Goal: Task Accomplishment & Management: Manage account settings

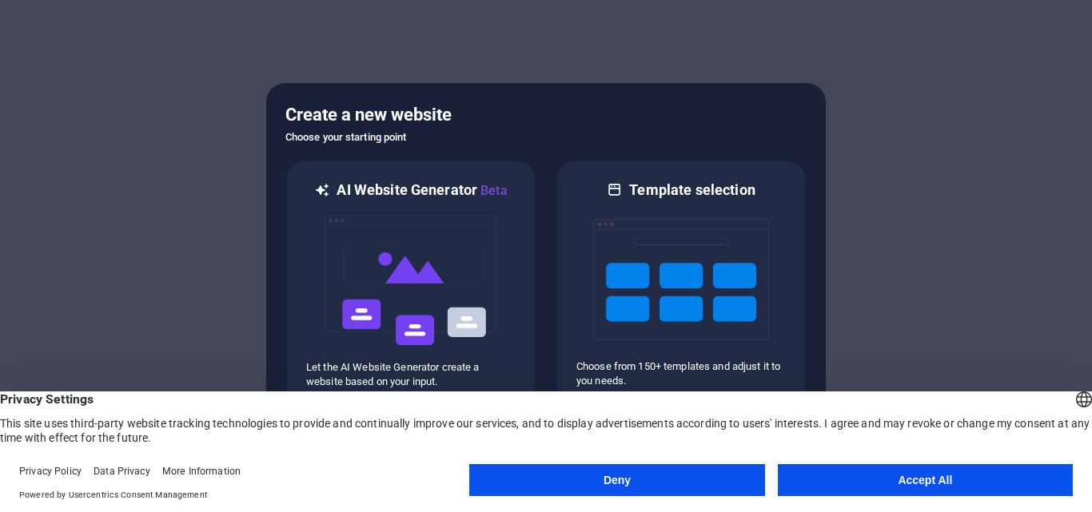
click at [673, 475] on button "Deny" at bounding box center [616, 480] width 295 height 32
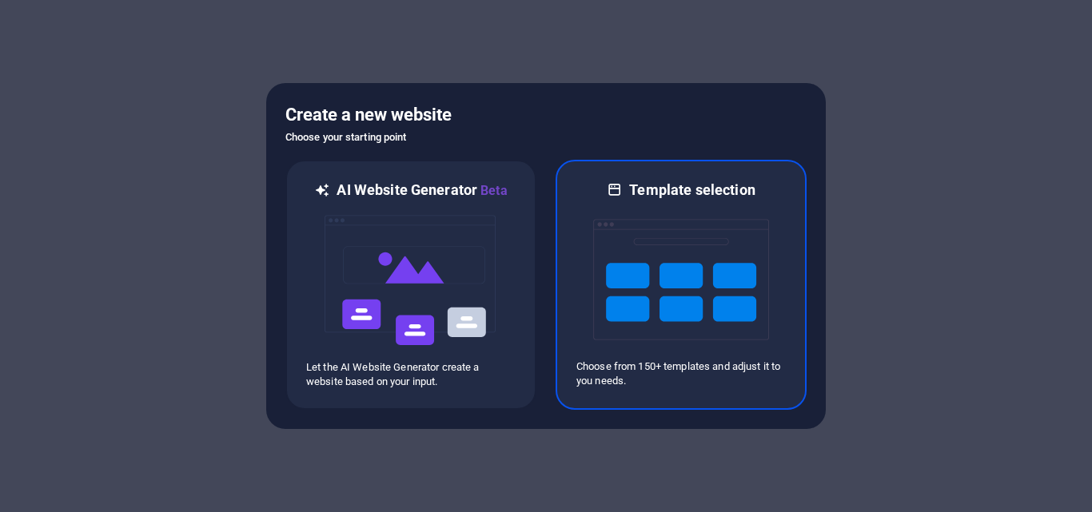
click at [651, 343] on img at bounding box center [681, 280] width 176 height 160
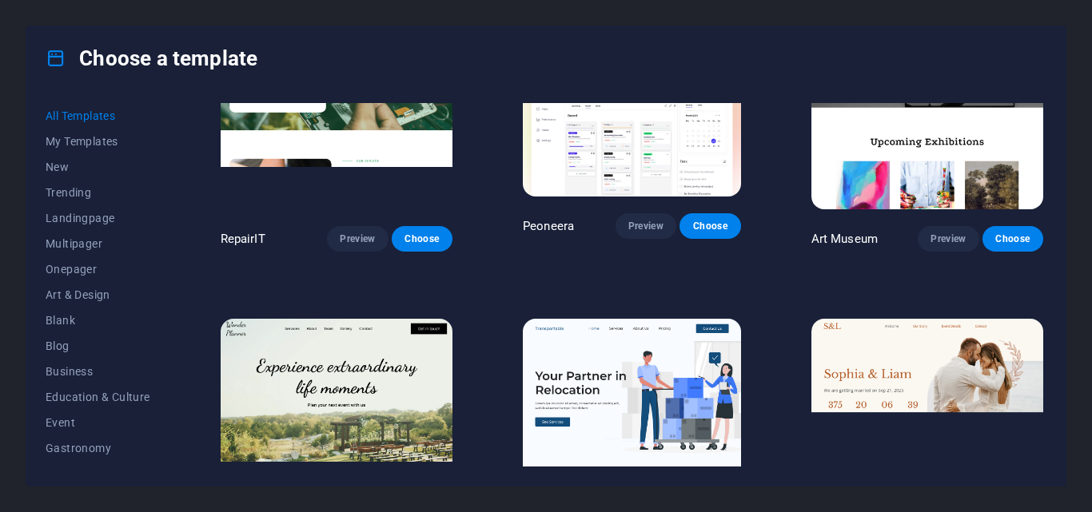
scroll to position [436, 0]
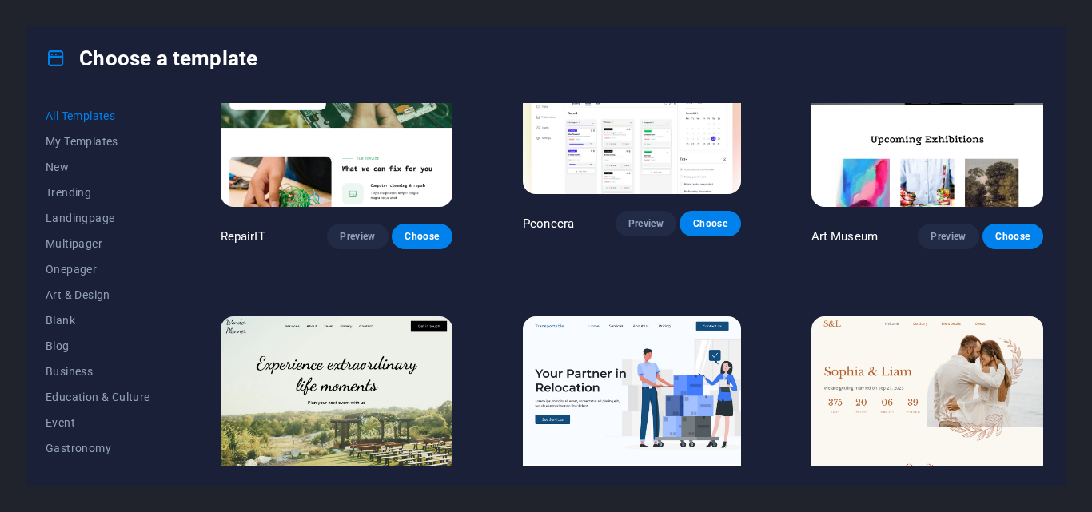
click at [851, 349] on img at bounding box center [927, 424] width 232 height 214
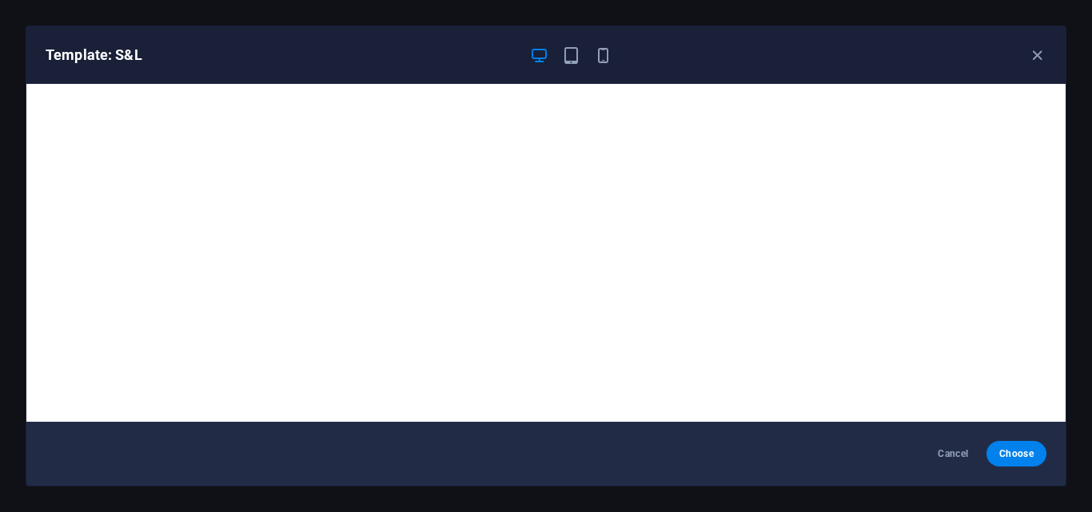
scroll to position [4, 0]
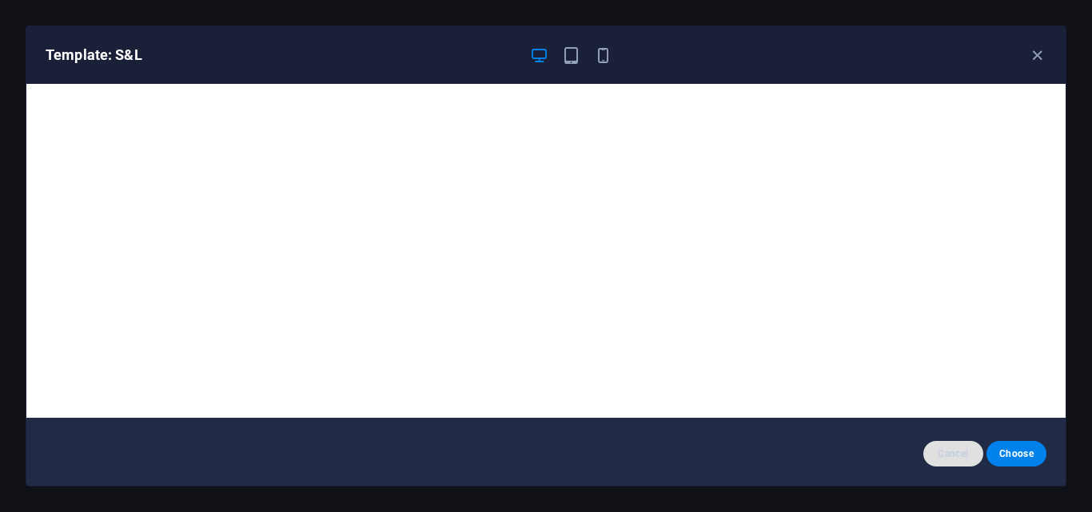
click at [946, 463] on button "Cancel" at bounding box center [953, 454] width 60 height 26
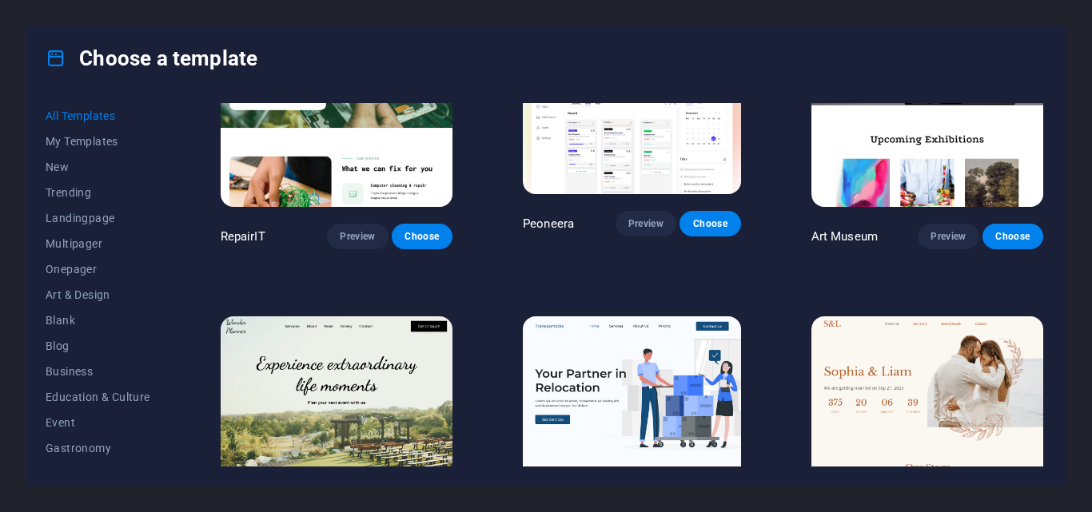
click at [655, 368] on img at bounding box center [632, 417] width 218 height 201
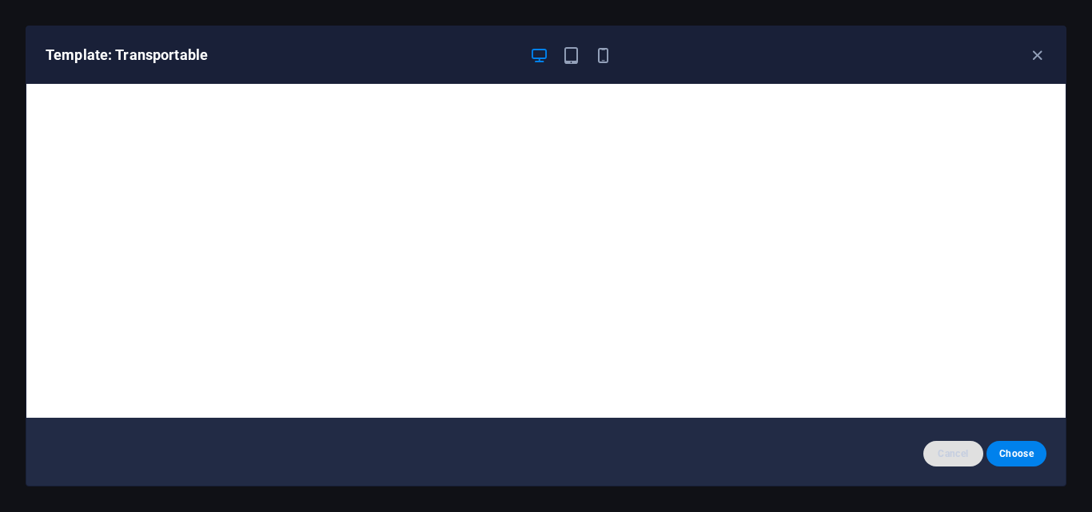
click at [949, 448] on span "Cancel" at bounding box center [953, 454] width 34 height 13
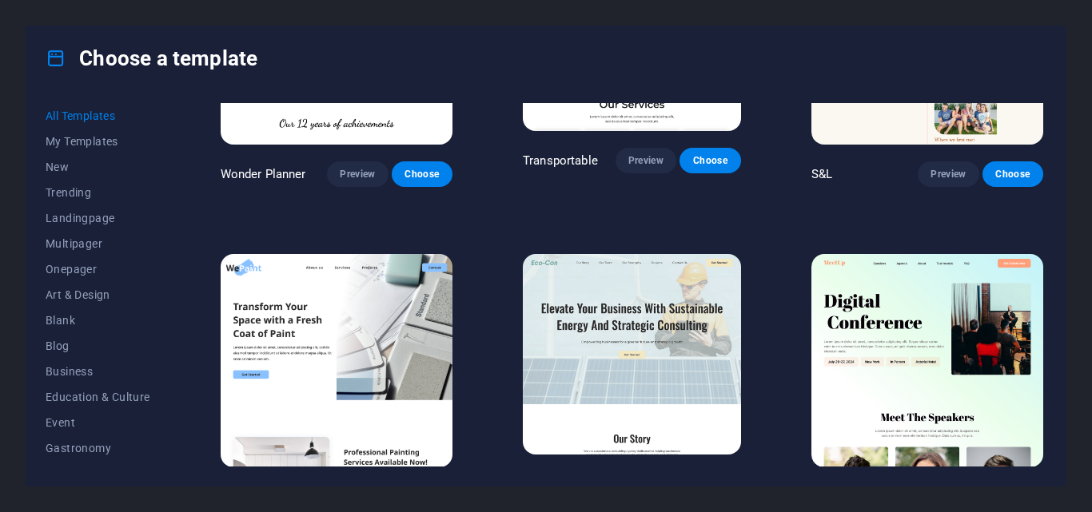
scroll to position [868, 0]
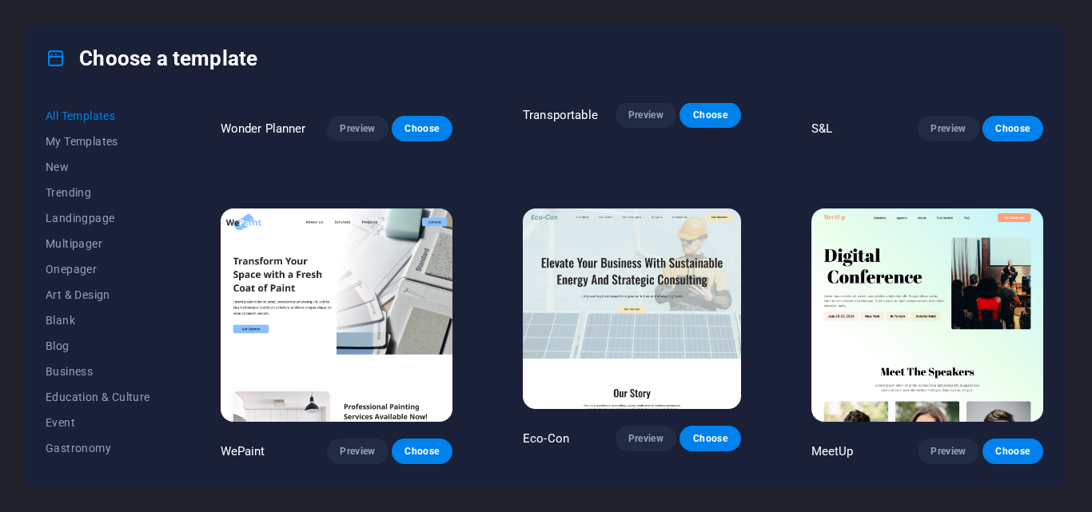
click at [877, 343] on img at bounding box center [927, 316] width 232 height 214
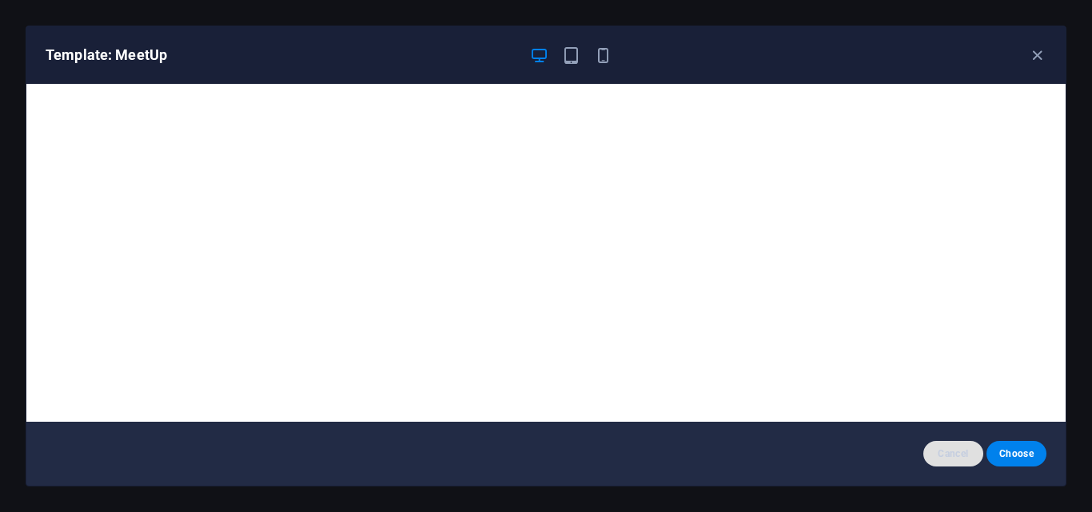
click at [943, 451] on span "Cancel" at bounding box center [953, 454] width 34 height 13
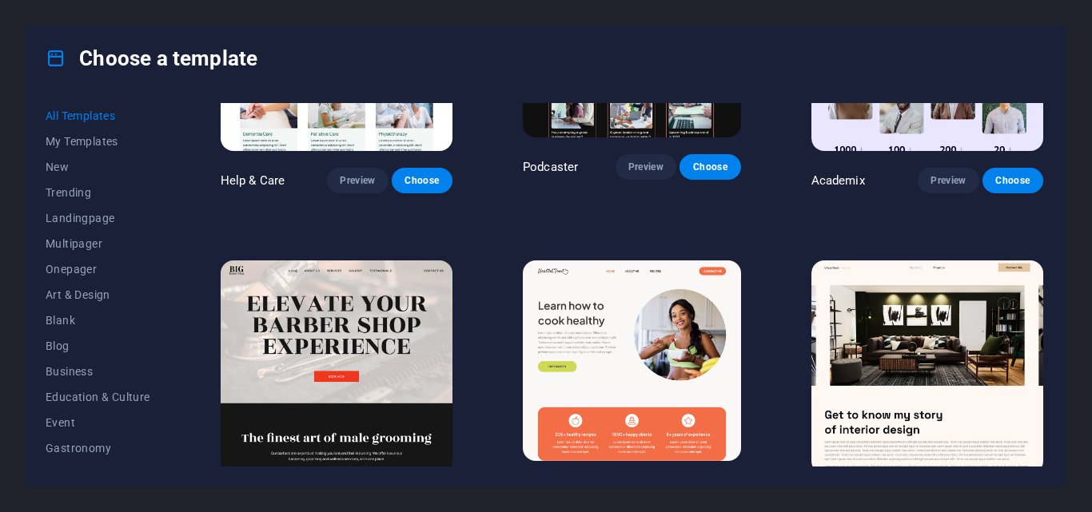
scroll to position [1464, 0]
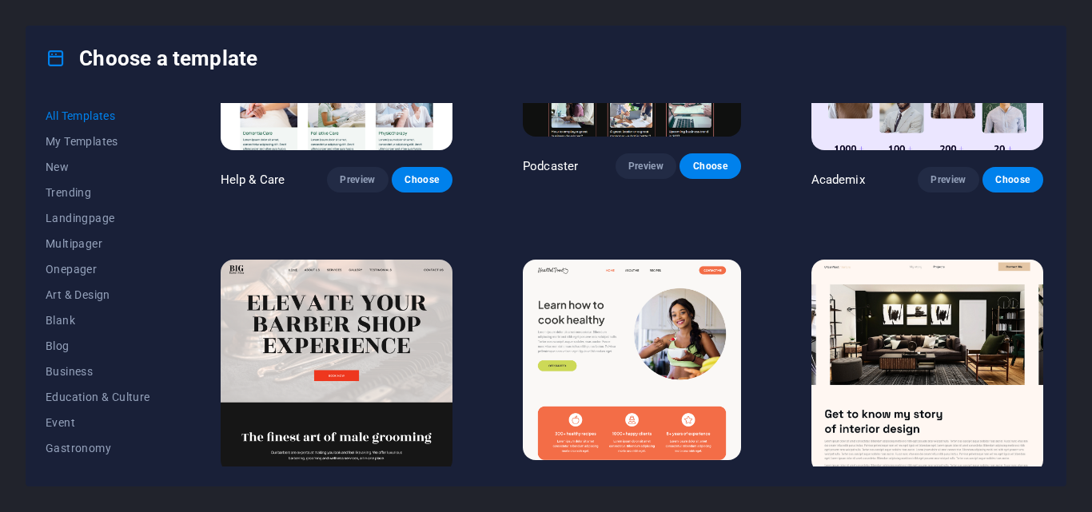
click at [680, 333] on img at bounding box center [632, 360] width 218 height 201
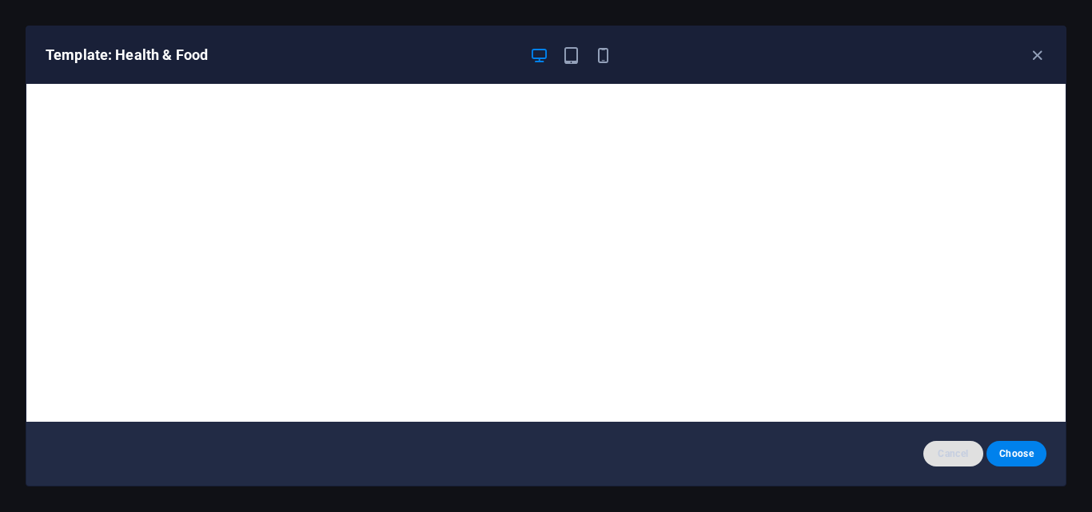
click at [949, 460] on button "Cancel" at bounding box center [953, 454] width 60 height 26
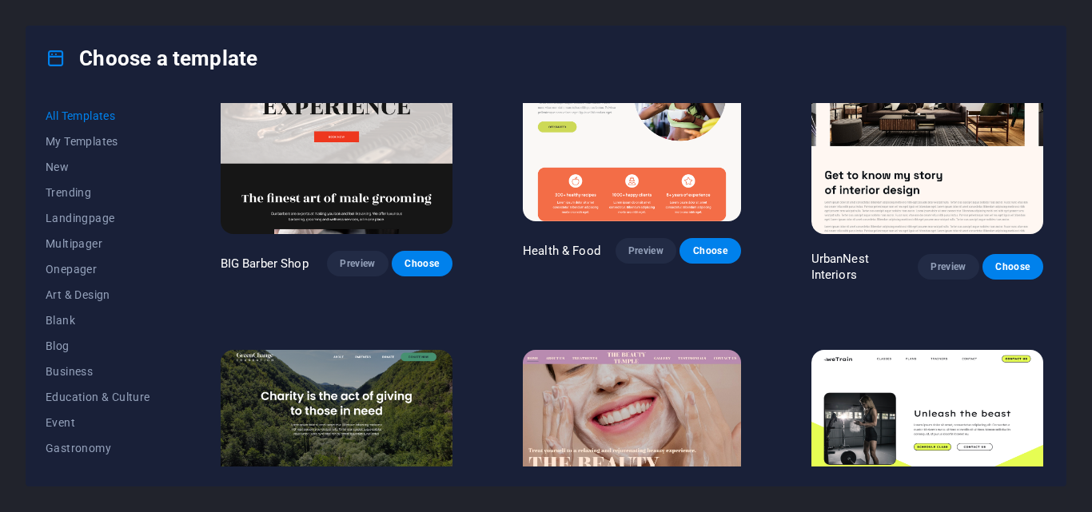
scroll to position [1704, 0]
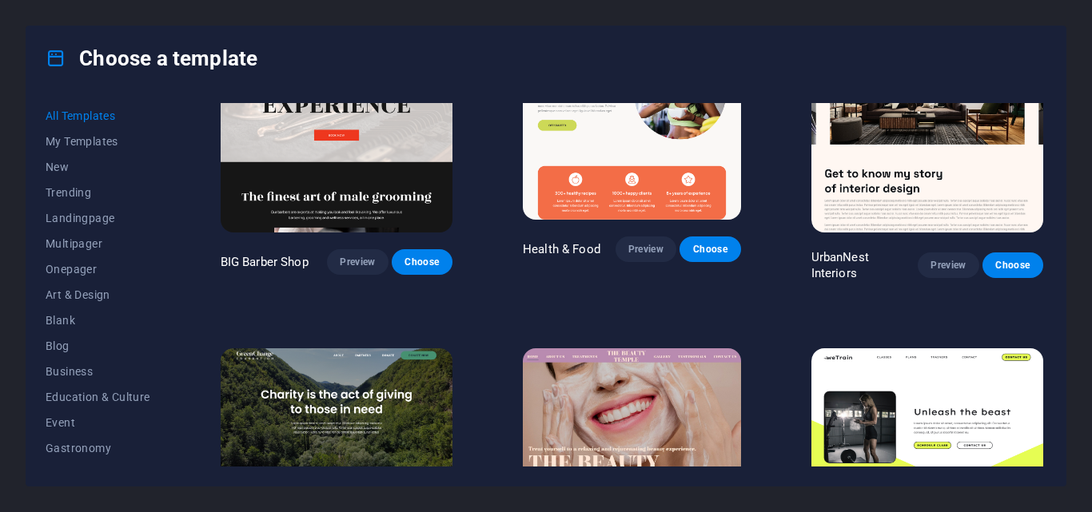
click at [568, 400] on img at bounding box center [632, 448] width 218 height 201
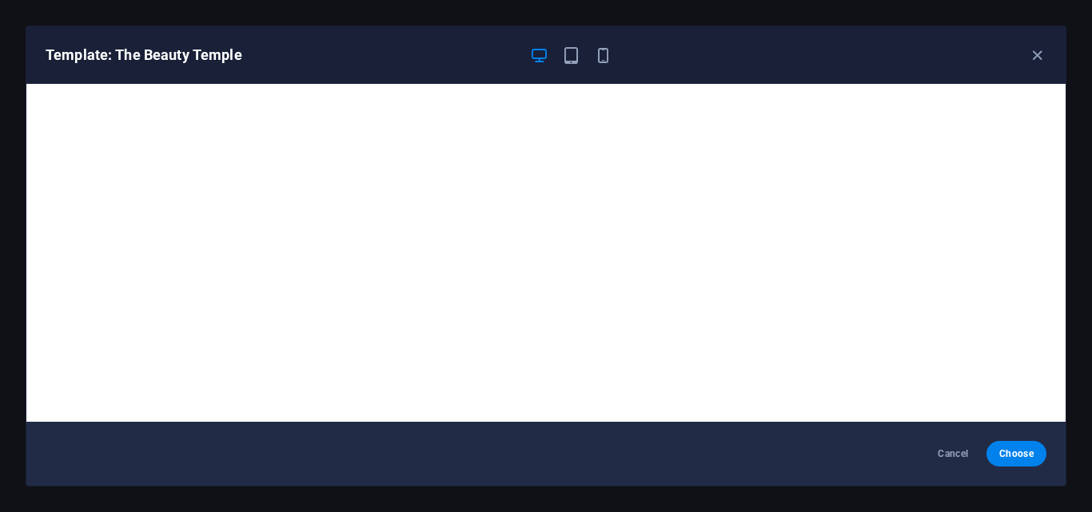
scroll to position [4, 0]
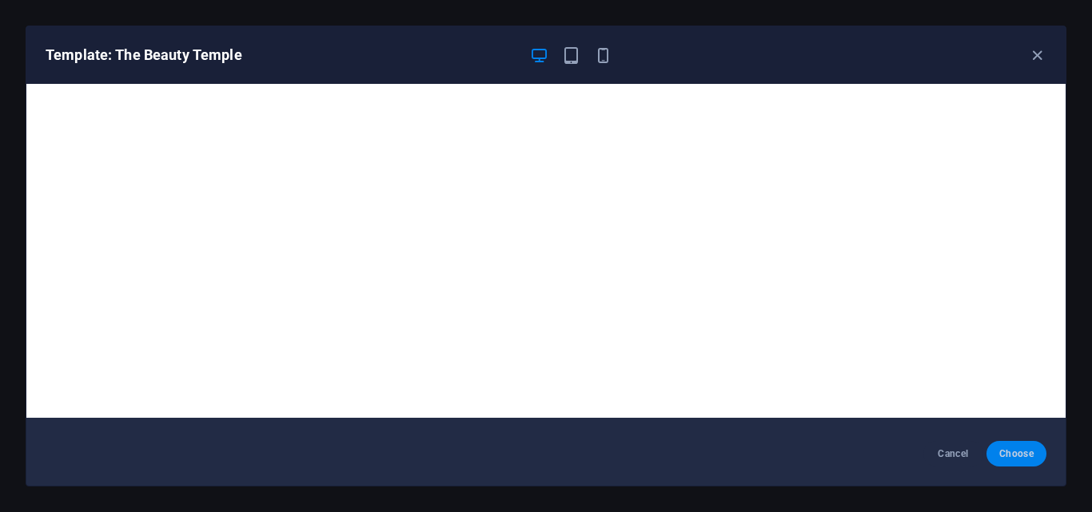
click at [1023, 463] on button "Choose" at bounding box center [1016, 454] width 60 height 26
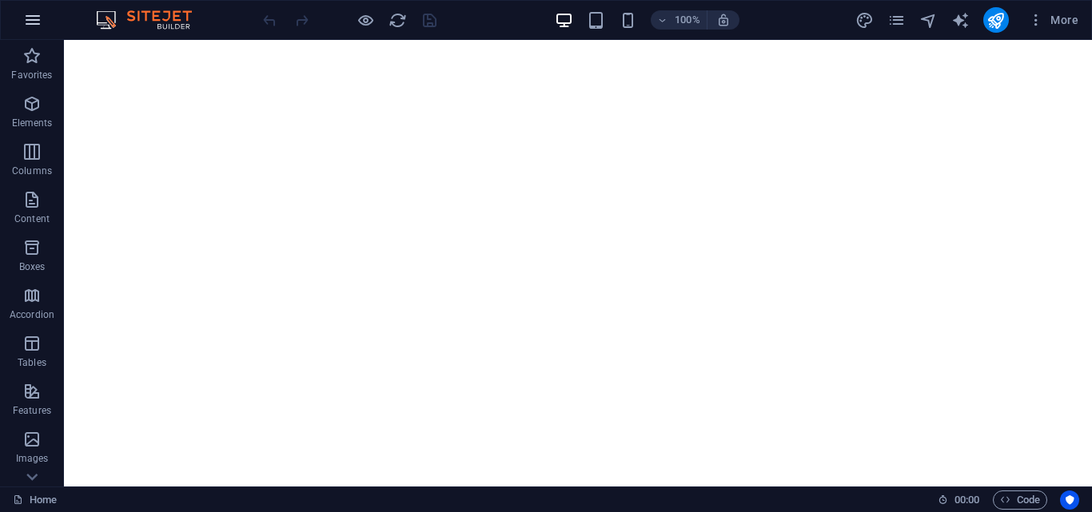
click at [35, 13] on icon "button" at bounding box center [32, 19] width 19 height 19
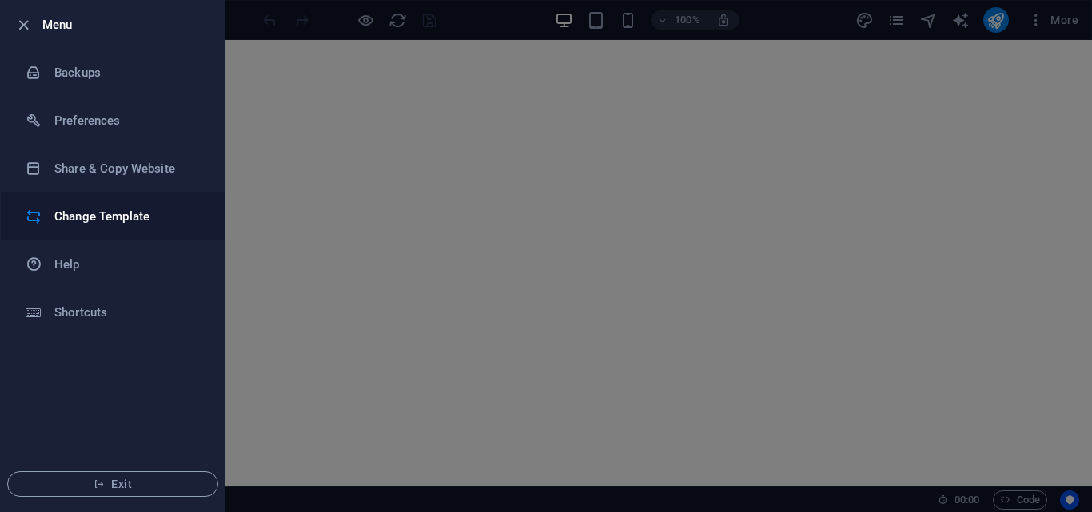
click at [107, 213] on h6 "Change Template" at bounding box center [128, 216] width 148 height 19
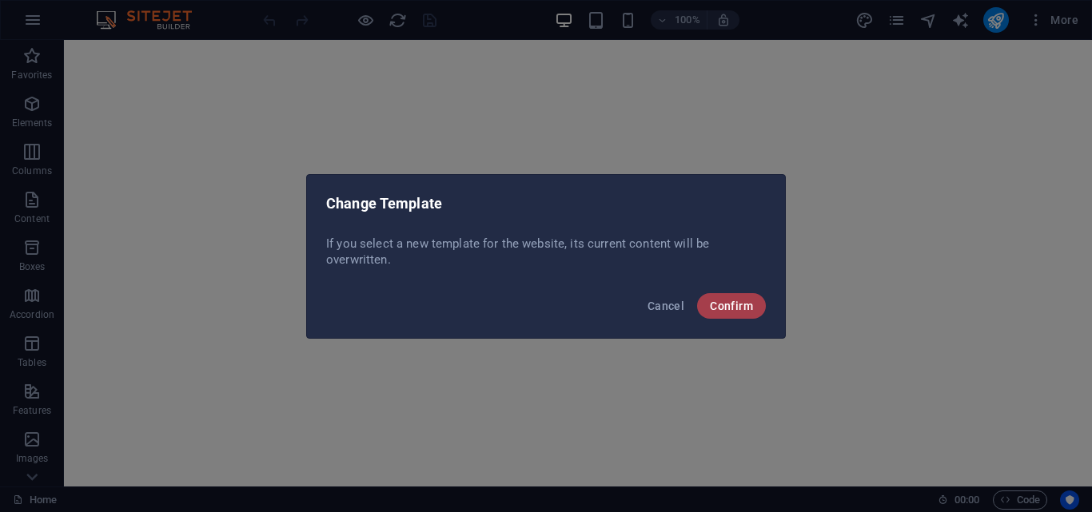
click at [714, 306] on span "Confirm" at bounding box center [731, 306] width 43 height 13
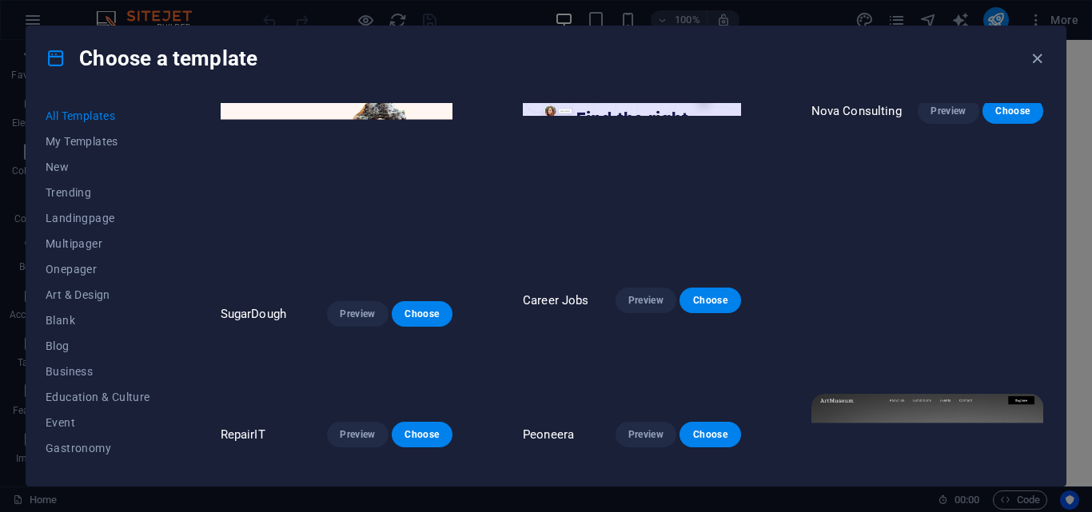
scroll to position [31, 0]
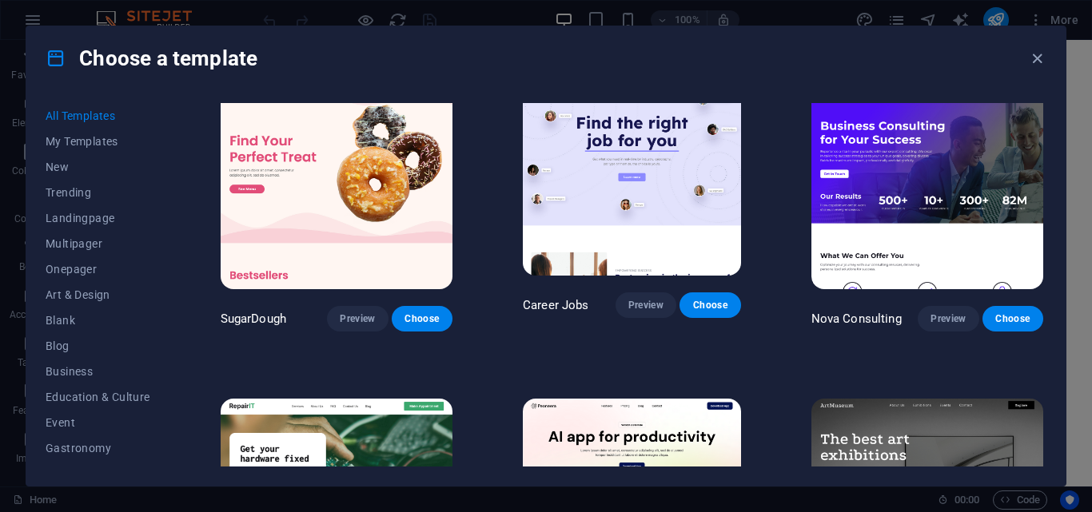
click at [918, 249] on img at bounding box center [927, 182] width 232 height 214
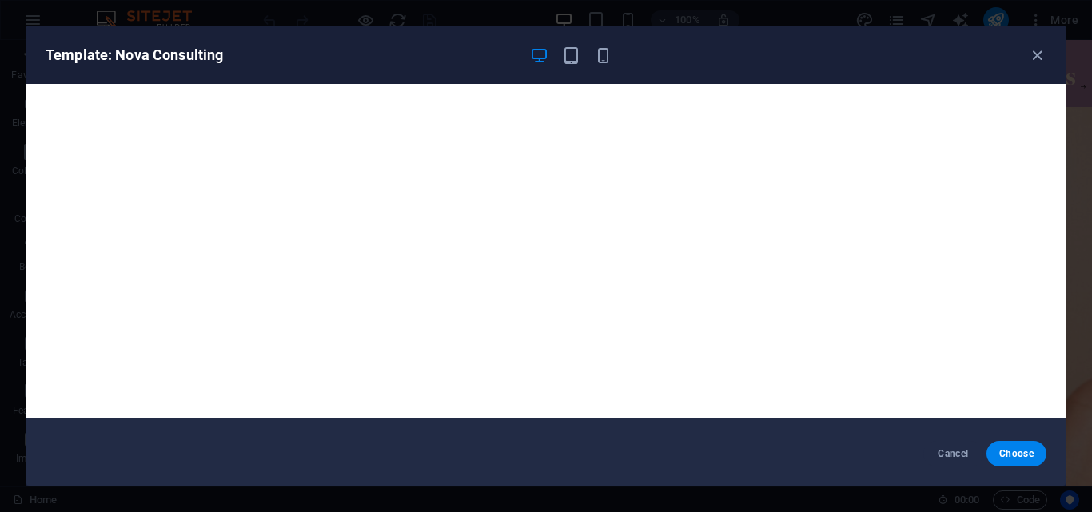
scroll to position [0, 0]
click at [1033, 58] on icon "button" at bounding box center [1037, 55] width 18 height 18
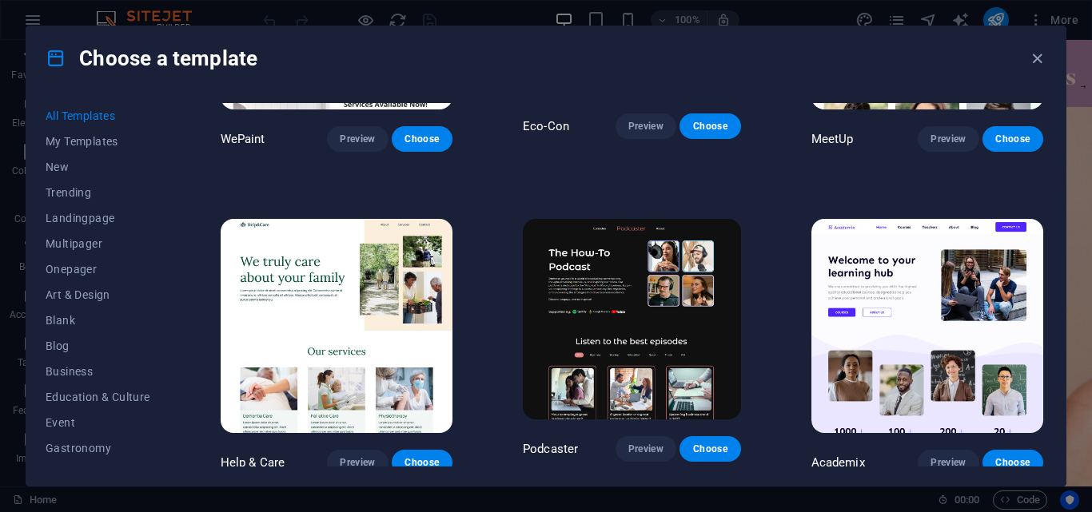
scroll to position [1183, 0]
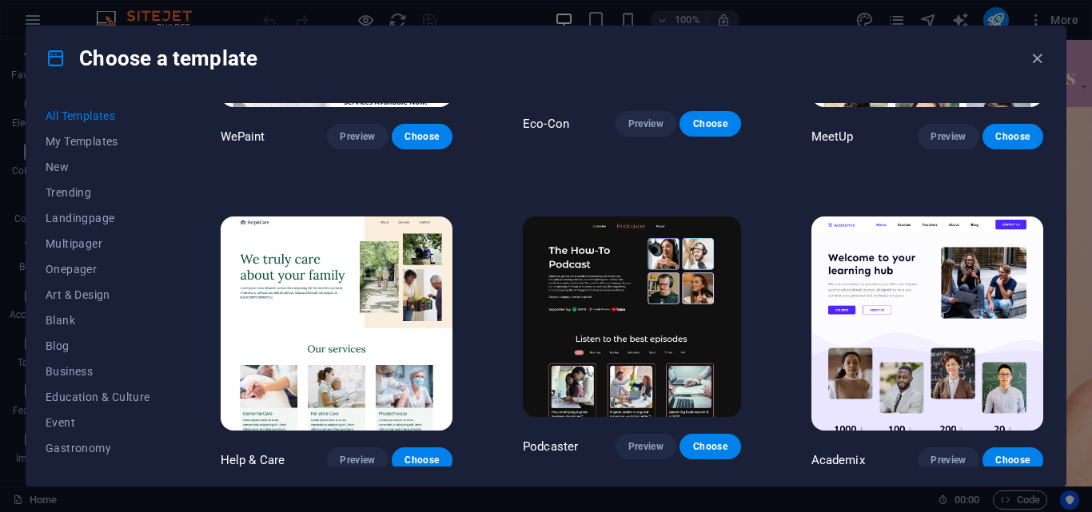
click at [359, 292] on img at bounding box center [337, 324] width 232 height 214
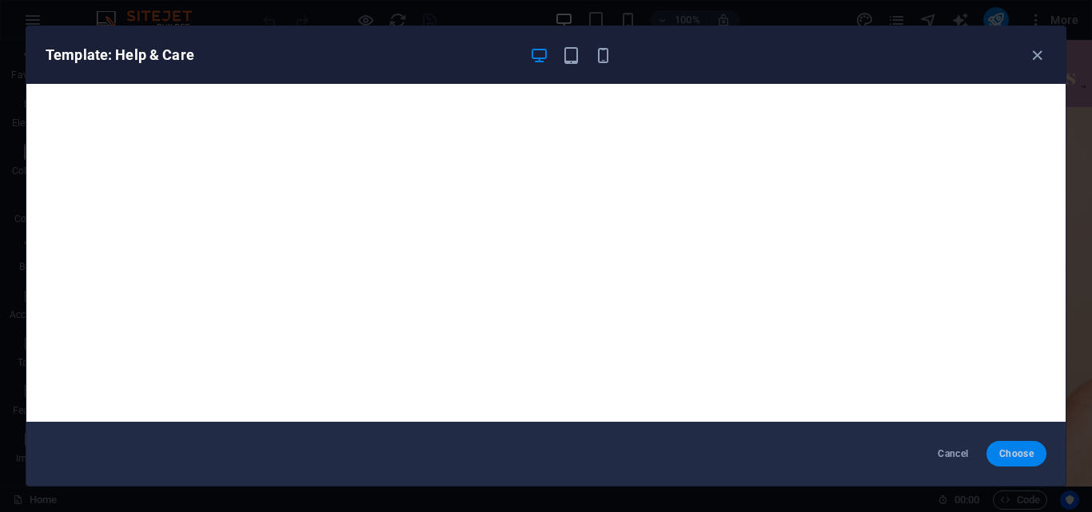
click at [1027, 457] on span "Choose" at bounding box center [1016, 454] width 34 height 13
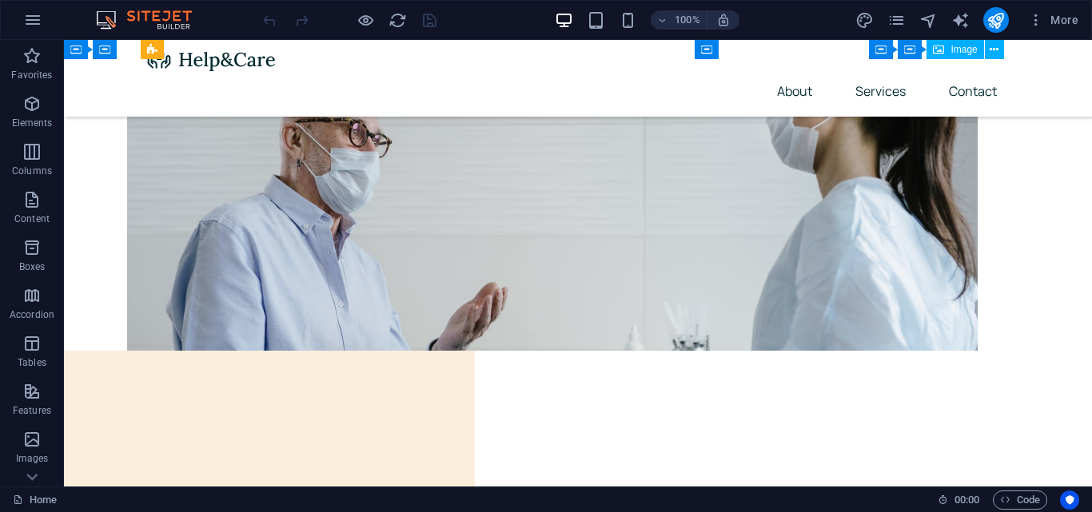
scroll to position [6158, 0]
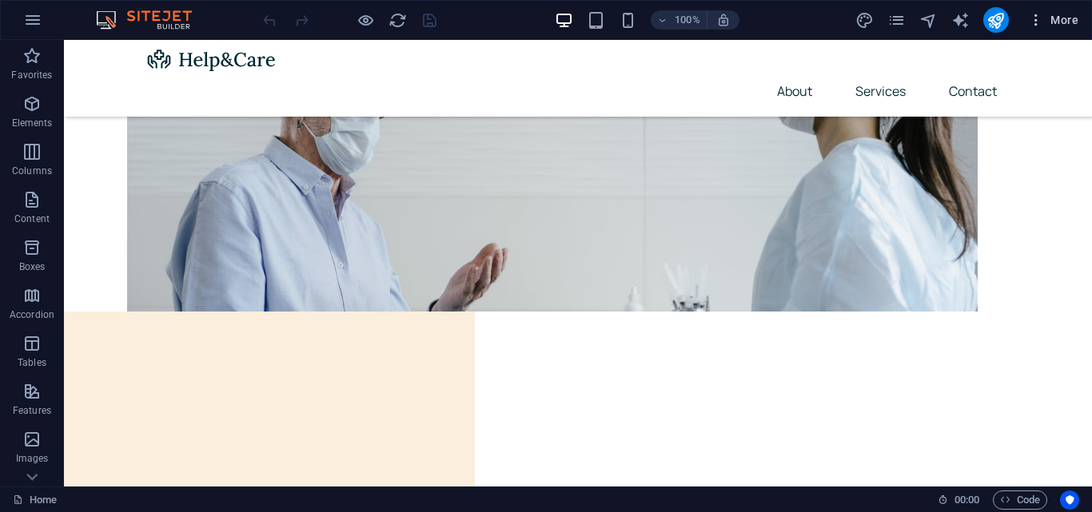
click at [1028, 18] on icon "button" at bounding box center [1036, 20] width 16 height 16
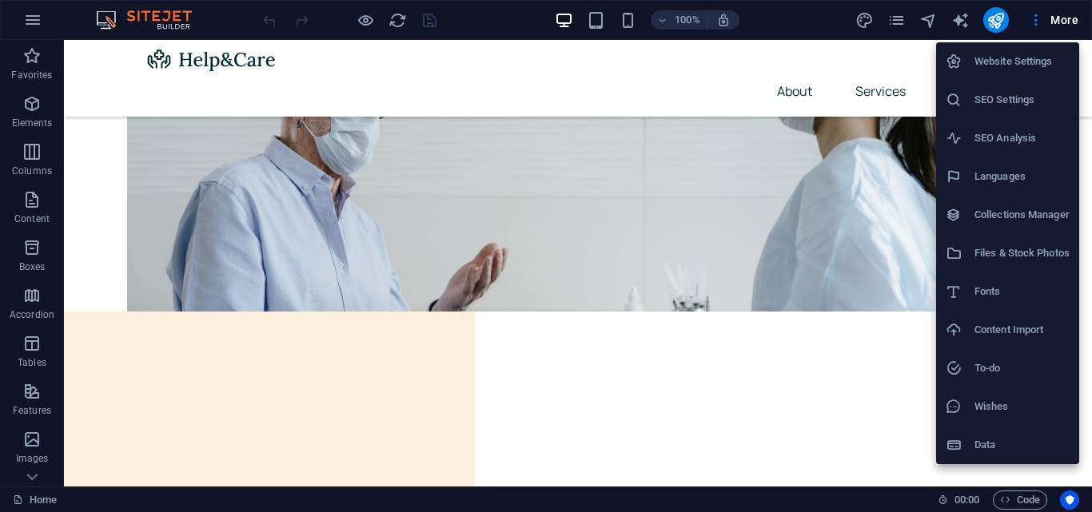
click at [1033, 64] on h6 "Website Settings" at bounding box center [1021, 61] width 95 height 19
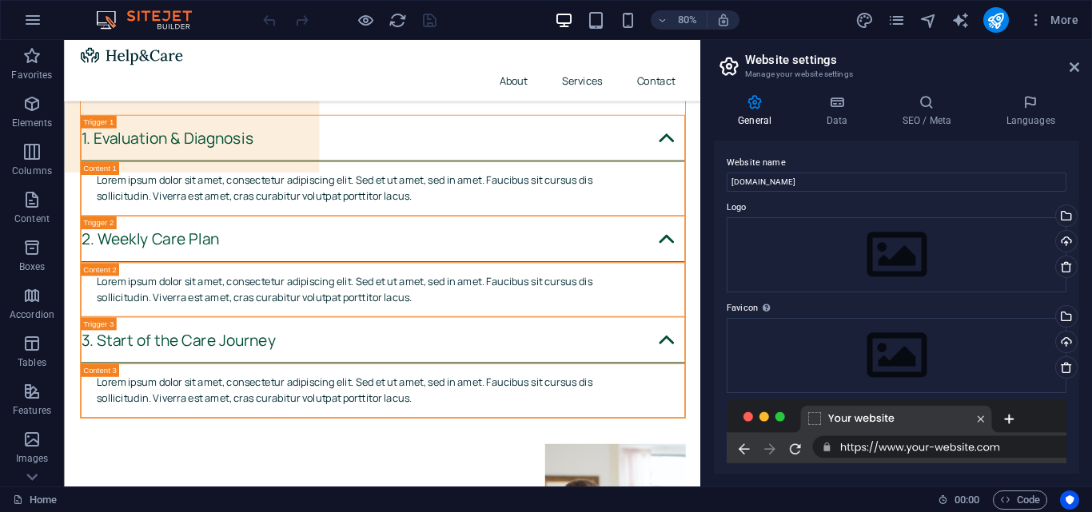
scroll to position [6152, 0]
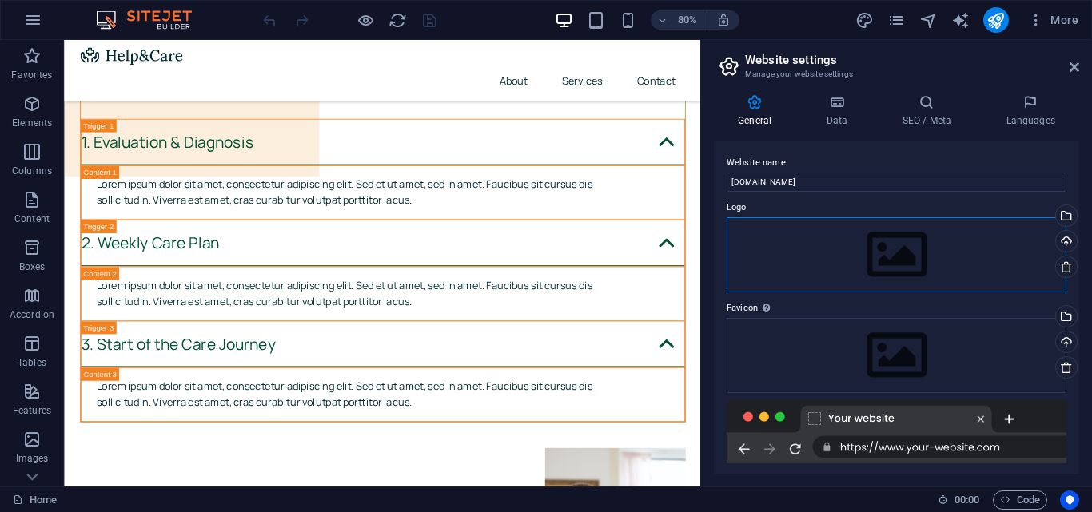
click at [937, 238] on div "Drag files here, click to choose files or select files from Files or our free s…" at bounding box center [897, 254] width 340 height 75
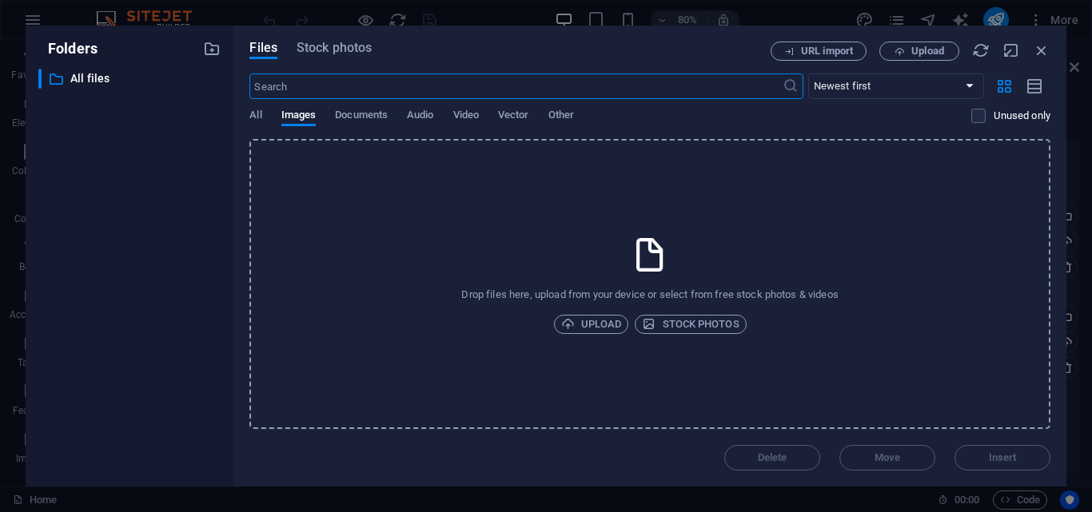
scroll to position [5191, 0]
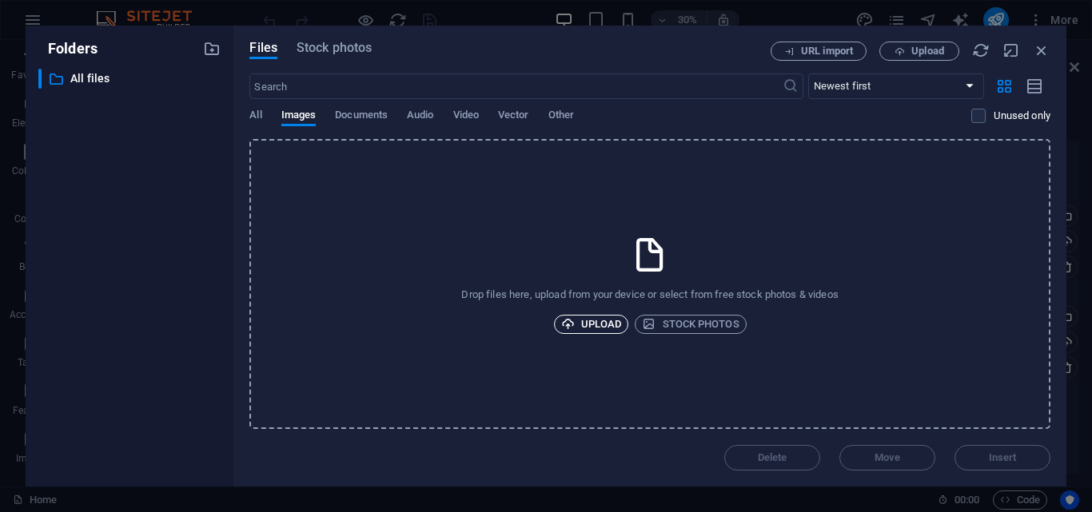
click at [599, 322] on span "Upload" at bounding box center [591, 324] width 61 height 19
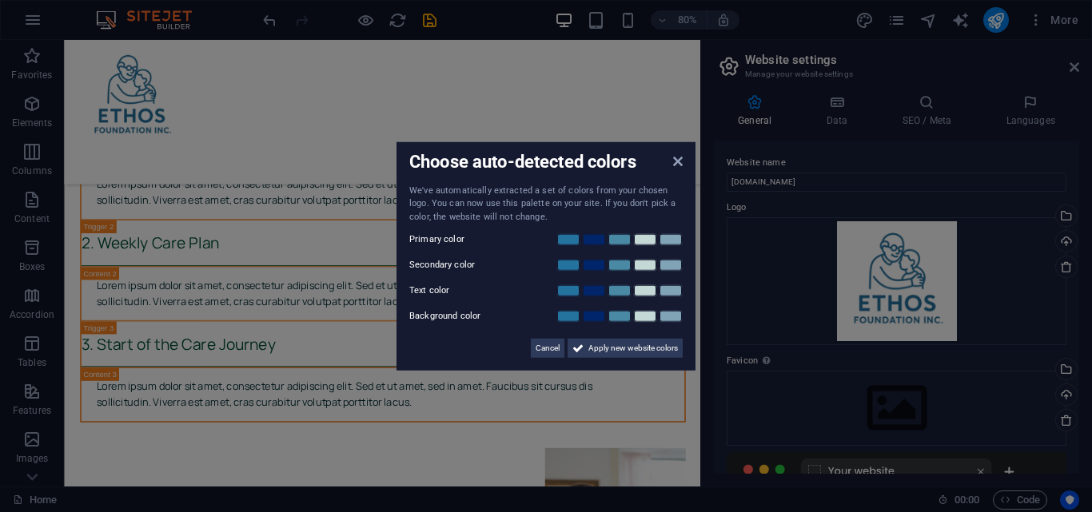
scroll to position [6338, 0]
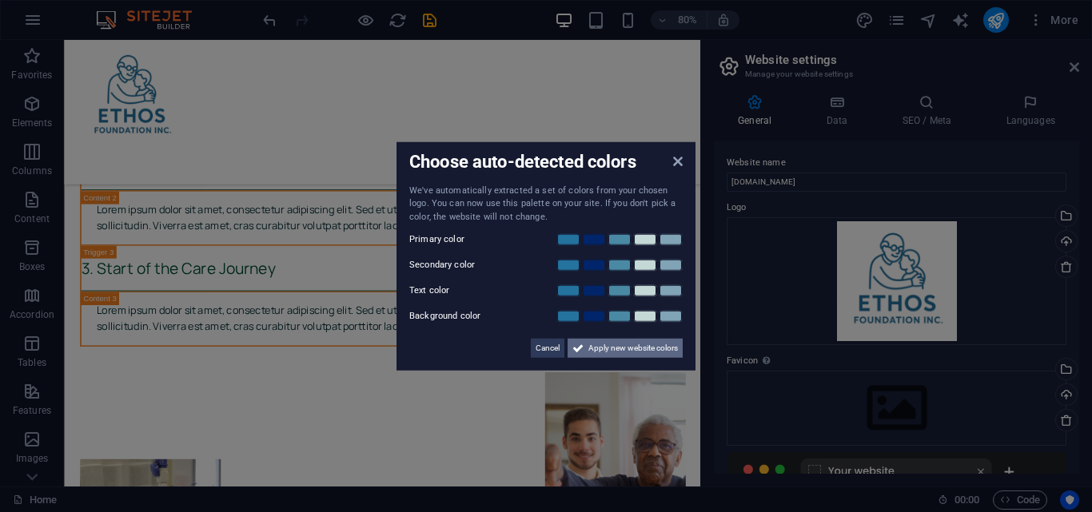
click at [604, 346] on span "Apply new website colors" at bounding box center [633, 348] width 90 height 19
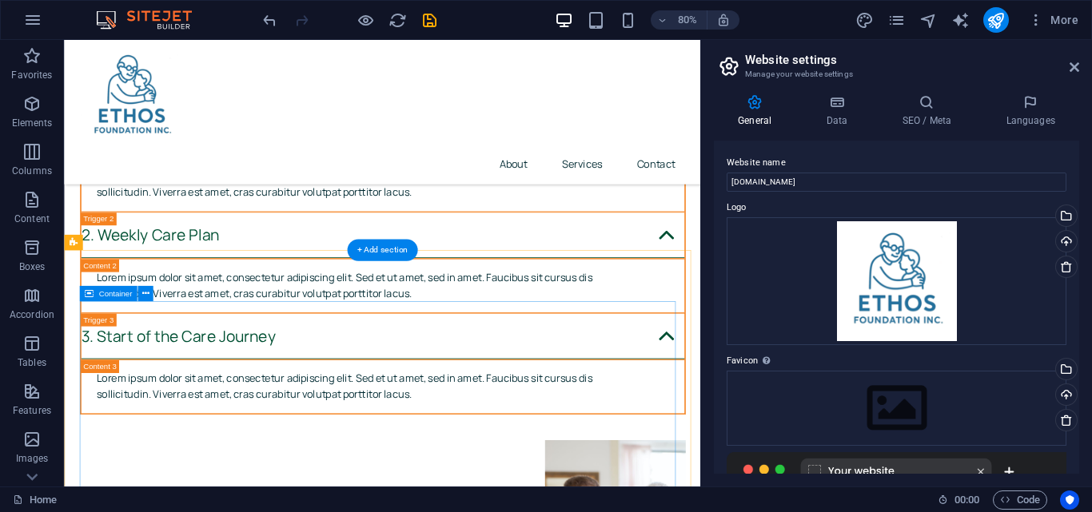
scroll to position [6223, 0]
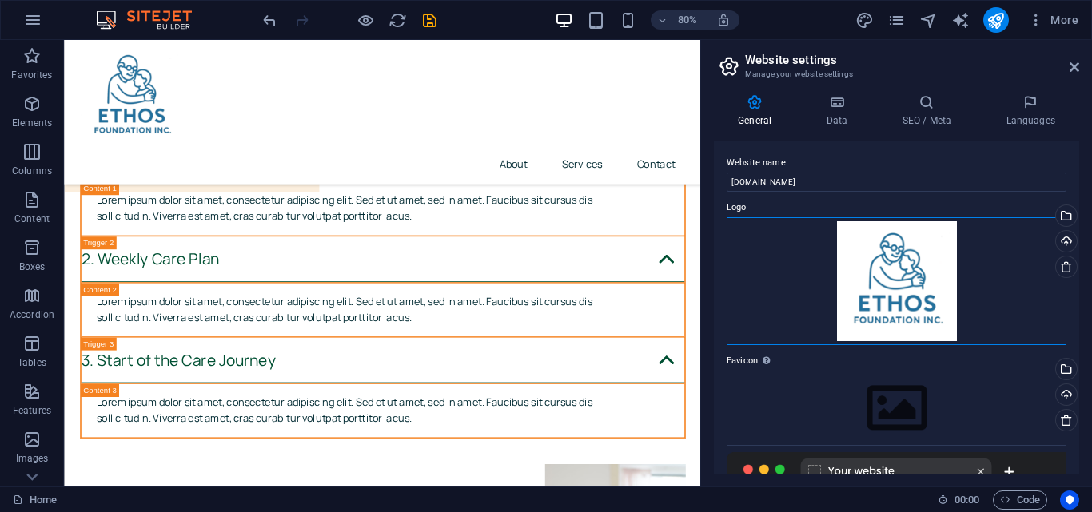
click at [935, 280] on div "Drag files here, click to choose files or select files from Files or our free s…" at bounding box center [897, 281] width 340 height 128
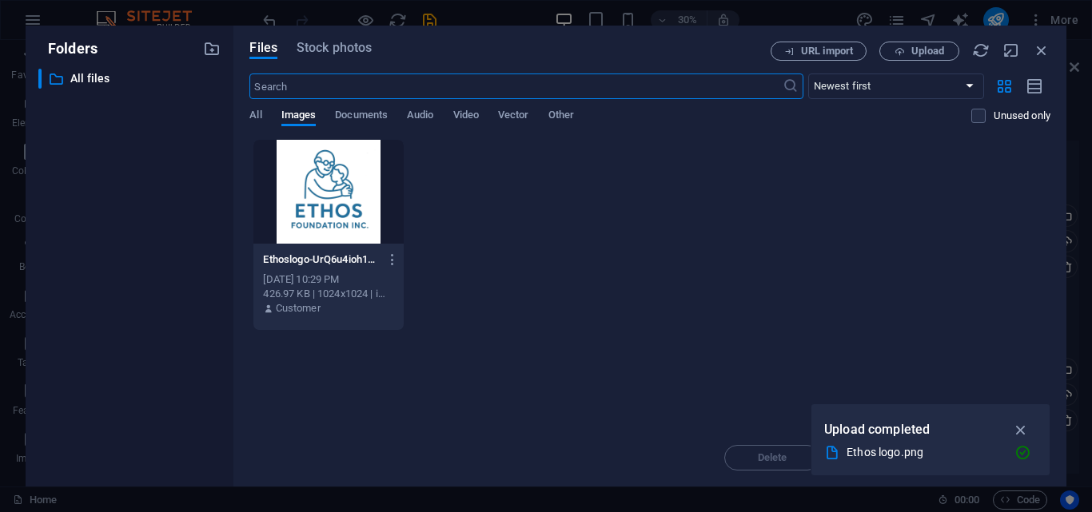
scroll to position [5429, 0]
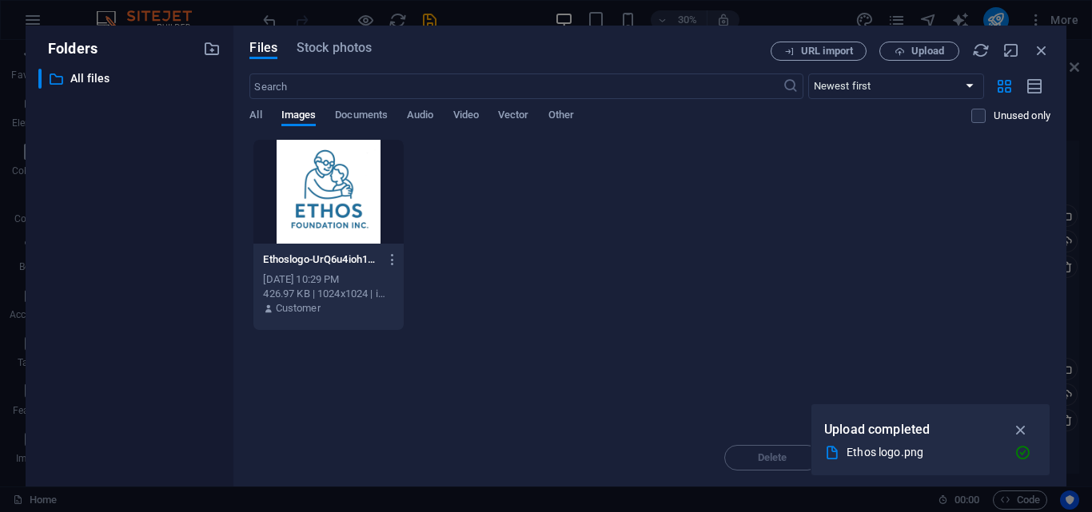
click at [775, 457] on div "Delete Move Insert" at bounding box center [649, 450] width 801 height 42
click at [1027, 424] on icon "button" at bounding box center [1021, 430] width 18 height 18
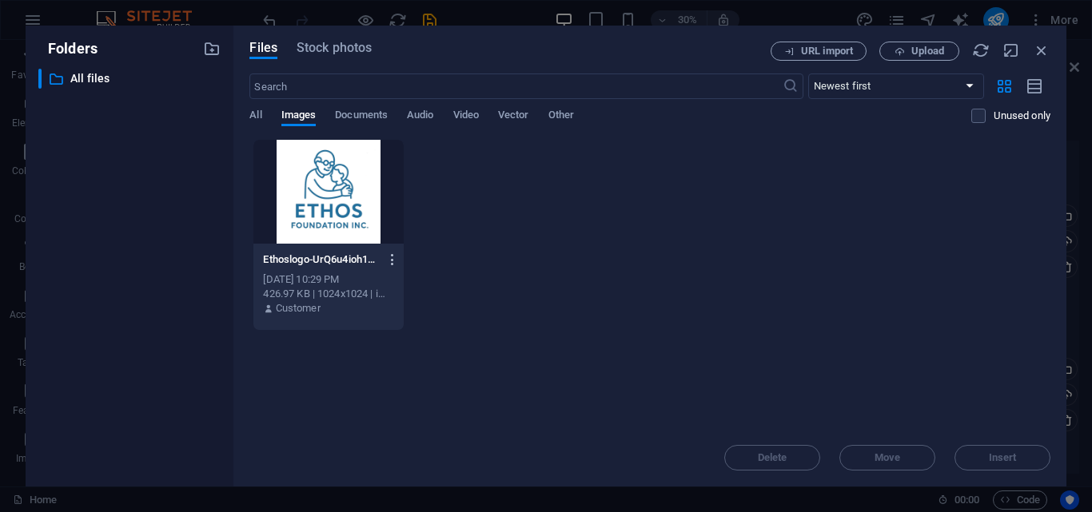
click at [392, 255] on icon "button" at bounding box center [392, 260] width 15 height 14
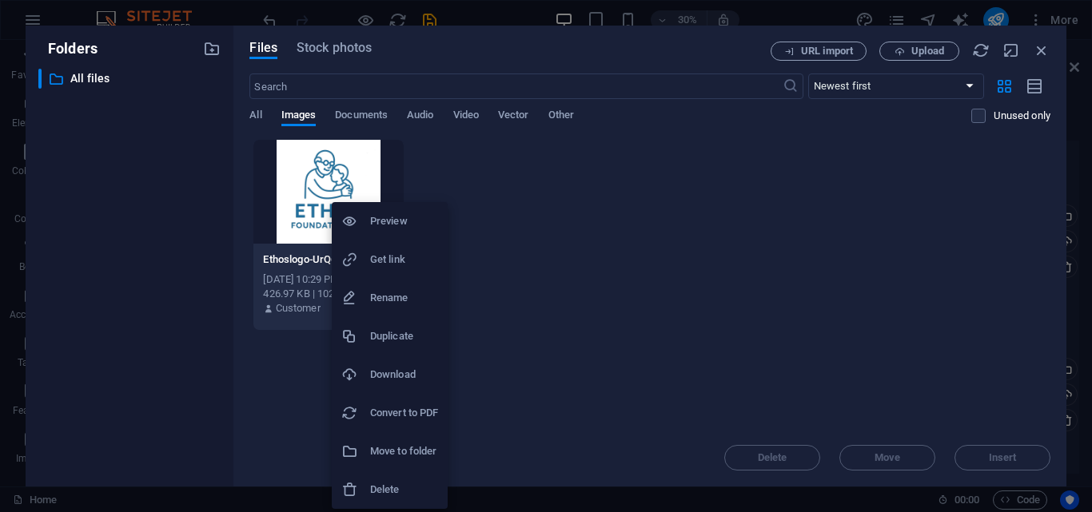
click at [387, 488] on h6 "Delete" at bounding box center [404, 489] width 68 height 19
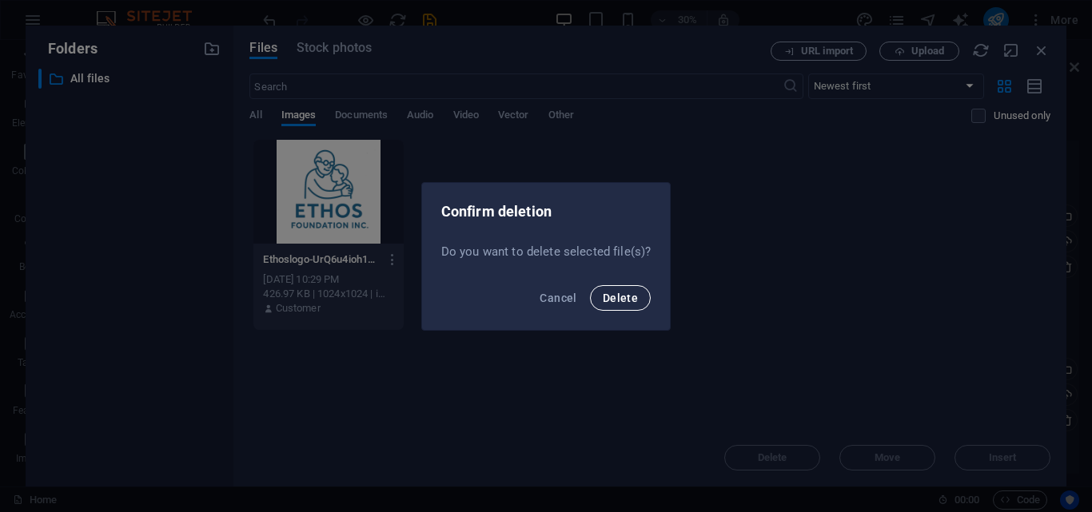
click at [607, 292] on span "Delete" at bounding box center [620, 298] width 35 height 13
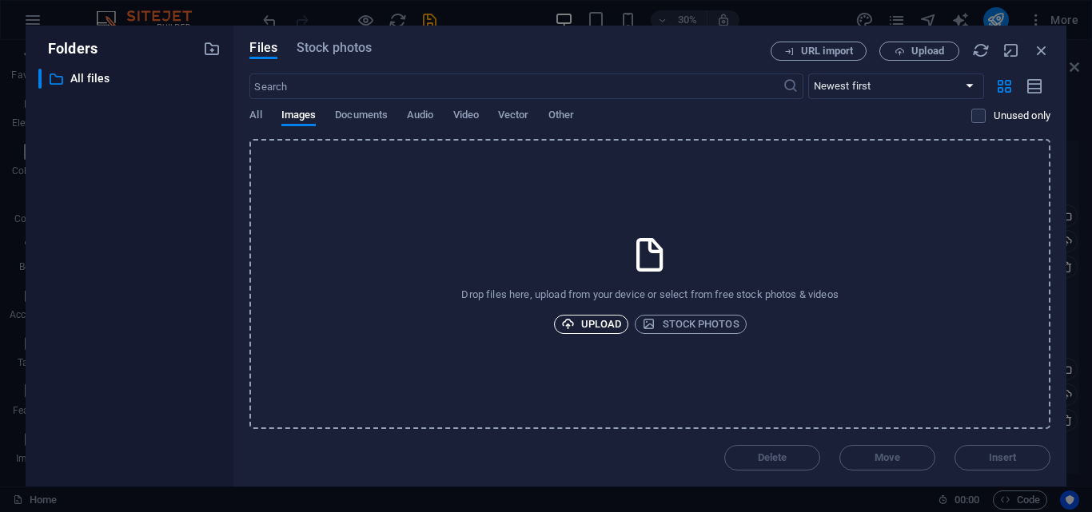
click at [611, 321] on span "Upload" at bounding box center [591, 324] width 61 height 19
click at [596, 320] on span "Upload" at bounding box center [591, 324] width 61 height 19
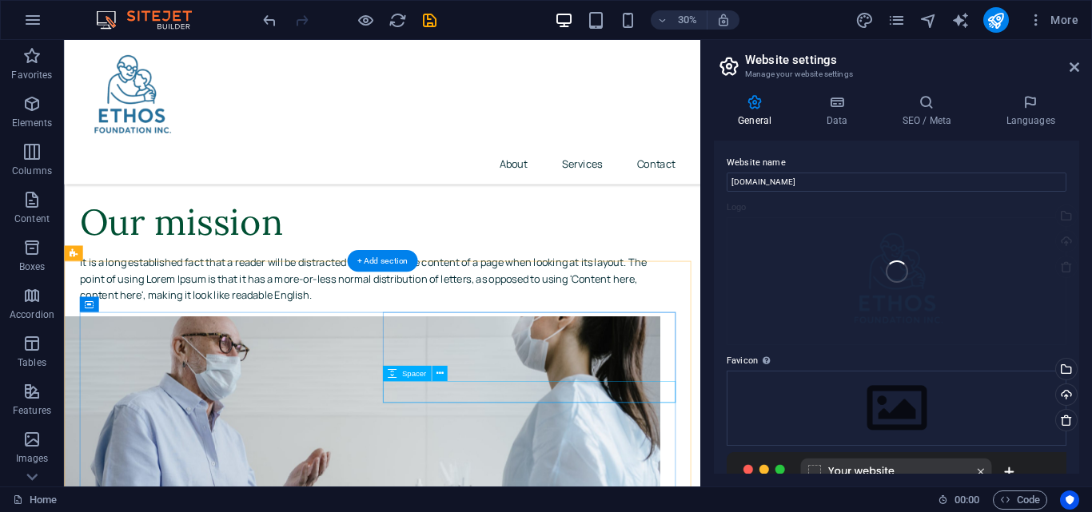
scroll to position [6223, 0]
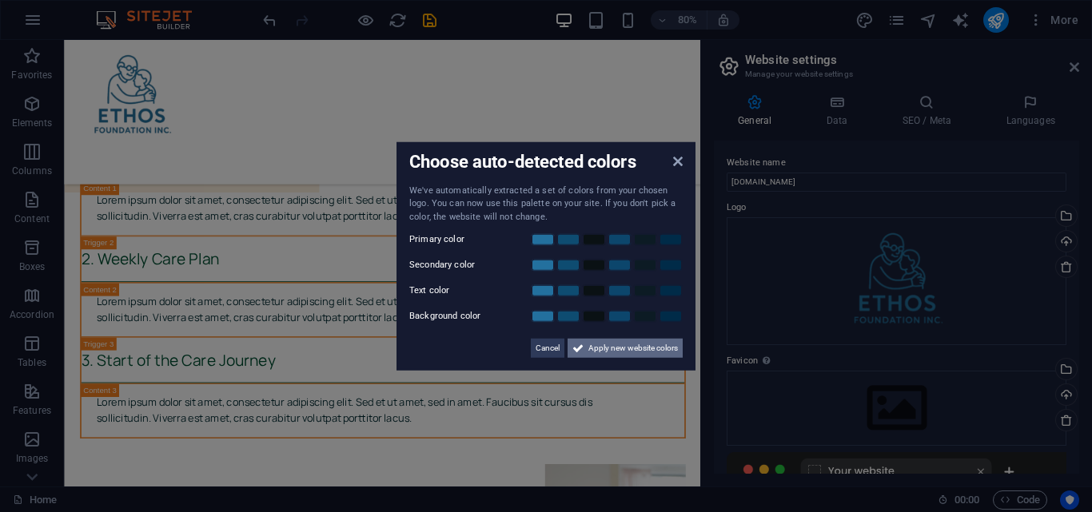
click at [601, 344] on span "Apply new website colors" at bounding box center [633, 348] width 90 height 19
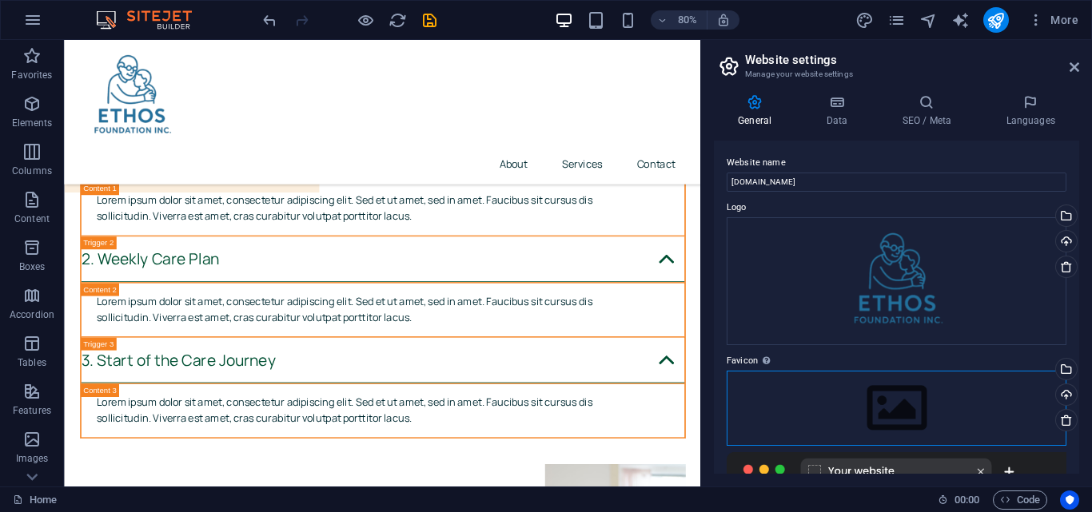
click at [868, 420] on div "Drag files here, click to choose files or select files from Files or our free s…" at bounding box center [897, 408] width 340 height 75
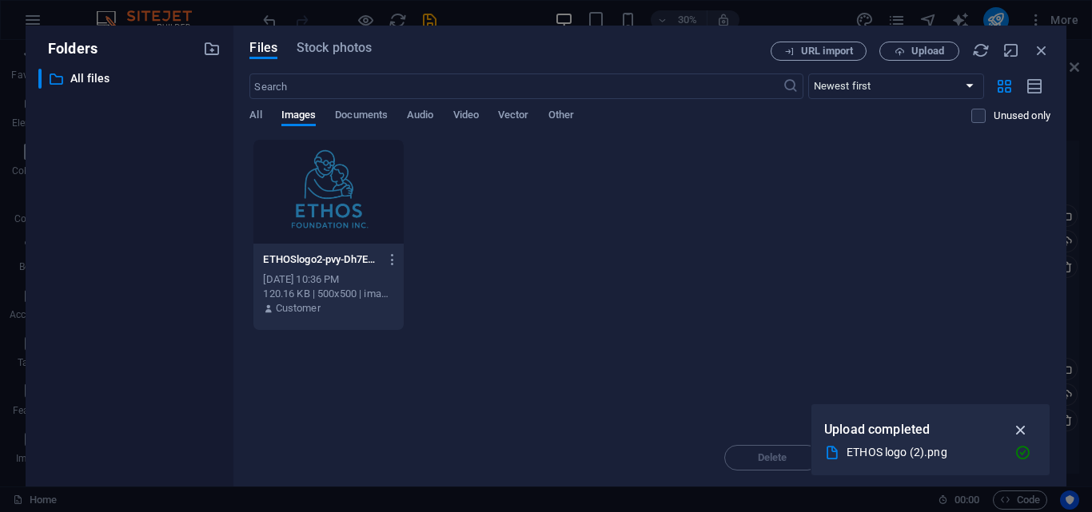
click at [1028, 435] on icon "button" at bounding box center [1021, 430] width 18 height 18
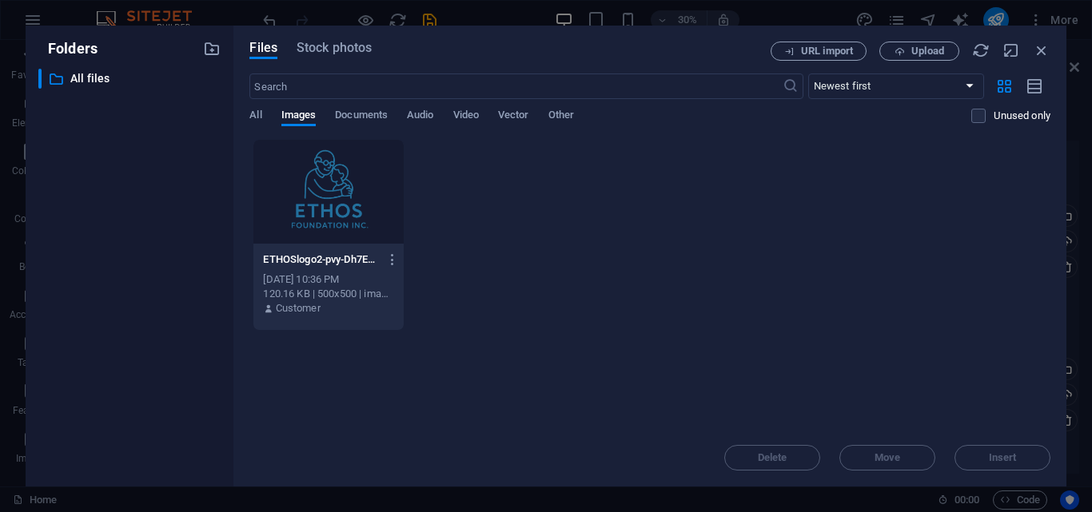
click at [994, 458] on div "Delete Move Insert" at bounding box center [649, 450] width 801 height 42
click at [927, 53] on span "Upload" at bounding box center [927, 51] width 33 height 10
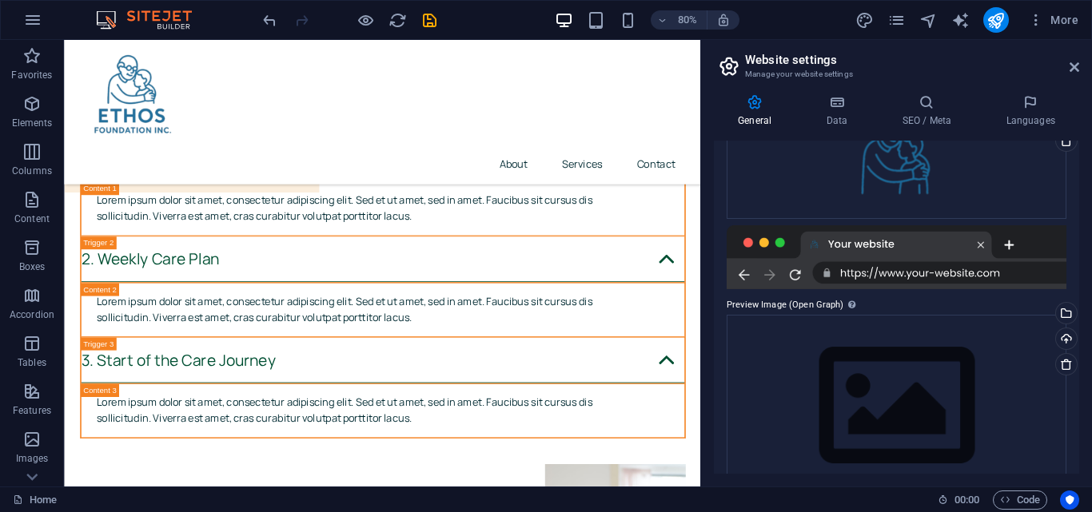
scroll to position [317, 0]
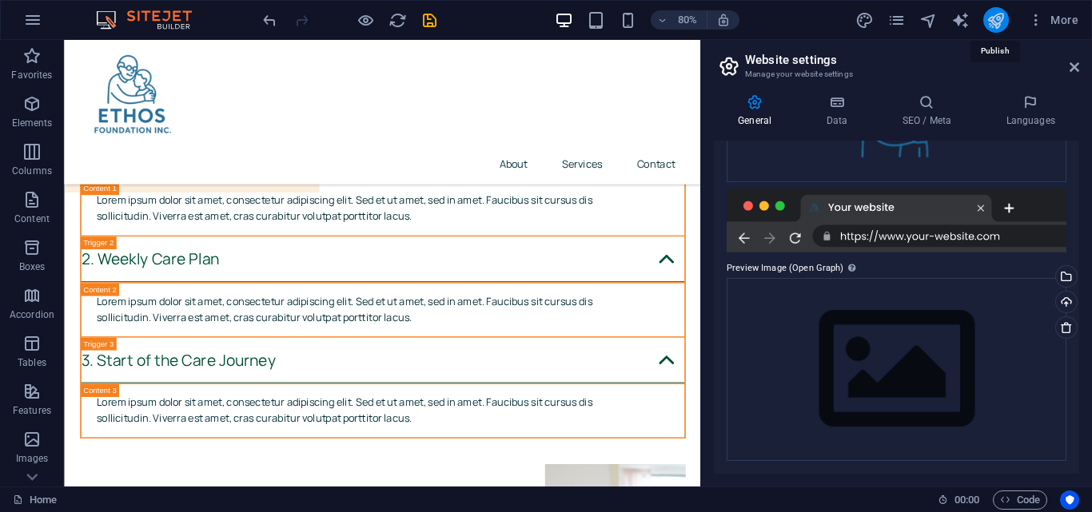
click at [1004, 22] on icon "publish" at bounding box center [995, 20] width 18 height 18
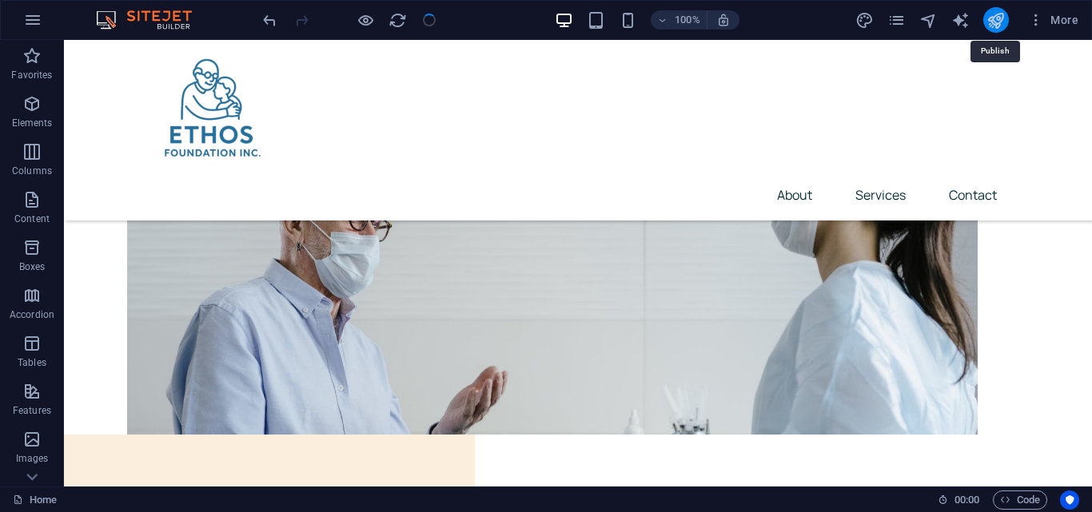
click at [996, 22] on icon "publish" at bounding box center [995, 20] width 18 height 18
click at [991, 17] on icon "publish" at bounding box center [995, 20] width 18 height 18
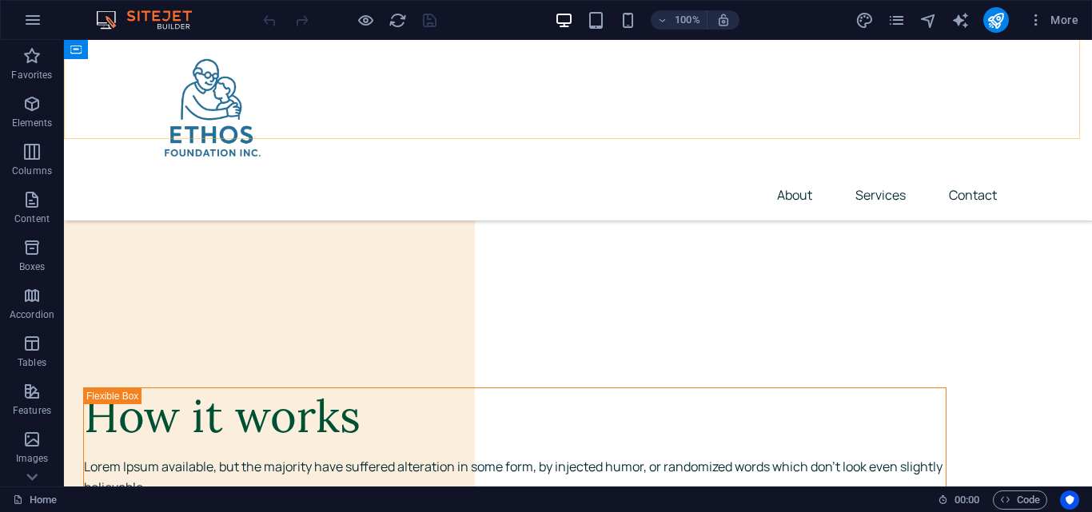
scroll to position [6394, 0]
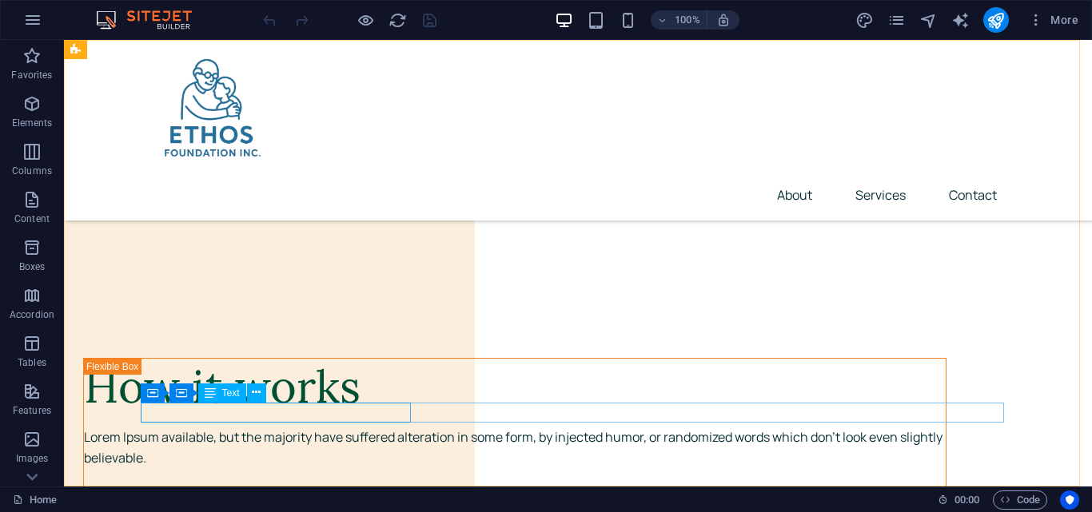
click at [230, 398] on span "Text" at bounding box center [231, 393] width 18 height 10
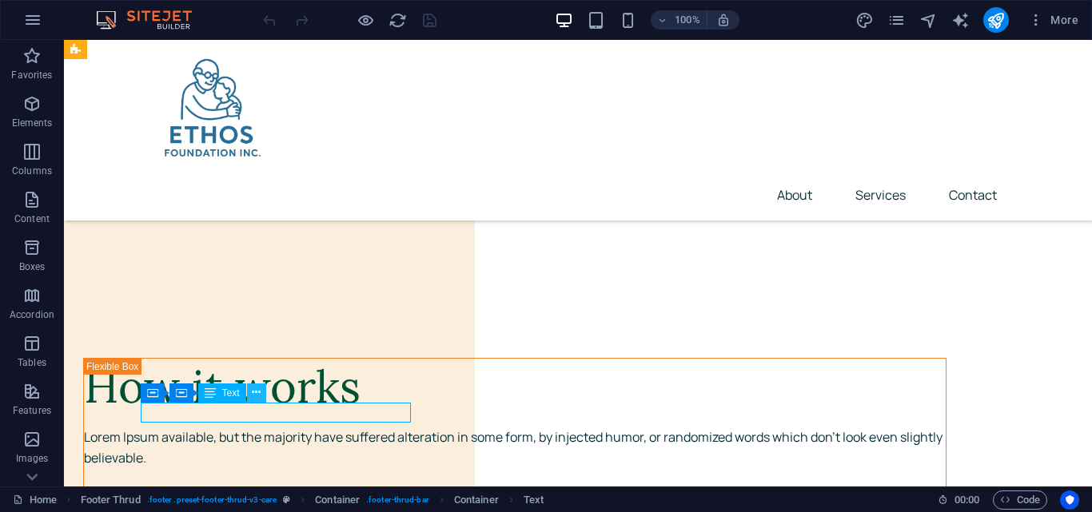
click at [257, 393] on icon at bounding box center [256, 392] width 9 height 17
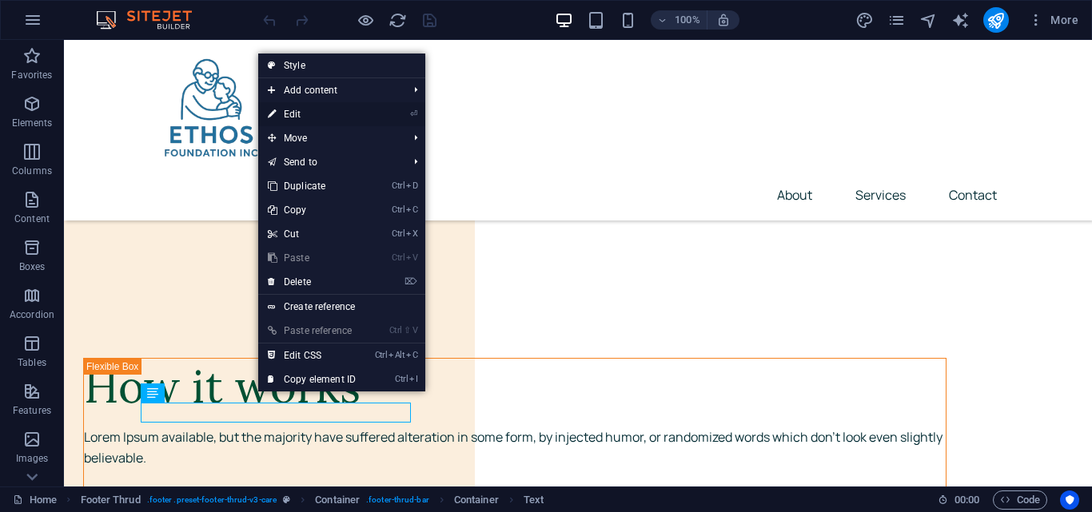
click at [289, 107] on link "⏎ Edit" at bounding box center [311, 114] width 107 height 24
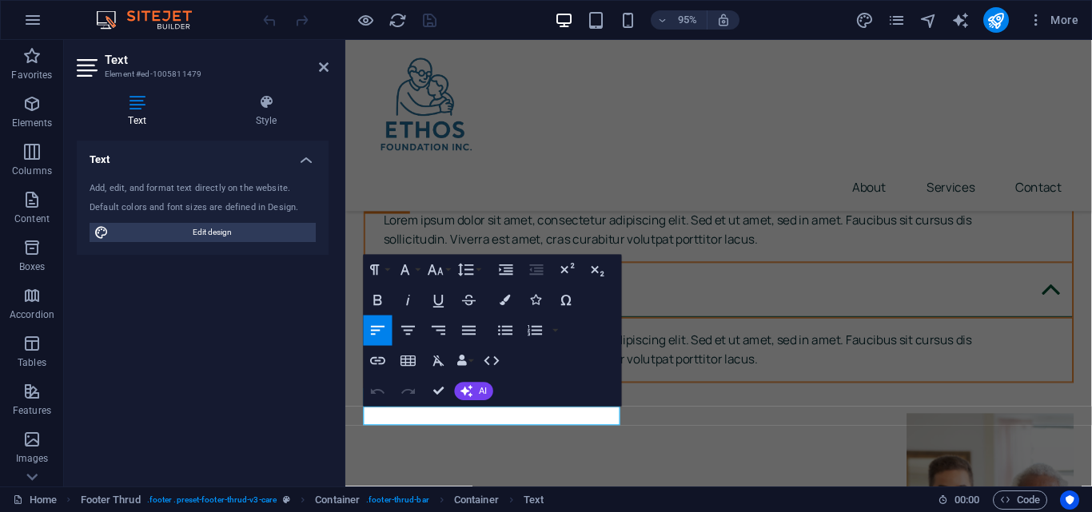
scroll to position [6487, 0]
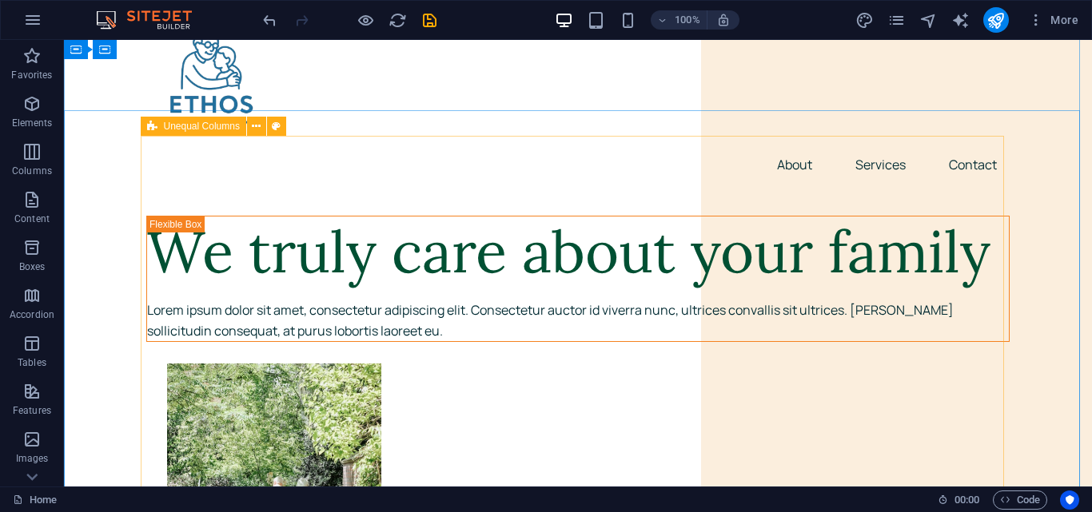
scroll to position [0, 0]
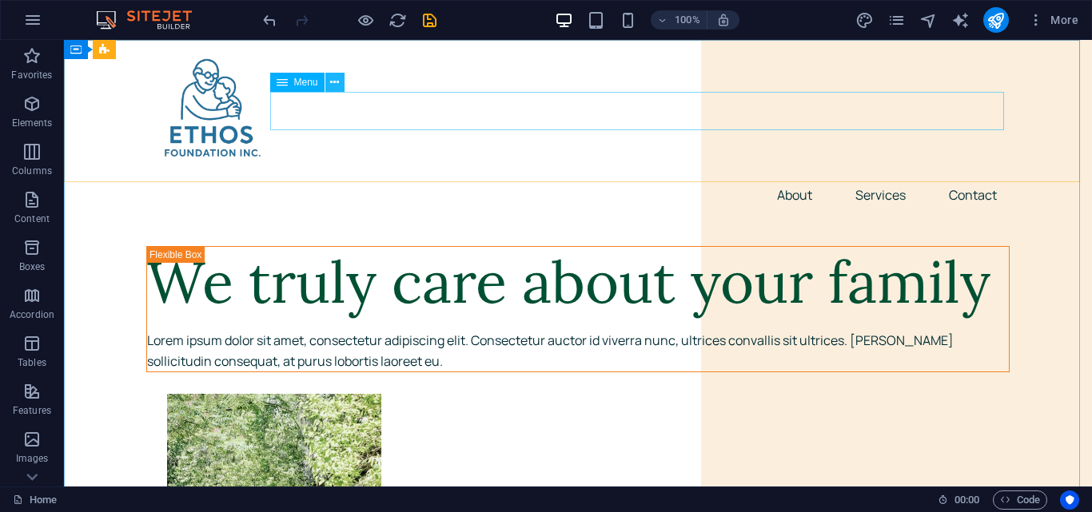
click at [337, 85] on icon at bounding box center [334, 82] width 9 height 17
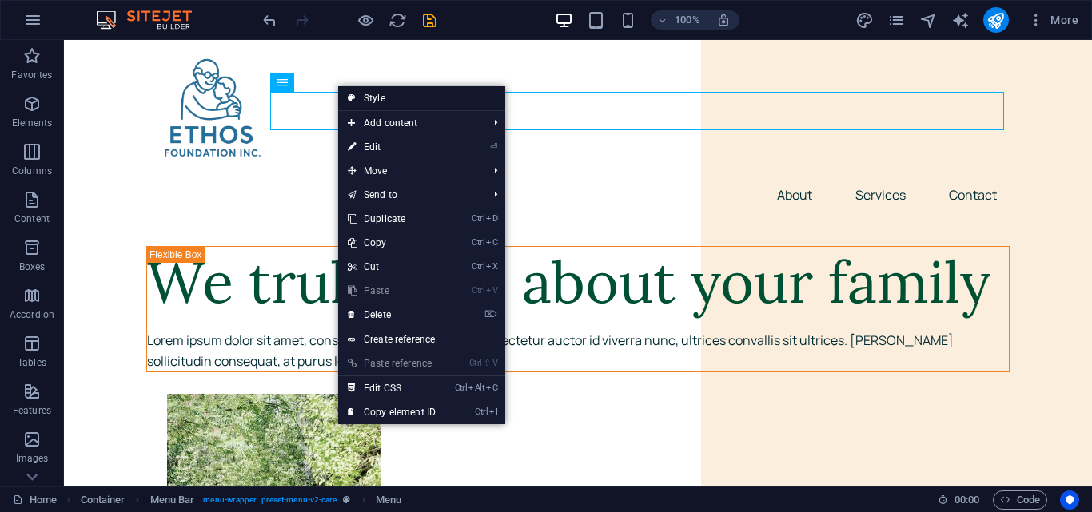
click at [380, 94] on link "Style" at bounding box center [421, 98] width 167 height 24
select select "rem"
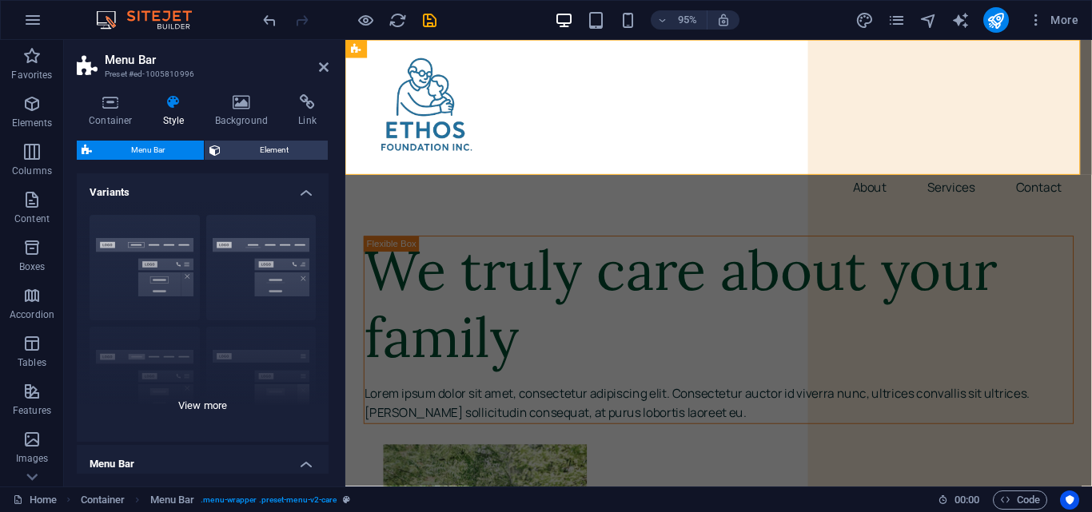
click at [178, 252] on div "Border Centered Default Fixed Loki Trigger Wide XXL" at bounding box center [203, 322] width 252 height 240
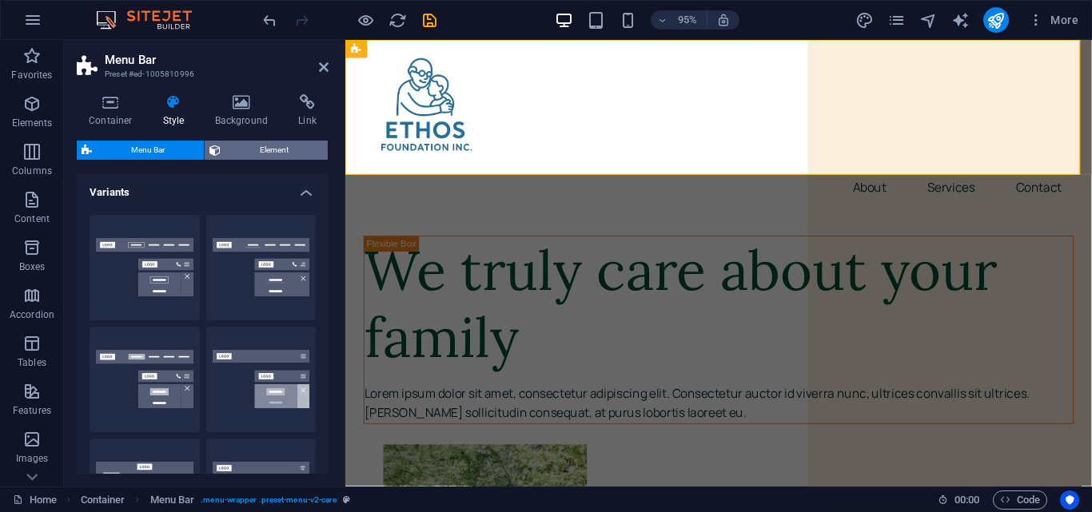
click at [273, 143] on span "Element" at bounding box center [274, 150] width 98 height 19
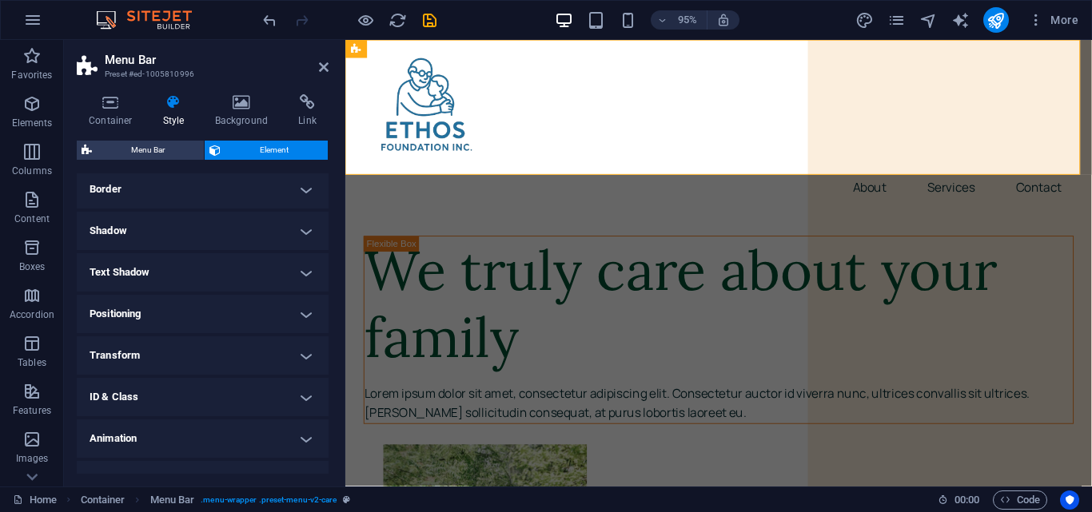
scroll to position [375, 0]
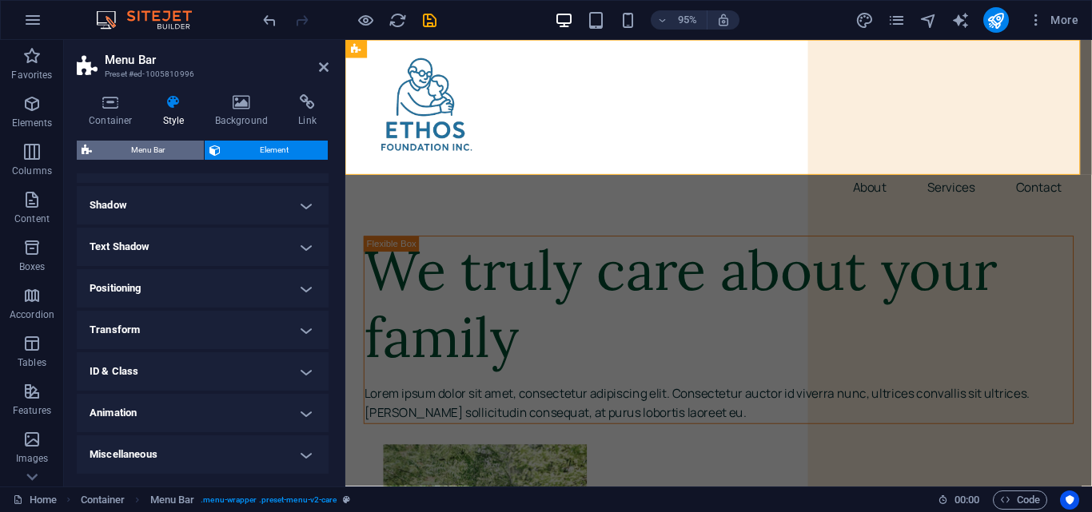
click at [160, 150] on span "Menu Bar" at bounding box center [148, 150] width 102 height 19
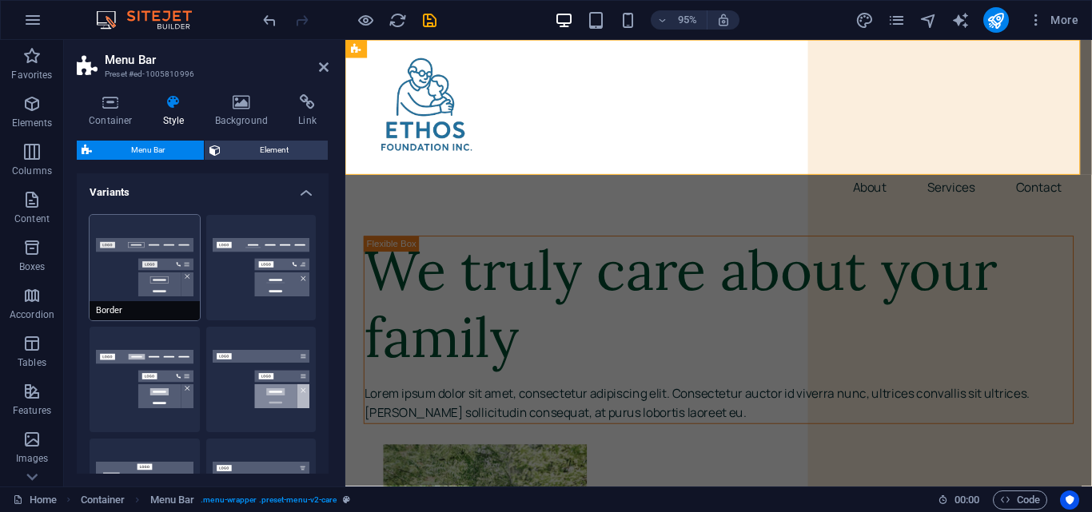
click at [154, 253] on button "Border" at bounding box center [145, 268] width 110 height 106
type input "1"
select select "rem"
type input "1"
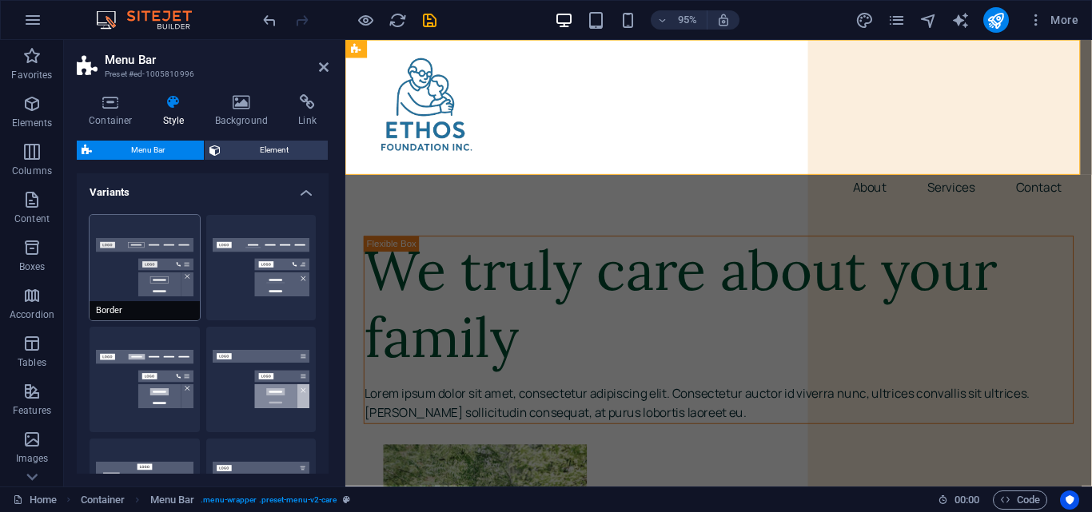
type input "1"
click at [296, 291] on button "Centered" at bounding box center [261, 268] width 110 height 106
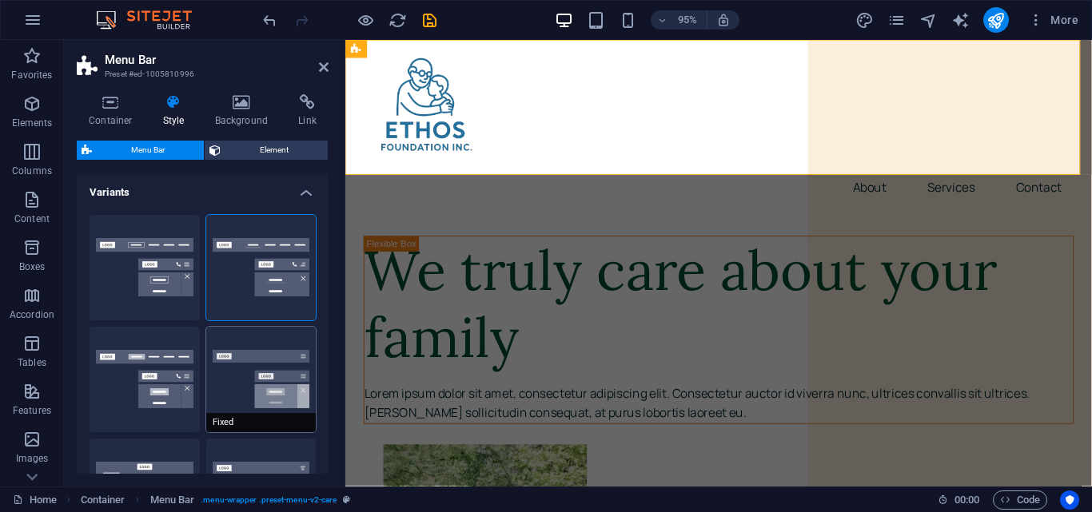
click at [267, 402] on button "Fixed" at bounding box center [261, 380] width 110 height 106
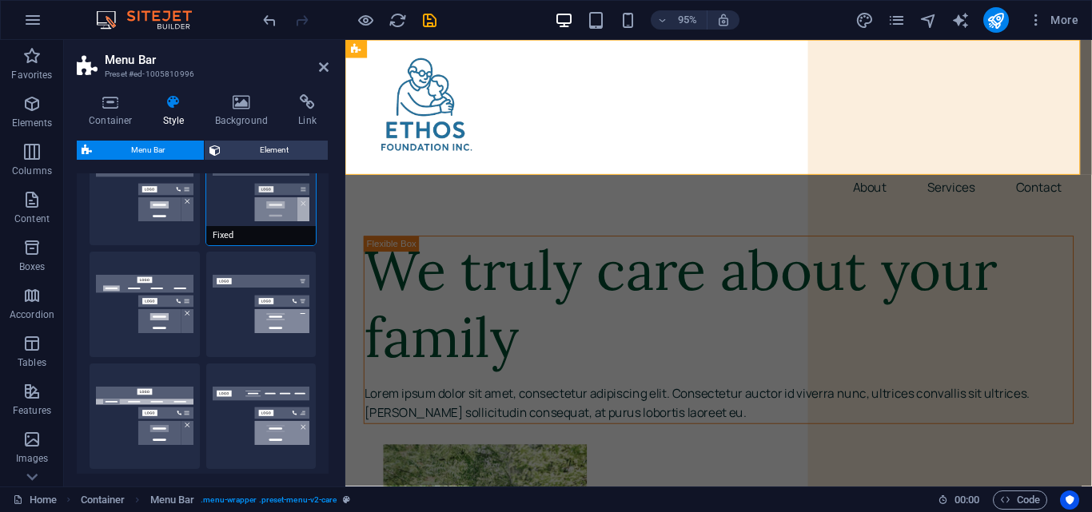
scroll to position [200, 0]
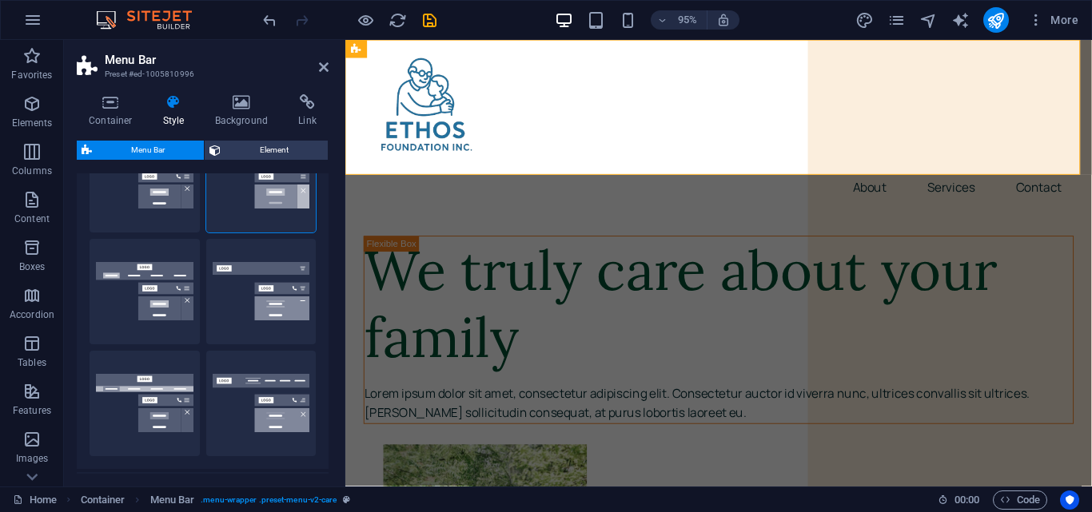
click at [329, 70] on aside "Menu Bar Preset #ed-1005810996 Container Style Background Link Size Height Defa…" at bounding box center [204, 263] width 281 height 447
click at [321, 70] on icon at bounding box center [324, 67] width 10 height 13
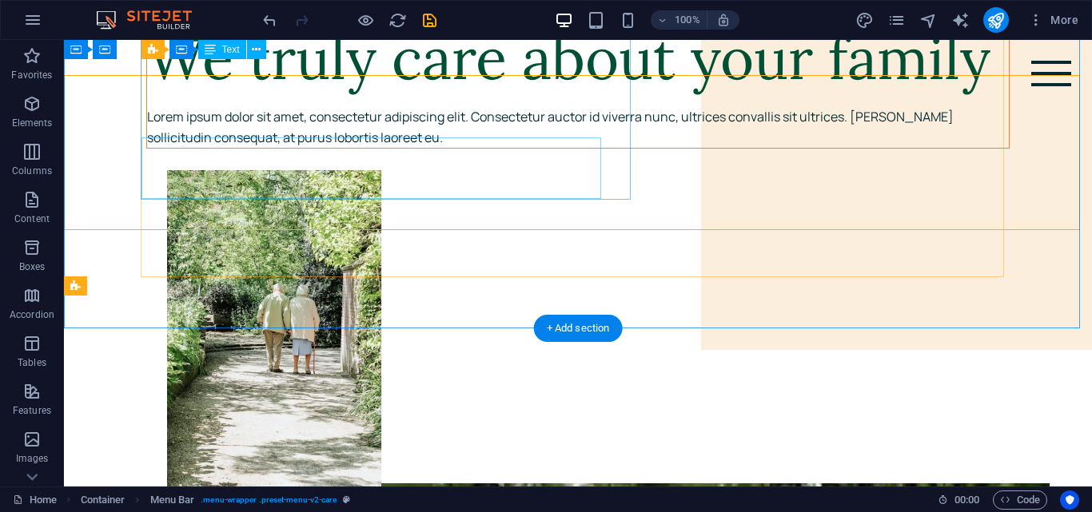
scroll to position [0, 0]
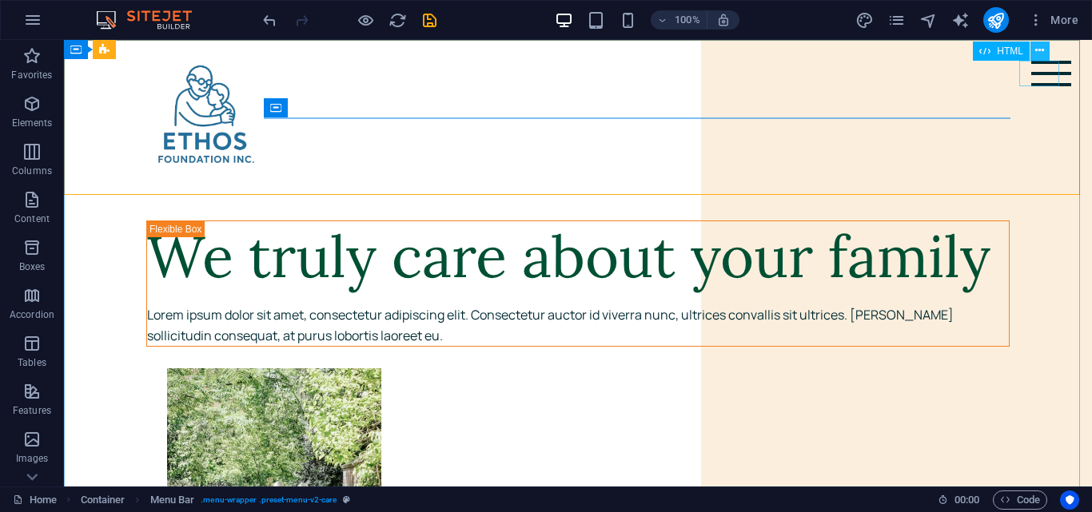
click at [1038, 55] on icon at bounding box center [1039, 50] width 9 height 17
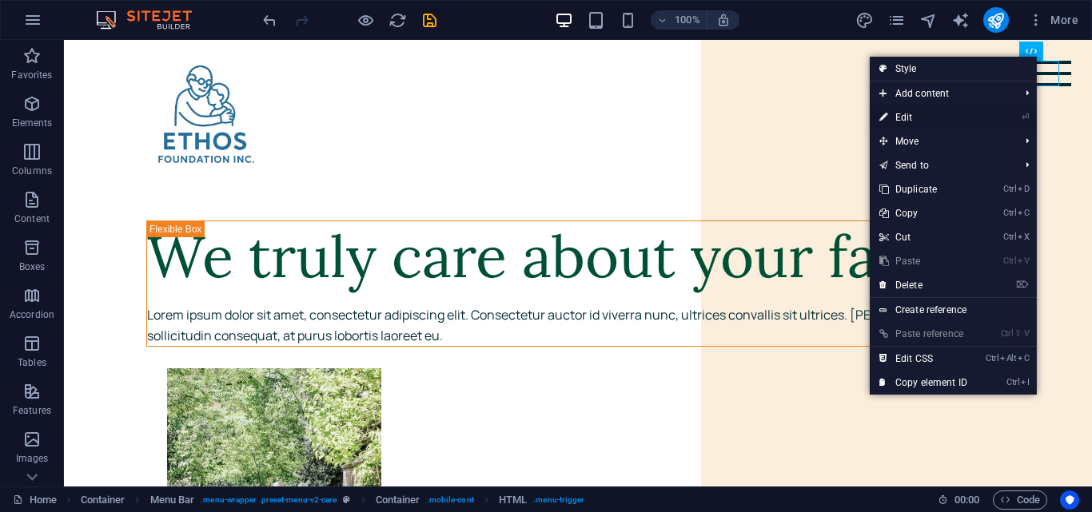
click at [951, 111] on link "⏎ Edit" at bounding box center [923, 118] width 107 height 24
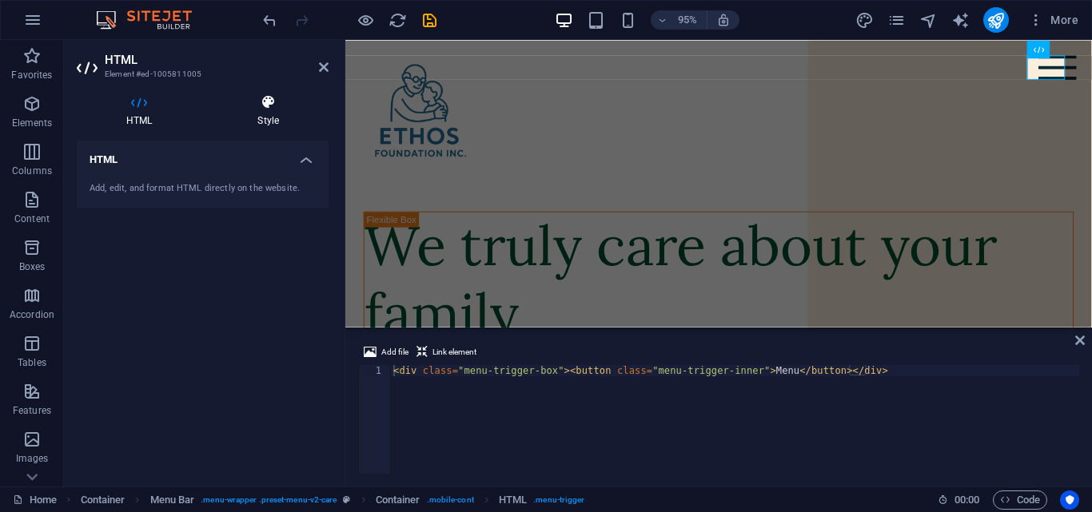
click at [286, 103] on icon at bounding box center [268, 102] width 121 height 16
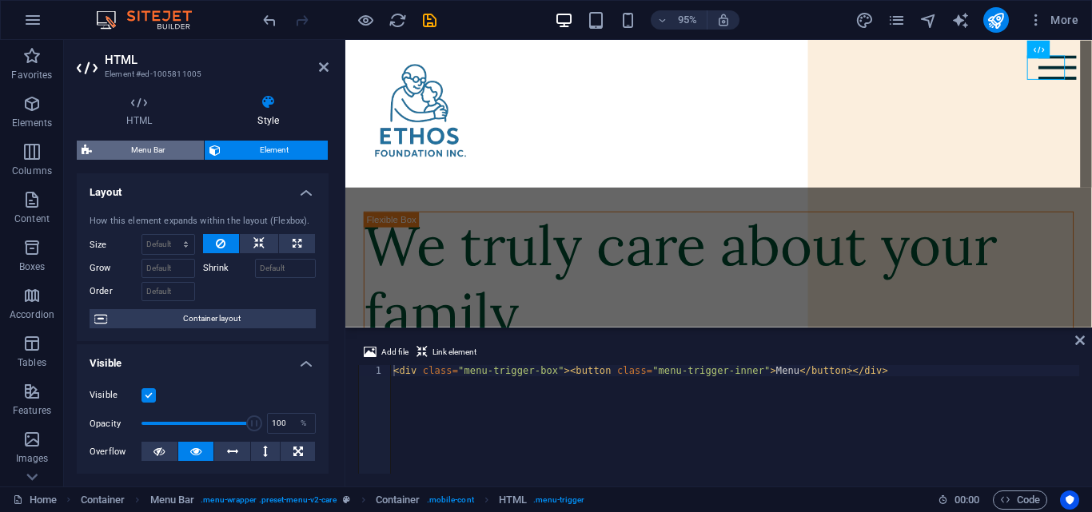
click at [177, 152] on span "Menu Bar" at bounding box center [148, 150] width 102 height 19
select select "rem"
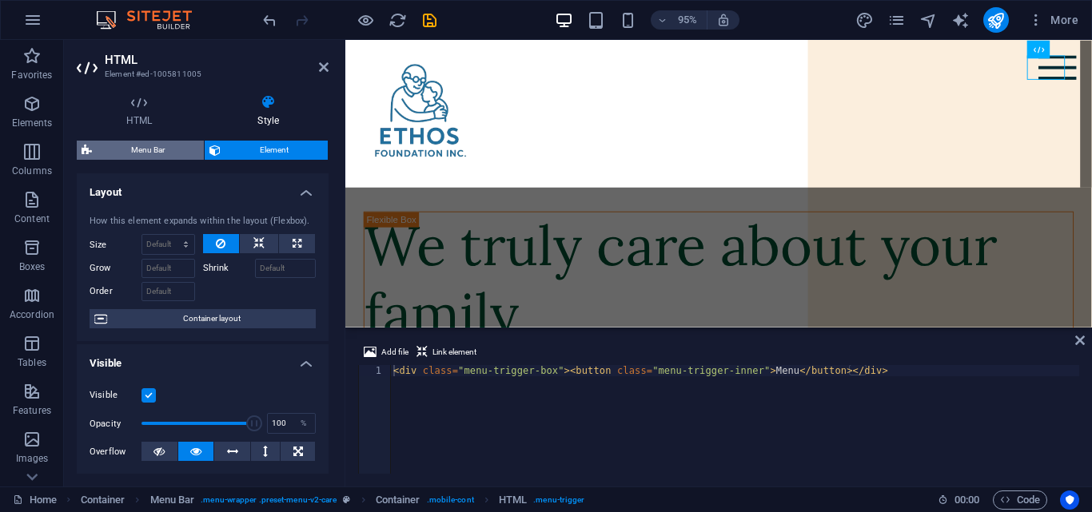
select select "rem"
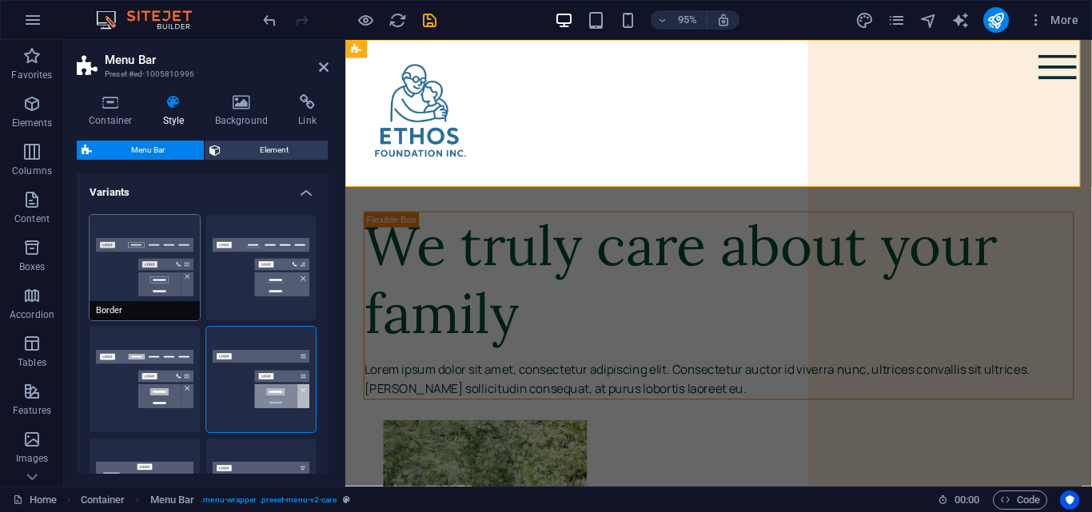
click at [161, 266] on button "Border" at bounding box center [145, 268] width 110 height 106
click at [325, 62] on icon at bounding box center [324, 67] width 10 height 13
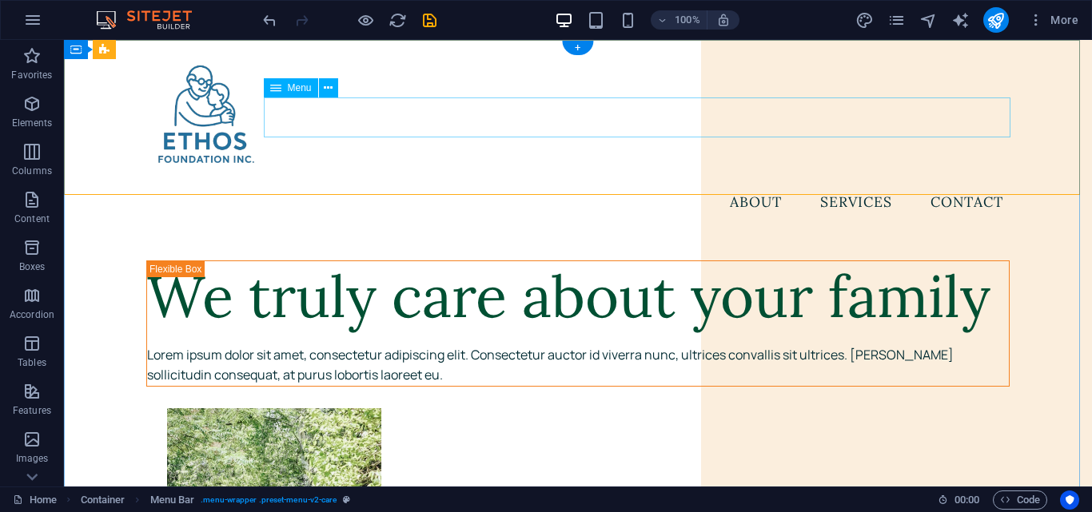
click at [757, 182] on nav "About Services Contact" at bounding box center [578, 202] width 876 height 40
click at [329, 87] on icon at bounding box center [328, 88] width 9 height 17
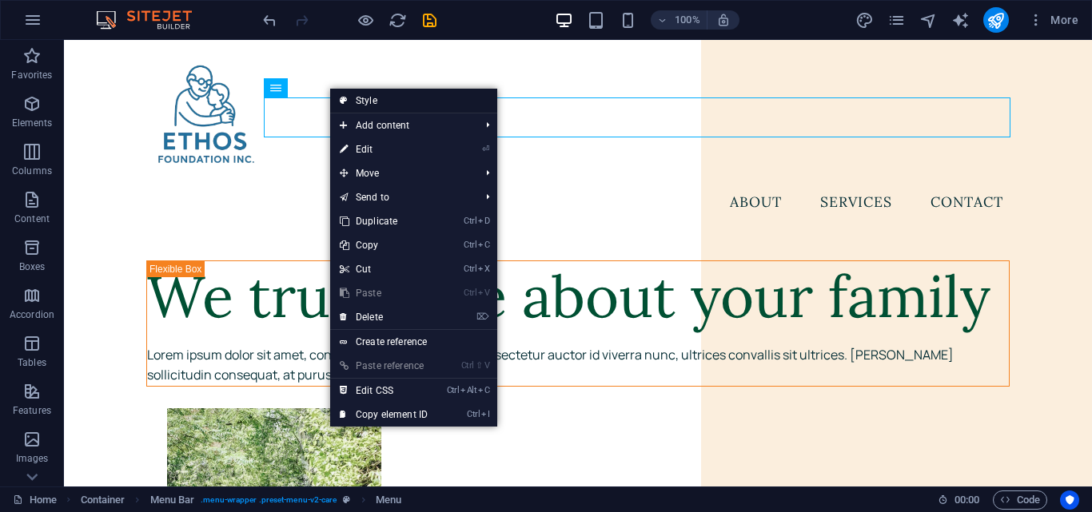
click at [368, 97] on link "Style" at bounding box center [413, 101] width 167 height 24
select select "rem"
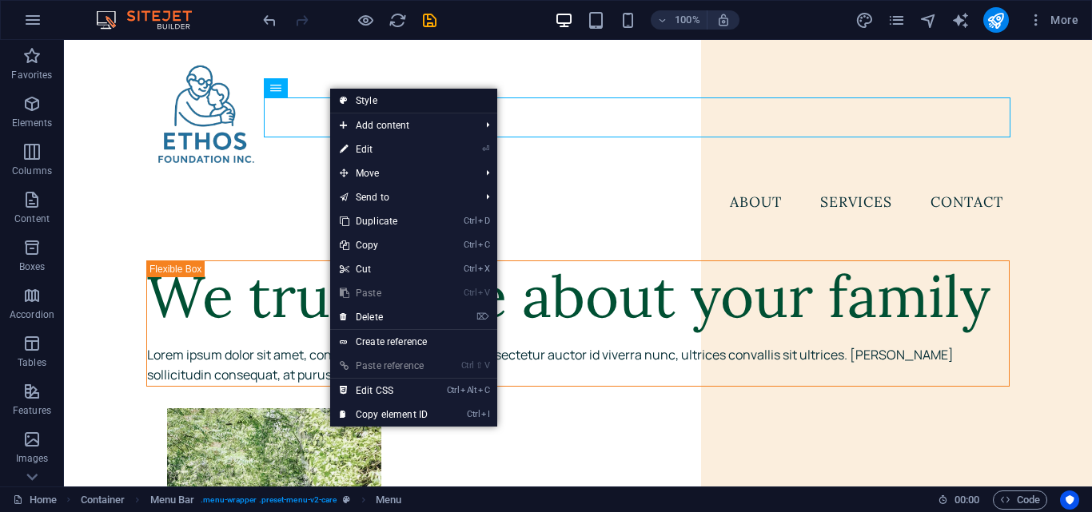
select select "rem"
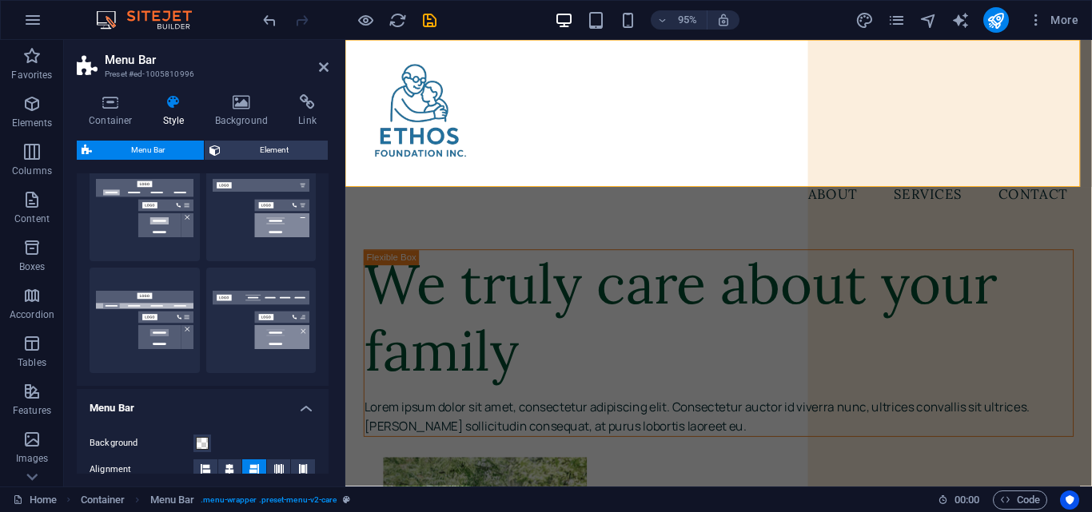
scroll to position [285, 0]
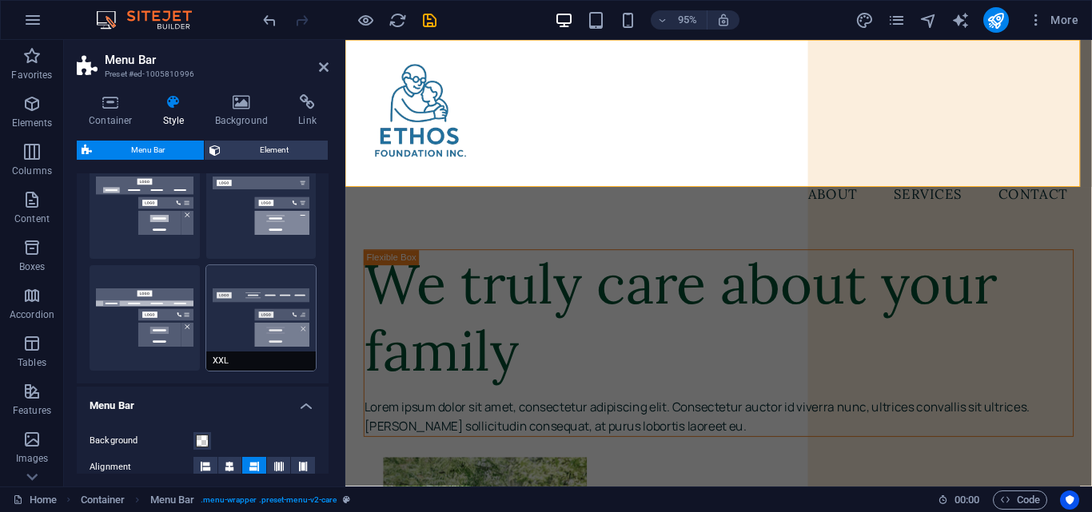
click at [275, 309] on button "XXL" at bounding box center [261, 318] width 110 height 106
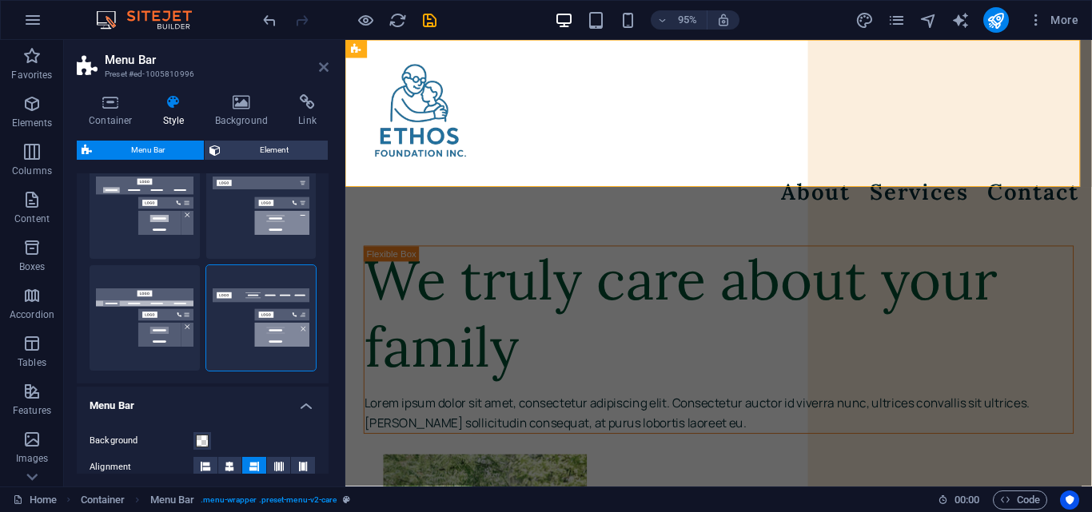
click at [328, 64] on icon at bounding box center [324, 67] width 10 height 13
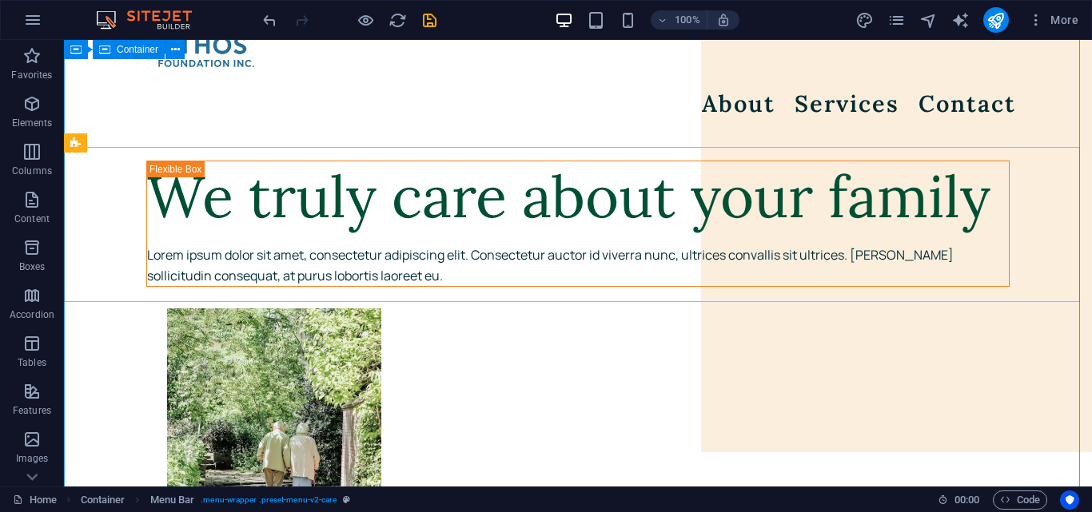
scroll to position [0, 0]
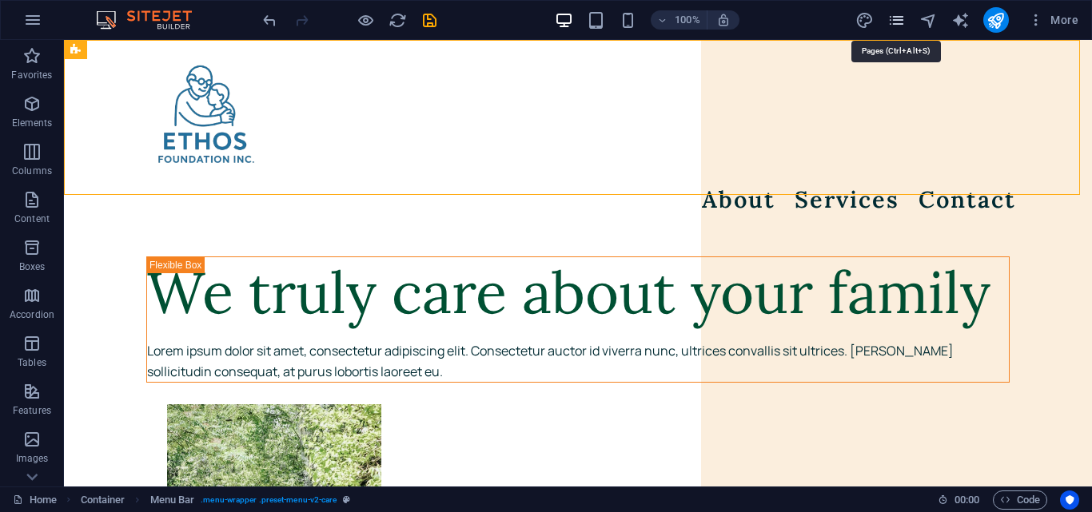
click at [902, 20] on icon "pages" at bounding box center [896, 20] width 18 height 18
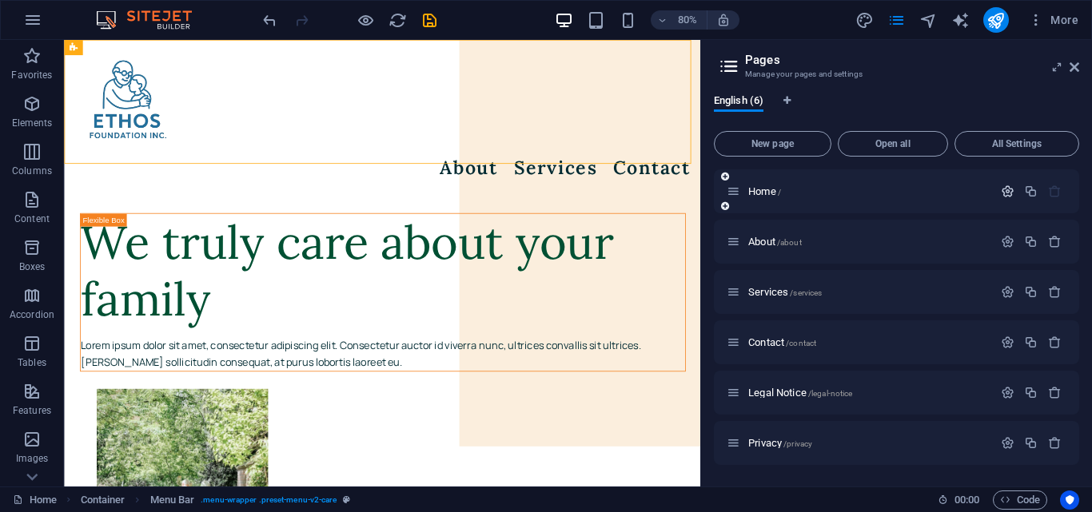
click at [1007, 189] on icon "button" at bounding box center [1008, 192] width 14 height 14
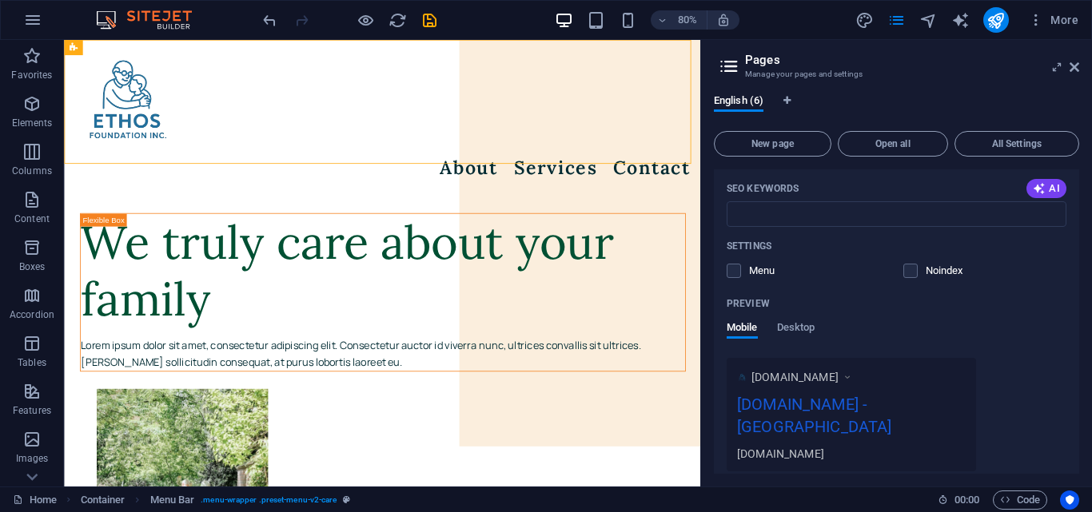
scroll to position [296, 0]
click at [725, 265] on div "Name Home ​ URL SLUG / ​ SEO Title AI ​ 227 / 580 Px SEO Description AI ​ 114 /…" at bounding box center [896, 227] width 365 height 618
click at [732, 266] on label at bounding box center [734, 269] width 14 height 14
click at [0, 0] on input "checkbox" at bounding box center [0, 0] width 0 height 0
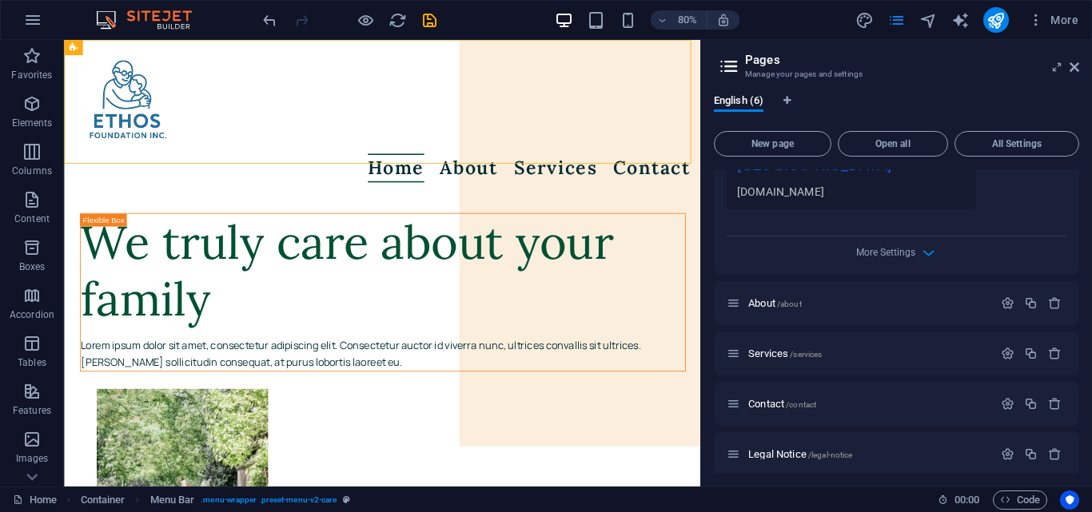
scroll to position [563, 0]
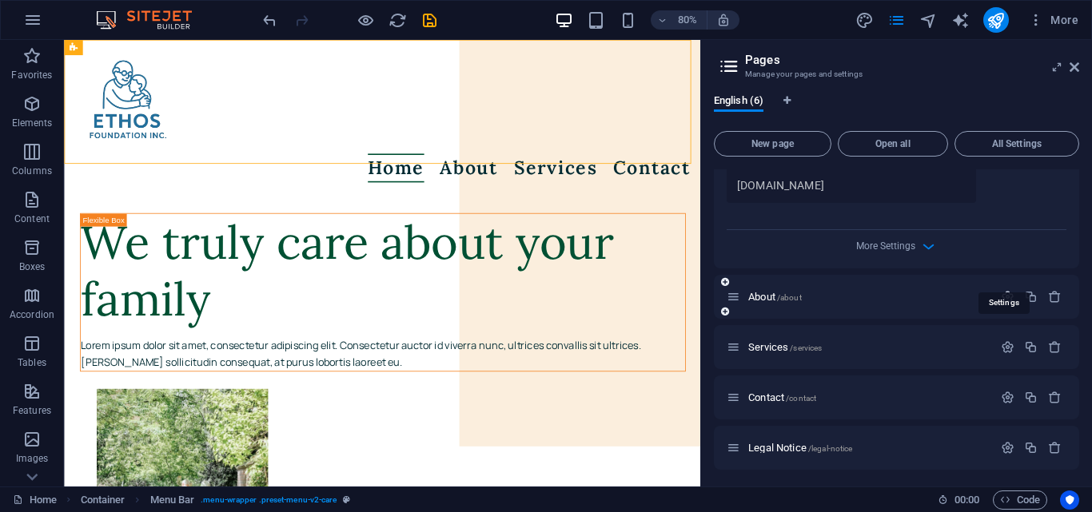
click at [1010, 290] on icon "button" at bounding box center [1008, 297] width 14 height 14
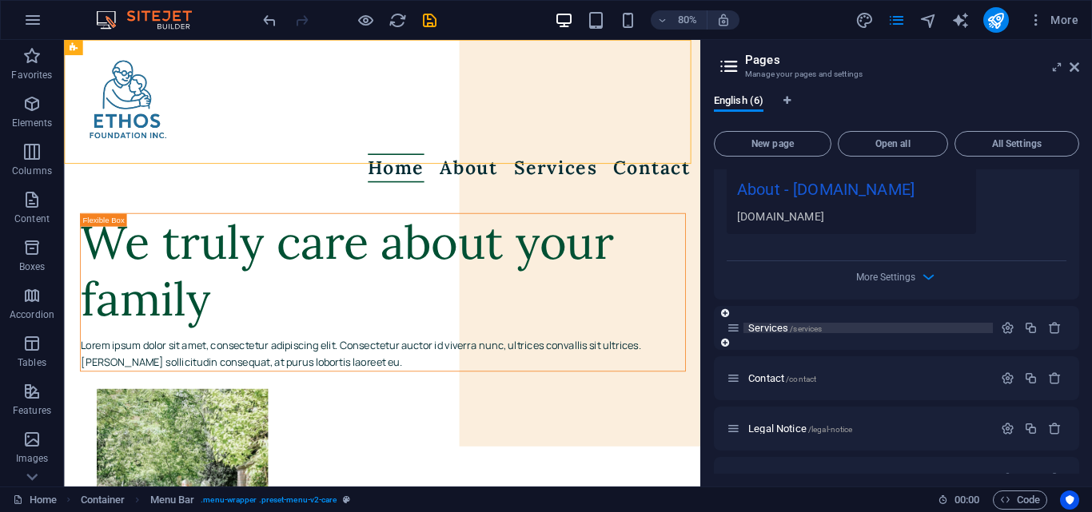
scroll to position [1189, 0]
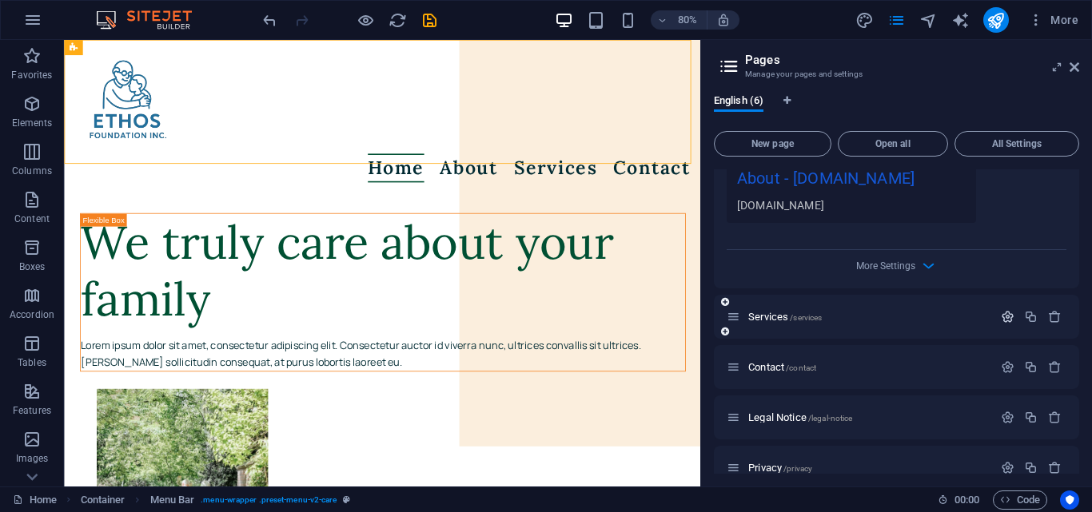
click at [1001, 310] on icon "button" at bounding box center [1008, 317] width 14 height 14
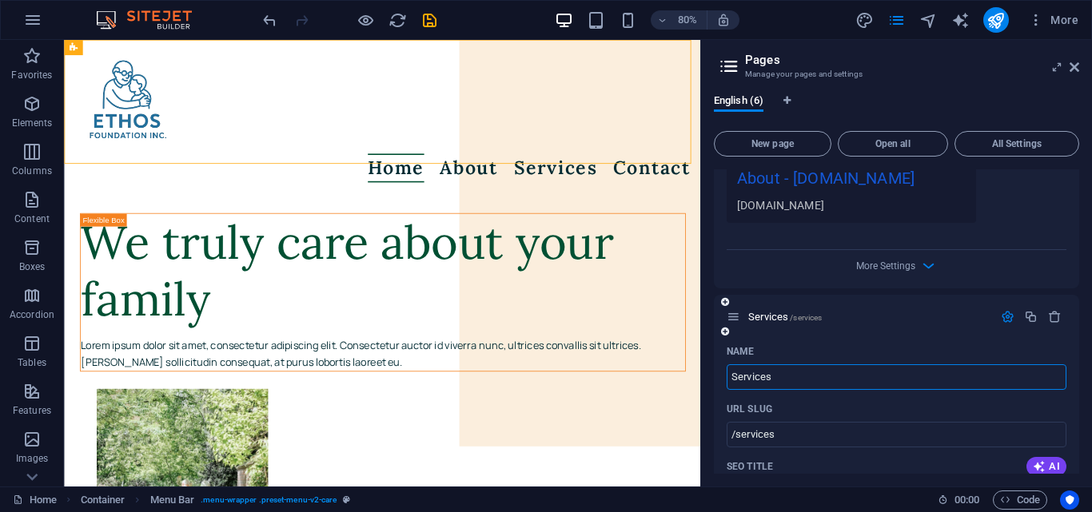
click at [727, 364] on input "Services" at bounding box center [897, 377] width 340 height 26
type input "PrServices"
type input "/pservices"
type input "Programs Services"
type input "/prograservices"
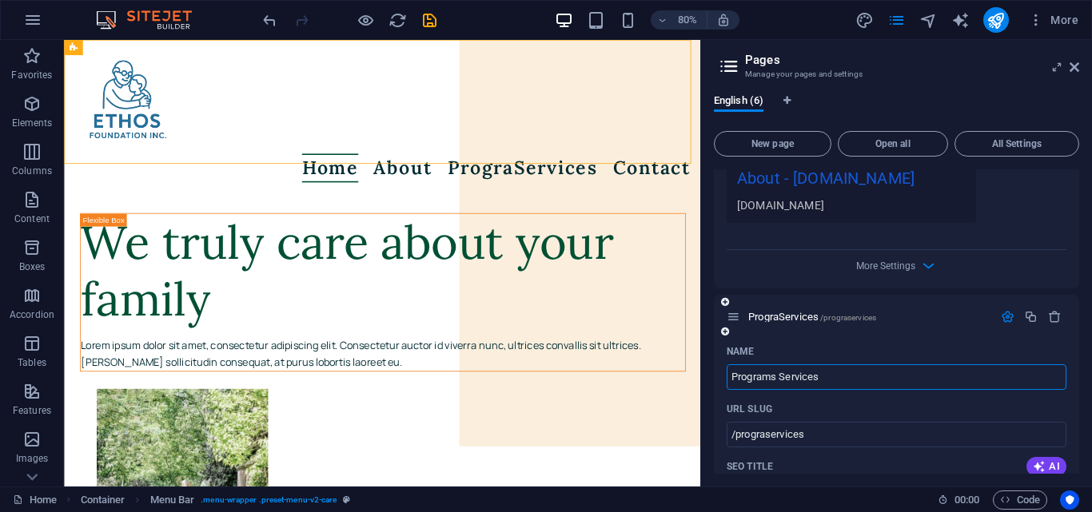
type input "Programs Services"
type input "/programs-services"
type input "Programs andServices"
type input "/programs-andservices"
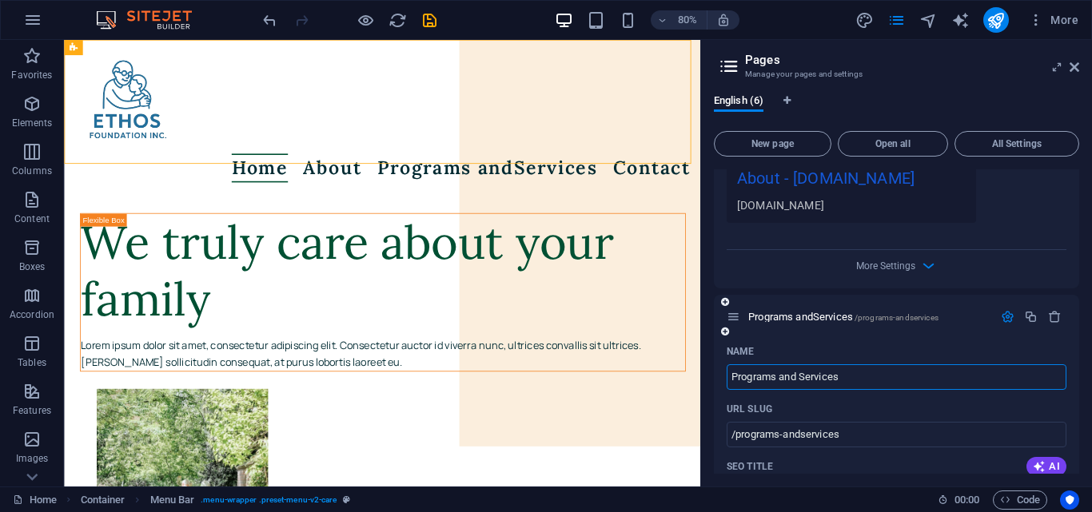
type input "Programs and Services"
type input "/programs-and-services"
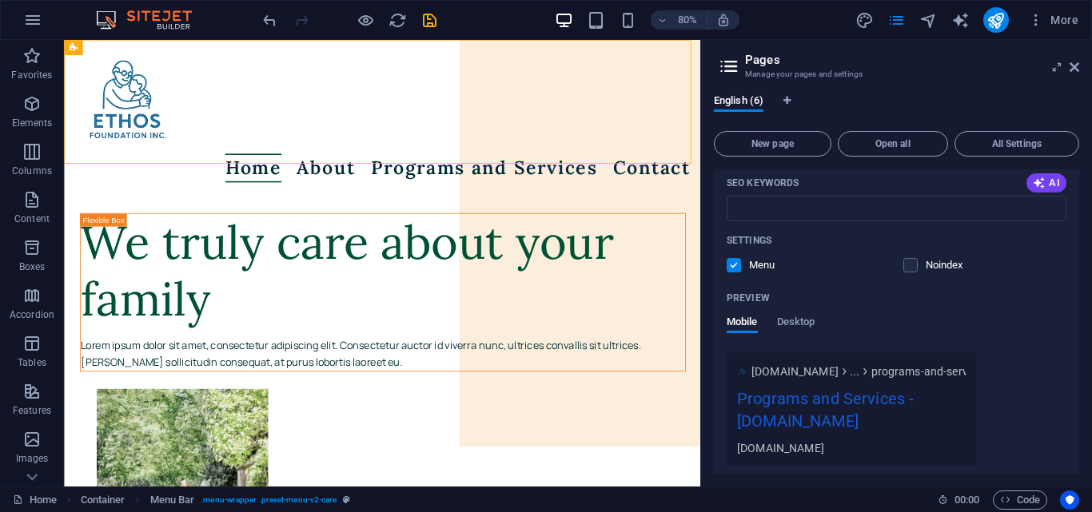
scroll to position [1625, 0]
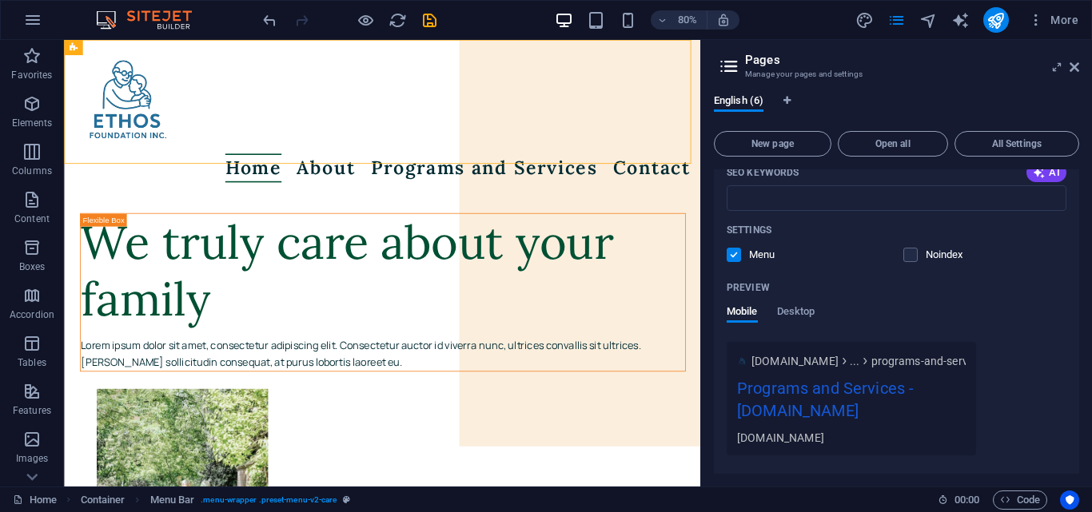
click at [948, 384] on div "Programs and Services - ethosservices.org" at bounding box center [851, 403] width 229 height 54
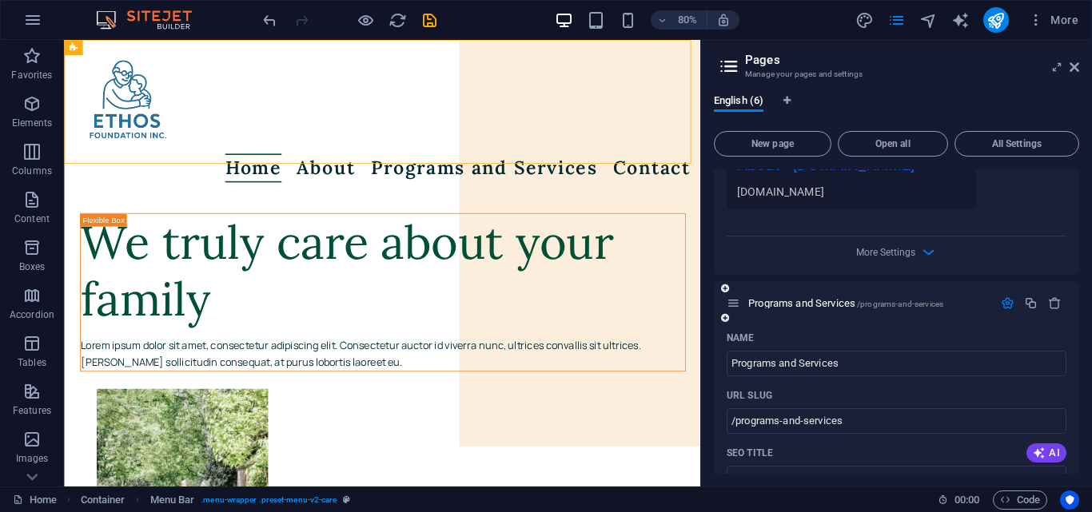
scroll to position [1193, 0]
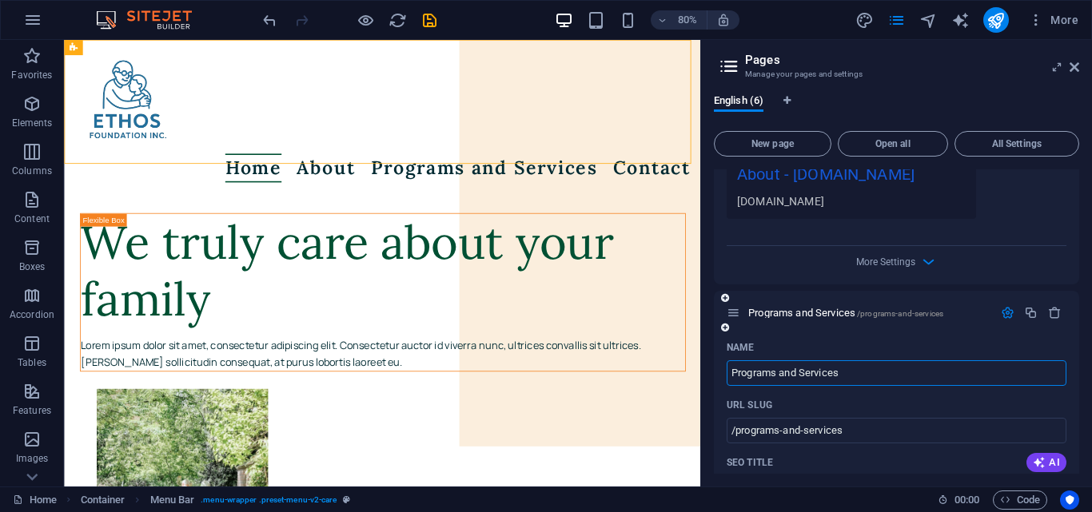
click at [795, 360] on input "Programs and Services" at bounding box center [897, 373] width 340 height 26
type input "Programs Services"
type input "/programs-a-services"
type input "Programs Services"
type input "/programs-services"
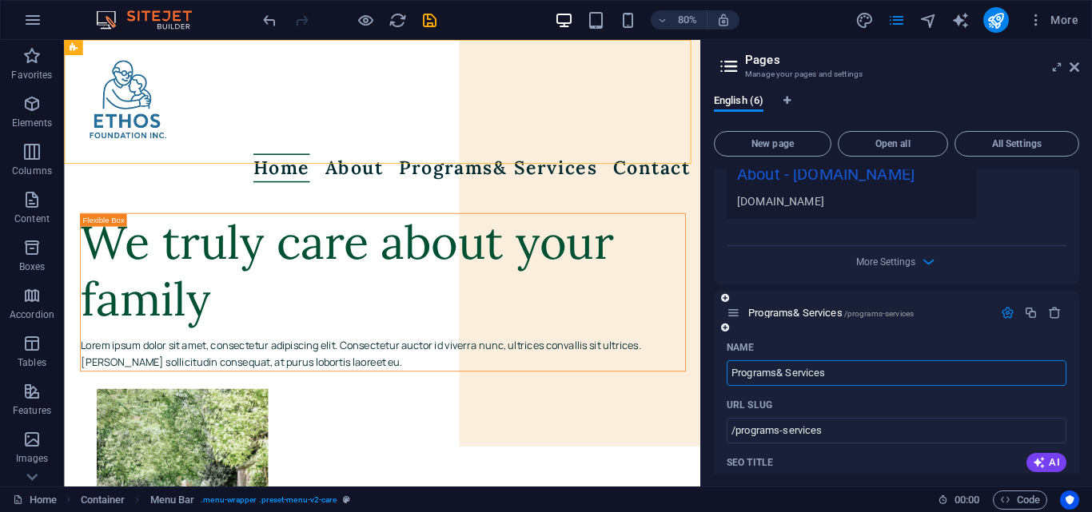
click at [785, 360] on input "Programs& Services" at bounding box center [897, 373] width 340 height 26
type input "Programs&Services"
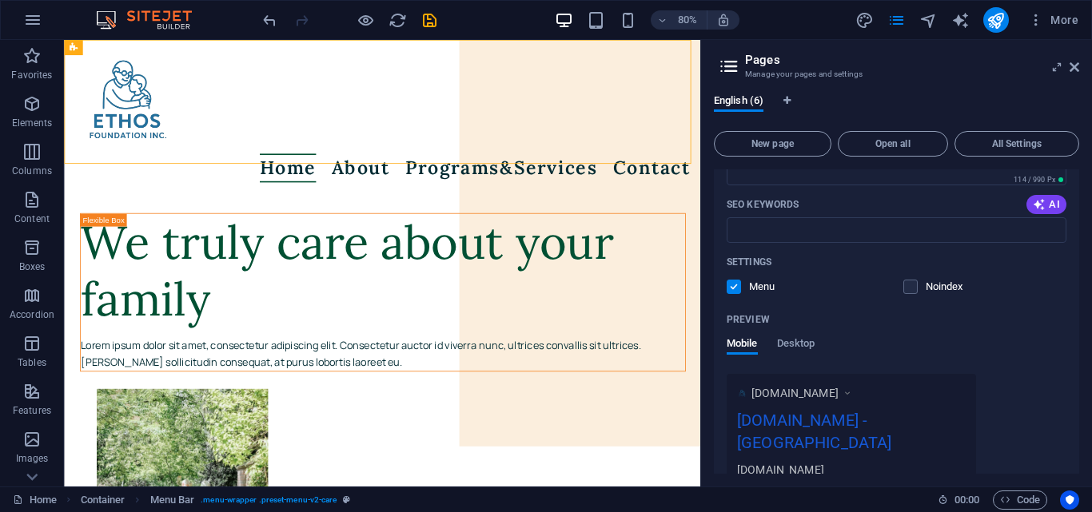
scroll to position [274, 0]
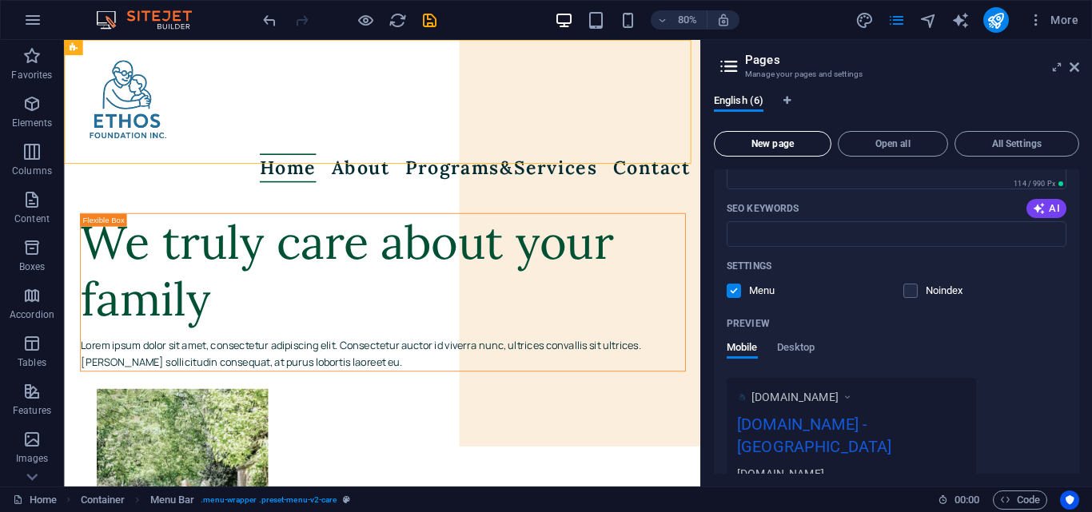
click at [771, 141] on span "New page" at bounding box center [772, 144] width 103 height 10
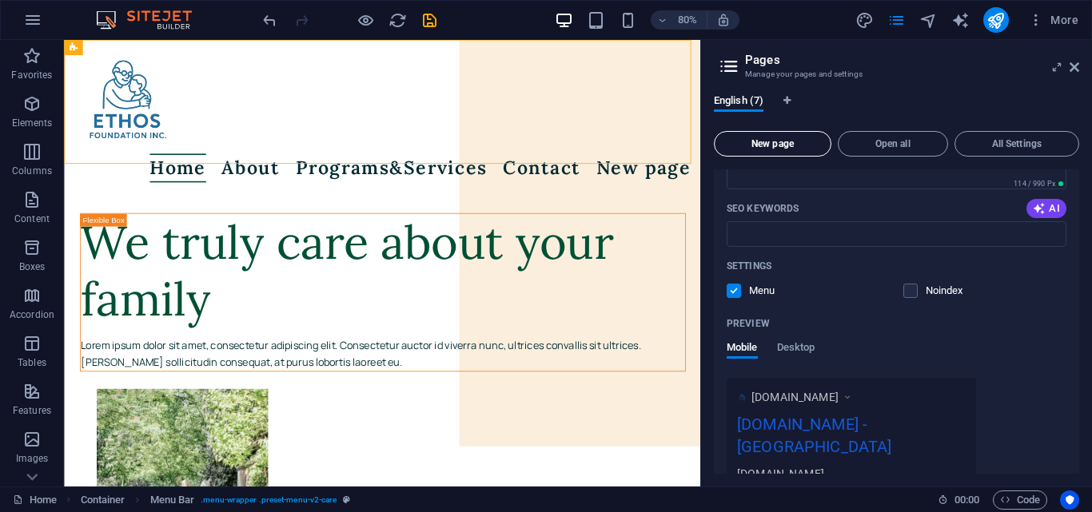
scroll to position [2042, 0]
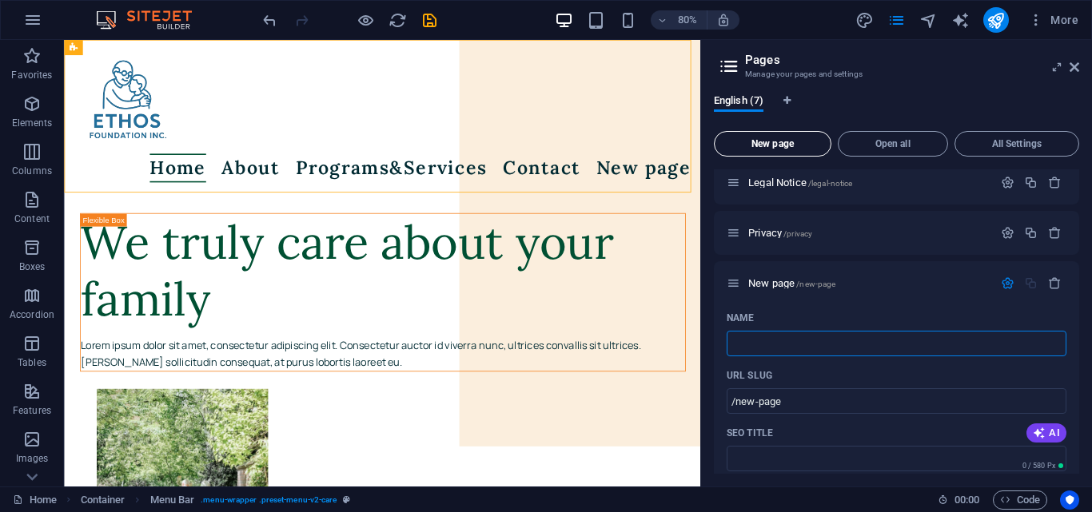
type input "/"
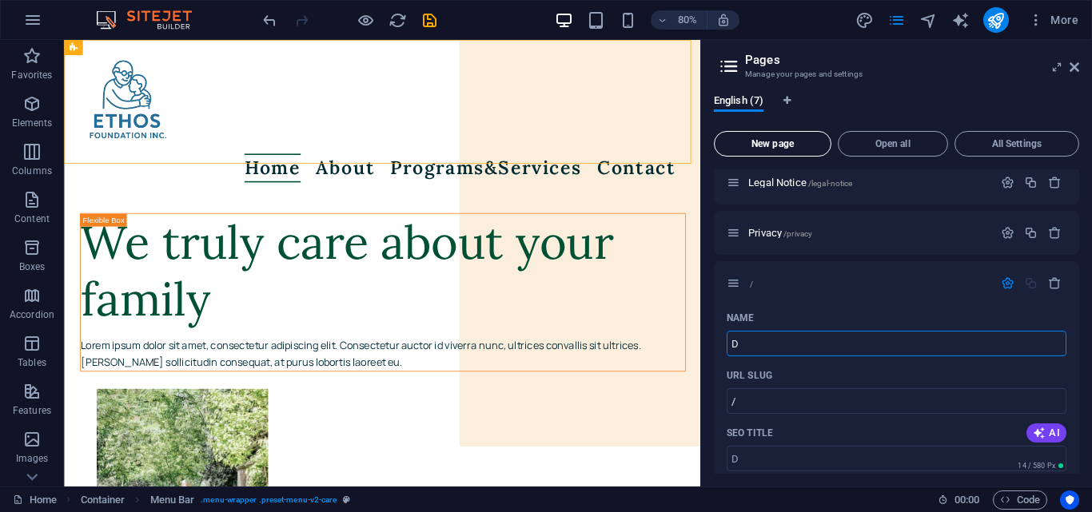
type input "D"
type input "/d"
type input "D"
type input "Donate"
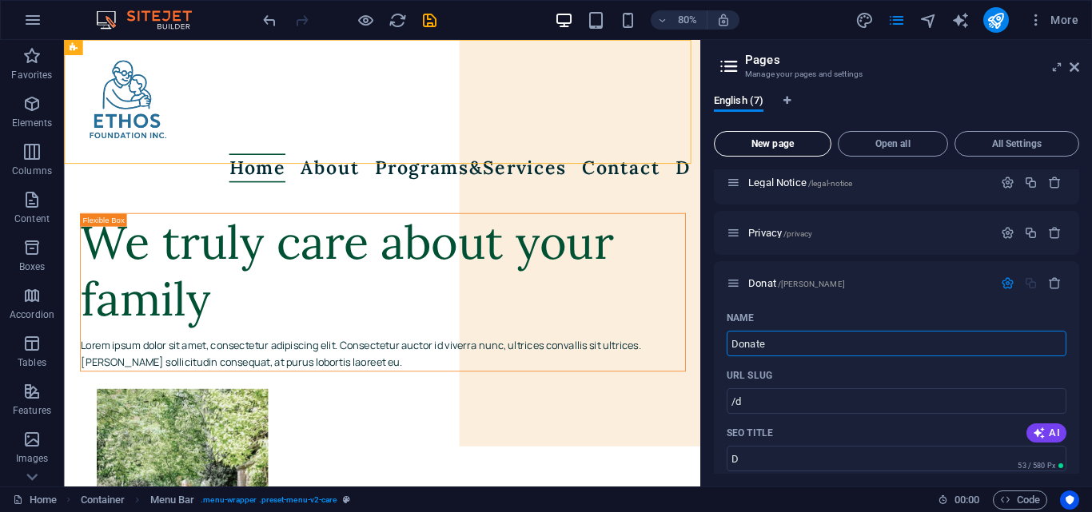
type input "/donat"
type input "Donat"
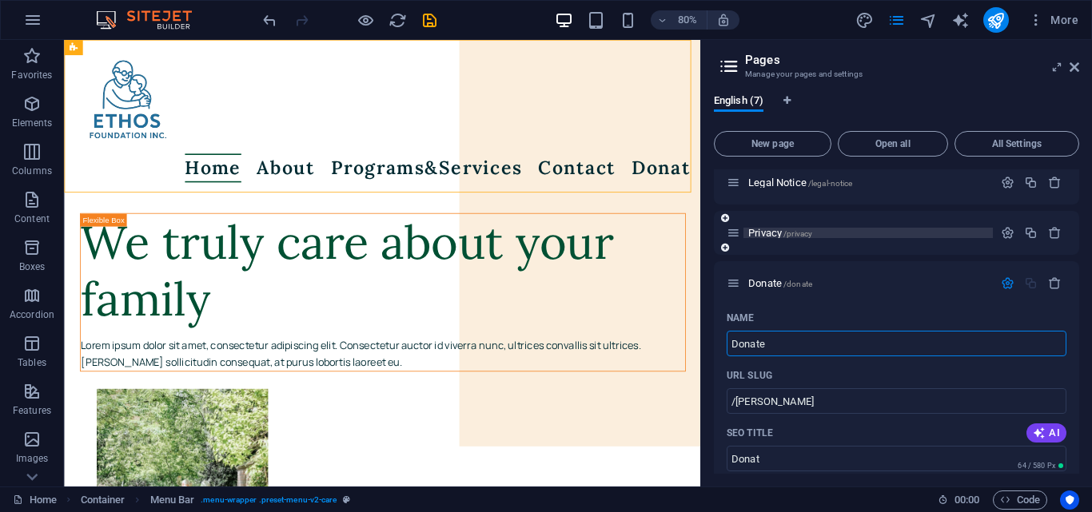
type input "Donate"
type input "/donate"
type input "Donate"
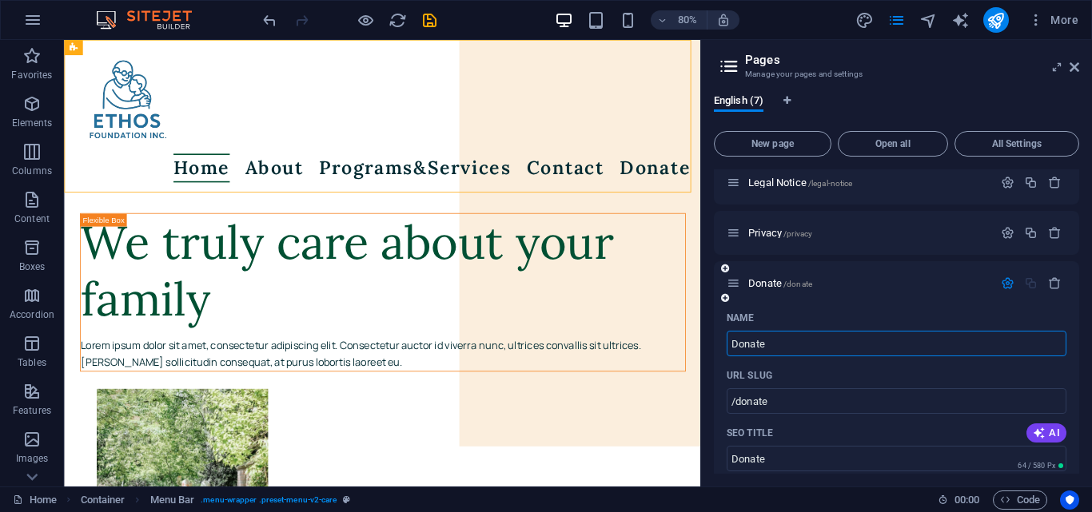
type input "Donate"
click at [1001, 277] on icon "button" at bounding box center [1008, 284] width 14 height 14
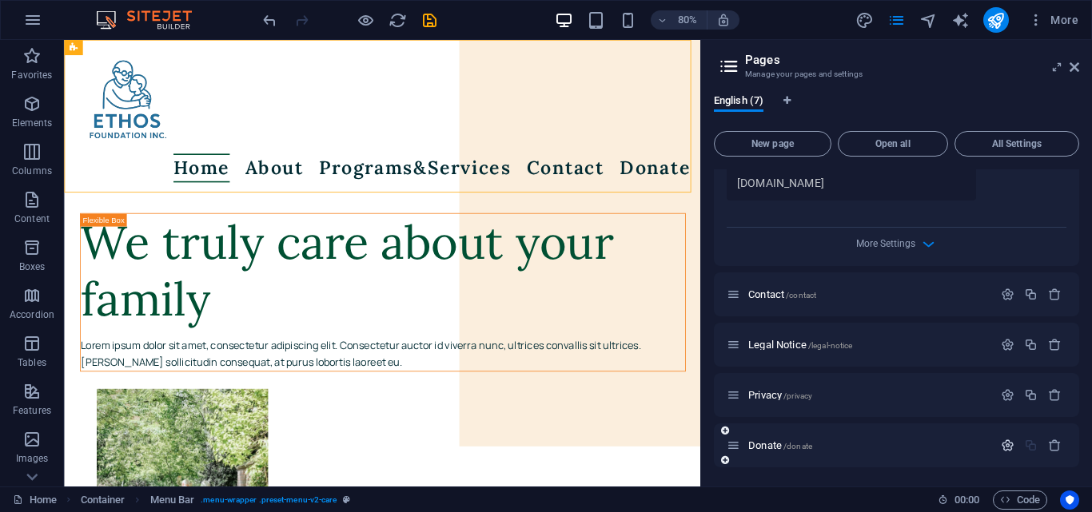
scroll to position [1858, 0]
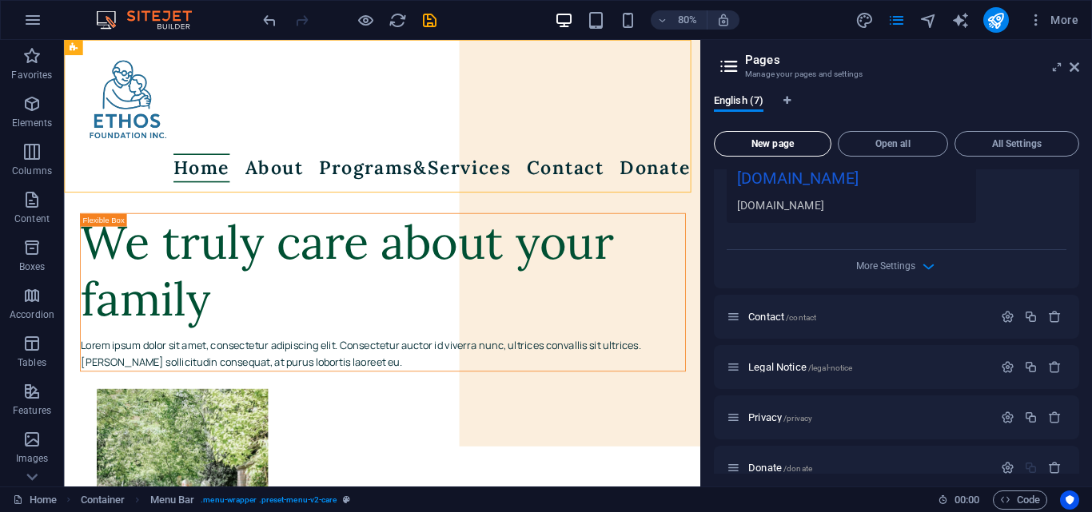
click at [793, 145] on span "New page" at bounding box center [772, 144] width 103 height 10
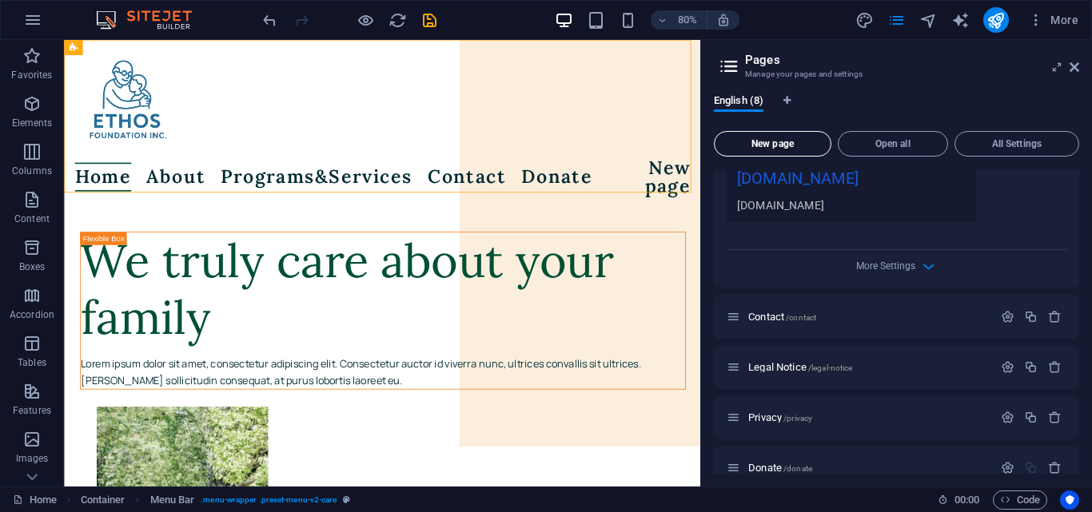
scroll to position [2093, 0]
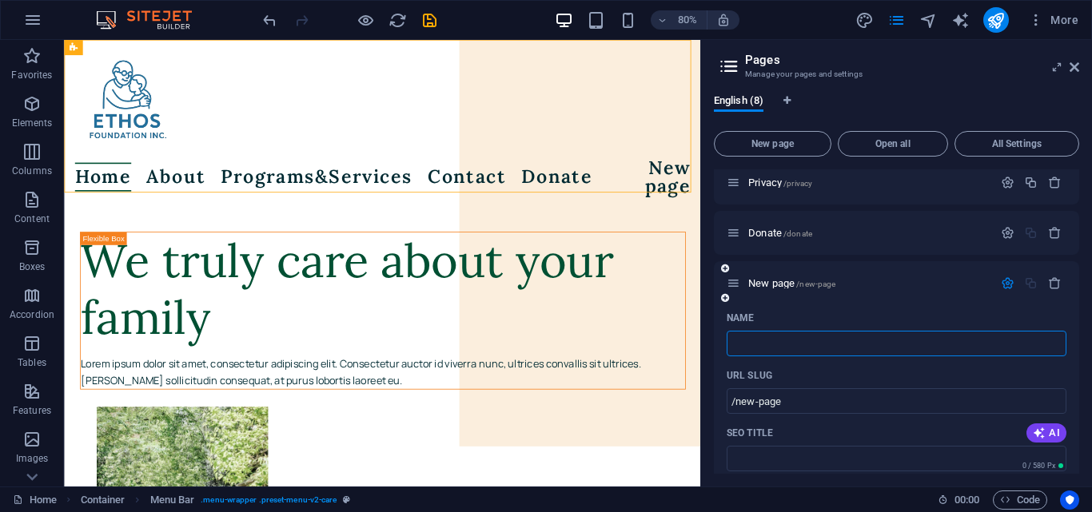
type input "/"
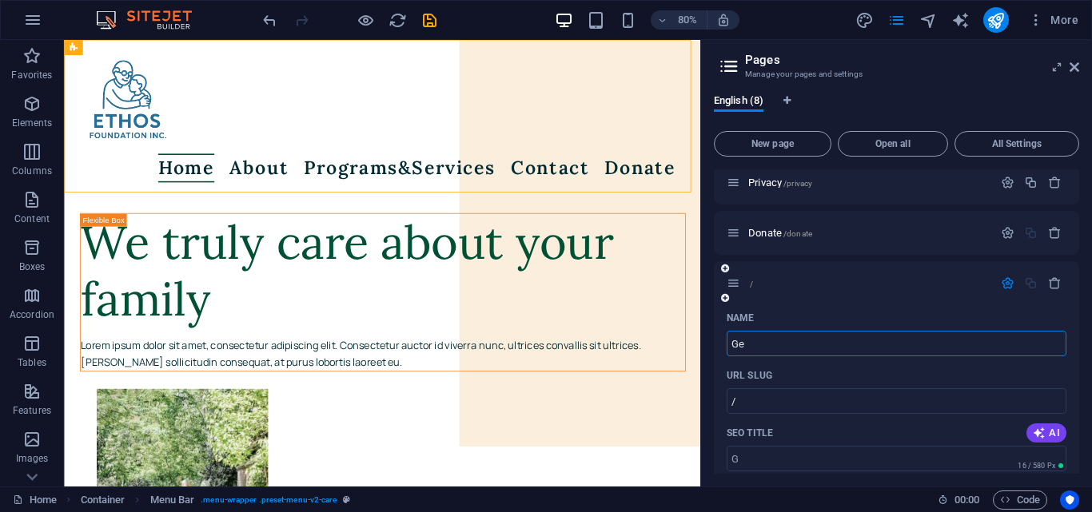
type input "Get"
type input "/g"
type input "G"
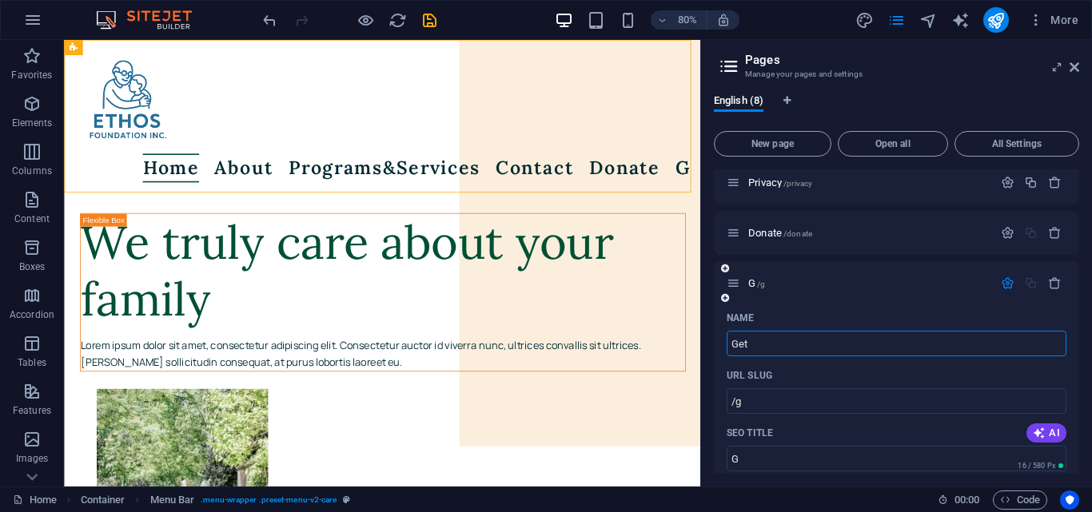
type input "Get"
type input "/get"
type input "Get"
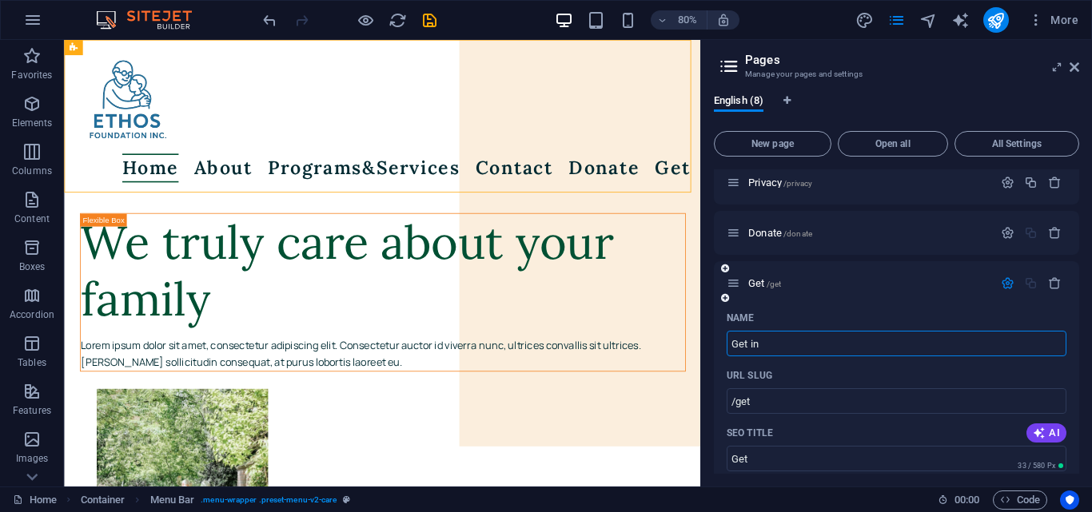
type input "Get inv"
type input "/get-in"
type input "Get in"
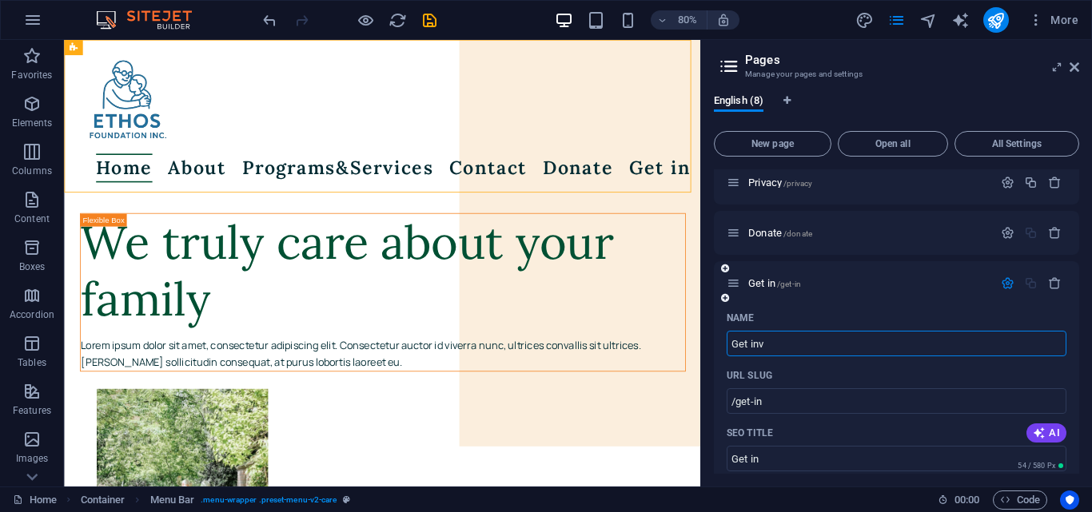
type input "Get inv"
type input "/get-inv"
type input "Get inv"
type input "Get invo"
type input "/get-invo"
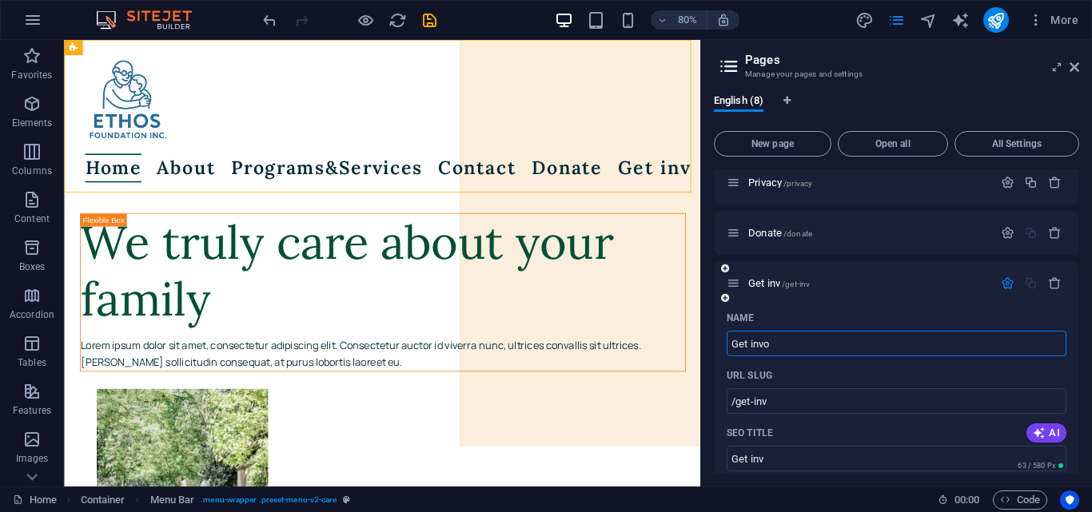
type input "Get invo"
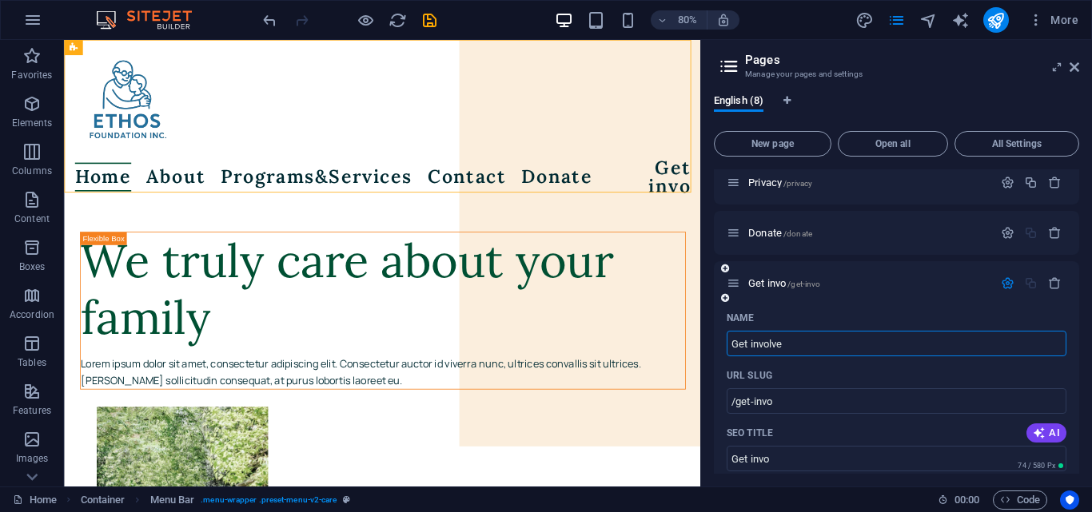
type input "Get involved"
type input "/get-invol"
type input "Get invol"
type input "Get involved"
type input "/get-involved"
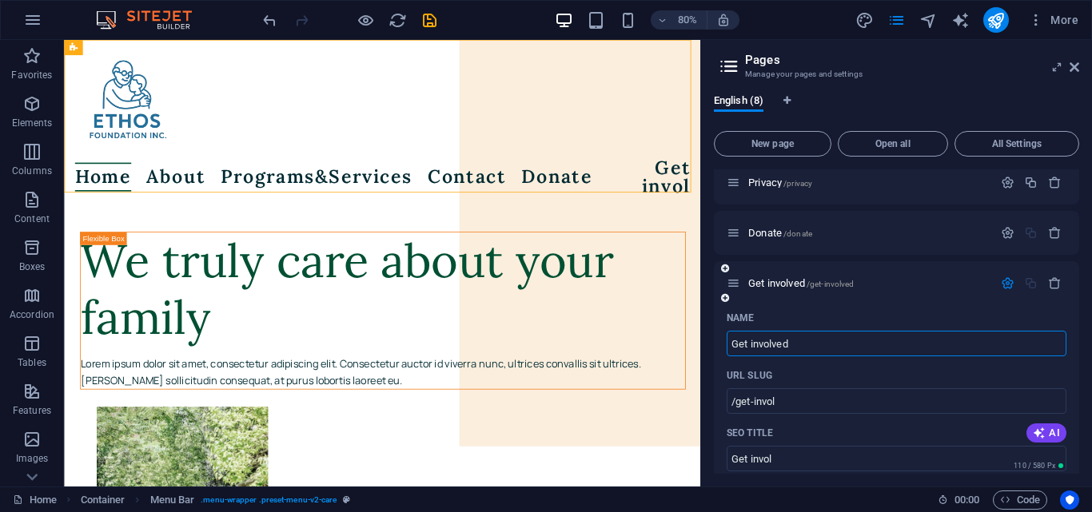
type input "Get involved"
click at [1007, 277] on icon "button" at bounding box center [1008, 284] width 14 height 14
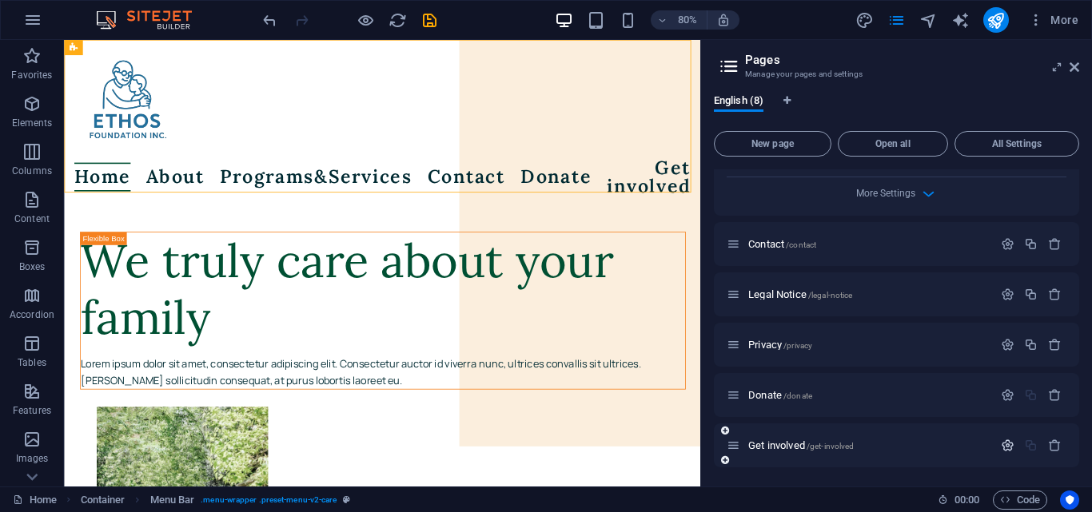
scroll to position [1908, 0]
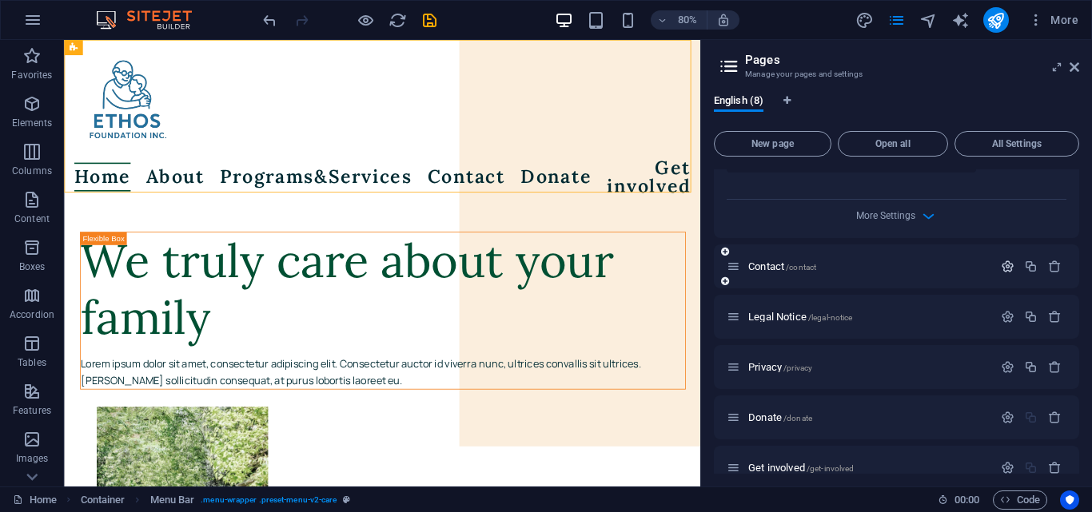
click at [1003, 260] on icon "button" at bounding box center [1008, 267] width 14 height 14
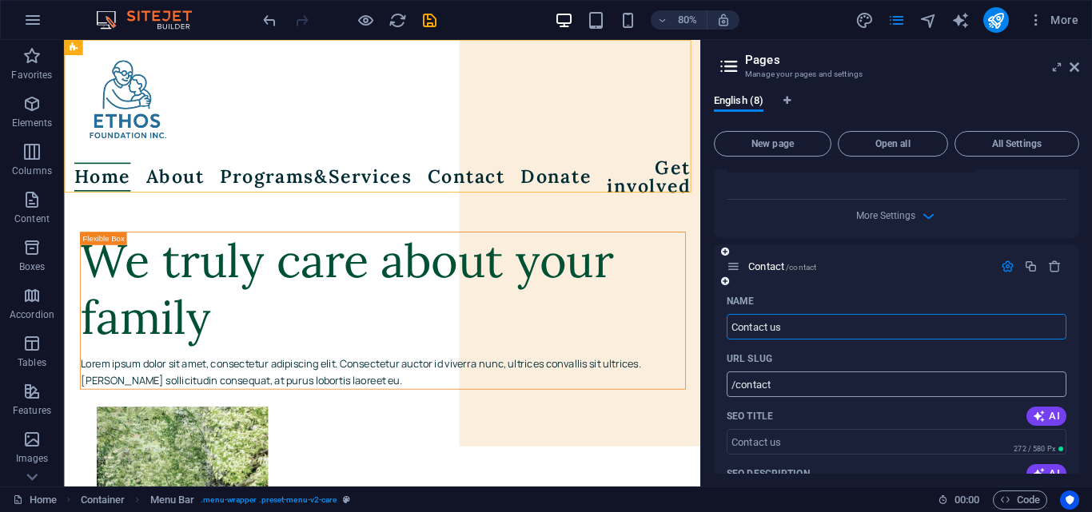
type input "Contact us"
type input "/contact-us"
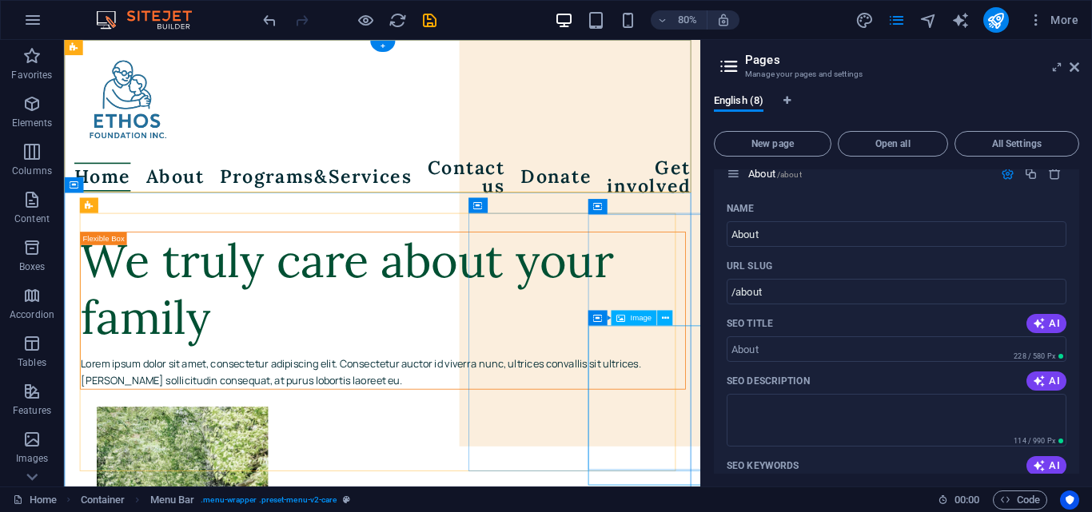
scroll to position [668, 0]
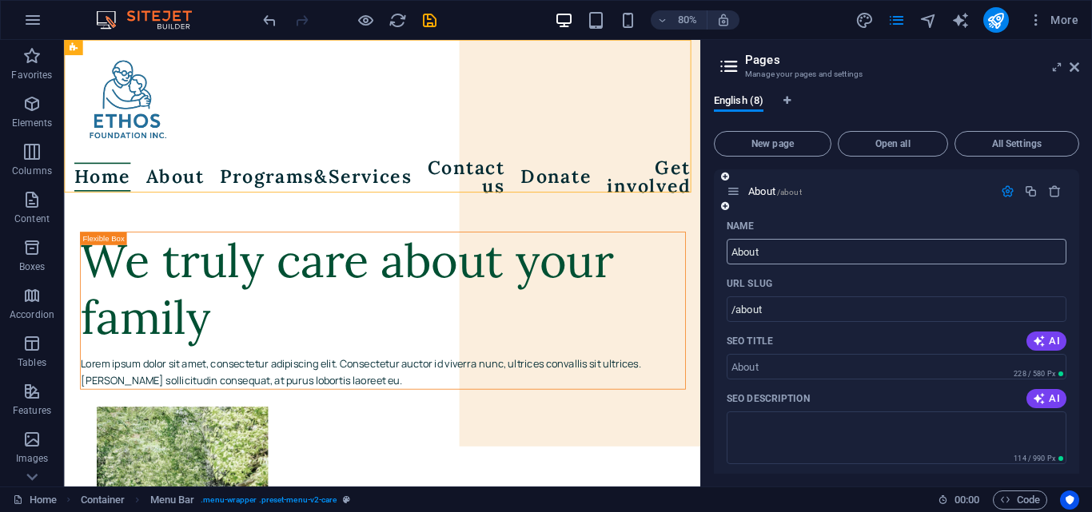
type input "Contact us"
click at [763, 239] on input "About" at bounding box center [897, 252] width 340 height 26
type input "About U"
type input "/about-u"
type input "About Us"
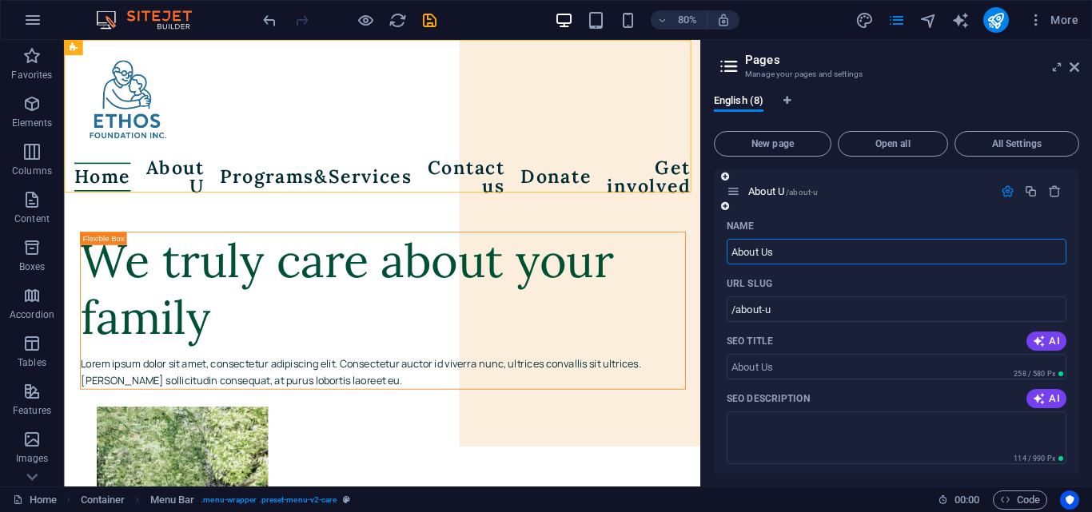
type input "/about-us"
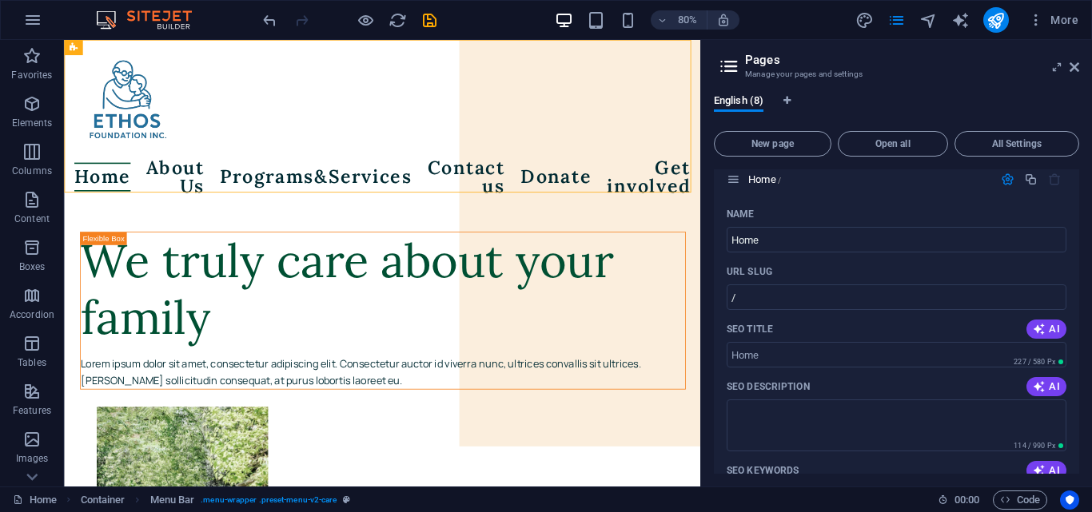
scroll to position [0, 0]
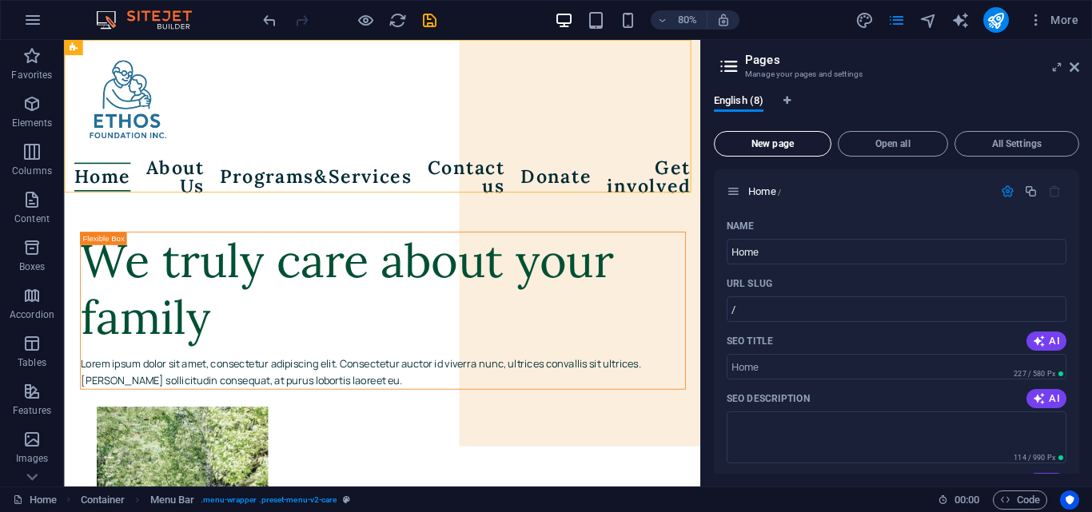
type input "About Us"
click at [789, 145] on span "New page" at bounding box center [772, 144] width 103 height 10
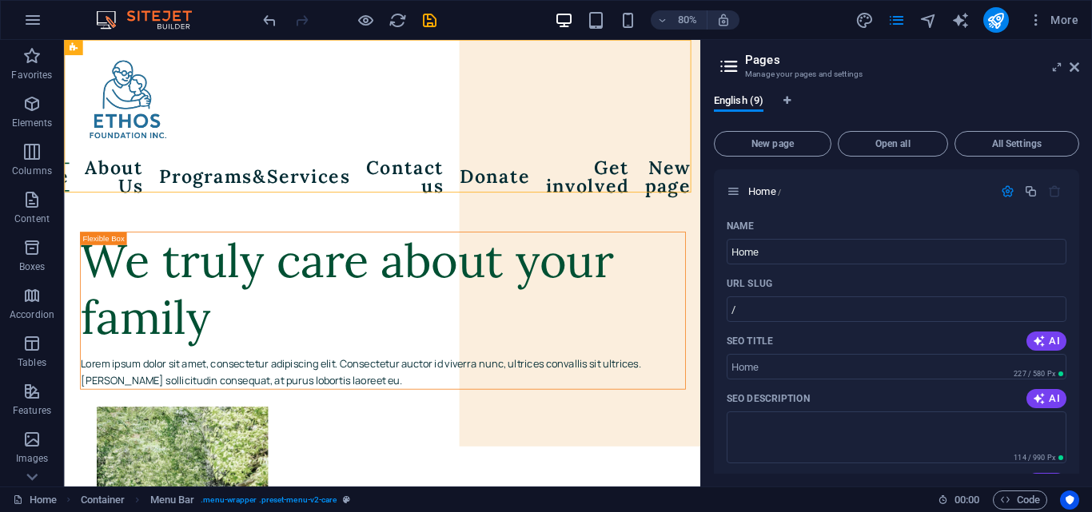
scroll to position [2738, 0]
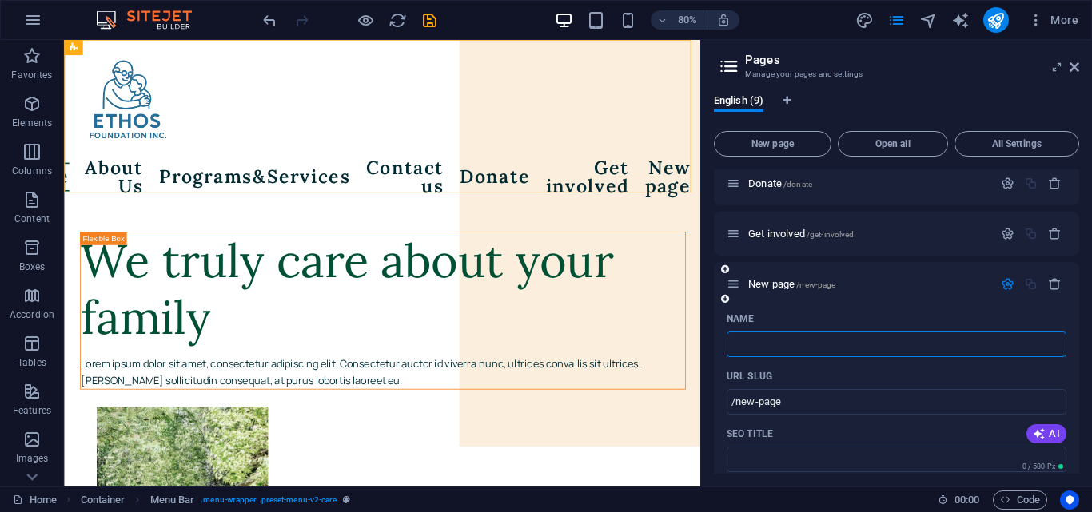
type input "/"
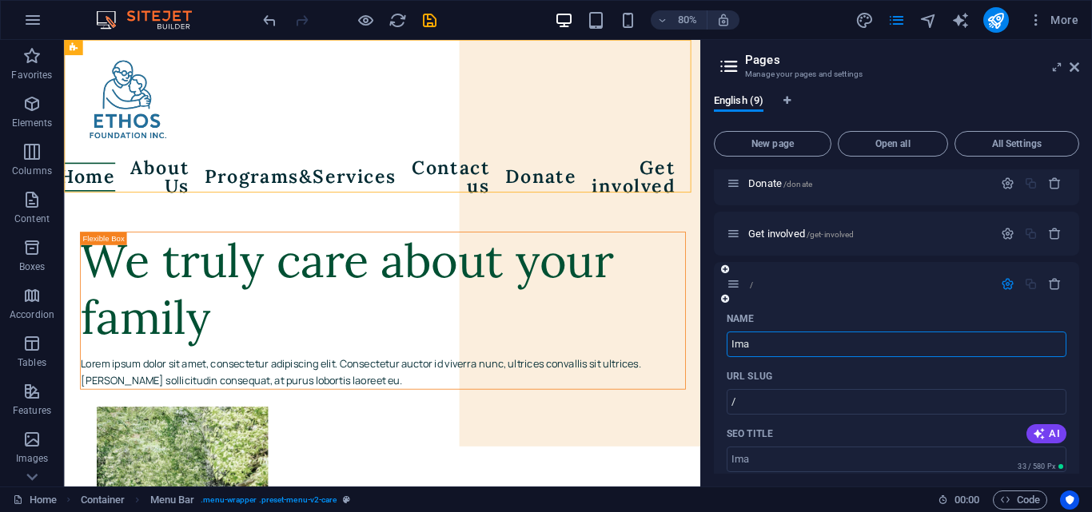
type input "Ima"
type input "/ima"
type input "Ima"
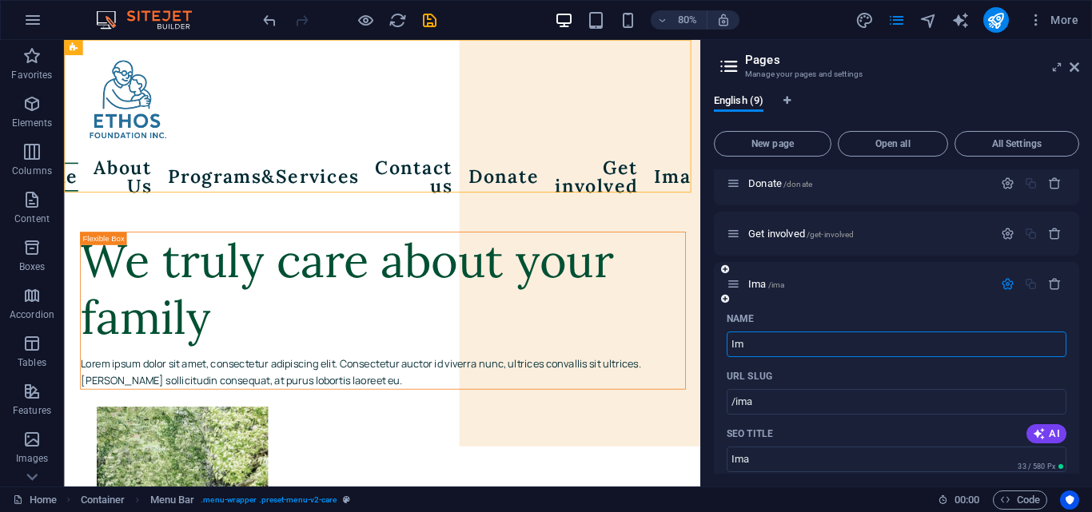
type input "Imp"
type input "/im"
type input "Im"
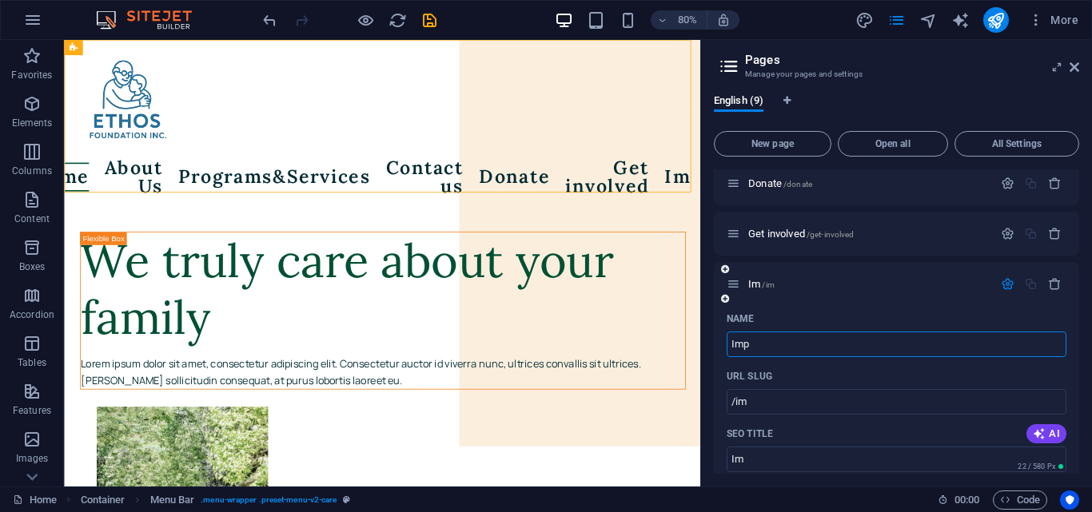
type input "Imp"
type input "/imp"
type input "Imp"
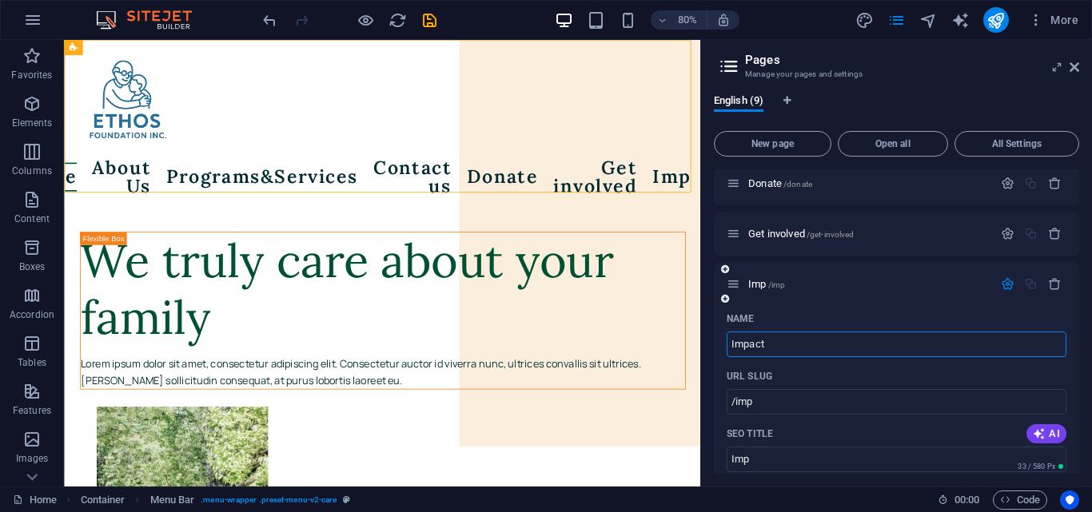
type input "Impact"
type input "/impact"
type input "Impact"
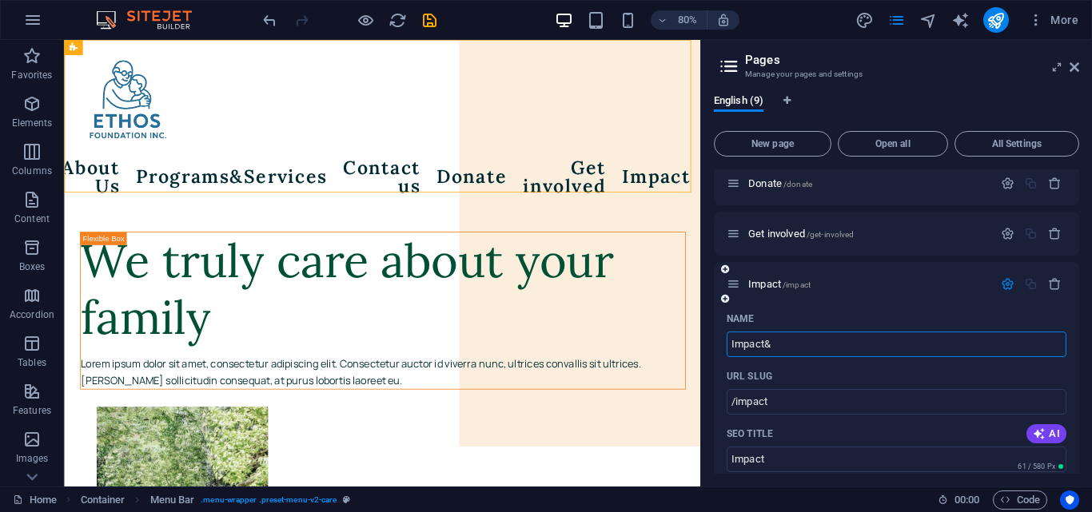
type input "Impact&"
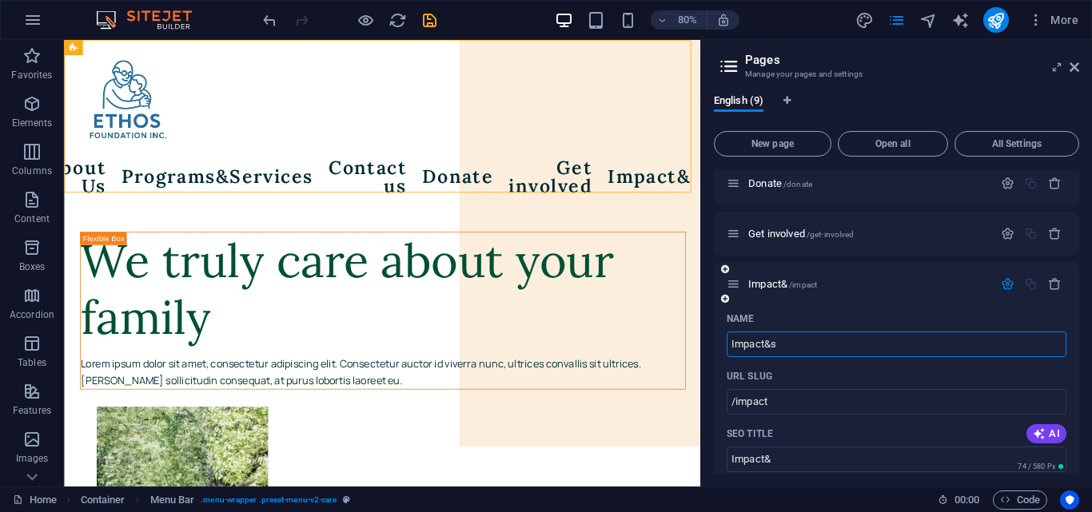
type input "Impact&st"
type input "/impact-s"
type input "Impact&s"
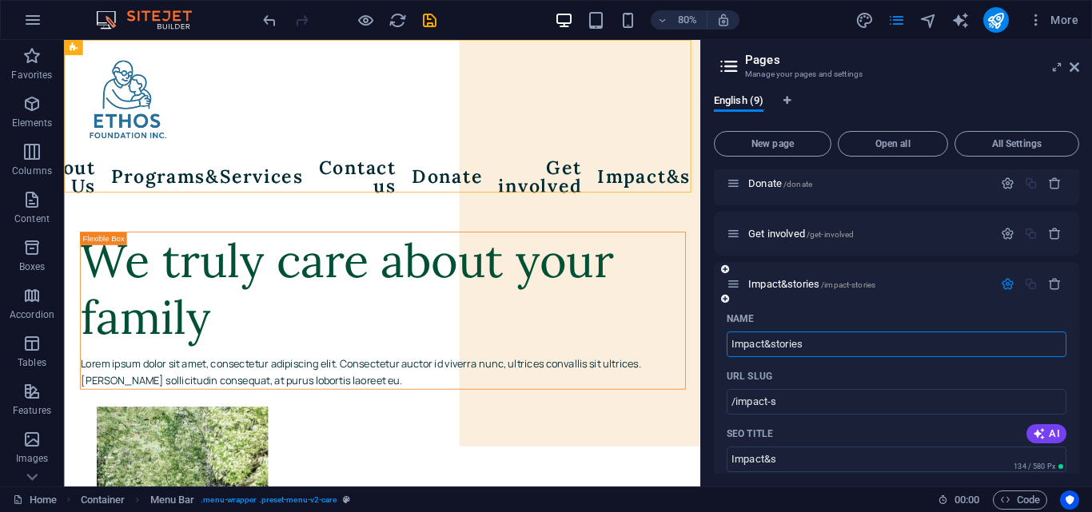
type input "Impact&stories"
type input "/impact-stories"
type input "Impact&stories"
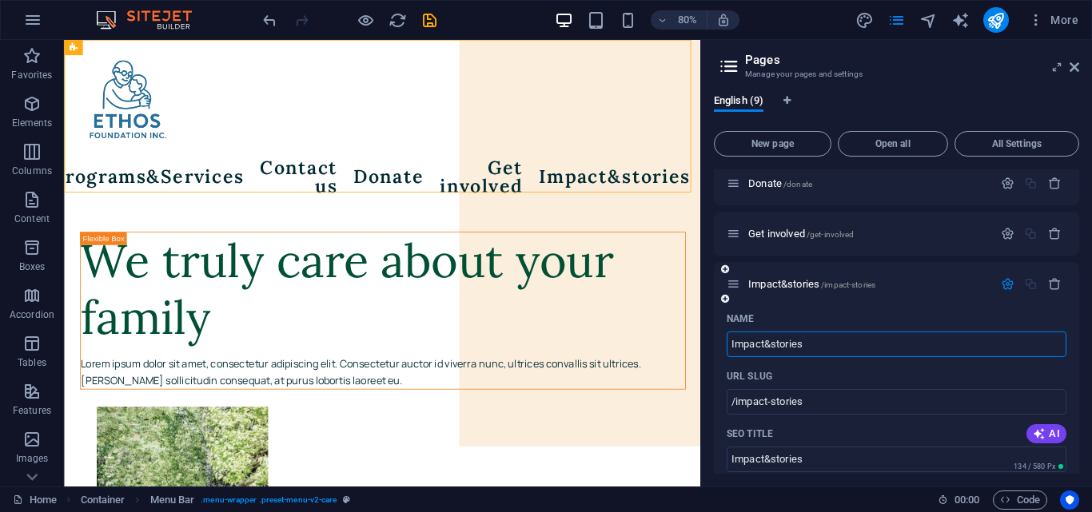
click at [776, 332] on input "Impact&stories" at bounding box center [897, 345] width 340 height 26
type input "Impact&Stories"
type input "/impact-tories"
type input "Impact&tories"
type input "Impact&Stories"
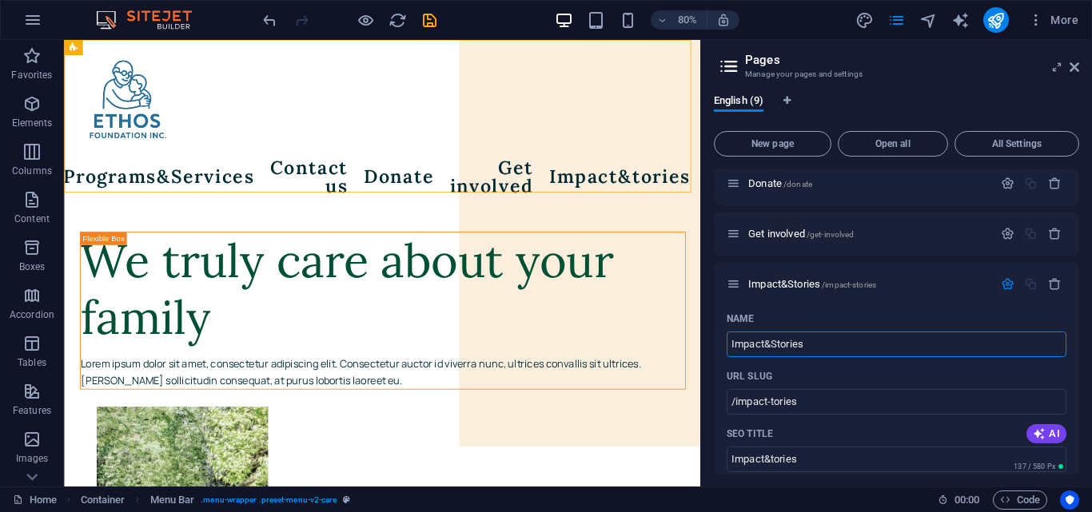
type input "/impact-stories"
type input "Impact&Stories"
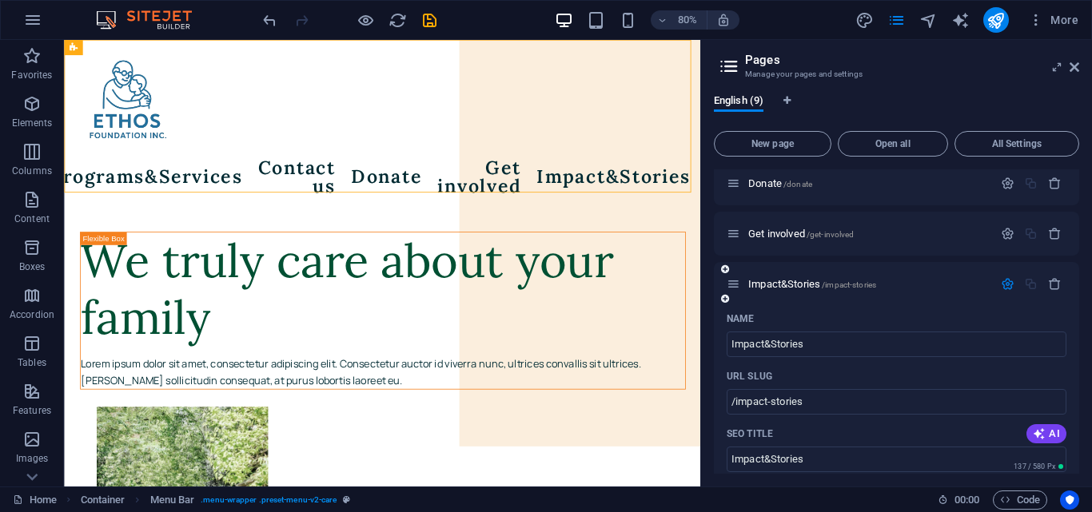
click at [1003, 277] on icon "button" at bounding box center [1008, 284] width 14 height 14
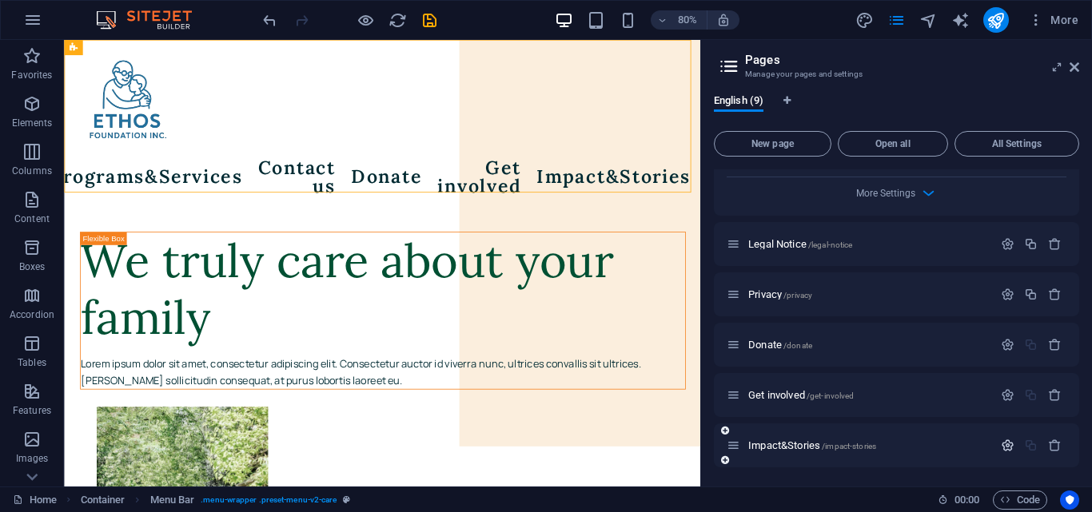
scroll to position [2555, 0]
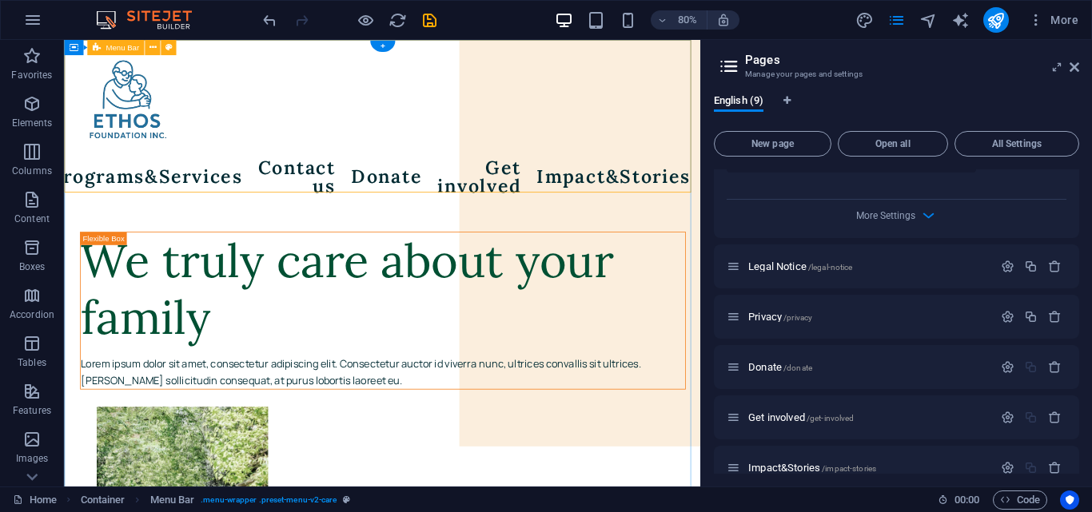
click at [822, 74] on div "Menu Home About Us Programs&Services Contact us Donate Get involved Impact&Stor…" at bounding box center [461, 147] width 795 height 214
click at [1078, 71] on icon at bounding box center [1074, 67] width 10 height 13
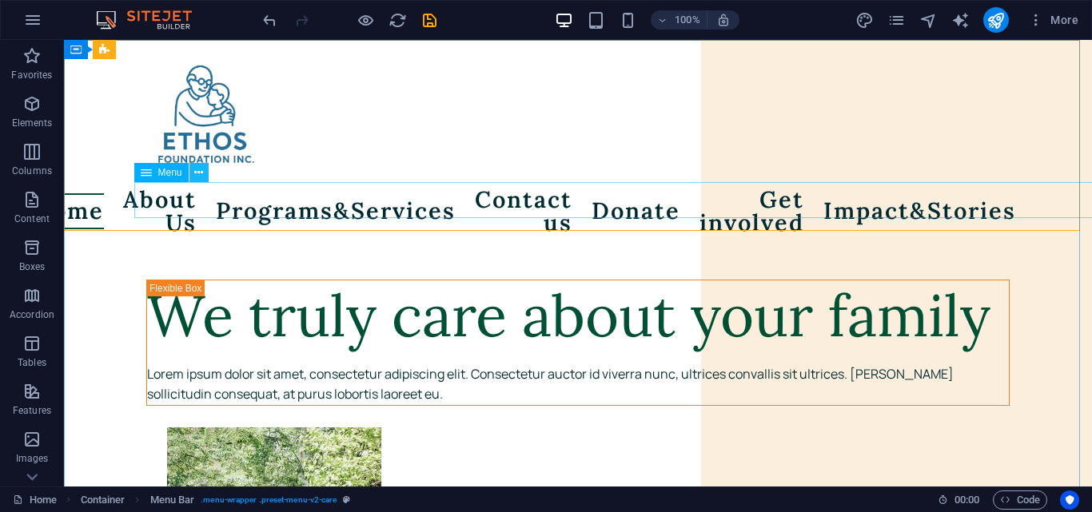
click at [201, 176] on icon at bounding box center [198, 173] width 9 height 17
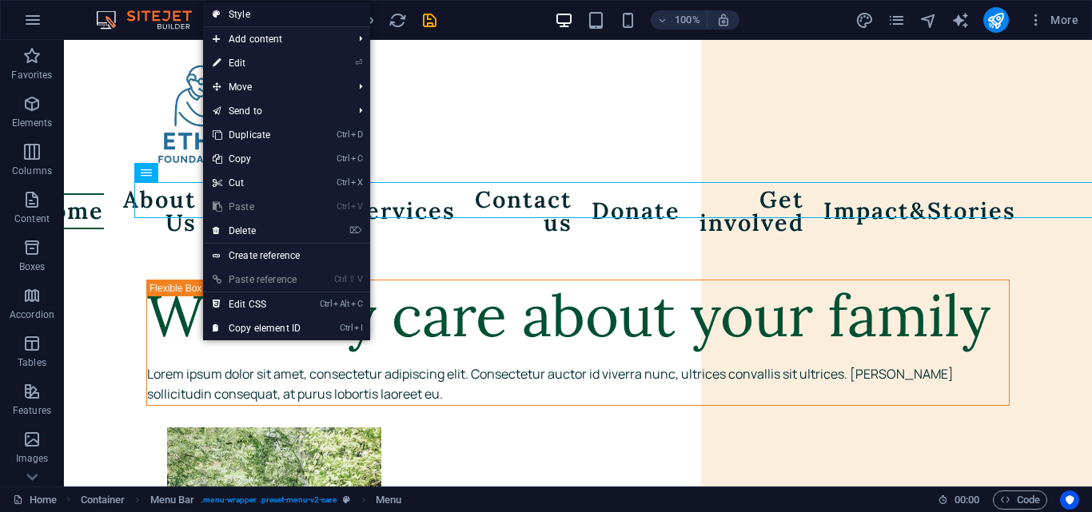
click at [253, 10] on link "Style" at bounding box center [286, 14] width 167 height 24
select select "rem"
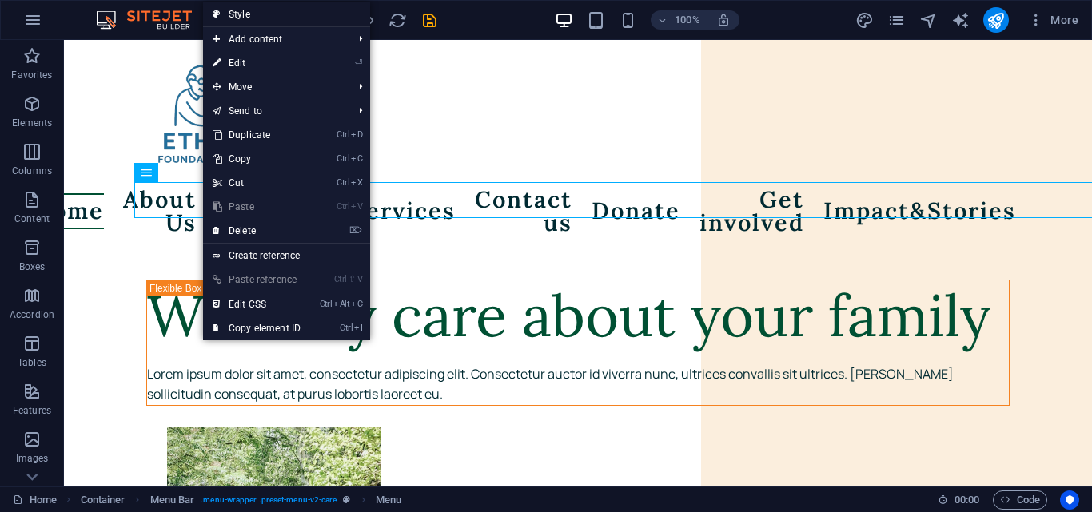
select select "rem"
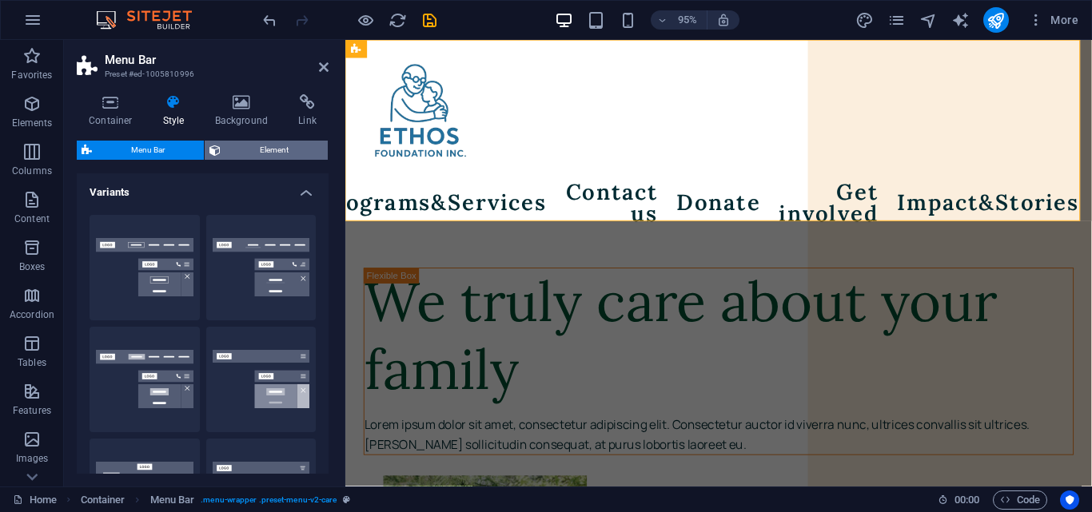
click at [243, 155] on span "Element" at bounding box center [274, 150] width 98 height 19
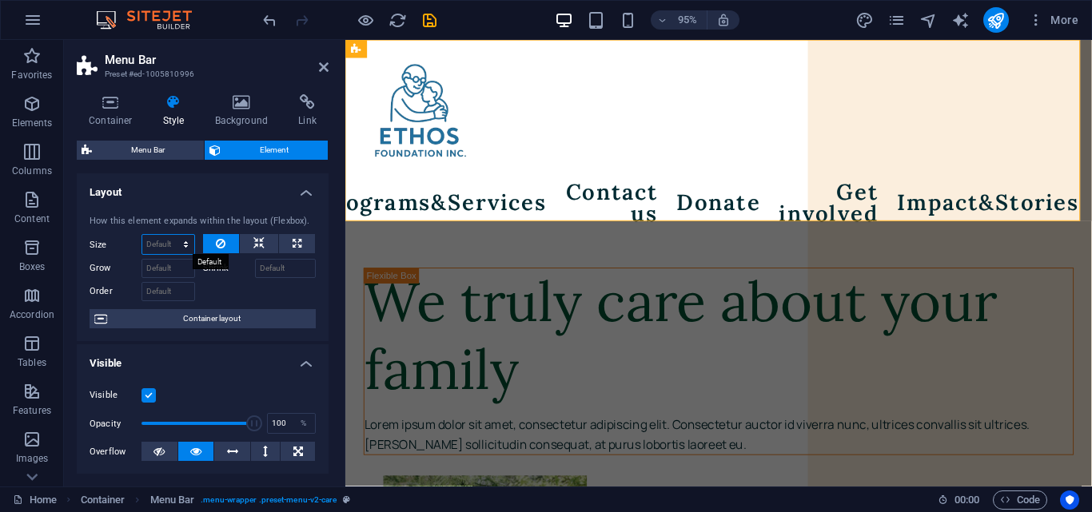
click at [172, 245] on select "Default auto px % 1/1 1/2 1/3 1/4 1/5 1/6 1/7 1/8 1/9 1/10" at bounding box center [168, 244] width 52 height 19
select select "1/2"
click at [169, 235] on select "Default auto px % 1/1 1/2 1/3 1/4 1/5 1/6 1/7 1/8 1/9 1/10" at bounding box center [168, 244] width 52 height 19
type input "50"
select select "%"
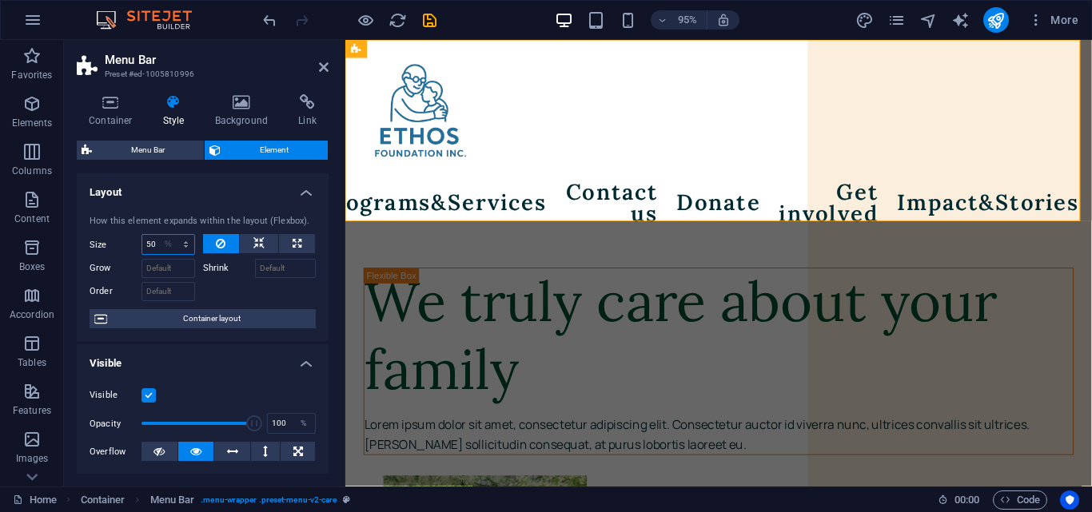
click at [149, 74] on h3 "Preset #ed-1005810996" at bounding box center [201, 74] width 192 height 14
click at [327, 65] on icon at bounding box center [324, 67] width 10 height 13
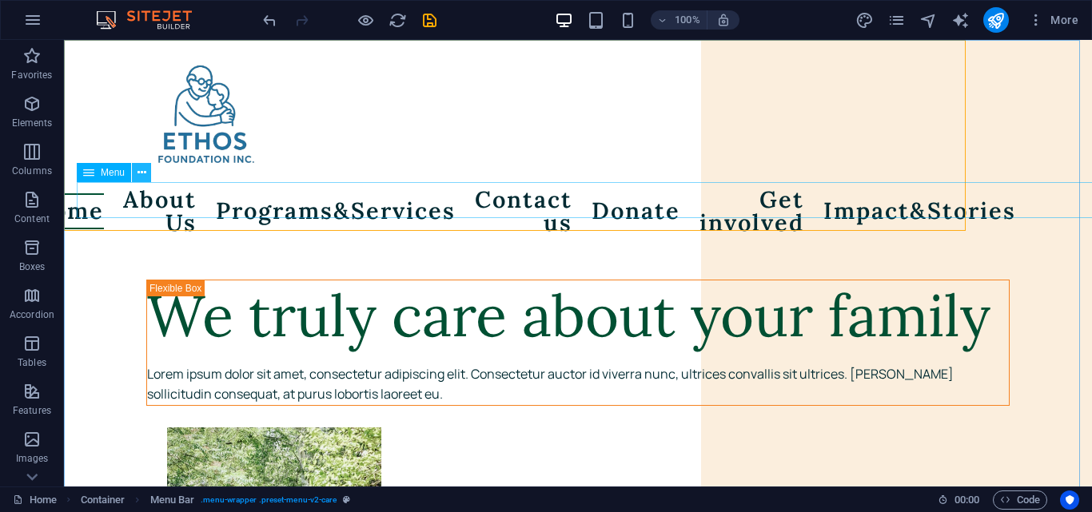
click at [141, 177] on icon at bounding box center [141, 173] width 9 height 17
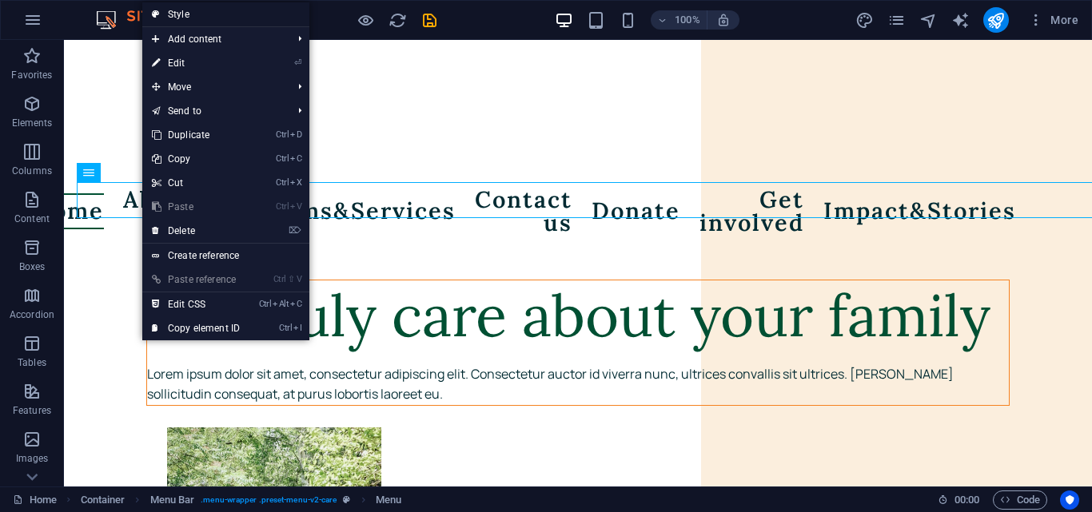
click at [187, 6] on link "Style" at bounding box center [225, 14] width 167 height 24
select select "rem"
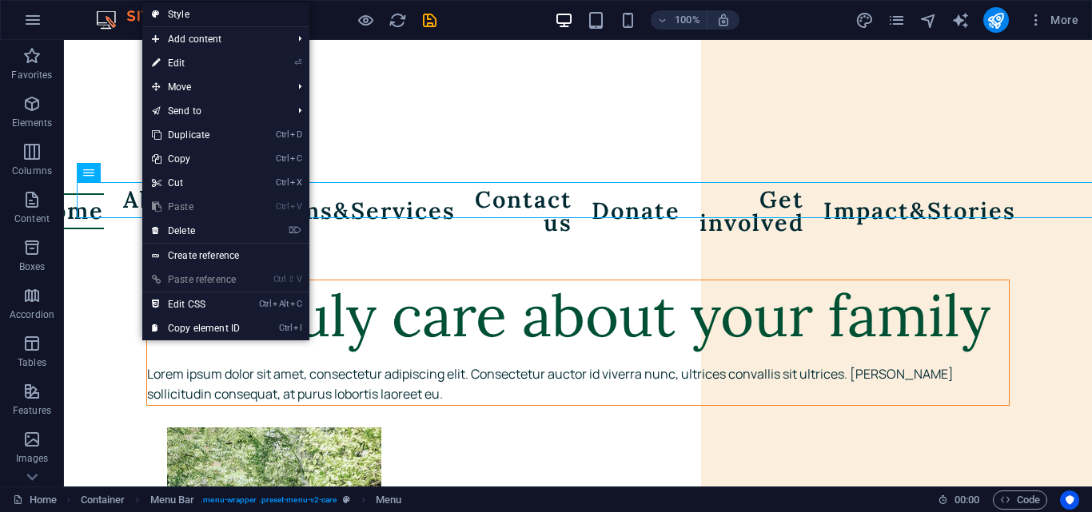
select select "rem"
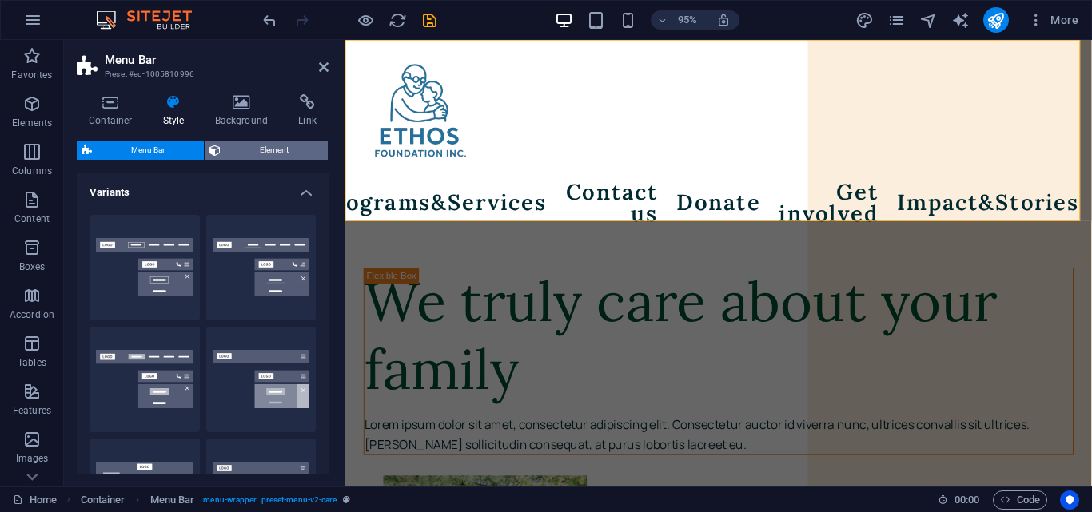
click at [277, 146] on span "Element" at bounding box center [274, 150] width 98 height 19
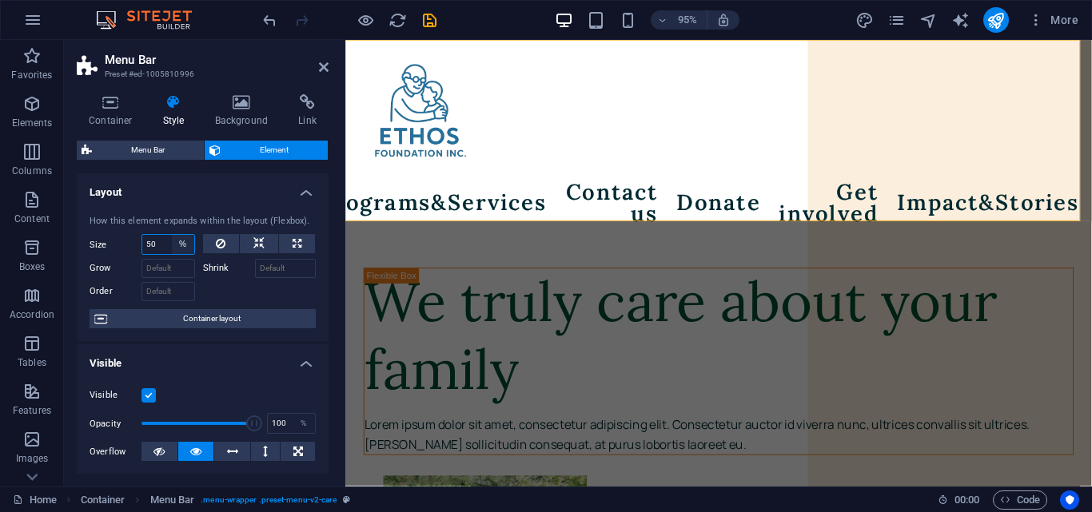
click at [183, 246] on select "Default auto px % 1/1 1/2 1/3 1/4 1/5 1/6 1/7 1/8 1/9 1/10" at bounding box center [183, 244] width 22 height 19
select select "auto"
click at [172, 235] on select "Default auto px % 1/1 1/2 1/3 1/4 1/5 1/6 1/7 1/8 1/9 1/10" at bounding box center [183, 244] width 22 height 19
select select "DISABLED_OPTION_VALUE"
click at [325, 60] on h2 "Menu Bar" at bounding box center [217, 60] width 224 height 14
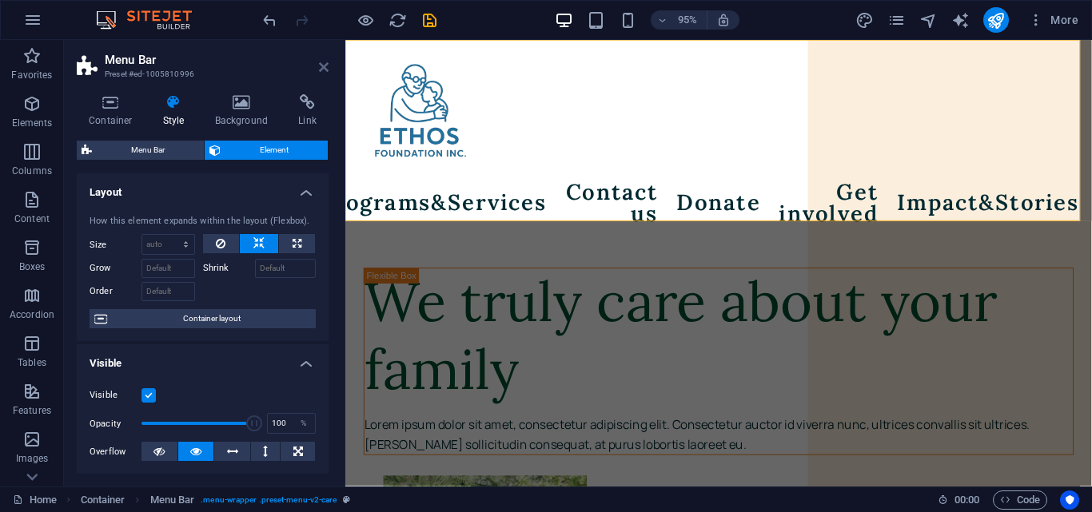
click at [324, 63] on icon at bounding box center [324, 67] width 10 height 13
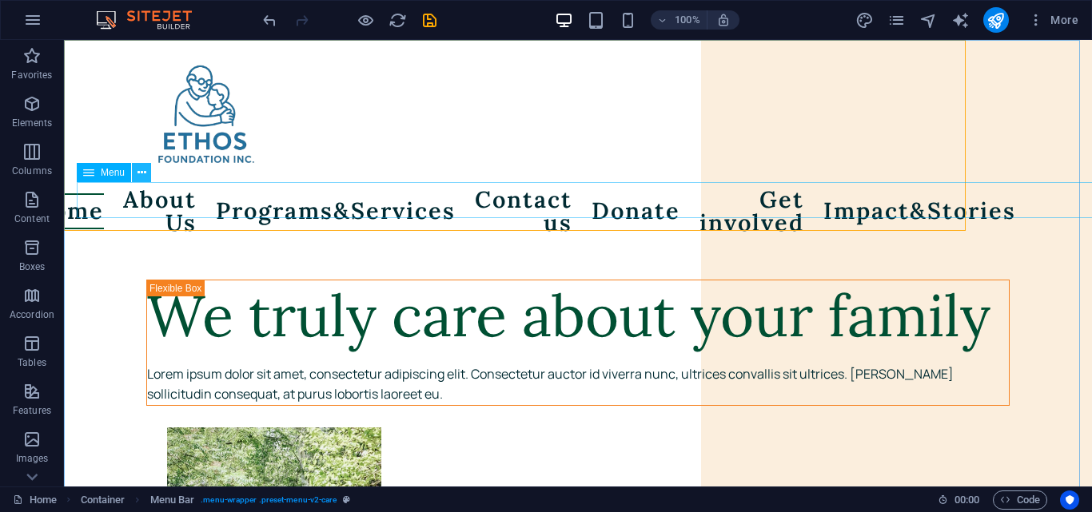
click at [142, 176] on icon at bounding box center [141, 173] width 9 height 17
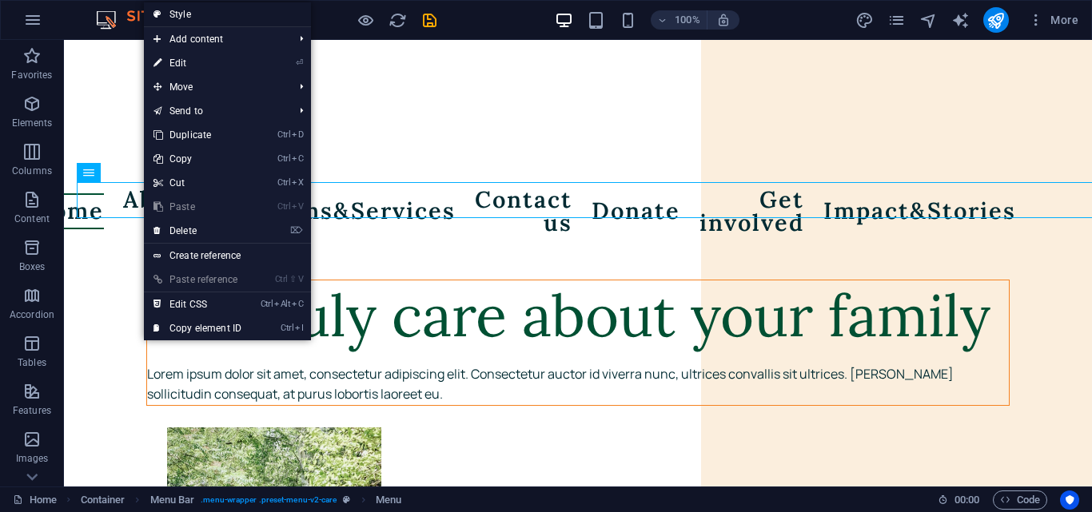
click at [182, 12] on link "Style" at bounding box center [227, 14] width 167 height 24
select select "rem"
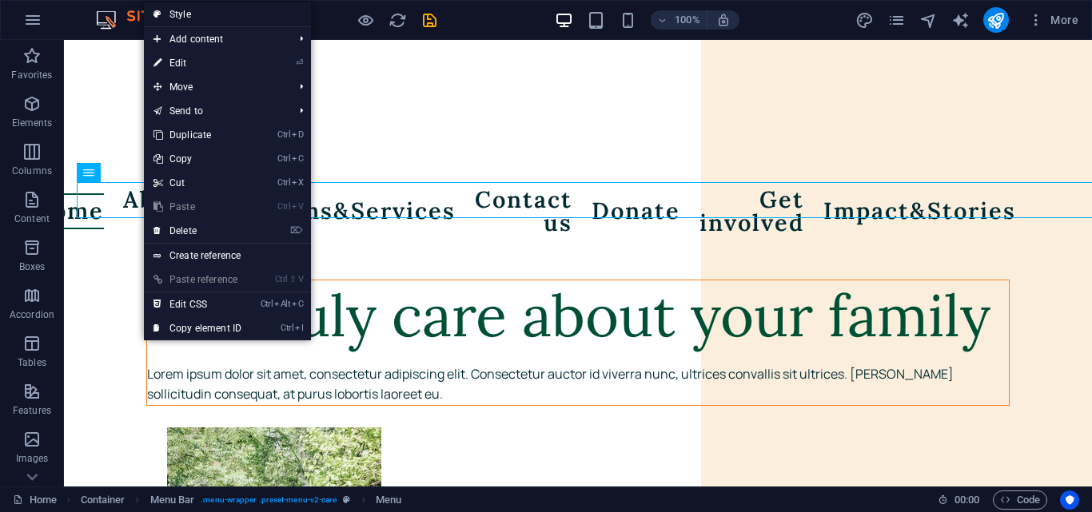
select select "rem"
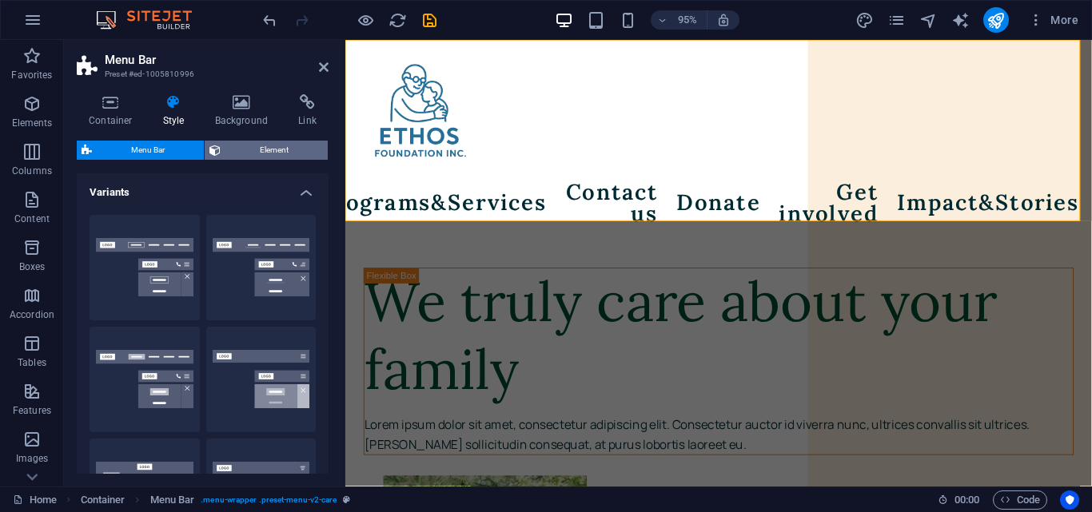
click at [260, 145] on span "Element" at bounding box center [274, 150] width 98 height 19
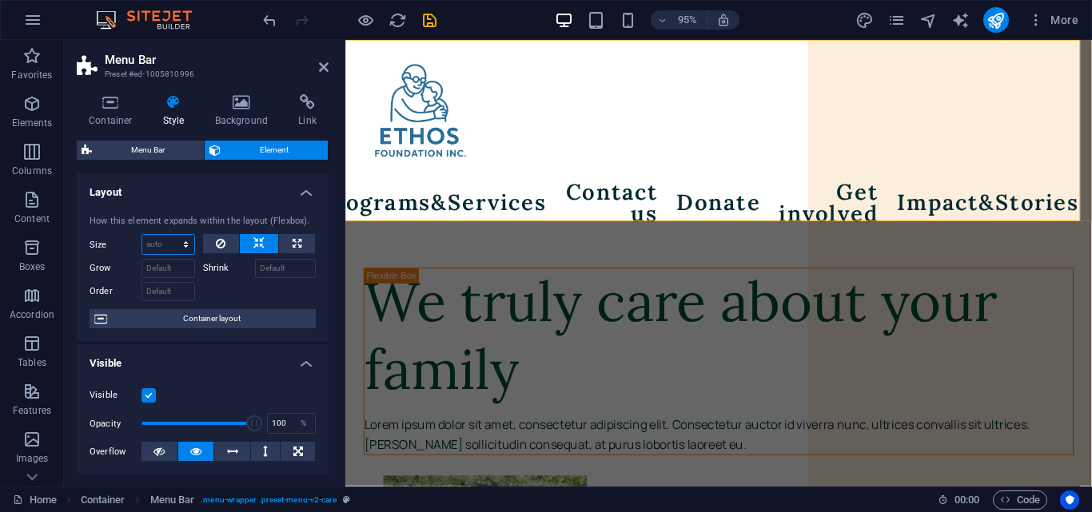
click at [172, 250] on select "Default auto px % 1/1 1/2 1/3 1/4 1/5 1/6 1/7 1/8 1/9 1/10" at bounding box center [168, 244] width 52 height 19
select select "px"
click at [169, 235] on select "Default auto px % 1/1 1/2 1/3 1/4 1/5 1/6 1/7 1/8 1/9 1/10" at bounding box center [168, 244] width 52 height 19
type input "3"
click at [185, 245] on select "Default auto px % 1/1 1/2 1/3 1/4 1/5 1/6 1/7 1/8 1/9 1/10" at bounding box center [183, 244] width 22 height 19
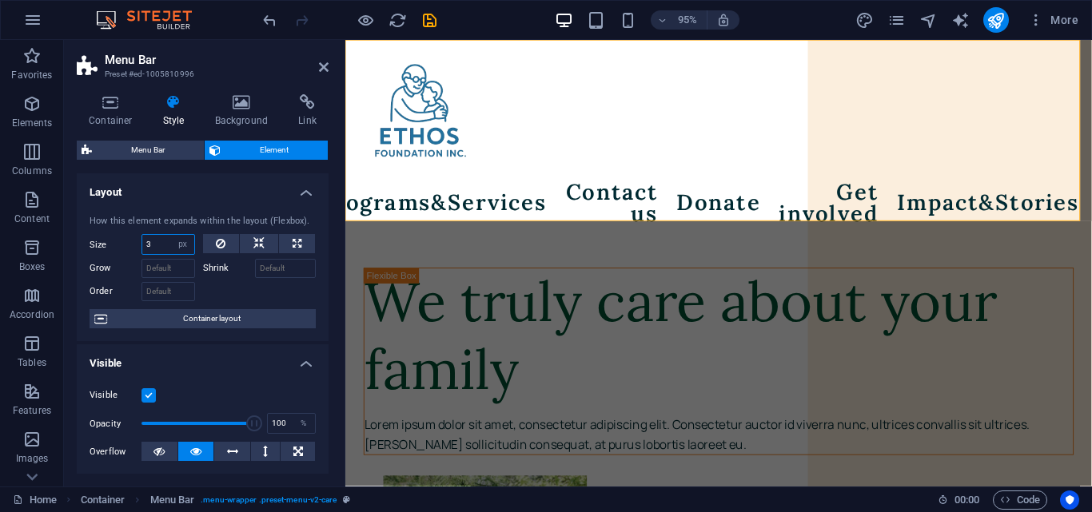
select select "%"
click at [172, 235] on select "Default auto px % 1/1 1/2 1/3 1/4 1/5 1/6 1/7 1/8 1/9 1/10" at bounding box center [183, 244] width 22 height 19
type input "100"
type input "20"
click at [325, 62] on icon at bounding box center [324, 67] width 10 height 13
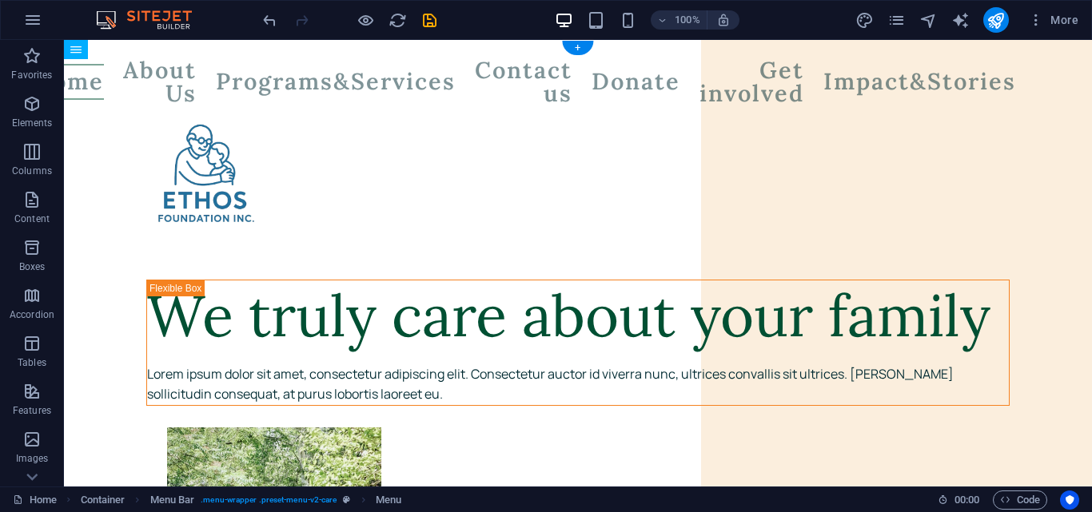
drag, startPoint x: 164, startPoint y: 193, endPoint x: 145, endPoint y: 178, distance: 23.3
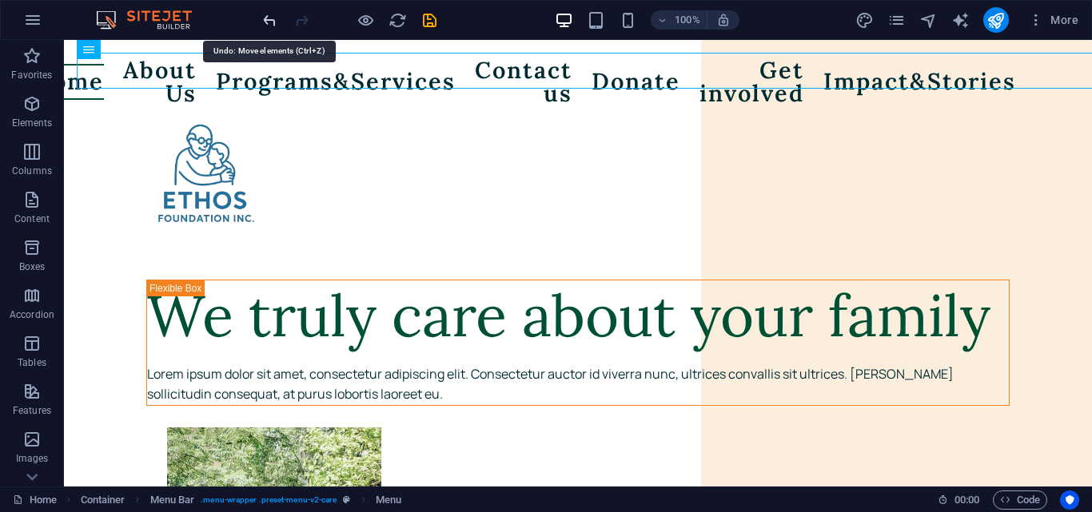
click at [274, 18] on icon "undo" at bounding box center [270, 20] width 18 height 18
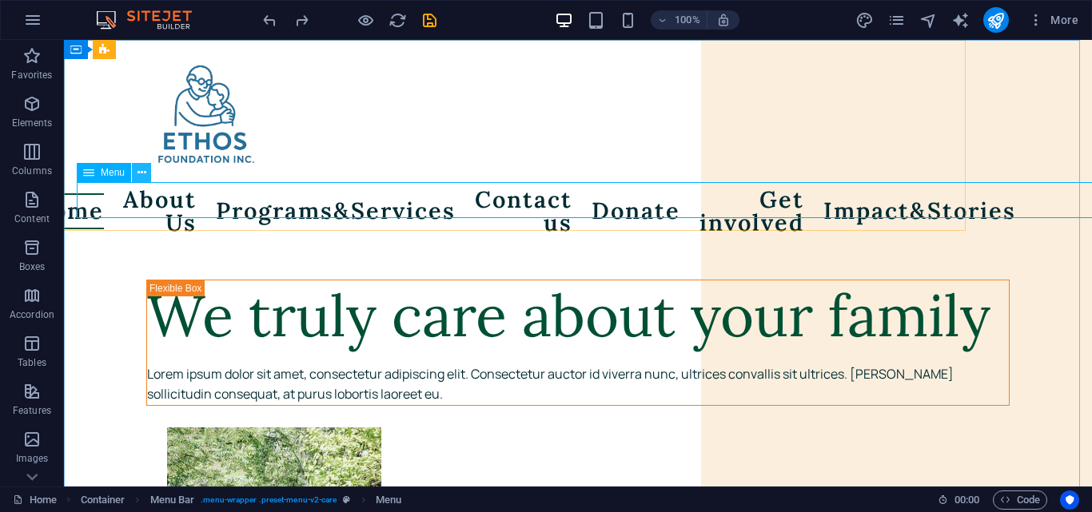
click at [140, 173] on icon at bounding box center [141, 173] width 9 height 17
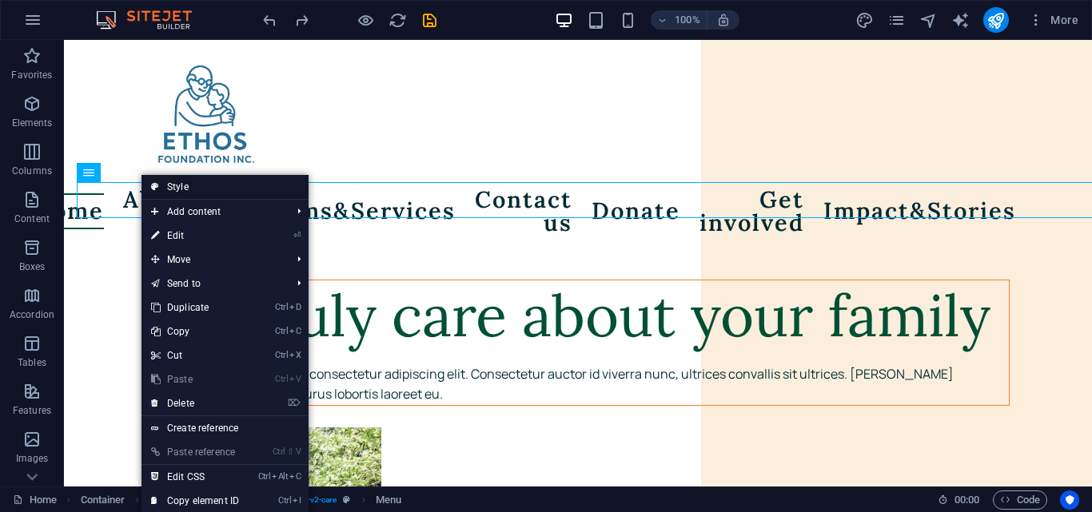
click at [172, 185] on link "Style" at bounding box center [224, 187] width 167 height 24
select select "rem"
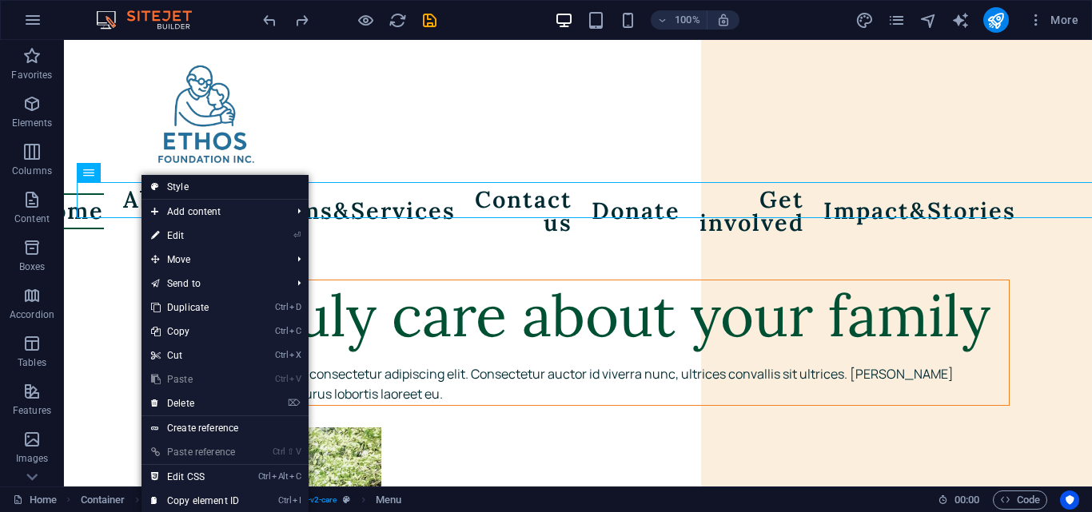
select select "rem"
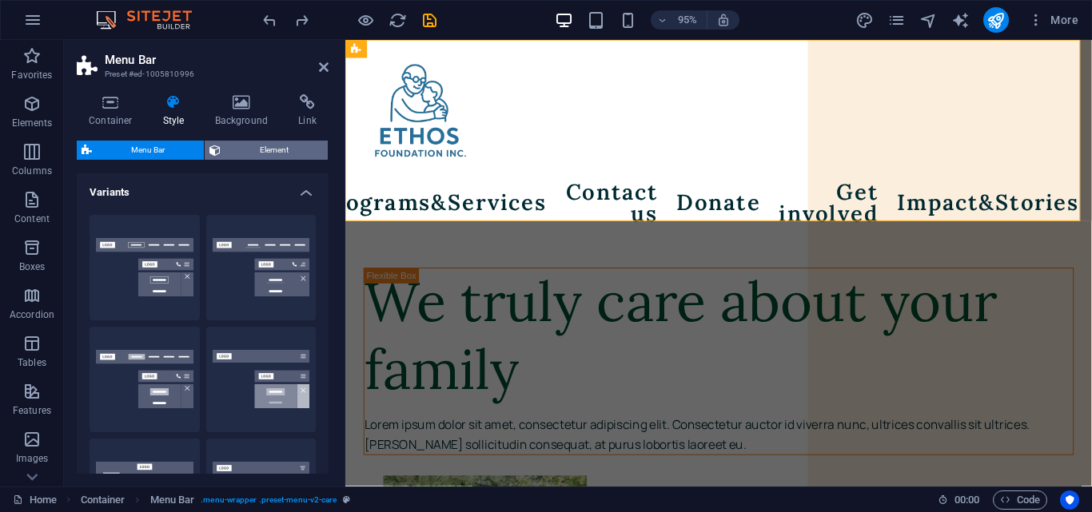
click at [261, 154] on span "Element" at bounding box center [274, 150] width 98 height 19
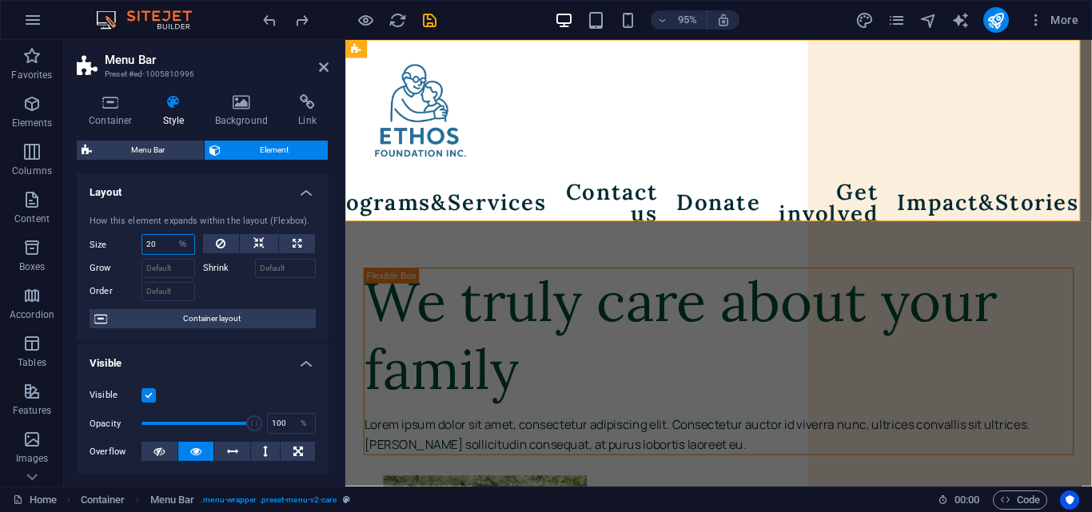
click at [157, 237] on input "20" at bounding box center [168, 244] width 52 height 19
type input "2"
type input "10"
click at [325, 64] on icon at bounding box center [324, 67] width 10 height 13
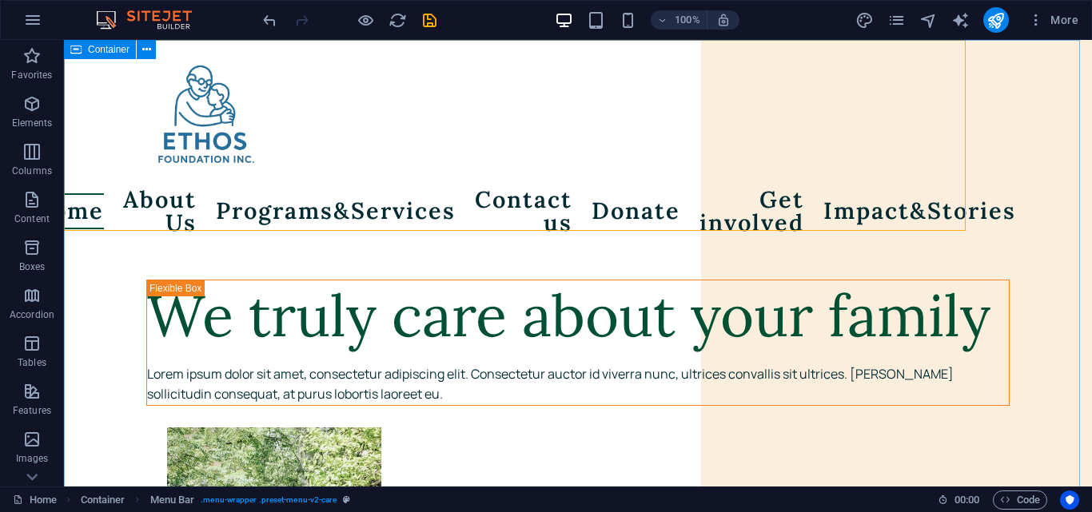
click at [70, 52] on div "Container" at bounding box center [100, 49] width 72 height 19
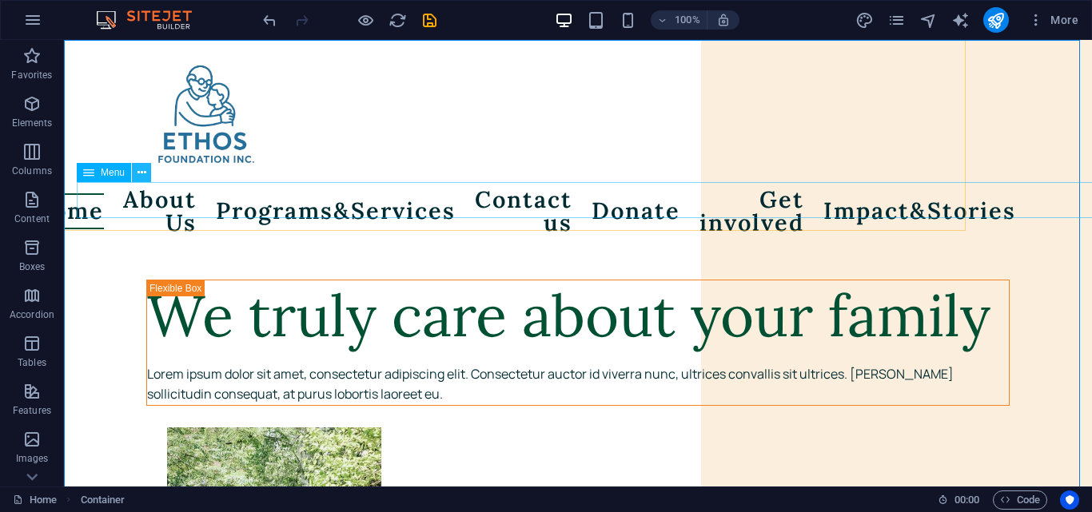
click at [149, 177] on button at bounding box center [141, 172] width 19 height 19
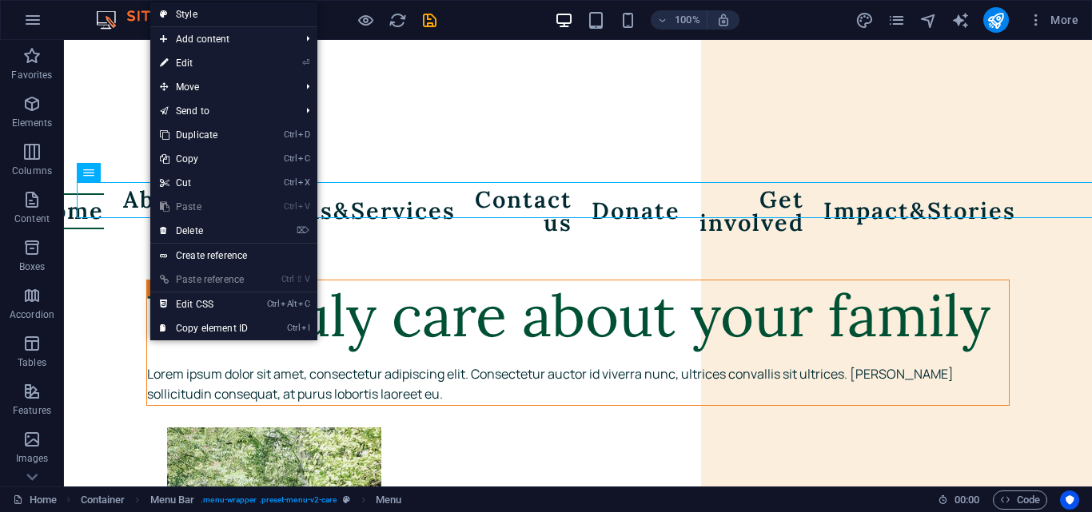
click at [213, 14] on link "Style" at bounding box center [233, 14] width 167 height 24
select select "rem"
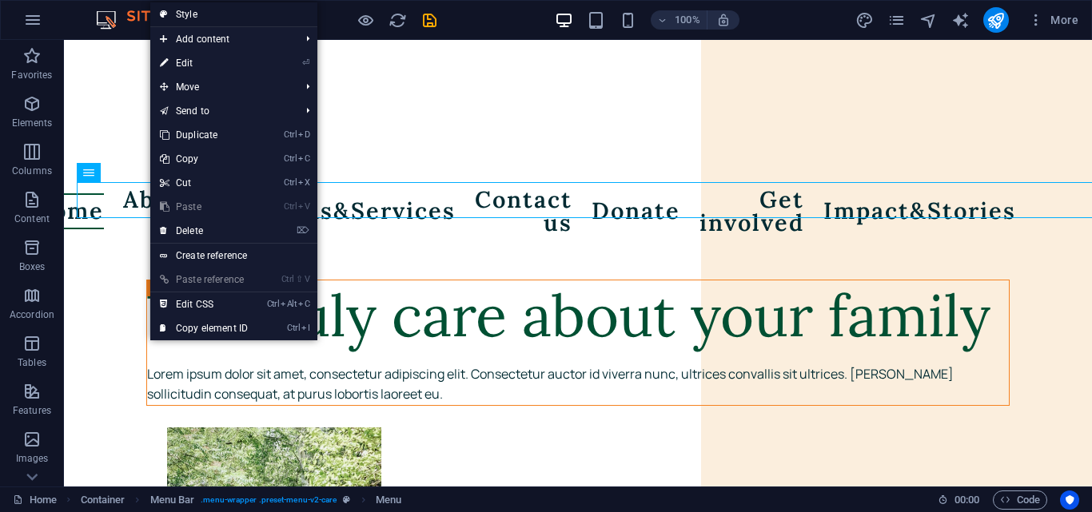
select select "rem"
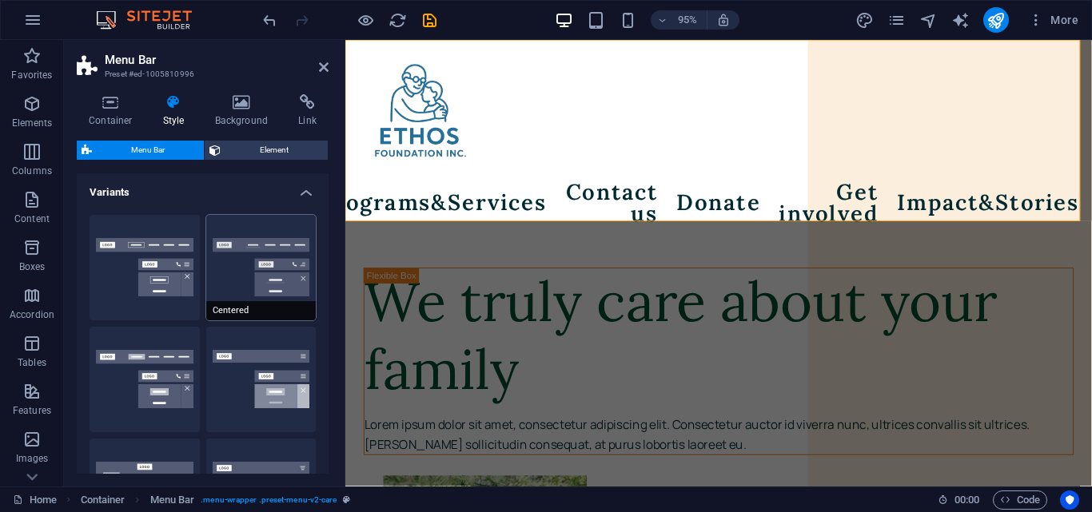
click at [276, 276] on button "Centered" at bounding box center [261, 268] width 110 height 106
click at [283, 387] on button "Fixed" at bounding box center [261, 380] width 110 height 106
click at [321, 67] on icon at bounding box center [324, 67] width 10 height 13
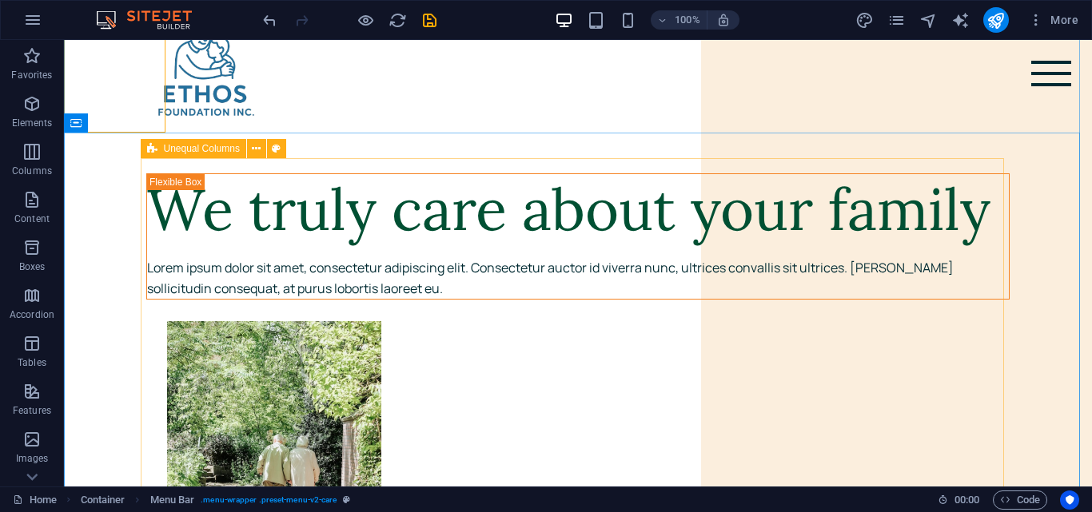
scroll to position [0, 0]
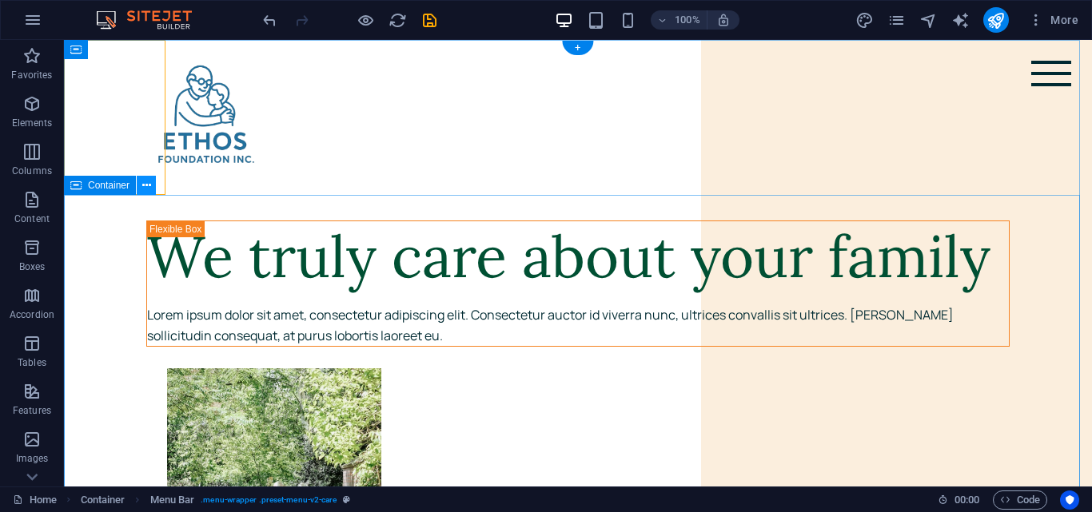
click at [149, 184] on icon at bounding box center [146, 185] width 9 height 17
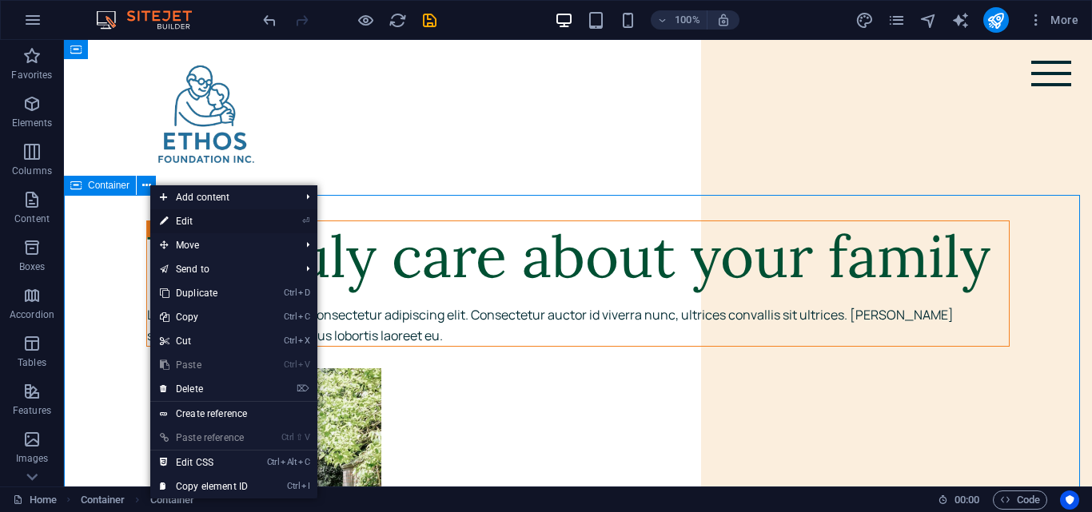
click at [233, 224] on link "⏎ Edit" at bounding box center [203, 221] width 107 height 24
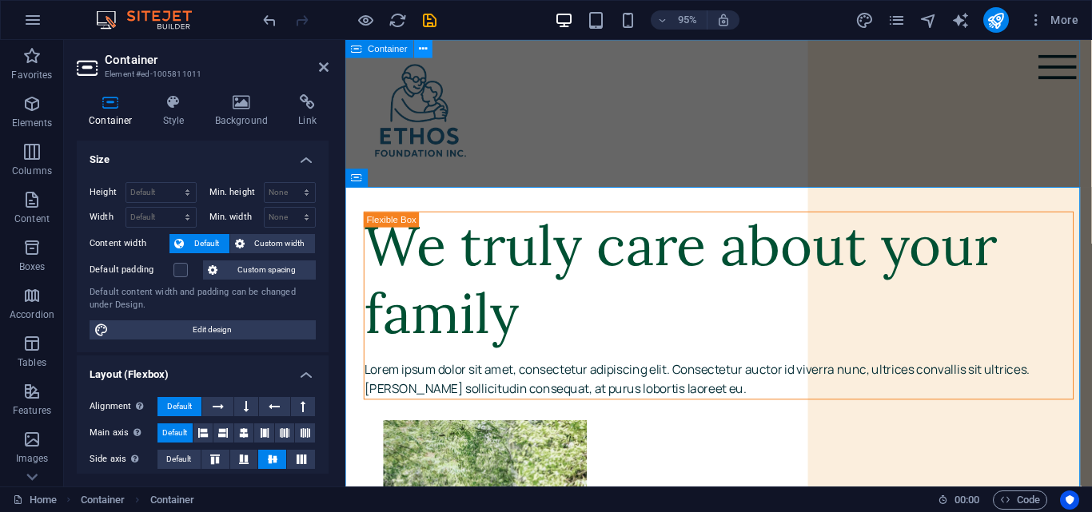
click at [426, 50] on icon at bounding box center [424, 49] width 8 height 16
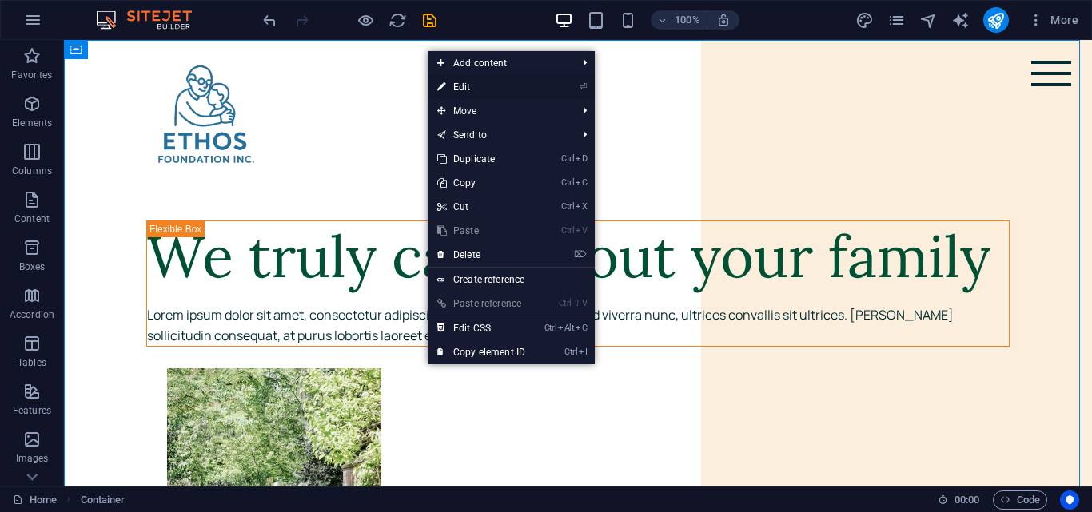
click at [469, 82] on link "⏎ Edit" at bounding box center [481, 87] width 107 height 24
select select "header"
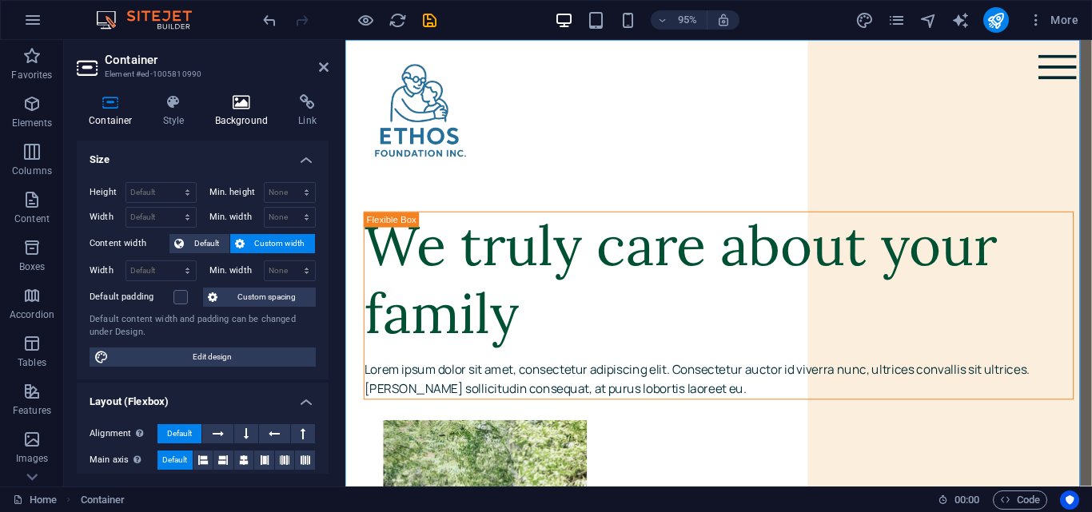
click at [227, 123] on h4 "Background" at bounding box center [245, 111] width 84 height 34
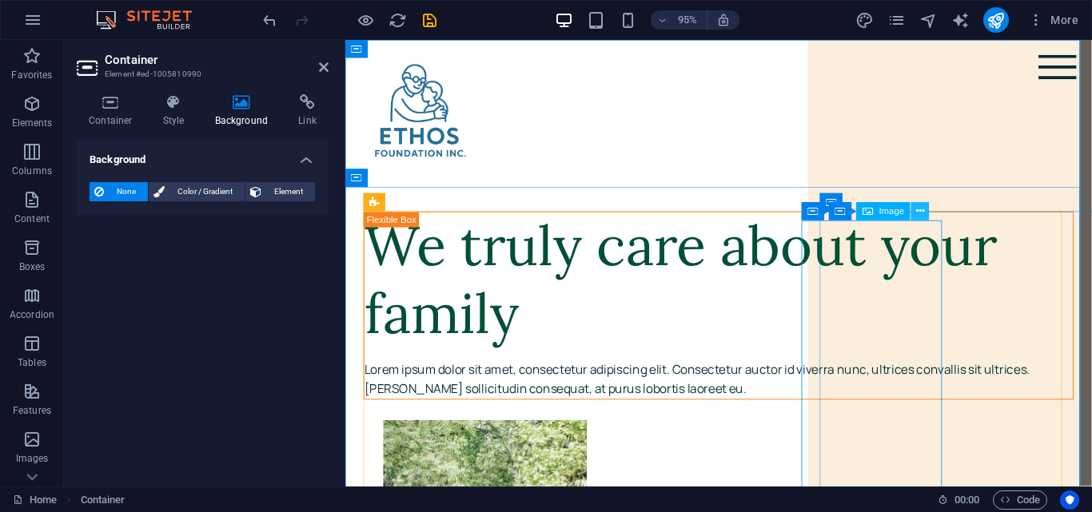
click at [920, 207] on icon at bounding box center [920, 212] width 8 height 16
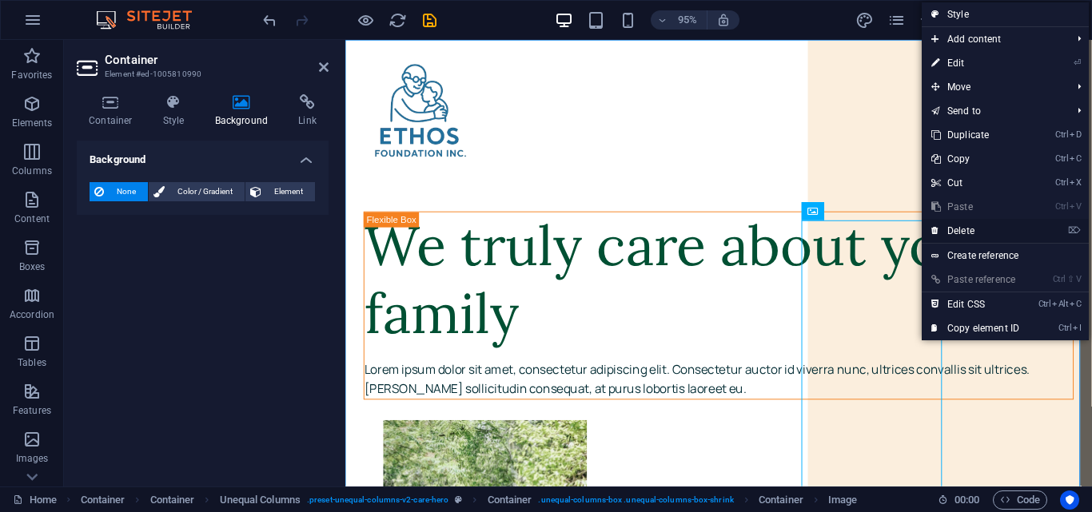
click at [970, 226] on link "⌦ Delete" at bounding box center [975, 231] width 107 height 24
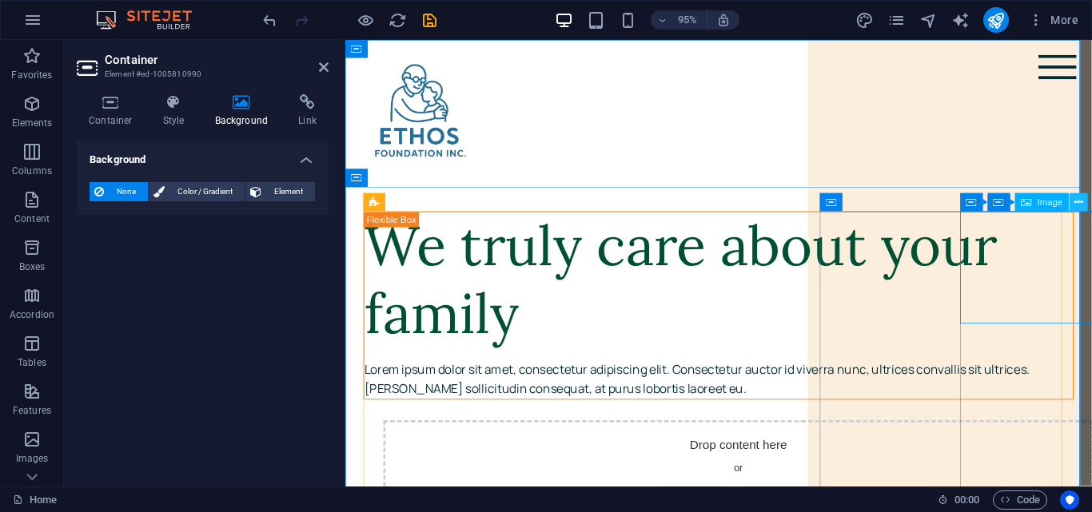
click at [1076, 207] on icon at bounding box center [1078, 202] width 8 height 16
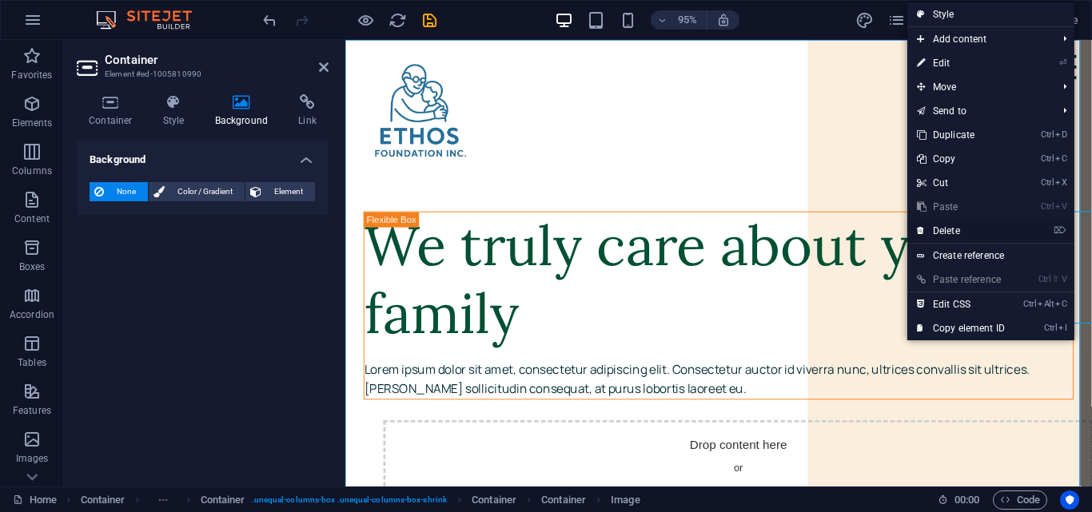
click at [991, 232] on link "⌦ Delete" at bounding box center [960, 231] width 107 height 24
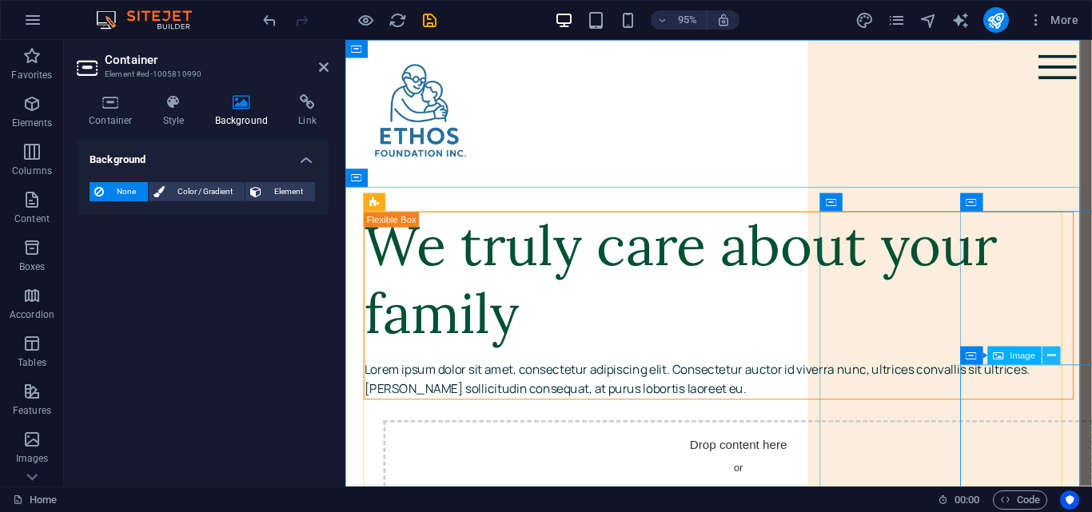
click at [1055, 358] on icon at bounding box center [1051, 356] width 8 height 16
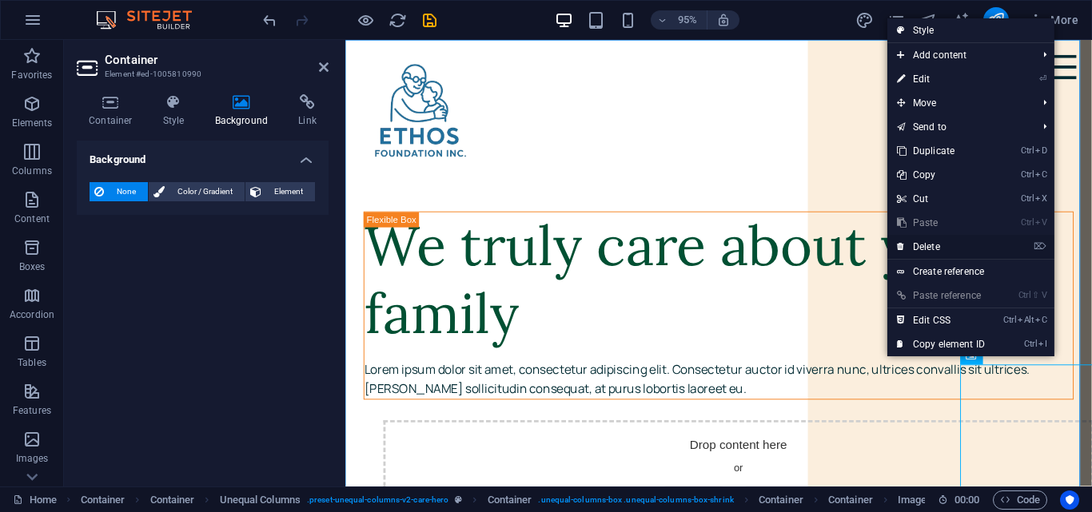
click at [958, 245] on link "⌦ Delete" at bounding box center [940, 247] width 107 height 24
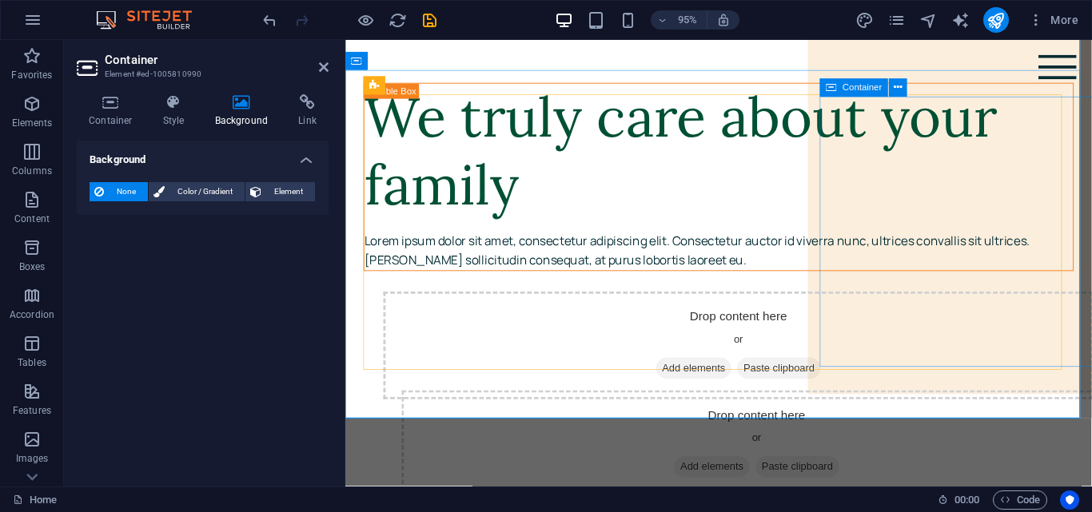
scroll to position [137, 0]
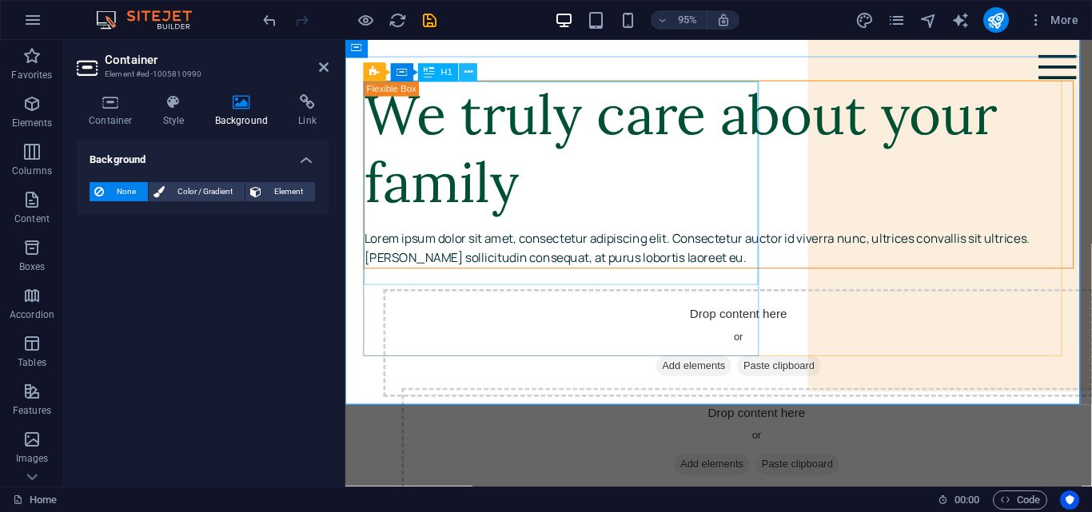
click at [468, 72] on icon at bounding box center [468, 73] width 8 height 16
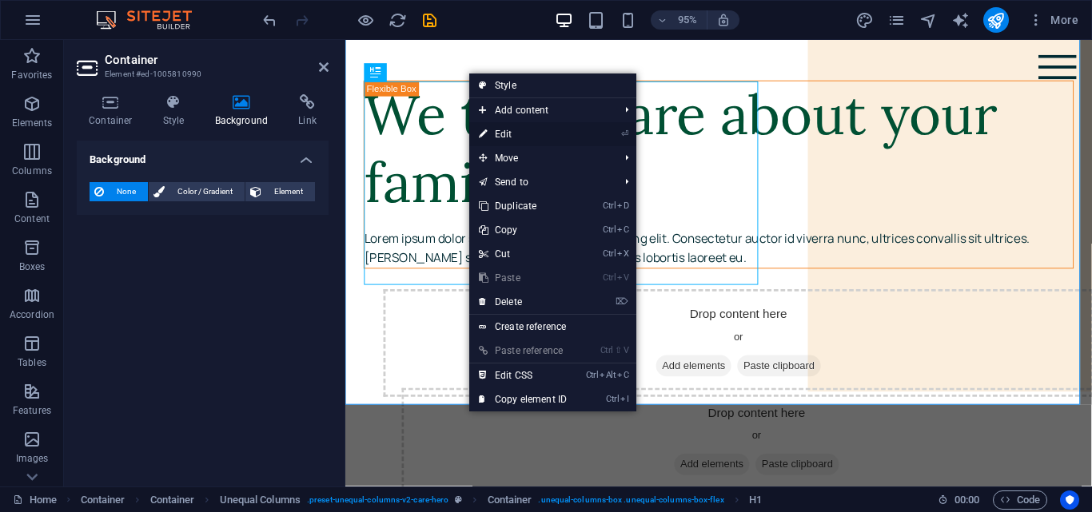
click at [506, 137] on link "⏎ Edit" at bounding box center [522, 134] width 107 height 24
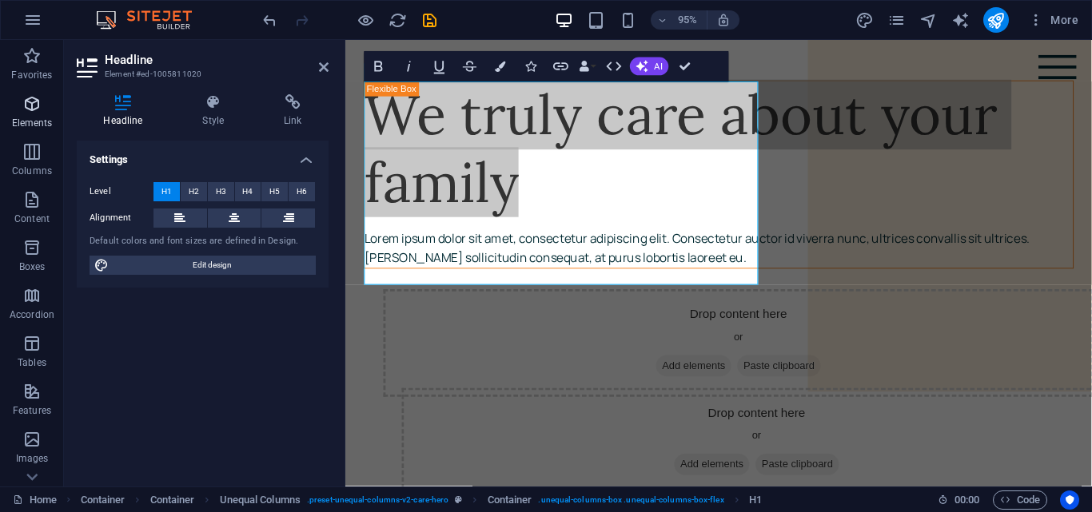
click at [30, 121] on p "Elements" at bounding box center [32, 123] width 41 height 13
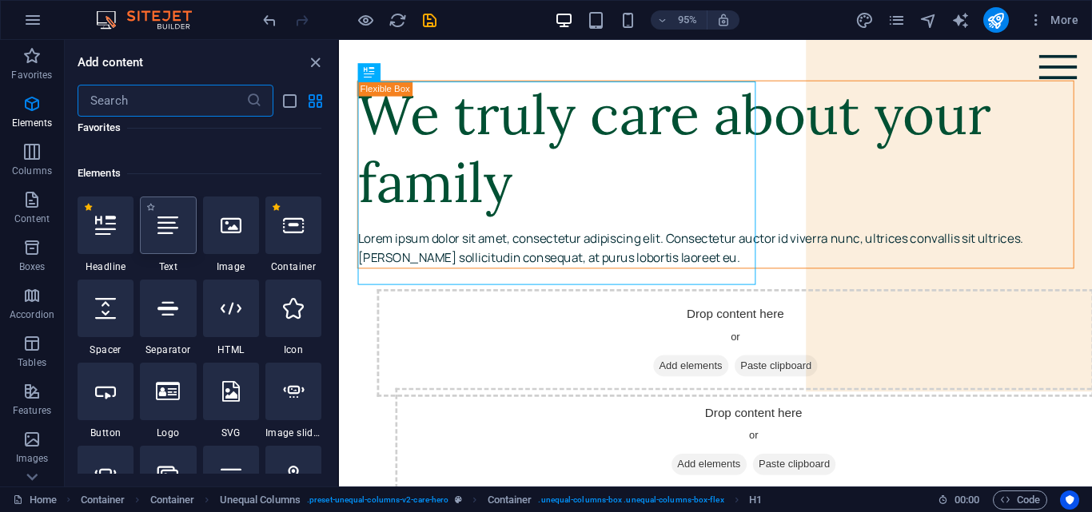
scroll to position [170, 0]
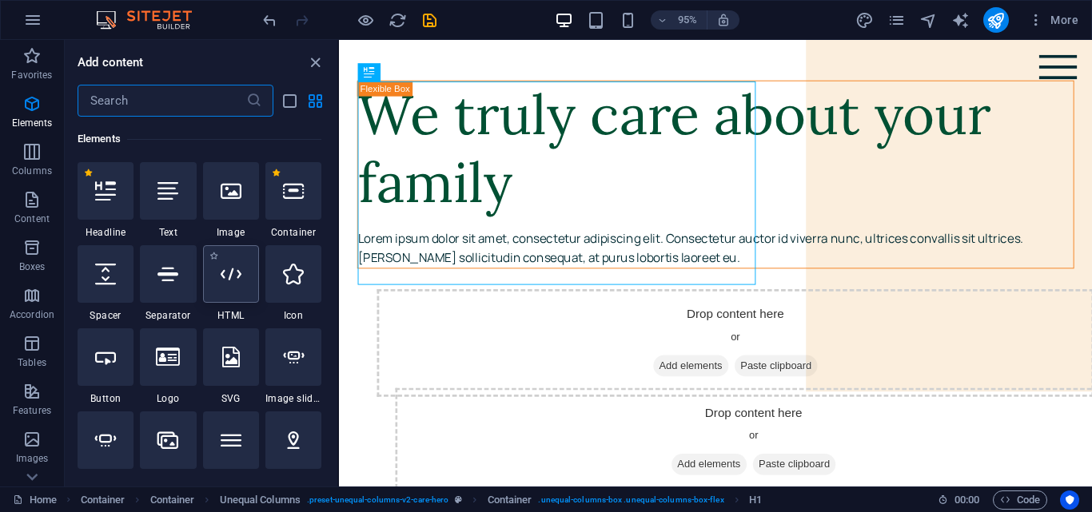
click at [241, 297] on div at bounding box center [231, 274] width 56 height 58
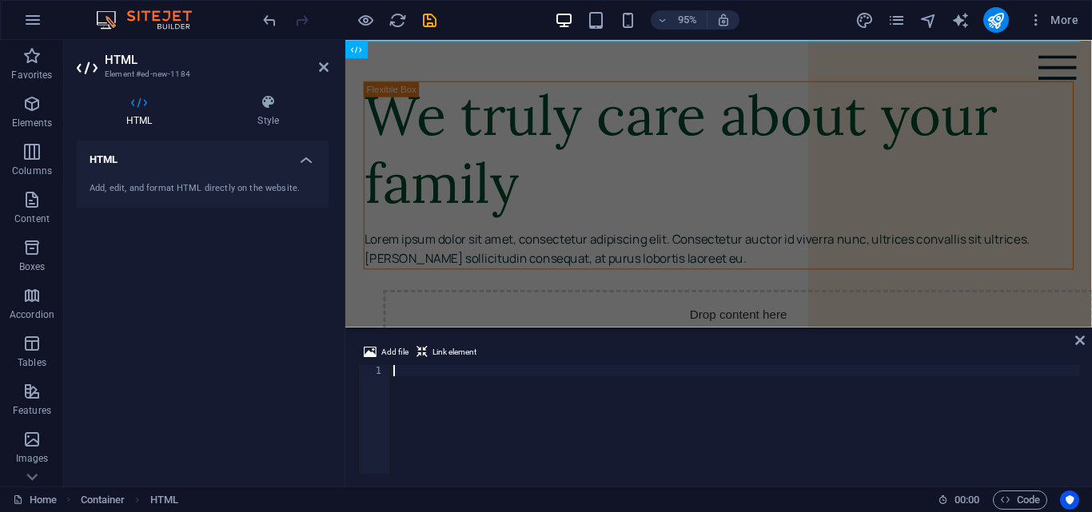
scroll to position [0, 0]
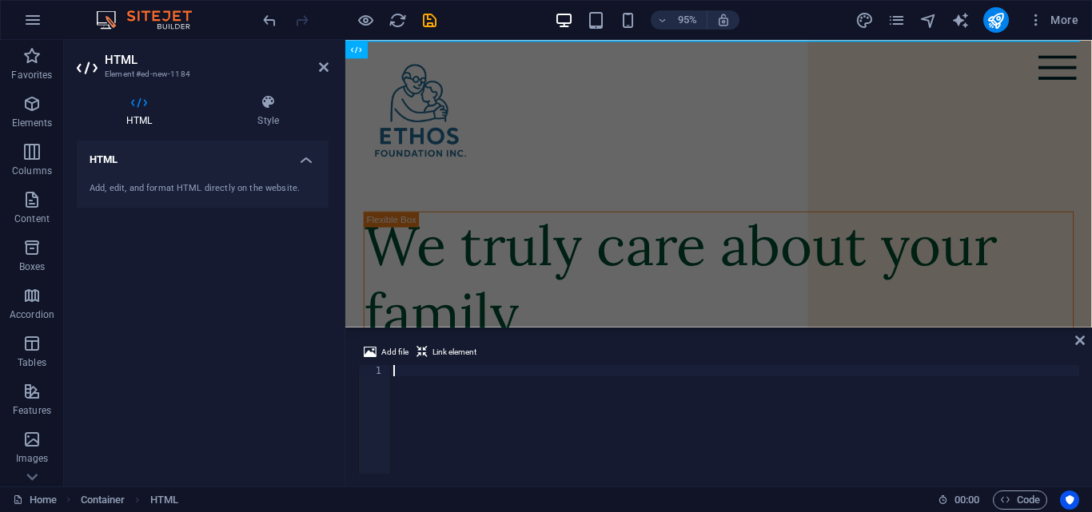
type textarea "</section>"
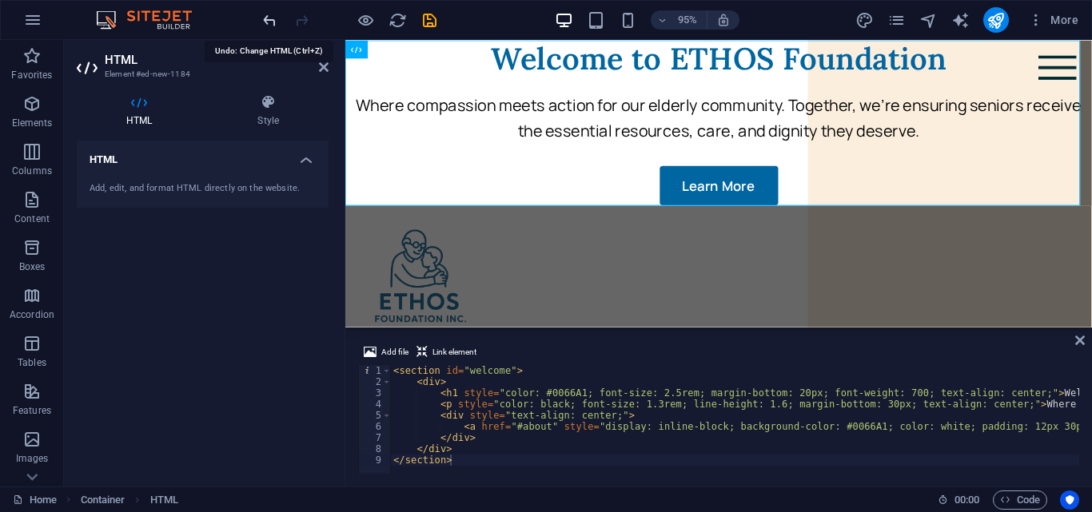
click at [265, 18] on icon "undo" at bounding box center [270, 20] width 18 height 18
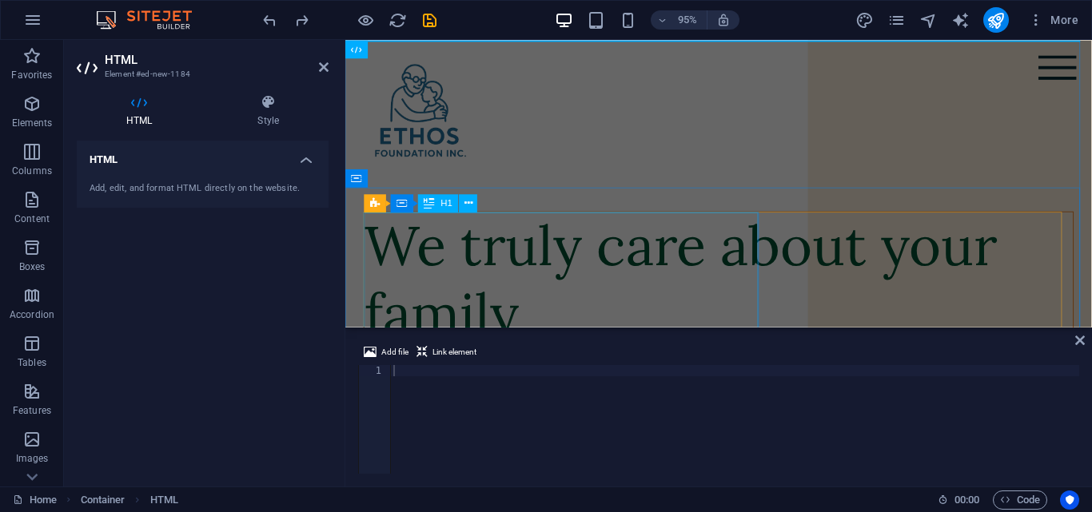
click at [446, 256] on div "We truly care about your family" at bounding box center [738, 292] width 746 height 143
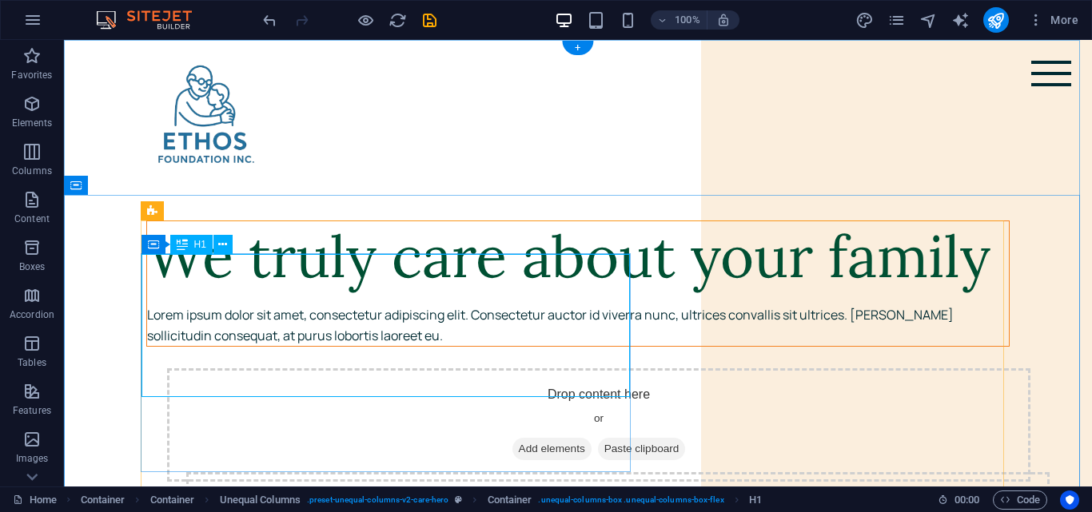
click at [235, 293] on div "We truly care about your family" at bounding box center [578, 256] width 862 height 71
click at [222, 242] on icon at bounding box center [222, 245] width 9 height 17
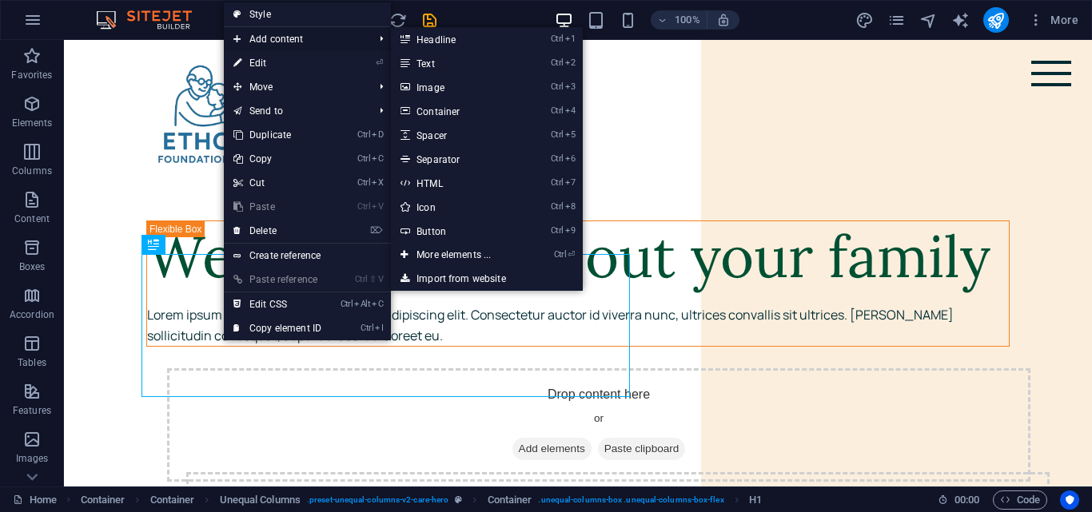
click at [269, 48] on span "Add content" at bounding box center [295, 39] width 143 height 24
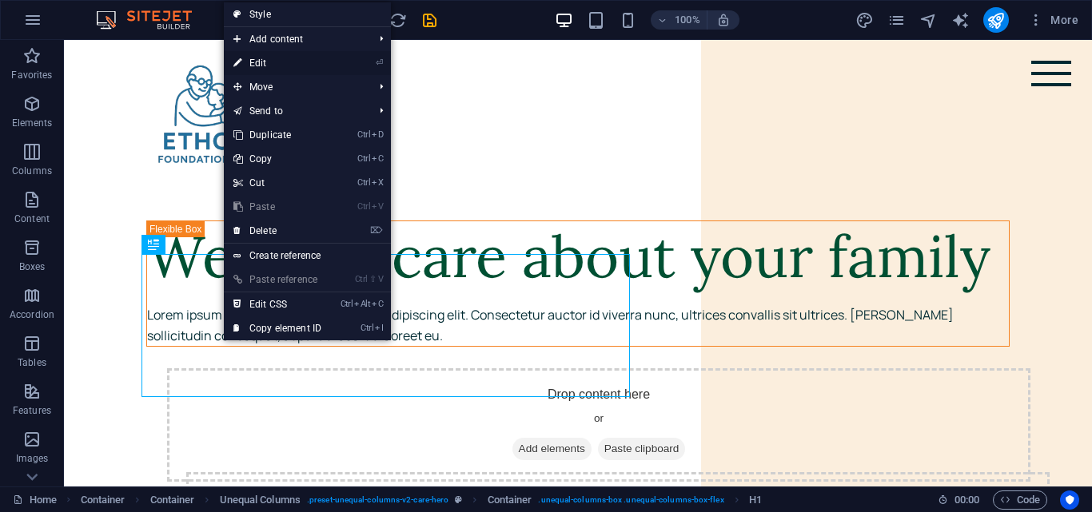
click at [276, 64] on link "⏎ Edit" at bounding box center [277, 63] width 107 height 24
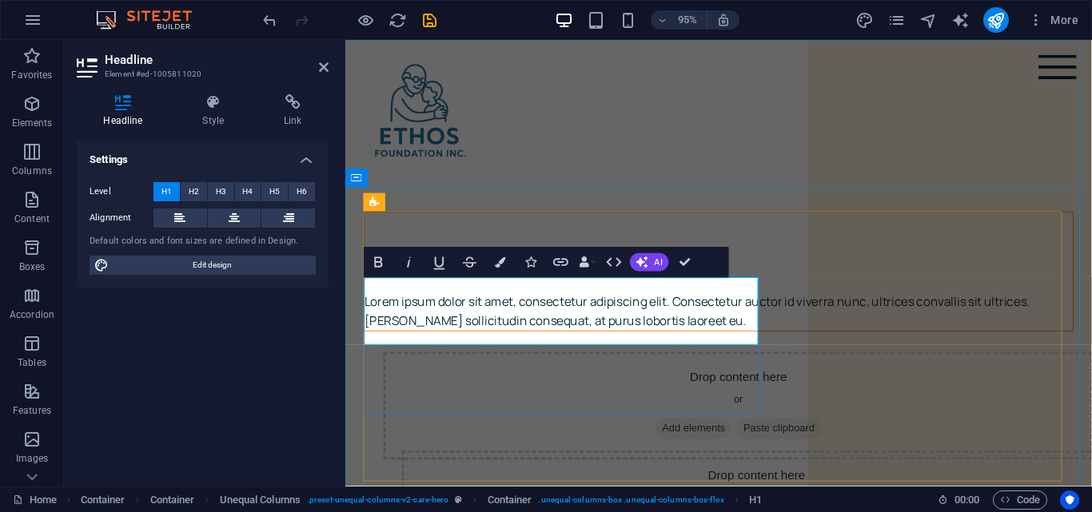
click at [395, 293] on h1 "​" at bounding box center [738, 256] width 746 height 71
click at [376, 293] on h1 "​" at bounding box center [738, 256] width 746 height 71
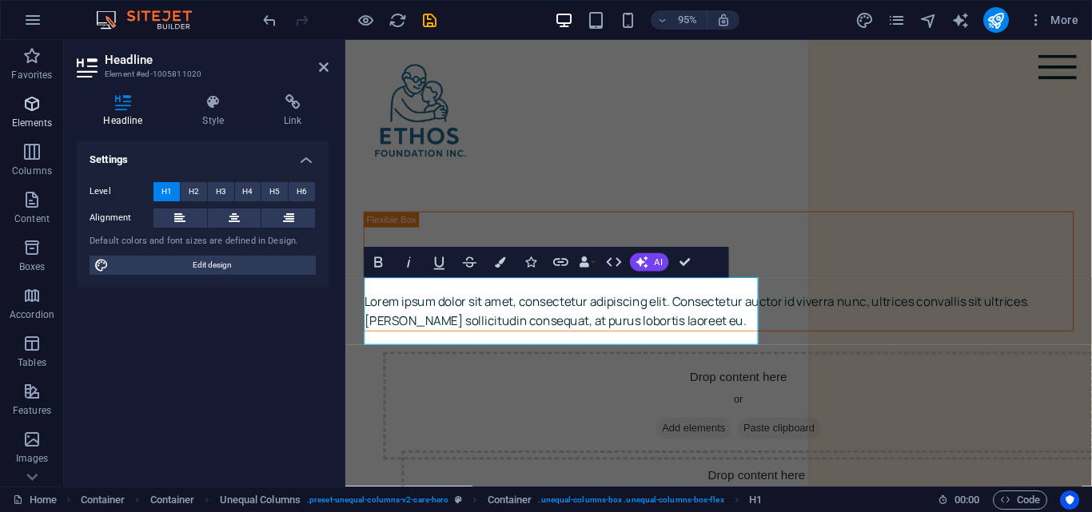
click at [24, 132] on span "Elements" at bounding box center [32, 113] width 64 height 38
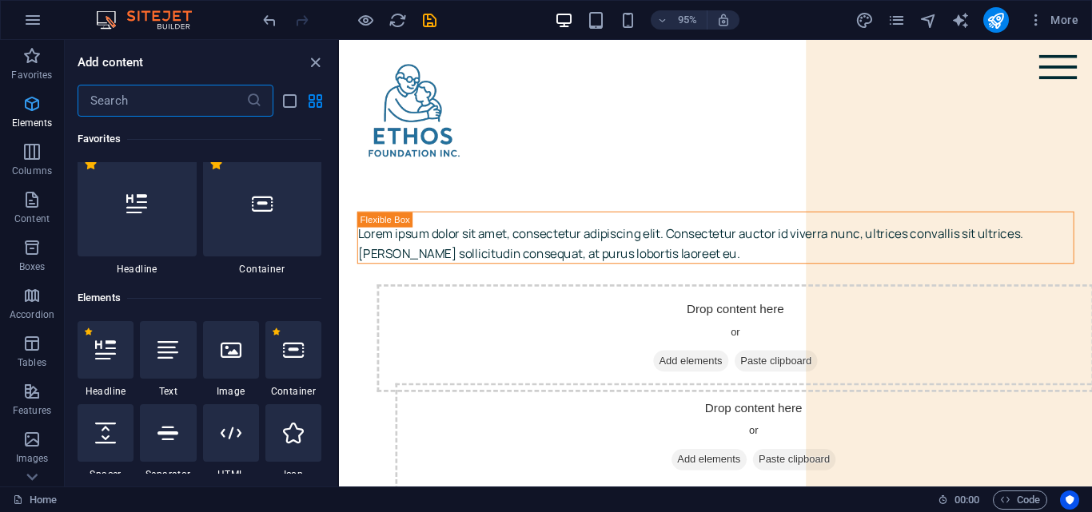
scroll to position [170, 0]
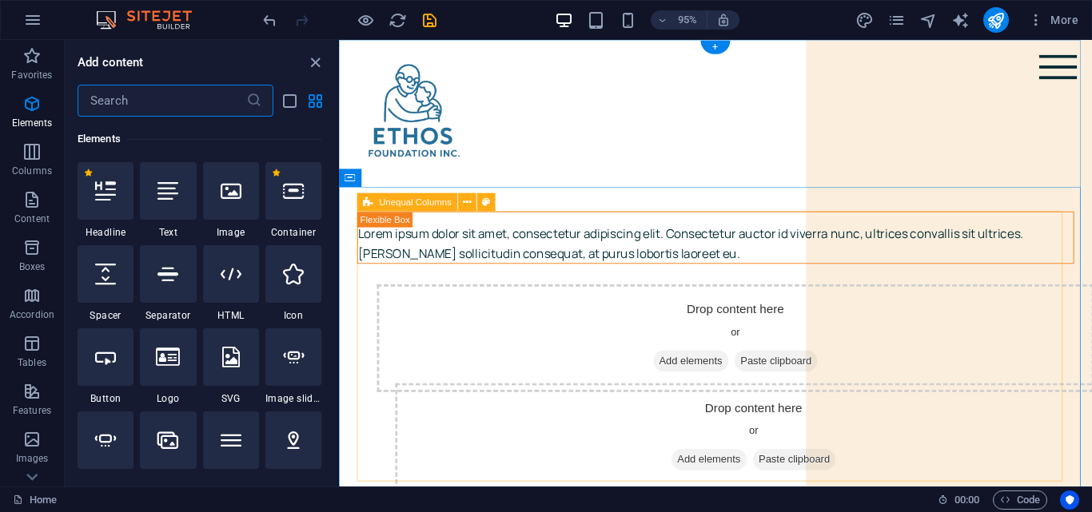
click at [388, 289] on div "Lorem ipsum dolor sit amet, consectetur adipiscing elit. Consectetur auctor id …" at bounding box center [735, 425] width 755 height 408
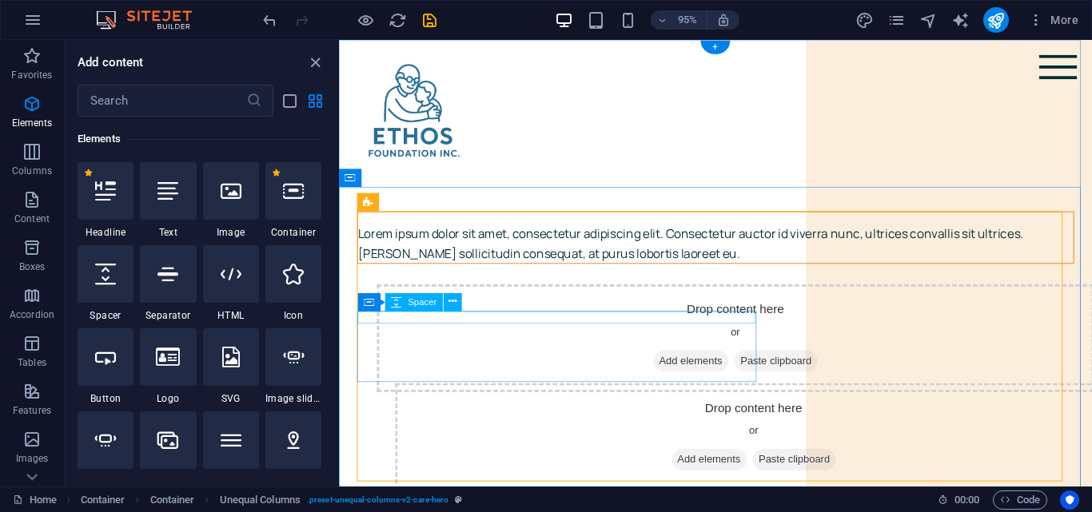
click at [456, 234] on div at bounding box center [735, 227] width 753 height 13
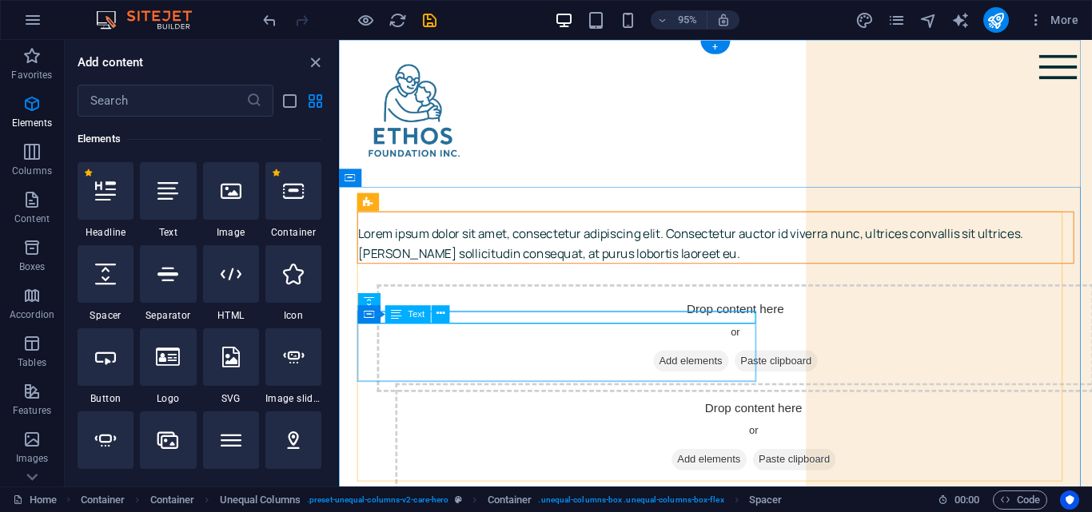
click at [440, 275] on div "Lorem ipsum dolor sit amet, consectetur adipiscing elit. Consectetur auctor id …" at bounding box center [735, 254] width 753 height 41
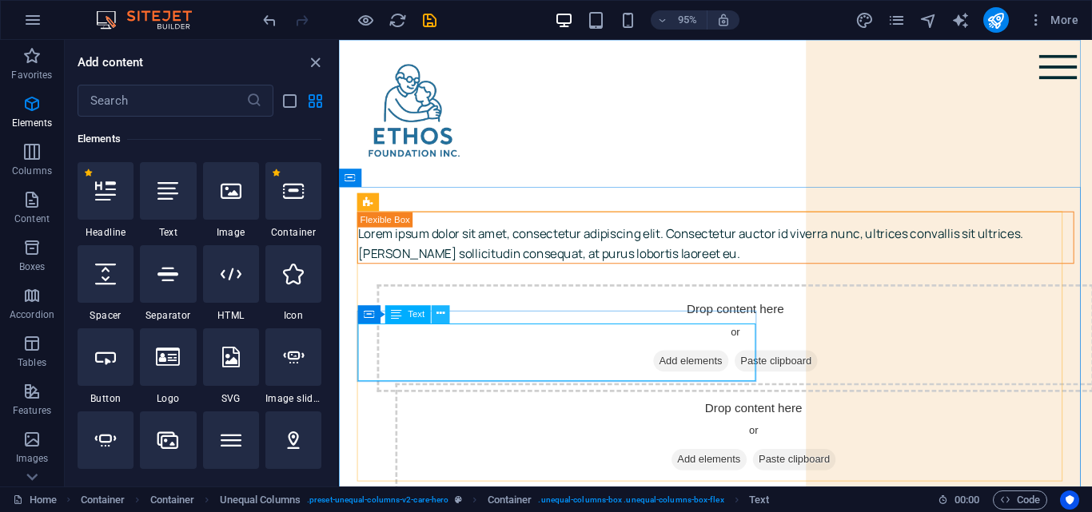
click at [437, 321] on icon at bounding box center [440, 315] width 8 height 16
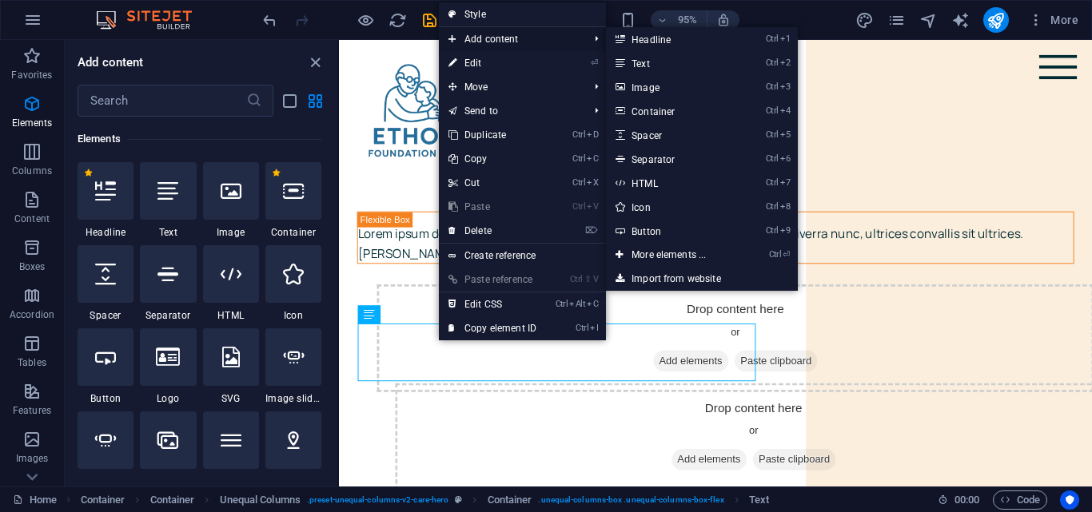
click at [512, 38] on span "Add content" at bounding box center [510, 39] width 143 height 24
click at [659, 181] on link "Ctrl 7 HTML" at bounding box center [672, 183] width 132 height 24
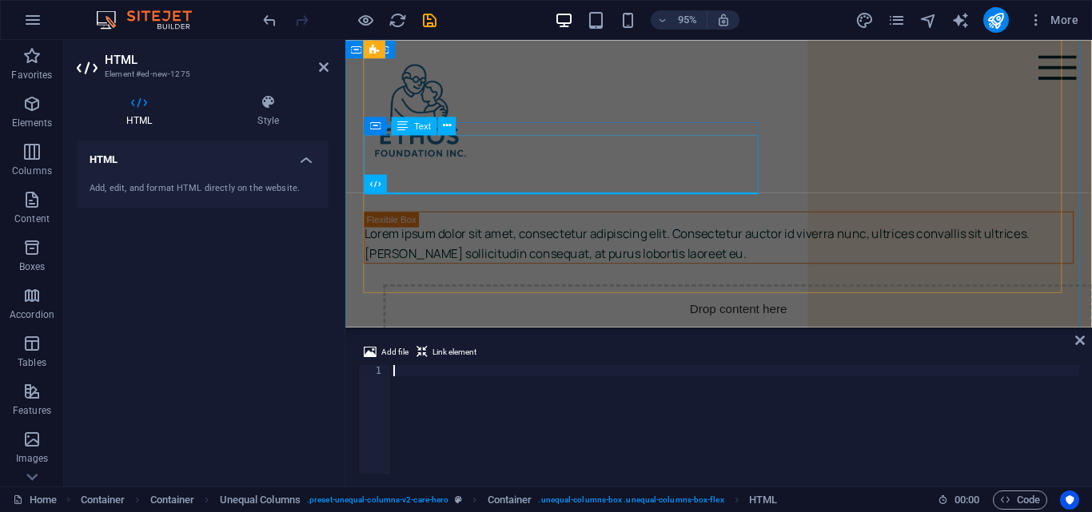
scroll to position [209, 0]
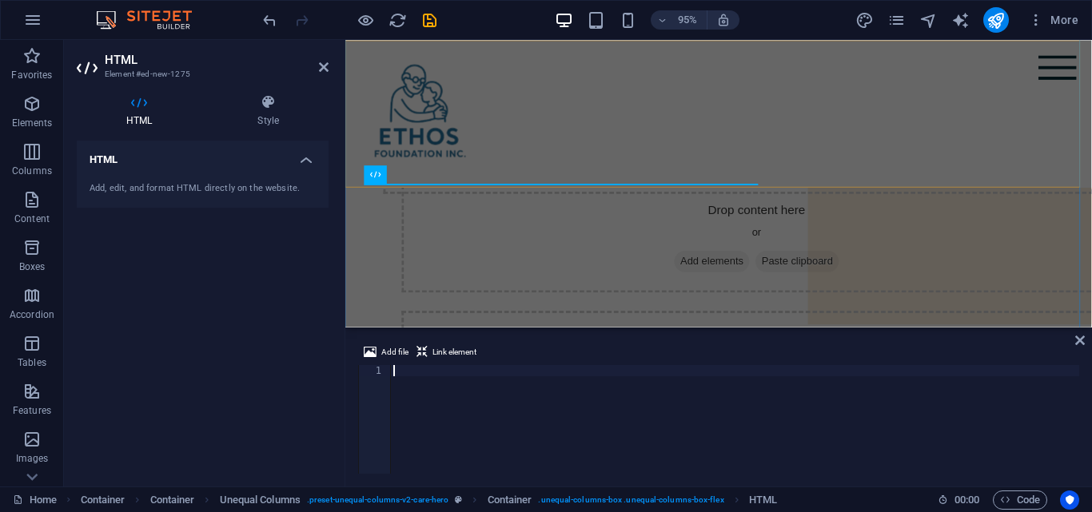
type textarea "</section>"
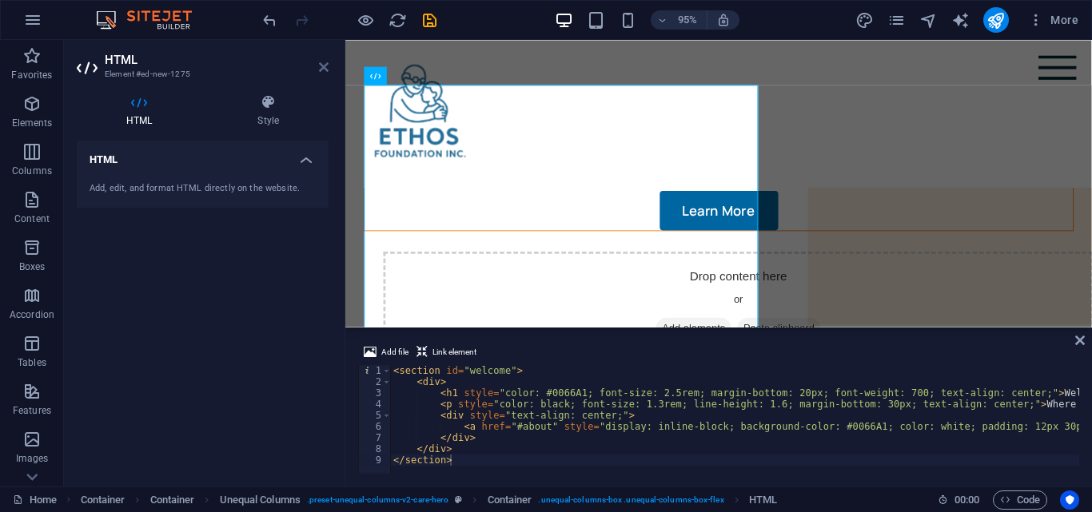
click at [323, 61] on icon at bounding box center [324, 67] width 10 height 13
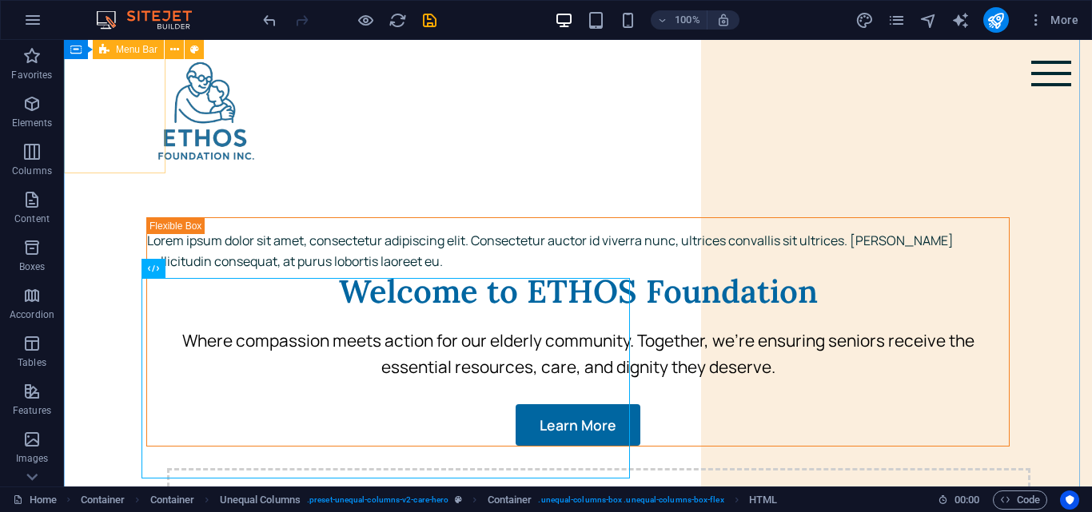
scroll to position [0, 0]
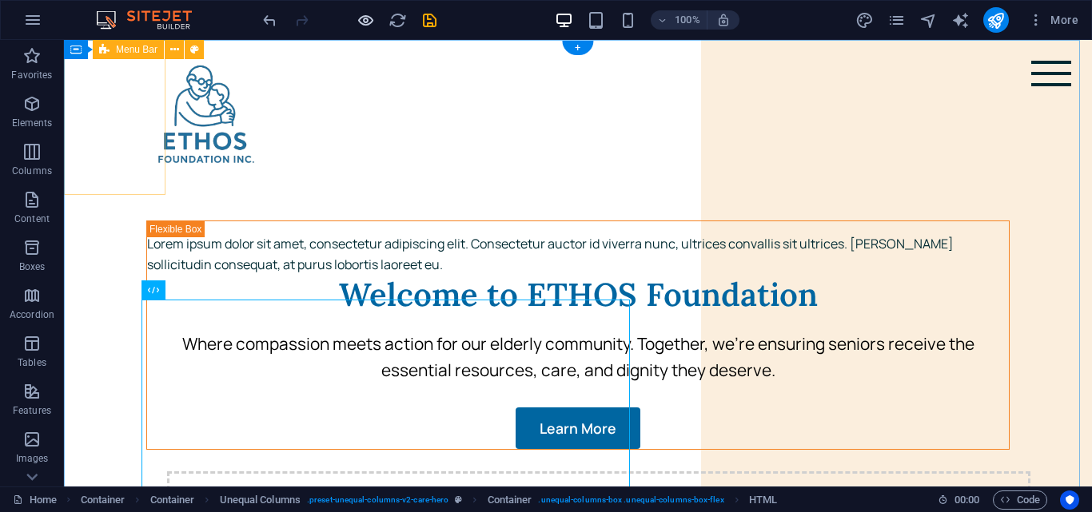
click at [368, 22] on icon "button" at bounding box center [365, 20] width 18 height 18
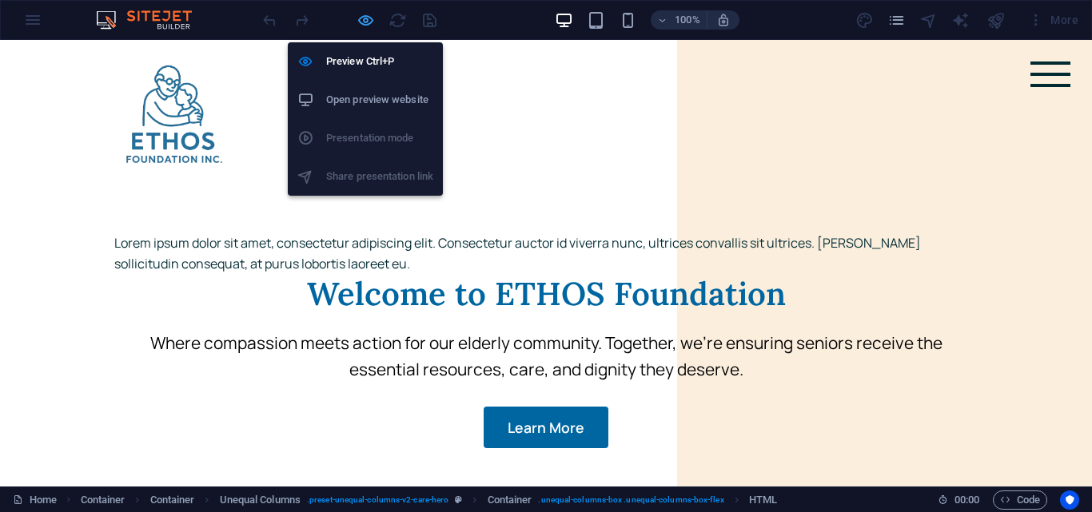
click at [358, 19] on icon "button" at bounding box center [365, 20] width 18 height 18
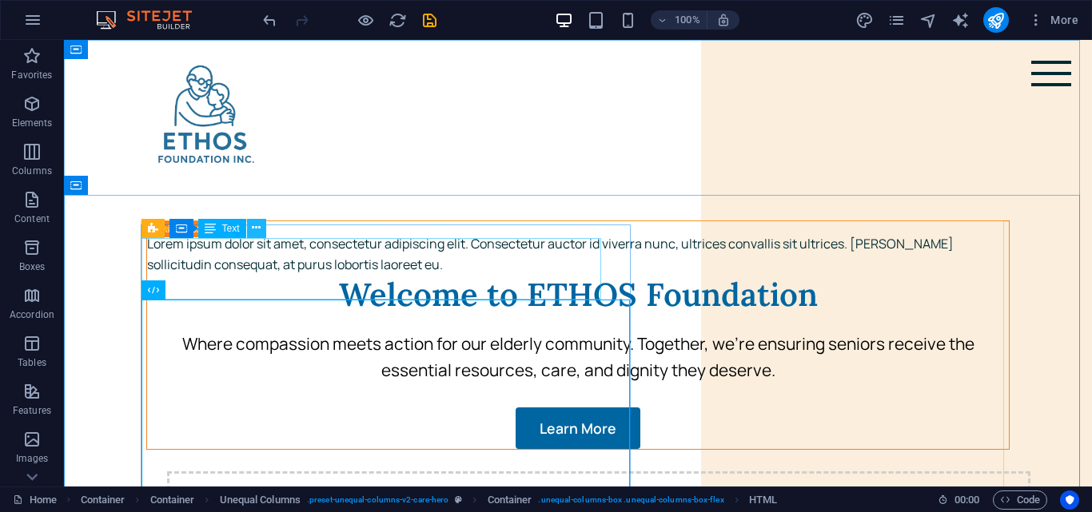
click at [262, 232] on button at bounding box center [256, 228] width 19 height 19
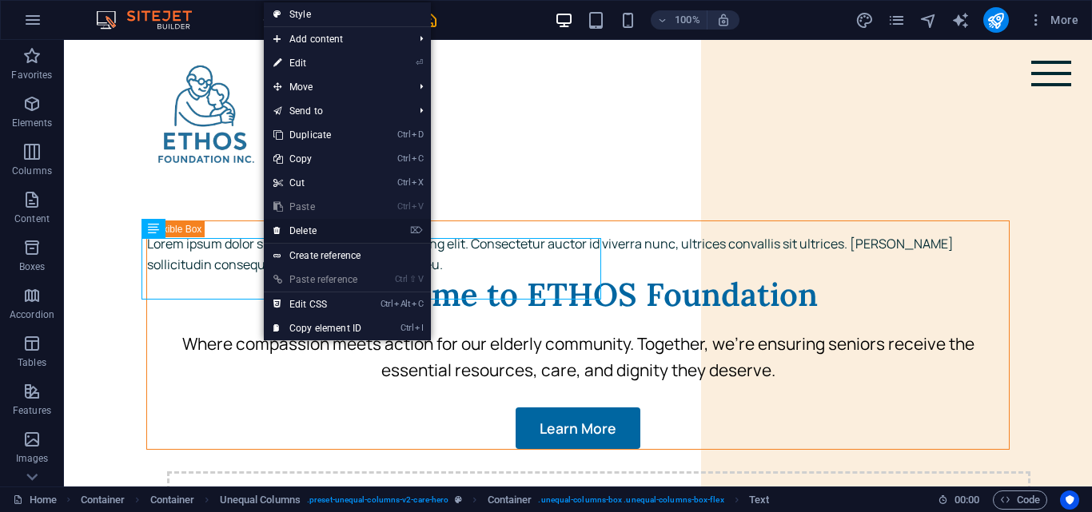
click at [326, 224] on link "⌦ Delete" at bounding box center [317, 231] width 107 height 24
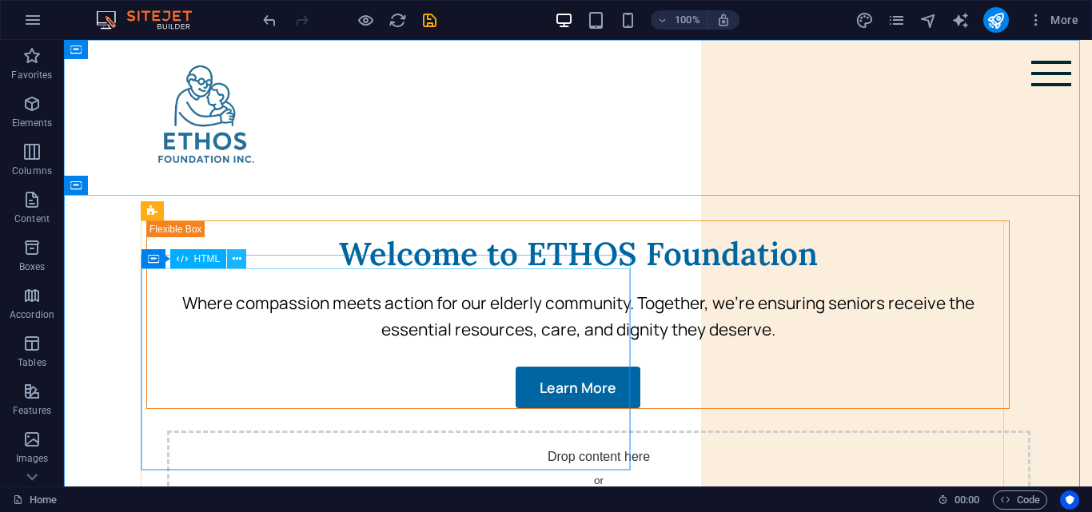
click at [235, 258] on icon at bounding box center [237, 259] width 9 height 17
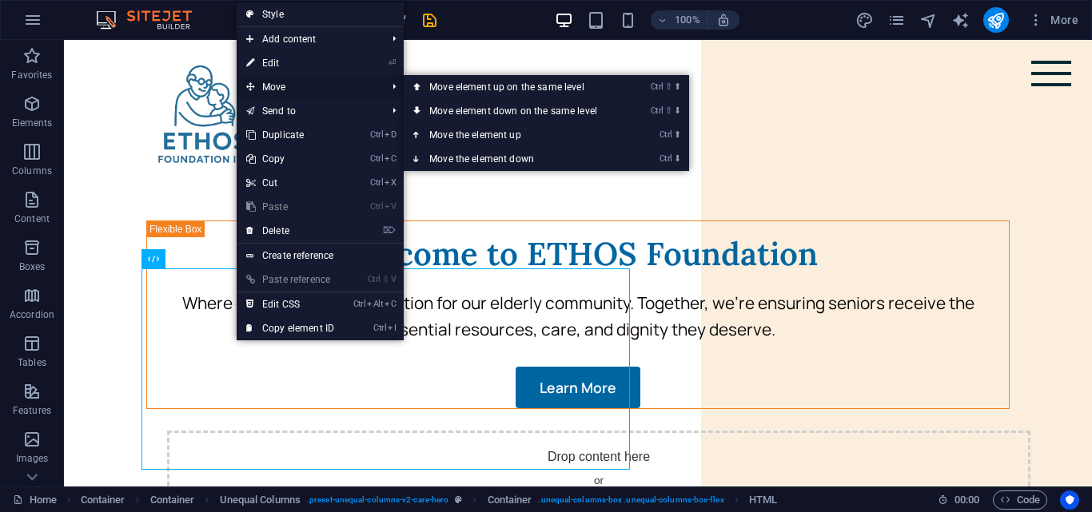
click at [310, 79] on span "Move" at bounding box center [308, 87] width 143 height 24
click at [456, 88] on link "Ctrl ⇧ ⬆ Move element up on the same level" at bounding box center [516, 87] width 225 height 24
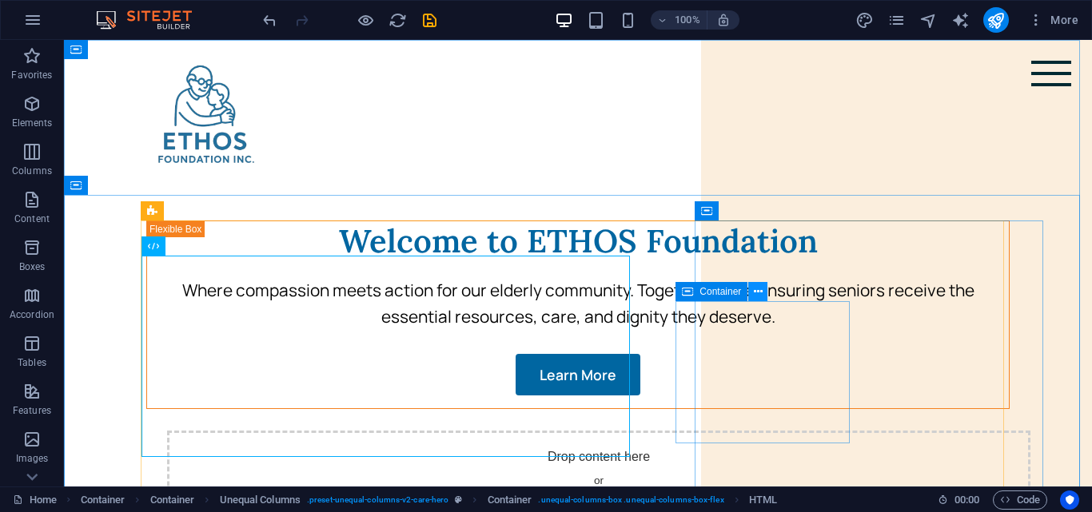
click at [757, 296] on icon at bounding box center [758, 292] width 9 height 17
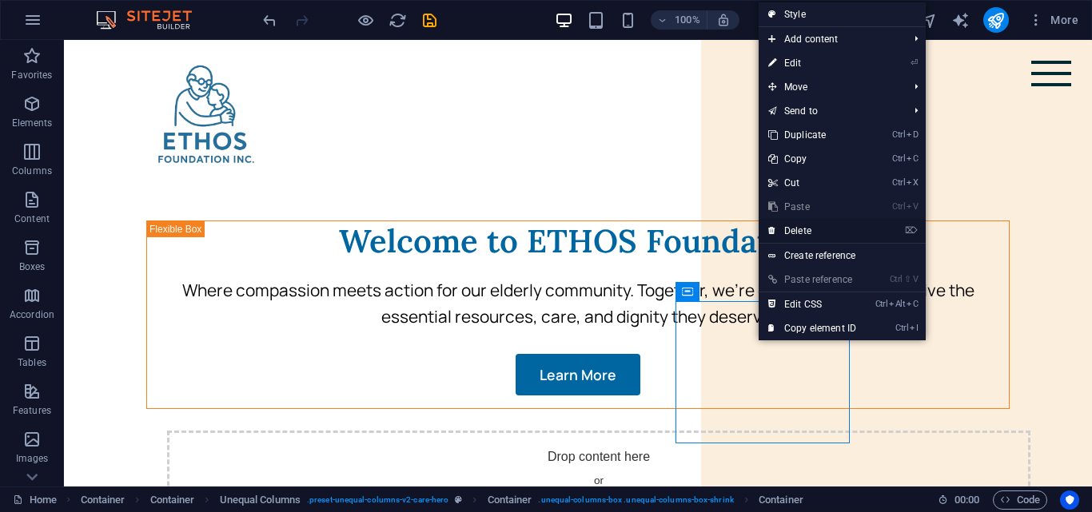
click at [825, 229] on link "⌦ Delete" at bounding box center [812, 231] width 107 height 24
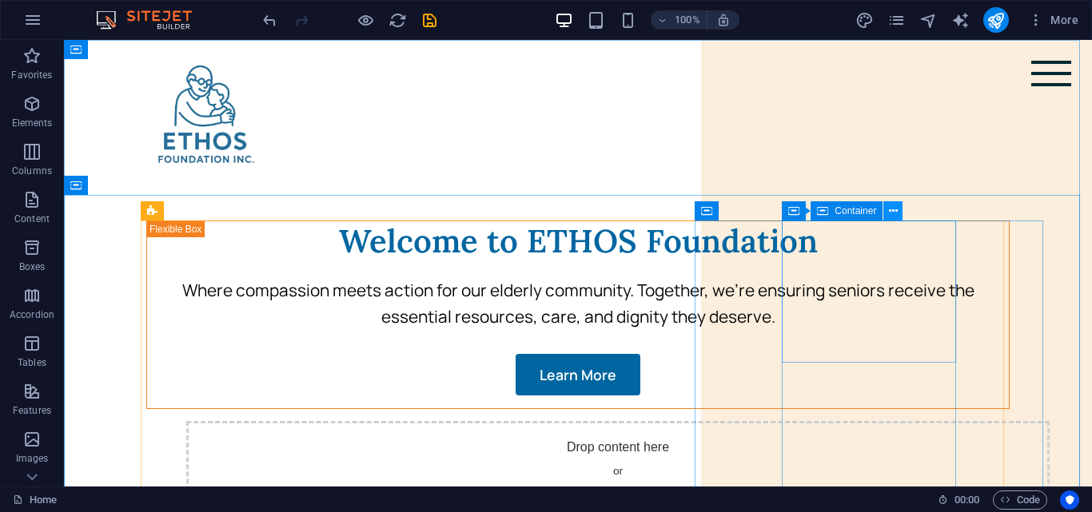
click at [889, 214] on button at bounding box center [892, 210] width 19 height 19
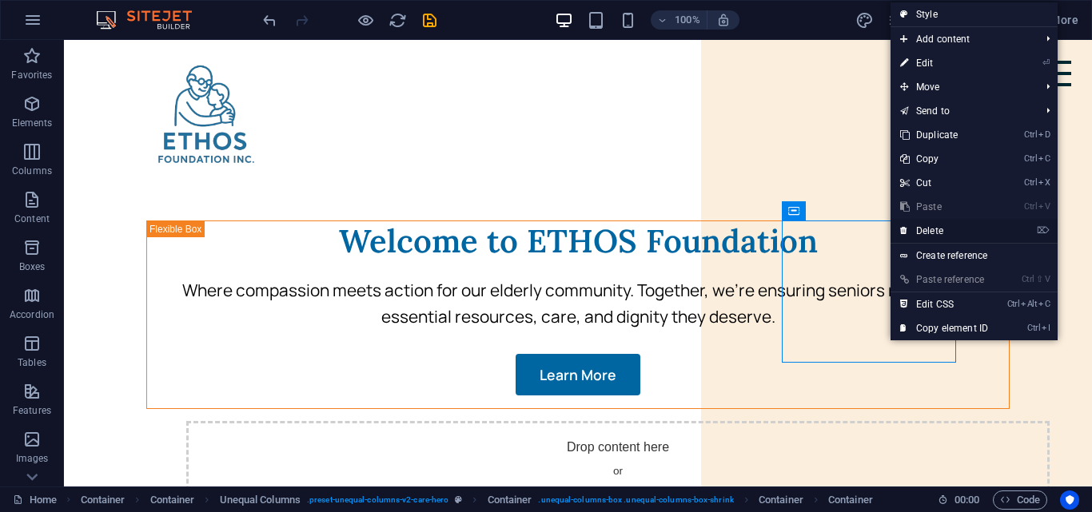
click at [959, 227] on link "⌦ Delete" at bounding box center [943, 231] width 107 height 24
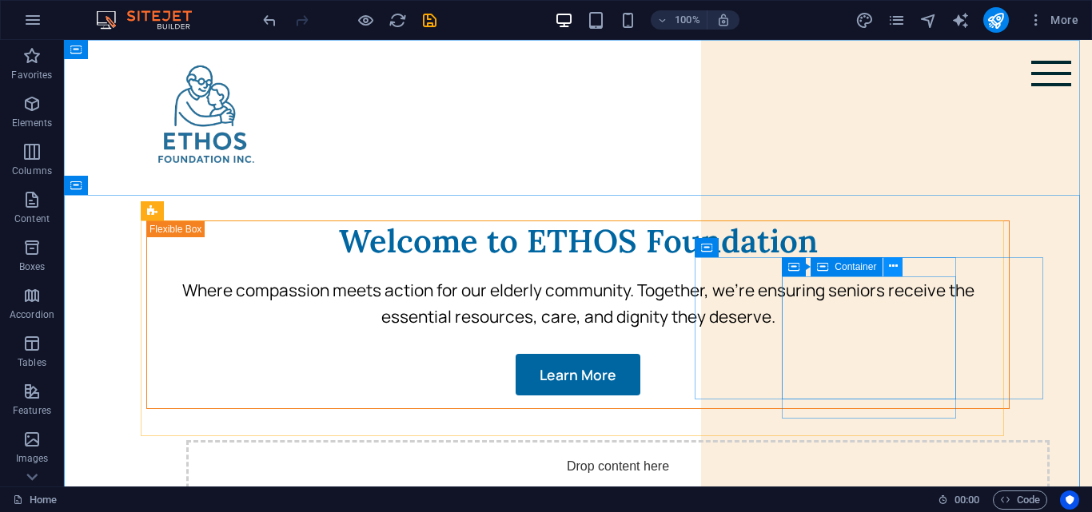
click at [893, 267] on icon at bounding box center [893, 266] width 9 height 17
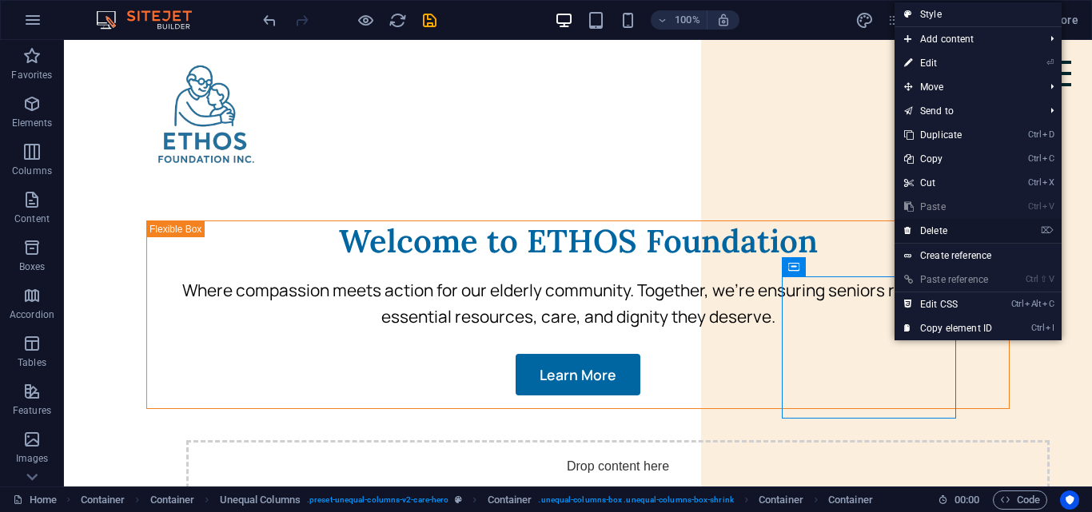
click at [958, 233] on link "⌦ Delete" at bounding box center [947, 231] width 107 height 24
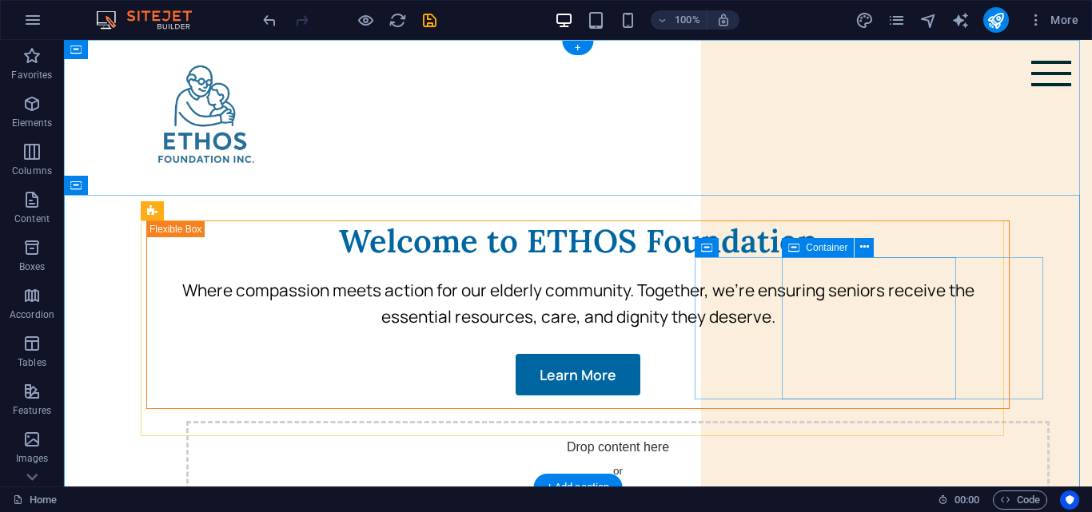
click at [837, 421] on div "Drop content here or Add elements Paste clipboard" at bounding box center [617, 478] width 863 height 114
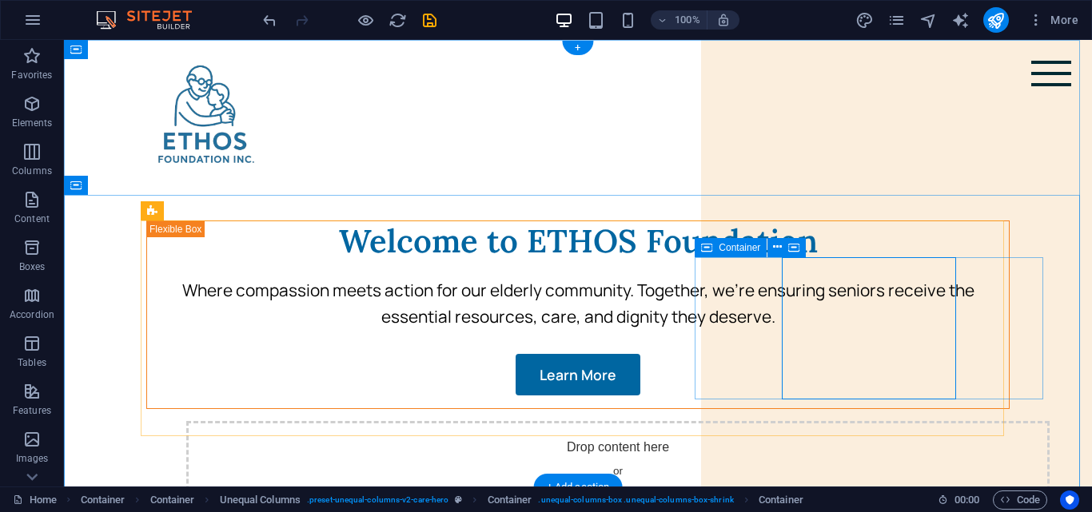
click at [725, 421] on div "Drop content here or Add elements Paste clipboard" at bounding box center [617, 478] width 863 height 114
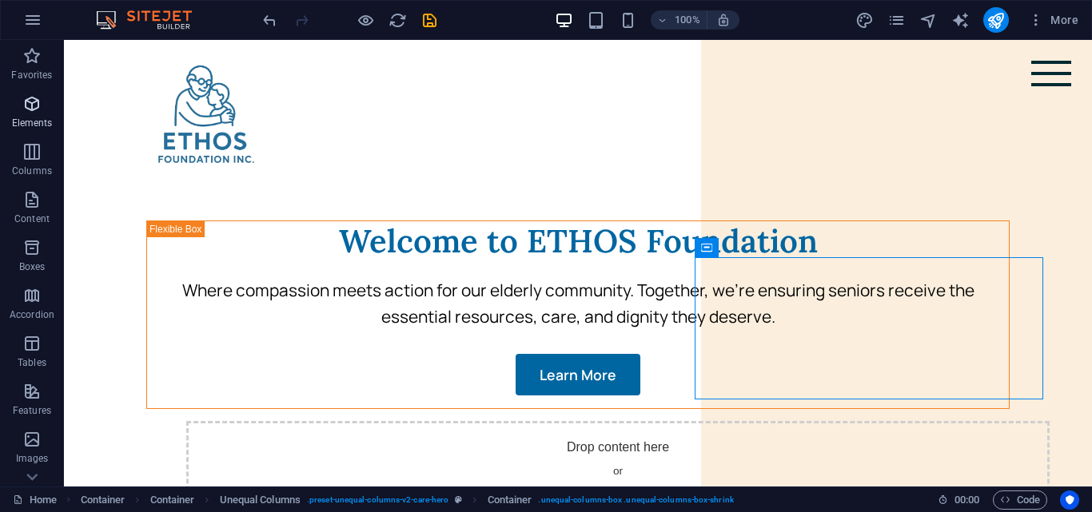
click at [35, 110] on icon "button" at bounding box center [31, 103] width 19 height 19
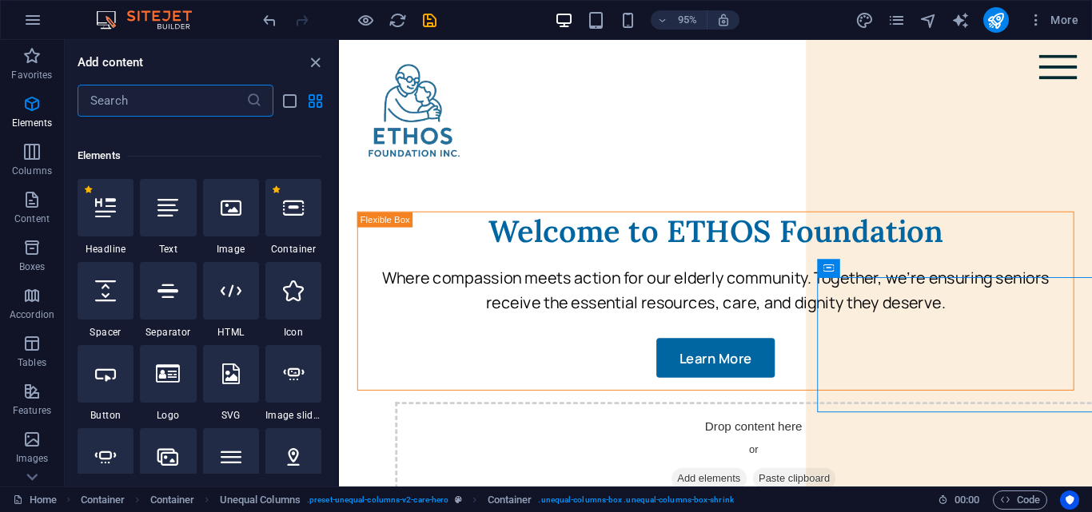
scroll to position [170, 0]
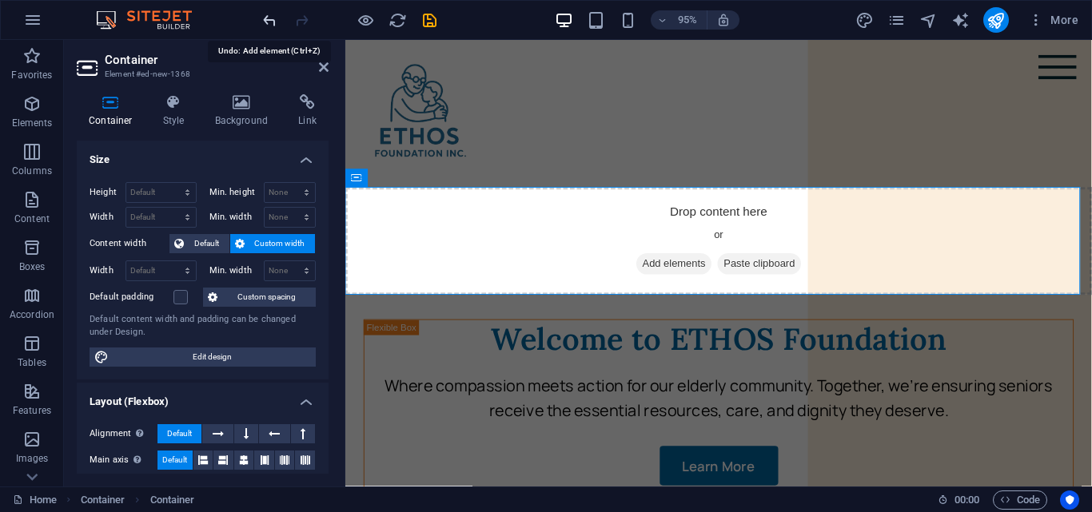
click at [269, 15] on icon "undo" at bounding box center [270, 20] width 18 height 18
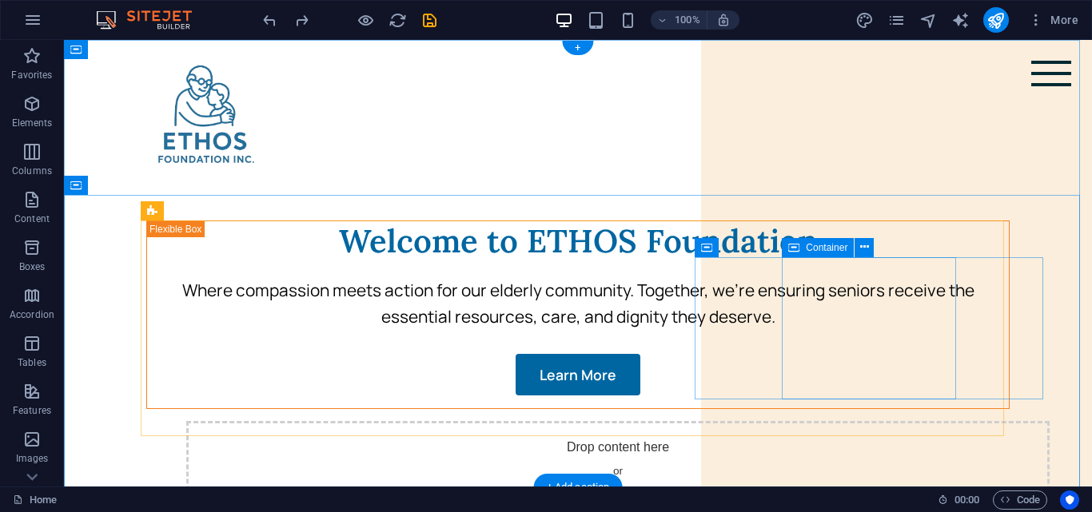
click at [802, 421] on div "Drop content here or Add elements Paste clipboard" at bounding box center [617, 478] width 863 height 114
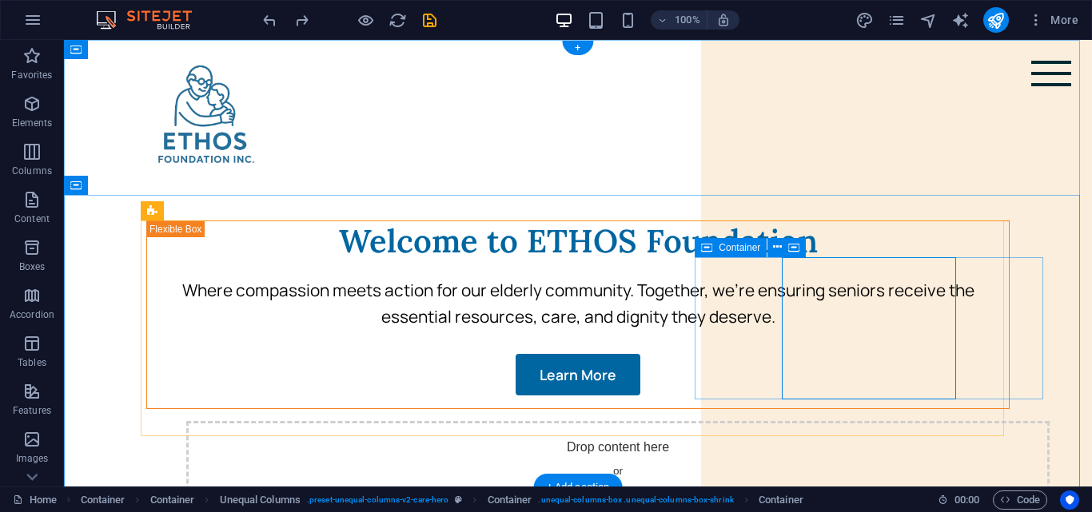
click at [743, 421] on div "Drop content here or Add elements Paste clipboard" at bounding box center [617, 478] width 863 height 114
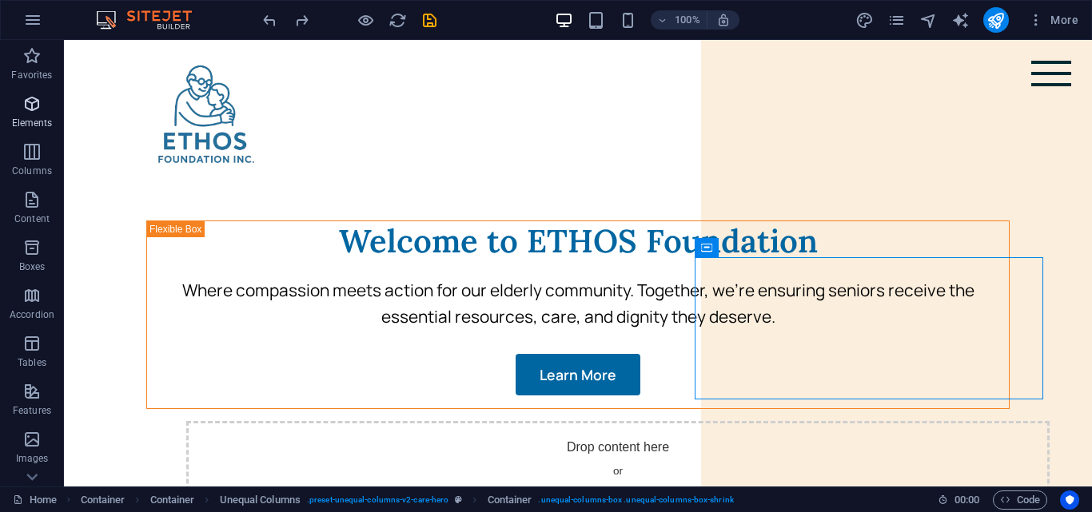
click at [14, 122] on p "Elements" at bounding box center [32, 123] width 41 height 13
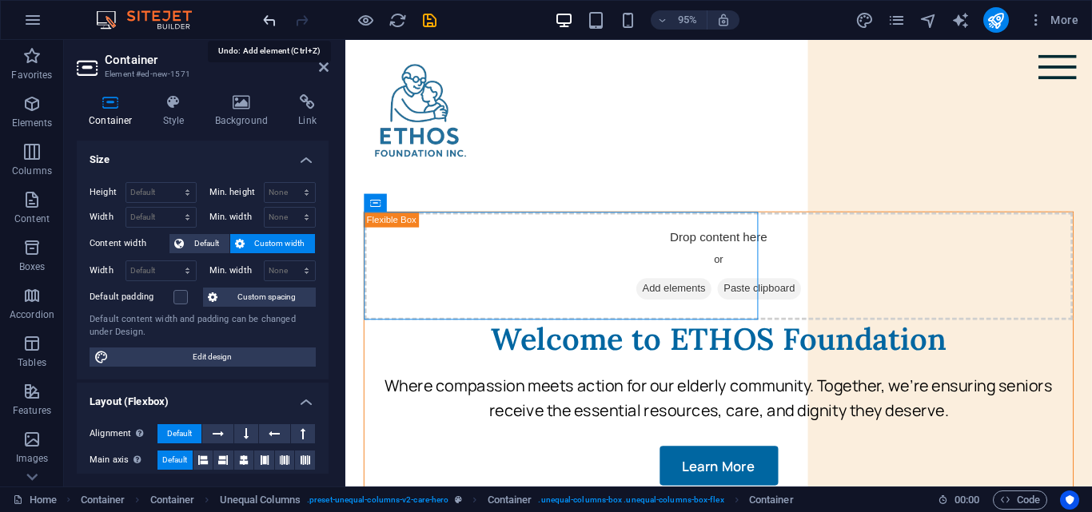
click at [267, 14] on icon "undo" at bounding box center [270, 20] width 18 height 18
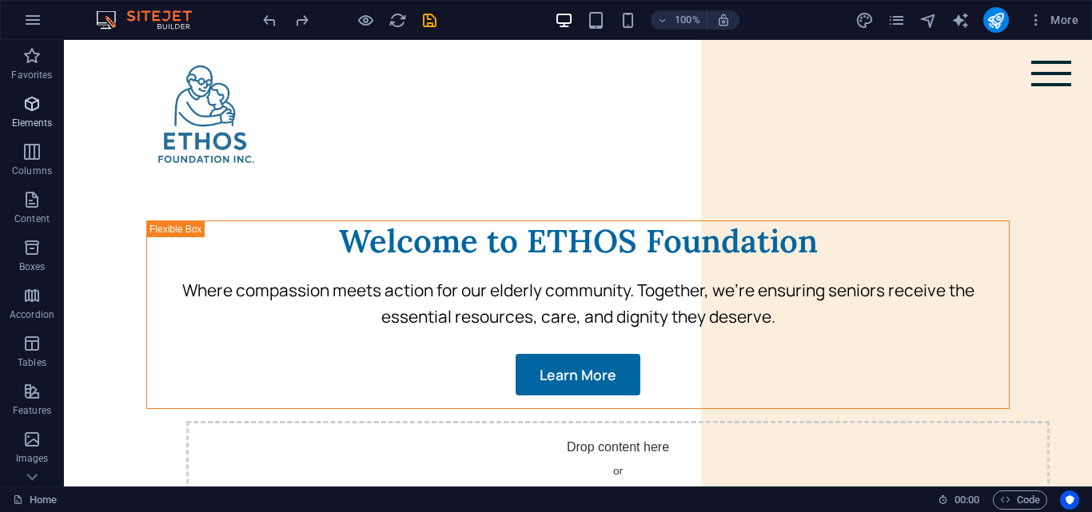
click at [27, 107] on icon "button" at bounding box center [31, 103] width 19 height 19
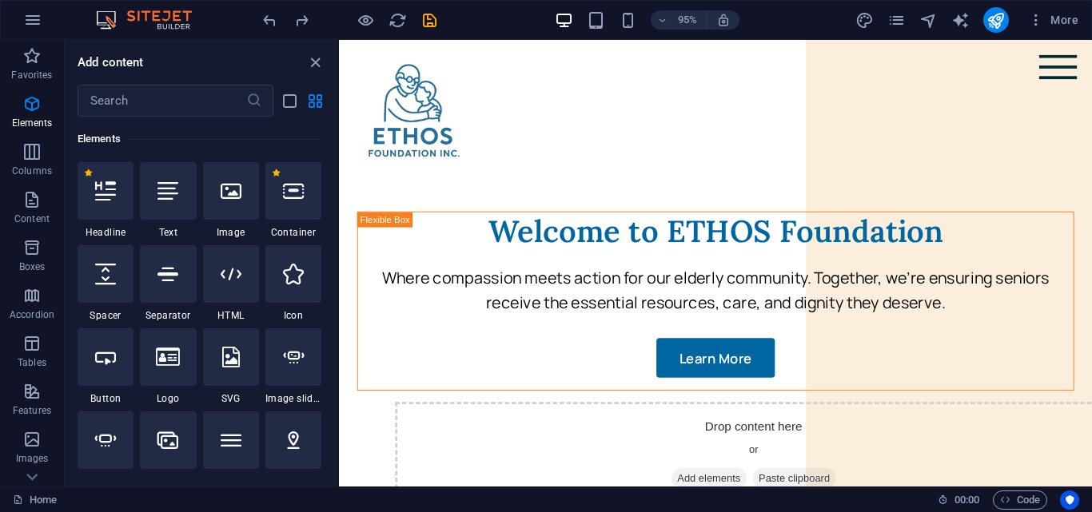
click at [302, 220] on div "1 Star Container" at bounding box center [293, 200] width 56 height 77
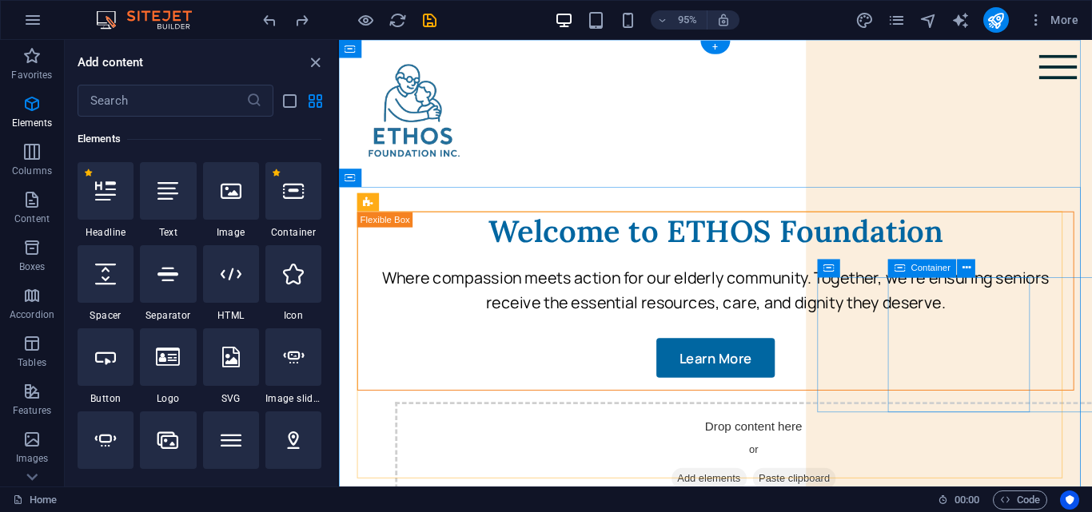
click at [922, 421] on div "Drop content here or Add elements Paste clipboard" at bounding box center [775, 478] width 755 height 114
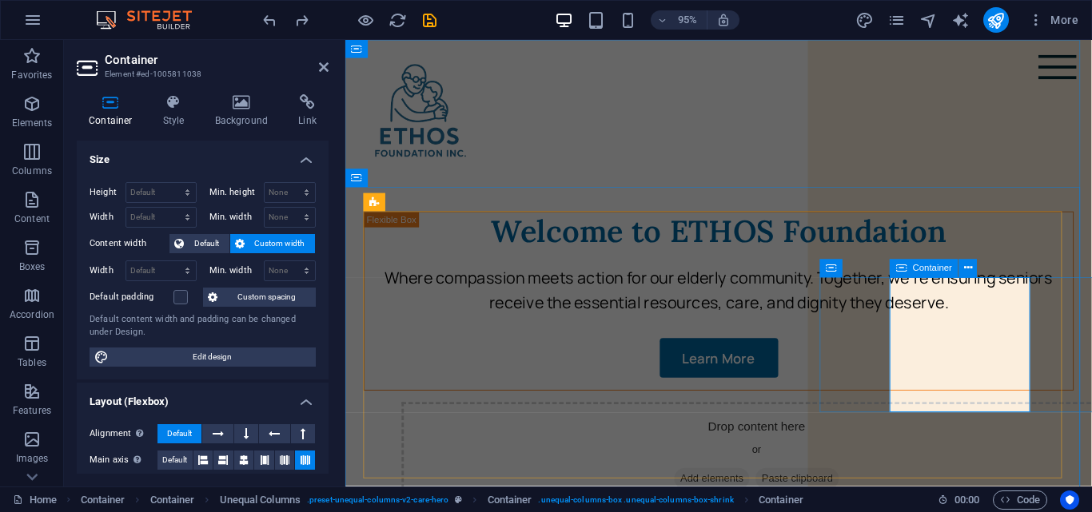
click at [918, 421] on div "Drop content here or Add elements Paste clipboard" at bounding box center [777, 478] width 747 height 114
click at [895, 421] on div "Drop content here or Add elements Paste clipboard" at bounding box center [777, 478] width 747 height 114
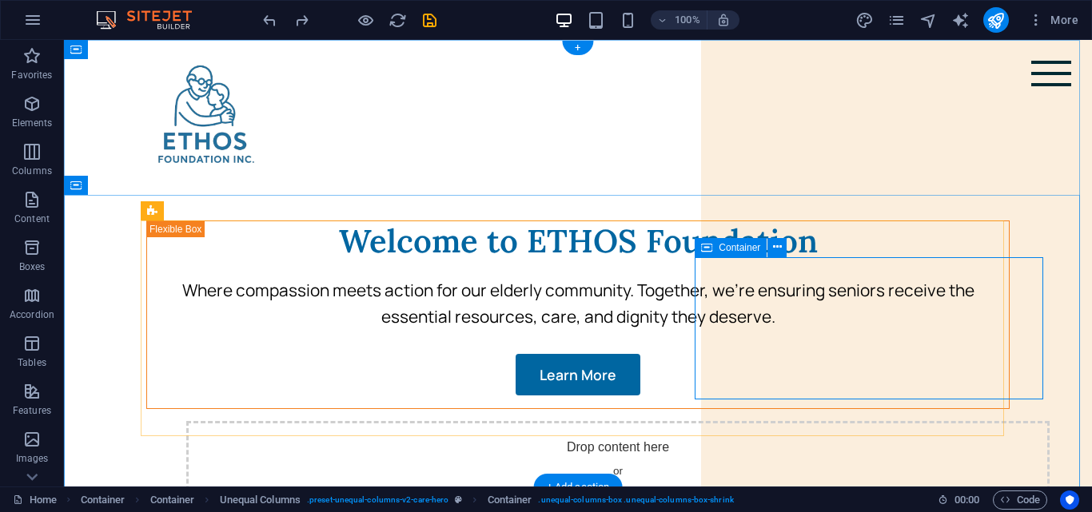
click at [766, 421] on div "Drop content here or Add elements Paste clipboard" at bounding box center [617, 478] width 863 height 114
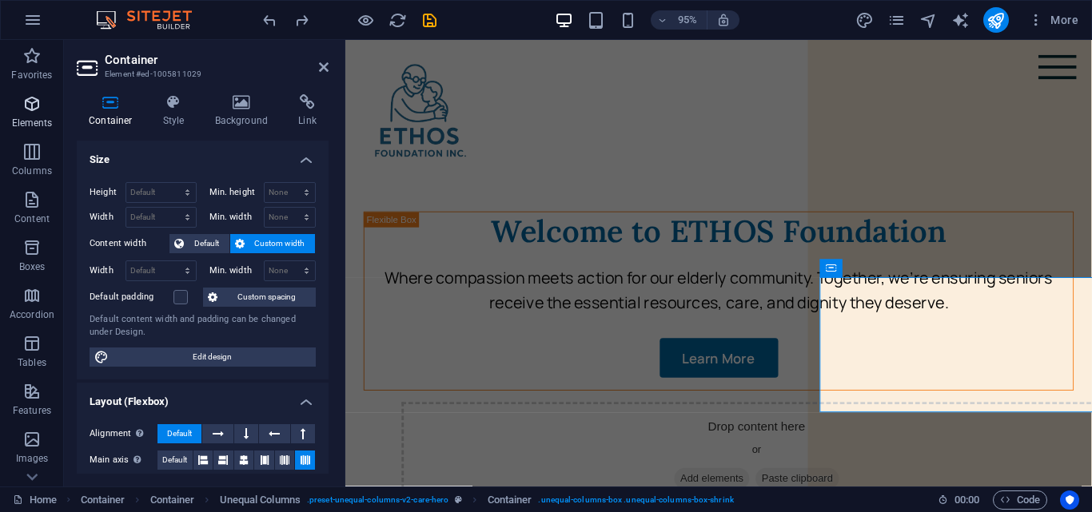
click at [7, 113] on span "Elements" at bounding box center [32, 113] width 64 height 38
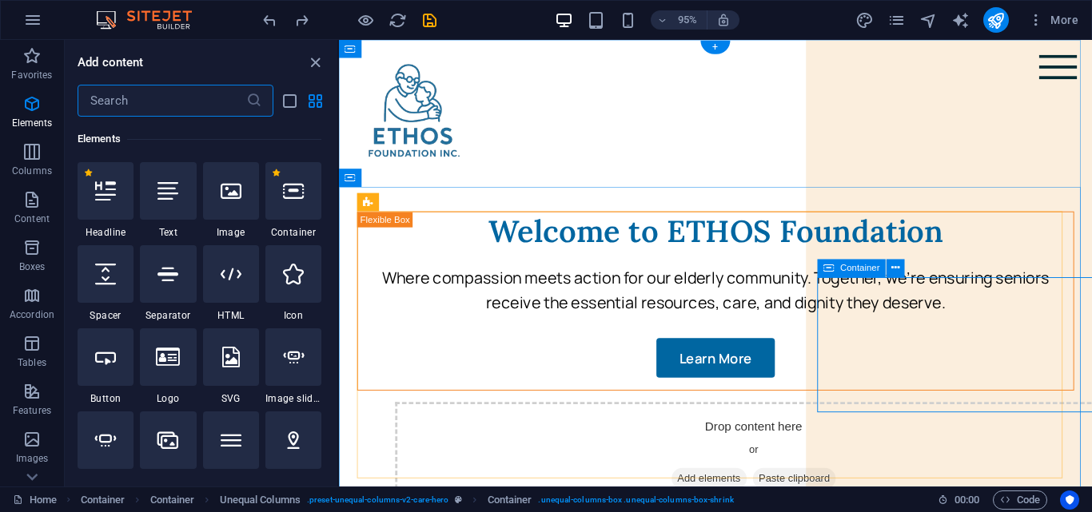
click at [850, 421] on div "Drop content here or Add elements Paste clipboard" at bounding box center [775, 478] width 755 height 114
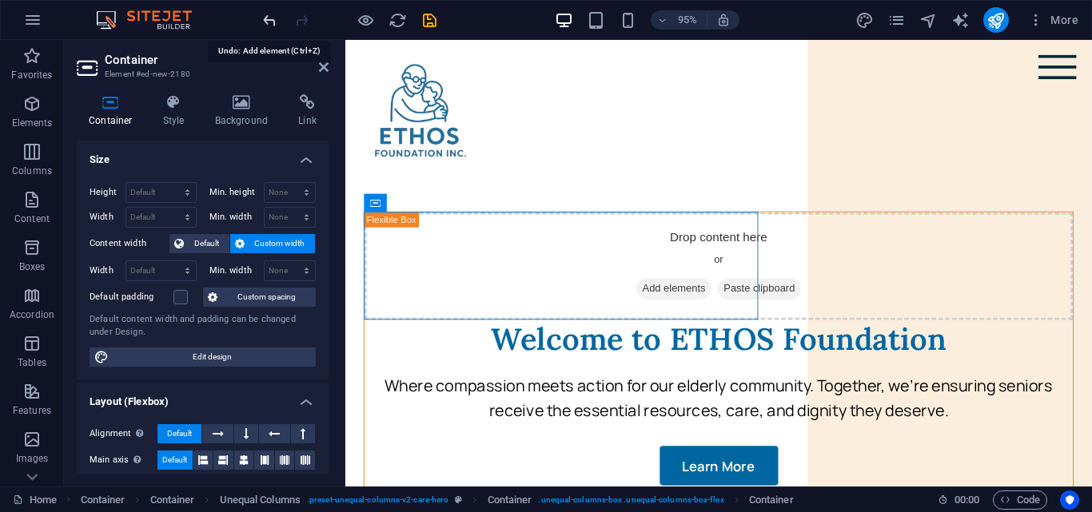
click at [265, 24] on icon "undo" at bounding box center [270, 20] width 18 height 18
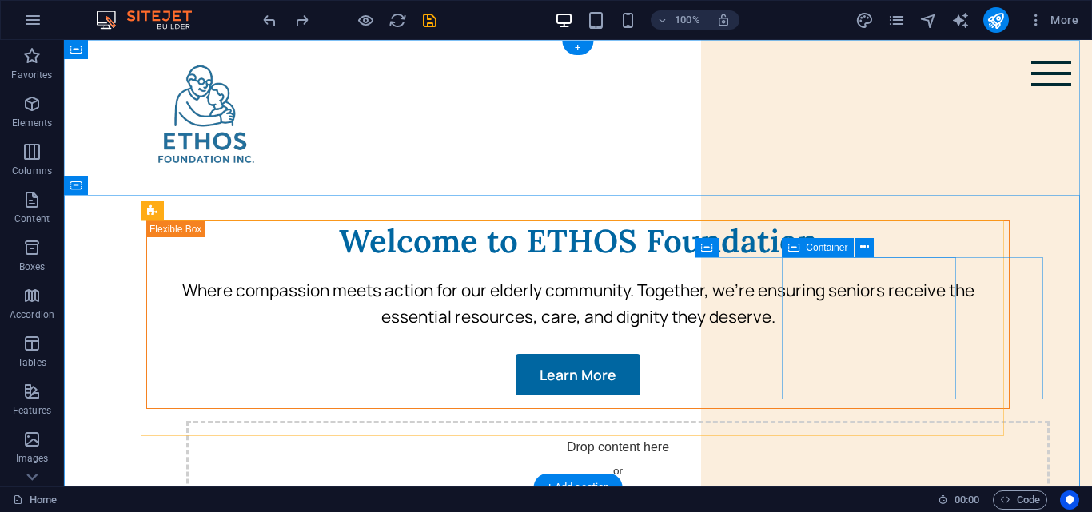
click at [611, 491] on span "Add elements" at bounding box center [571, 502] width 79 height 22
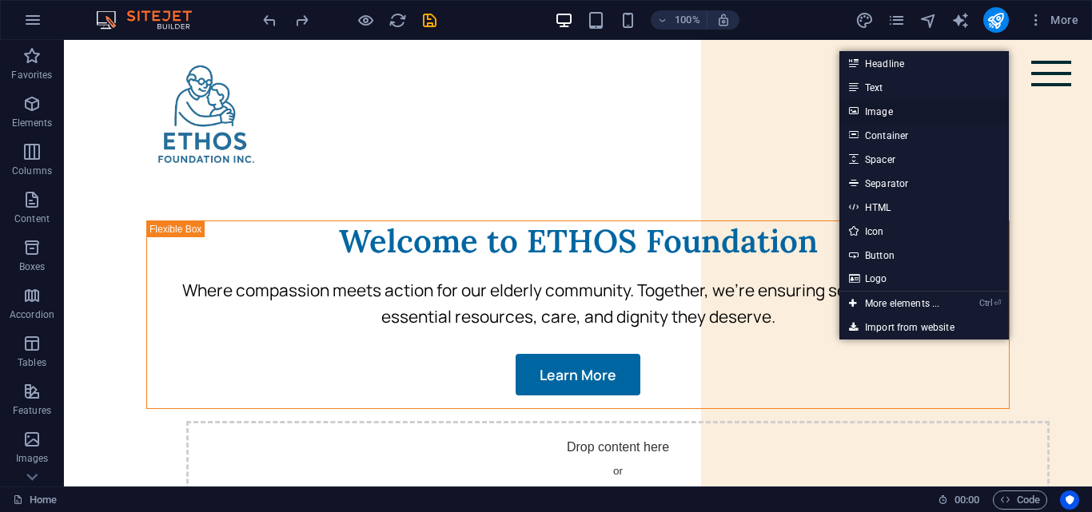
click at [882, 108] on link "Image" at bounding box center [923, 111] width 169 height 24
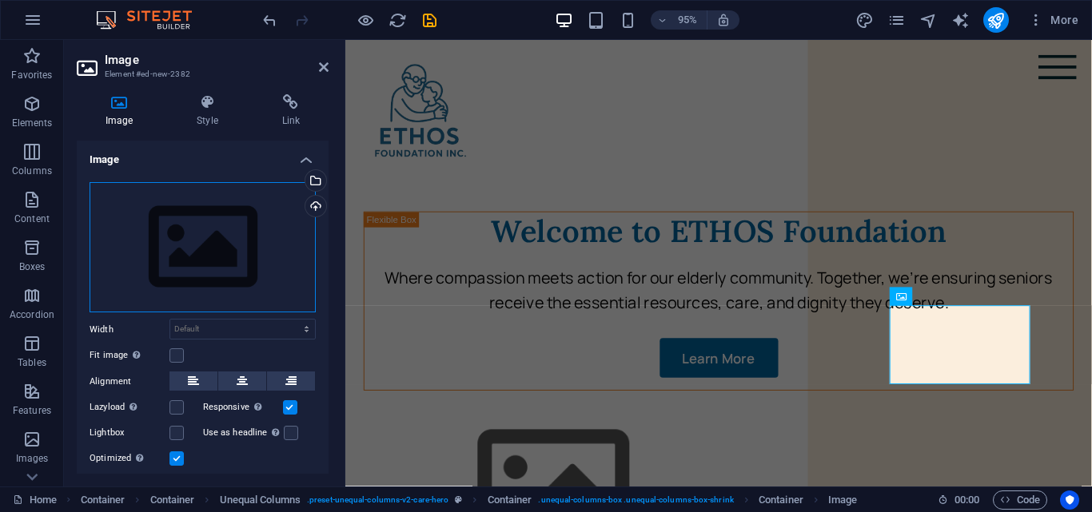
click at [287, 228] on div "Drag files here, click to choose files or select files from Files or our free s…" at bounding box center [203, 247] width 226 height 131
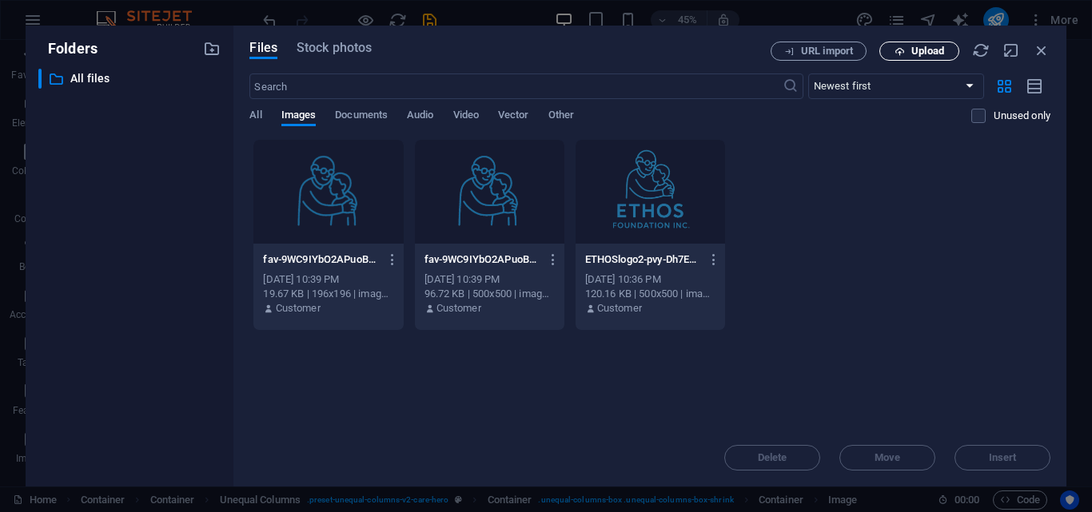
click at [907, 46] on span "Upload" at bounding box center [919, 51] width 66 height 10
click at [927, 57] on button "Upload" at bounding box center [919, 51] width 80 height 19
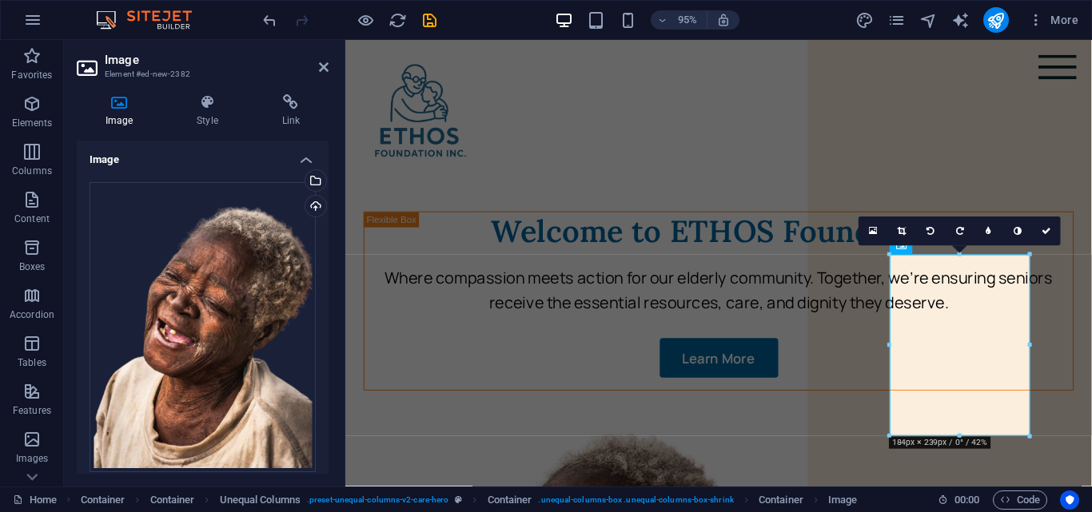
click at [329, 69] on aside "Image Element #ed-new-2382 Image Style Link Image Drag files here, click to cho…" at bounding box center [204, 263] width 281 height 447
click at [323, 69] on icon at bounding box center [324, 67] width 10 height 13
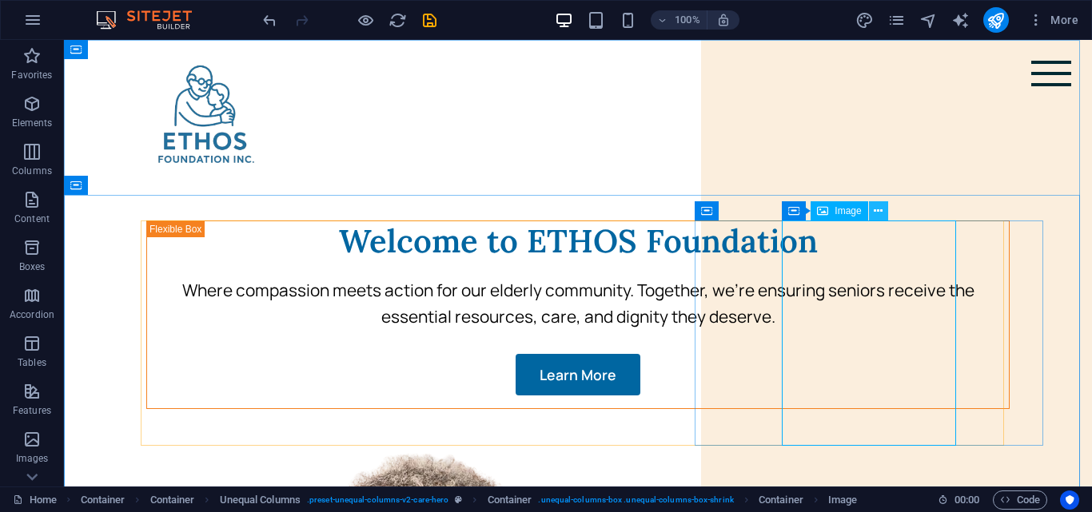
click at [874, 215] on icon at bounding box center [878, 211] width 9 height 17
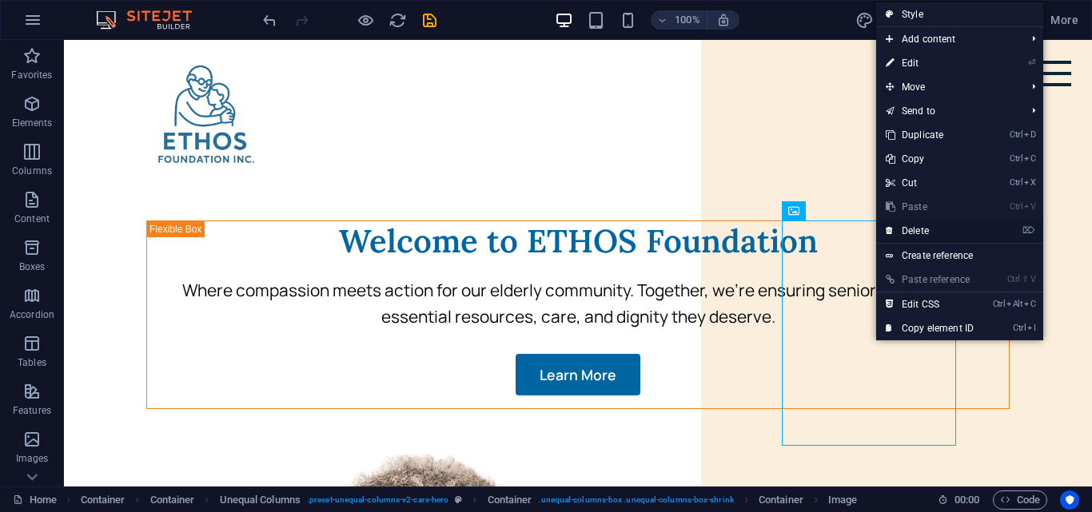
click at [912, 225] on link "⌦ Delete" at bounding box center [929, 231] width 107 height 24
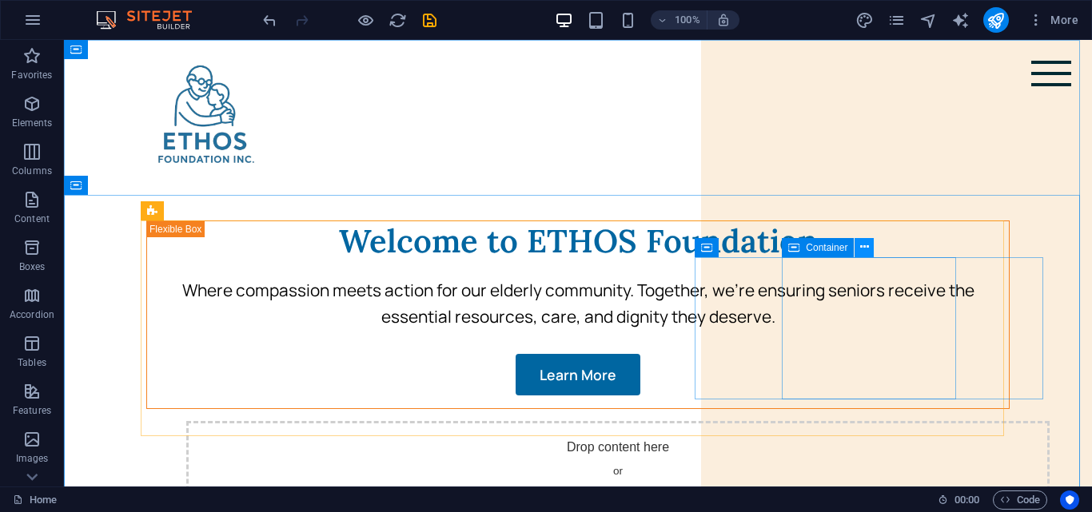
click at [859, 253] on button at bounding box center [863, 247] width 19 height 19
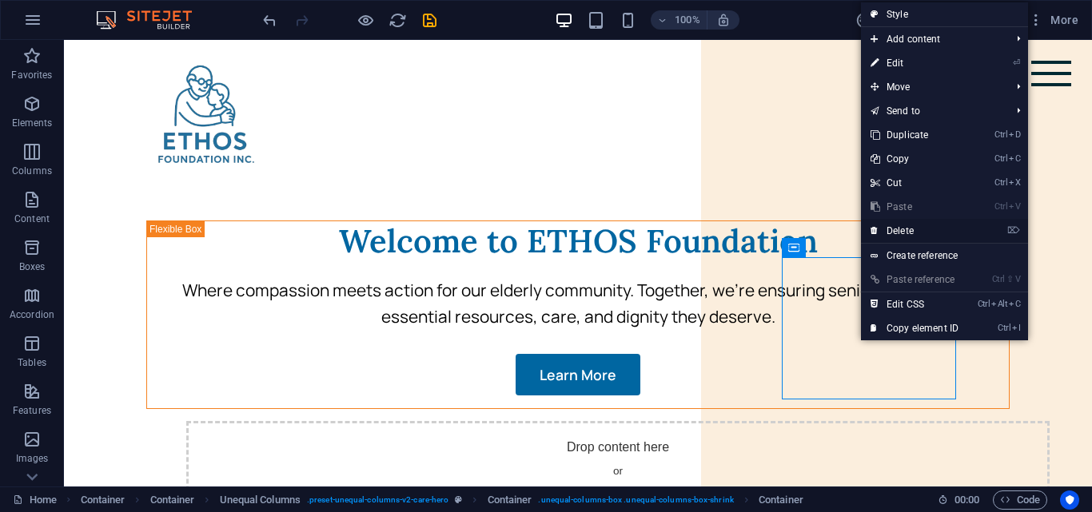
click at [892, 229] on link "⌦ Delete" at bounding box center [914, 231] width 107 height 24
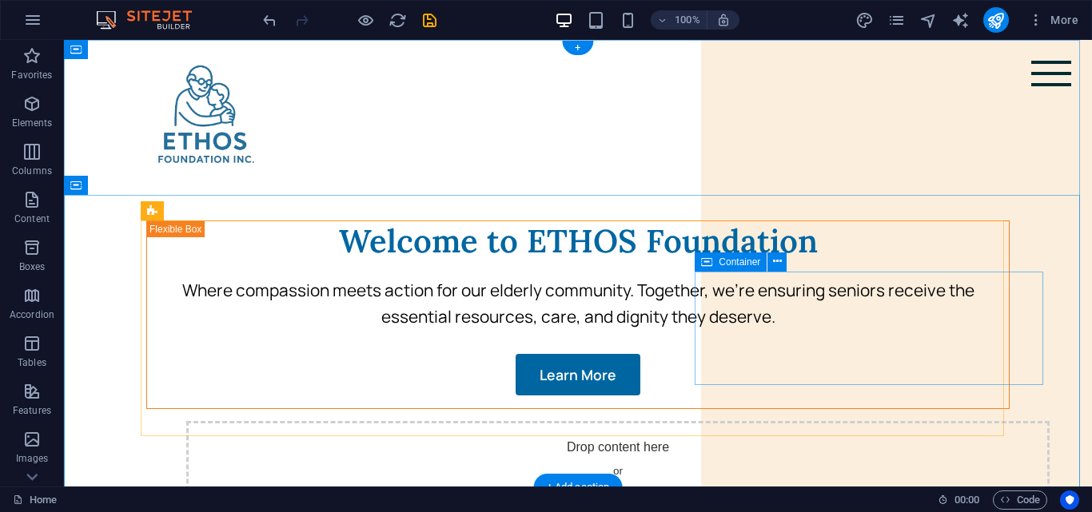
click at [611, 491] on span "Add elements" at bounding box center [571, 502] width 79 height 22
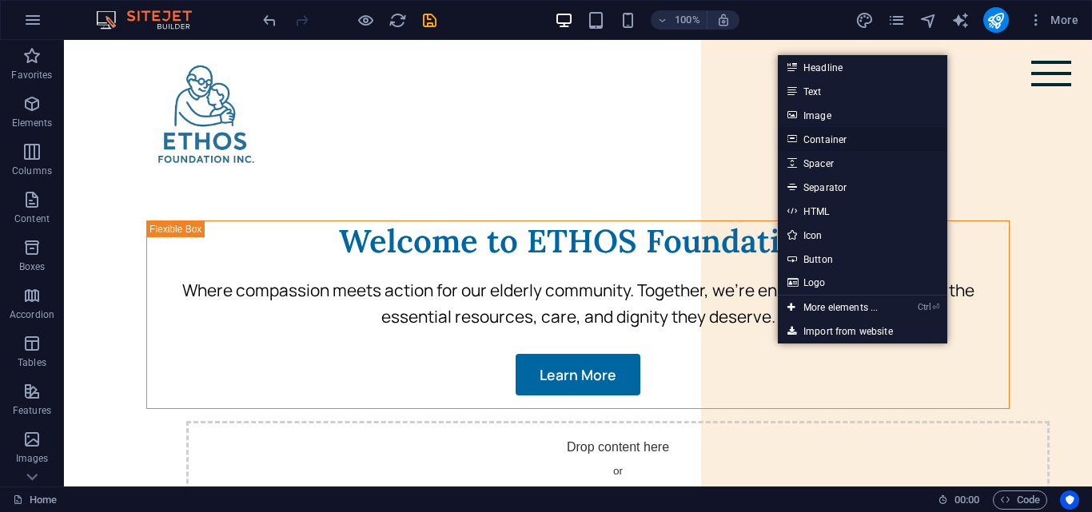
click at [839, 137] on link "Container" at bounding box center [862, 139] width 169 height 24
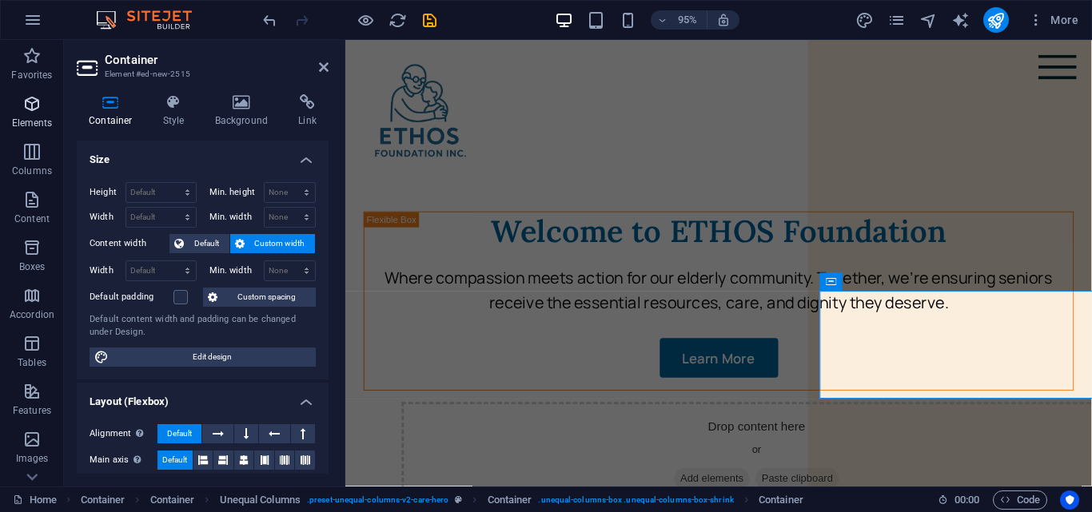
click at [37, 115] on span "Elements" at bounding box center [32, 113] width 64 height 38
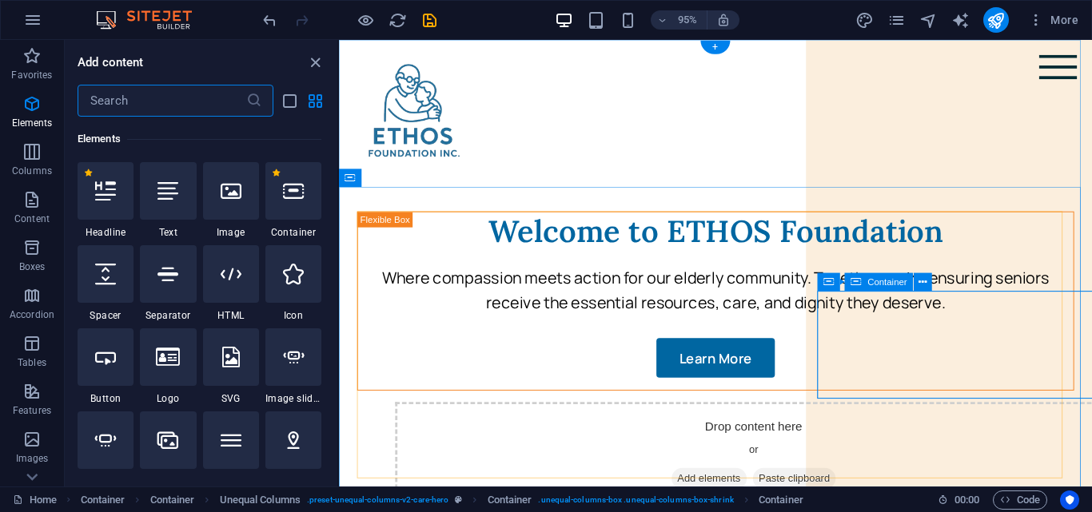
click at [970, 421] on div "Drop content here or Add elements Paste clipboard" at bounding box center [775, 478] width 755 height 114
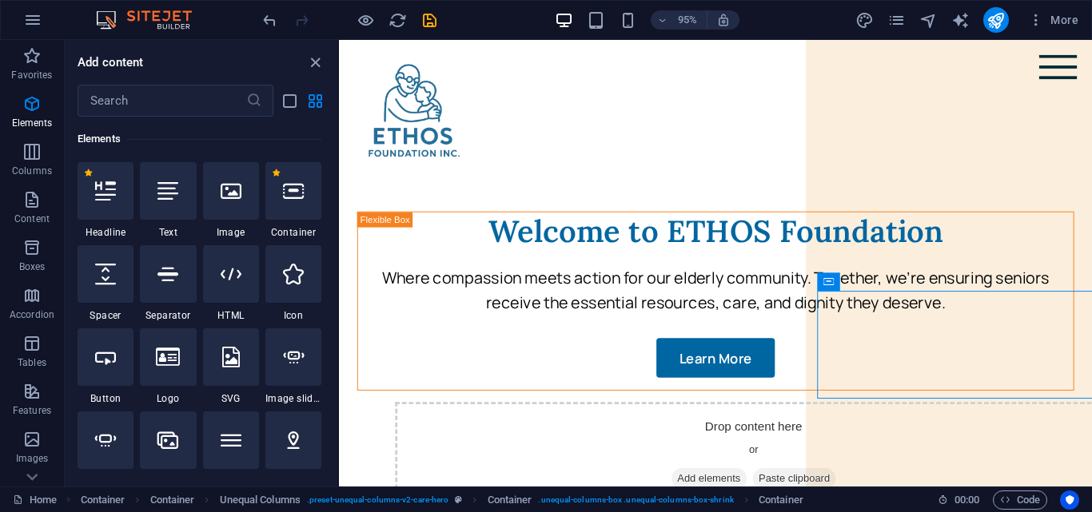
click at [280, 201] on div at bounding box center [293, 191] width 56 height 58
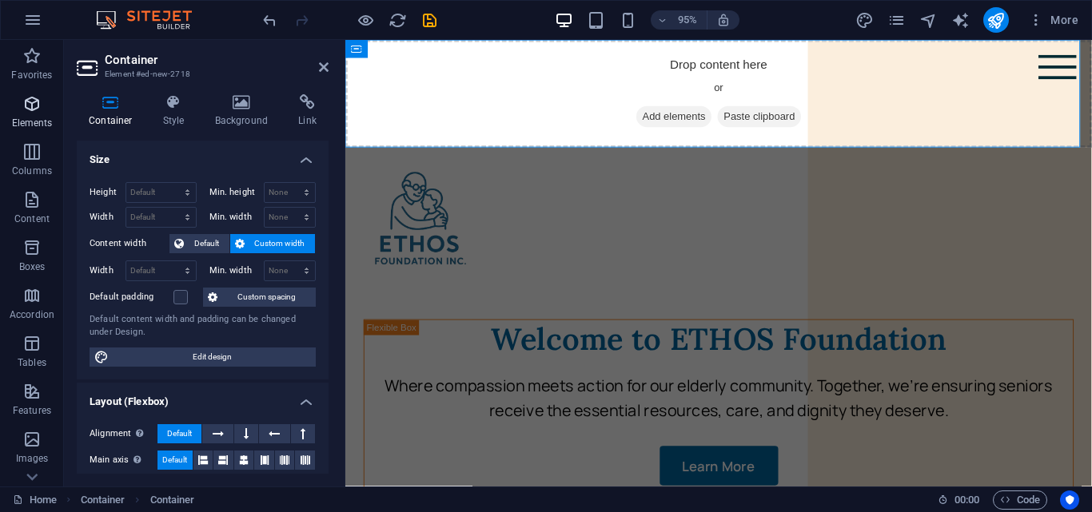
click at [35, 125] on p "Elements" at bounding box center [32, 123] width 41 height 13
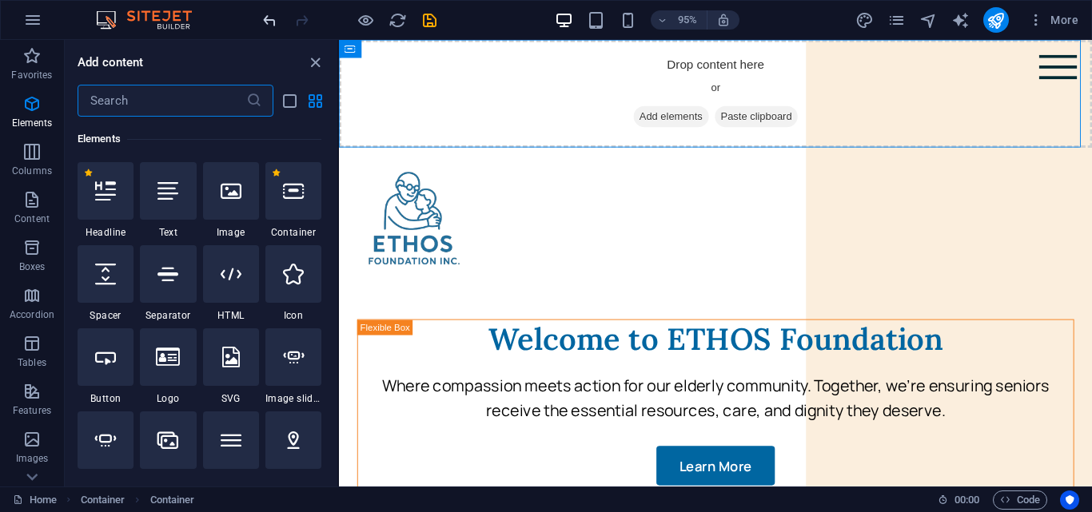
click at [264, 14] on icon "undo" at bounding box center [270, 20] width 18 height 18
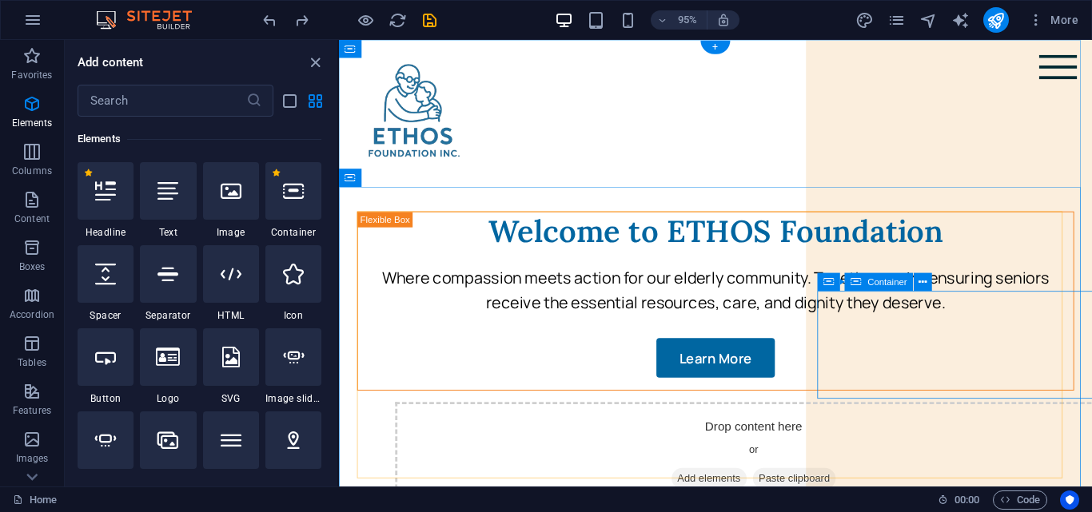
click at [899, 421] on div "Drop content here or Add elements Paste clipboard" at bounding box center [775, 478] width 755 height 114
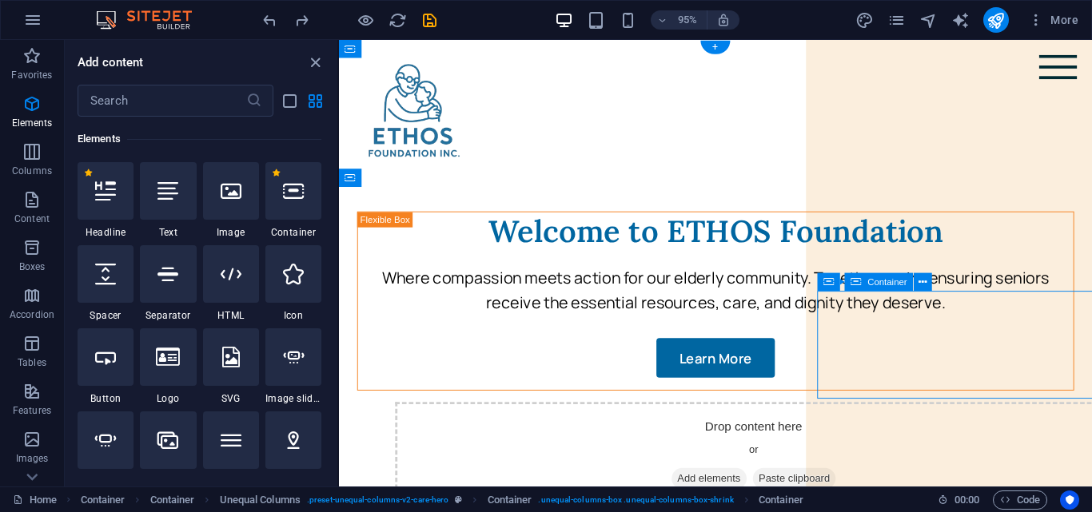
click at [768, 491] on span "Add elements" at bounding box center [728, 502] width 79 height 22
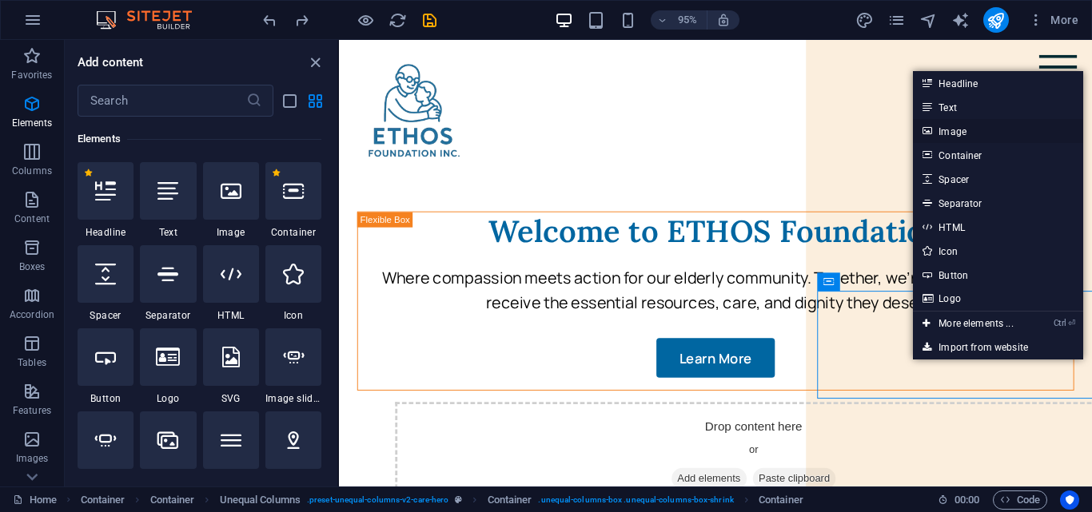
click at [962, 135] on link "Image" at bounding box center [997, 131] width 169 height 24
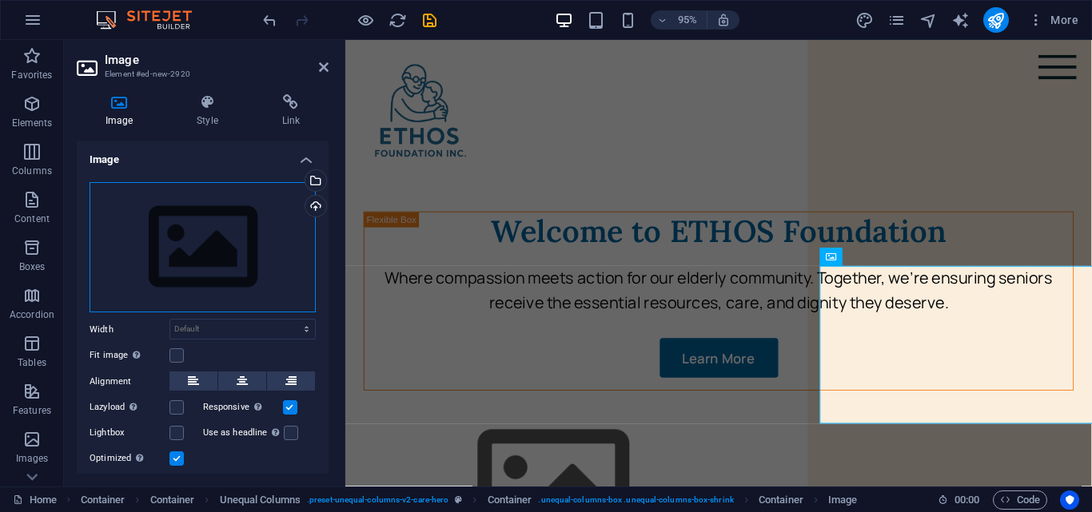
click at [222, 241] on div "Drag files here, click to choose files or select files from Files or our free s…" at bounding box center [203, 247] width 226 height 131
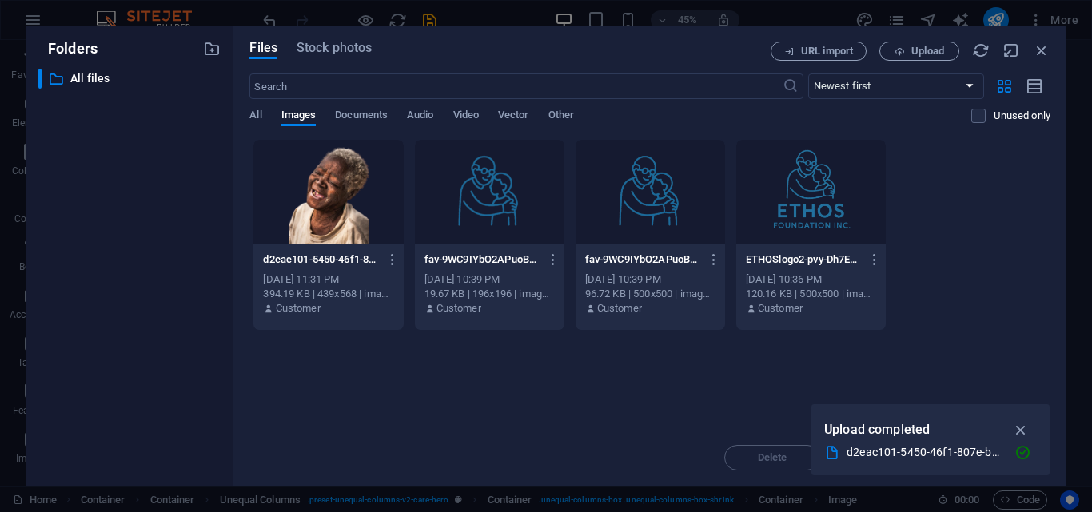
click at [354, 217] on div at bounding box center [327, 192] width 149 height 104
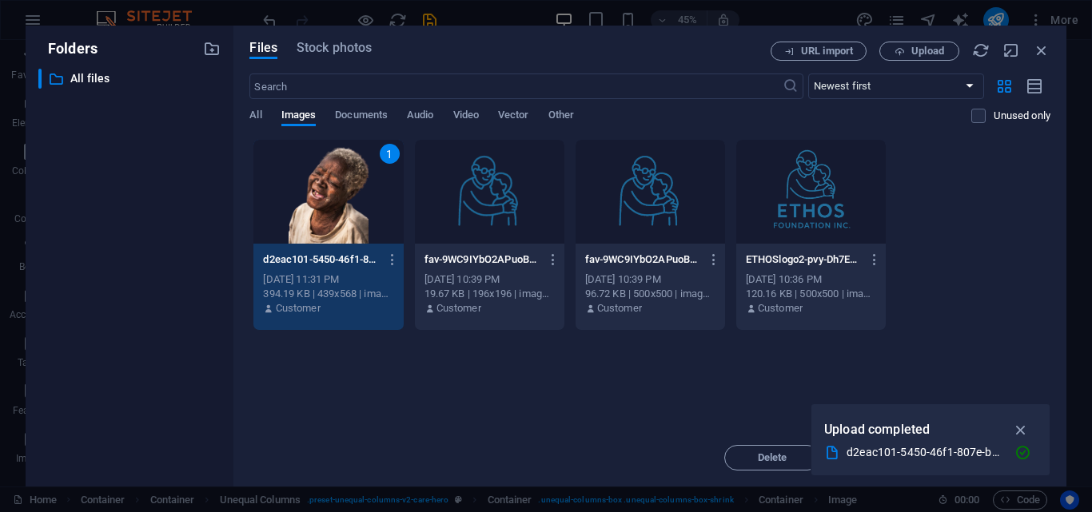
click at [1014, 294] on div "1 d2eac101-5450-46f1-807e-b33f0f321c37-removebg-preview-VmyuC3001sdoVDdiRyPFjQ.…" at bounding box center [649, 235] width 801 height 192
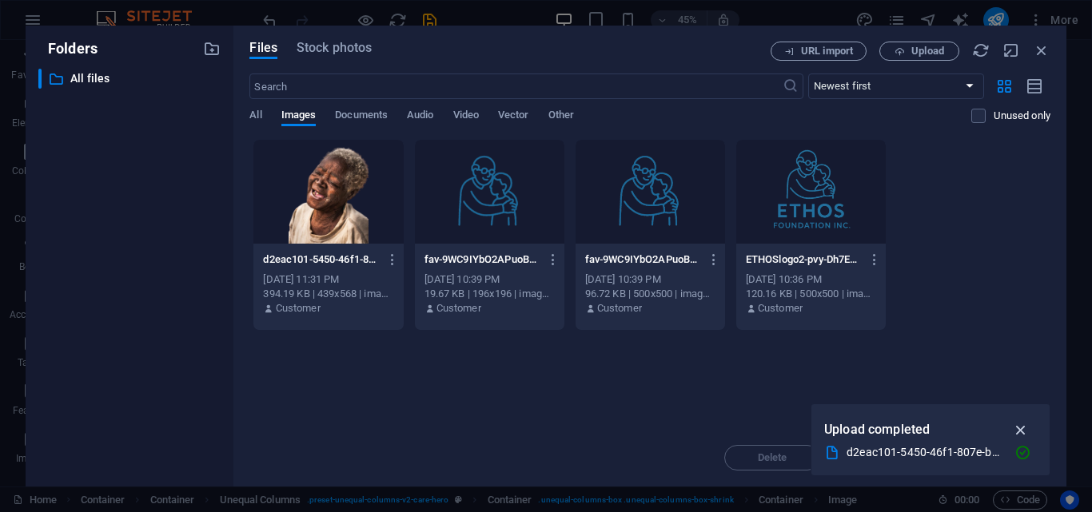
click at [1023, 424] on icon "button" at bounding box center [1021, 430] width 18 height 18
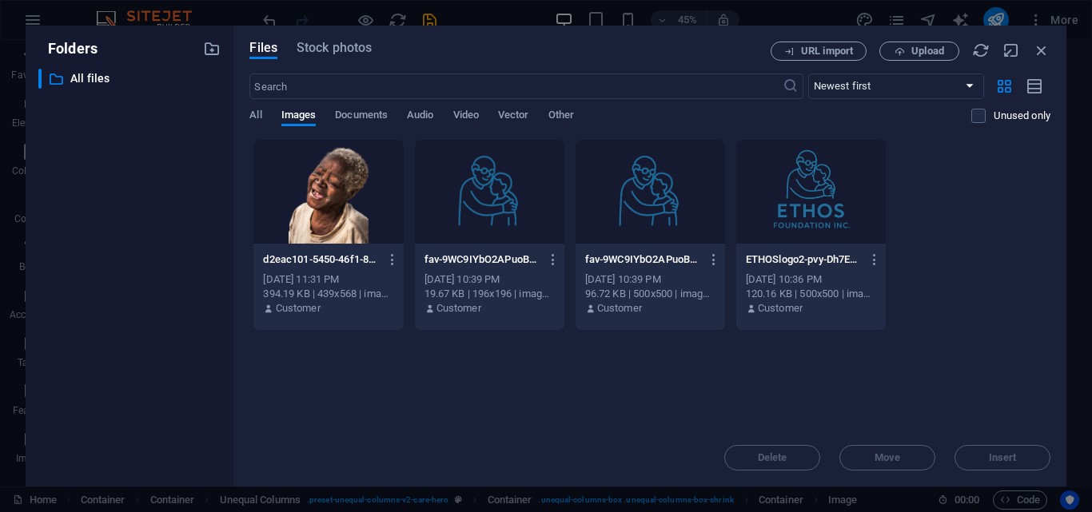
click at [382, 281] on div "[DATE] 11:31 PM" at bounding box center [328, 280] width 130 height 14
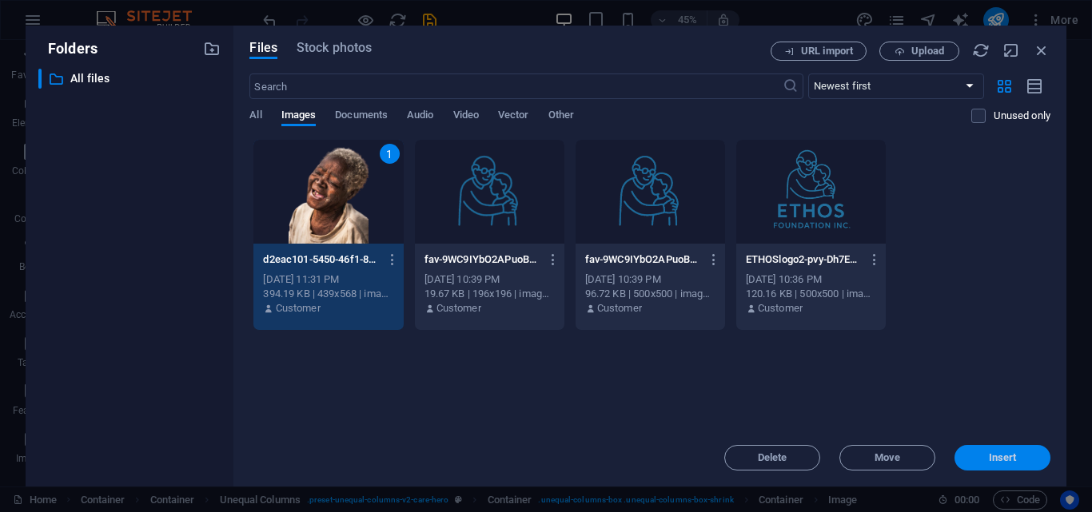
click at [985, 459] on span "Insert" at bounding box center [1002, 458] width 83 height 10
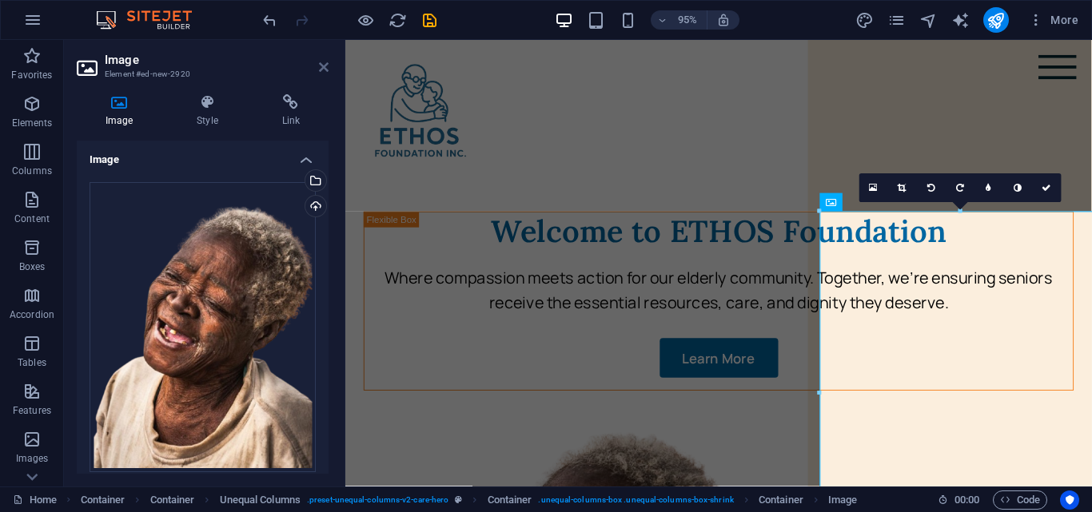
click at [328, 66] on icon at bounding box center [324, 67] width 10 height 13
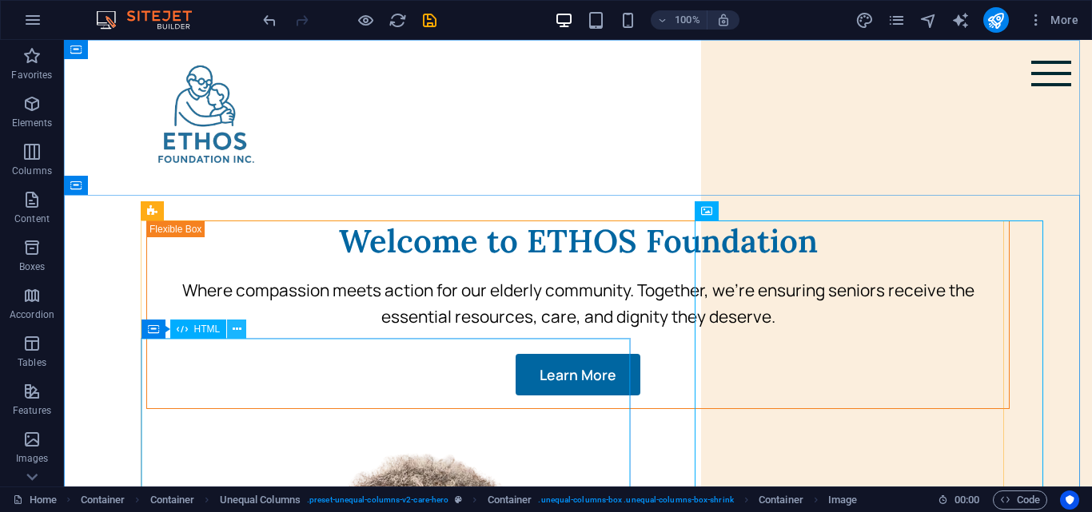
click at [233, 333] on icon at bounding box center [237, 329] width 9 height 17
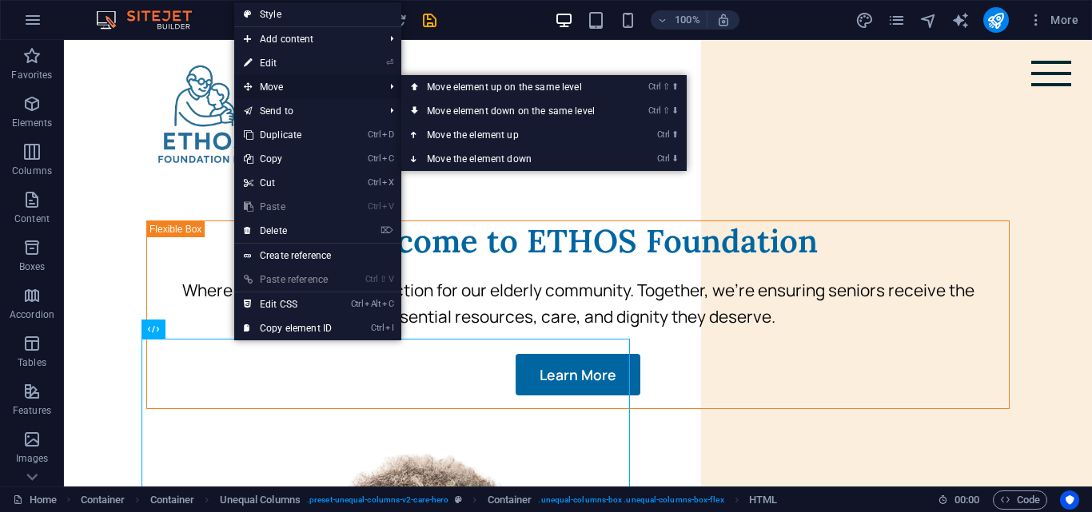
click at [326, 78] on span "Move" at bounding box center [305, 87] width 143 height 24
click at [486, 83] on link "Ctrl ⇧ ⬆ Move element up on the same level" at bounding box center [513, 87] width 225 height 24
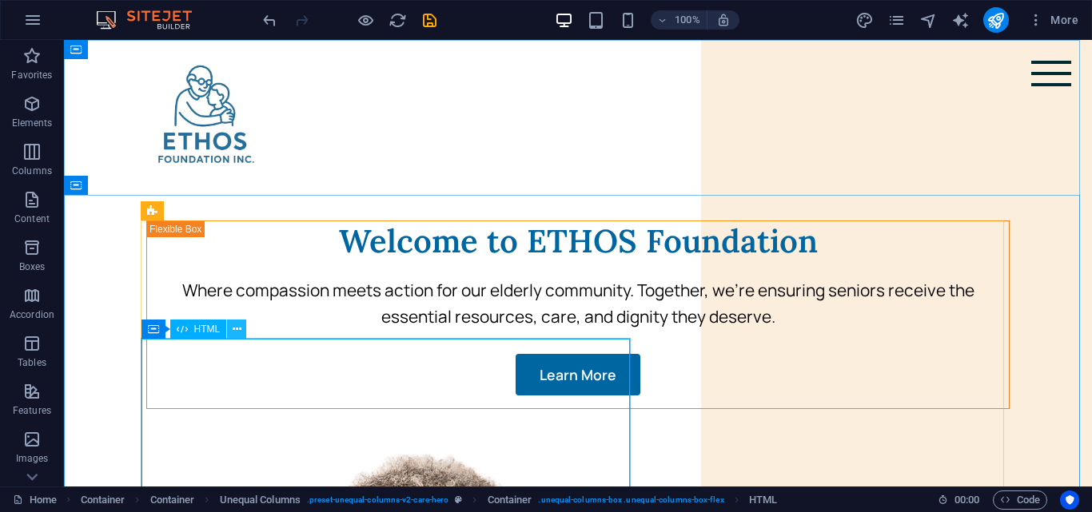
click at [238, 331] on icon at bounding box center [237, 329] width 9 height 17
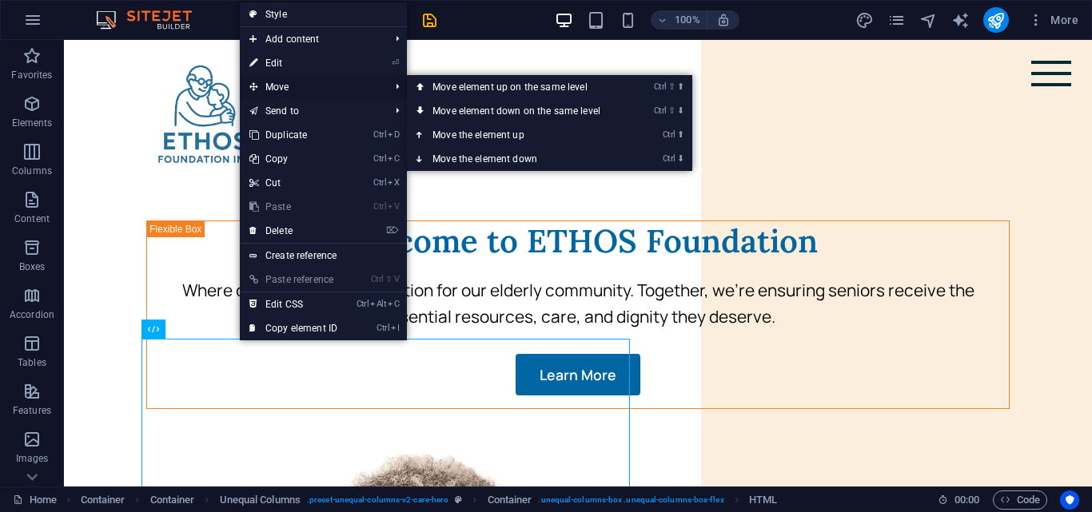
click at [312, 84] on span "Move" at bounding box center [311, 87] width 143 height 24
click at [353, 96] on span "Move" at bounding box center [311, 87] width 143 height 24
click at [424, 86] on icon at bounding box center [420, 87] width 8 height 24
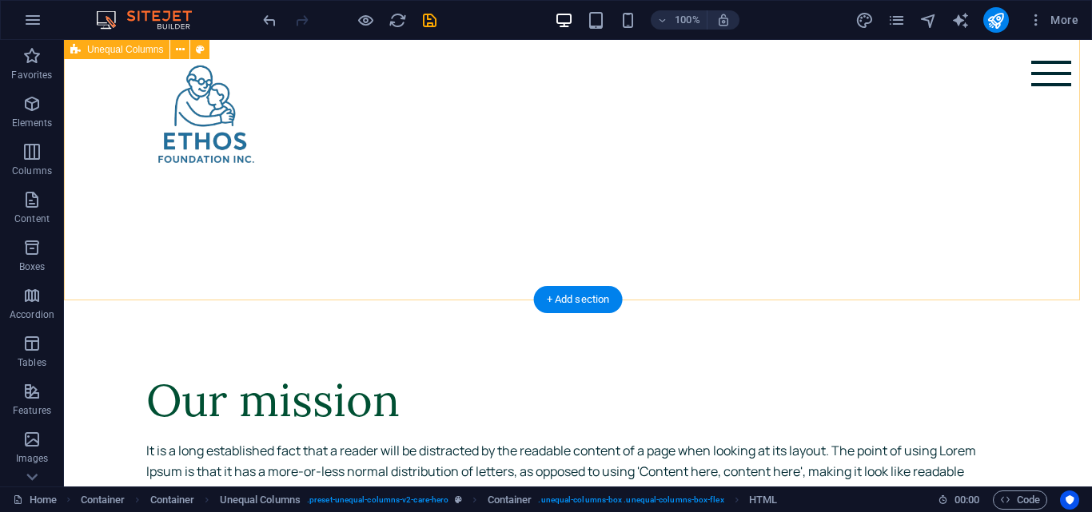
scroll to position [3811, 0]
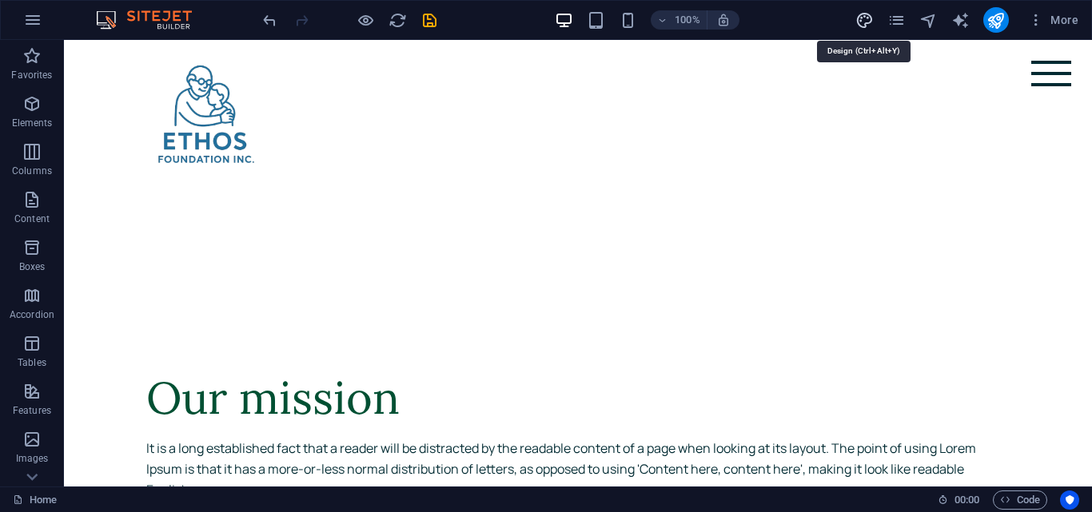
click at [870, 21] on icon "design" at bounding box center [864, 20] width 18 height 18
select select "px"
select select "400"
select select "px"
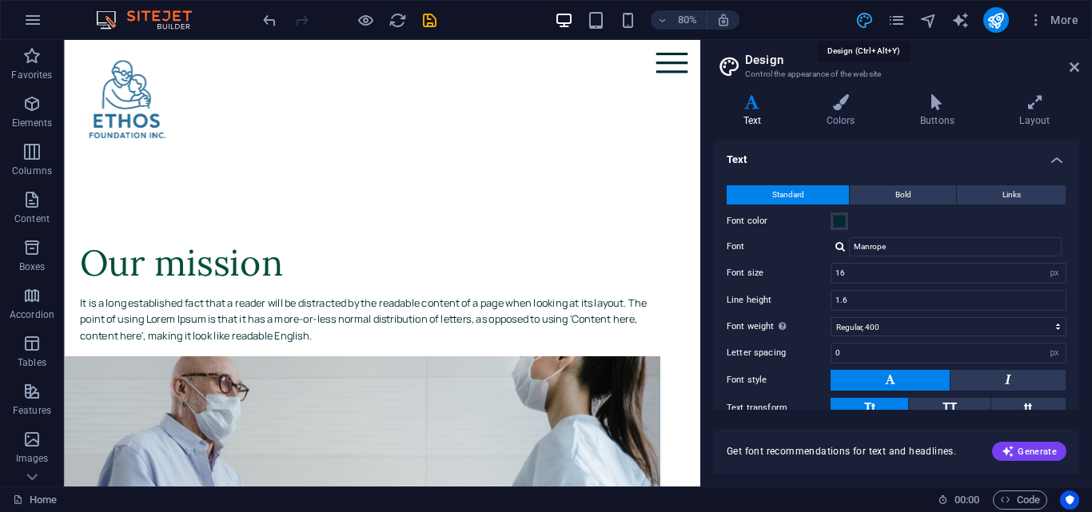
scroll to position [3757, 0]
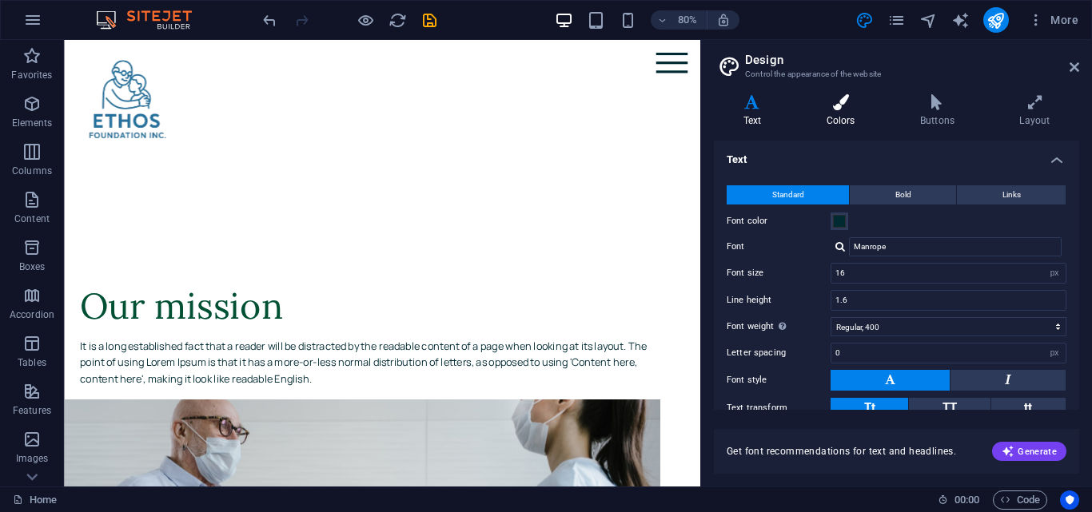
click at [849, 110] on h4 "Colors" at bounding box center [844, 111] width 94 height 34
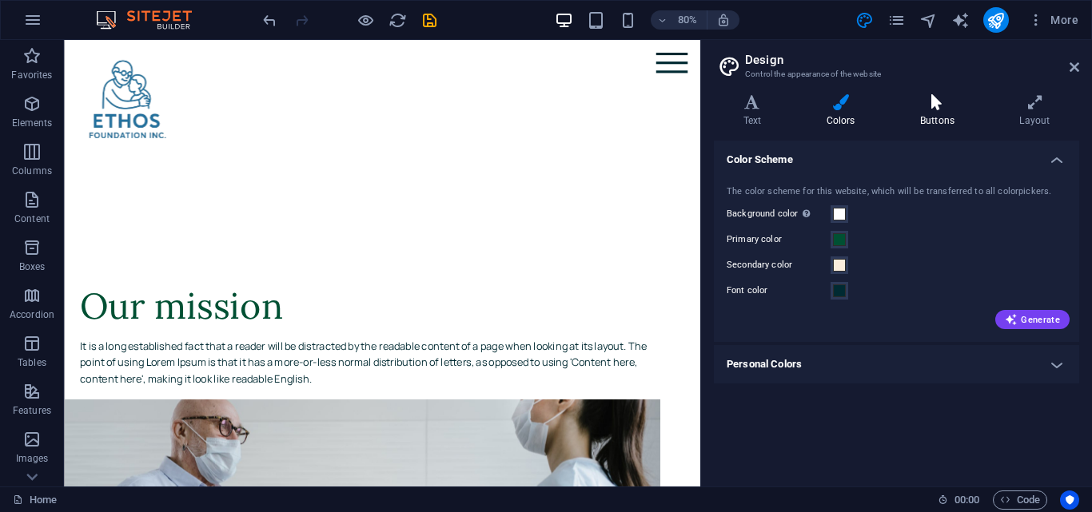
click at [934, 111] on h4 "Buttons" at bounding box center [939, 111] width 99 height 34
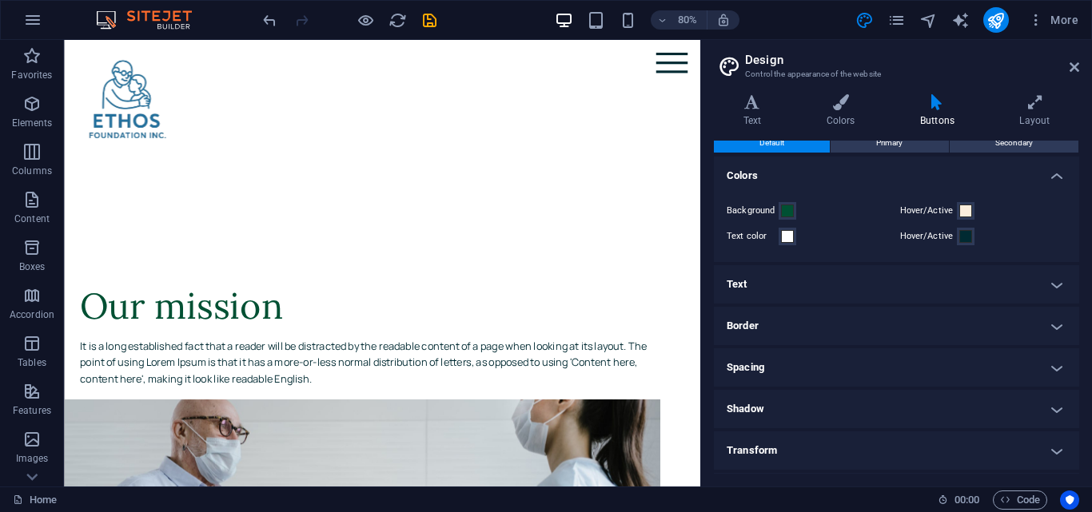
scroll to position [0, 0]
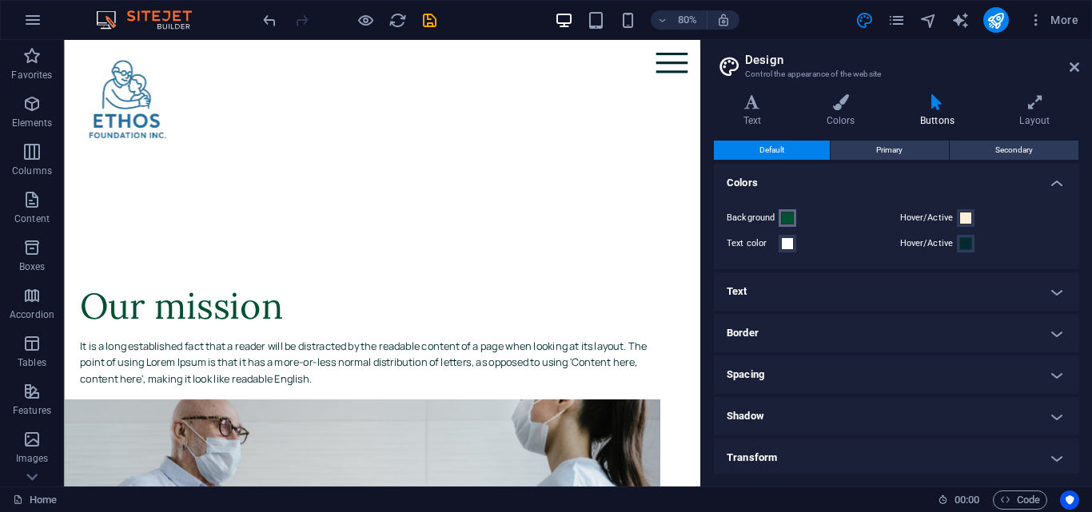
click at [779, 214] on button "Background" at bounding box center [788, 218] width 18 height 18
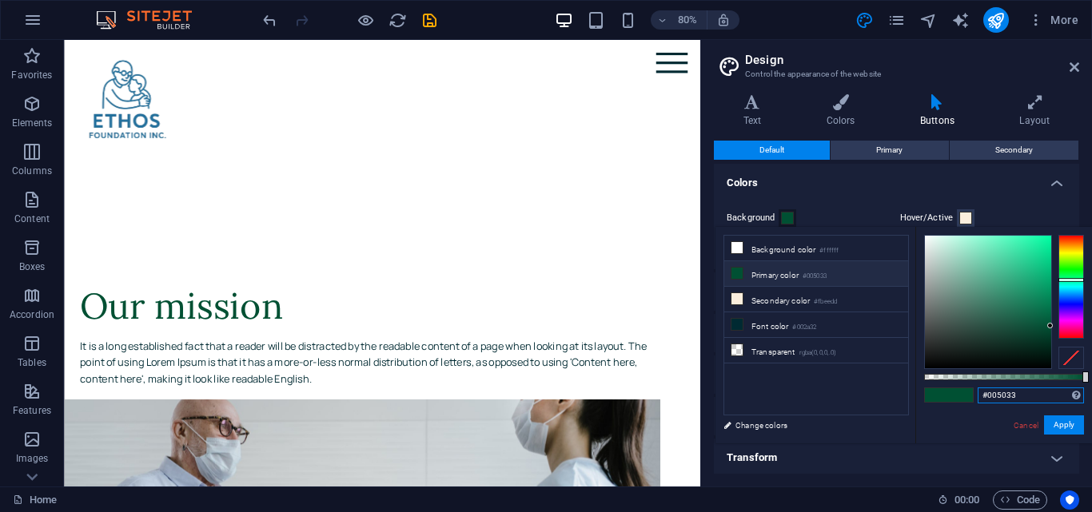
click at [1022, 391] on input "#005033" at bounding box center [1031, 396] width 106 height 16
type input "#"
type input "#0066a1"
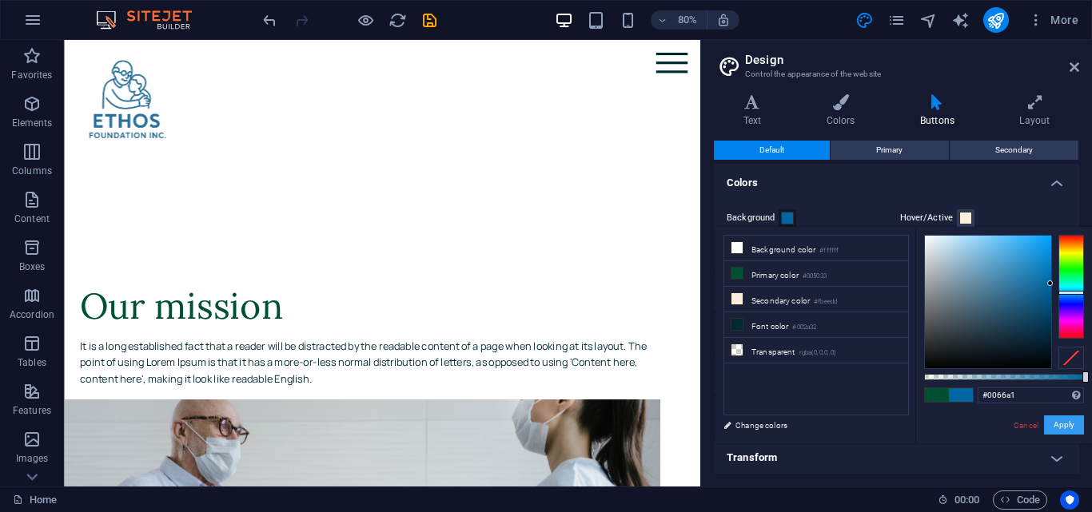
click at [1066, 427] on button "Apply" at bounding box center [1064, 425] width 40 height 19
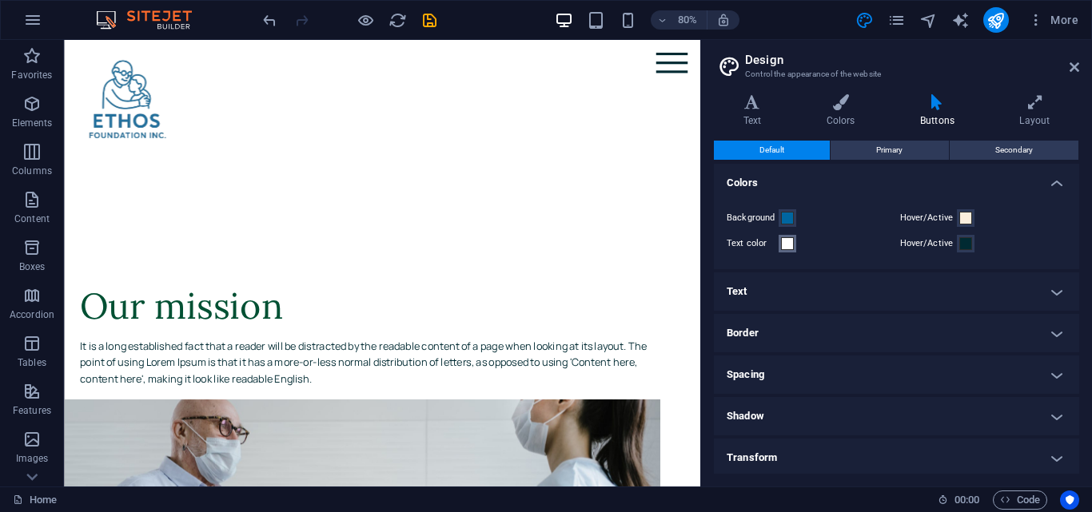
click at [782, 238] on span at bounding box center [787, 243] width 13 height 13
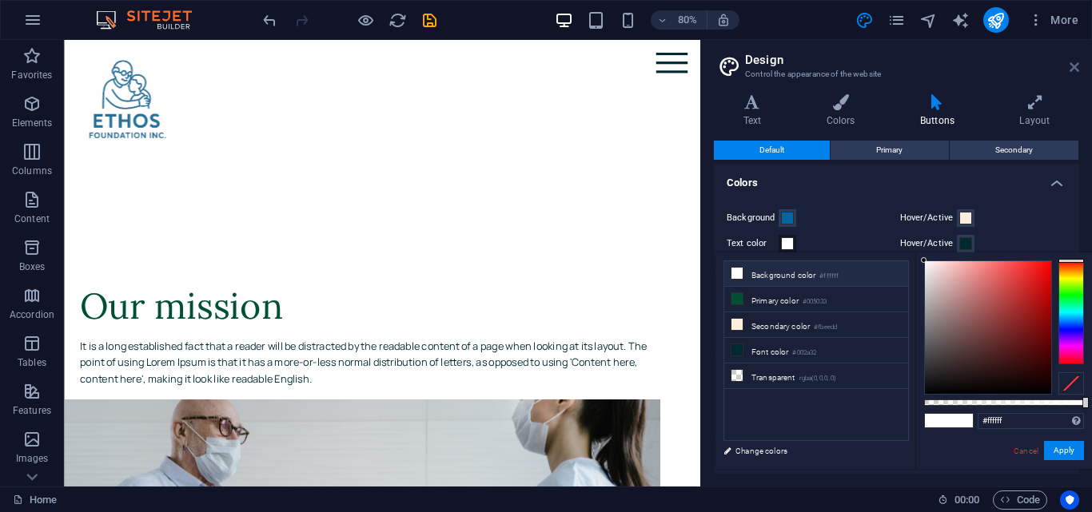
click at [1077, 66] on icon at bounding box center [1074, 67] width 10 height 13
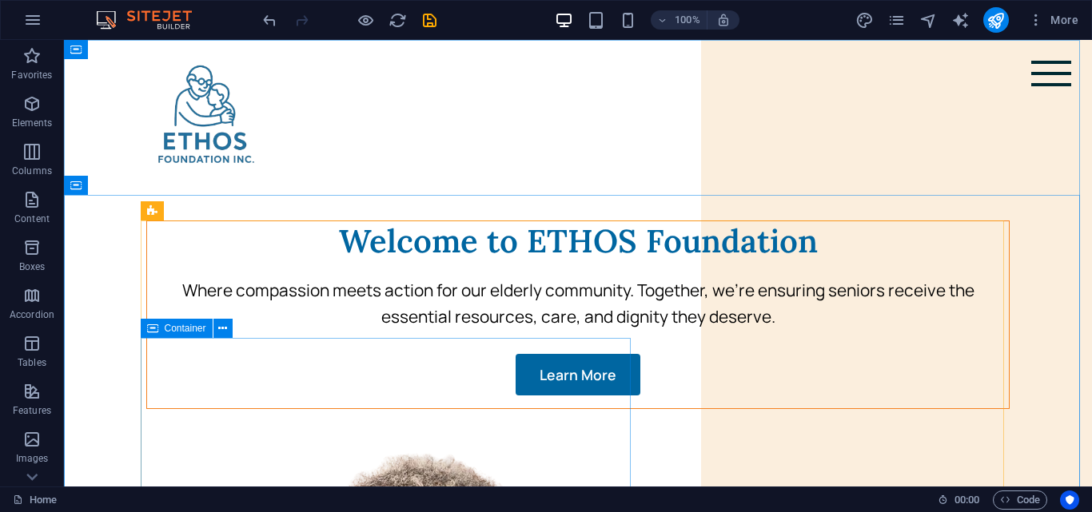
click at [177, 351] on div "Welcome to ETHOS Foundation Where compassion meets action for our elderly commu…" at bounding box center [578, 308] width 862 height 174
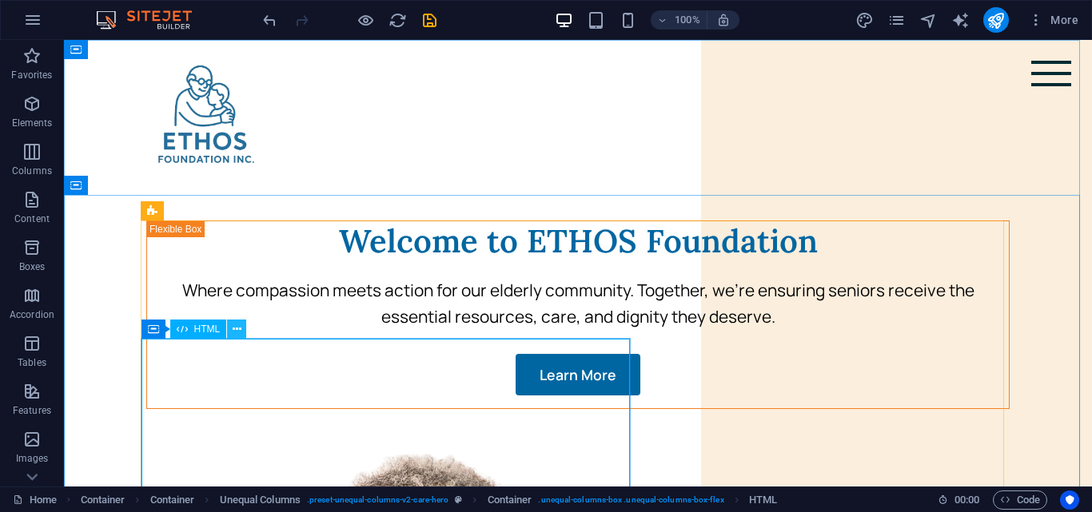
click at [241, 334] on button at bounding box center [236, 329] width 19 height 19
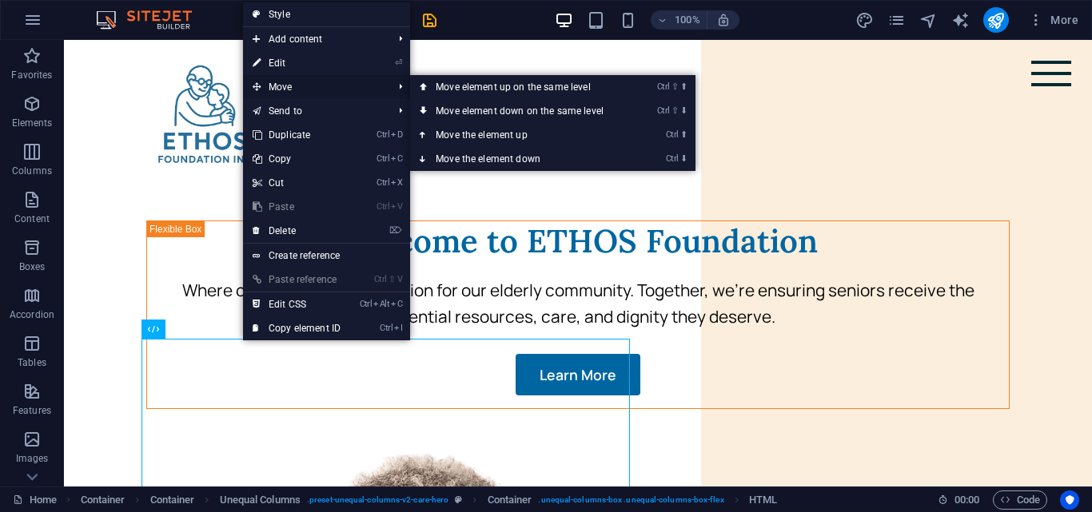
click at [316, 78] on span "Move" at bounding box center [314, 87] width 143 height 24
click at [375, 91] on span "Move" at bounding box center [314, 87] width 143 height 24
click at [516, 86] on link "Ctrl ⇧ ⬆ Move element up on the same level" at bounding box center [522, 87] width 225 height 24
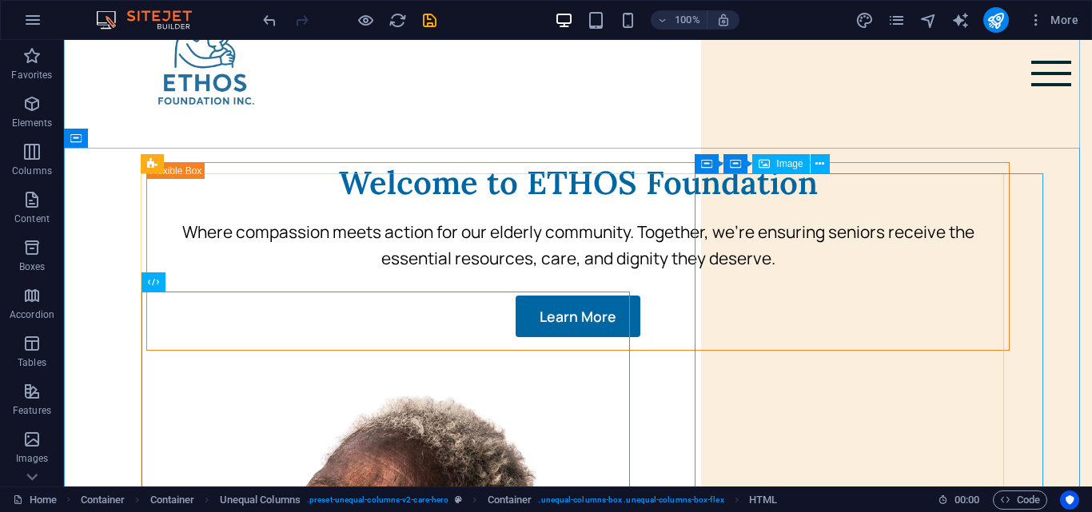
scroll to position [105, 0]
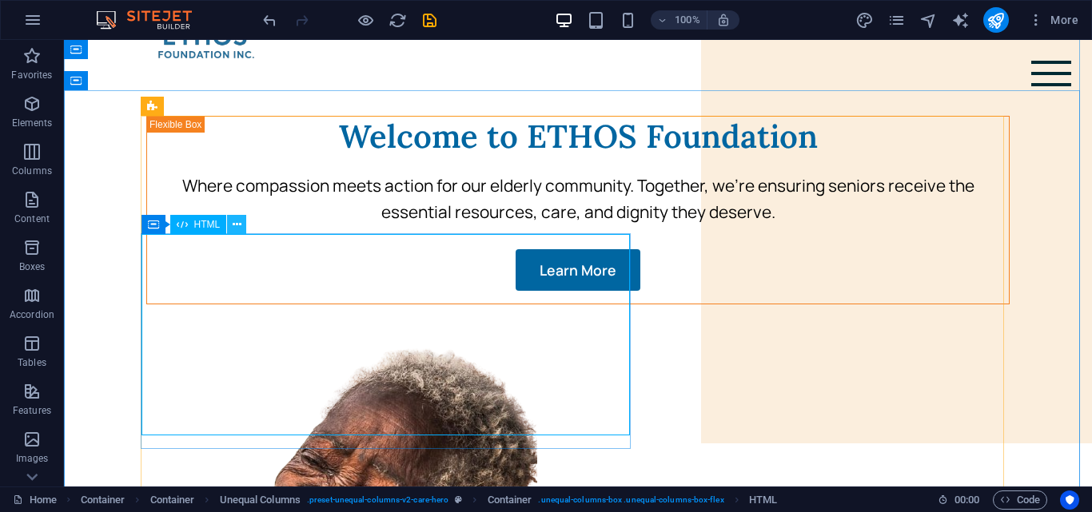
click at [234, 230] on icon at bounding box center [237, 225] width 9 height 17
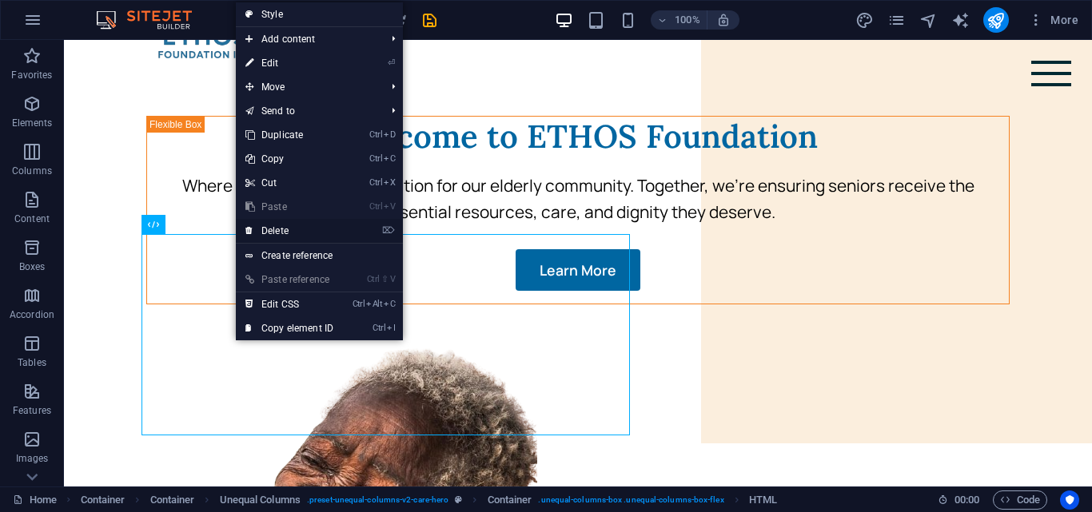
click at [291, 236] on link "⌦ Delete" at bounding box center [289, 231] width 107 height 24
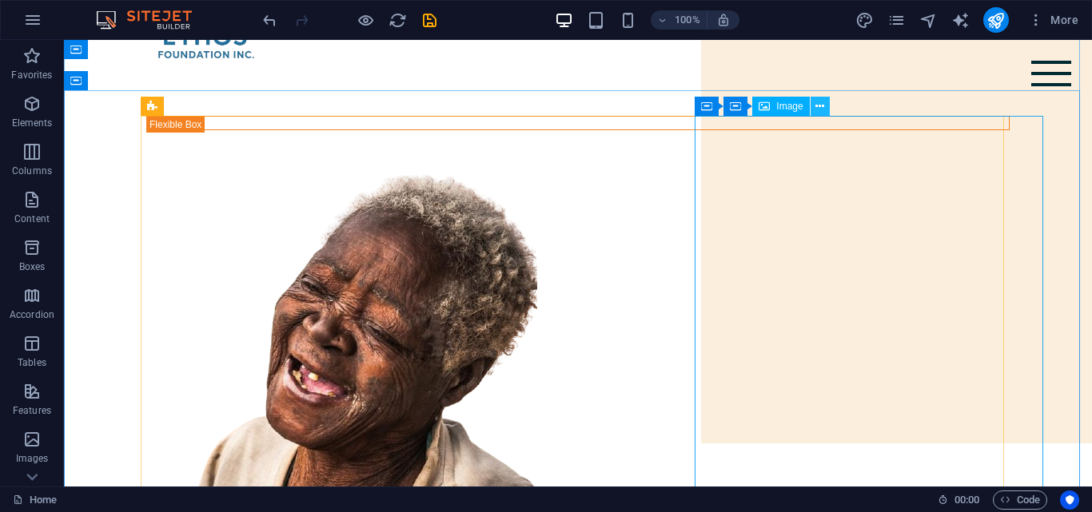
click at [814, 106] on button at bounding box center [819, 106] width 19 height 19
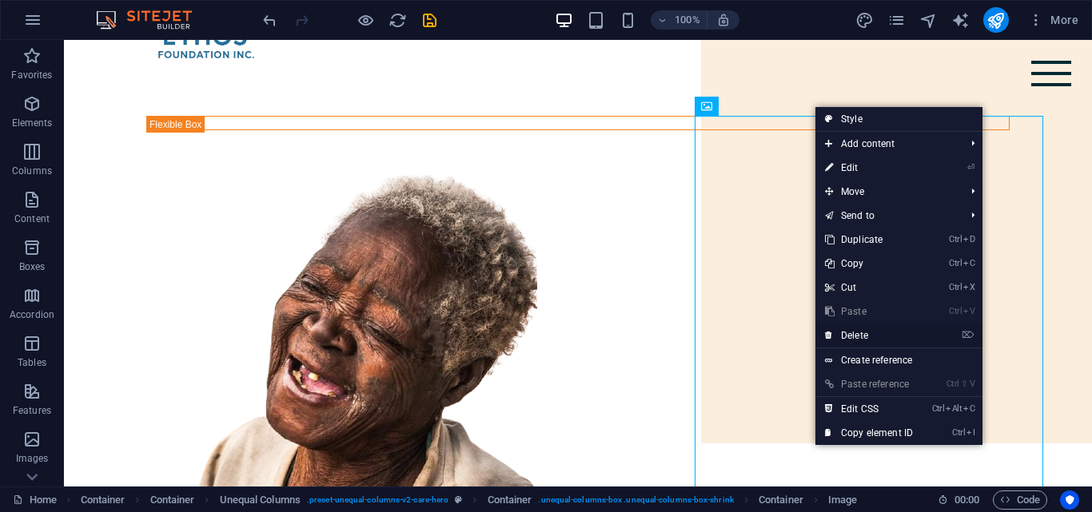
click at [844, 332] on link "⌦ Delete" at bounding box center [868, 336] width 107 height 24
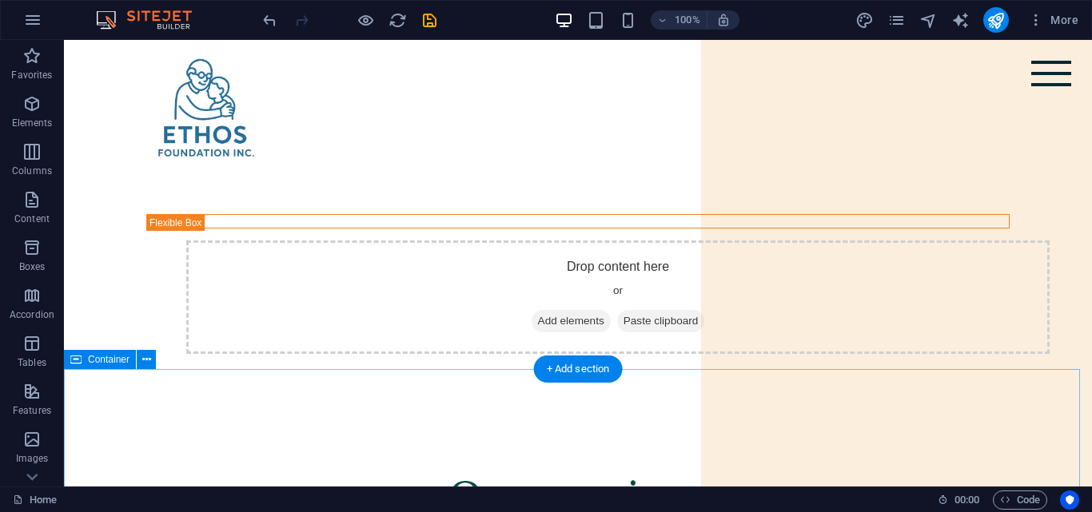
scroll to position [0, 0]
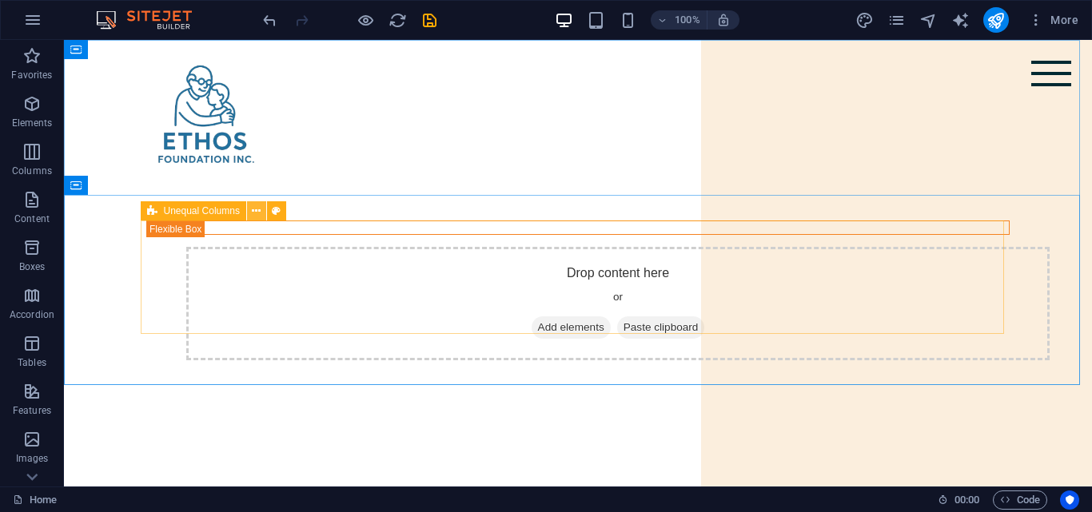
click at [261, 211] on icon at bounding box center [256, 211] width 9 height 17
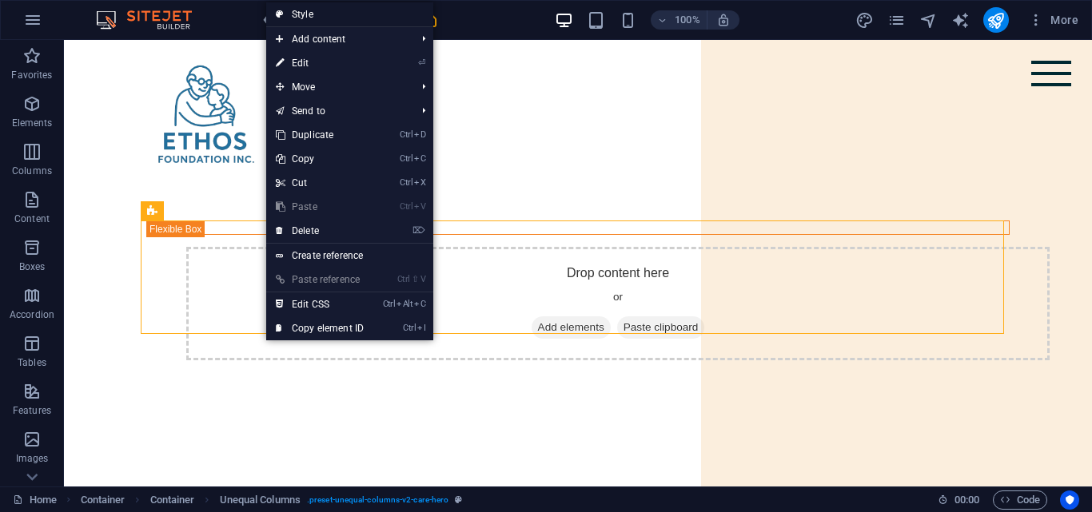
click at [315, 14] on link "Style" at bounding box center [349, 14] width 167 height 24
select select "%"
select select "px"
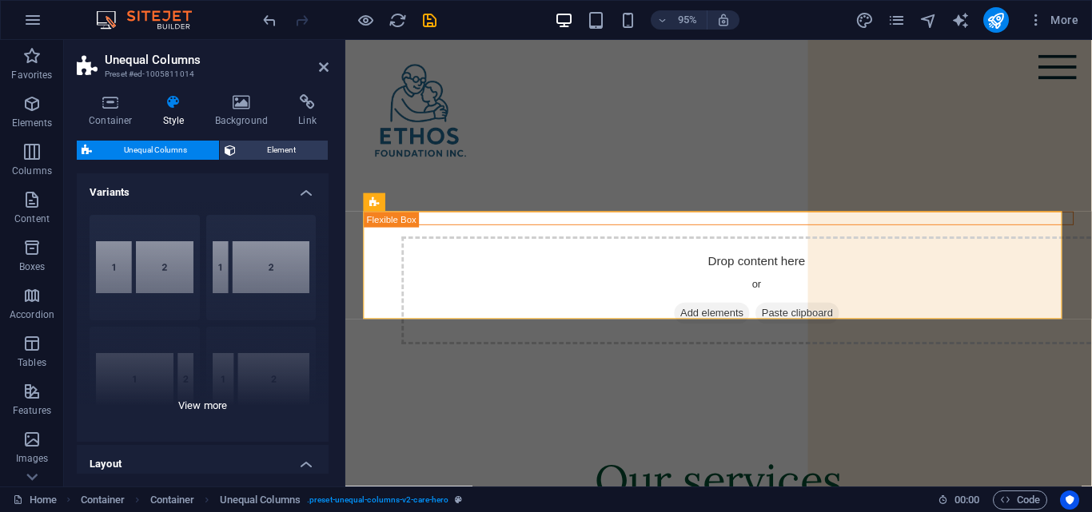
click at [256, 261] on div "40-60 20-80 80-20 30-70 70-30 Default" at bounding box center [203, 322] width 252 height 240
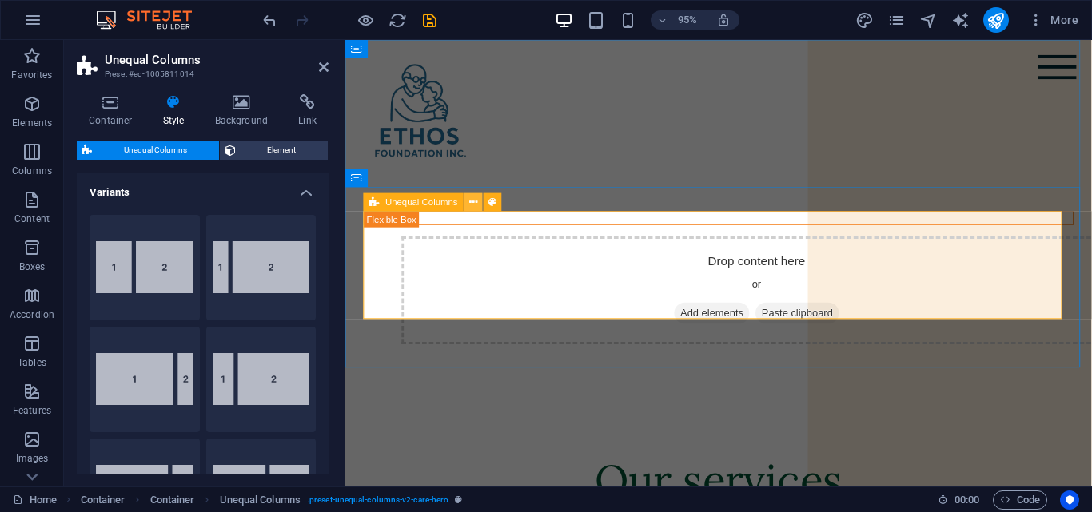
click at [478, 205] on icon at bounding box center [474, 202] width 8 height 16
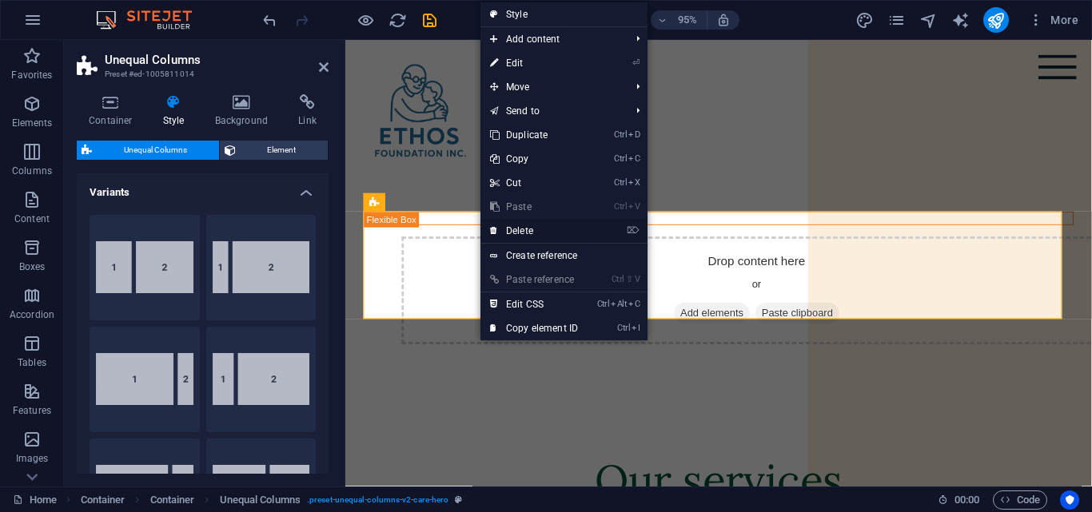
click at [534, 231] on link "⌦ Delete" at bounding box center [533, 231] width 107 height 24
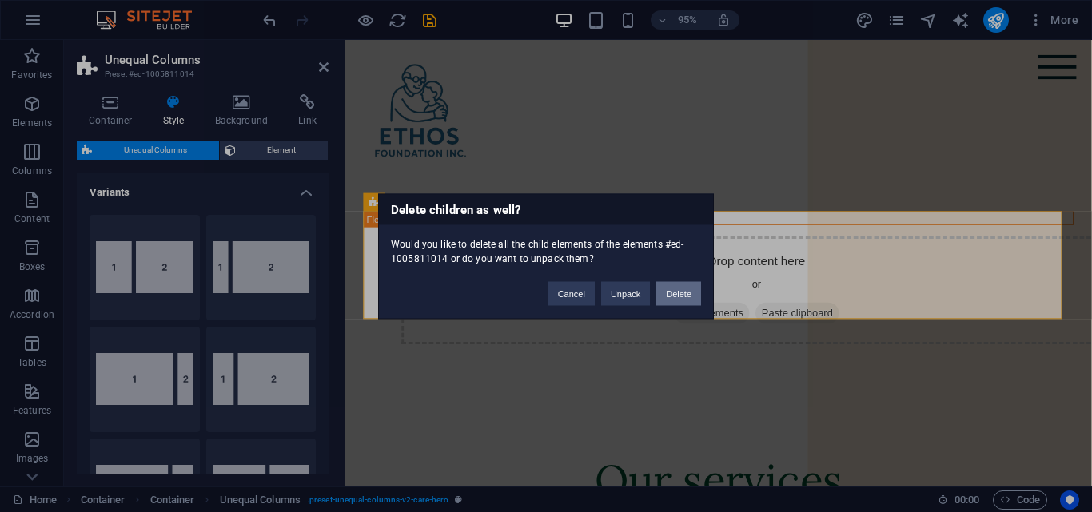
click at [679, 290] on button "Delete" at bounding box center [678, 293] width 45 height 24
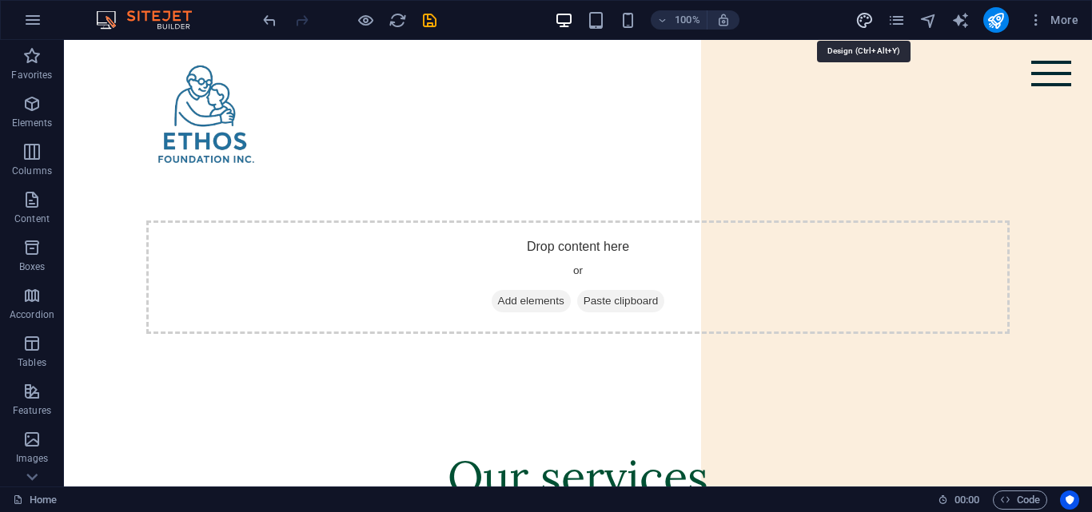
click at [863, 13] on icon "design" at bounding box center [864, 20] width 18 height 18
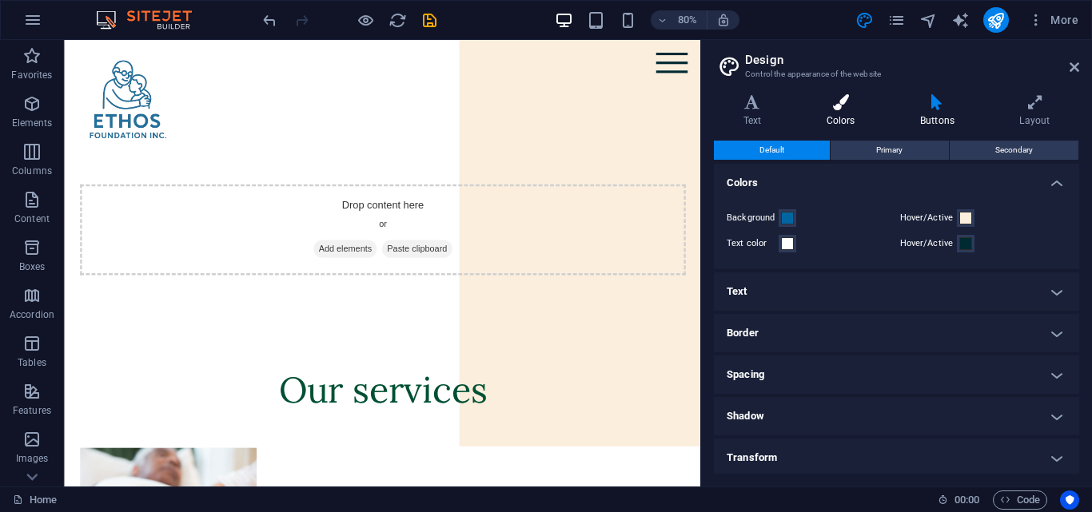
click at [858, 111] on h4 "Colors" at bounding box center [844, 111] width 94 height 34
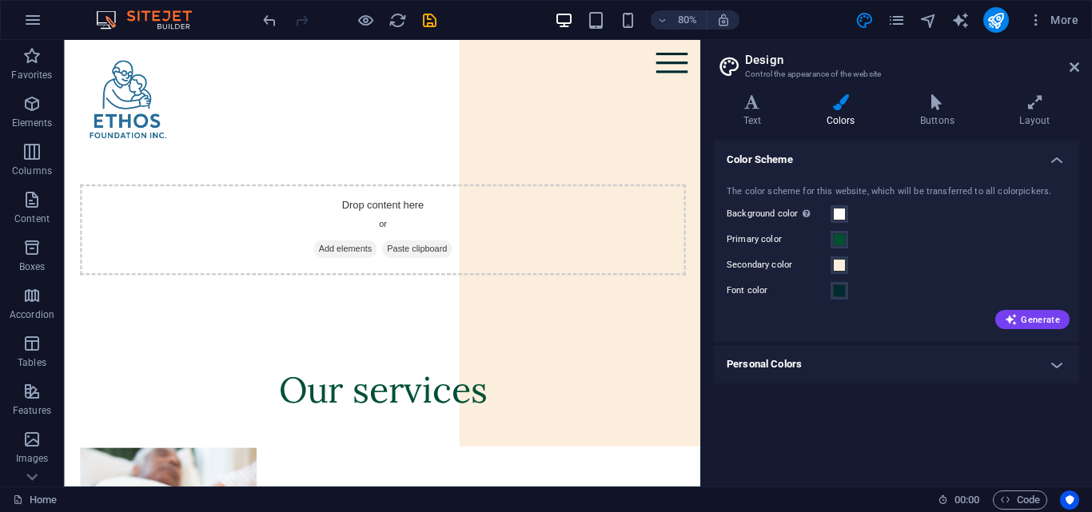
click at [771, 369] on h4 "Personal Colors" at bounding box center [896, 364] width 365 height 38
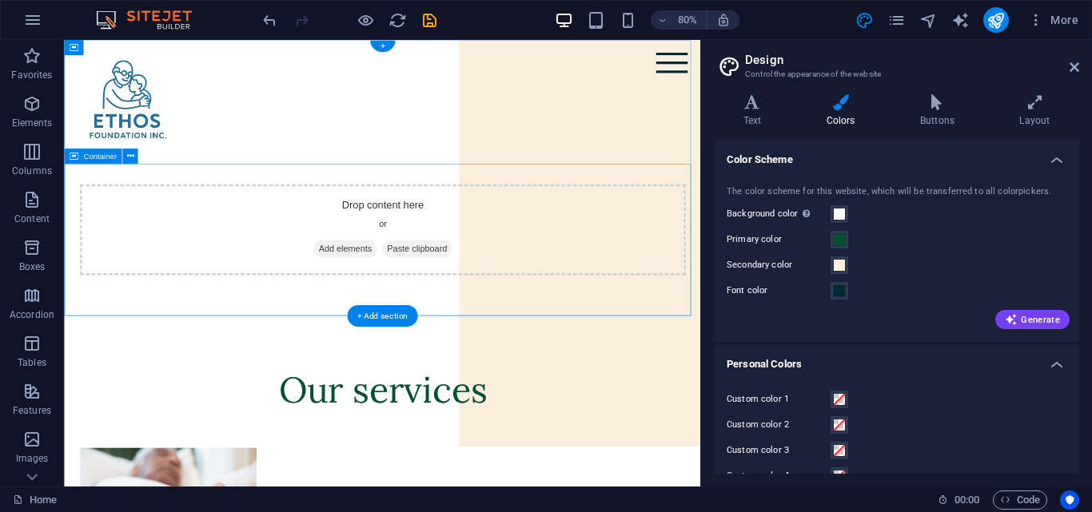
click at [268, 348] on div "Drop content here or Add elements Paste clipboard" at bounding box center [461, 290] width 795 height 190
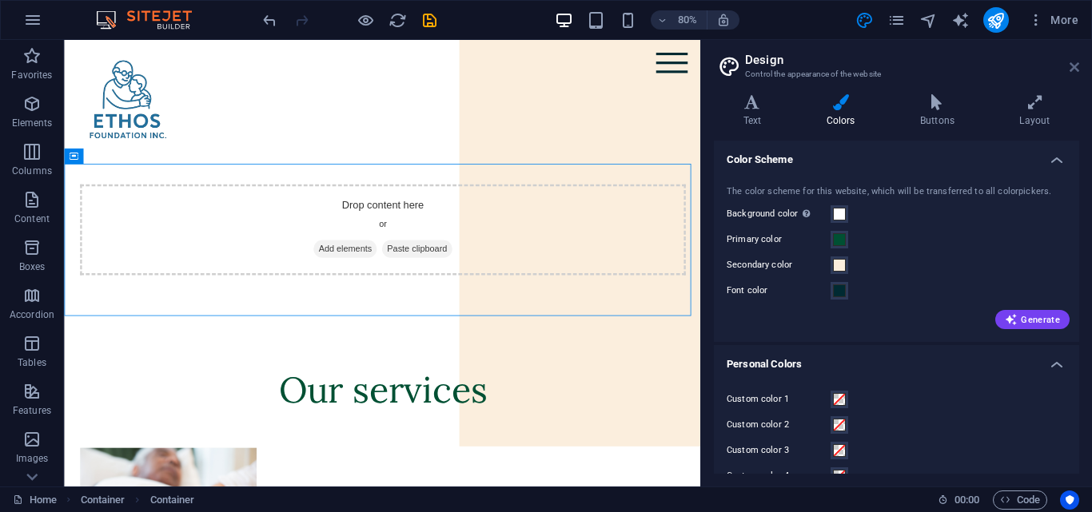
click at [1073, 66] on icon at bounding box center [1074, 67] width 10 height 13
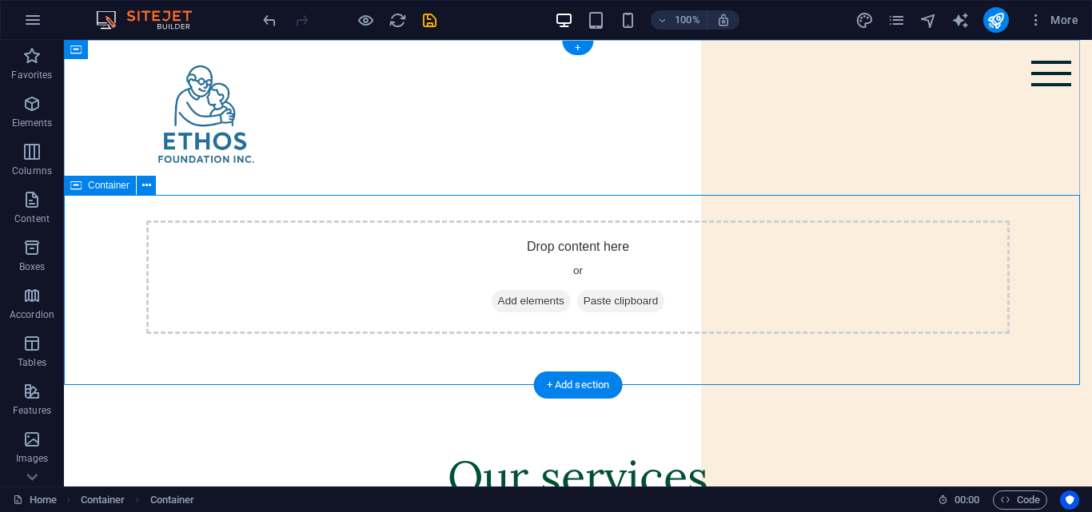
drag, startPoint x: 421, startPoint y: 279, endPoint x: 64, endPoint y: 196, distance: 366.8
click at [421, 279] on div "Drop content here or Add elements Paste clipboard" at bounding box center [577, 278] width 863 height 114
drag, startPoint x: 99, startPoint y: 230, endPoint x: 106, endPoint y: 152, distance: 78.7
click at [99, 230] on div "Drop content here or Add elements Paste clipboard" at bounding box center [578, 290] width 1028 height 190
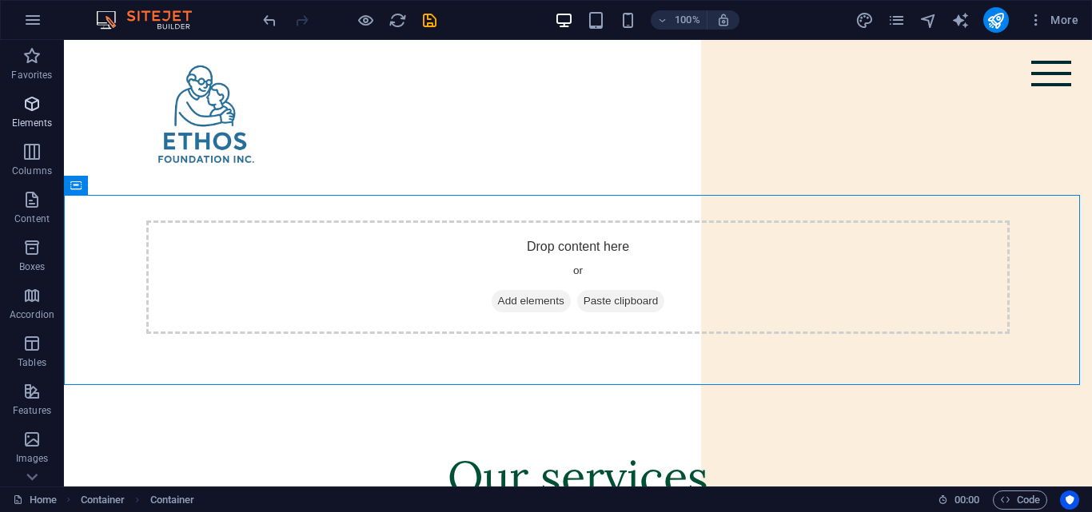
click at [37, 107] on icon "button" at bounding box center [31, 103] width 19 height 19
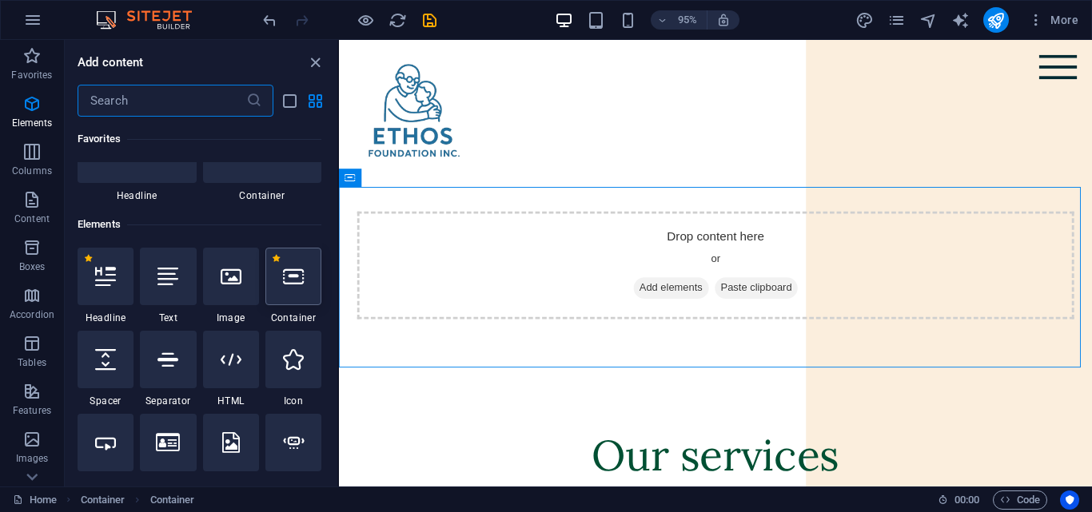
scroll to position [170, 0]
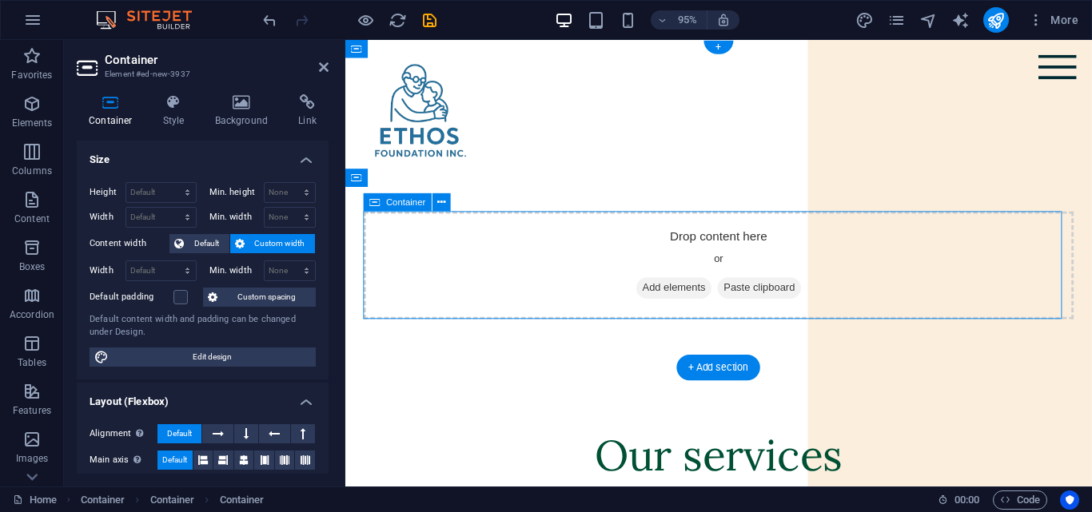
click at [653, 298] on span "Add elements" at bounding box center [690, 301] width 79 height 22
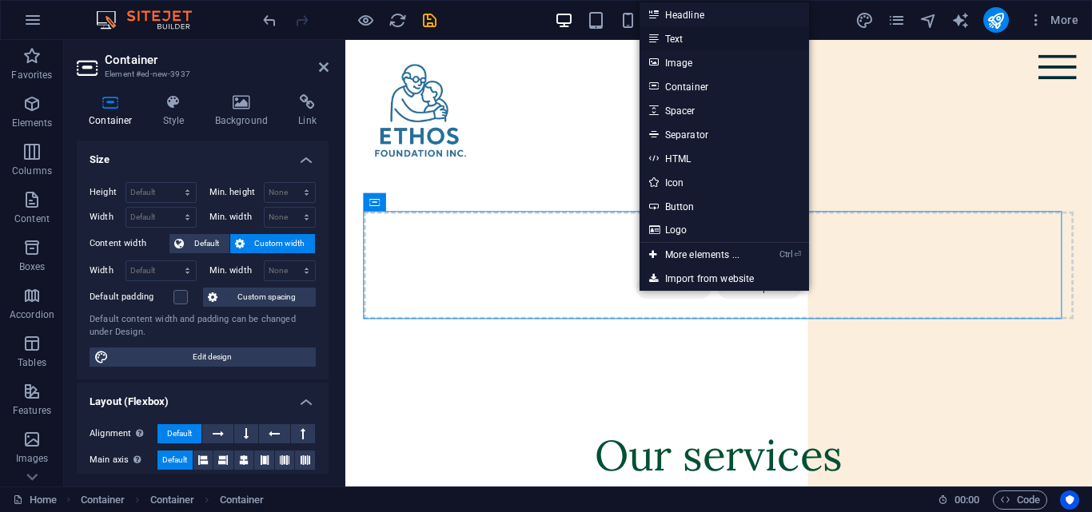
click at [683, 40] on link "Text" at bounding box center [723, 38] width 169 height 24
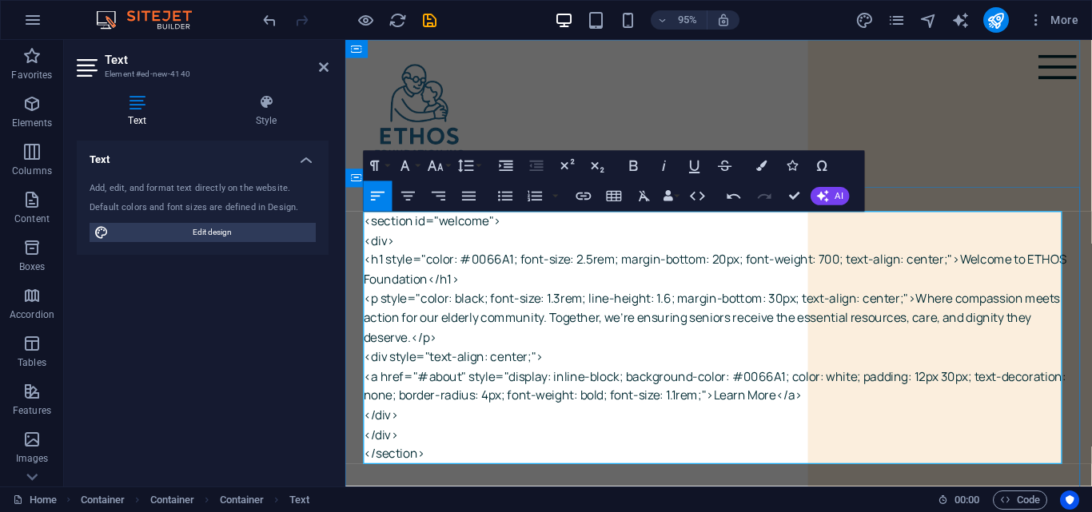
scroll to position [11099, 7]
click at [266, 22] on icon "undo" at bounding box center [270, 20] width 18 height 18
click at [269, 19] on icon "undo" at bounding box center [270, 20] width 18 height 18
click at [267, 18] on icon "undo" at bounding box center [270, 20] width 18 height 18
click at [261, 14] on icon "undo" at bounding box center [270, 20] width 18 height 18
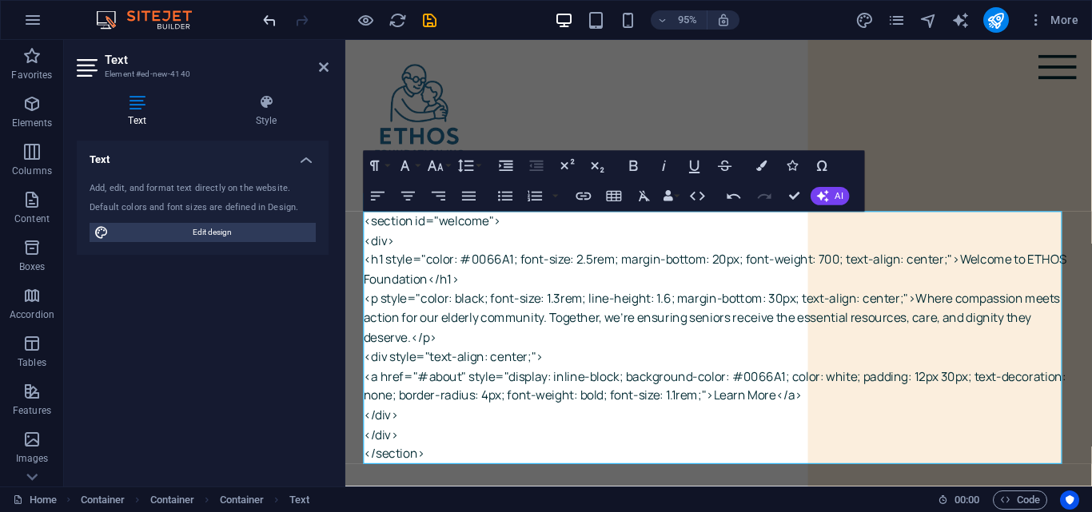
click at [261, 14] on icon "undo" at bounding box center [270, 20] width 18 height 18
click at [268, 20] on icon "undo" at bounding box center [270, 20] width 18 height 18
click at [430, 472] on p "</section>" at bounding box center [737, 476] width 747 height 21
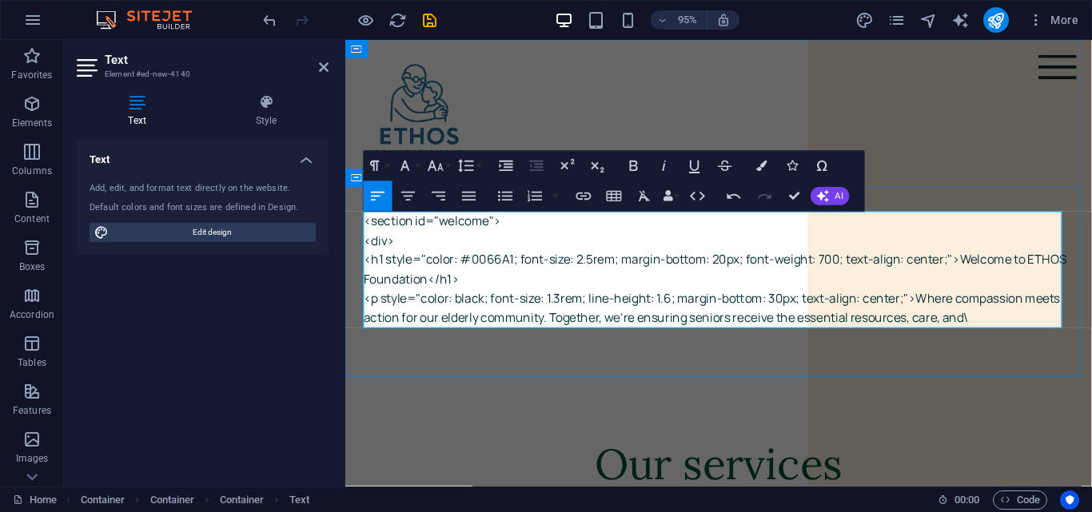
drag, startPoint x: 365, startPoint y: 233, endPoint x: 1042, endPoint y: 333, distance: 684.5
click at [1042, 333] on div "<section id="welcome"> <div> <h1 style="color: #0066A1; font-size: 2.5rem; marg…" at bounding box center [737, 282] width 747 height 123
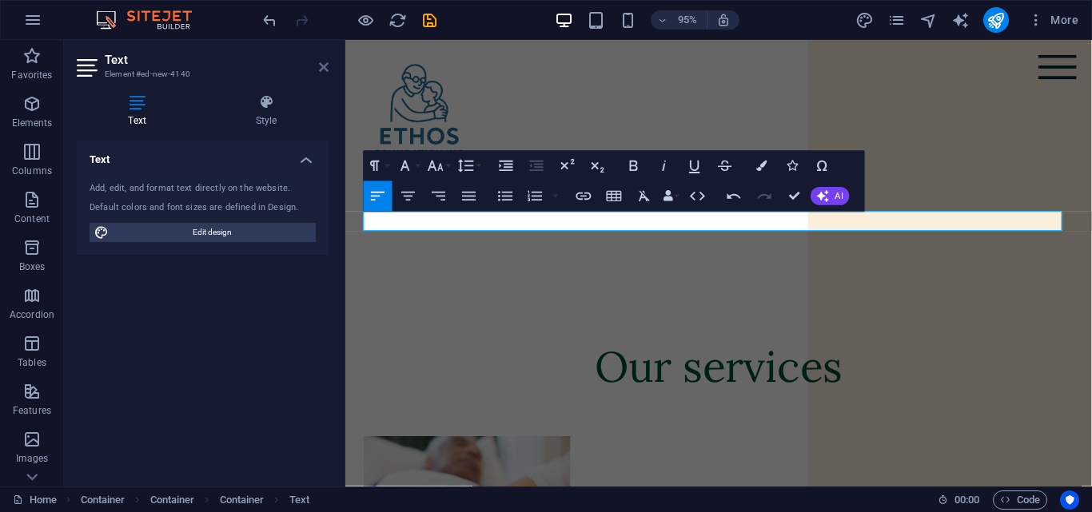
click at [323, 65] on icon at bounding box center [324, 67] width 10 height 13
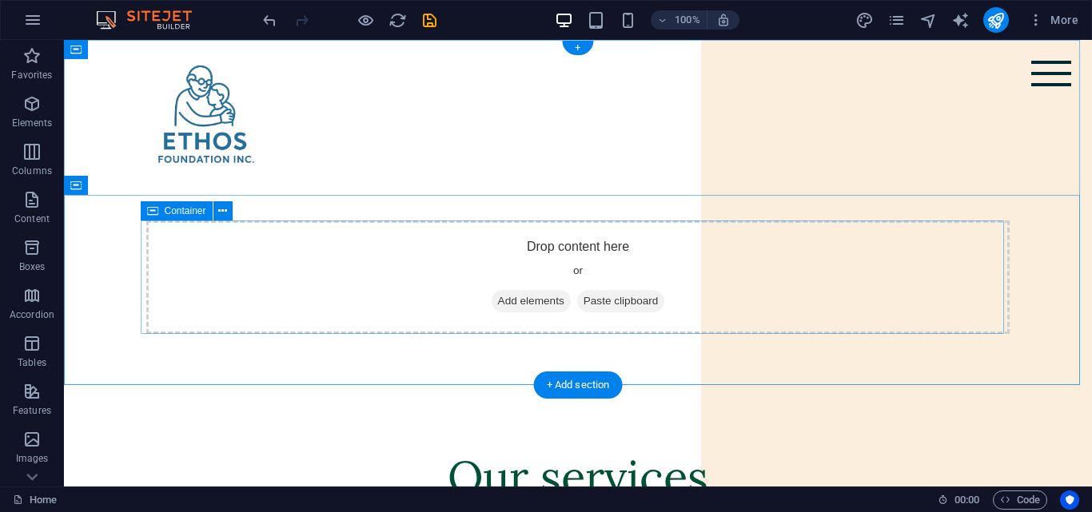
click at [528, 301] on span "Add elements" at bounding box center [531, 301] width 79 height 22
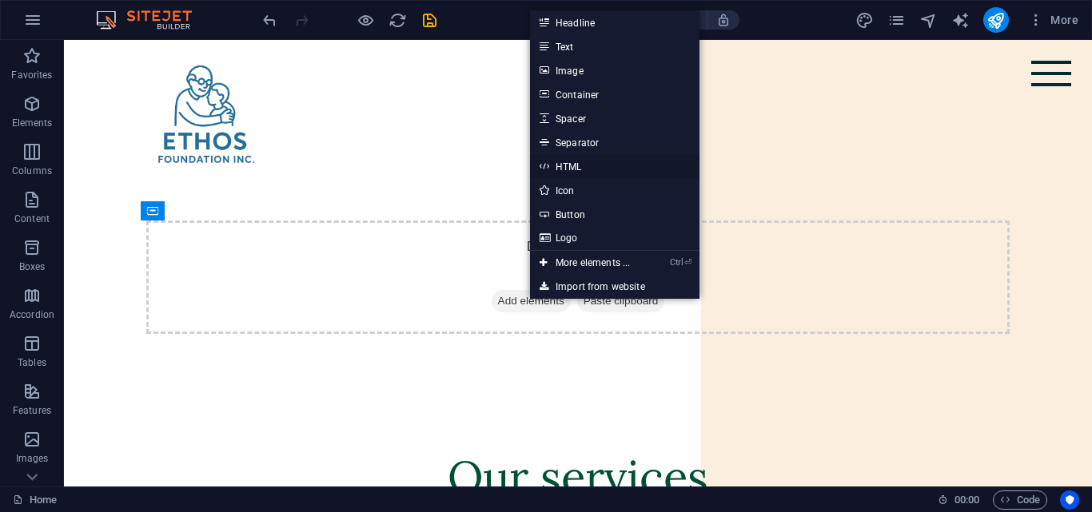
click at [578, 159] on link "HTML" at bounding box center [614, 166] width 169 height 24
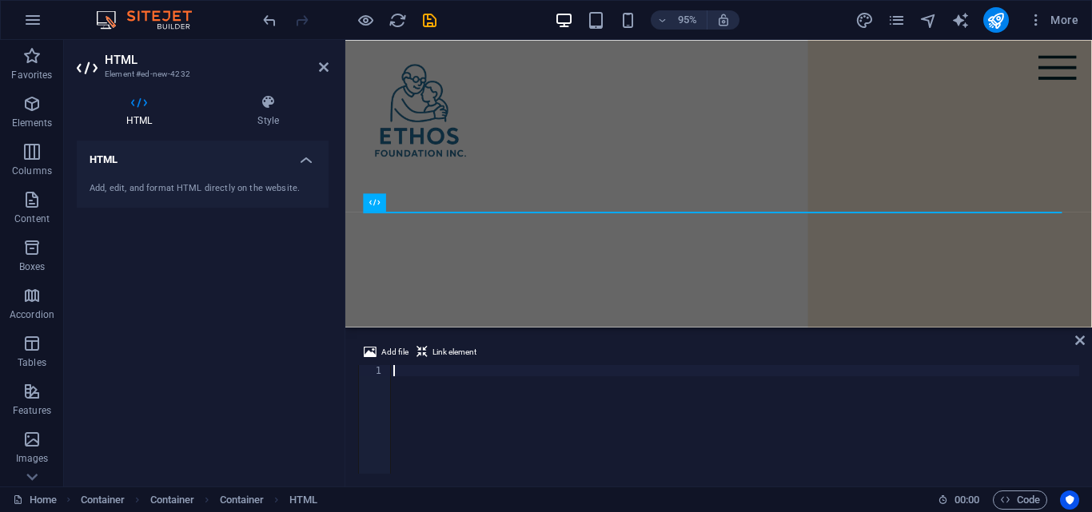
type textarea "</section>"
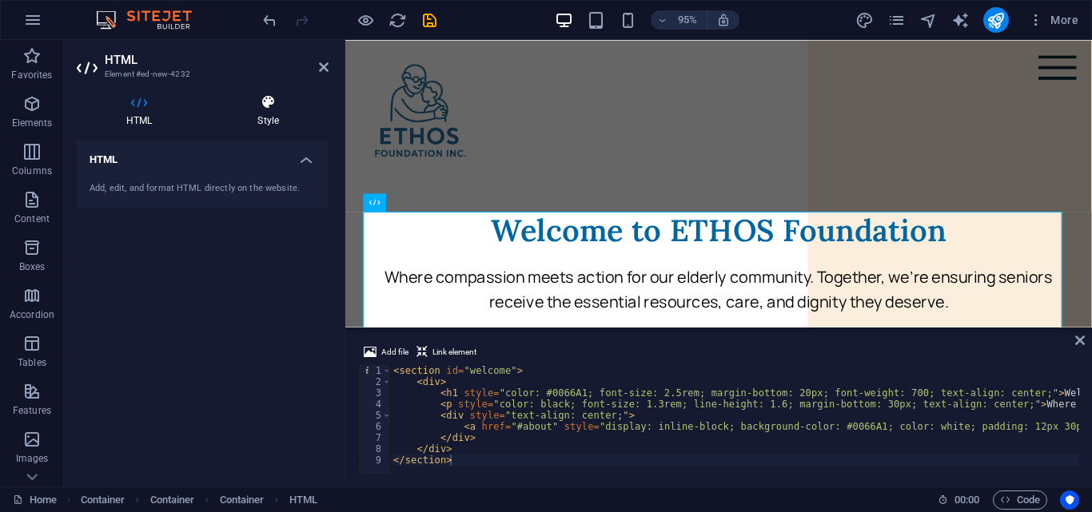
click at [279, 103] on icon at bounding box center [268, 102] width 121 height 16
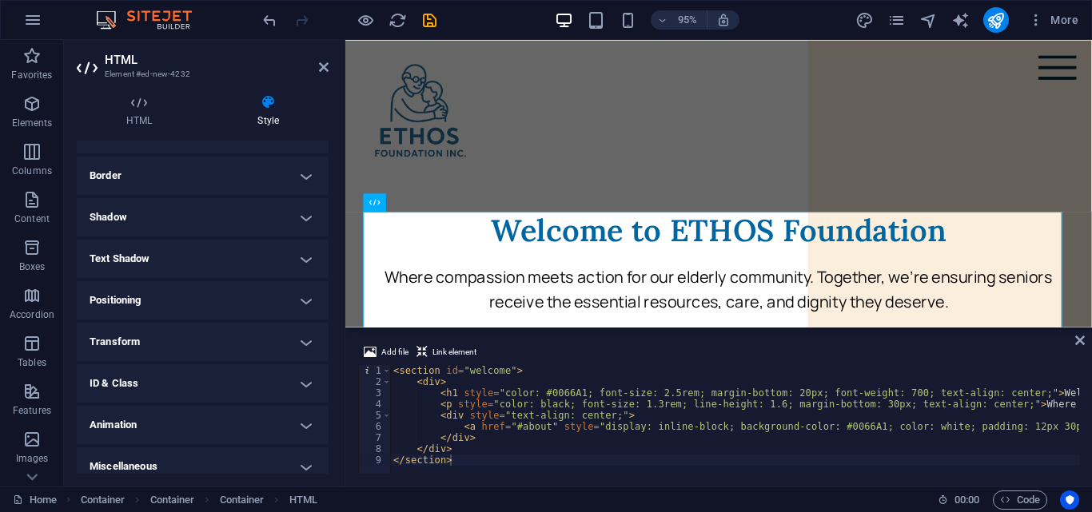
scroll to position [342, 0]
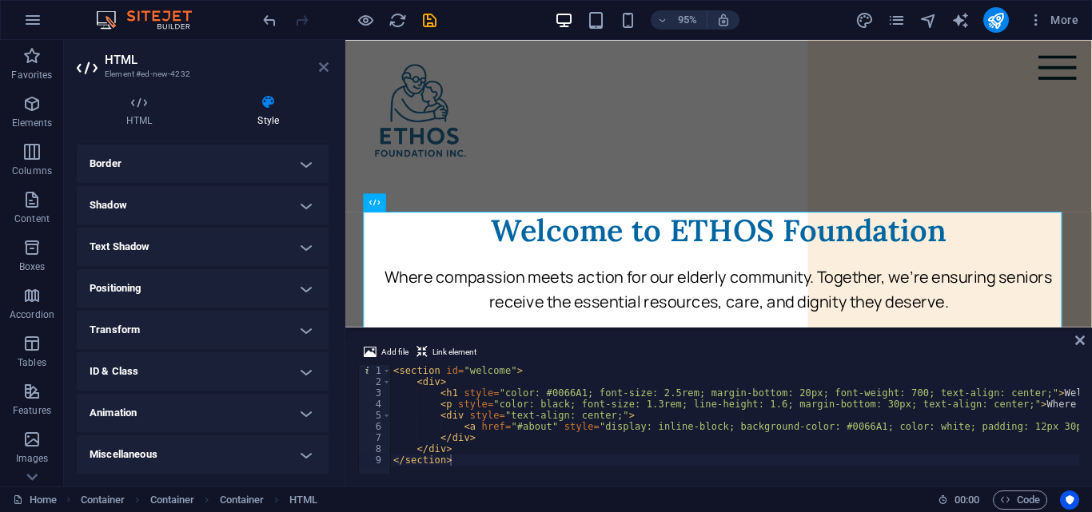
click at [328, 68] on icon at bounding box center [324, 67] width 10 height 13
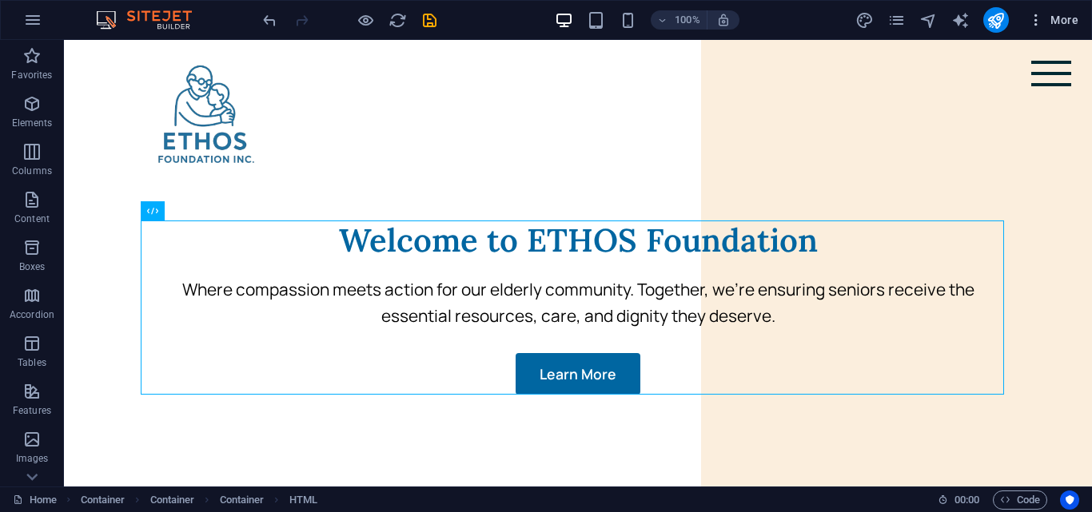
click at [1037, 27] on icon "button" at bounding box center [1036, 20] width 16 height 16
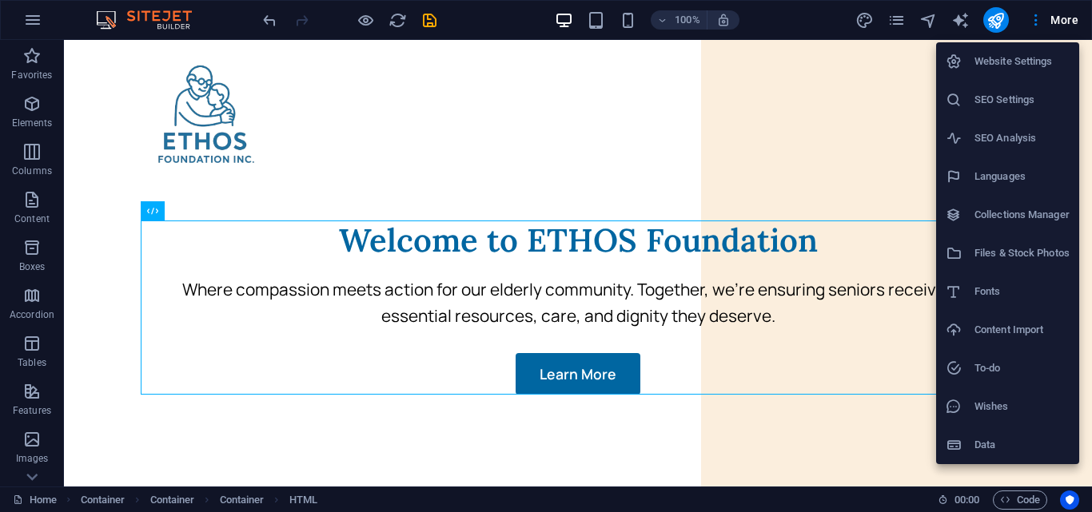
click at [1026, 260] on h6 "Files & Stock Photos" at bounding box center [1021, 253] width 95 height 19
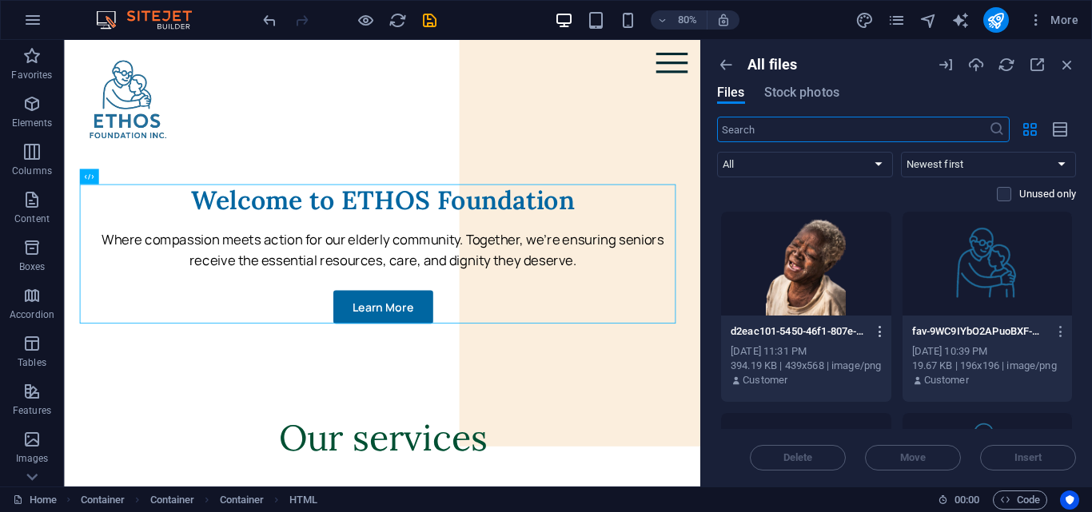
click at [878, 327] on icon "button" at bounding box center [880, 332] width 15 height 14
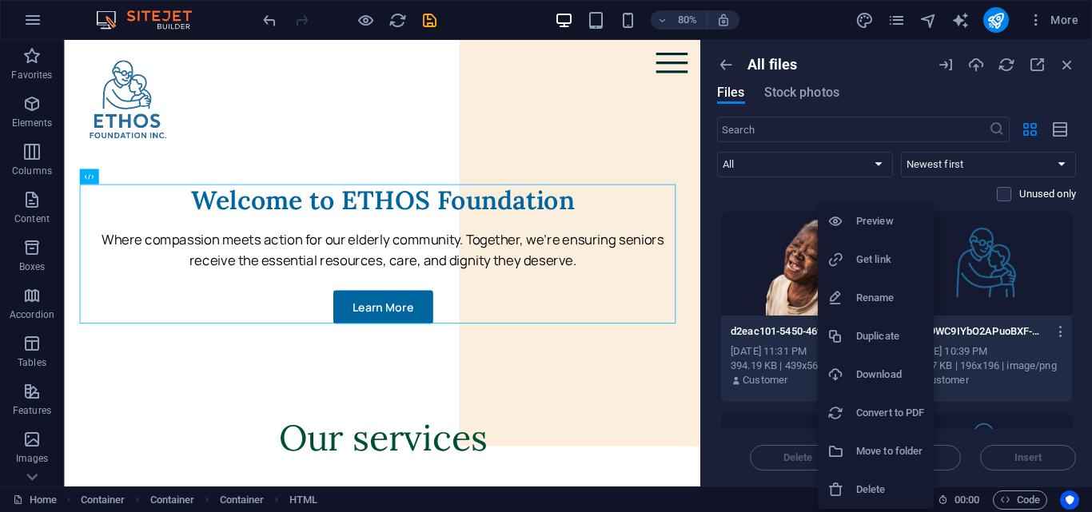
click at [854, 271] on li "Get link" at bounding box center [876, 260] width 116 height 38
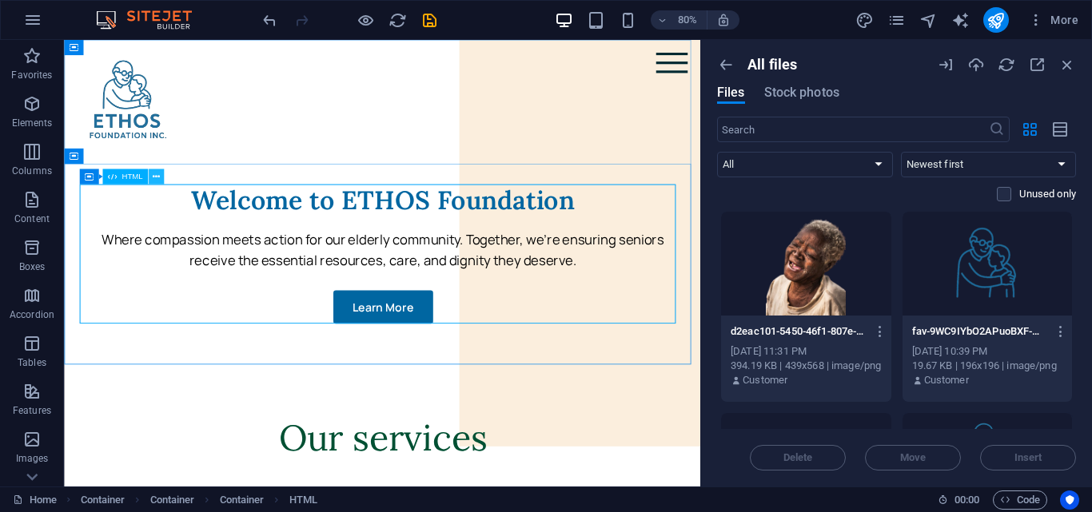
click at [154, 182] on icon at bounding box center [156, 177] width 7 height 14
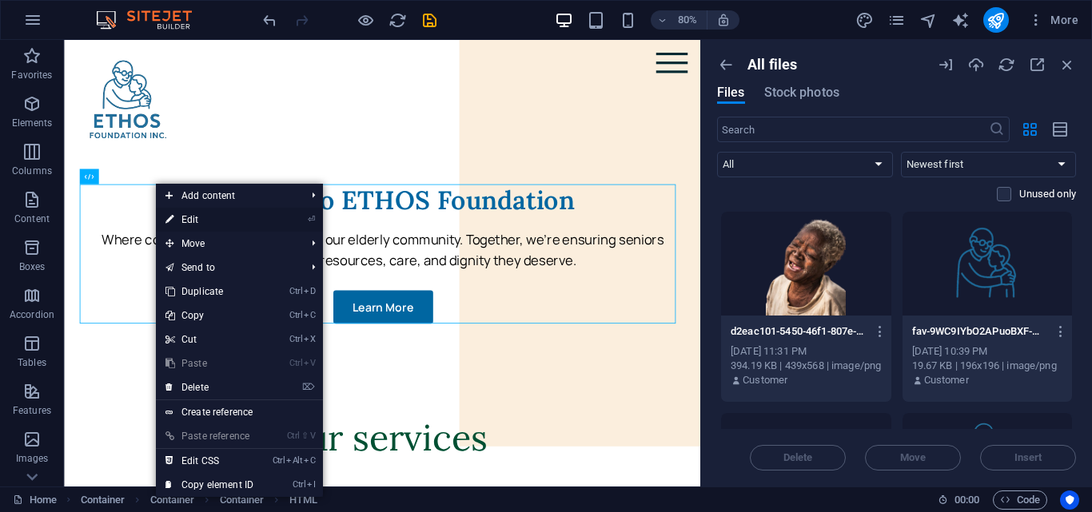
click at [206, 224] on link "⏎ Edit" at bounding box center [209, 220] width 107 height 24
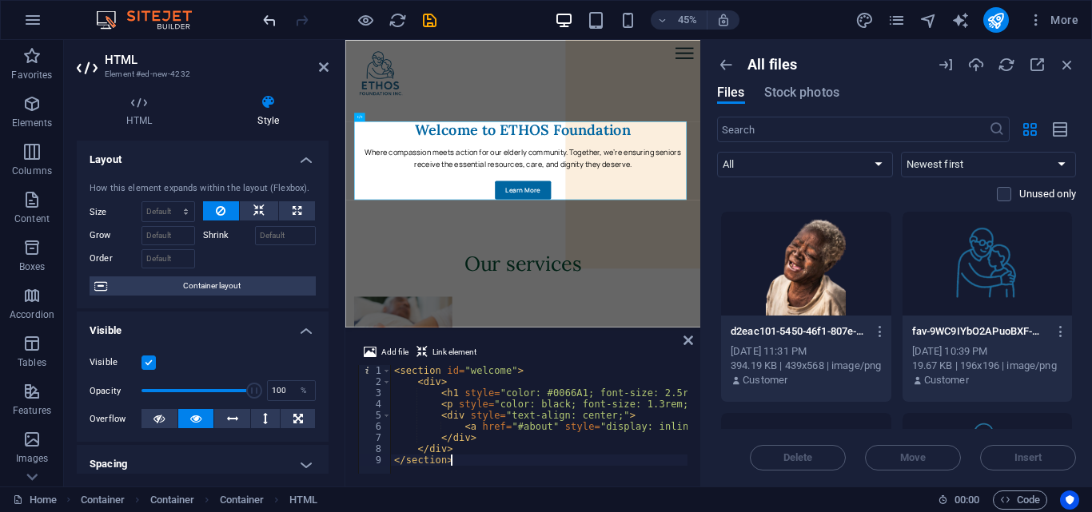
click at [268, 11] on icon "undo" at bounding box center [270, 20] width 18 height 18
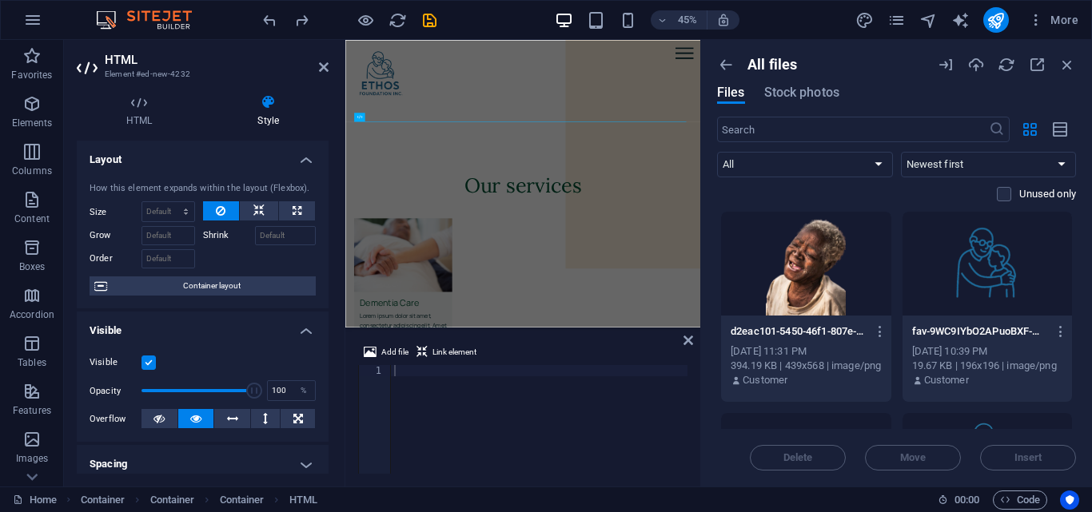
click at [422, 370] on div at bounding box center [539, 429] width 297 height 128
click at [408, 378] on div at bounding box center [539, 429] width 297 height 128
paste textarea "</section>"
type textarea "</section>"
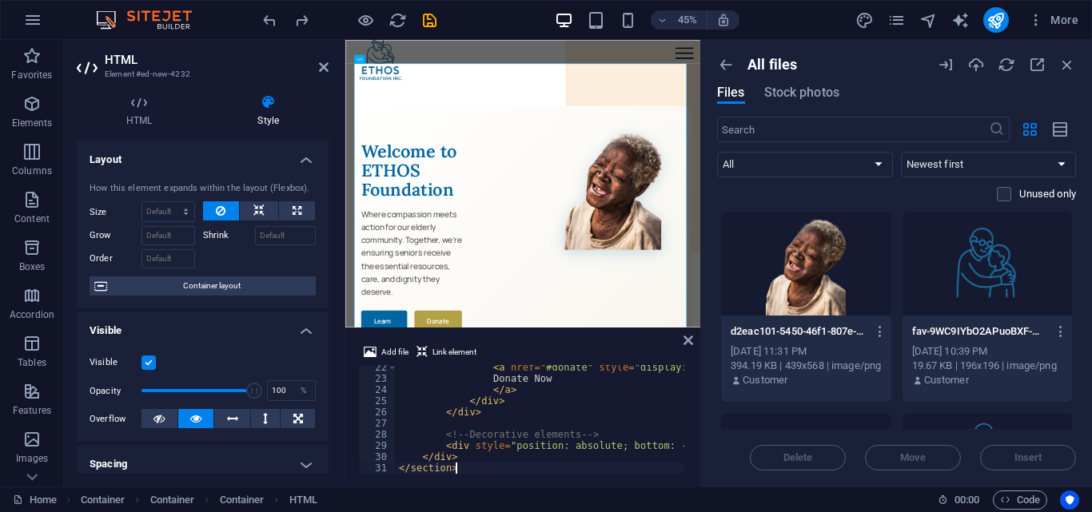
scroll to position [129, 0]
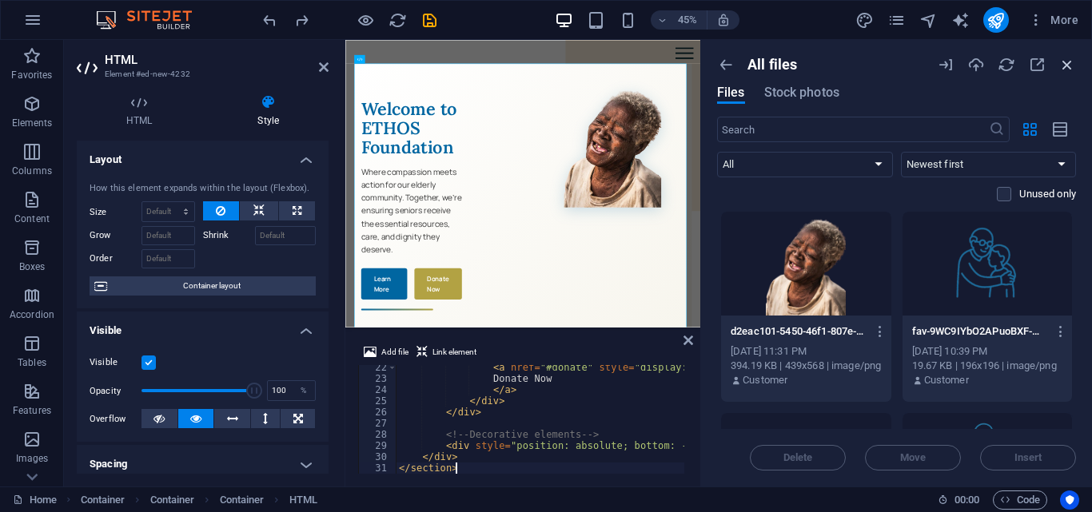
click at [1069, 70] on icon "button" at bounding box center [1067, 65] width 18 height 18
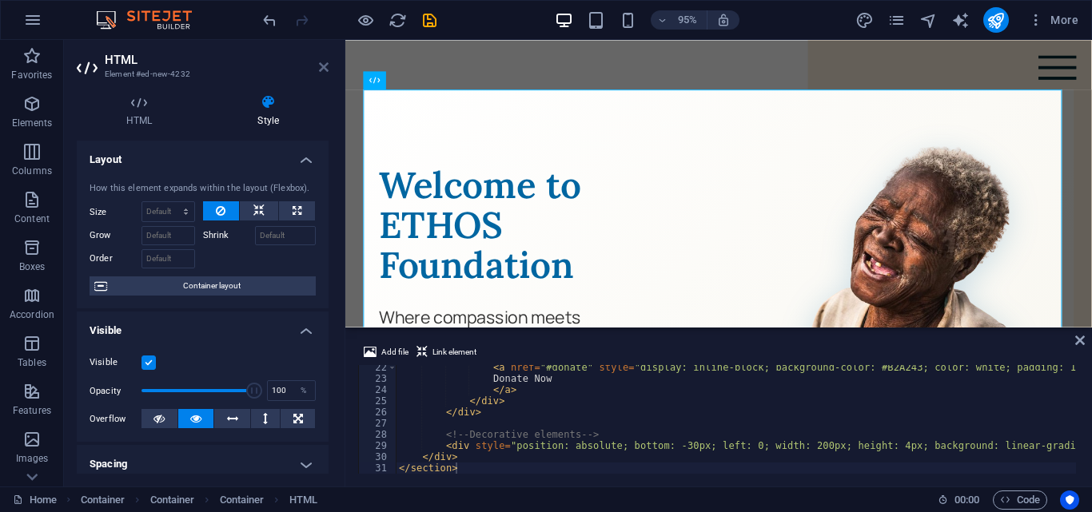
click at [328, 66] on icon at bounding box center [324, 67] width 10 height 13
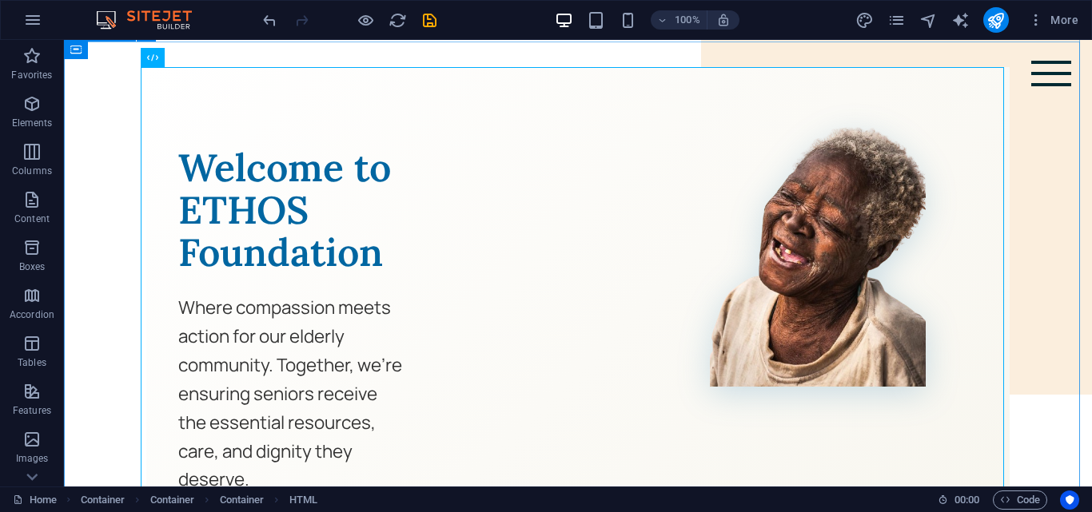
scroll to position [149, 0]
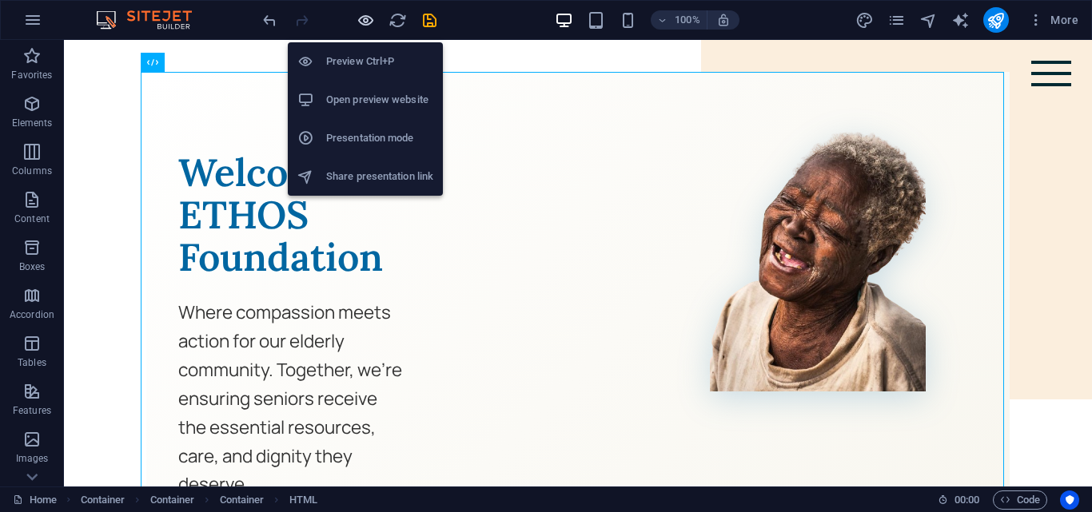
click at [364, 24] on icon "button" at bounding box center [365, 20] width 18 height 18
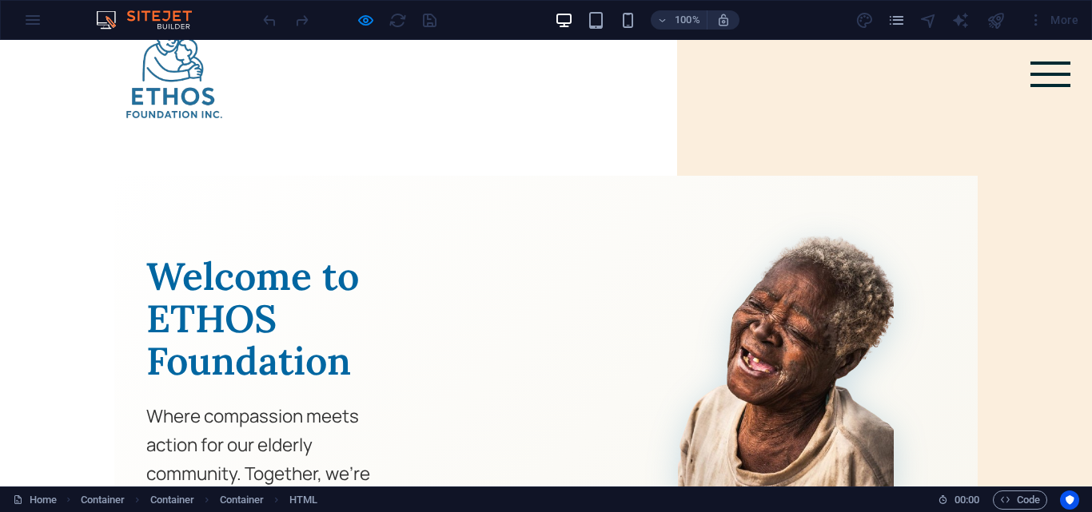
scroll to position [0, 0]
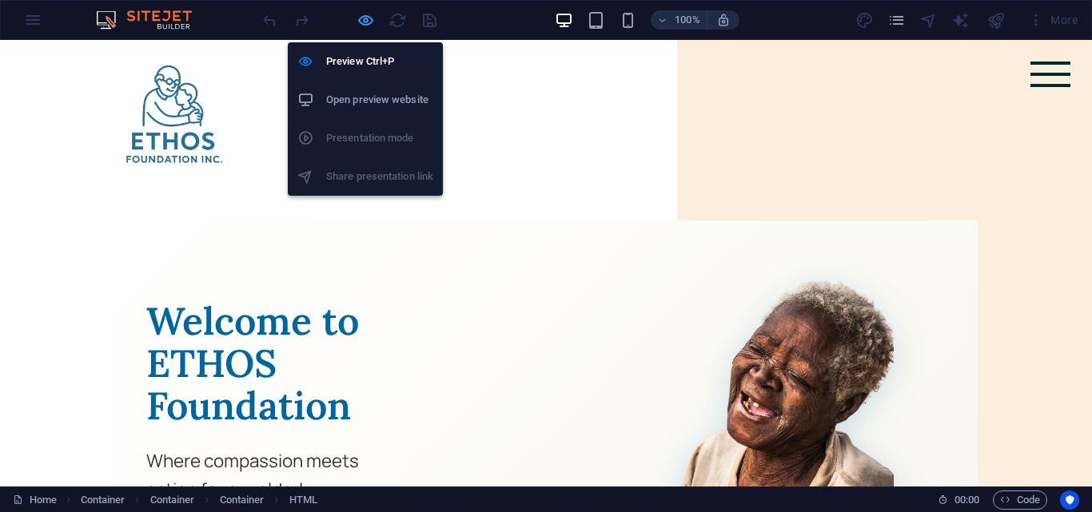
click at [360, 21] on icon "button" at bounding box center [365, 20] width 18 height 18
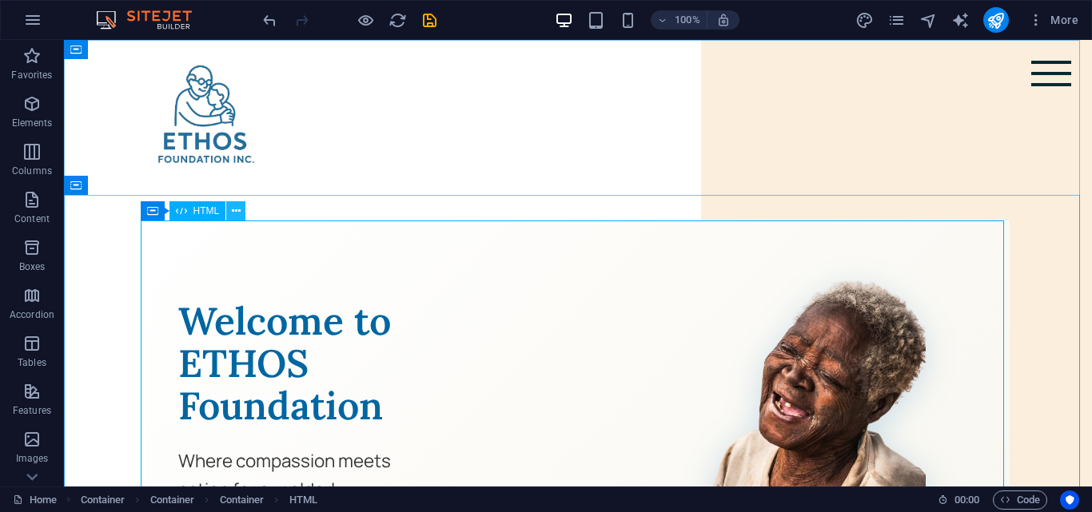
click at [233, 216] on icon at bounding box center [236, 211] width 9 height 17
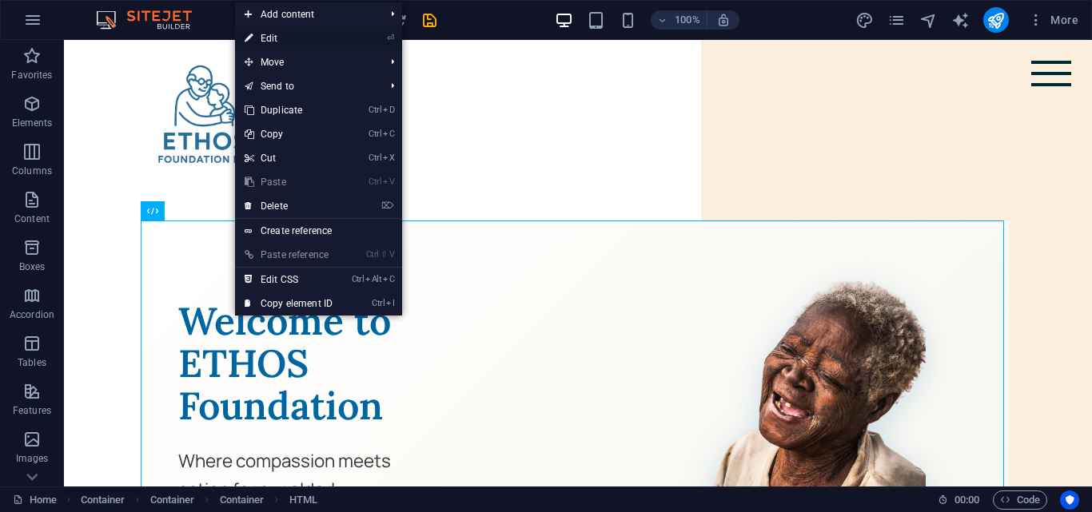
click at [291, 35] on link "⏎ Edit" at bounding box center [288, 38] width 107 height 24
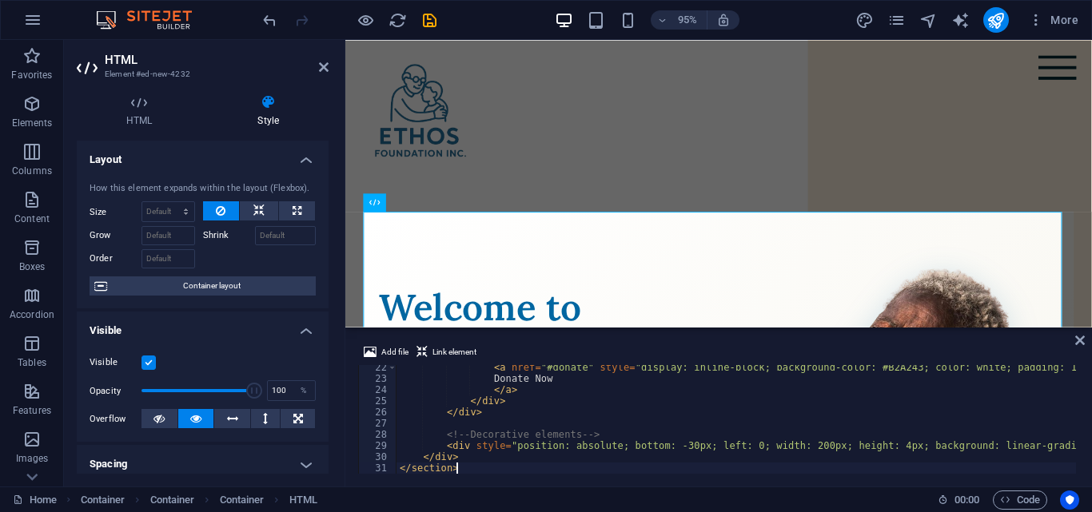
scroll to position [238, 0]
click at [273, 15] on icon "undo" at bounding box center [270, 20] width 18 height 18
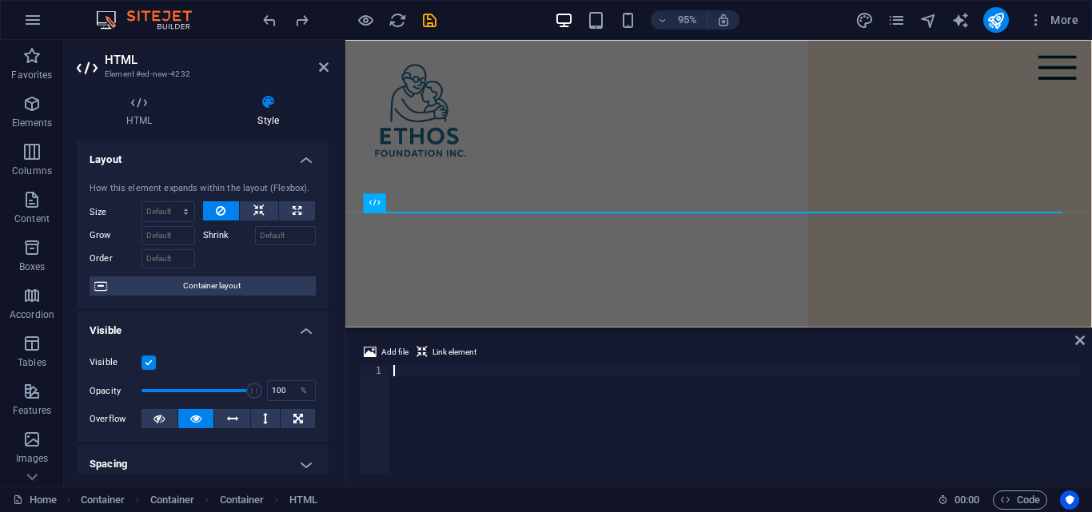
click at [400, 375] on div at bounding box center [734, 429] width 689 height 128
paste textarea "</section>"
type textarea "</section>"
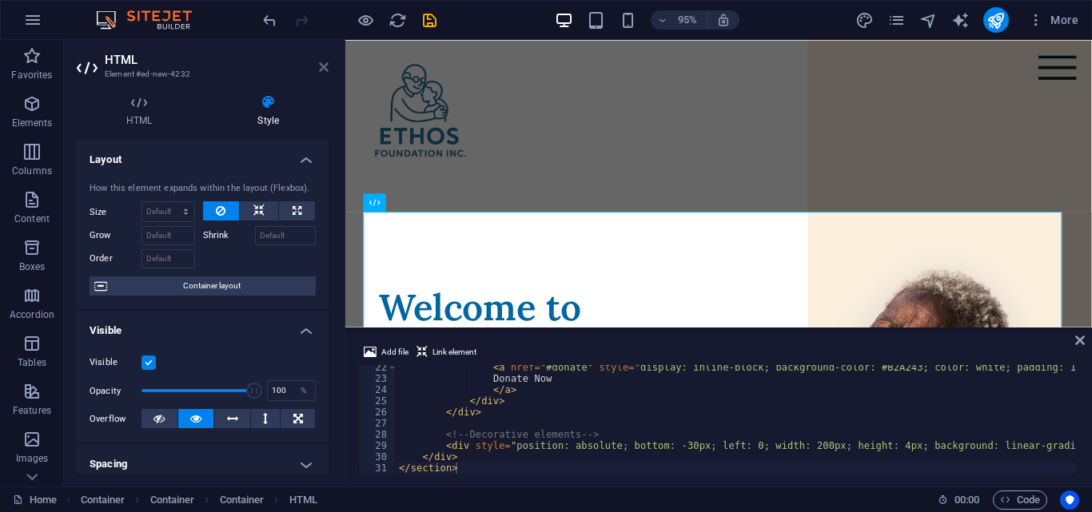
click at [322, 69] on icon at bounding box center [324, 67] width 10 height 13
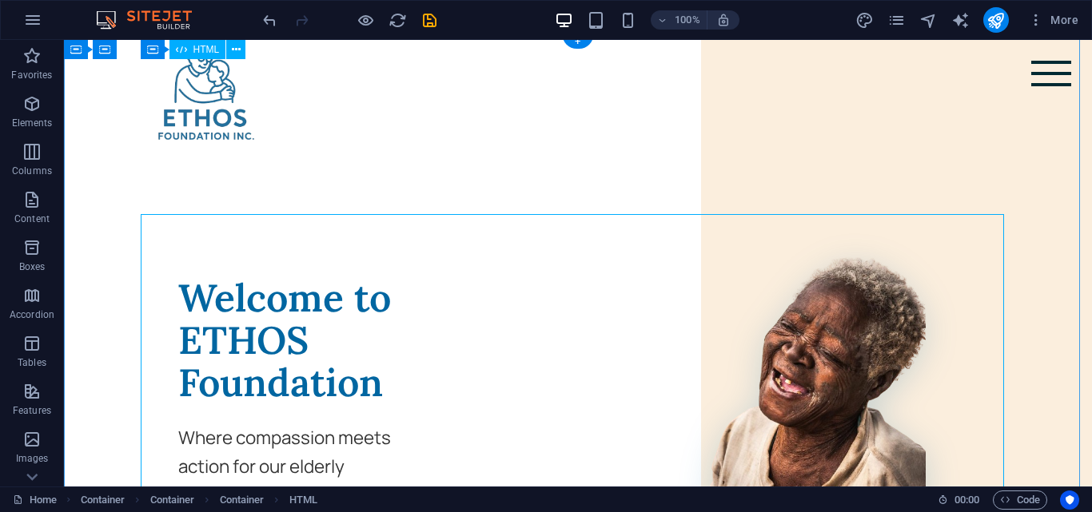
scroll to position [4, 0]
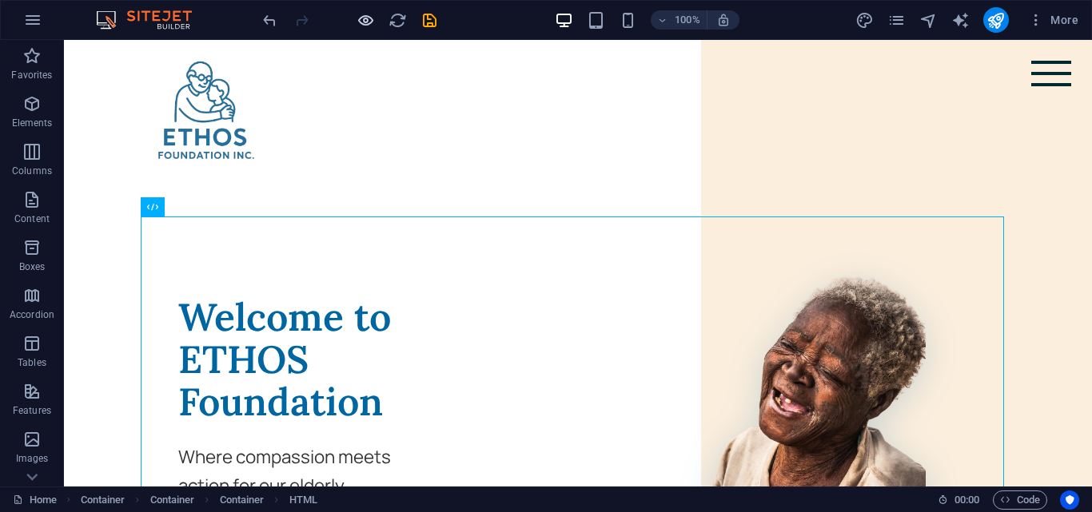
click at [371, 15] on icon "button" at bounding box center [365, 20] width 18 height 18
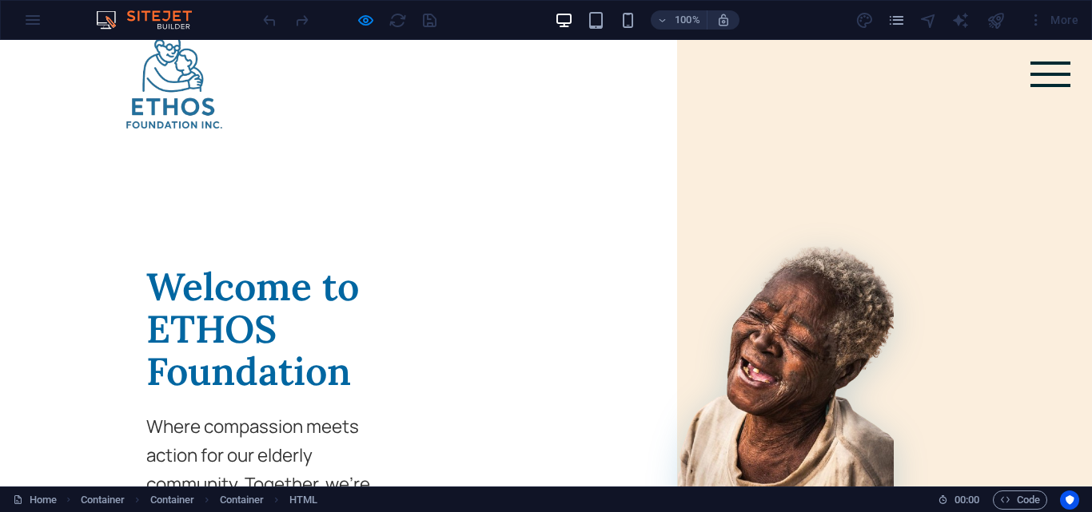
scroll to position [0, 0]
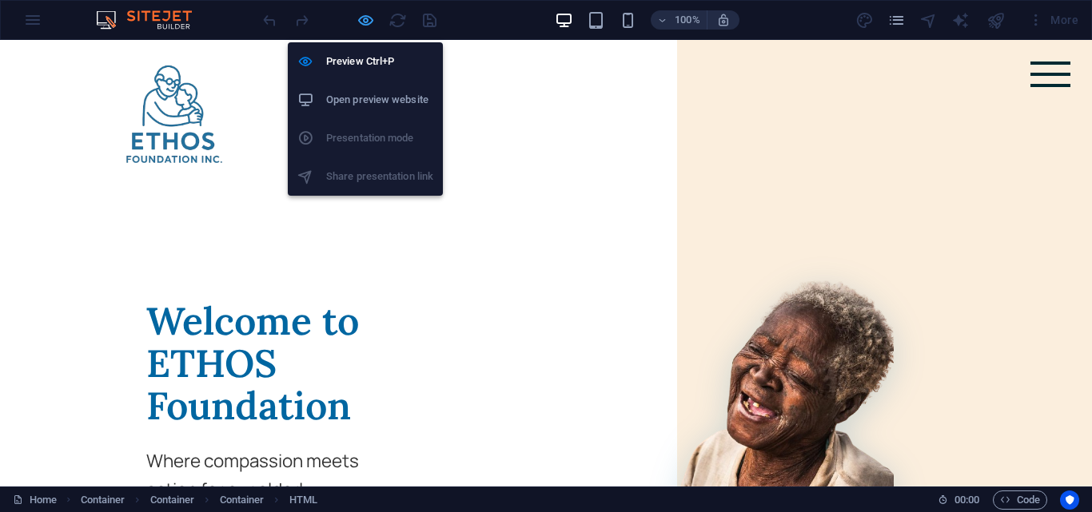
click at [370, 24] on icon "button" at bounding box center [365, 20] width 18 height 18
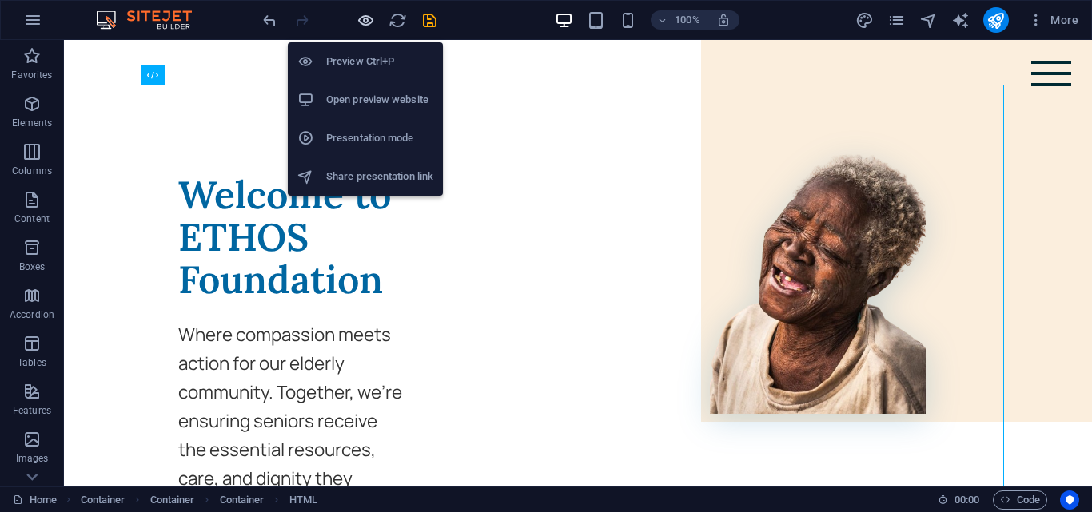
scroll to position [115, 0]
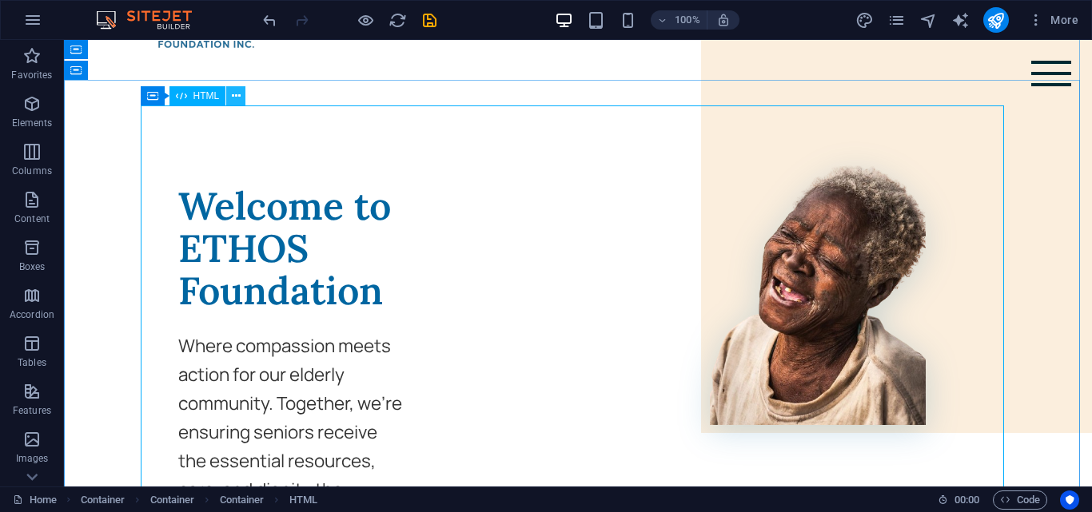
click at [234, 98] on icon at bounding box center [236, 96] width 9 height 17
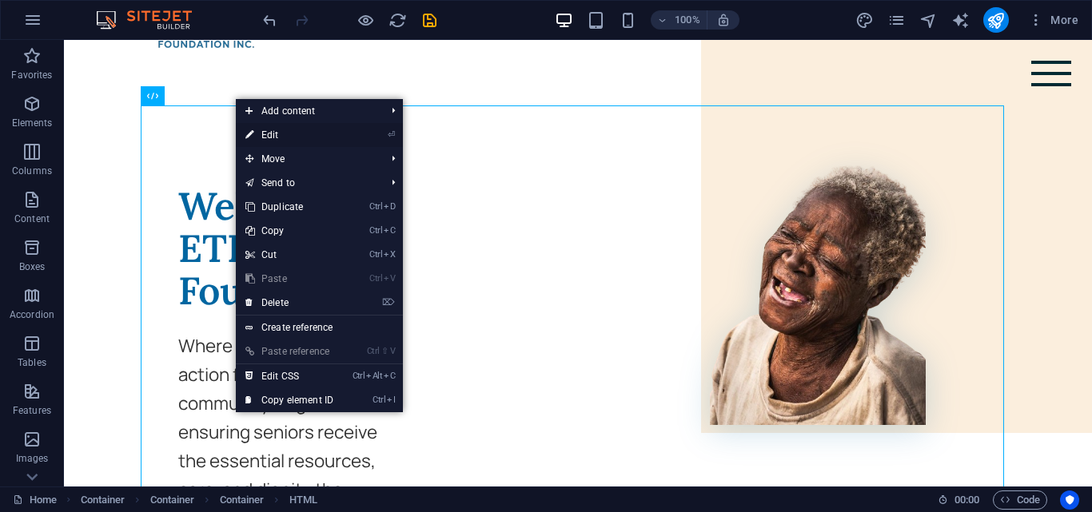
click at [277, 137] on link "⏎ Edit" at bounding box center [289, 135] width 107 height 24
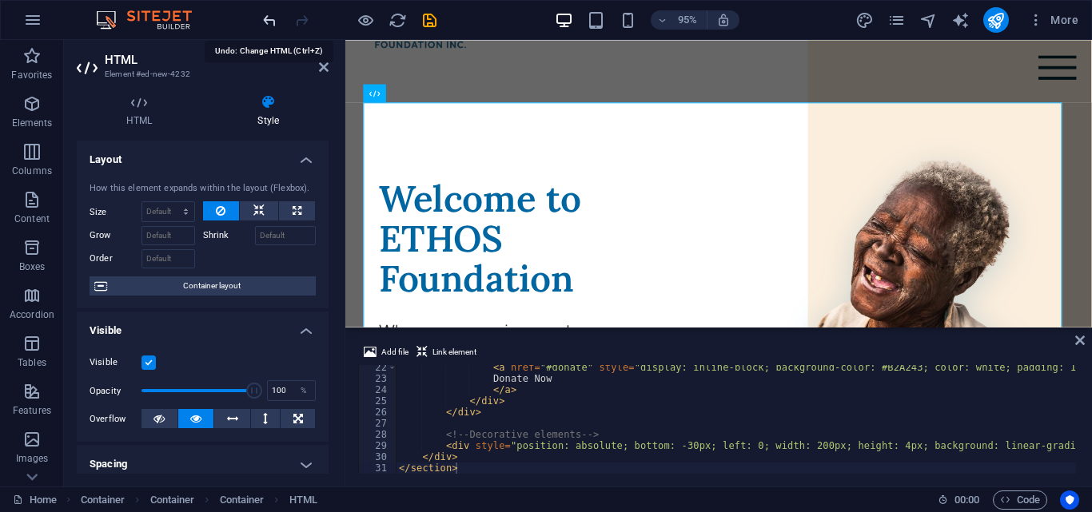
click at [261, 17] on icon "undo" at bounding box center [270, 20] width 18 height 18
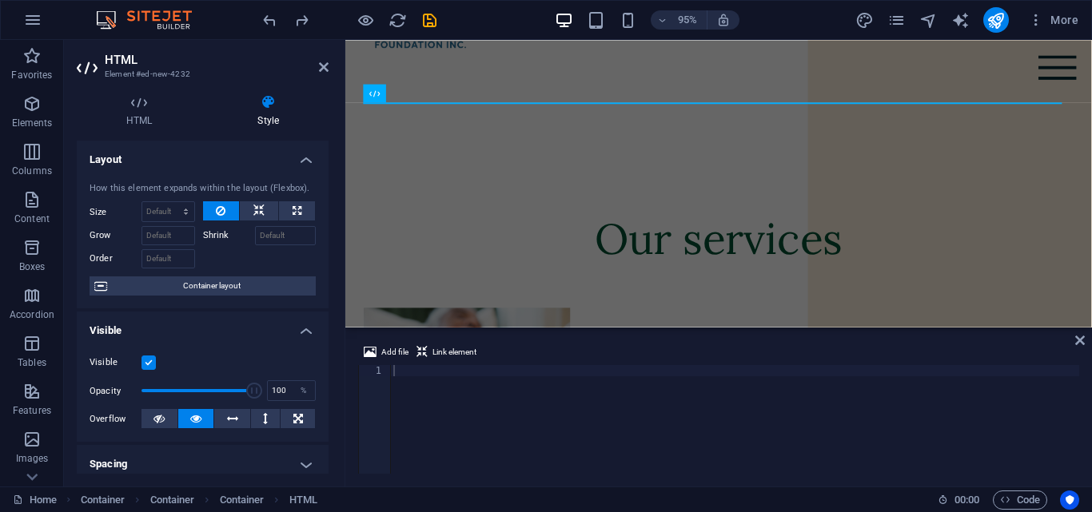
click at [419, 382] on div at bounding box center [734, 429] width 689 height 128
paste textarea "</section>"
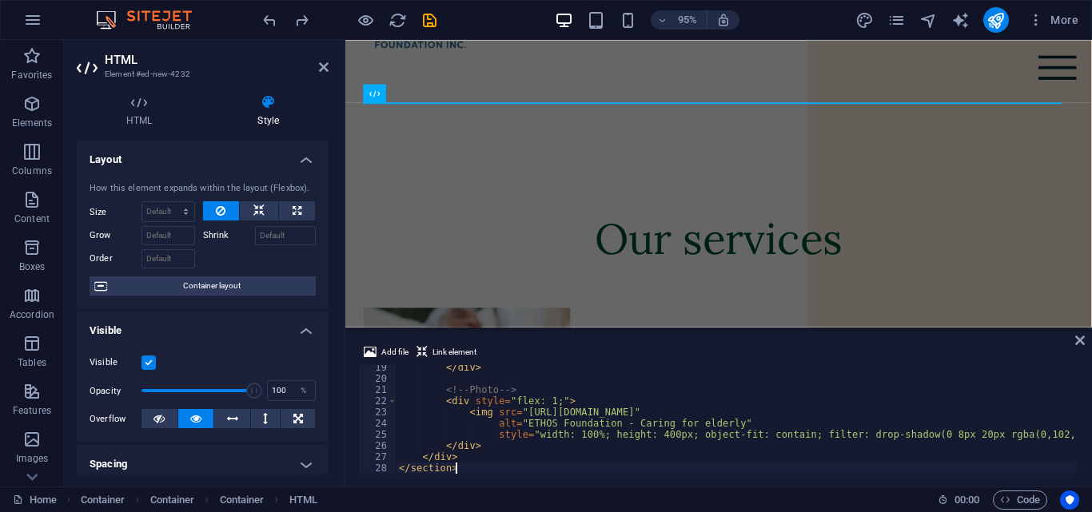
type textarea "</section>"
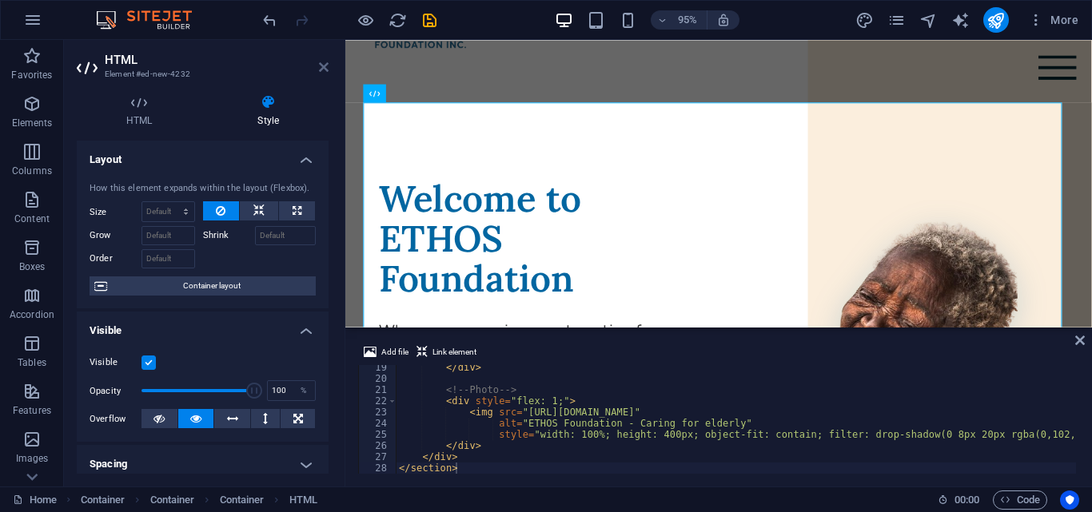
click at [319, 66] on icon at bounding box center [324, 67] width 10 height 13
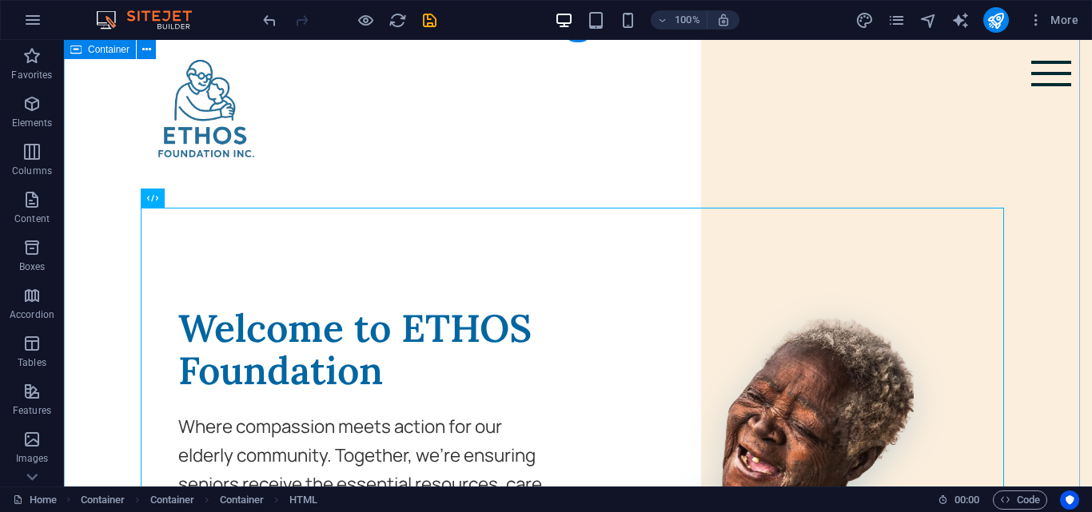
scroll to position [0, 0]
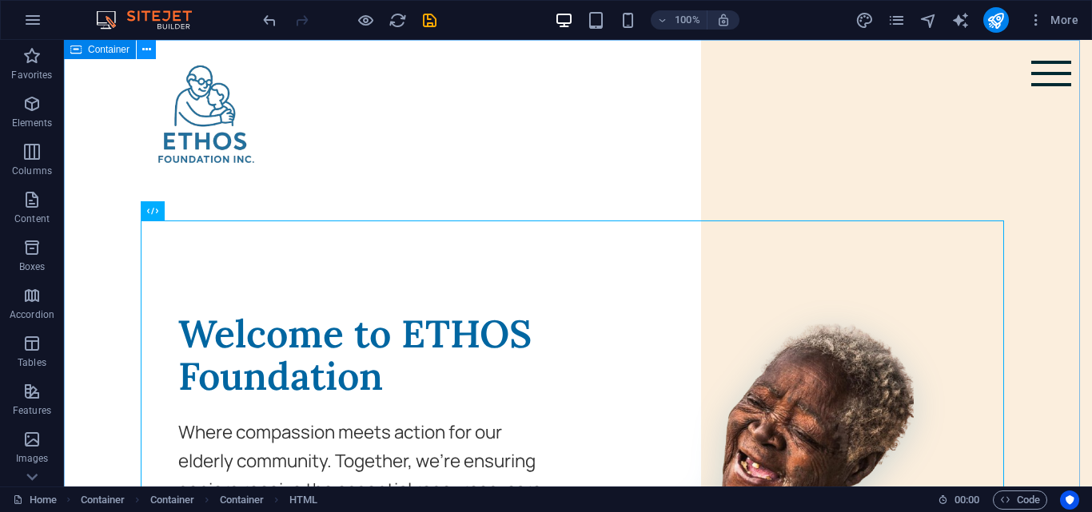
click at [146, 54] on icon at bounding box center [146, 50] width 9 height 17
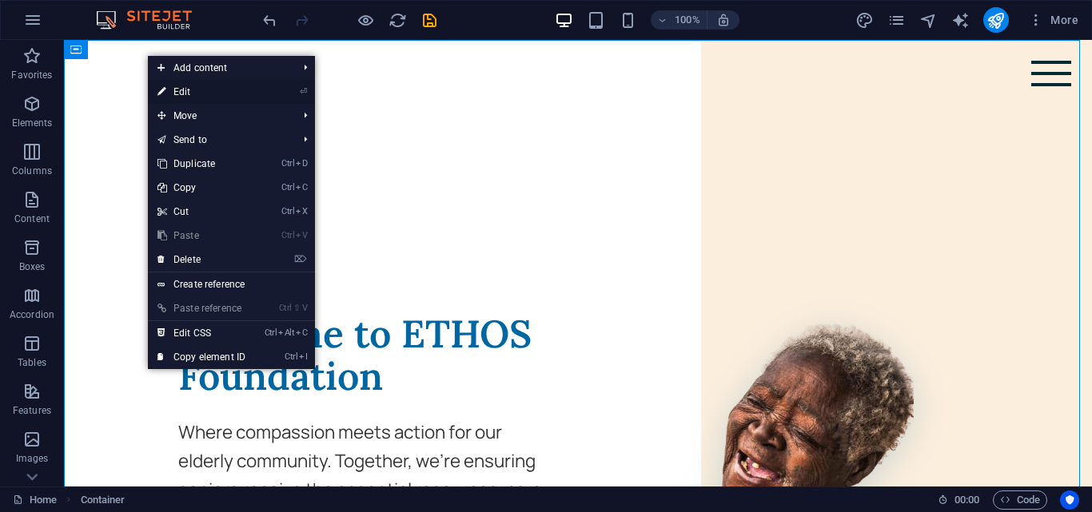
click at [192, 96] on link "⏎ Edit" at bounding box center [201, 92] width 107 height 24
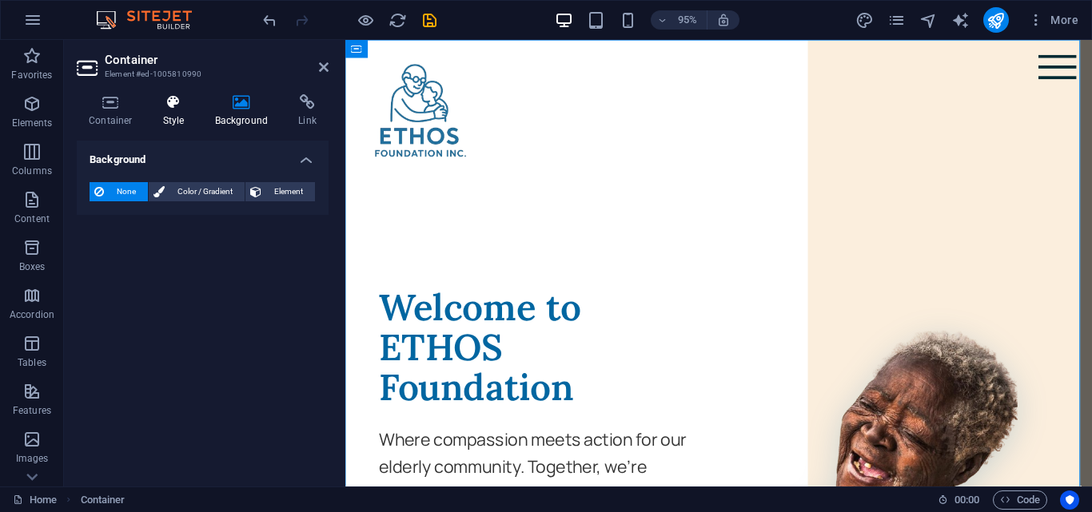
click at [186, 102] on icon at bounding box center [174, 102] width 46 height 16
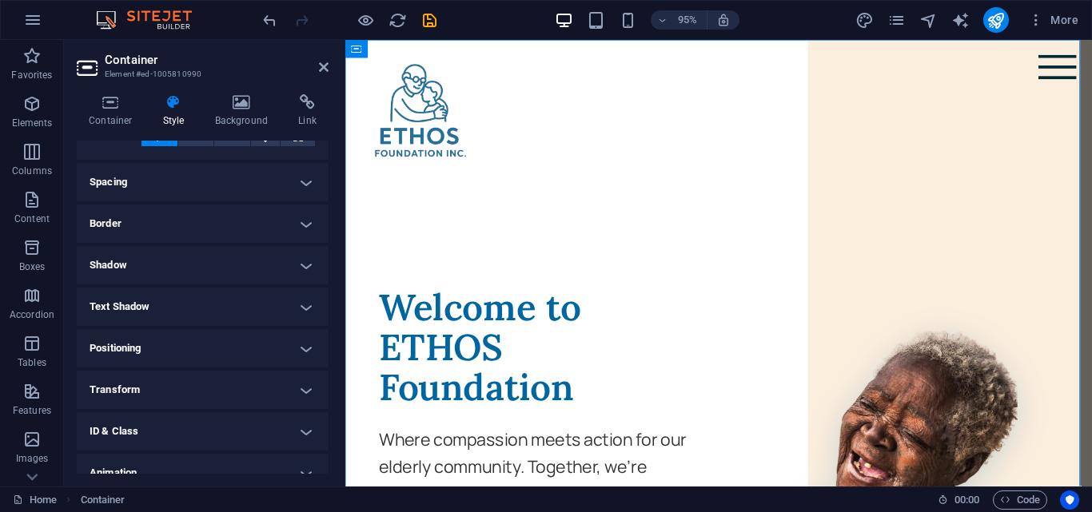
scroll to position [171, 0]
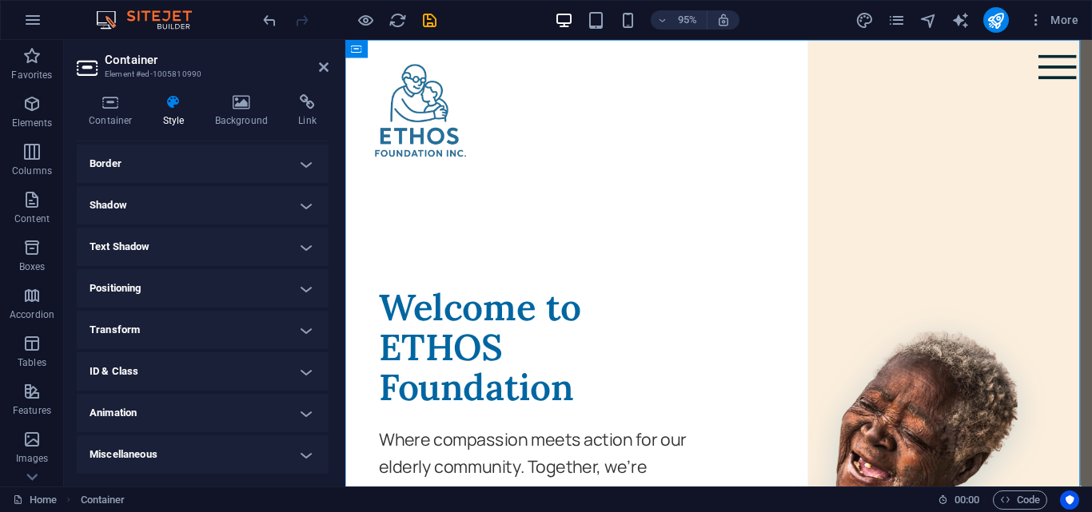
click at [293, 173] on h4 "Border" at bounding box center [203, 164] width 252 height 38
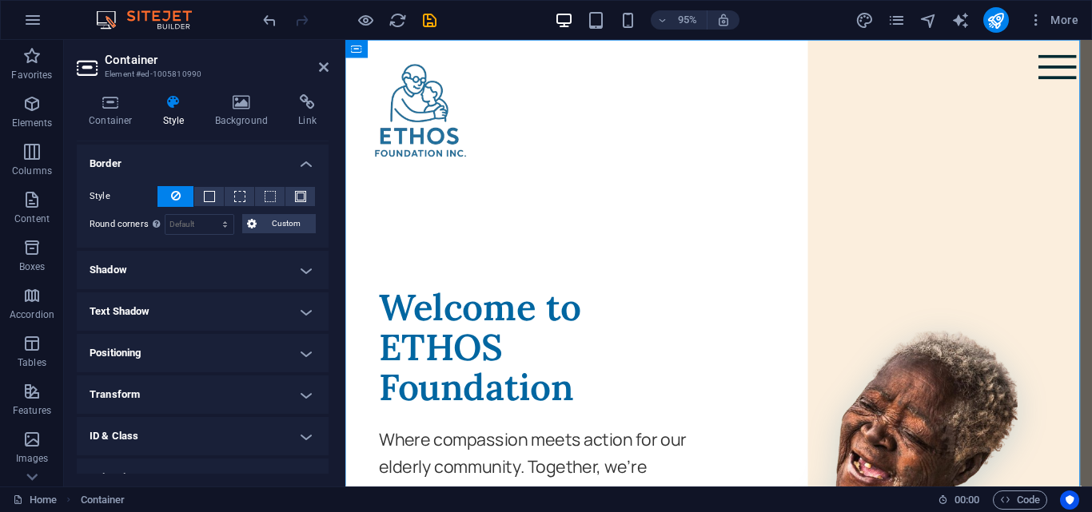
click at [271, 263] on h4 "Shadow" at bounding box center [203, 270] width 252 height 38
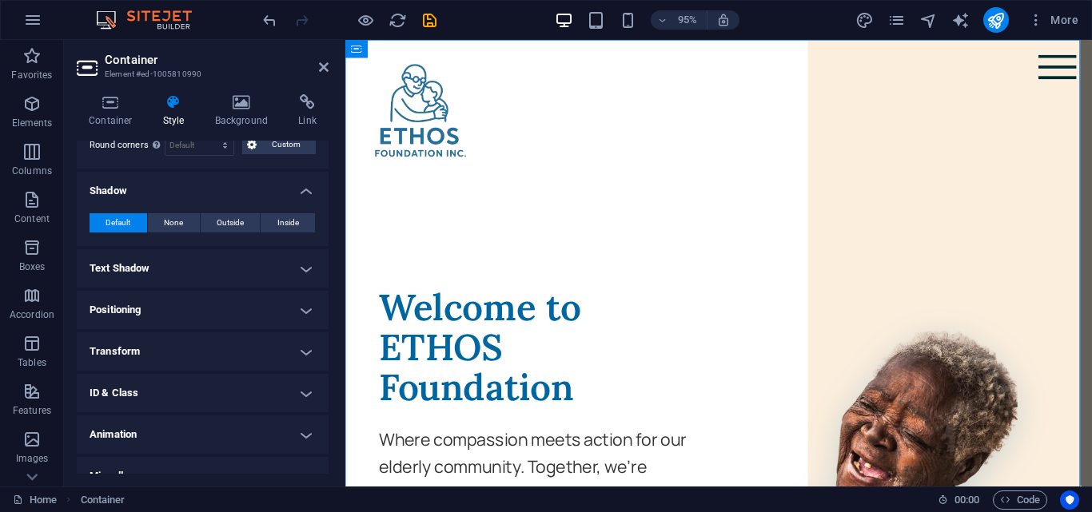
scroll to position [252, 0]
click at [165, 222] on span "None" at bounding box center [173, 221] width 19 height 19
click at [288, 312] on h4 "Positioning" at bounding box center [203, 308] width 252 height 38
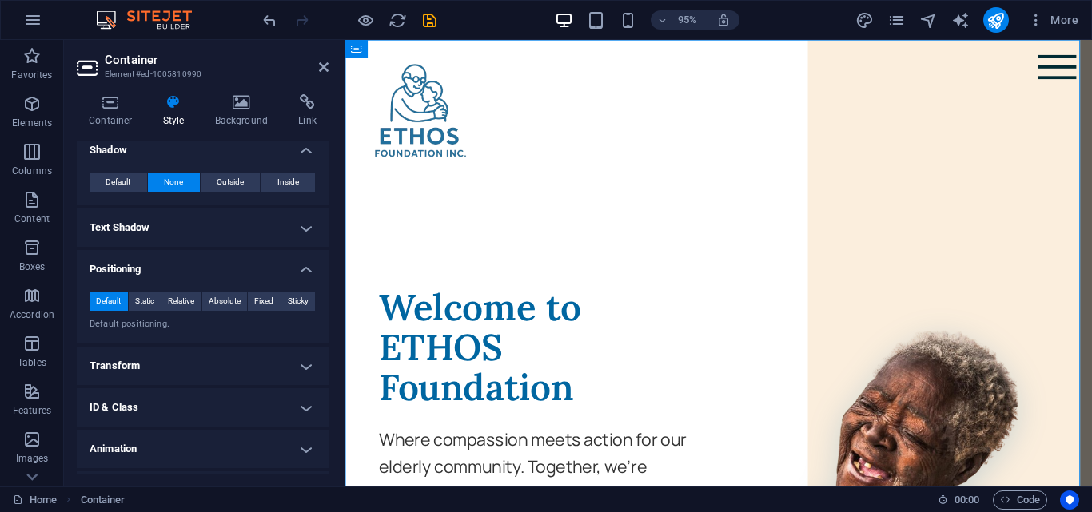
scroll to position [327, 0]
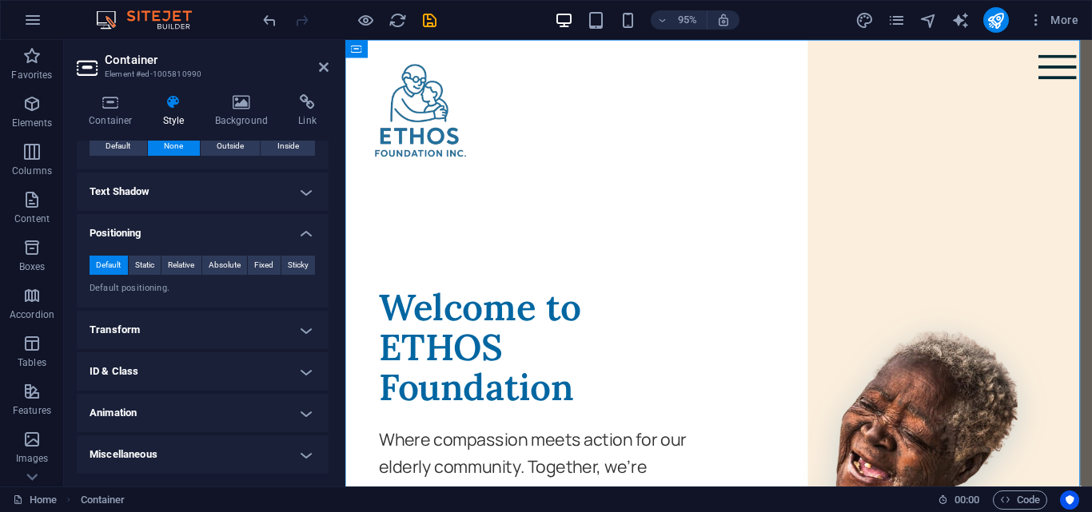
click at [282, 325] on h4 "Transform" at bounding box center [203, 330] width 252 height 38
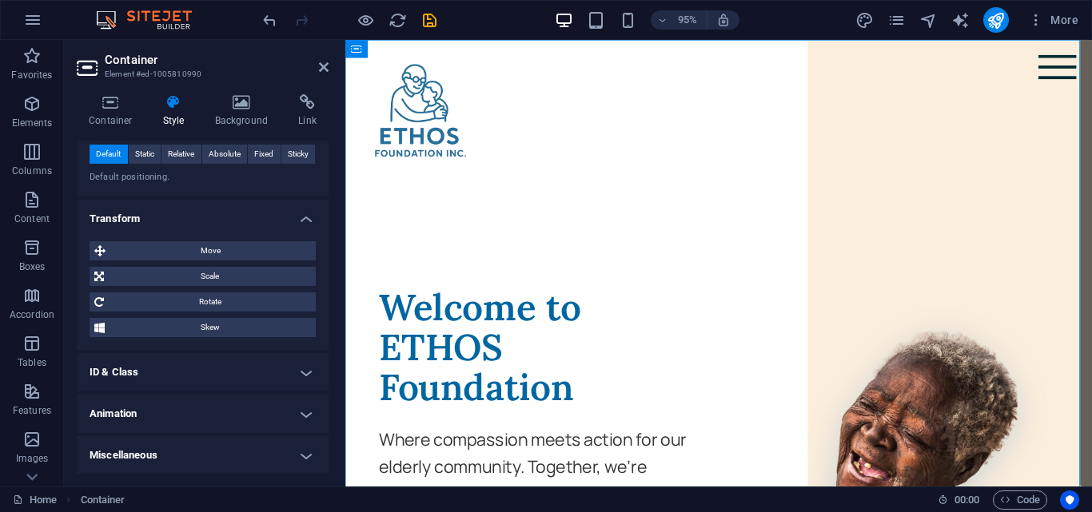
scroll to position [439, 0]
click at [277, 369] on h4 "ID & Class" at bounding box center [203, 371] width 252 height 38
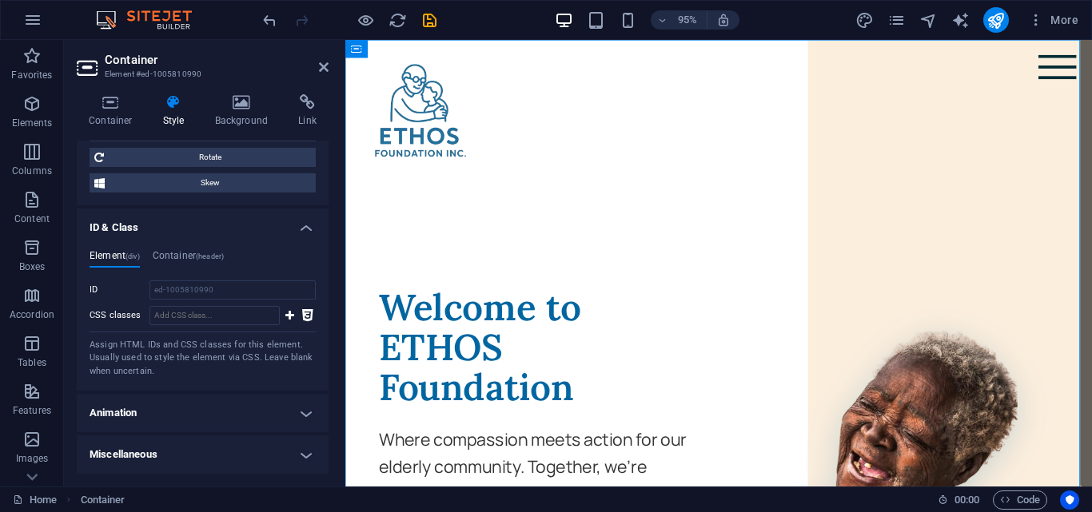
click at [264, 407] on h4 "Animation" at bounding box center [203, 413] width 252 height 38
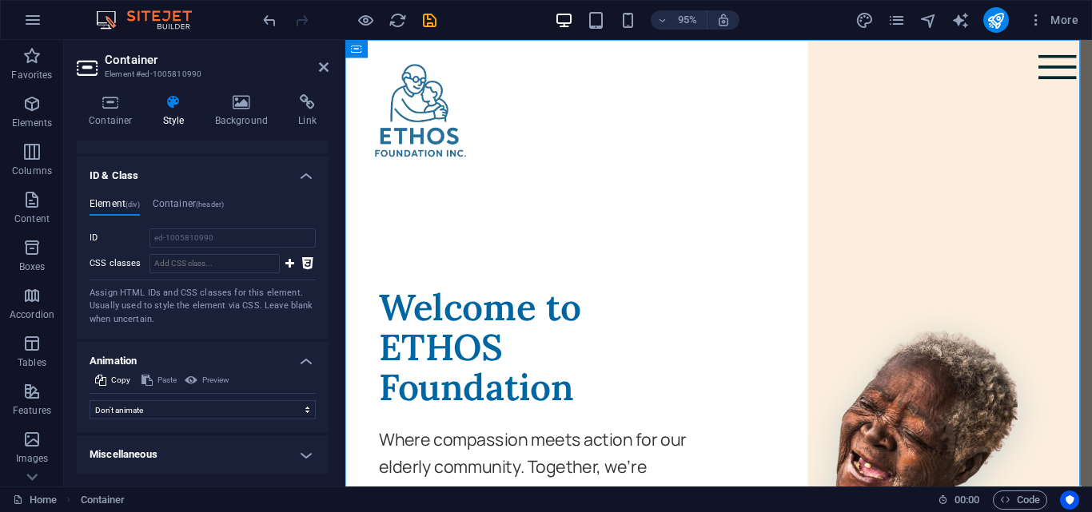
click at [260, 443] on h4 "Miscellaneous" at bounding box center [203, 455] width 252 height 38
click at [329, 63] on aside "Container Element #ed-1005810990 Container Style Background Link Size Height De…" at bounding box center [204, 263] width 281 height 447
click at [321, 70] on icon at bounding box center [324, 67] width 10 height 13
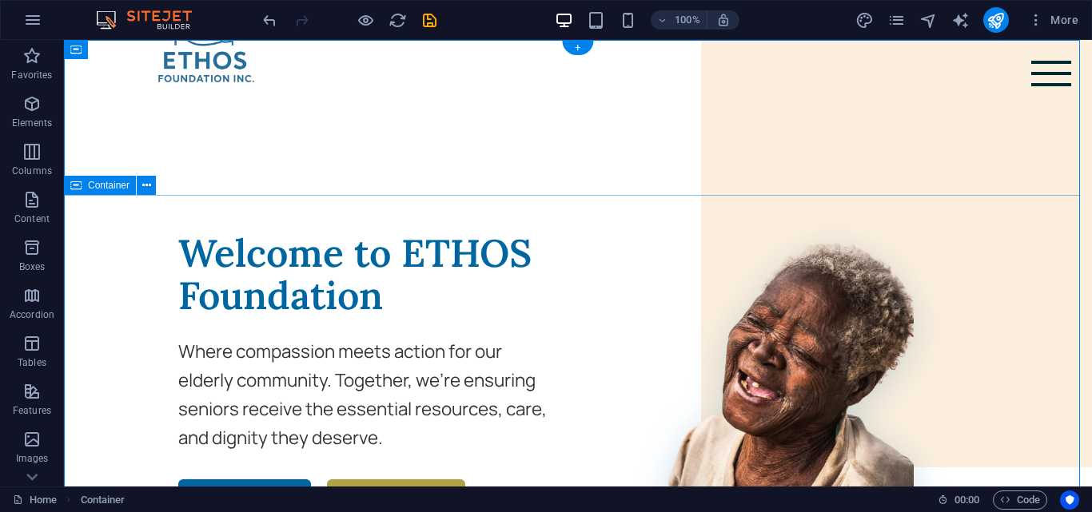
scroll to position [0, 0]
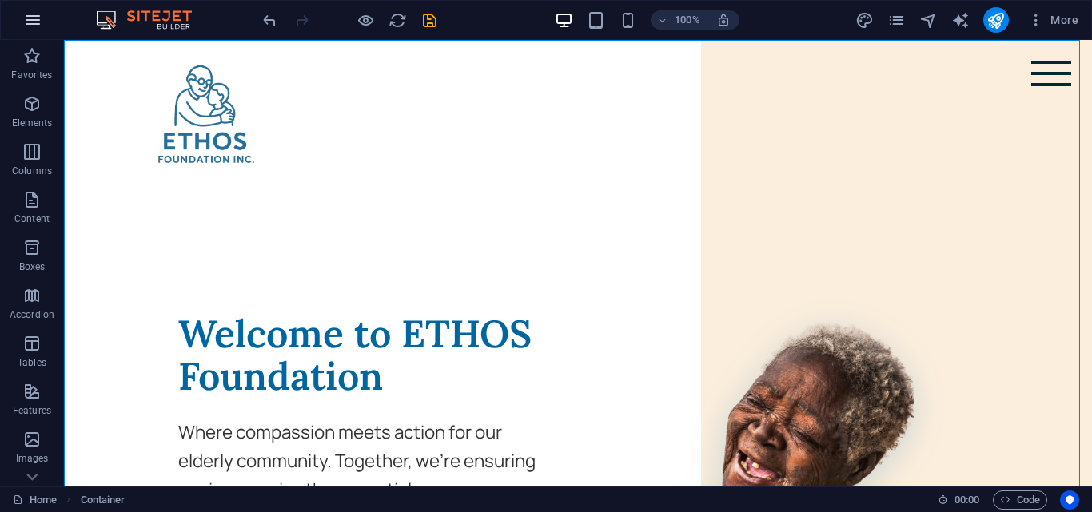
click at [32, 15] on icon "button" at bounding box center [32, 19] width 19 height 19
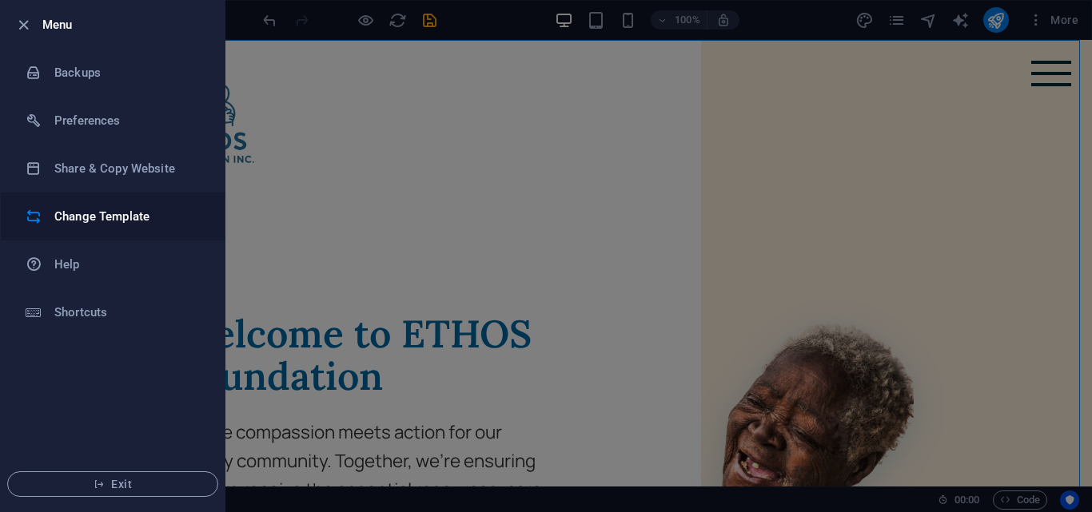
click at [91, 225] on h6 "Change Template" at bounding box center [128, 216] width 148 height 19
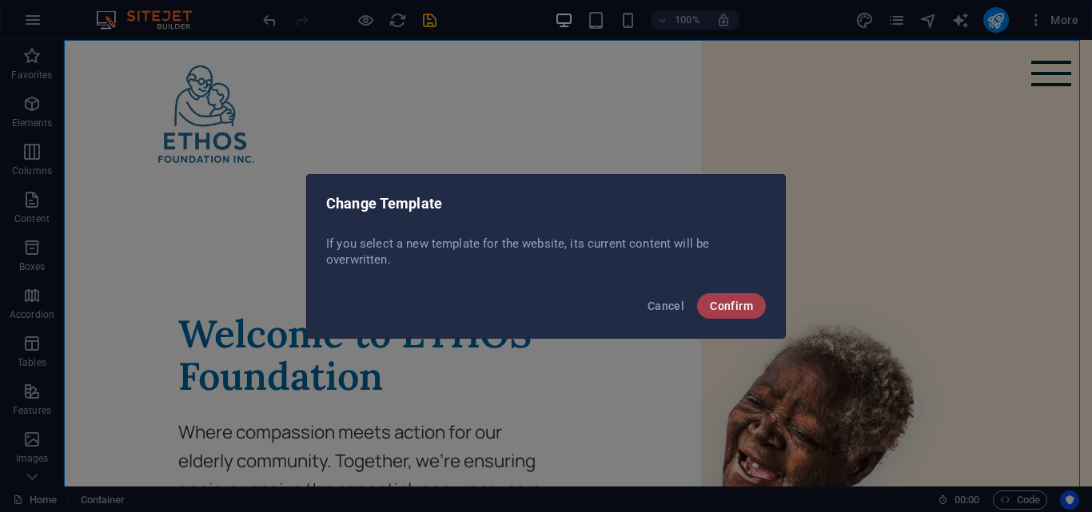
click at [731, 309] on span "Confirm" at bounding box center [731, 306] width 43 height 13
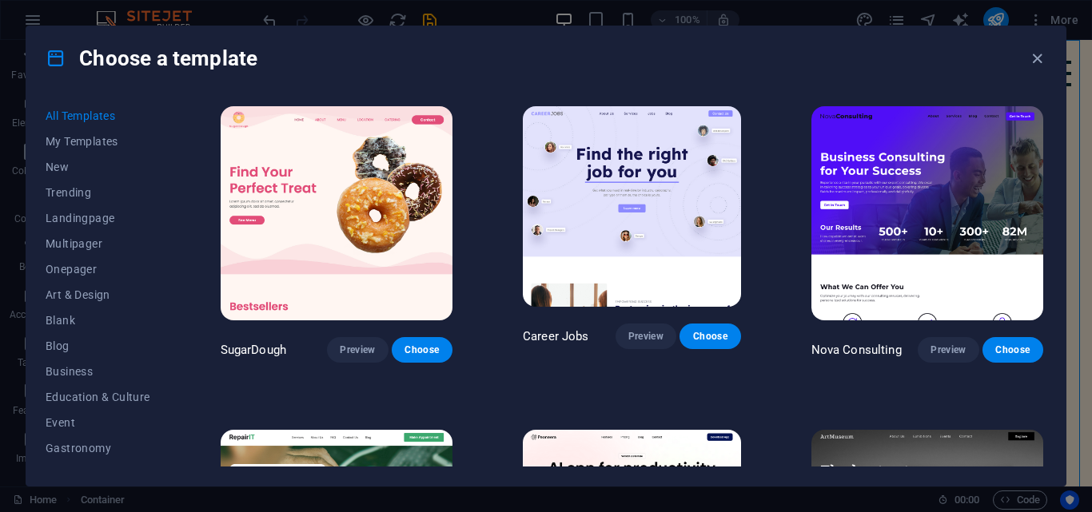
click at [392, 304] on img at bounding box center [337, 213] width 232 height 214
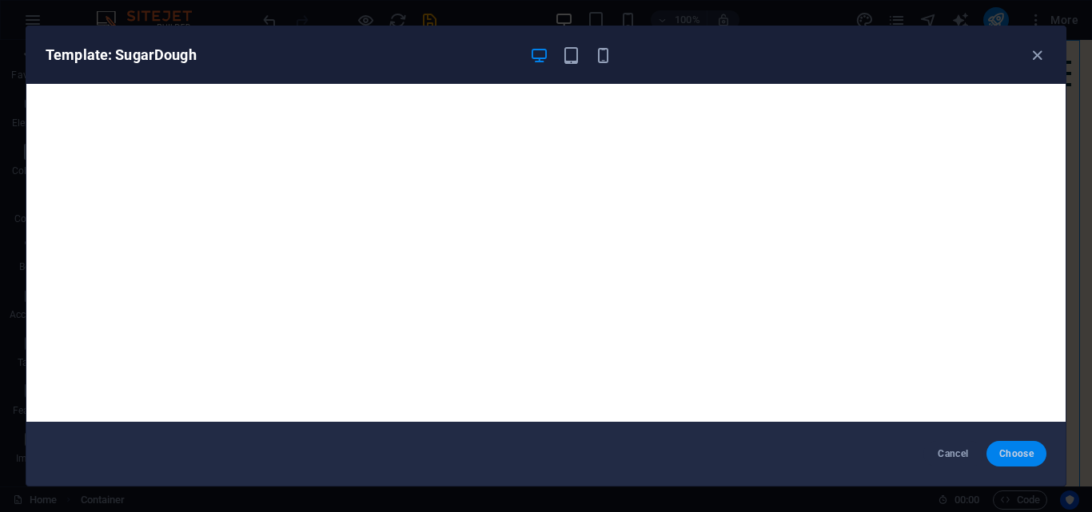
click at [1021, 454] on span "Choose" at bounding box center [1016, 454] width 34 height 13
checkbox input "false"
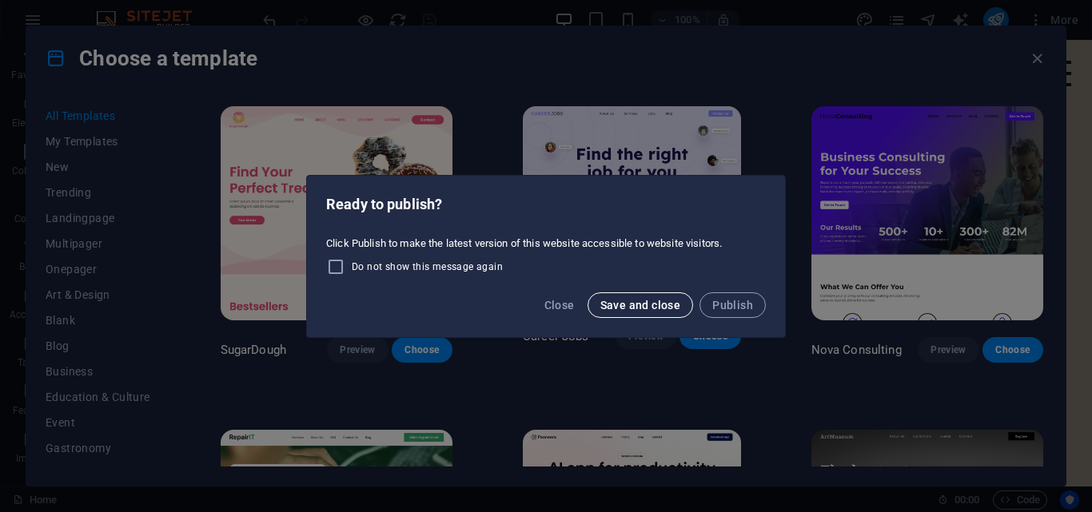
click at [653, 312] on button "Save and close" at bounding box center [640, 306] width 106 height 26
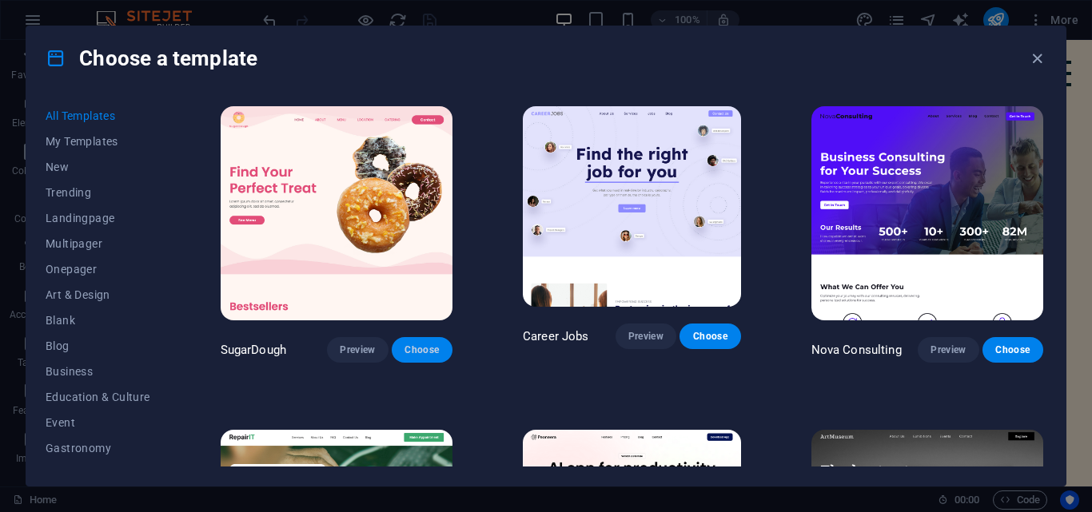
click at [436, 342] on button "Choose" at bounding box center [422, 350] width 61 height 26
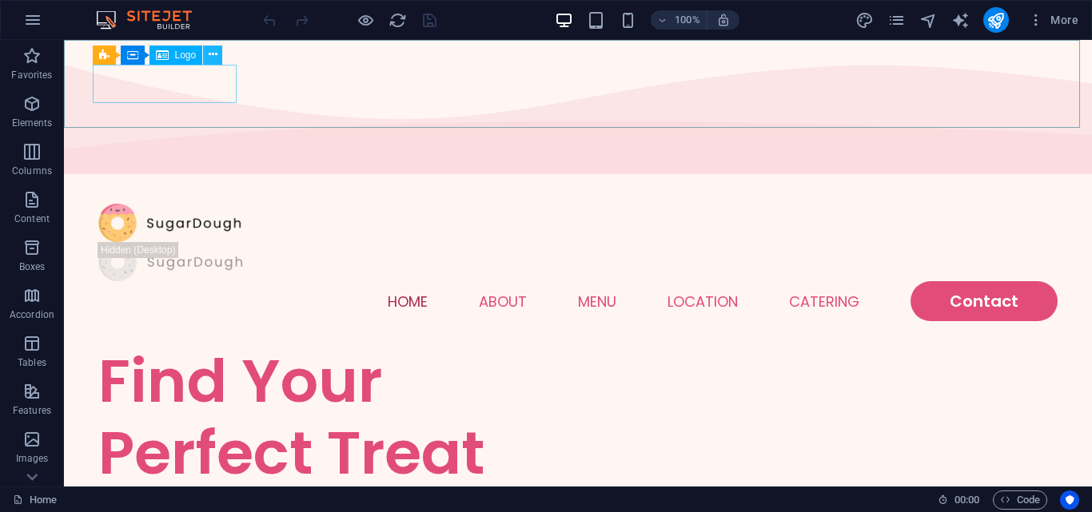
click at [212, 52] on icon at bounding box center [213, 54] width 9 height 17
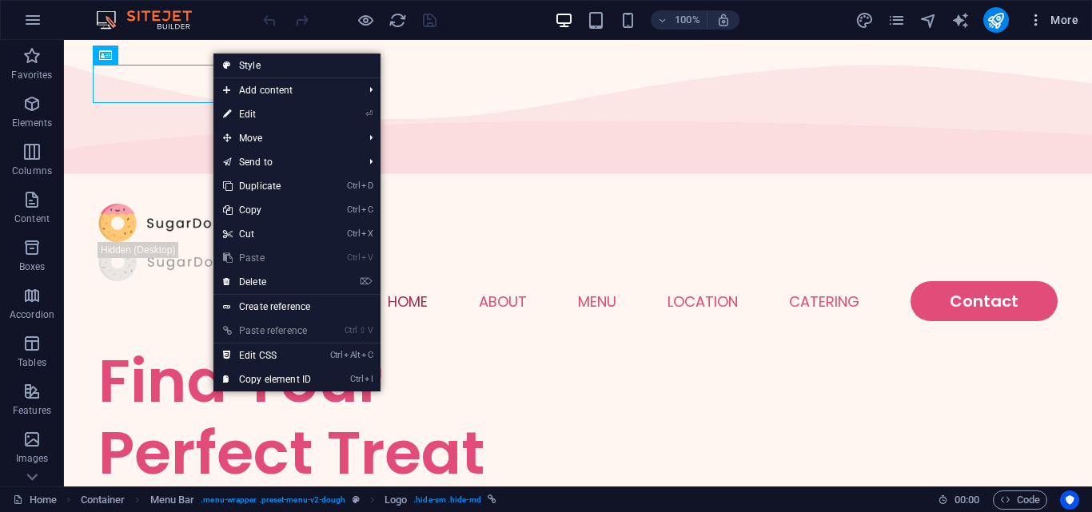
click at [1037, 14] on icon "button" at bounding box center [1036, 20] width 16 height 16
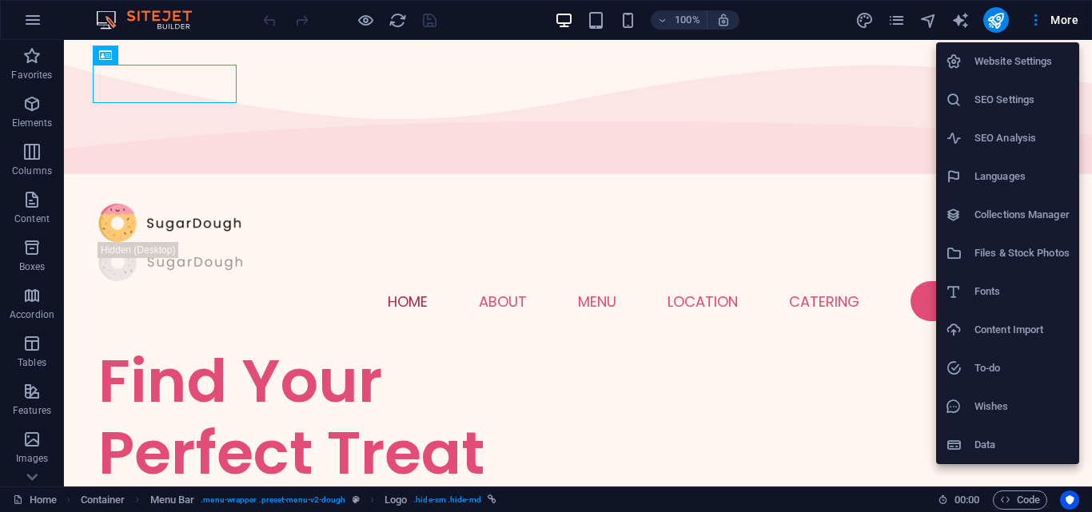
click at [945, 236] on li "Files & Stock Photos" at bounding box center [1007, 253] width 143 height 38
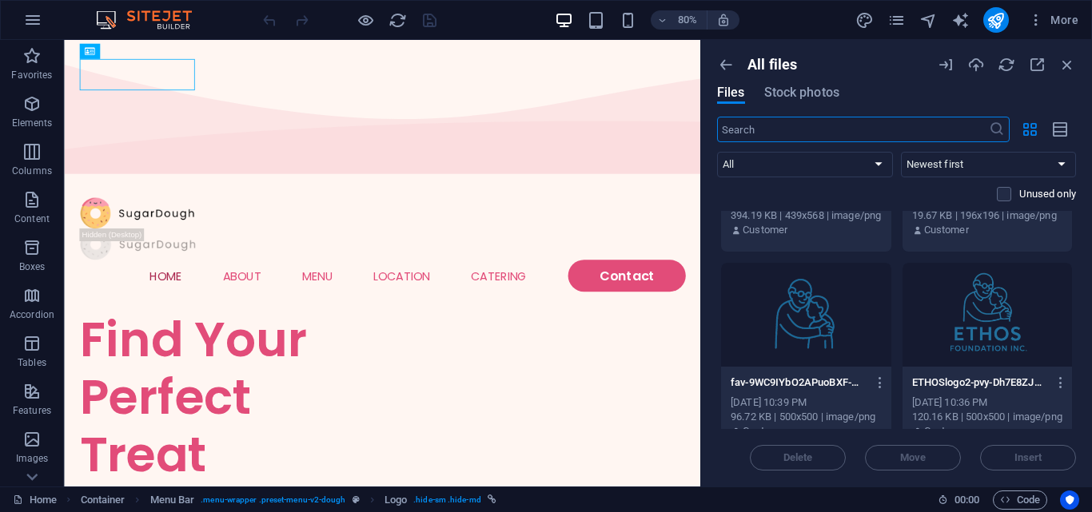
scroll to position [175, 0]
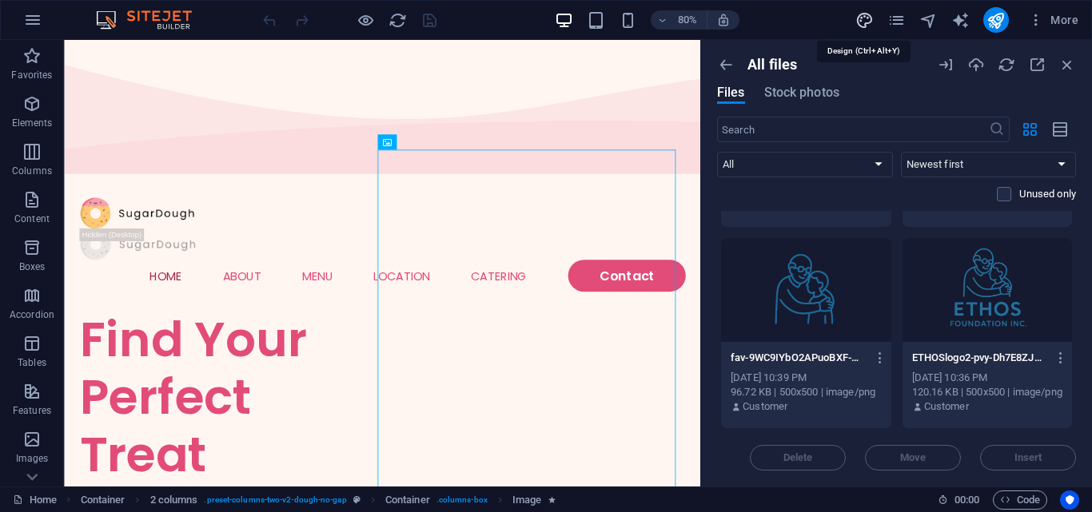
click at [871, 18] on icon "design" at bounding box center [864, 20] width 18 height 18
select select "px"
select select "300"
select select "px"
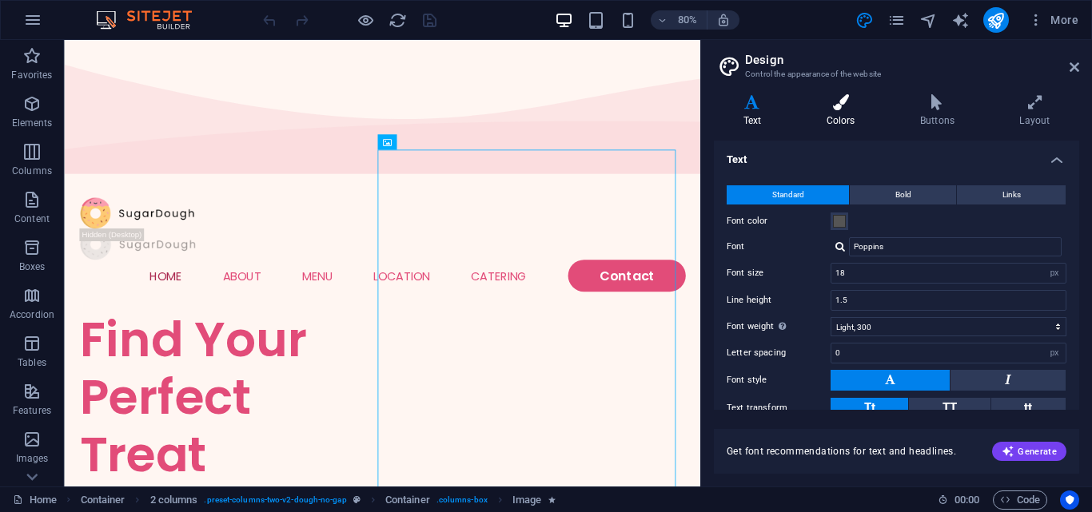
click at [856, 100] on icon at bounding box center [840, 102] width 87 height 16
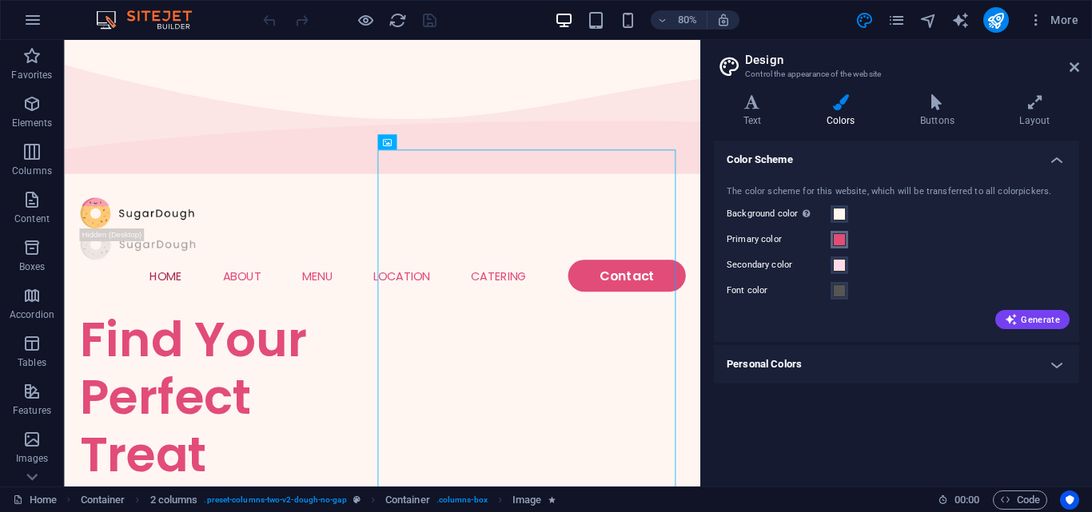
click at [834, 240] on span at bounding box center [839, 239] width 13 height 13
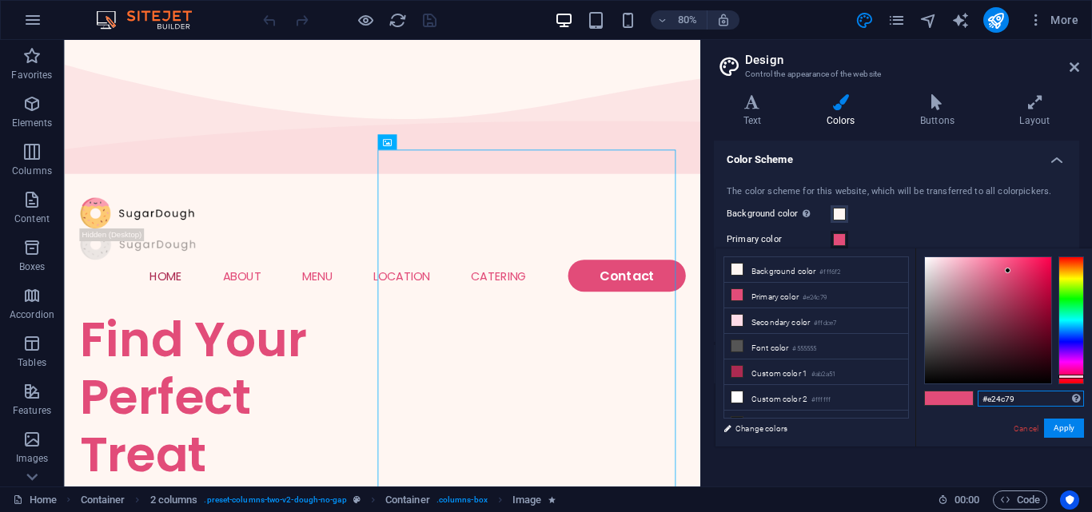
click at [1027, 396] on input "#e24c79" at bounding box center [1031, 399] width 106 height 16
type input "#"
type input "#ffffff"
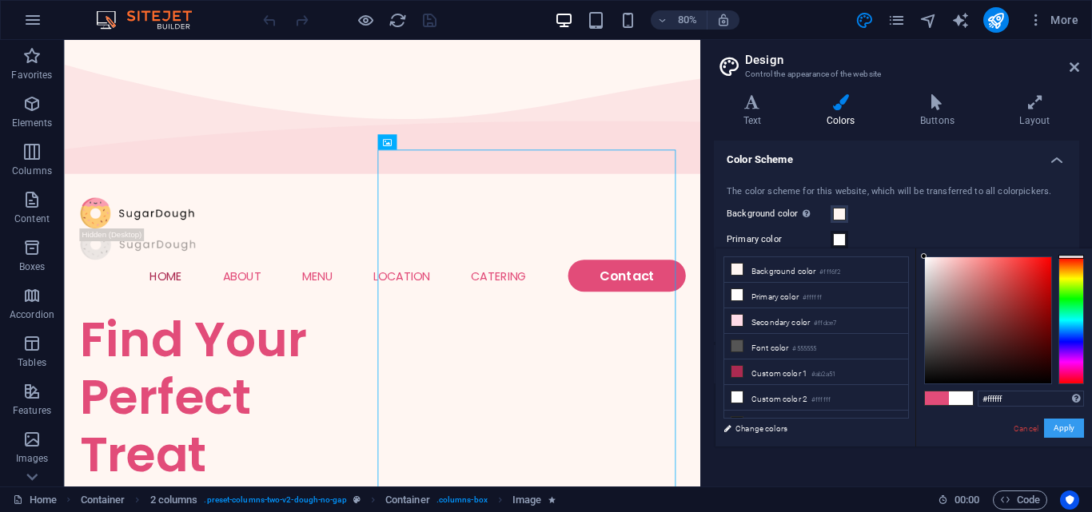
click at [1070, 432] on button "Apply" at bounding box center [1064, 428] width 40 height 19
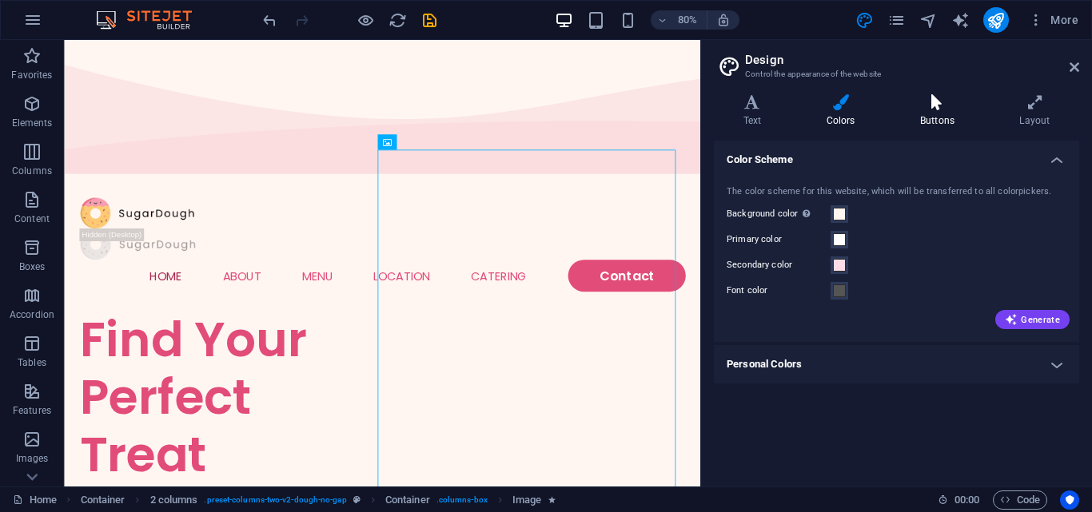
click at [933, 114] on h4 "Buttons" at bounding box center [939, 111] width 99 height 34
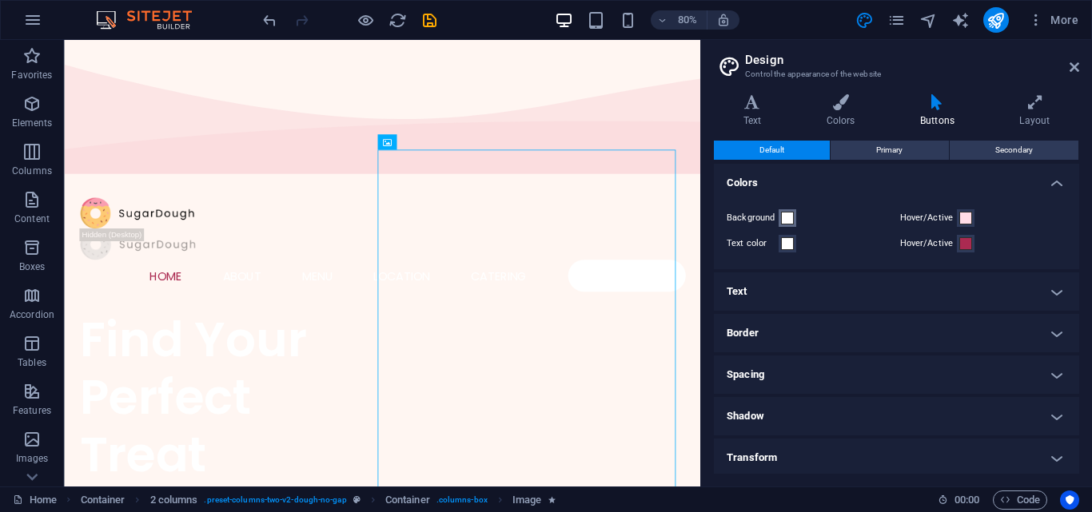
click at [786, 219] on span at bounding box center [787, 218] width 13 height 13
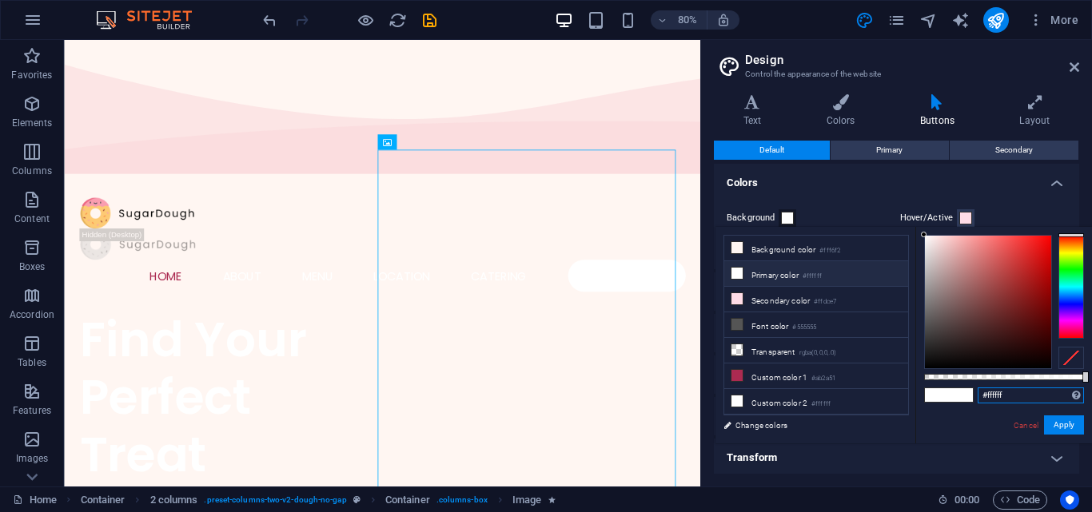
click at [1019, 390] on input "#ffffff" at bounding box center [1031, 396] width 106 height 16
type input "#"
click at [968, 394] on span at bounding box center [961, 395] width 24 height 14
click at [968, 400] on span at bounding box center [961, 395] width 24 height 14
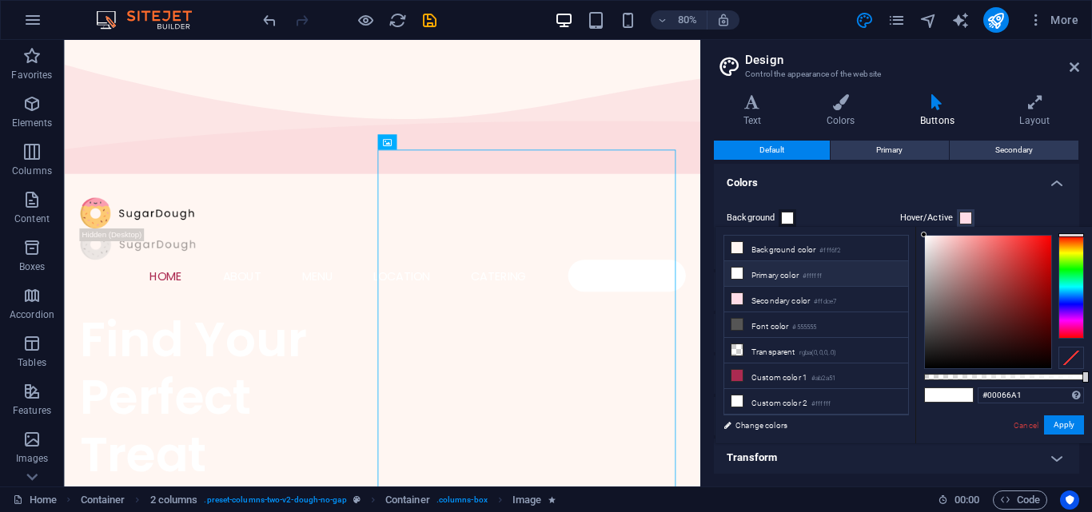
click at [968, 400] on span at bounding box center [961, 395] width 24 height 14
click at [1028, 394] on input "#00066A1" at bounding box center [1031, 396] width 106 height 16
click at [962, 394] on span at bounding box center [961, 395] width 24 height 14
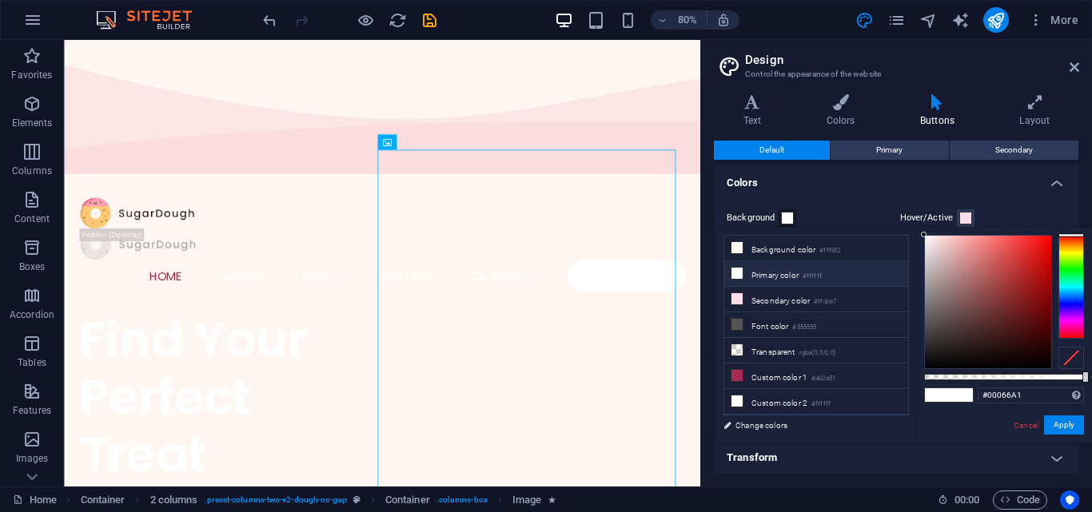
click at [946, 394] on span at bounding box center [937, 395] width 24 height 14
click at [1008, 392] on input "#ffffff" at bounding box center [1031, 396] width 106 height 16
type input "#"
click at [959, 216] on span at bounding box center [965, 218] width 13 height 13
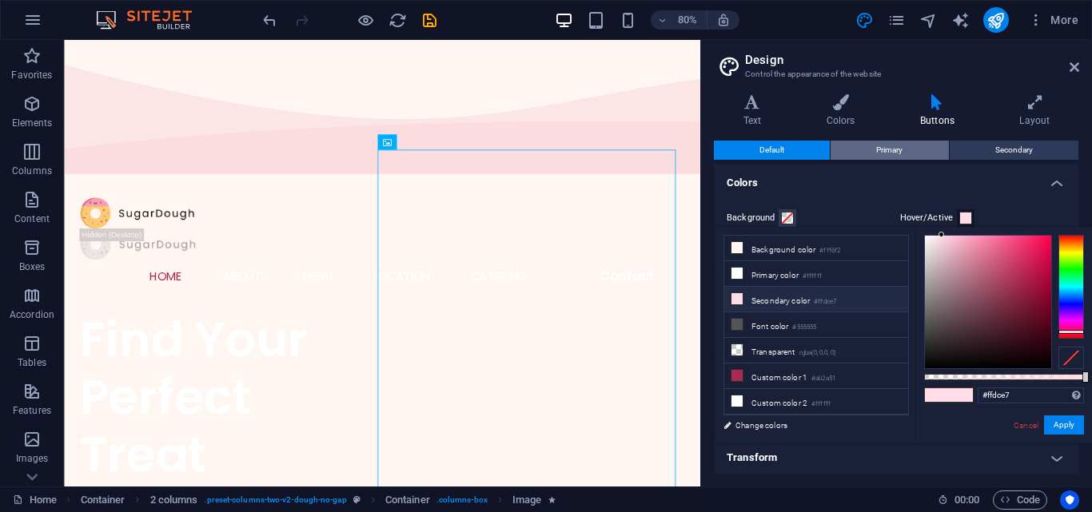
click at [925, 154] on button "Primary" at bounding box center [888, 150] width 117 height 19
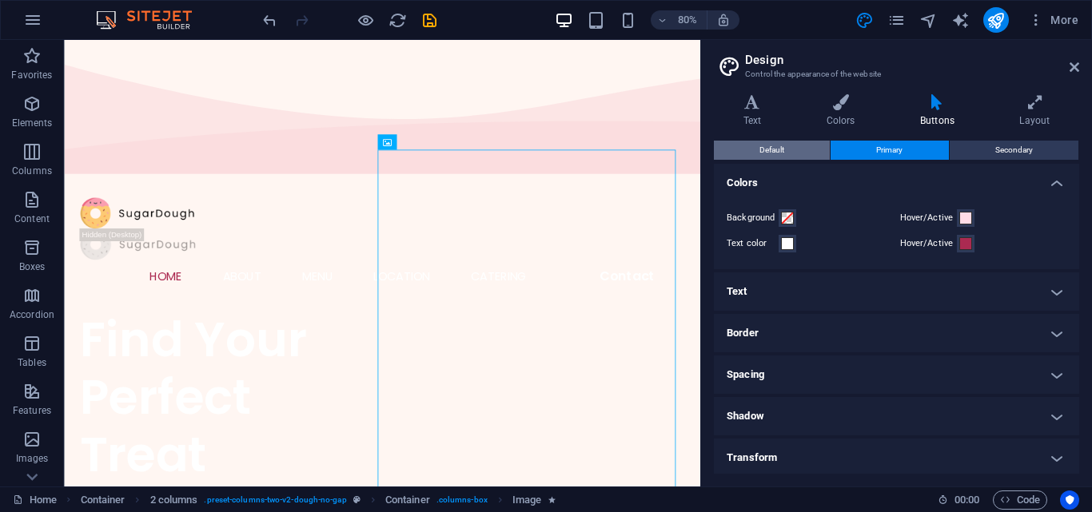
click at [776, 151] on span "Default" at bounding box center [771, 150] width 25 height 19
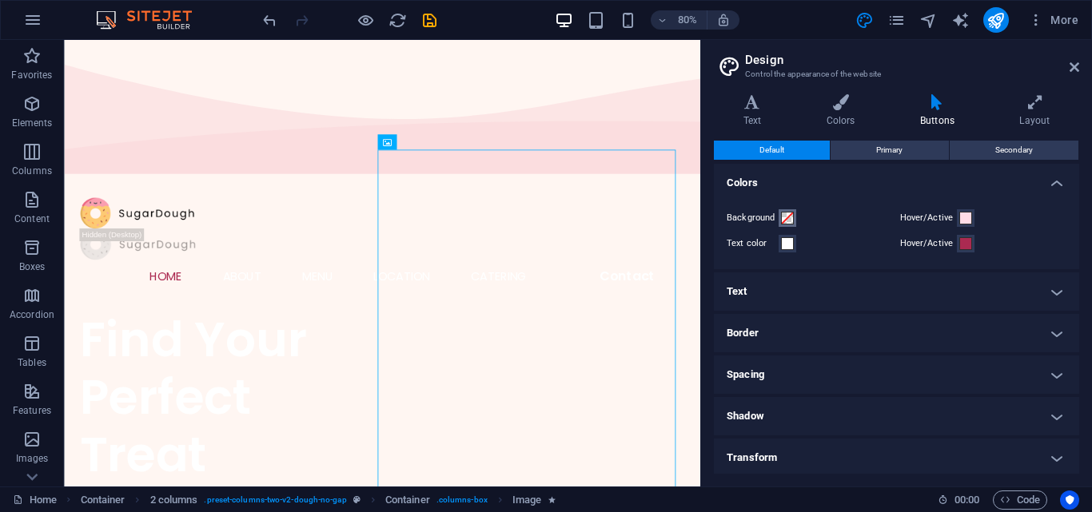
click at [785, 214] on span at bounding box center [787, 218] width 13 height 13
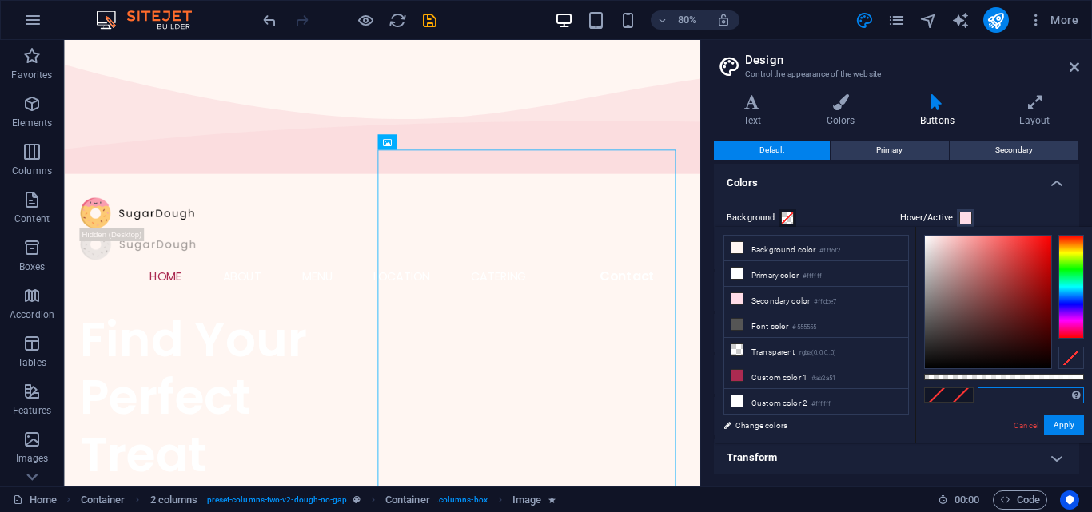
click at [996, 394] on input "text" at bounding box center [1031, 396] width 106 height 16
type input "#0066a1"
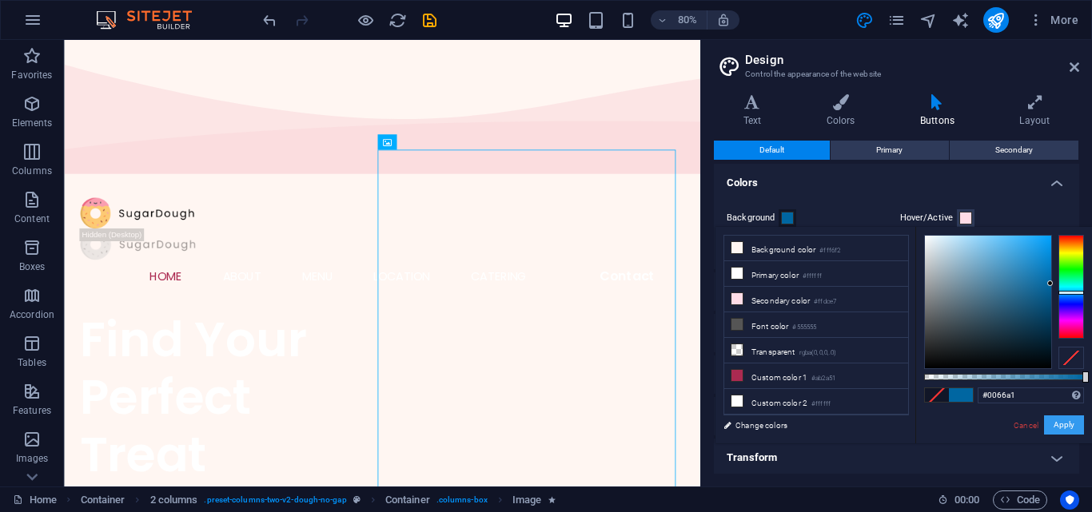
click at [1059, 428] on button "Apply" at bounding box center [1064, 425] width 40 height 19
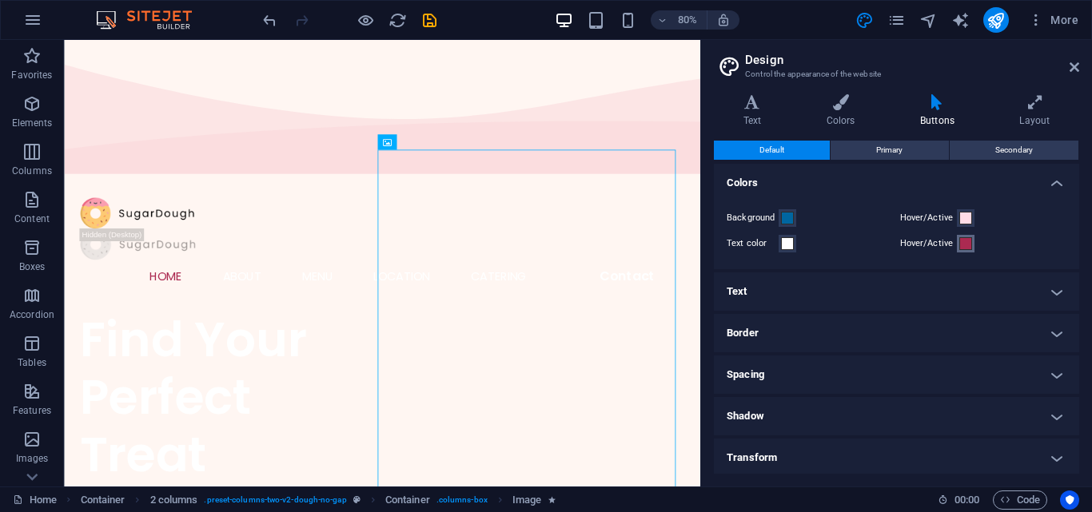
click at [961, 235] on button "Hover/Active" at bounding box center [966, 244] width 18 height 18
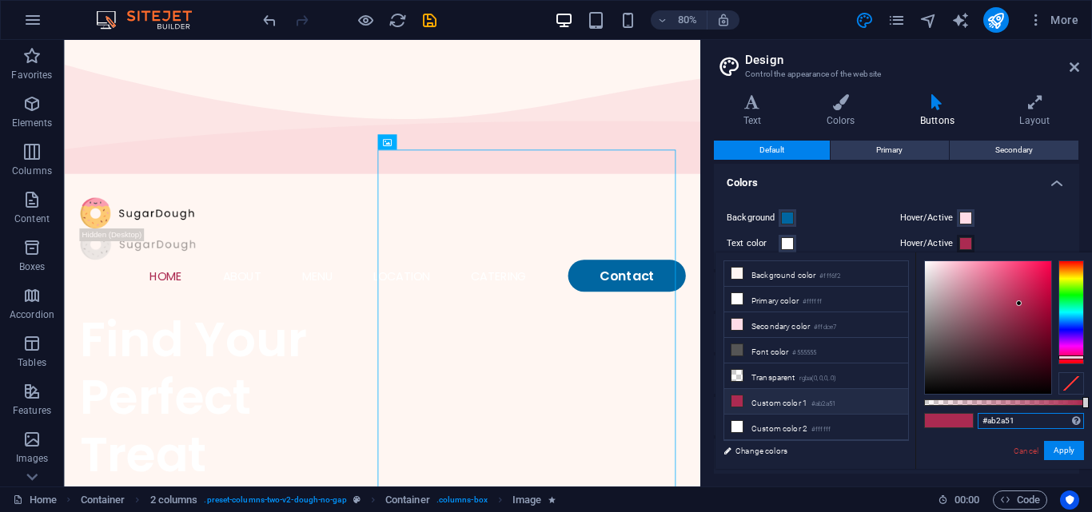
click at [1034, 415] on input "#ab2a51" at bounding box center [1031, 421] width 106 height 16
type input "#"
click at [981, 423] on input "004B73" at bounding box center [1031, 421] width 106 height 16
type input "#004b73"
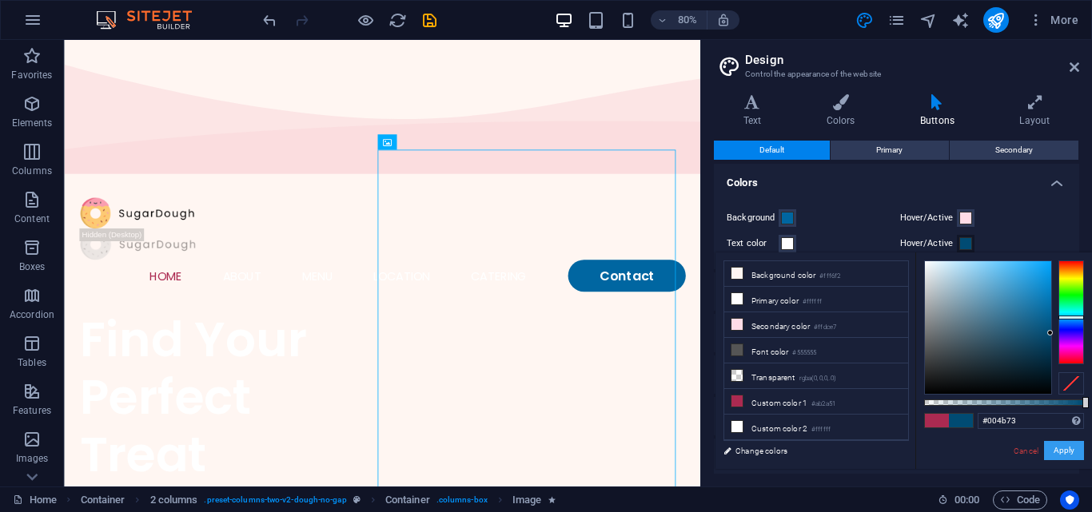
click at [1071, 454] on button "Apply" at bounding box center [1064, 450] width 40 height 19
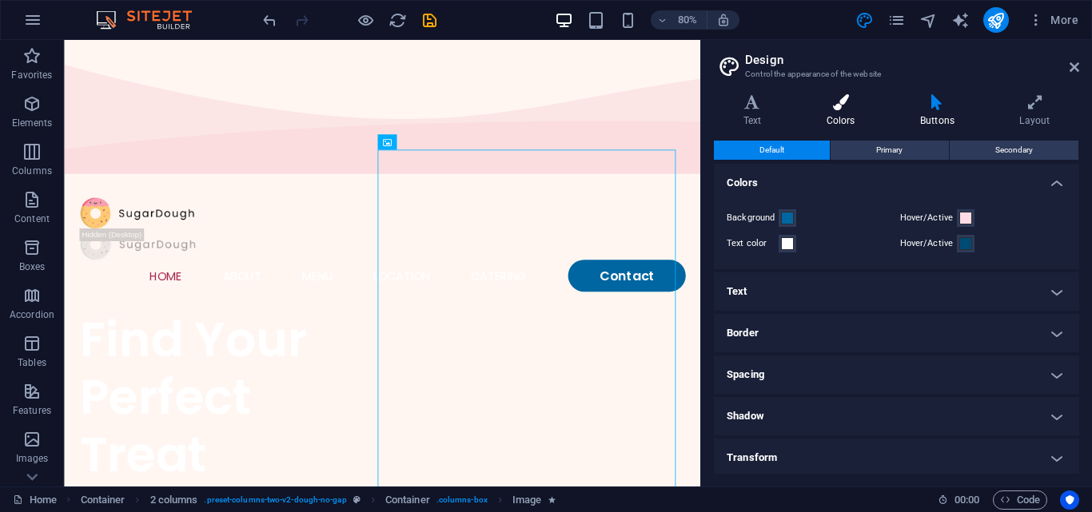
click at [848, 113] on h4 "Colors" at bounding box center [844, 111] width 94 height 34
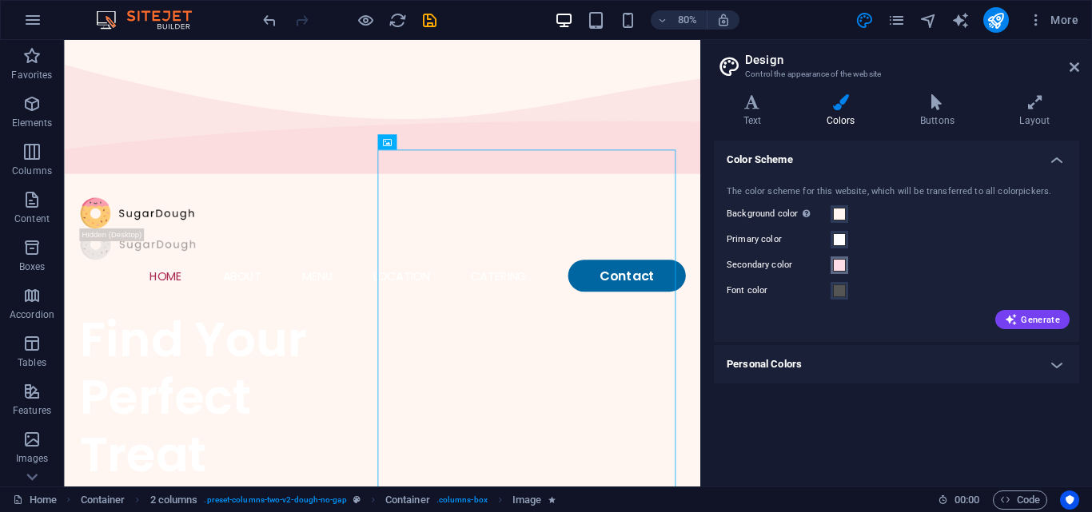
click at [840, 261] on span at bounding box center [839, 265] width 13 height 13
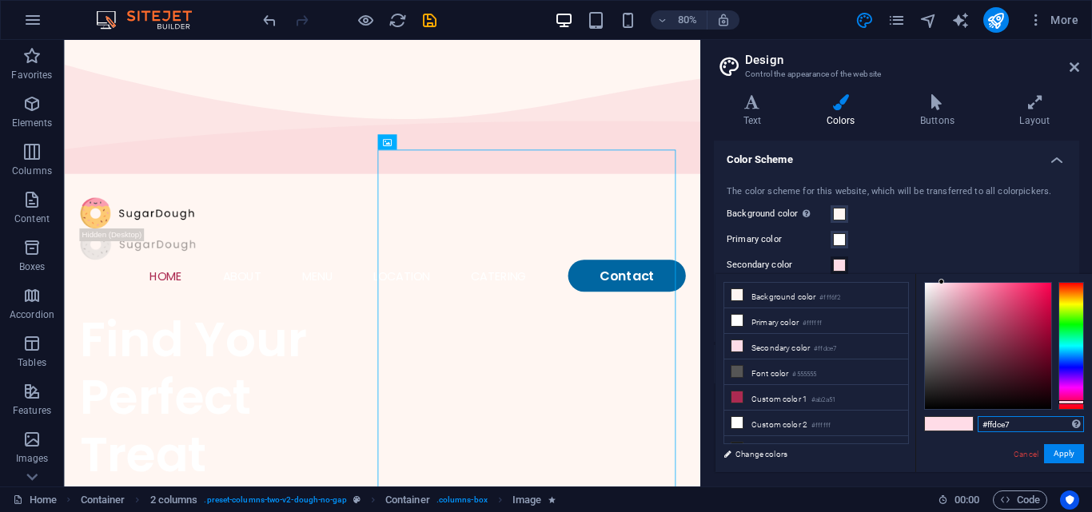
click at [1012, 422] on input "#ffdce7" at bounding box center [1031, 424] width 106 height 16
type input "#"
type input "#f2f2f2"
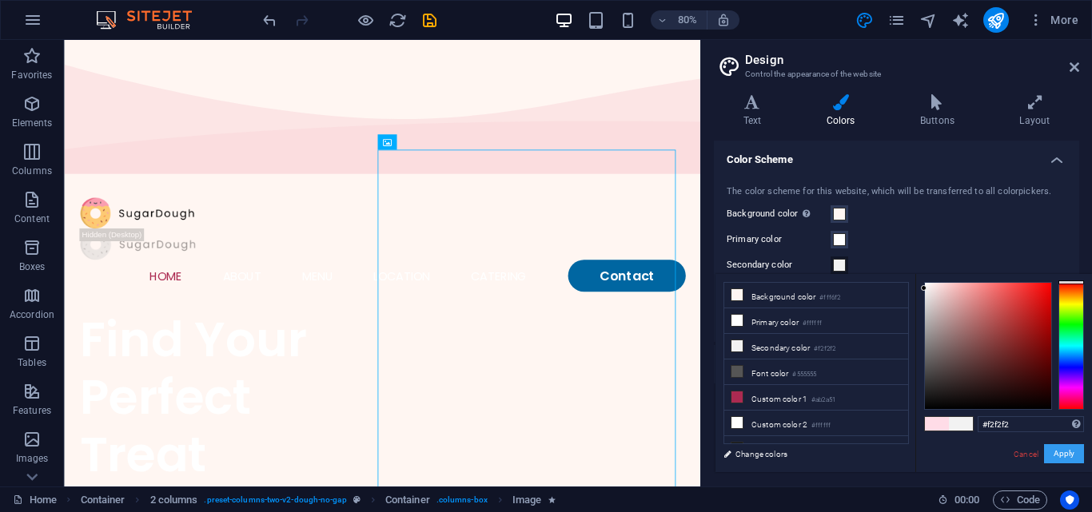
click at [1061, 454] on button "Apply" at bounding box center [1064, 453] width 40 height 19
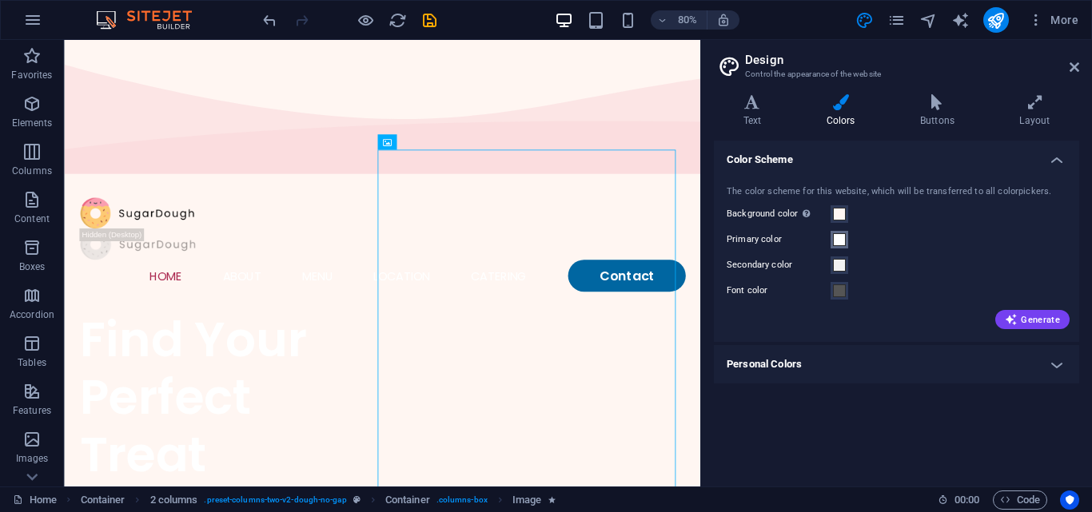
click at [832, 239] on button "Primary color" at bounding box center [839, 240] width 18 height 18
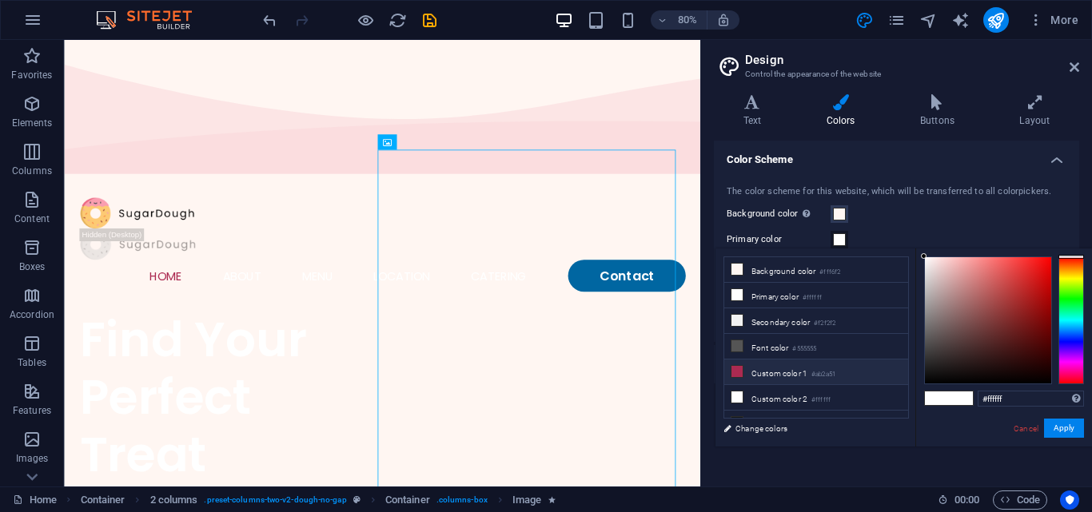
click at [821, 369] on small "#ab2a51" at bounding box center [823, 374] width 24 height 11
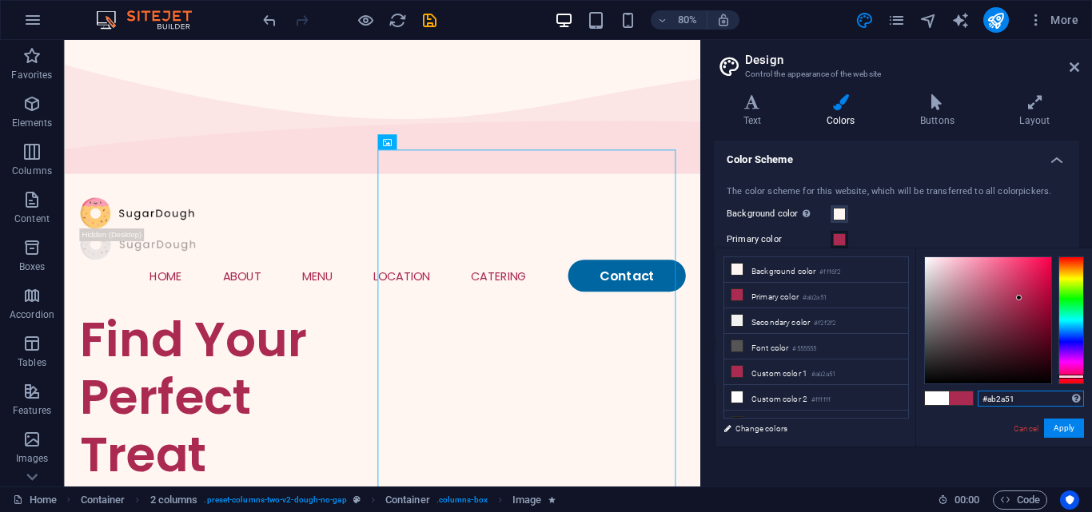
click at [1039, 396] on input "#ab2a51" at bounding box center [1031, 399] width 106 height 16
type input "#"
paste input "#B2A243"
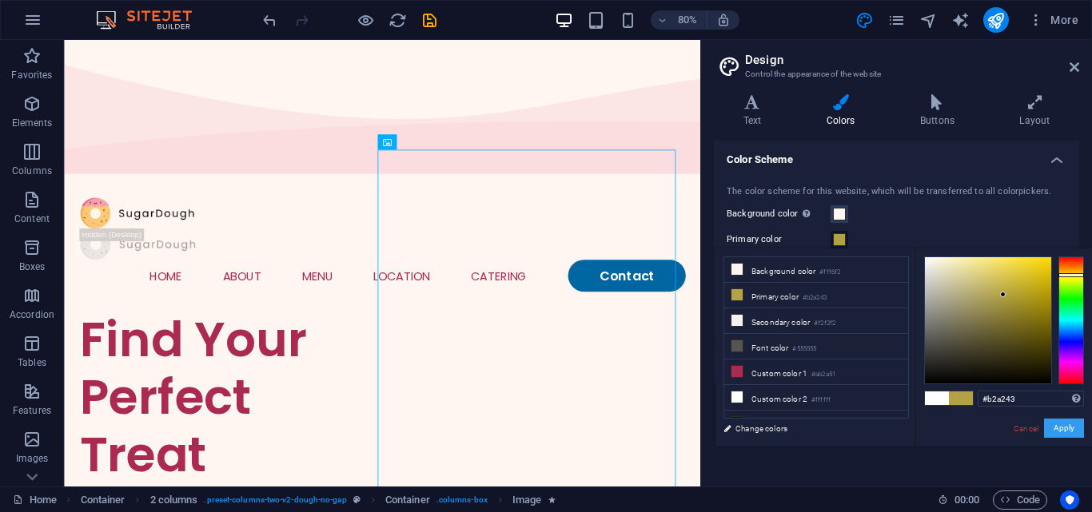
click at [1072, 427] on button "Apply" at bounding box center [1064, 428] width 40 height 19
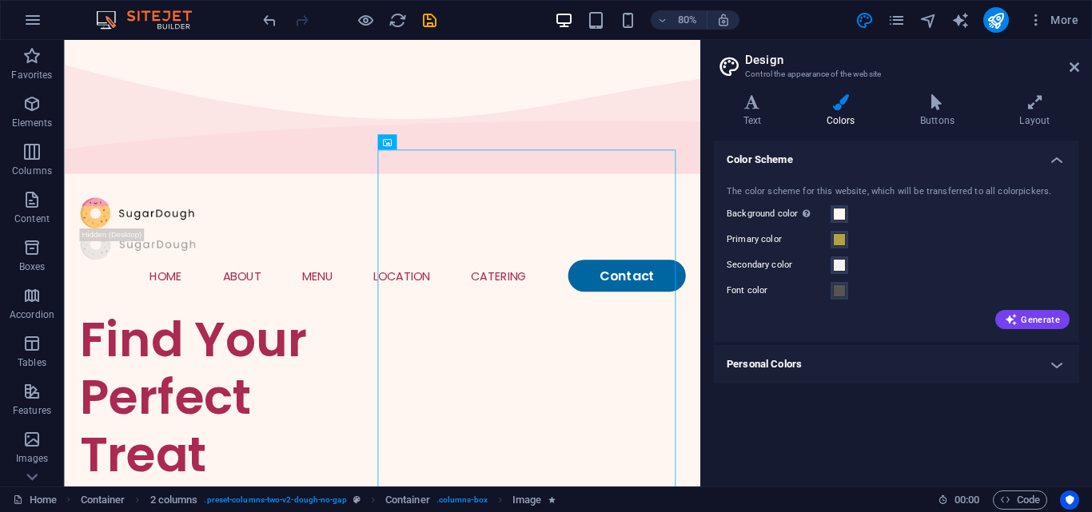
click at [789, 236] on label "Primary color" at bounding box center [779, 239] width 104 height 19
click at [830, 236] on button "Primary color" at bounding box center [839, 240] width 18 height 18
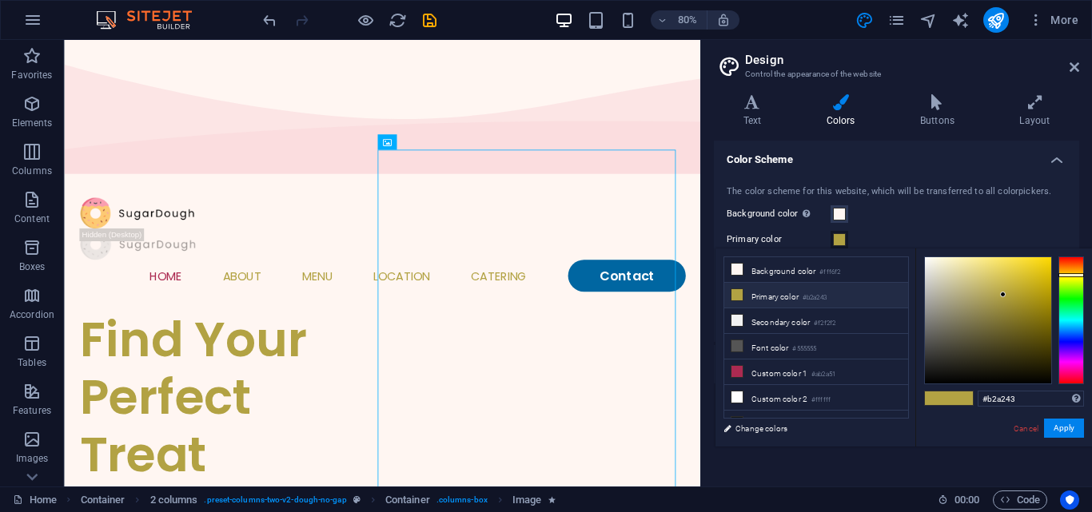
click at [778, 293] on li "Primary color #b2a243" at bounding box center [816, 296] width 184 height 26
click at [762, 378] on li "Custom color 1 #ab2a51" at bounding box center [816, 373] width 184 height 26
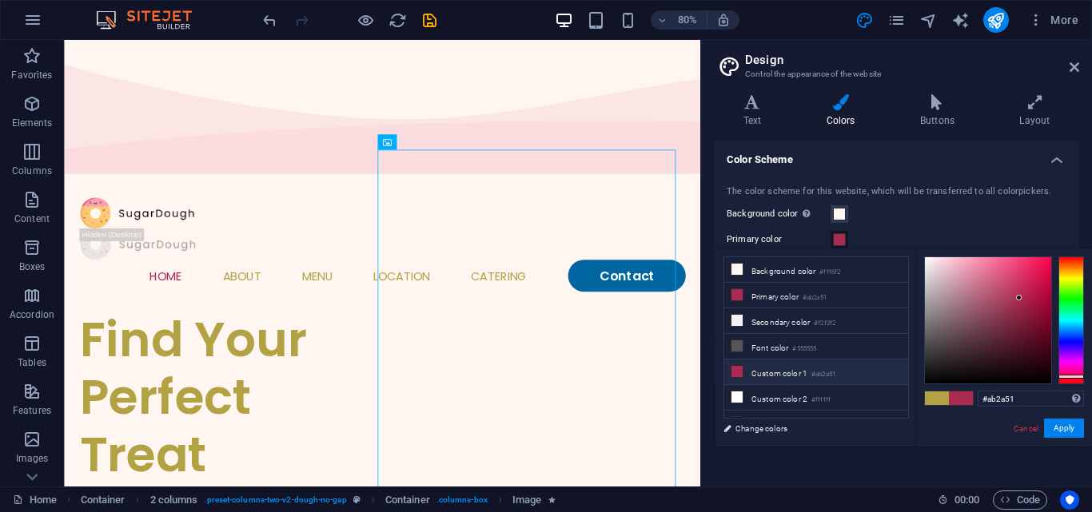
click at [738, 368] on icon at bounding box center [736, 371] width 11 height 11
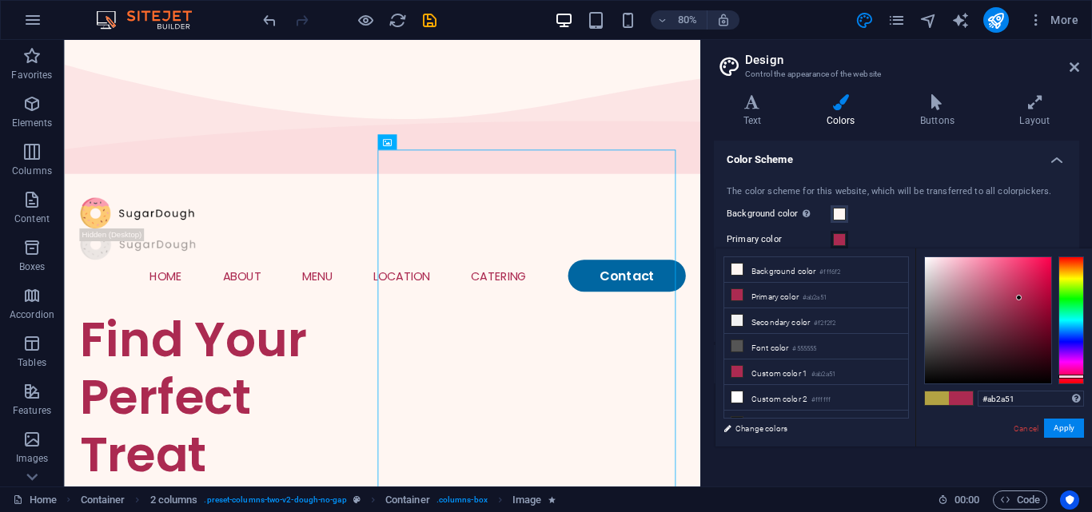
click at [965, 395] on span at bounding box center [961, 399] width 24 height 14
click at [1020, 401] on input "#ab2a51" at bounding box center [1031, 399] width 106 height 16
type input "#"
paste input "#0066A1"
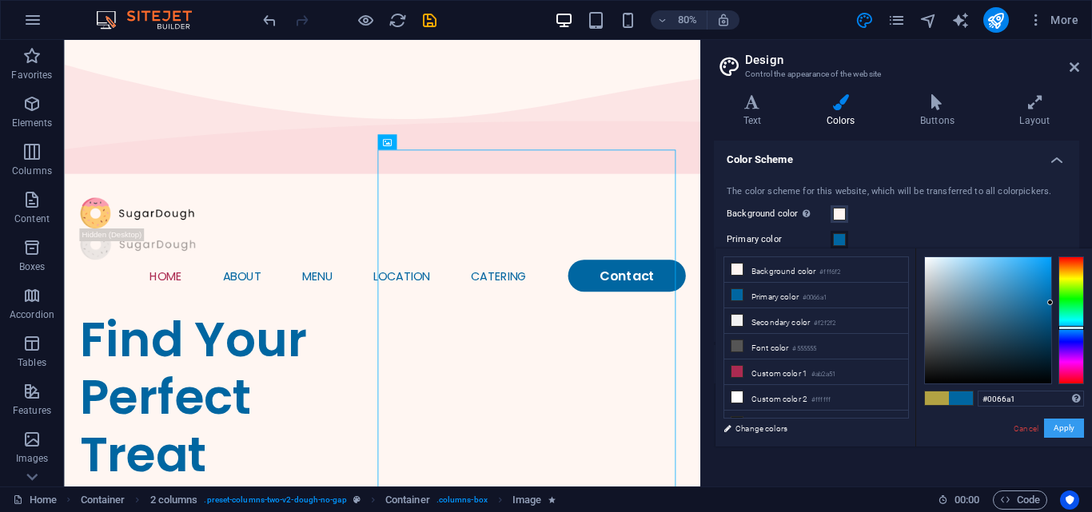
click at [1065, 432] on button "Apply" at bounding box center [1064, 428] width 40 height 19
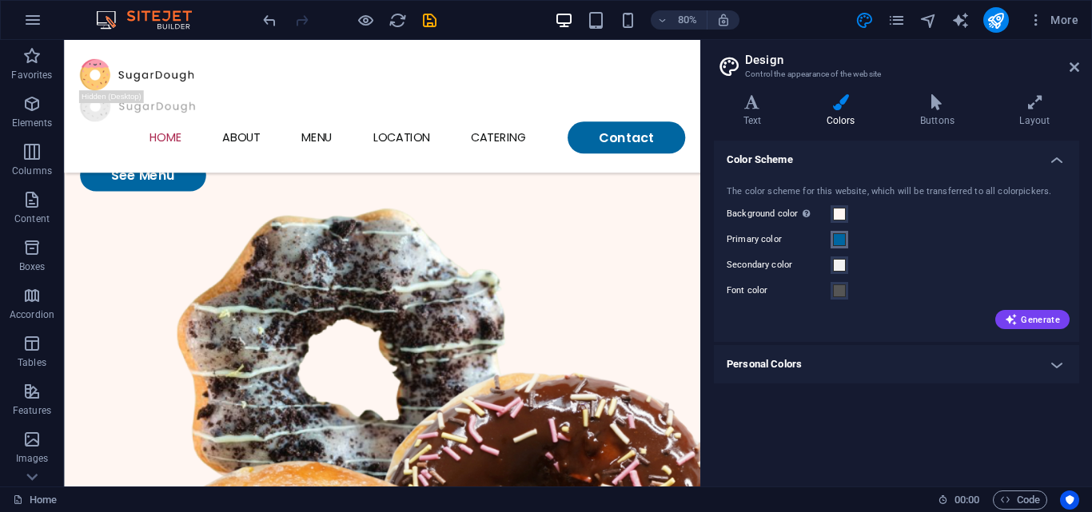
scroll to position [0, 0]
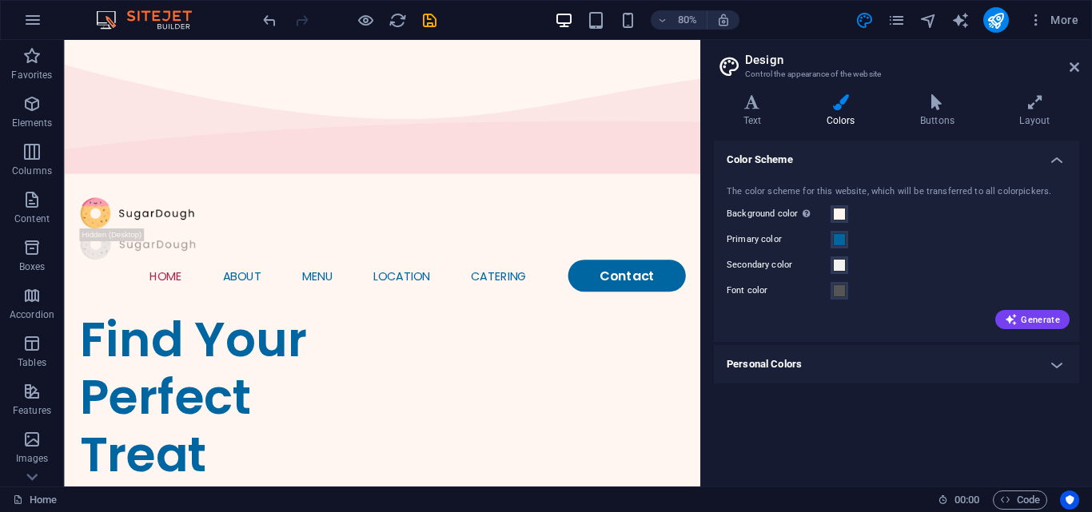
click at [785, 245] on label "Primary color" at bounding box center [779, 239] width 104 height 19
click at [830, 245] on button "Primary color" at bounding box center [839, 240] width 18 height 18
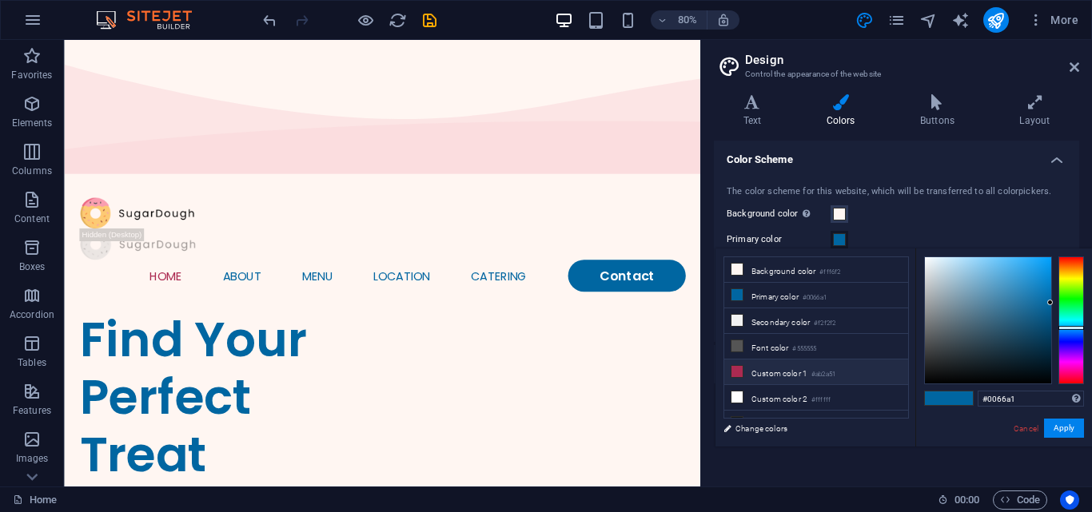
click at [776, 376] on li "Custom color 1 #ab2a51" at bounding box center [816, 373] width 184 height 26
type input "#ab2a51"
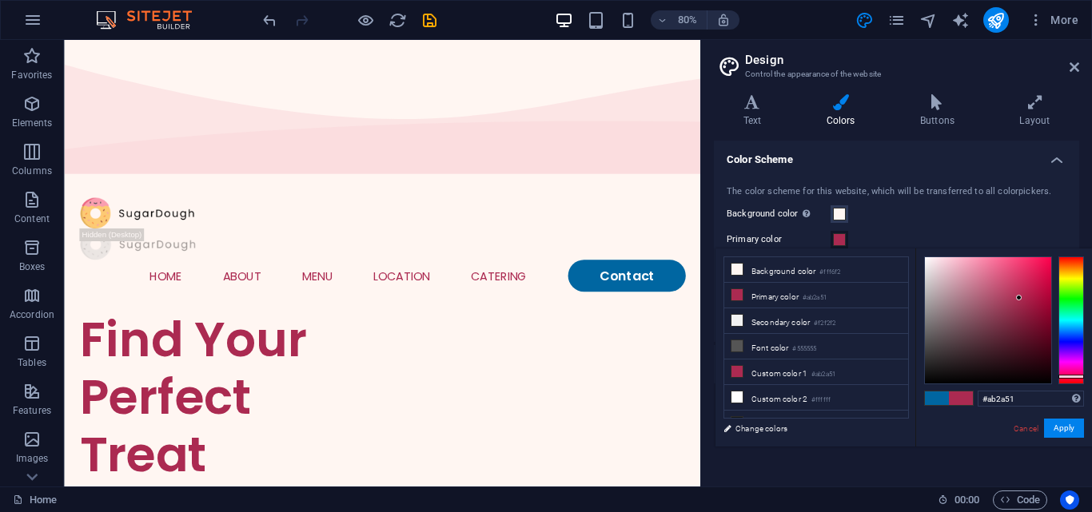
click at [776, 376] on li "Custom color 1 #ab2a51" at bounding box center [816, 373] width 184 height 26
click at [1023, 428] on link "Cancel" at bounding box center [1026, 429] width 28 height 12
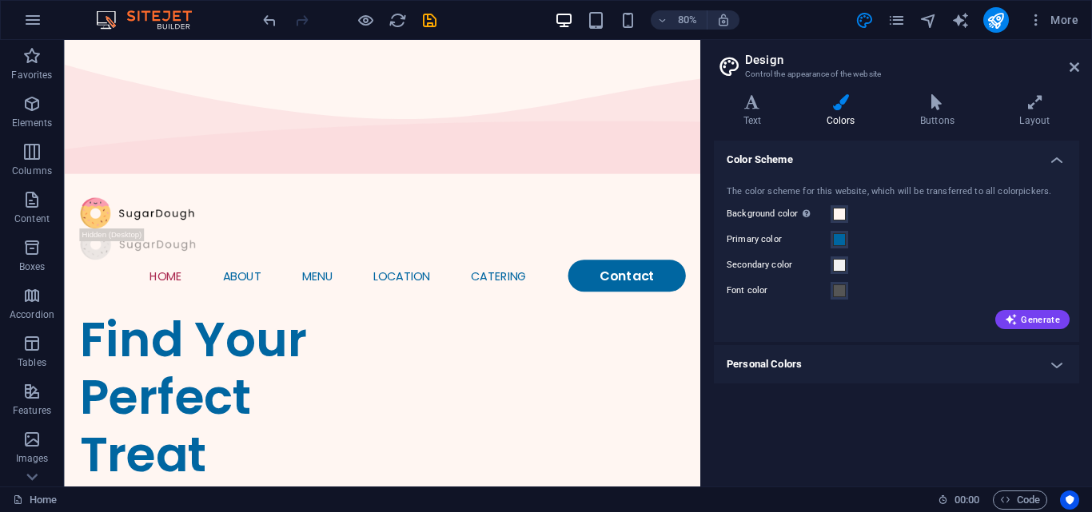
click at [753, 242] on label "Primary color" at bounding box center [779, 239] width 104 height 19
click at [830, 242] on button "Primary color" at bounding box center [839, 240] width 18 height 18
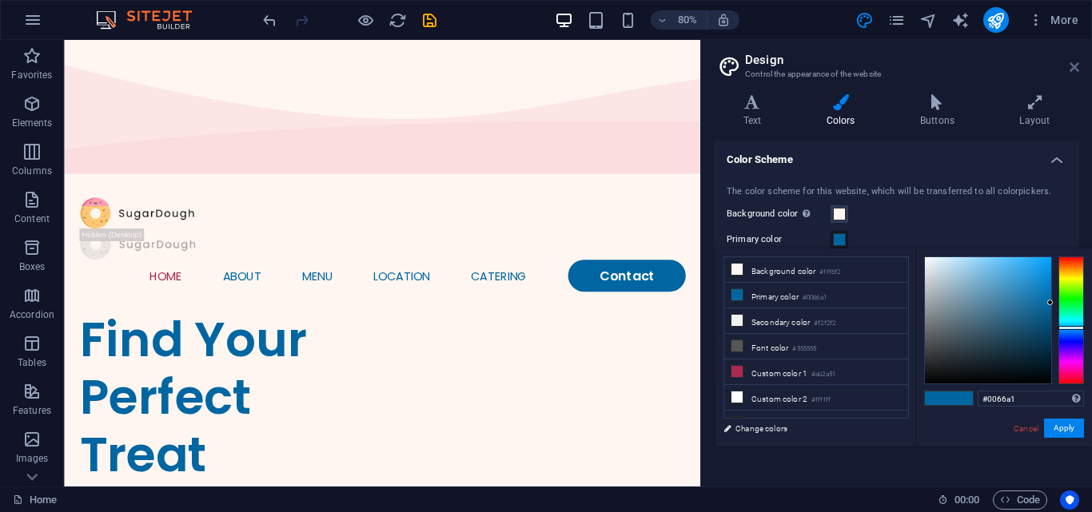
click at [1076, 65] on icon at bounding box center [1074, 67] width 10 height 13
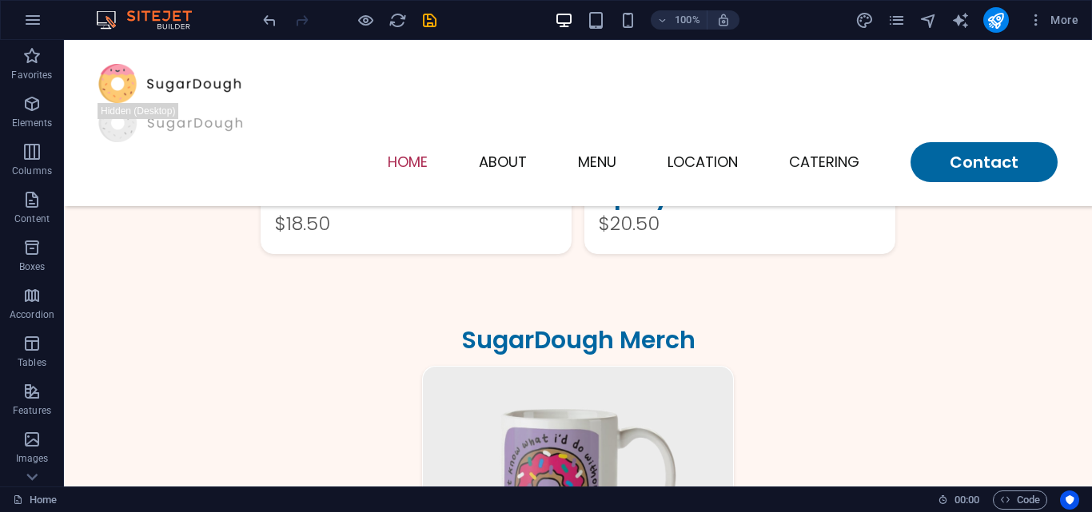
scroll to position [2427, 0]
click at [897, 18] on icon "pages" at bounding box center [896, 20] width 18 height 18
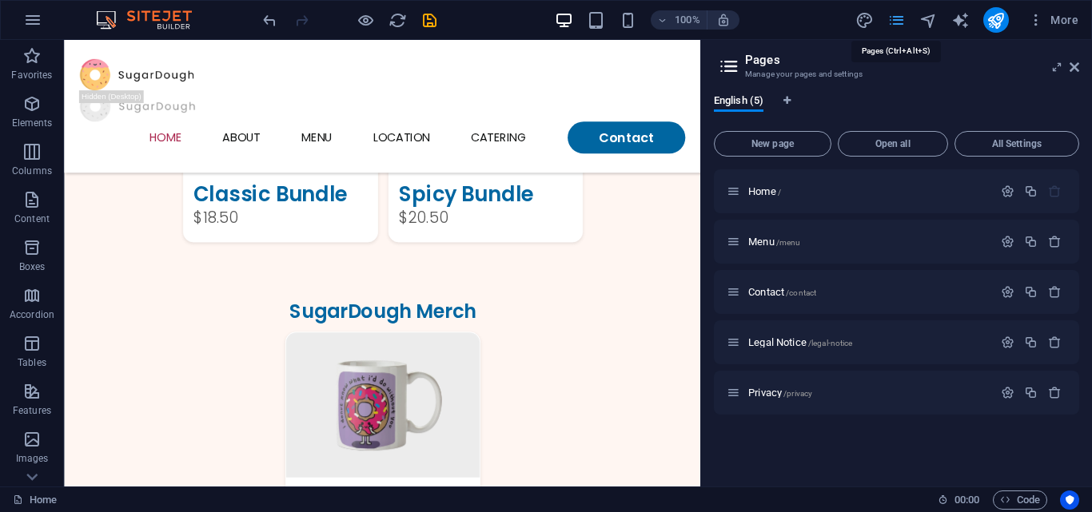
scroll to position [2391, 0]
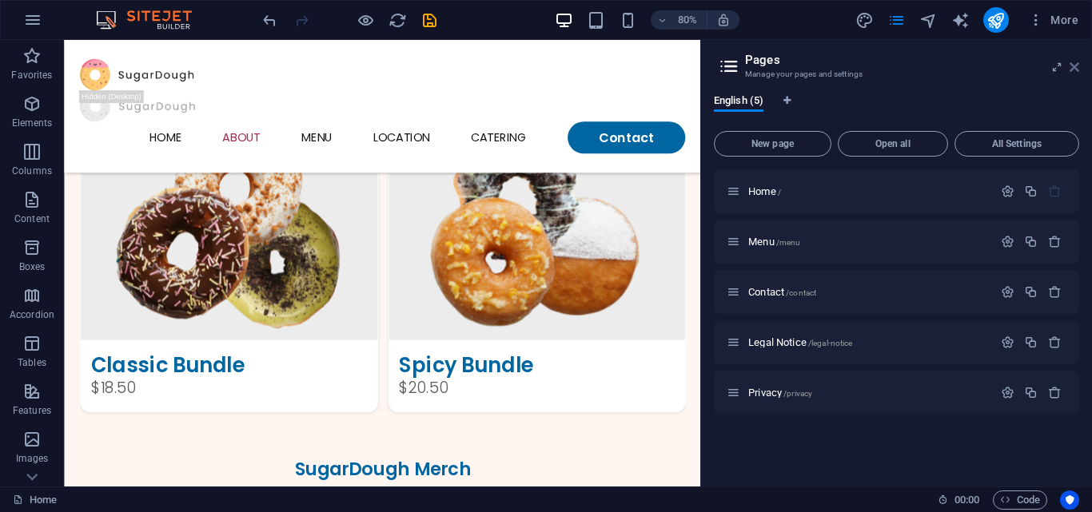
click at [1073, 61] on icon at bounding box center [1074, 67] width 10 height 13
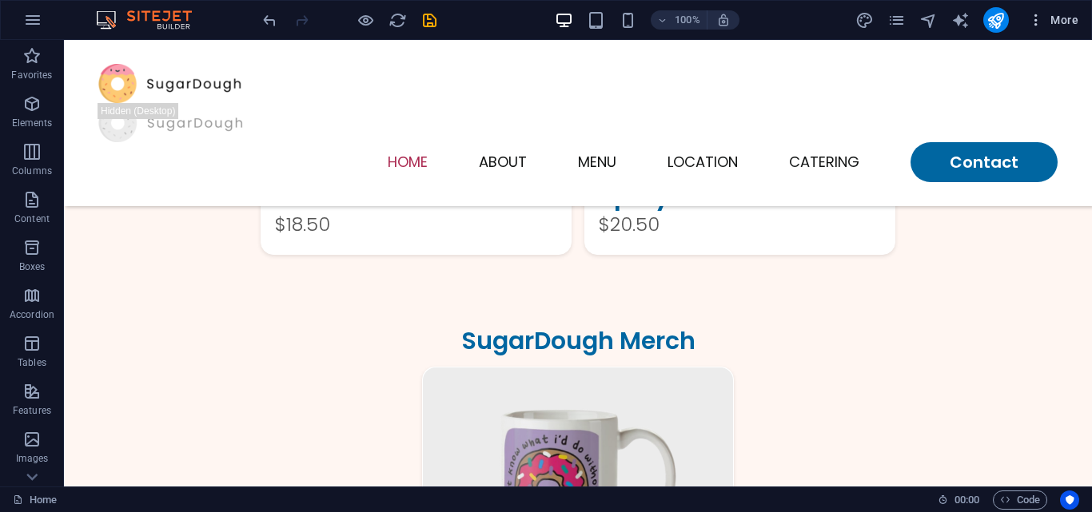
click at [1045, 27] on span "More" at bounding box center [1053, 20] width 50 height 16
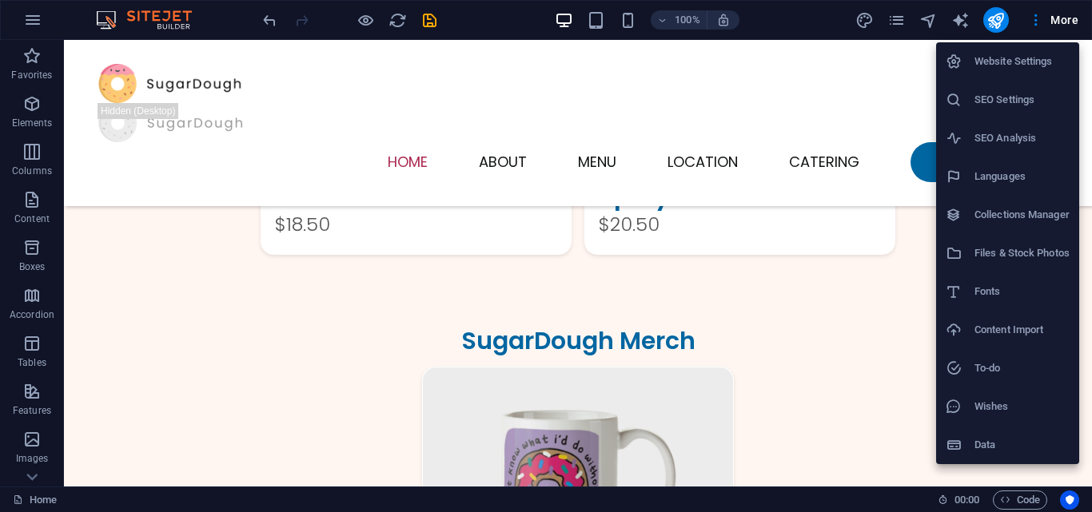
click at [1013, 68] on h6 "Website Settings" at bounding box center [1021, 61] width 95 height 19
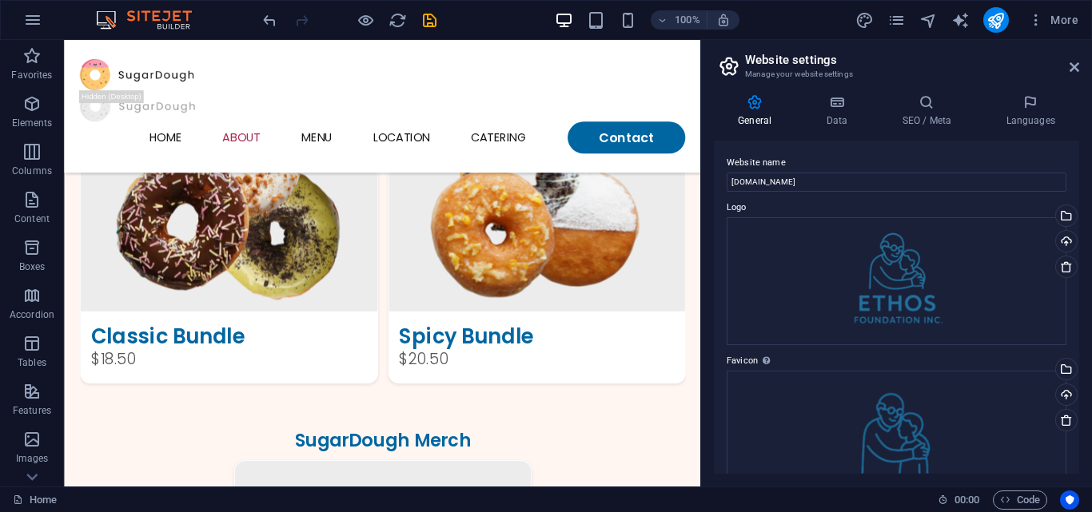
scroll to position [2391, 0]
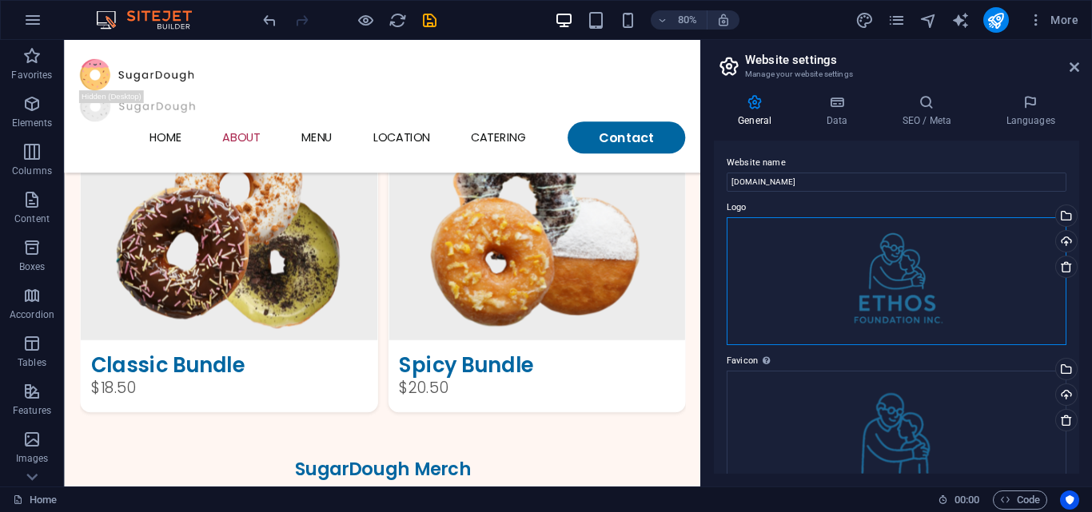
click at [868, 279] on div "Drag files here, click to choose files or select files from Files or our free s…" at bounding box center [897, 281] width 340 height 128
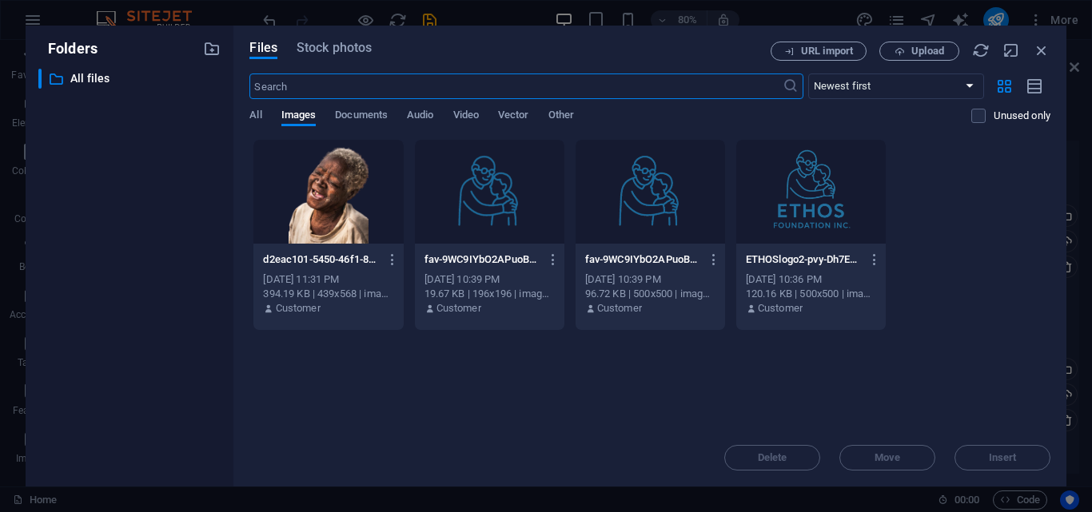
scroll to position [3158, 0]
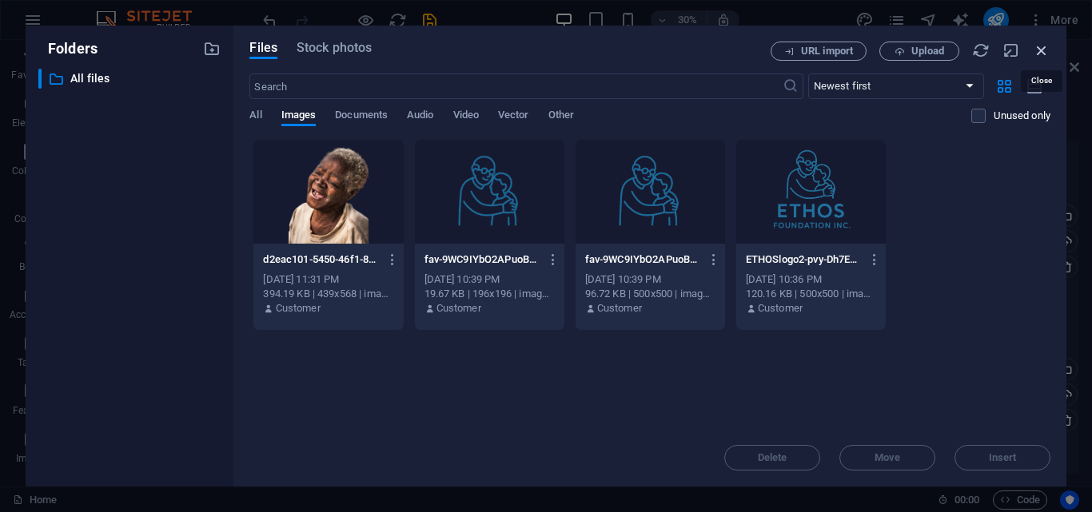
click at [1045, 47] on icon "button" at bounding box center [1042, 51] width 18 height 18
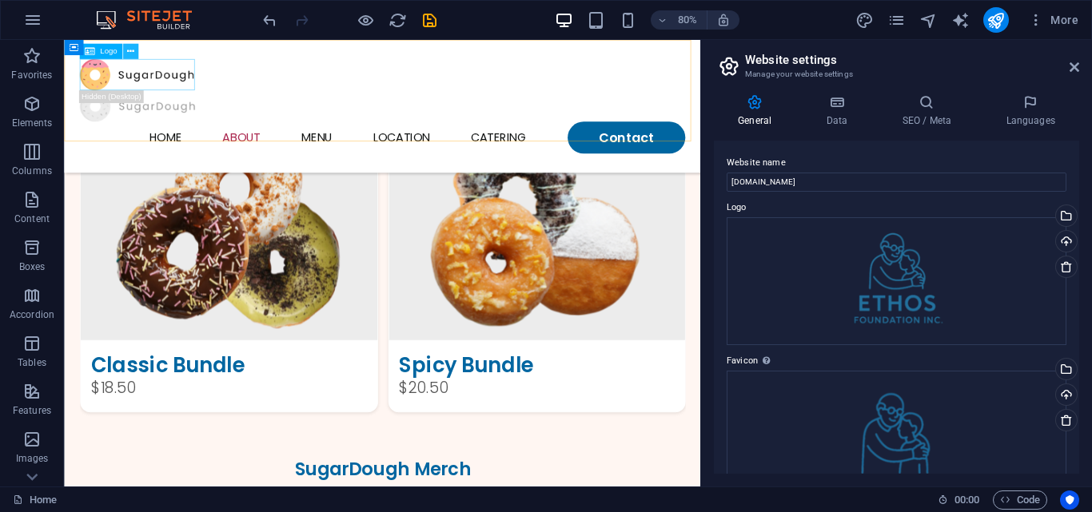
click at [133, 58] on button at bounding box center [129, 51] width 15 height 15
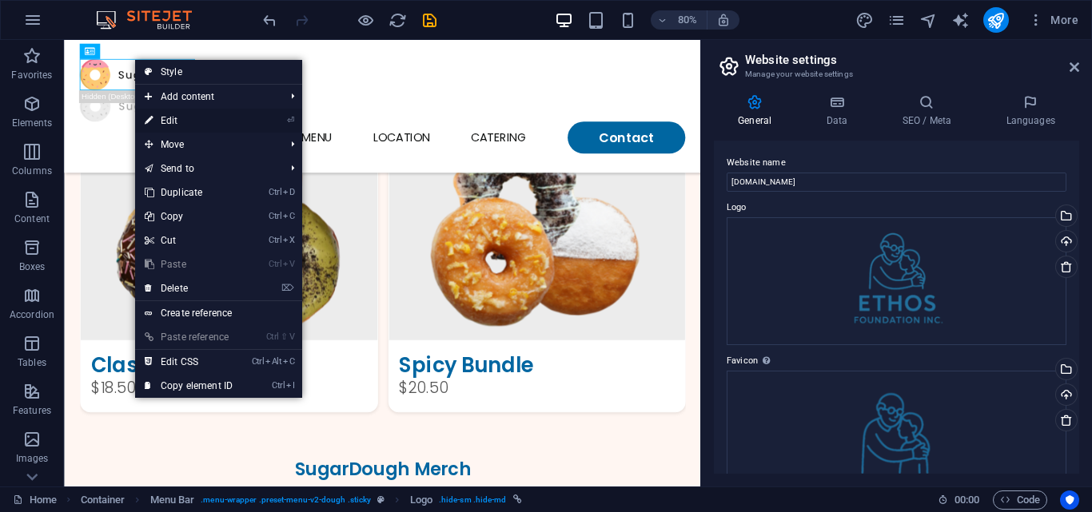
click at [181, 122] on link "⏎ Edit" at bounding box center [188, 121] width 107 height 24
select select "px"
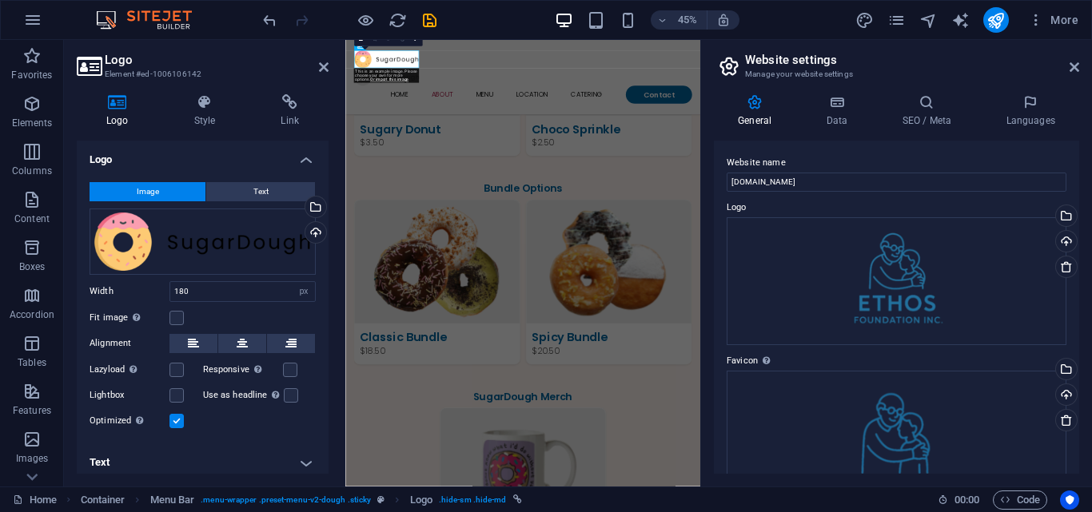
scroll to position [2731, 0]
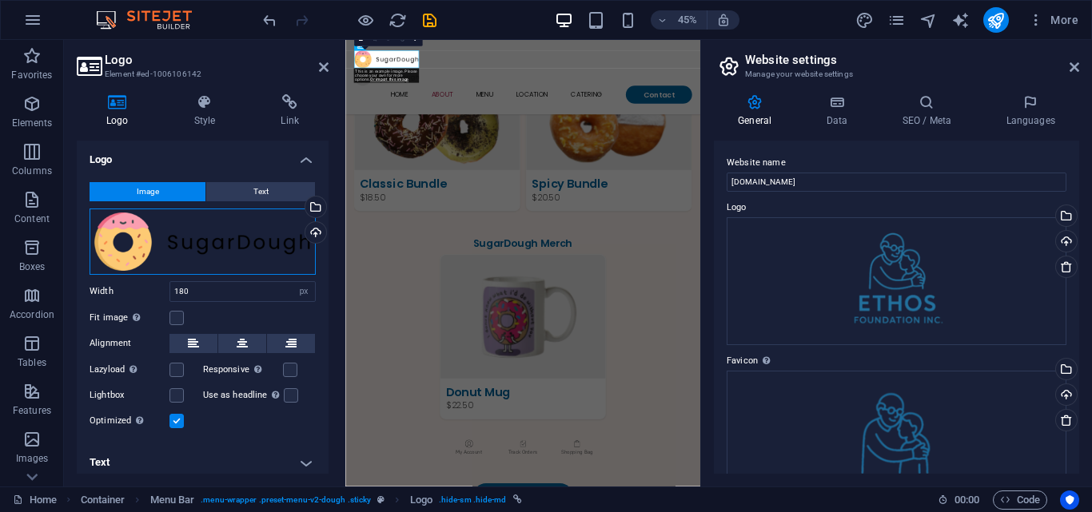
click at [227, 238] on div "Drag files here, click to choose files or select files from Files or our free s…" at bounding box center [203, 242] width 226 height 66
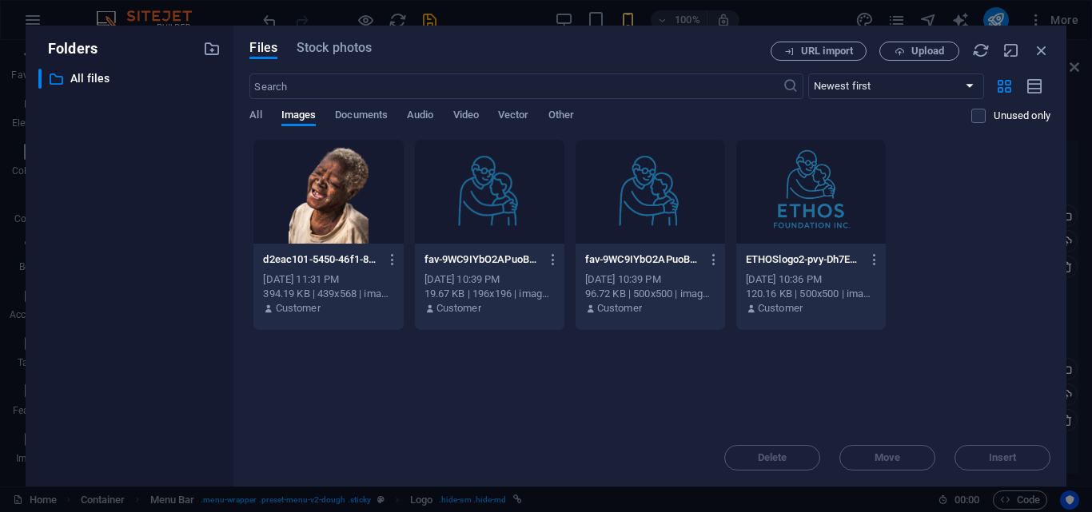
click at [362, 239] on div at bounding box center [327, 192] width 149 height 104
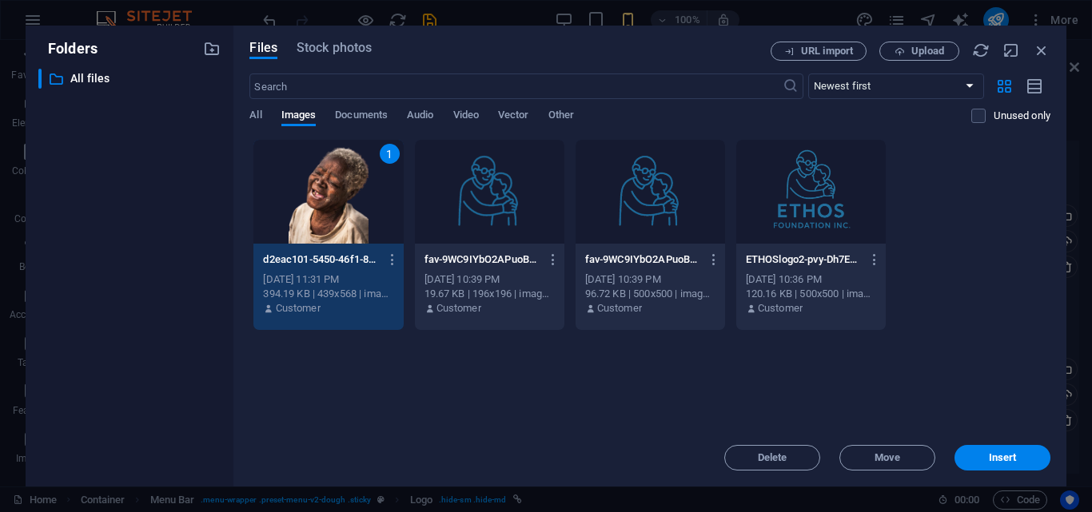
click at [778, 213] on div at bounding box center [810, 192] width 149 height 104
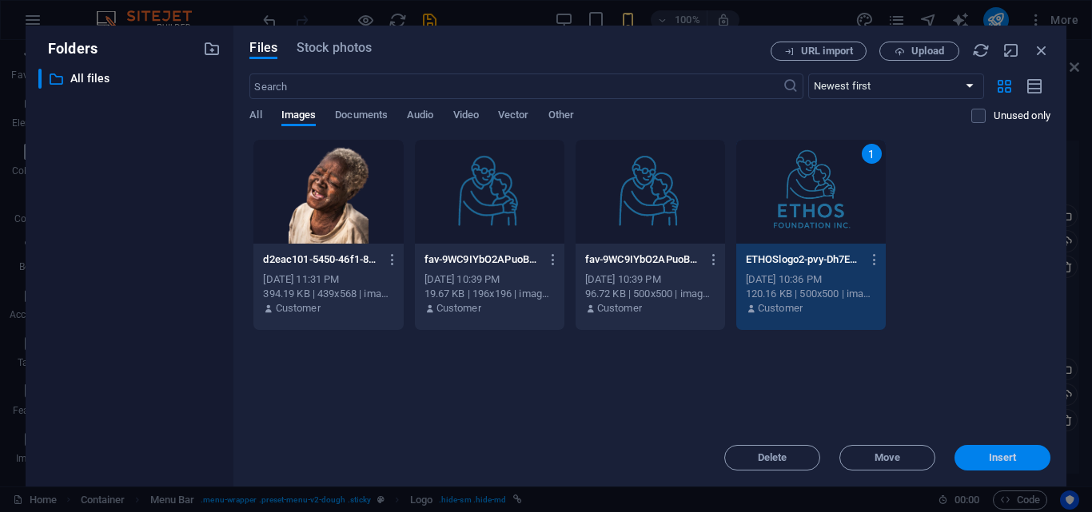
click at [1011, 453] on span "Insert" at bounding box center [1003, 458] width 28 height 10
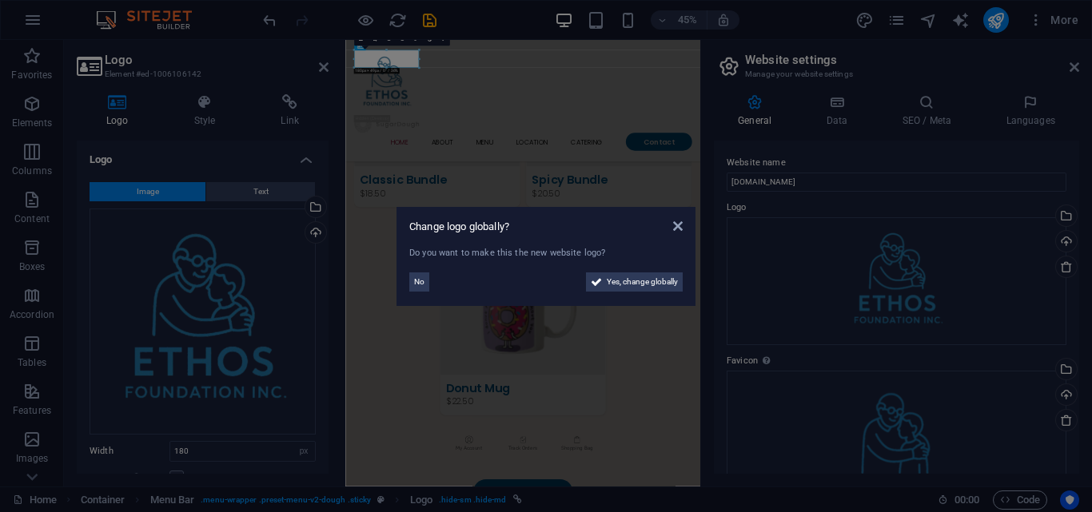
scroll to position [2738, 0]
click at [643, 276] on span "Yes, change globally" at bounding box center [642, 282] width 71 height 19
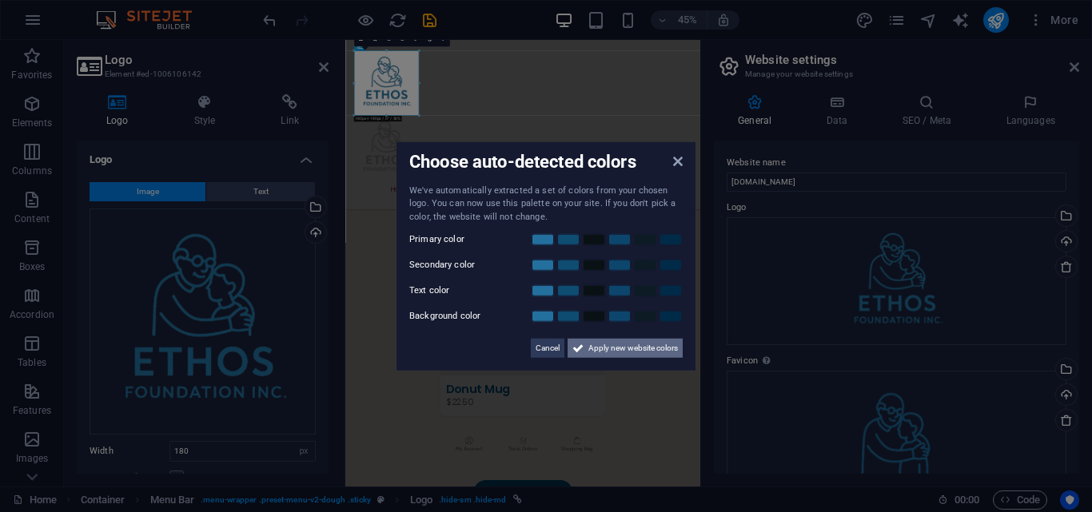
click at [614, 348] on span "Apply new website colors" at bounding box center [633, 348] width 90 height 19
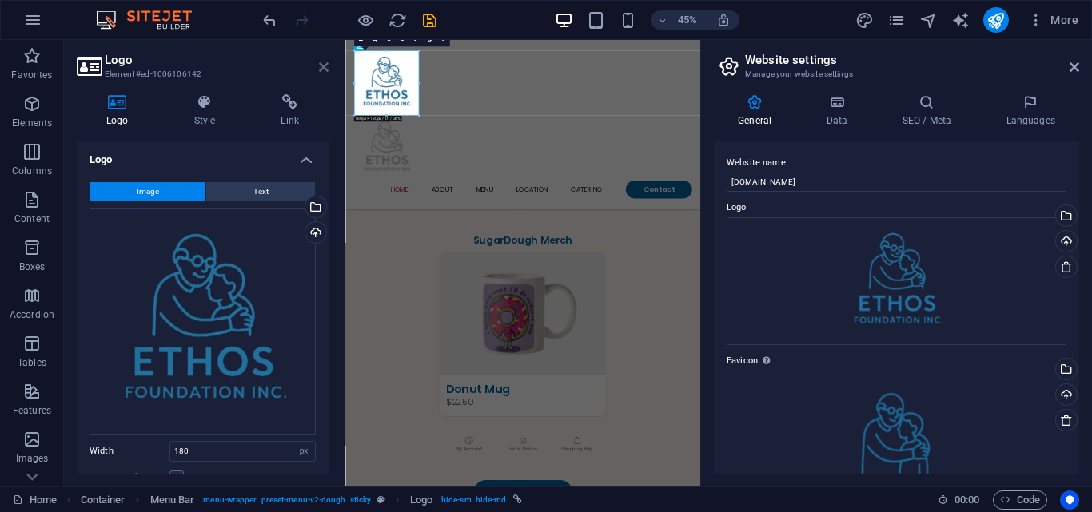
click at [328, 71] on icon at bounding box center [324, 67] width 10 height 13
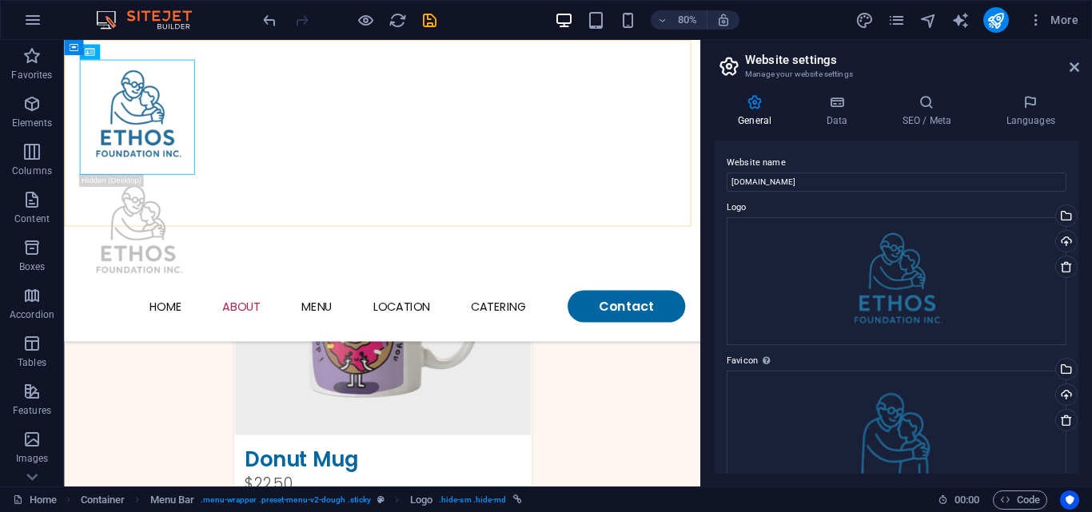
scroll to position [2397, 0]
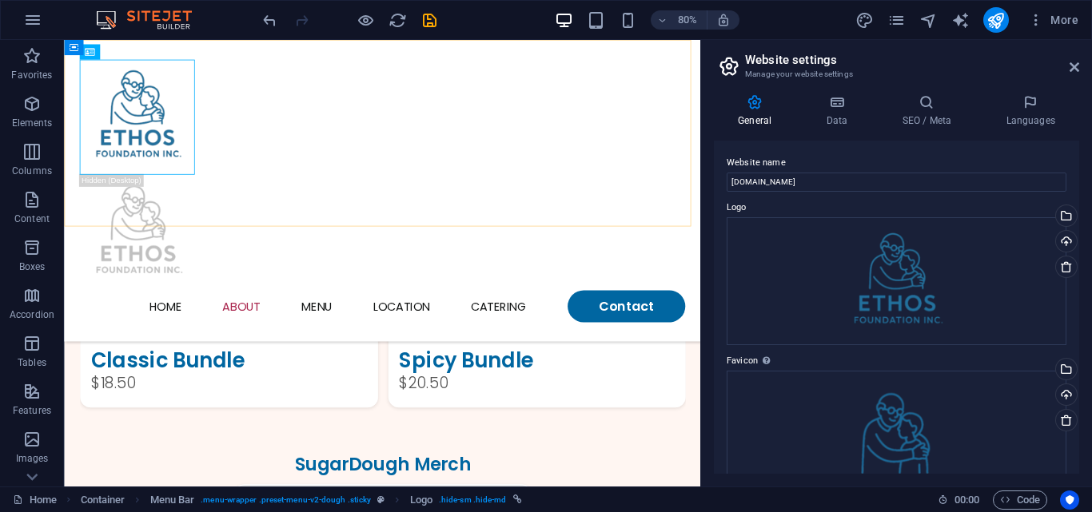
click at [373, 86] on div "Menu Home About Menu Location Catering Contact" at bounding box center [461, 228] width 795 height 377
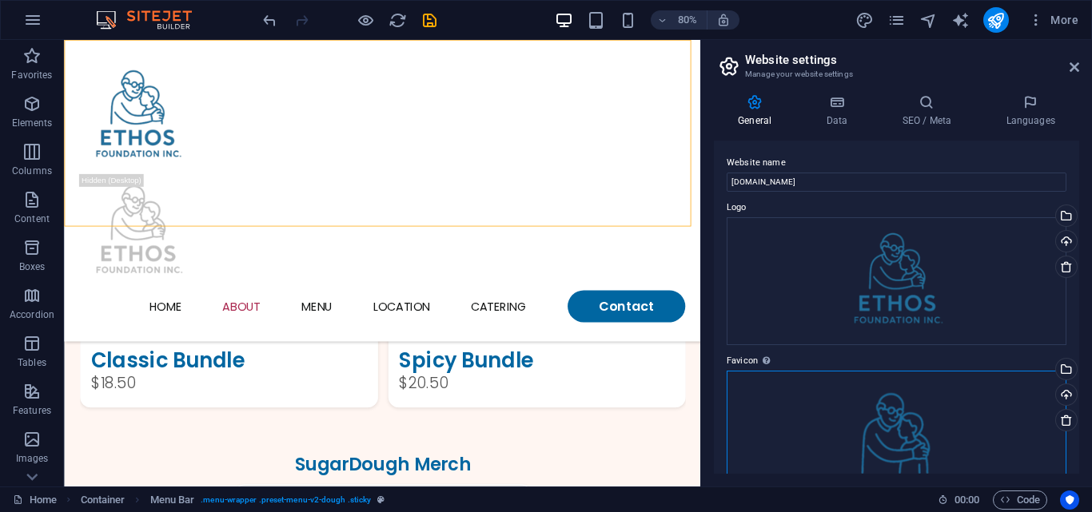
click at [892, 435] on div "Drag files here, click to choose files or select files from Files or our free s…" at bounding box center [897, 435] width 340 height 128
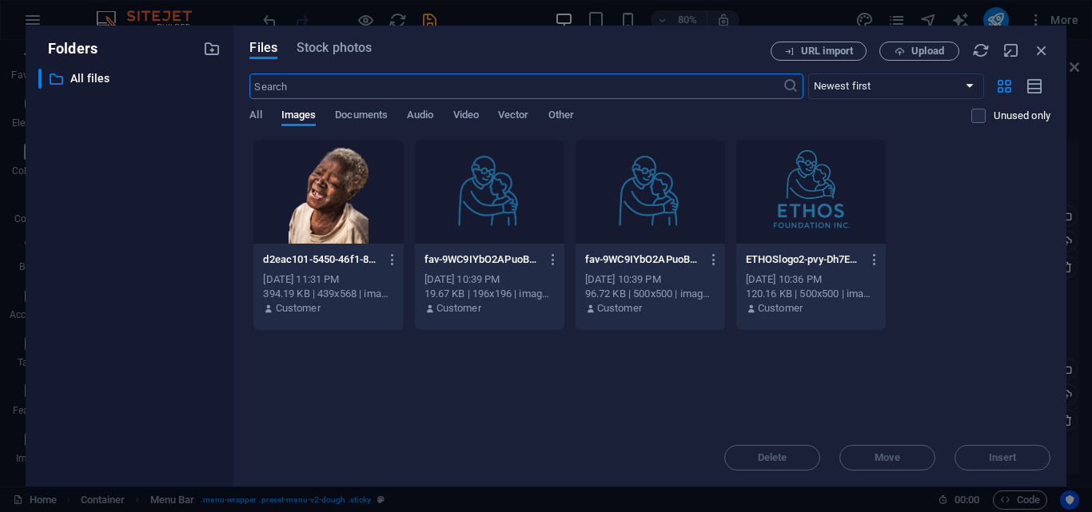
scroll to position [3164, 0]
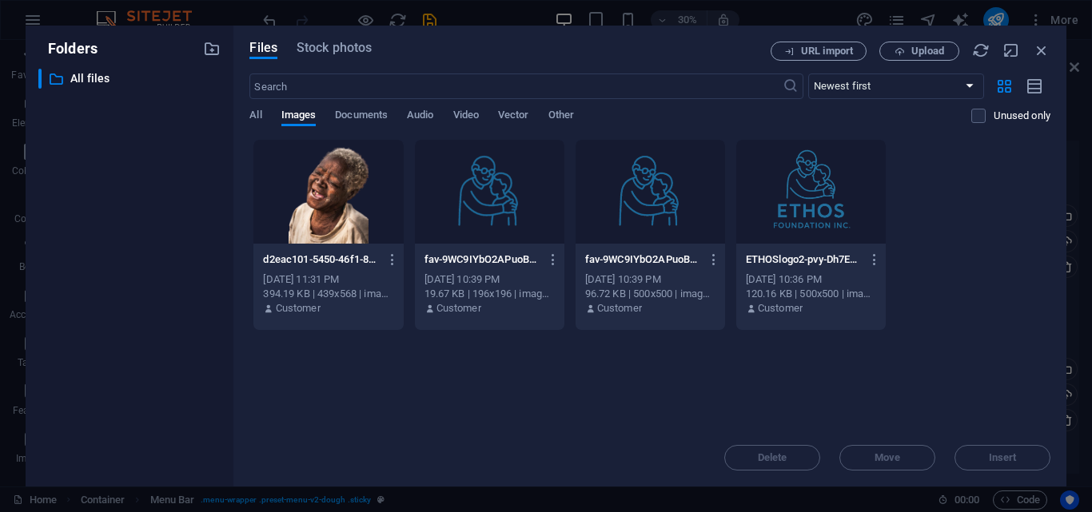
click at [631, 226] on div at bounding box center [649, 192] width 149 height 104
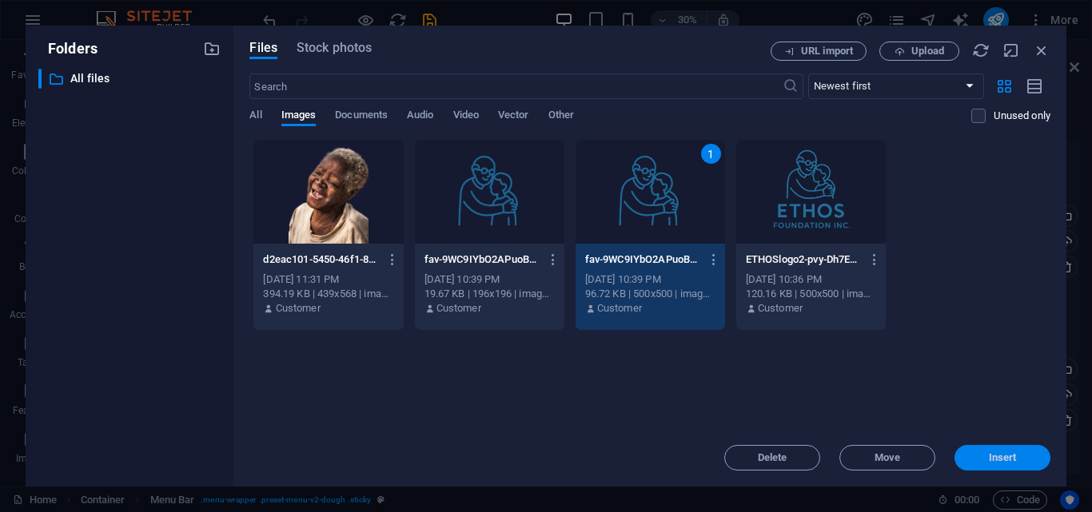
click at [982, 452] on button "Insert" at bounding box center [1002, 458] width 96 height 26
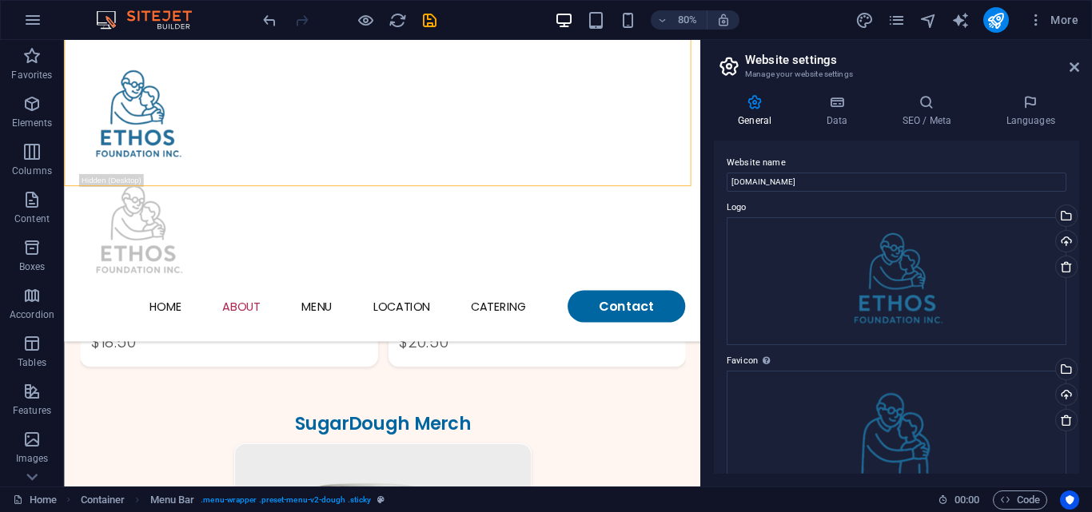
scroll to position [2450, 0]
click at [611, 58] on button at bounding box center [609, 51] width 15 height 15
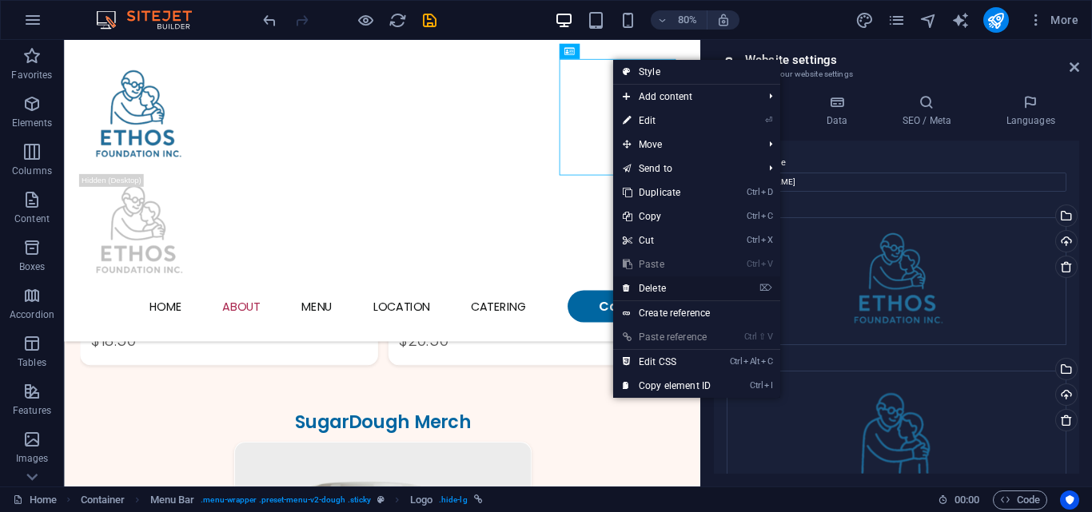
click at [667, 287] on link "⌦ Delete" at bounding box center [666, 289] width 107 height 24
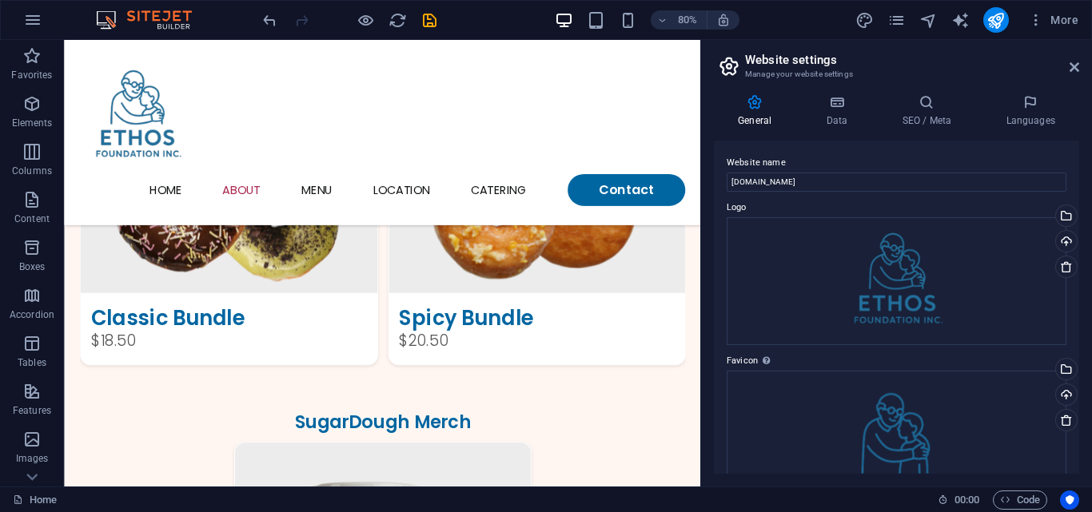
click at [1079, 61] on aside "Website settings Manage your website settings General Data SEO / Meta Languages…" at bounding box center [896, 263] width 392 height 447
click at [1073, 62] on icon at bounding box center [1074, 67] width 10 height 13
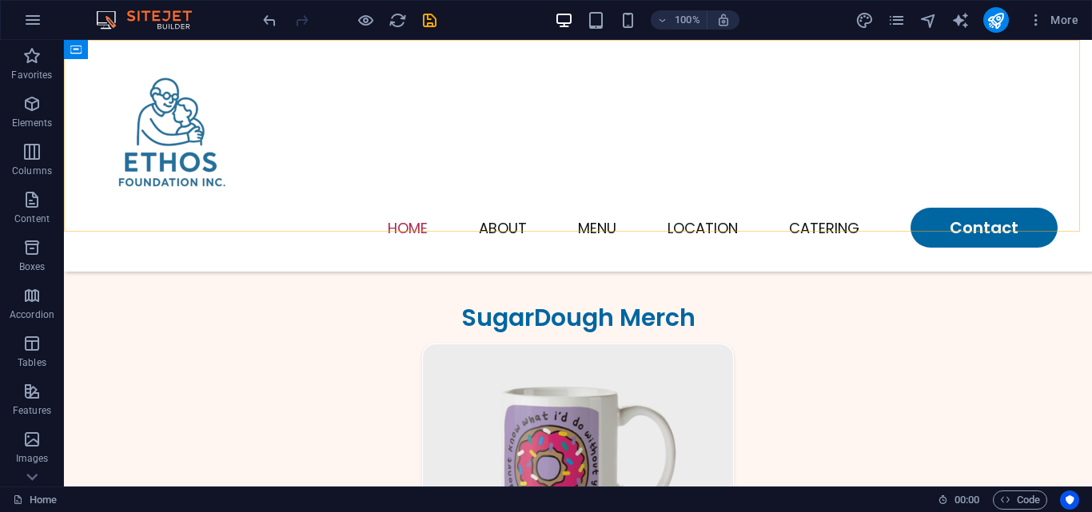
scroll to position [2486, 0]
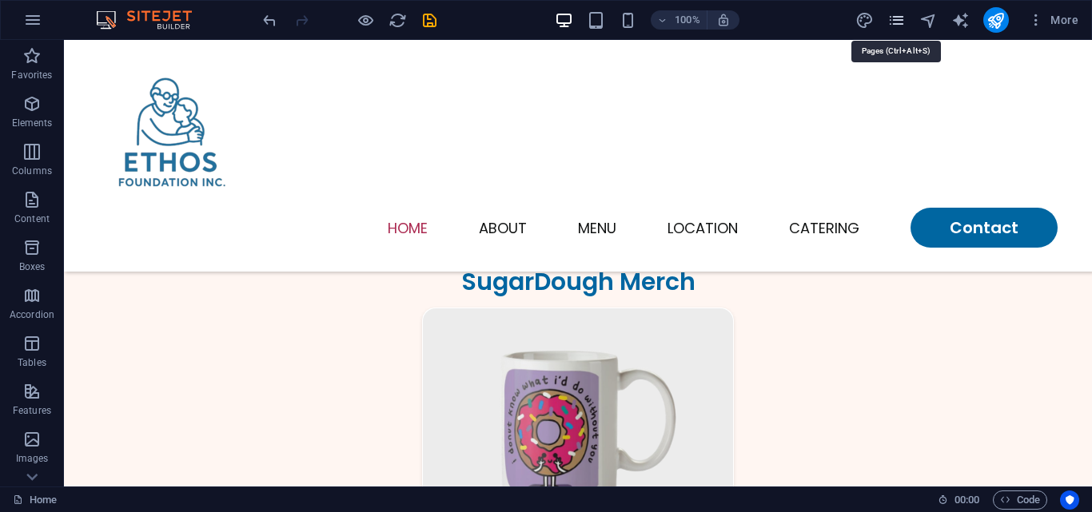
click at [897, 26] on icon "pages" at bounding box center [896, 20] width 18 height 18
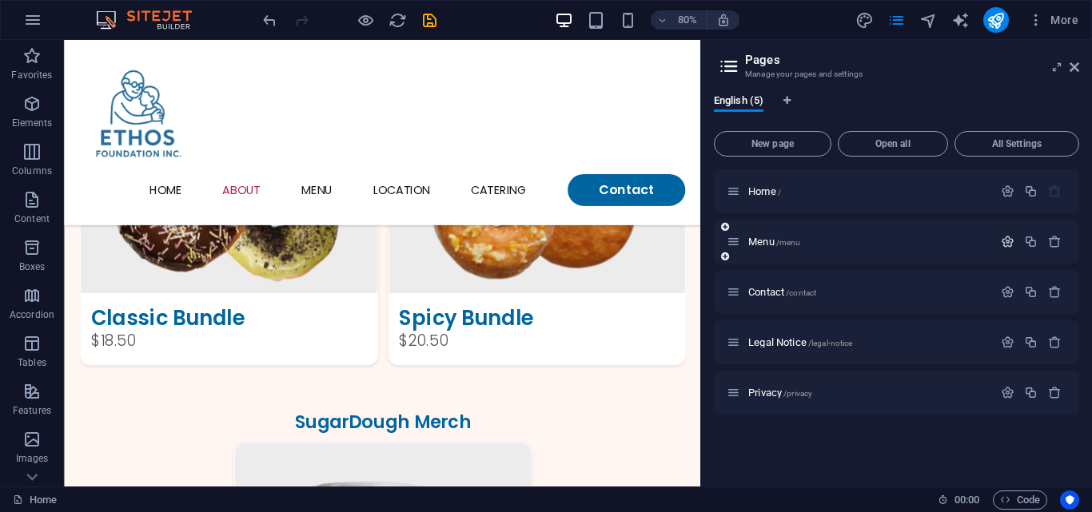
click at [1009, 237] on icon "button" at bounding box center [1008, 242] width 14 height 14
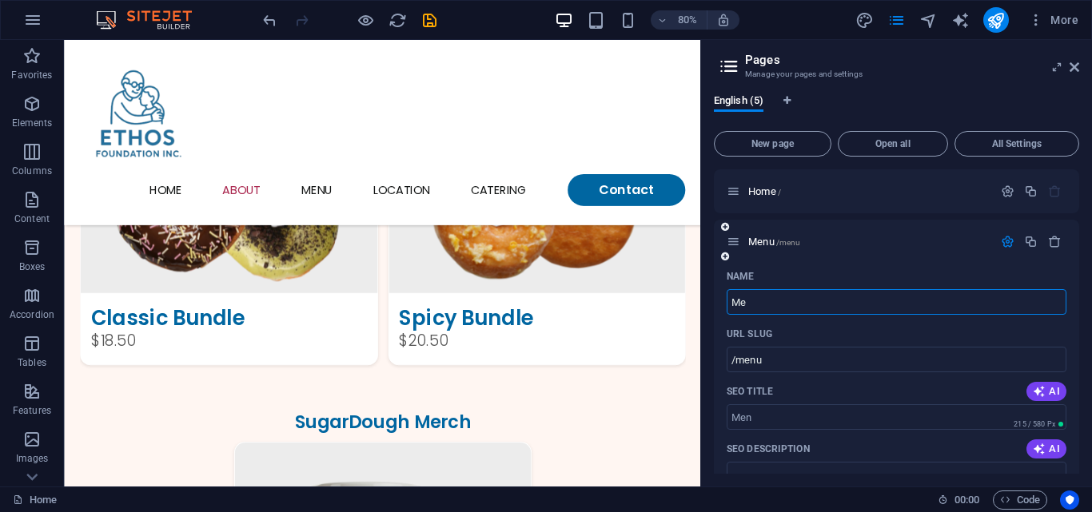
type input "M"
type input "/men"
type input "/"
type input "Pr"
type input "/p"
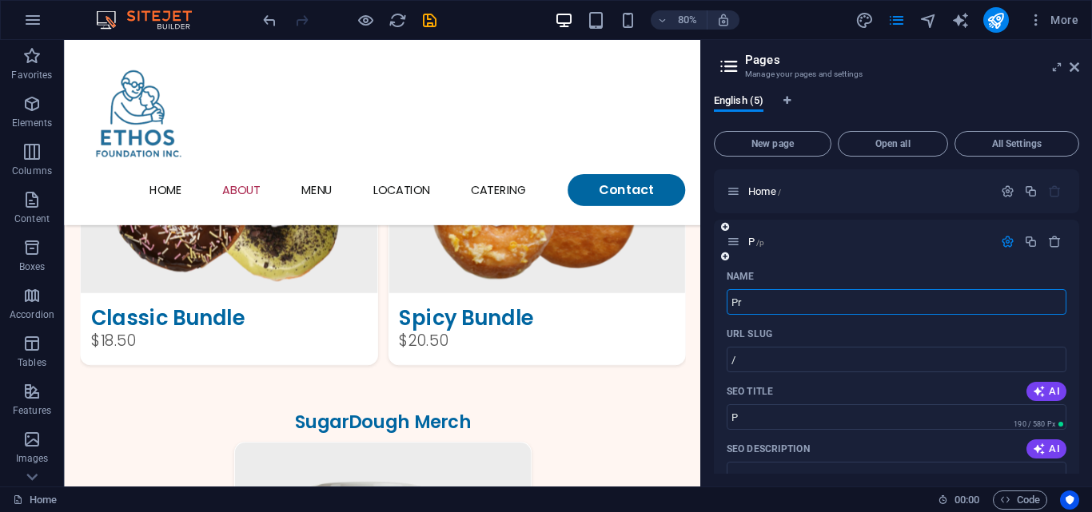
type input "P"
type input "Pro"
type input "/pr"
type input "Pr"
type input "Progr"
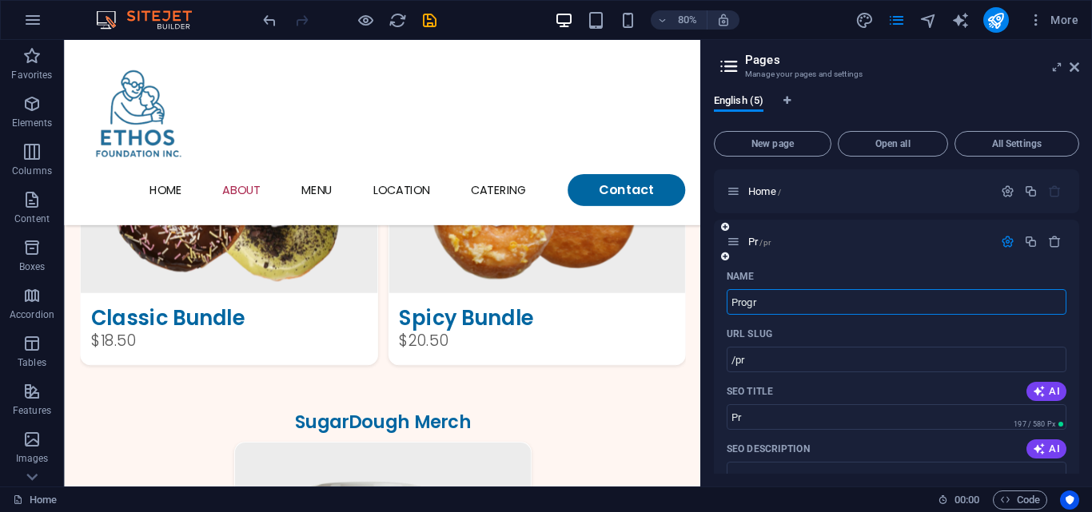
type input "/progr"
type input "Progr"
type input "Programs"
type input "/programs"
type input "Programs"
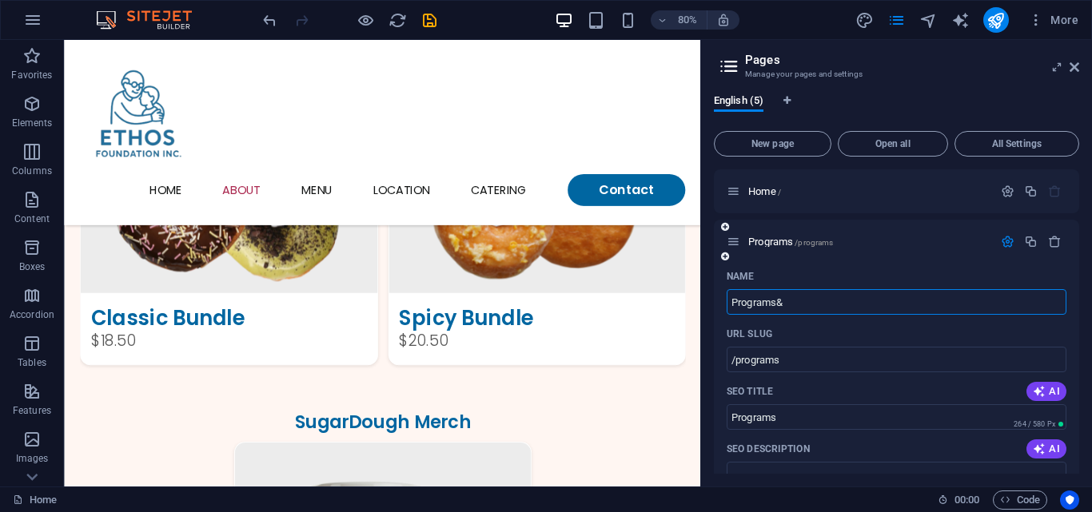
type input "Programs&"
type input "Programs&Se"
type input "/programs-s"
type input "Programs&S"
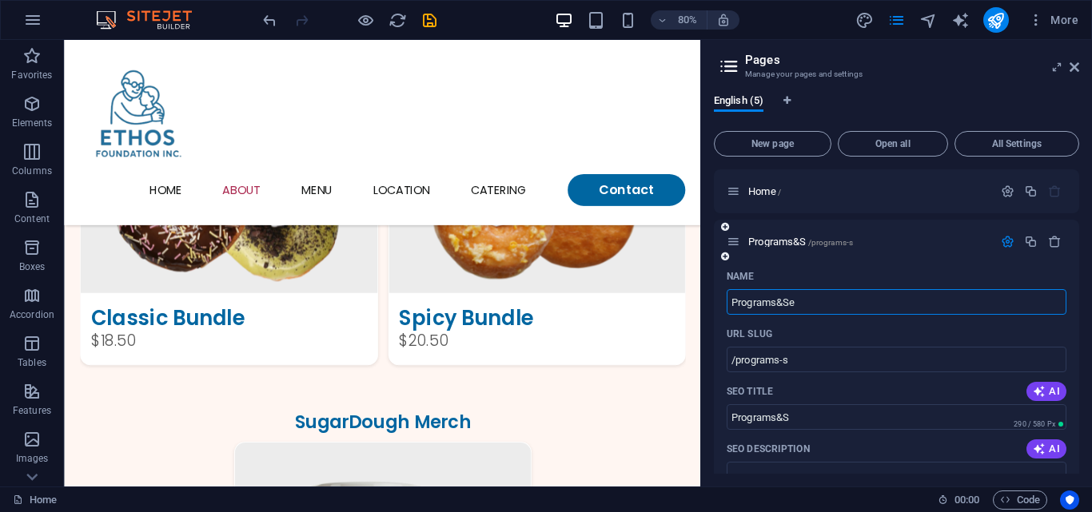
type input "Programs&Se"
type input "/programs-se"
type input "Programs&Se"
type input "Programs&Servi"
type input "/programs-serv"
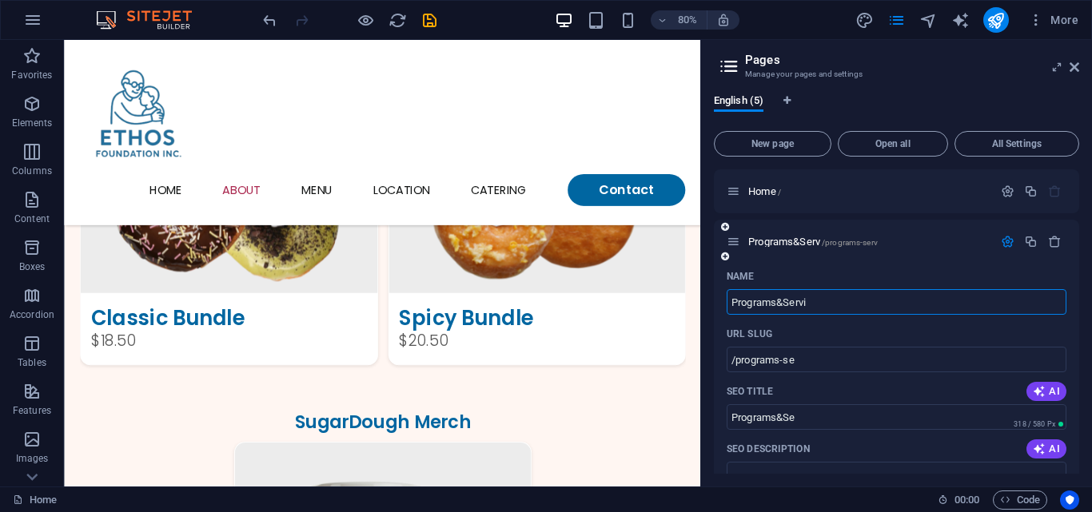
type input "Programs&Serv"
type input "Programs&Services"
type input "/programs-services"
type input "Programs&Services"
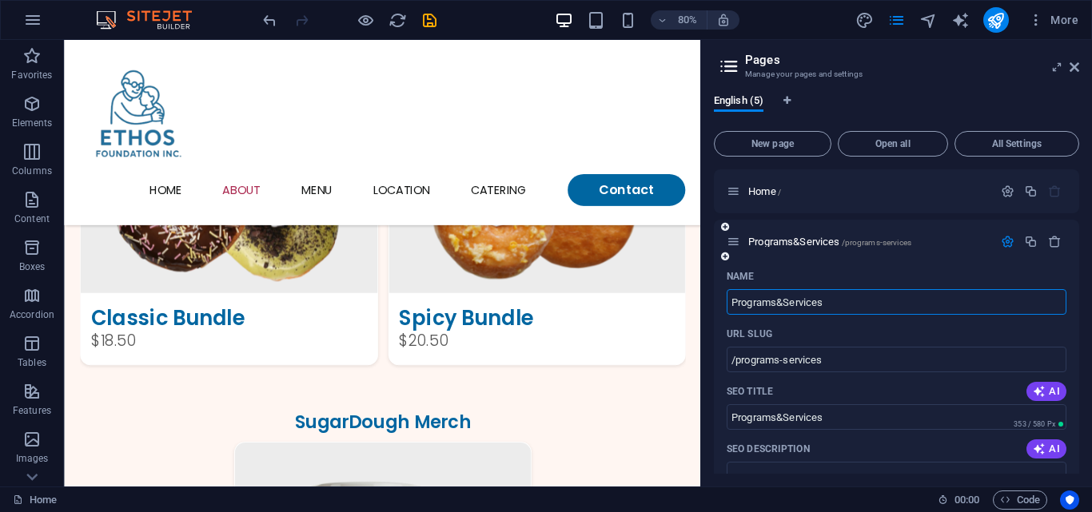
click at [1004, 235] on icon "button" at bounding box center [1008, 242] width 14 height 14
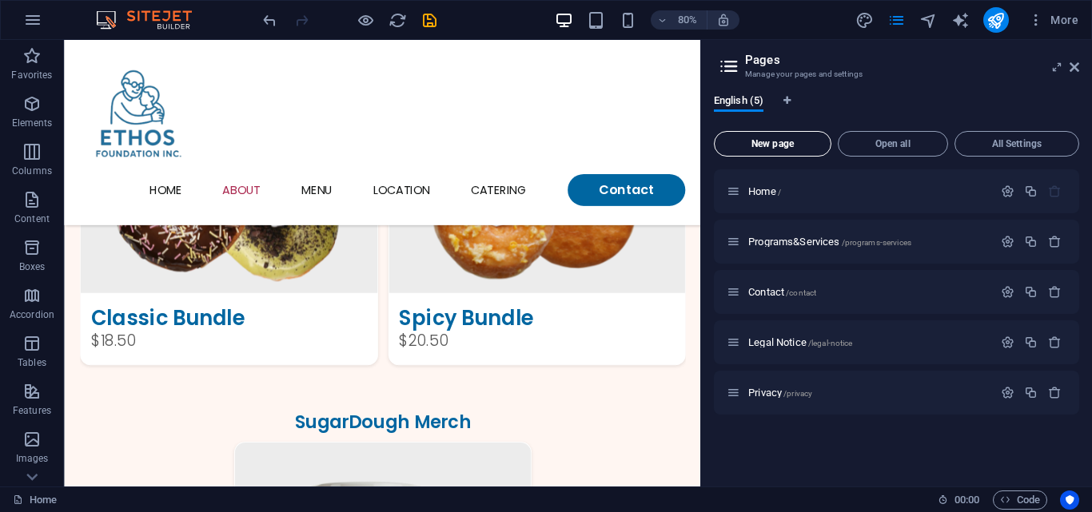
click at [786, 148] on span "New page" at bounding box center [772, 144] width 103 height 10
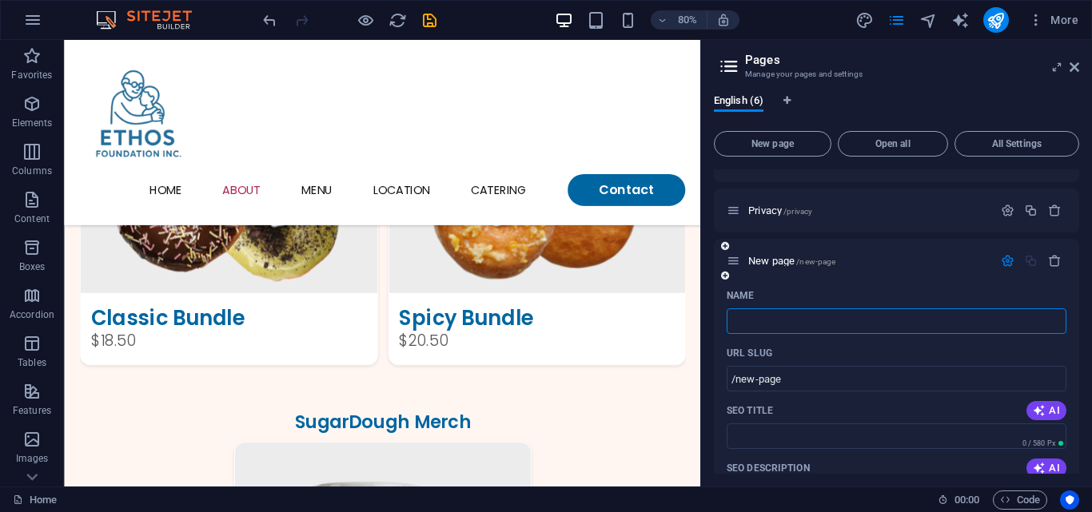
type input "/"
type input "Ge"
type input "/g"
type input "G"
type input "Get"
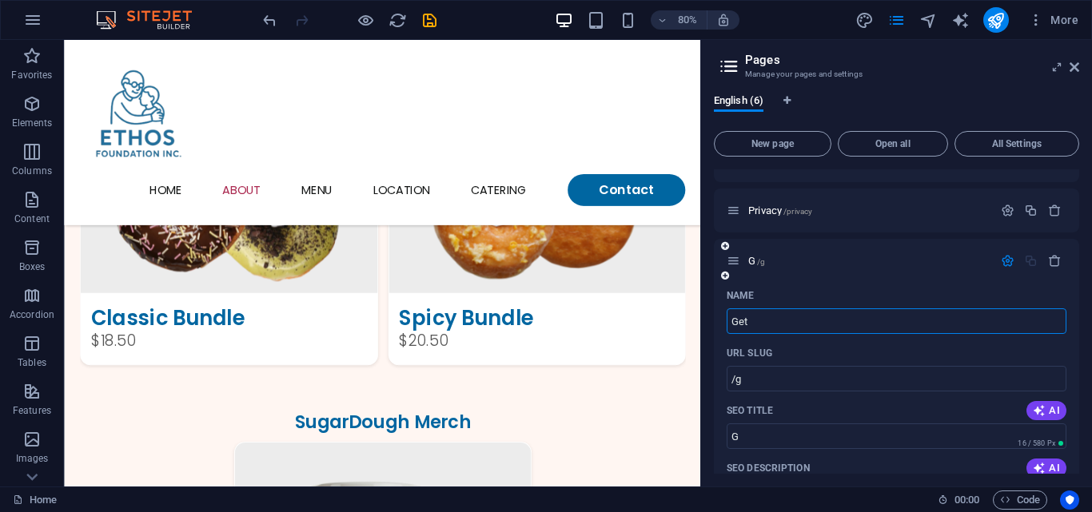
type input "/get"
type input "Get"
type input "Get in"
type input "Get"
type input "Get invo"
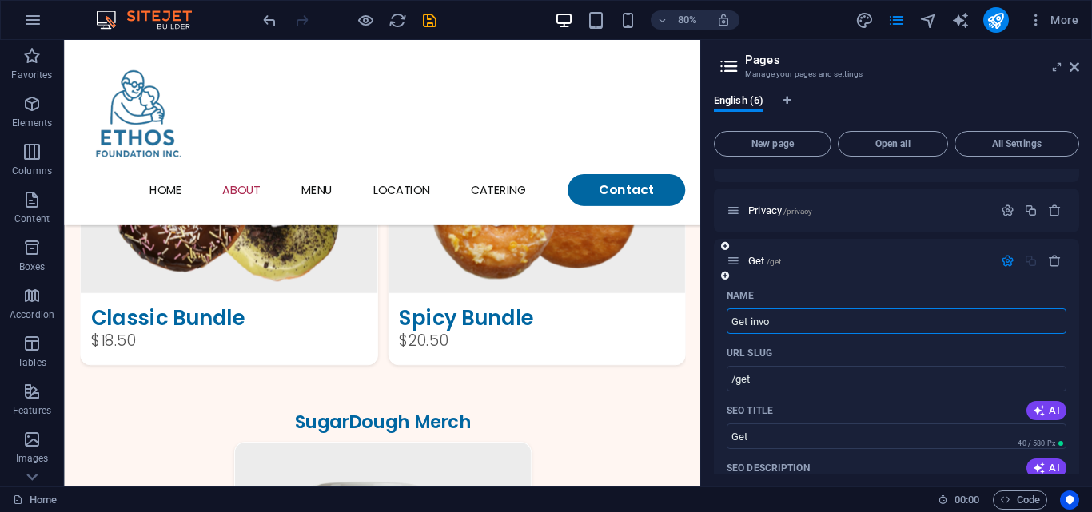
type input "/get-inv"
type input "Get inv"
type input "Get involved"
type input "/get-involv"
type input "Get involv"
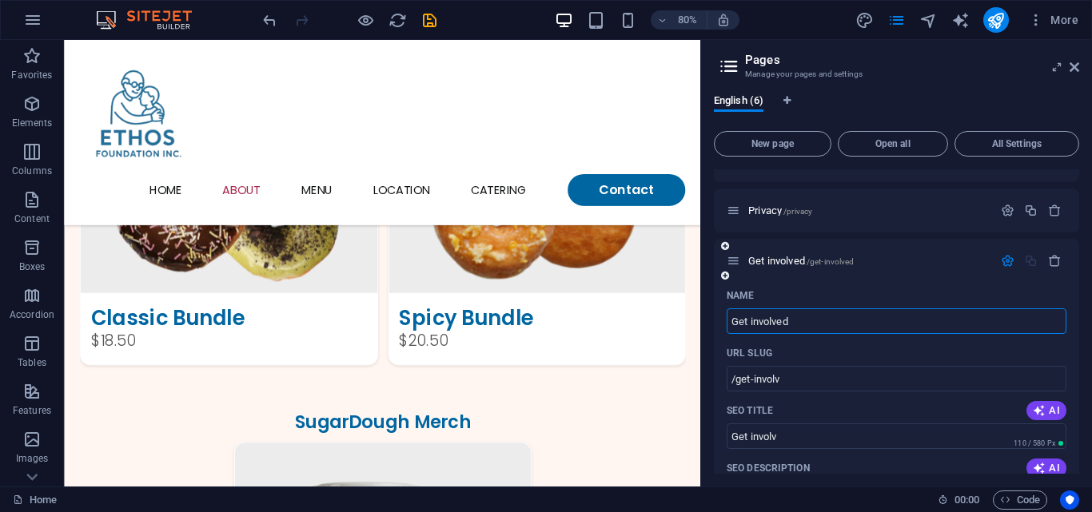
type input "Get involved"
type input "/get-involved"
type input "Get involved"
click at [1006, 264] on icon "button" at bounding box center [1008, 261] width 14 height 14
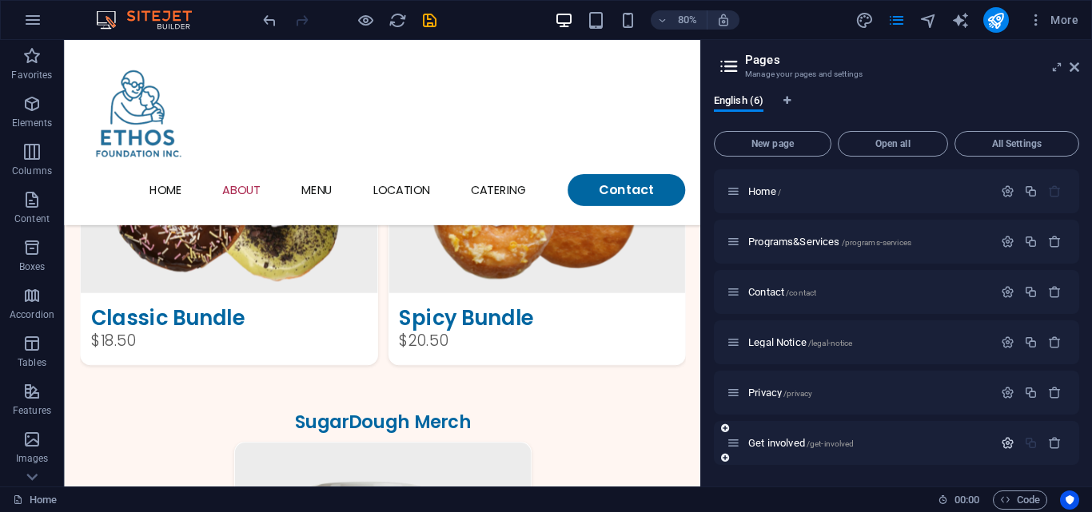
scroll to position [0, 0]
click at [747, 141] on span "New page" at bounding box center [772, 144] width 103 height 10
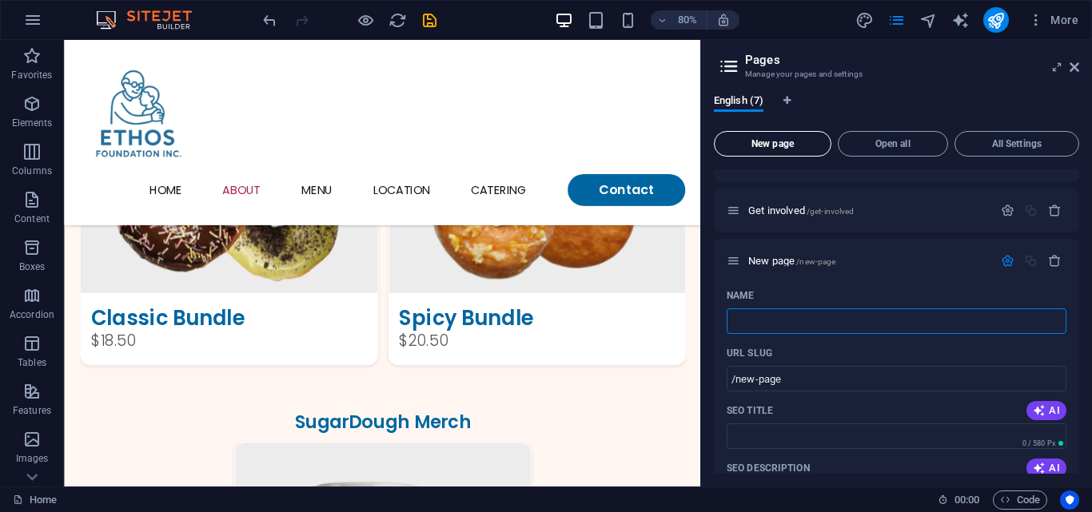
type input "/"
type input "Res"
type input "/re"
type input "Re"
type input "Resources"
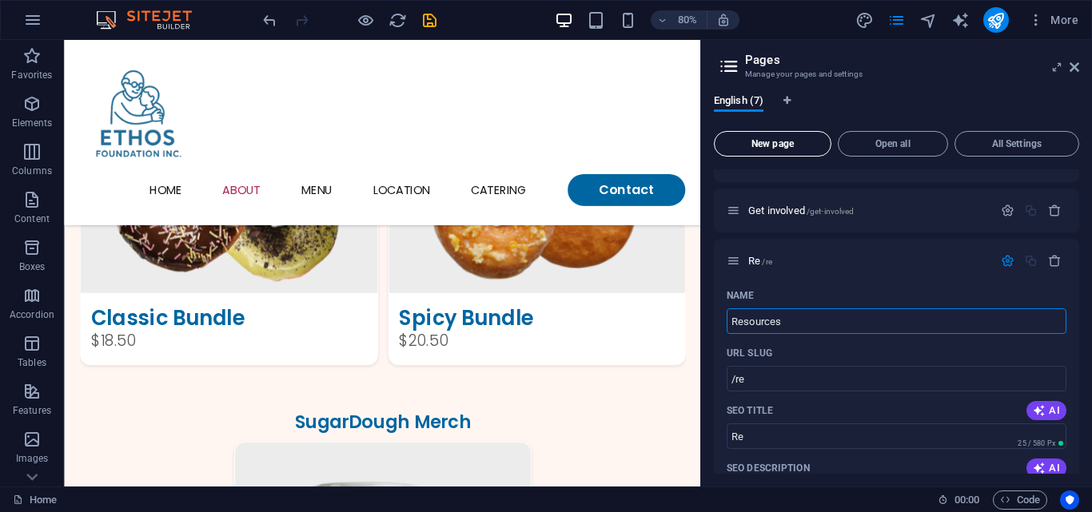
type input "/resources"
type input "Resources"
type input "Resources Hub"
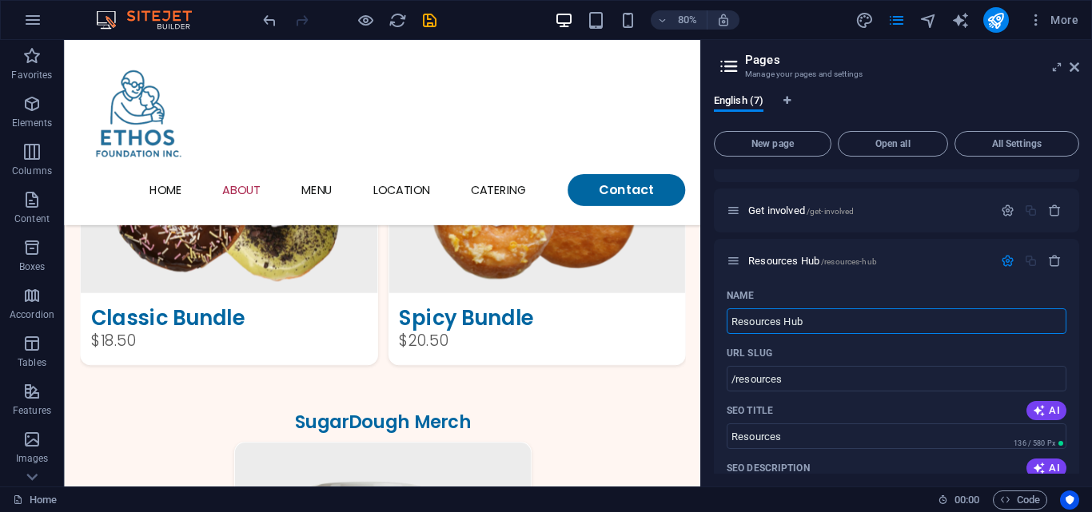
type input "/resources-hub"
type input "Resources Hub"
click at [1001, 264] on icon "button" at bounding box center [1008, 261] width 14 height 14
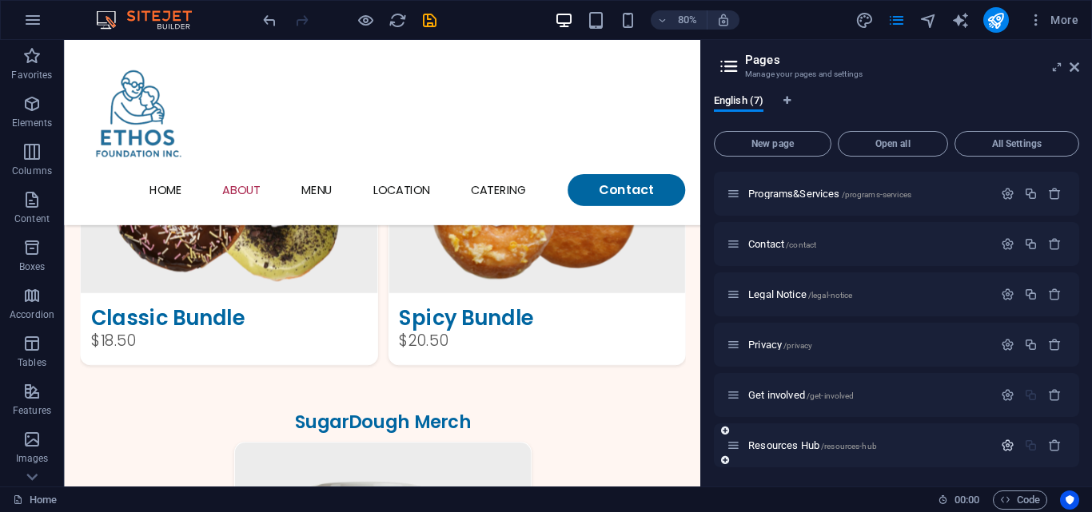
scroll to position [48, 0]
click at [744, 140] on span "New page" at bounding box center [772, 144] width 103 height 10
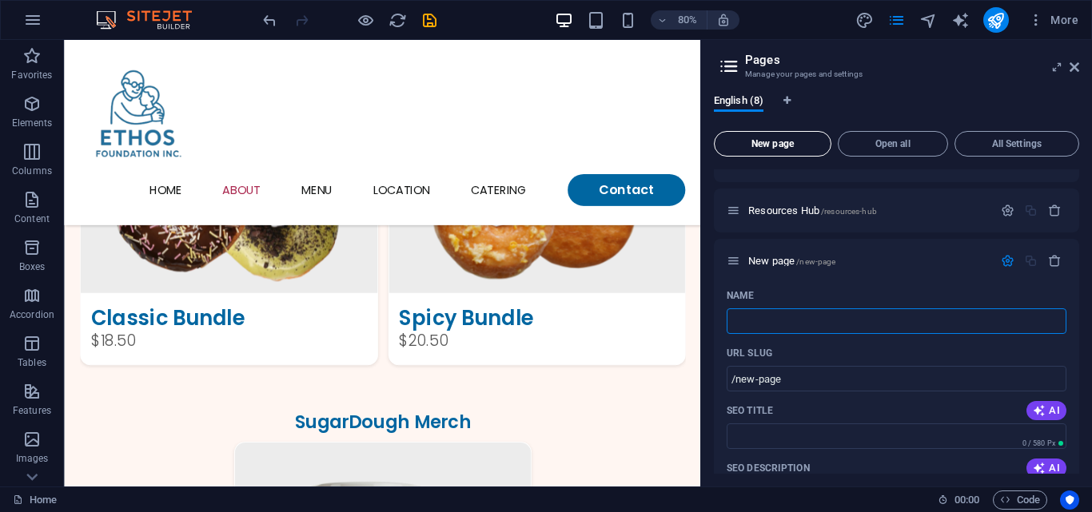
type input "/"
type input "D"
type input "/d"
type input "D"
type input "Donate"
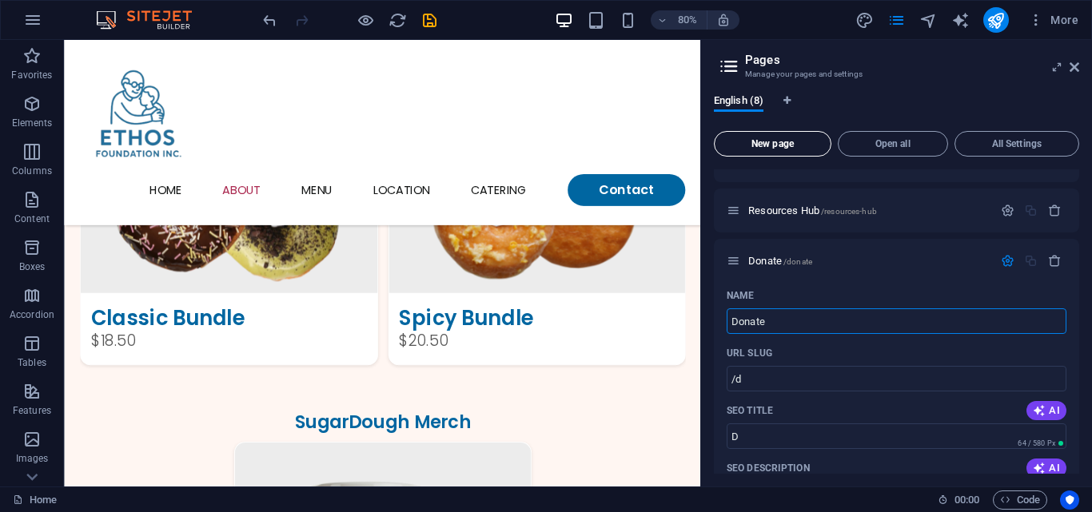
type input "/donate"
type input "Donate"
click at [1010, 262] on icon "button" at bounding box center [1008, 261] width 14 height 14
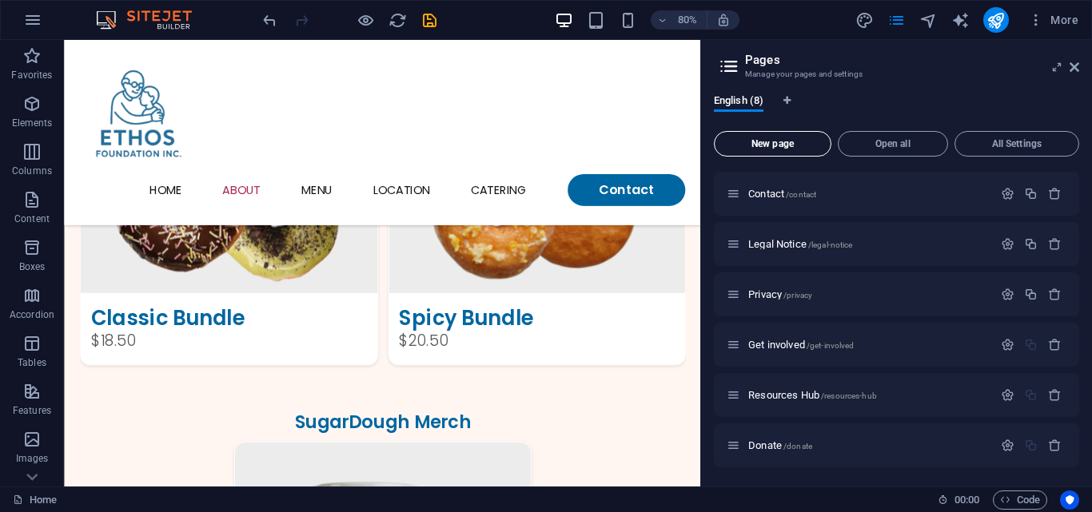
click at [763, 151] on button "New page" at bounding box center [772, 144] width 117 height 26
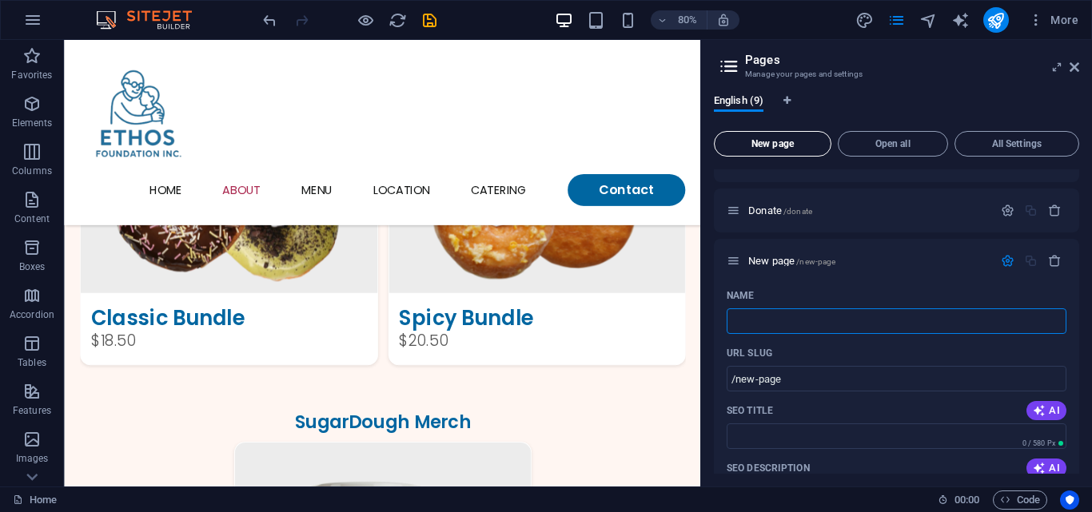
type input "/"
type input "Imp"
type input "/im"
type input "Im"
type input "Impact"
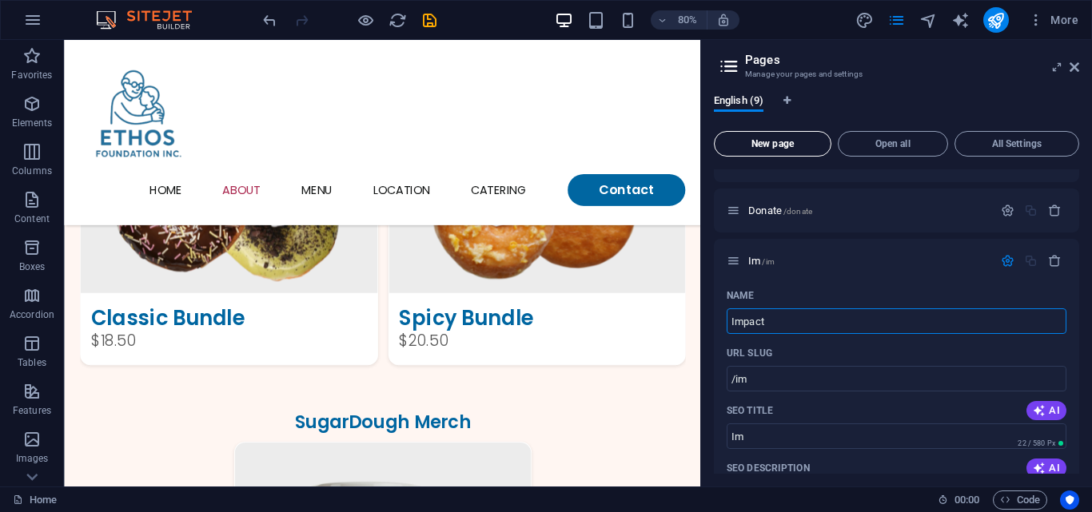
type input "/impact"
type input "Impact"
type input "Impact&"
type input "Impact&sto"
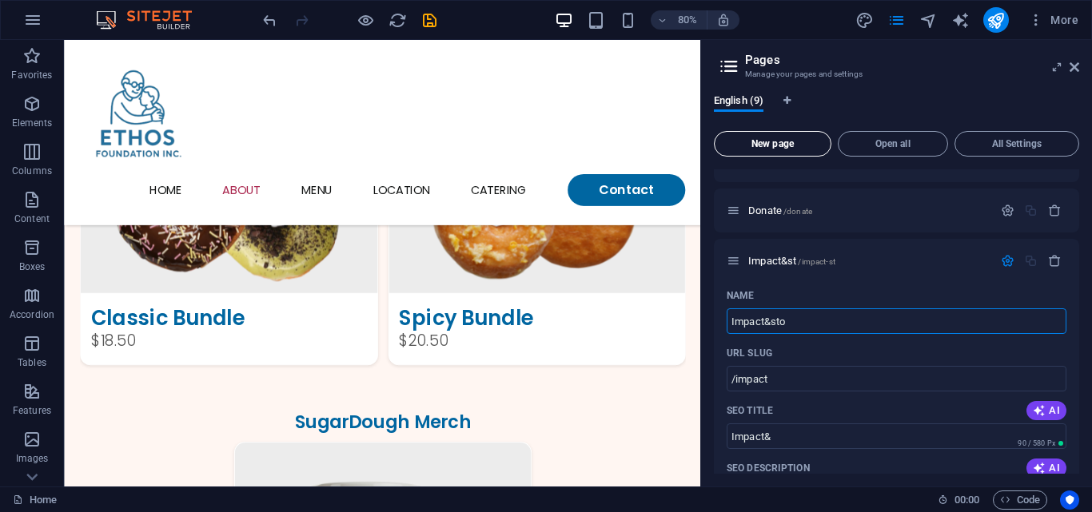
type input "/impact-st"
type input "Impact&st"
type input "Impact&stories"
type input "/impact-[PERSON_NAME]"
type input "Impact&storie"
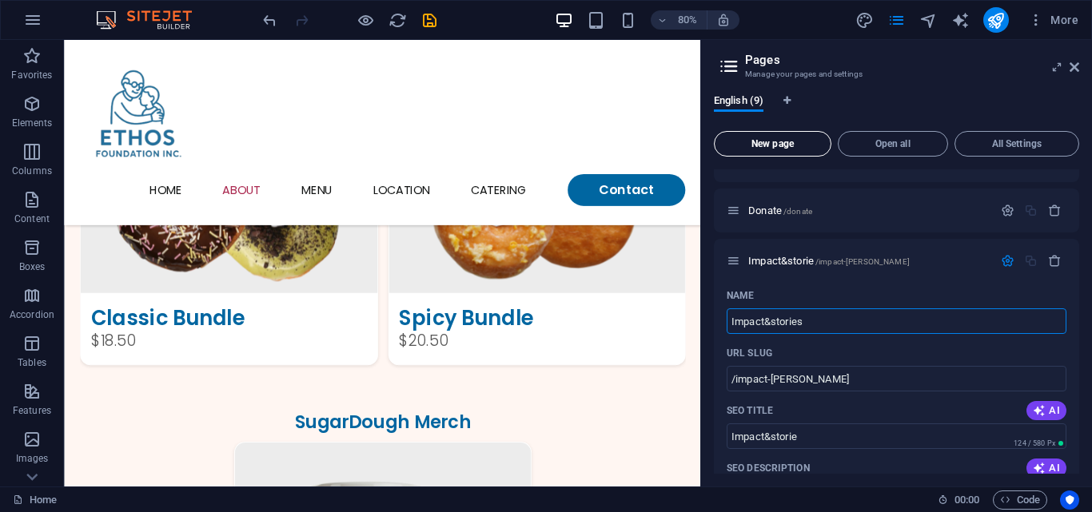
type input "Impact&stories"
type input "/impact-stories"
type input "Impact&stories"
click at [1004, 258] on icon "button" at bounding box center [1008, 261] width 14 height 14
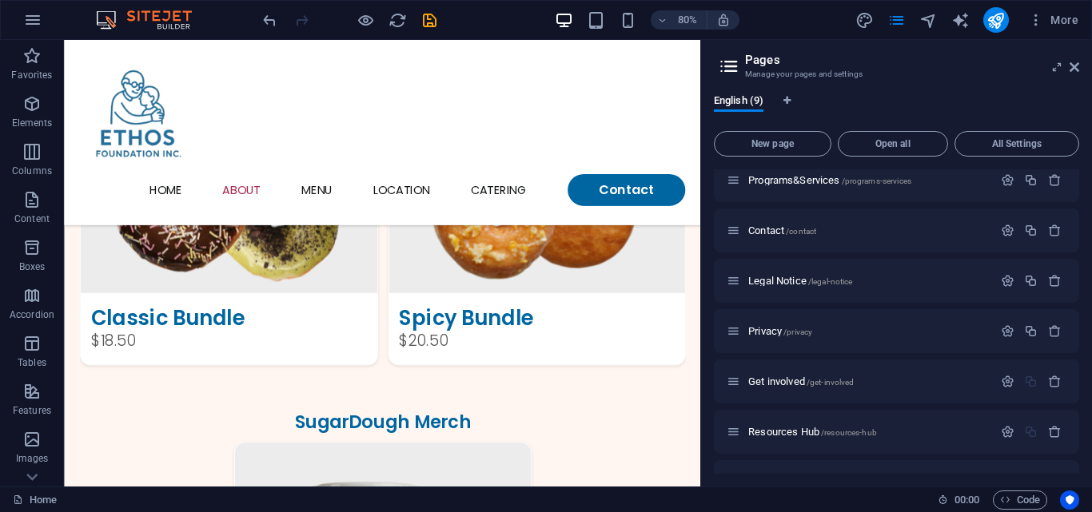
scroll to position [0, 0]
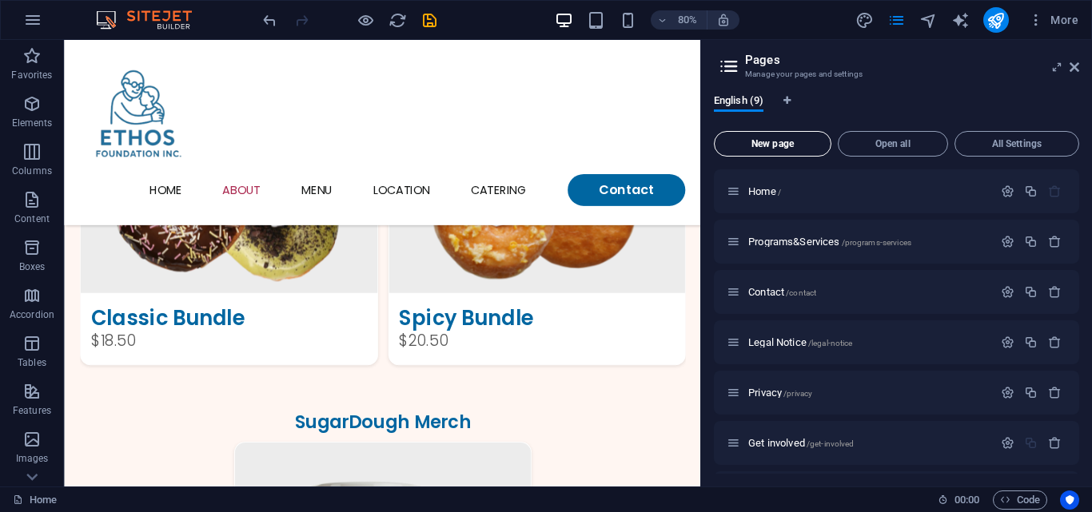
click at [768, 150] on button "New page" at bounding box center [772, 144] width 117 height 26
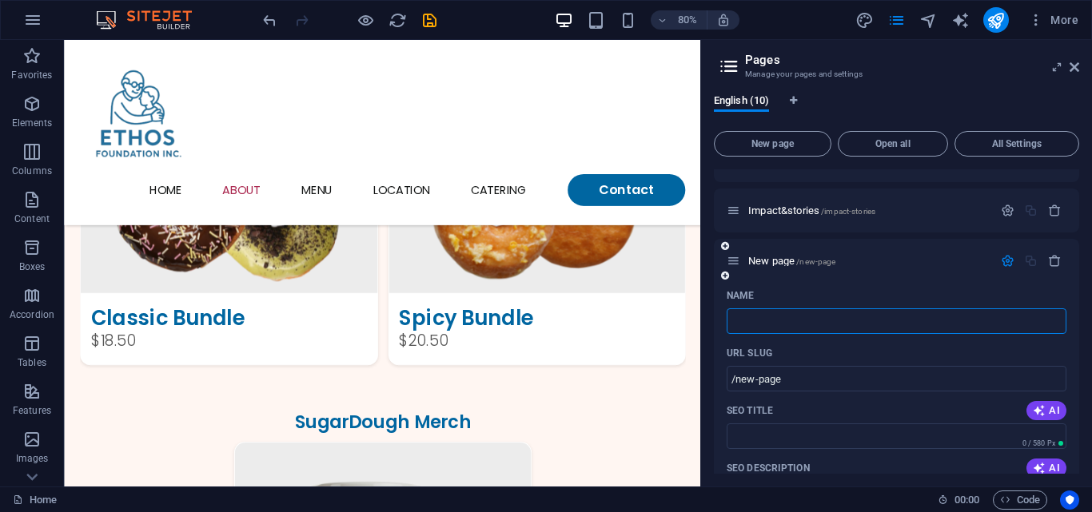
type input "/"
type input "A"
type input "/a"
type input "A"
type input "Anout"
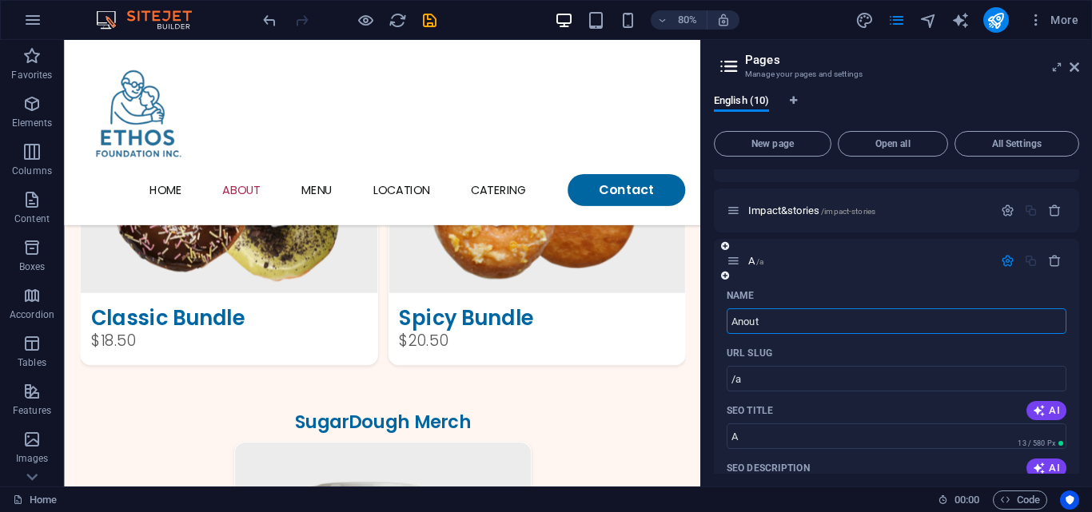
type input "/anout"
type input "Anout"
type input "A"
type input "/a"
type input "A"
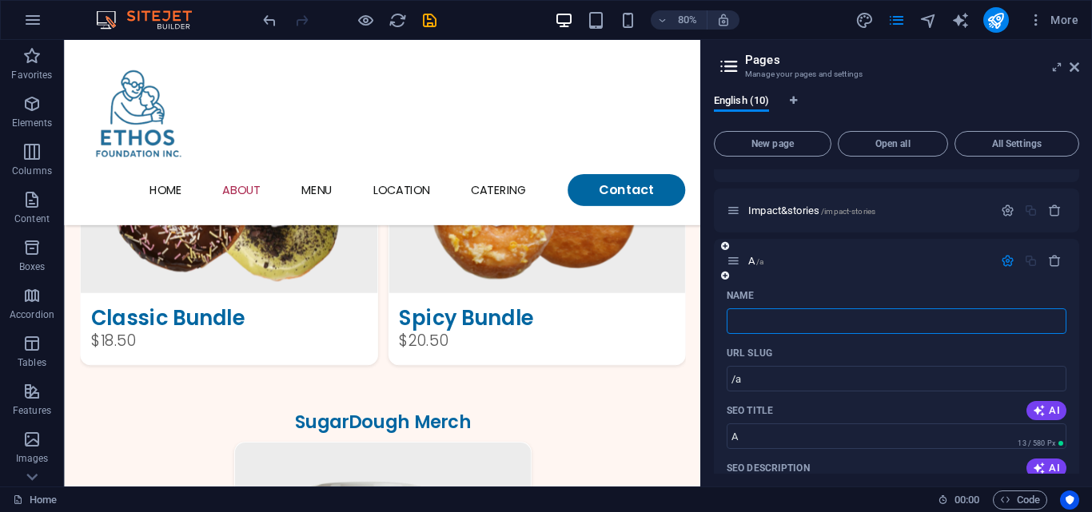
type input "/"
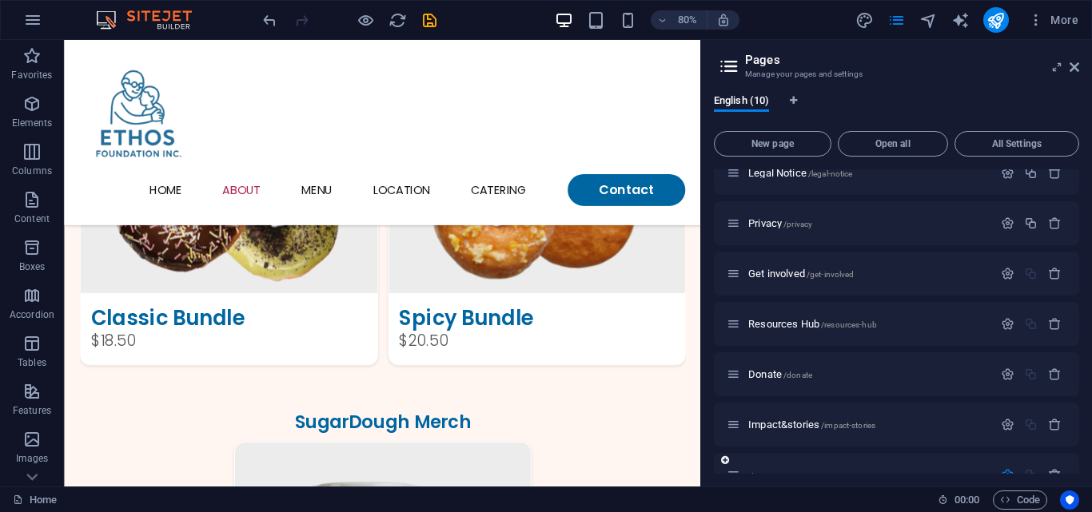
scroll to position [0, 0]
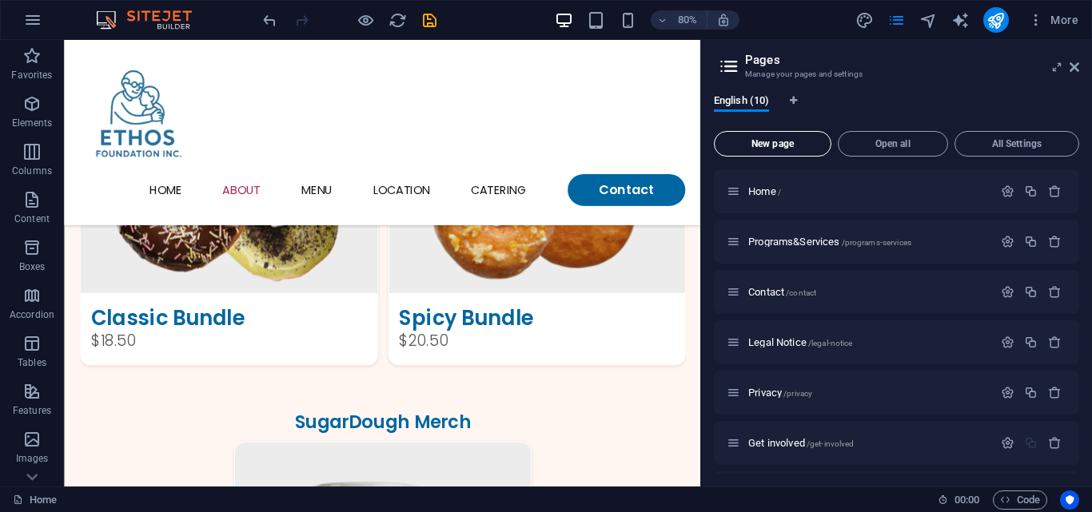
click at [771, 148] on span "New page" at bounding box center [772, 144] width 103 height 10
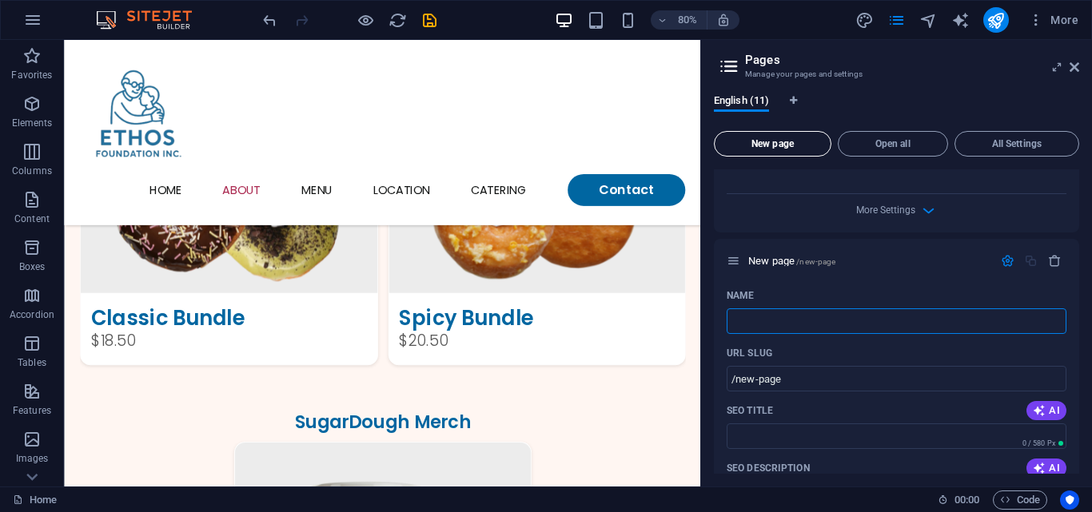
type input "/"
type input "Ab"
type input "/a"
type input "A"
type input "Ab"
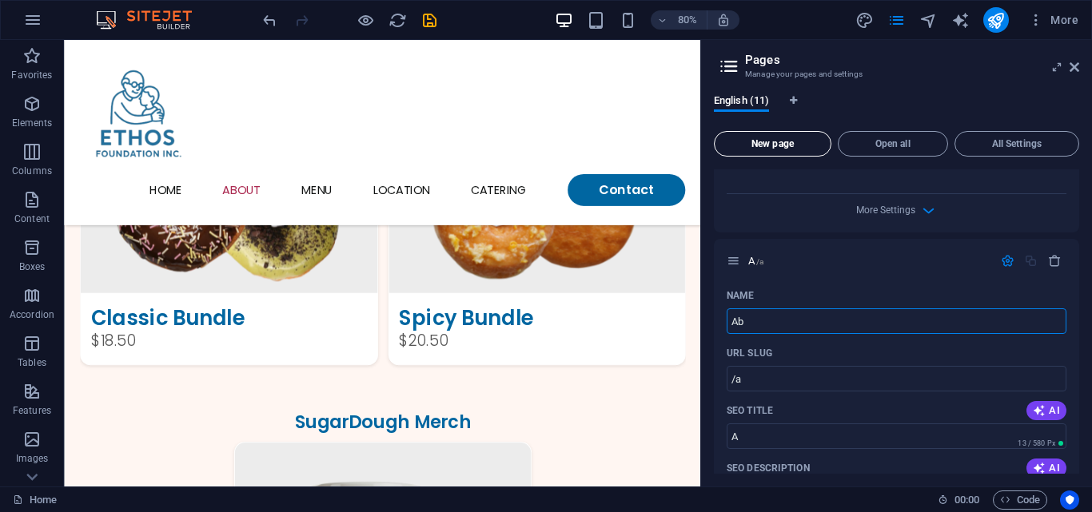
type input "/ab"
type input "Ab"
type input "About"
type input "/about"
type input "About"
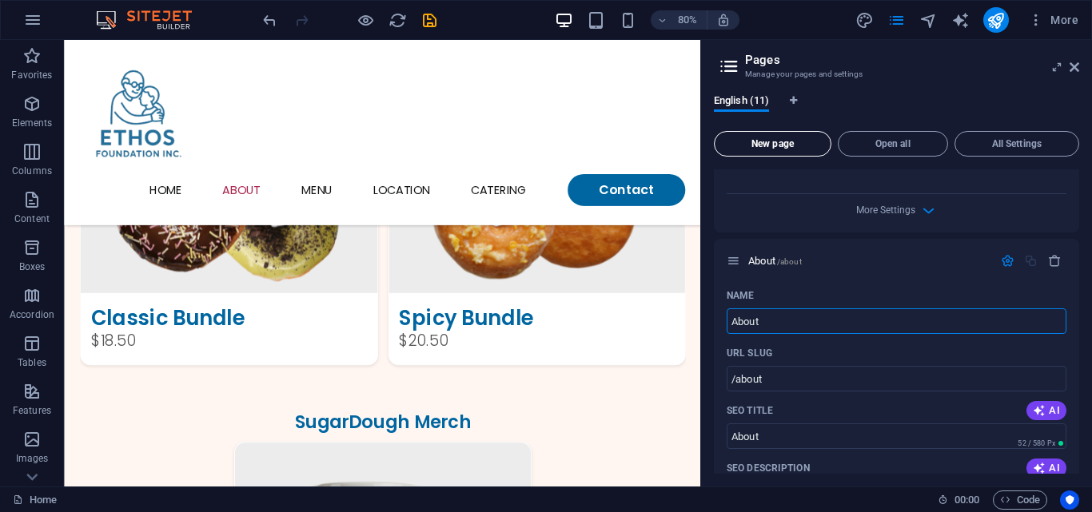
type input "About U"
type input "About"
type input "About Us"
type input "/about-us"
type input "About Us"
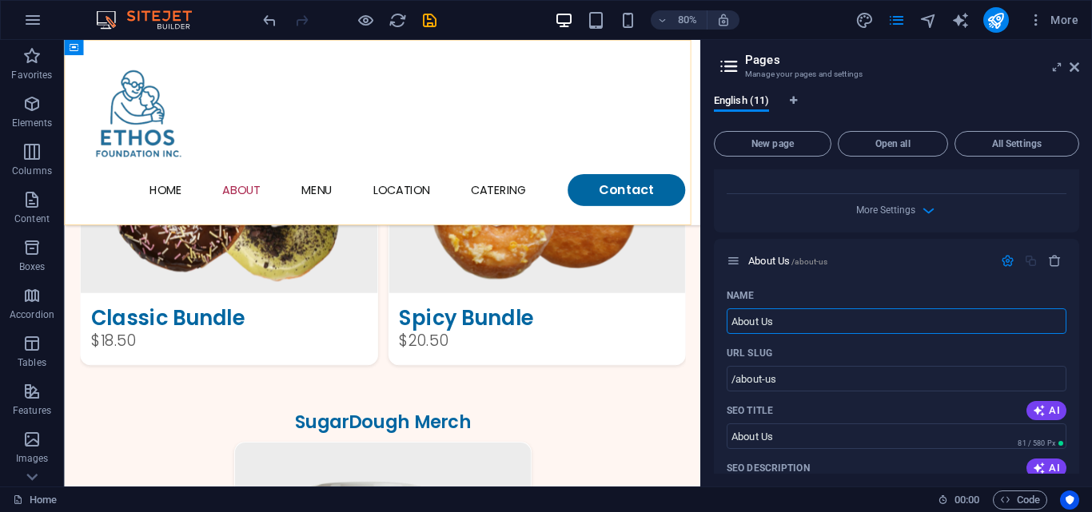
type input "About Us"
click at [795, 94] on div "Menu Home About Menu Location Catering Contact" at bounding box center [461, 156] width 795 height 232
click at [1074, 65] on icon at bounding box center [1074, 67] width 10 height 13
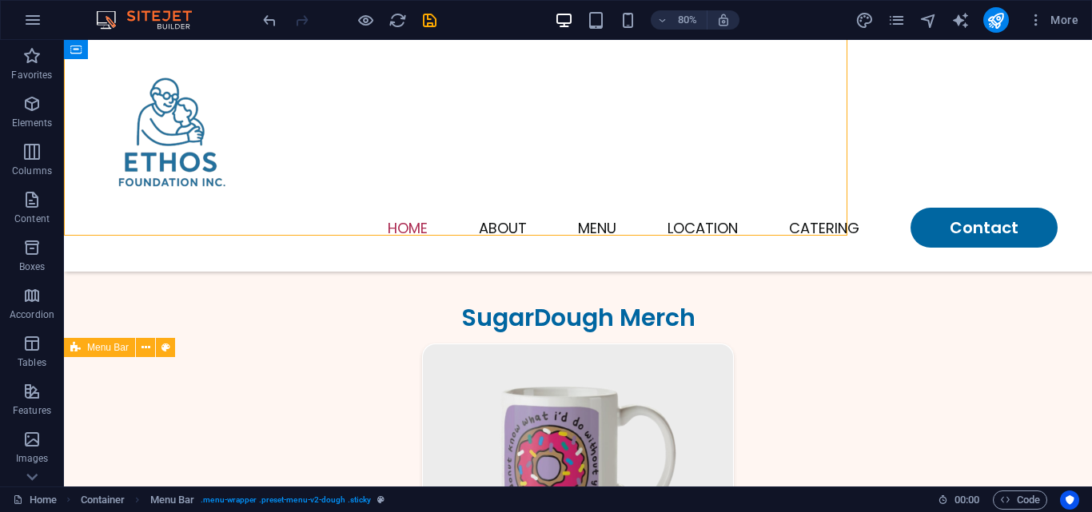
scroll to position [2486, 0]
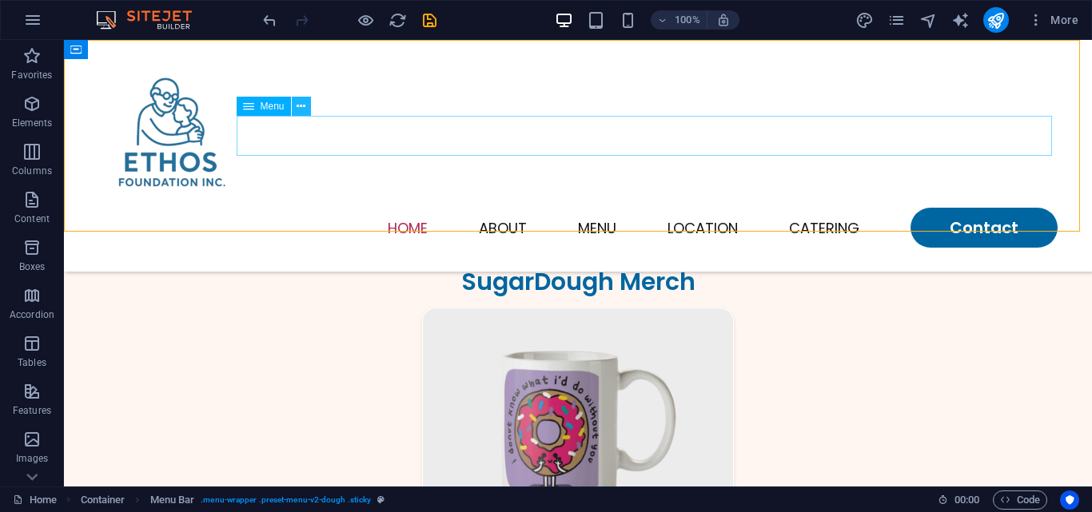
click at [299, 109] on icon at bounding box center [301, 106] width 9 height 17
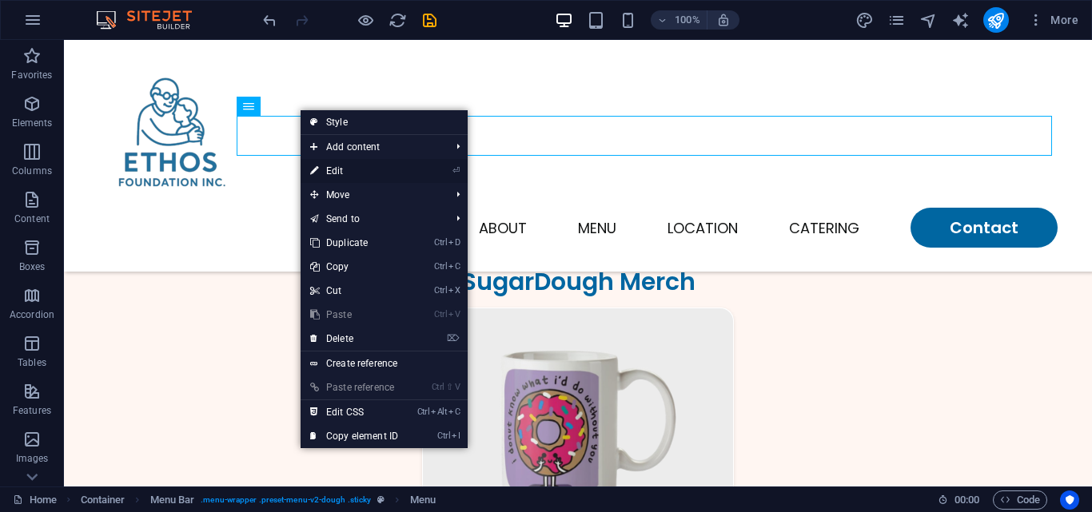
click at [337, 161] on link "⏎ Edit" at bounding box center [354, 171] width 107 height 24
select select
select select "1"
select select
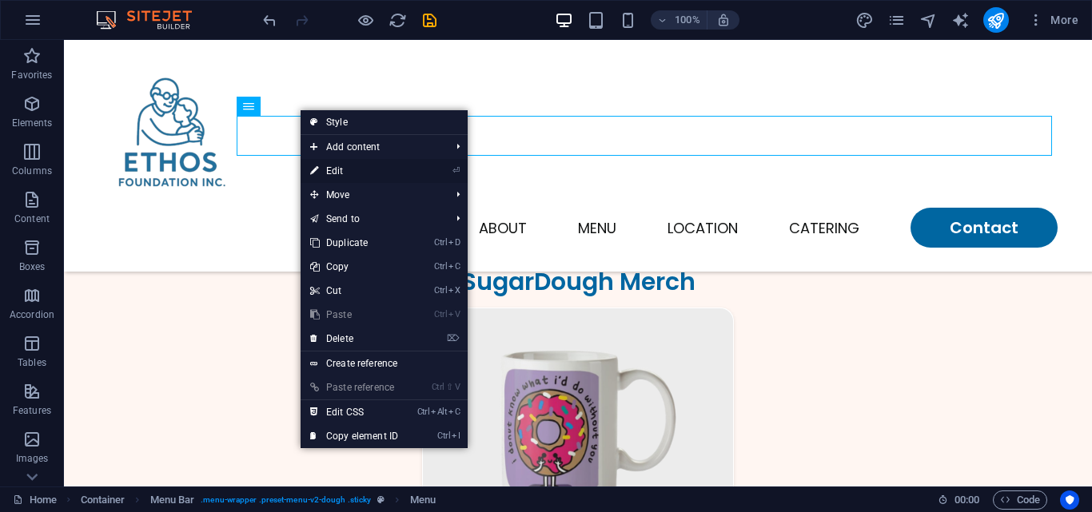
select select
select select "2"
select select
select select "default"
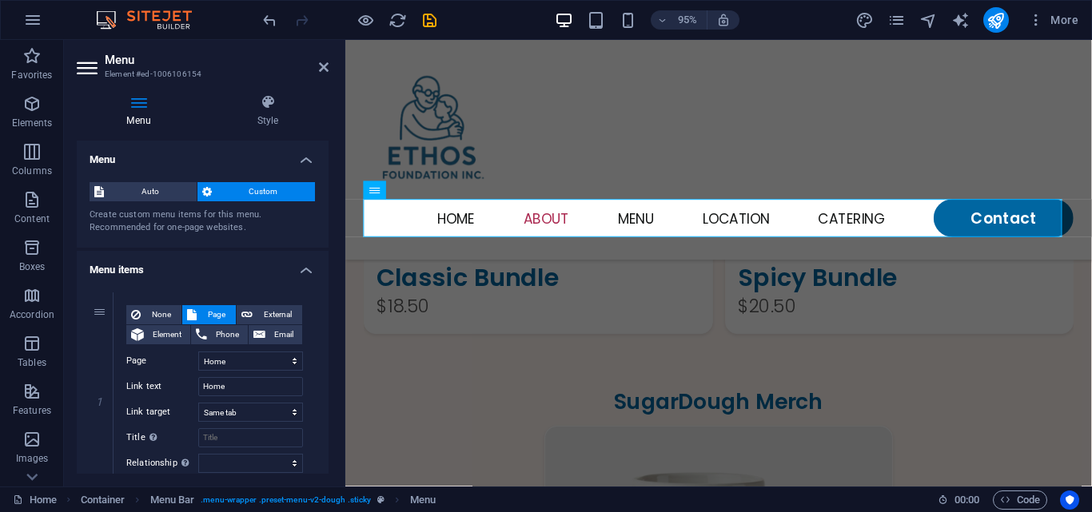
scroll to position [2412, 0]
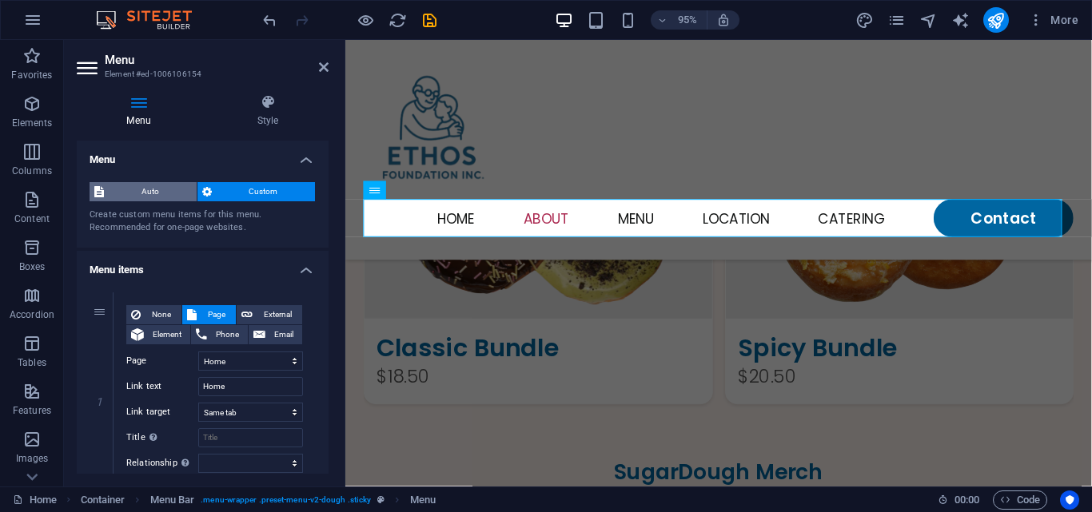
click at [133, 195] on span "Auto" at bounding box center [150, 191] width 83 height 19
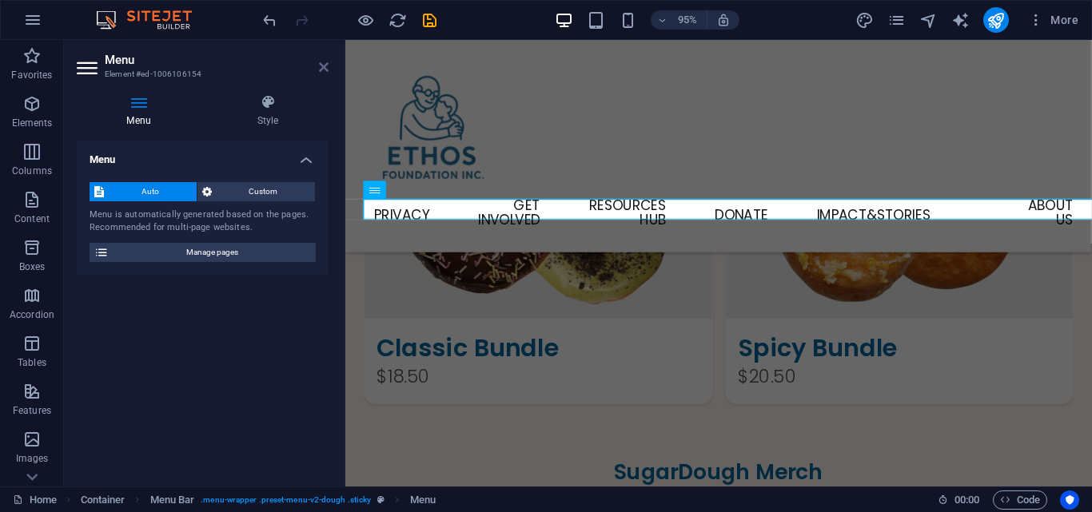
click at [325, 69] on icon at bounding box center [324, 67] width 10 height 13
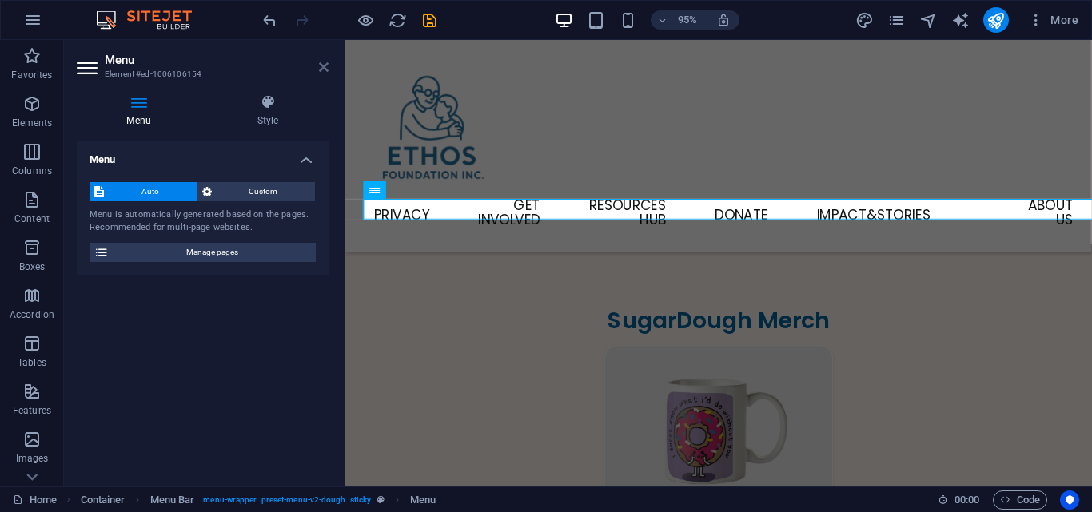
scroll to position [2486, 0]
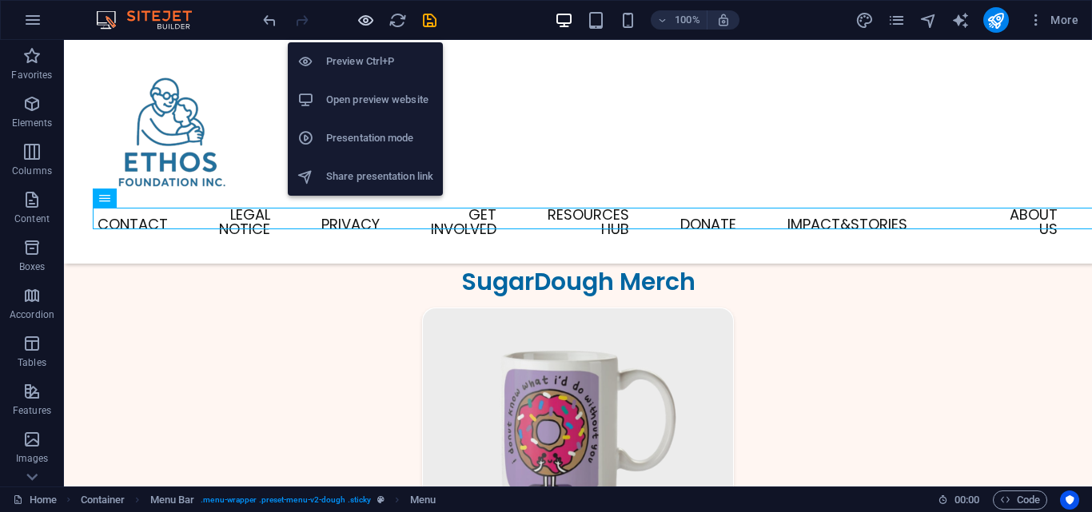
click at [363, 17] on icon "button" at bounding box center [365, 20] width 18 height 18
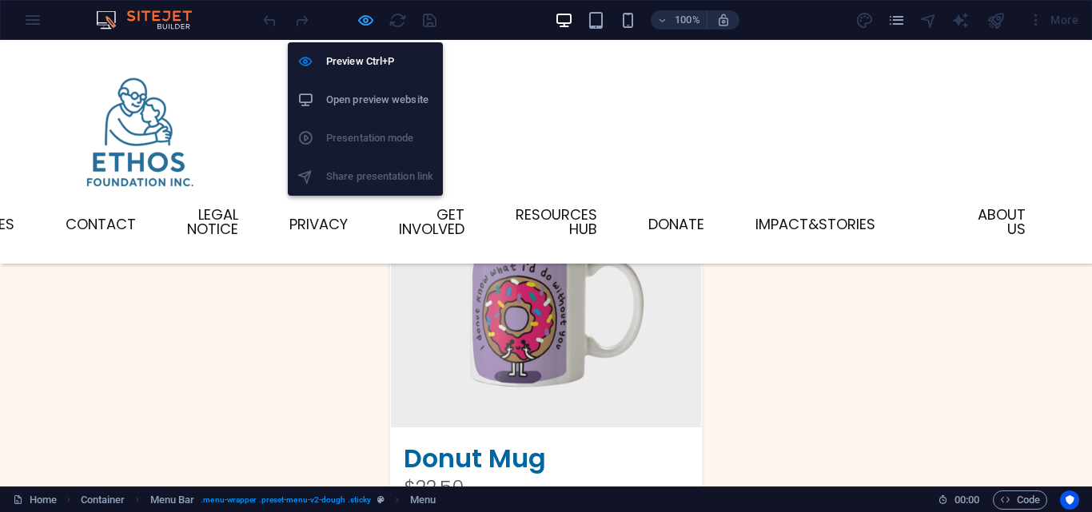
scroll to position [2372, 0]
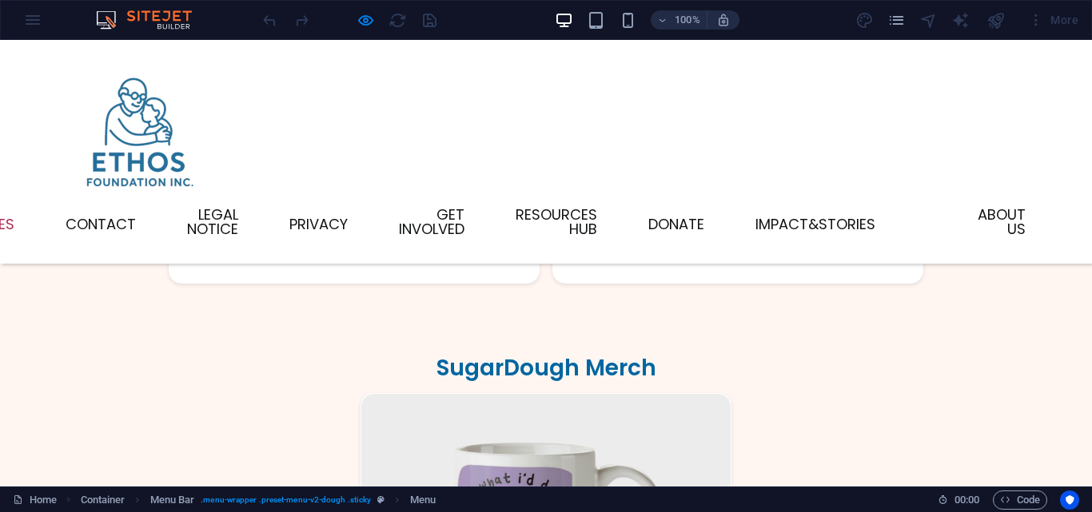
scroll to position [0, 0]
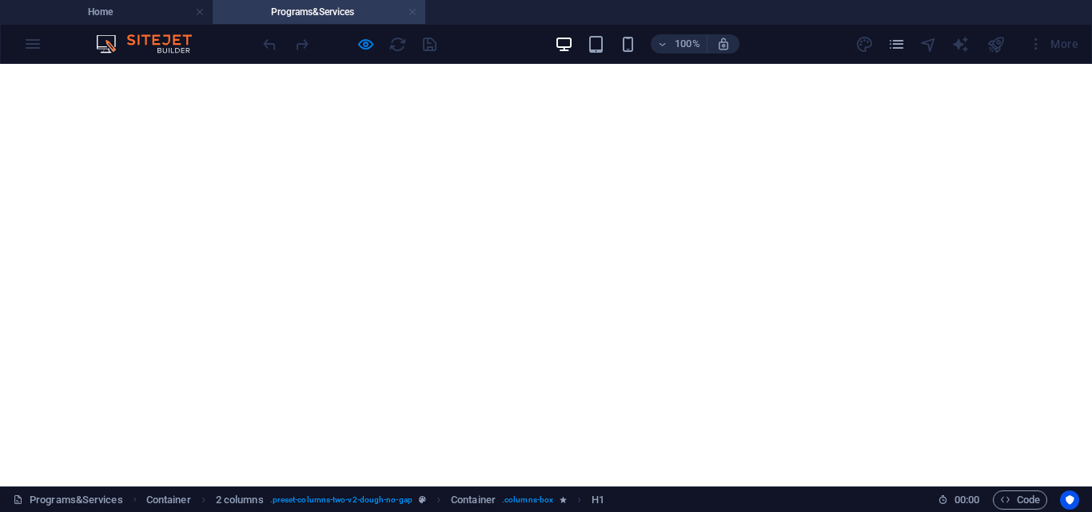
click at [412, 13] on link at bounding box center [413, 12] width 10 height 15
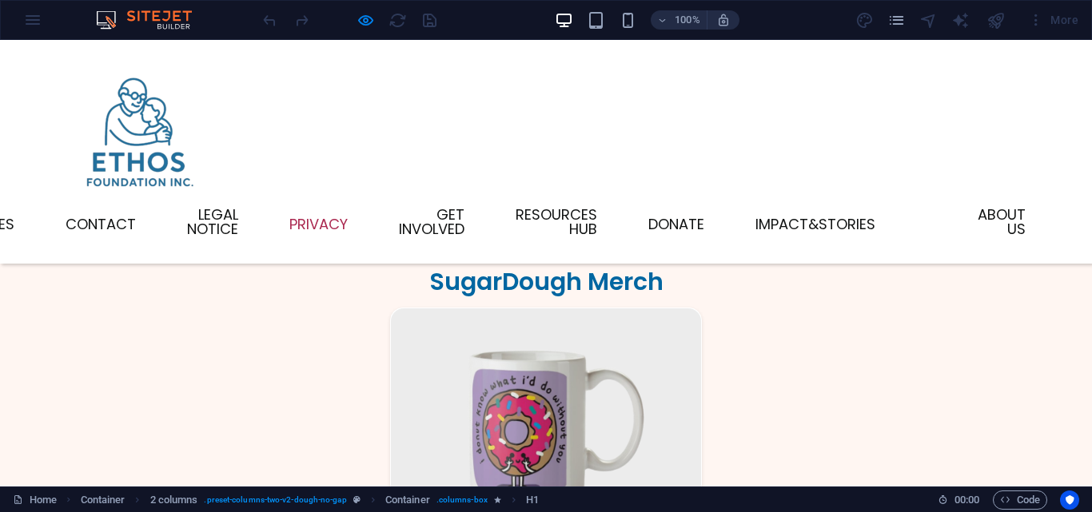
click at [348, 220] on link "Privacy" at bounding box center [318, 224] width 58 height 14
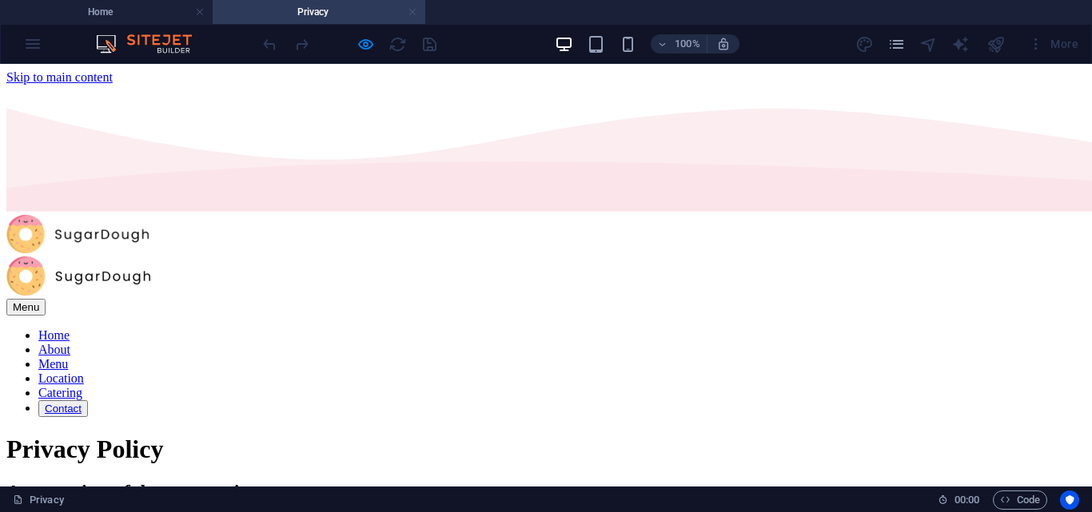
scroll to position [0, 0]
click at [410, 12] on link at bounding box center [413, 12] width 10 height 15
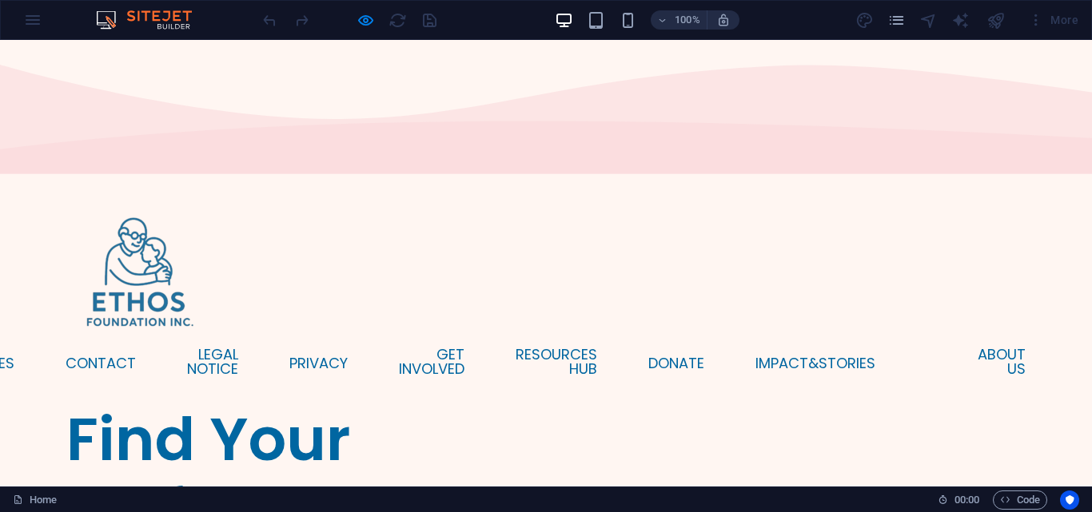
scroll to position [2372, 0]
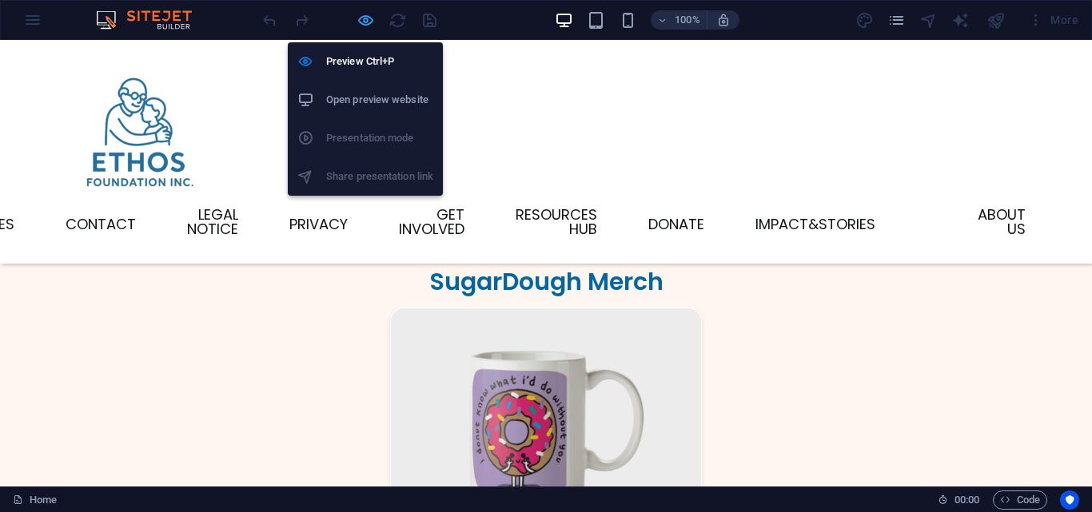
click at [362, 14] on icon "button" at bounding box center [365, 20] width 18 height 18
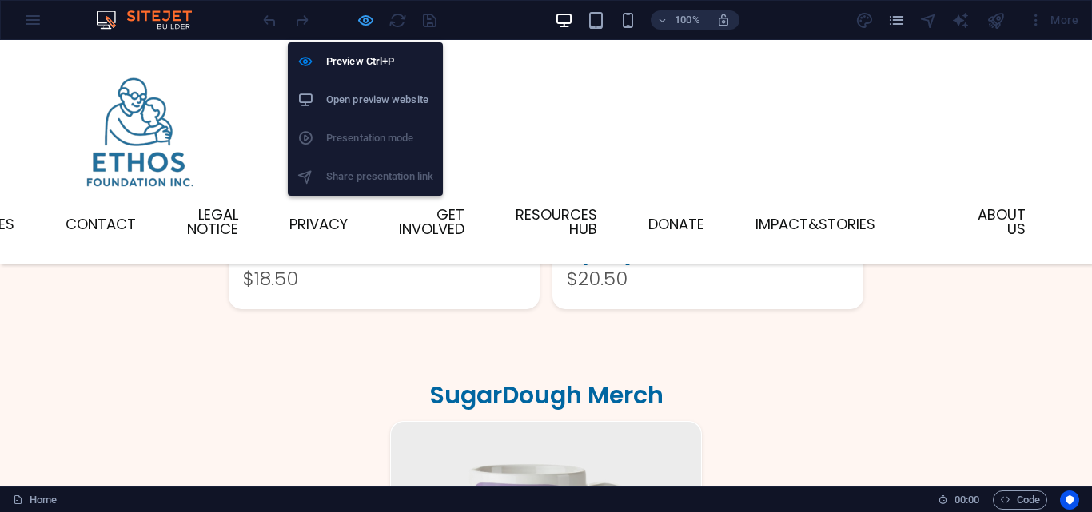
scroll to position [2486, 0]
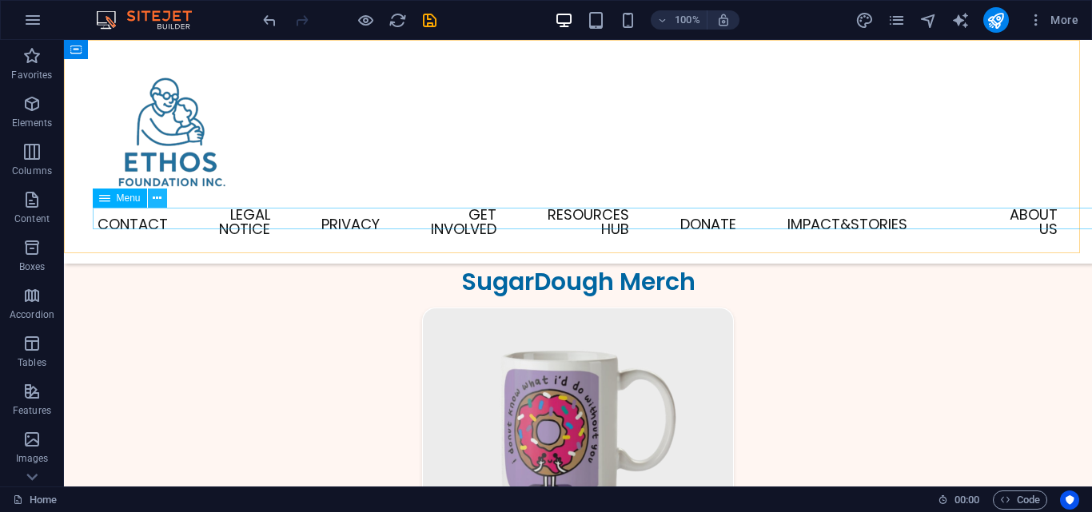
click at [153, 204] on icon at bounding box center [157, 198] width 9 height 17
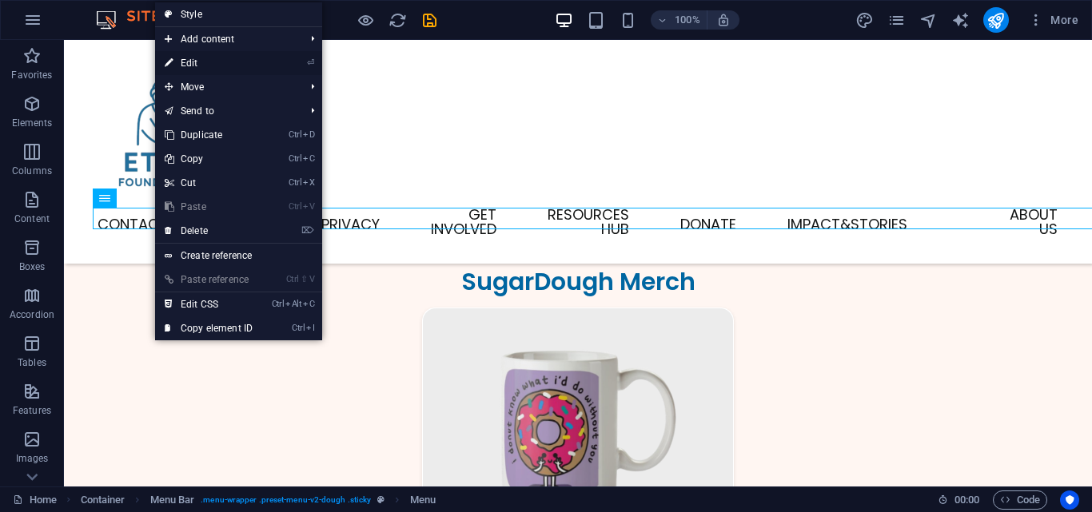
click at [210, 72] on link "⏎ Edit" at bounding box center [208, 63] width 107 height 24
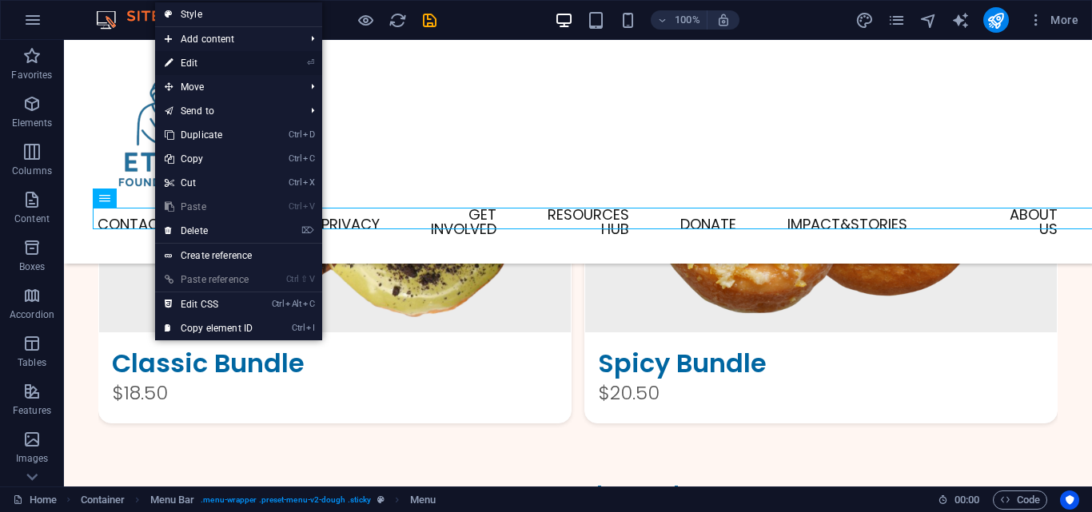
scroll to position [2412, 0]
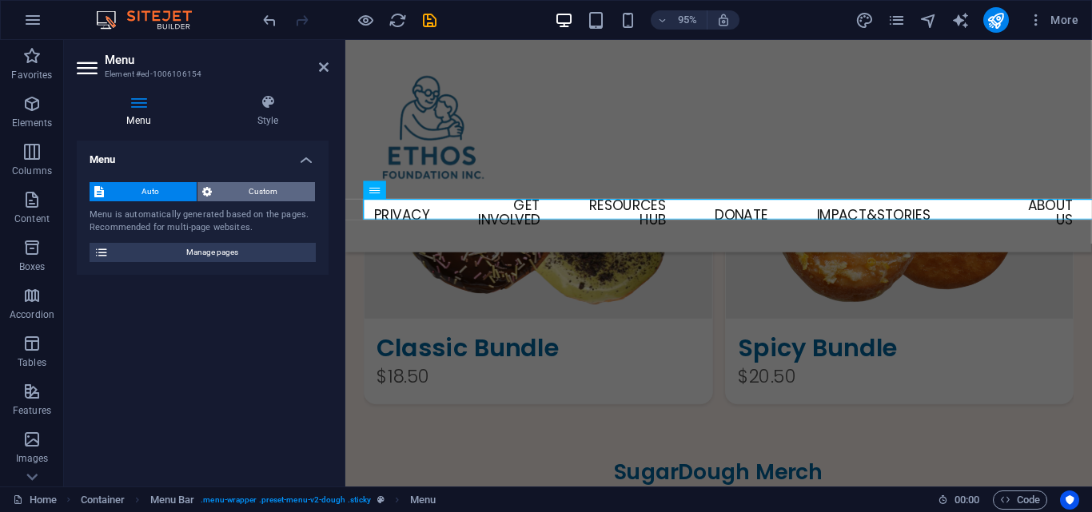
click at [241, 196] on span "Custom" at bounding box center [264, 191] width 94 height 19
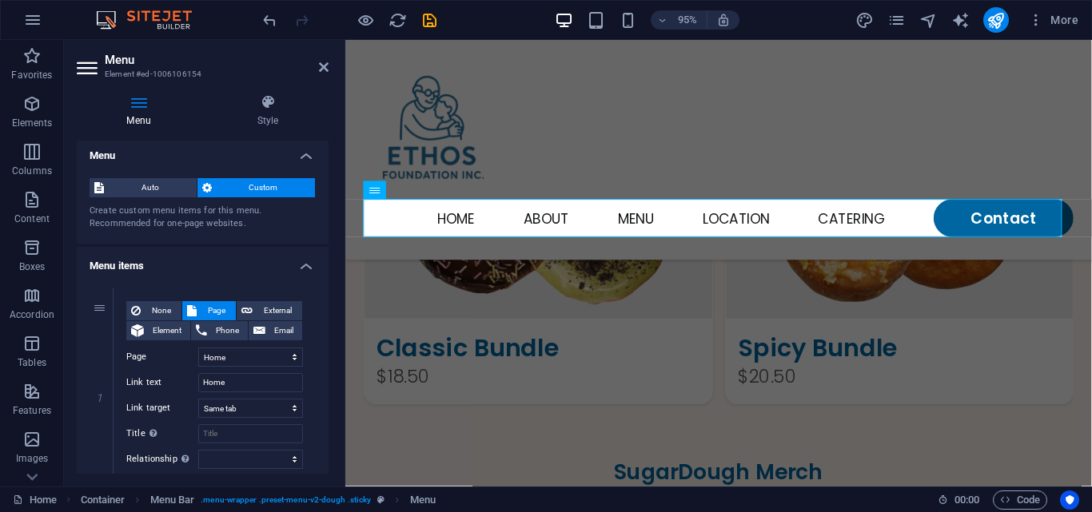
scroll to position [0, 0]
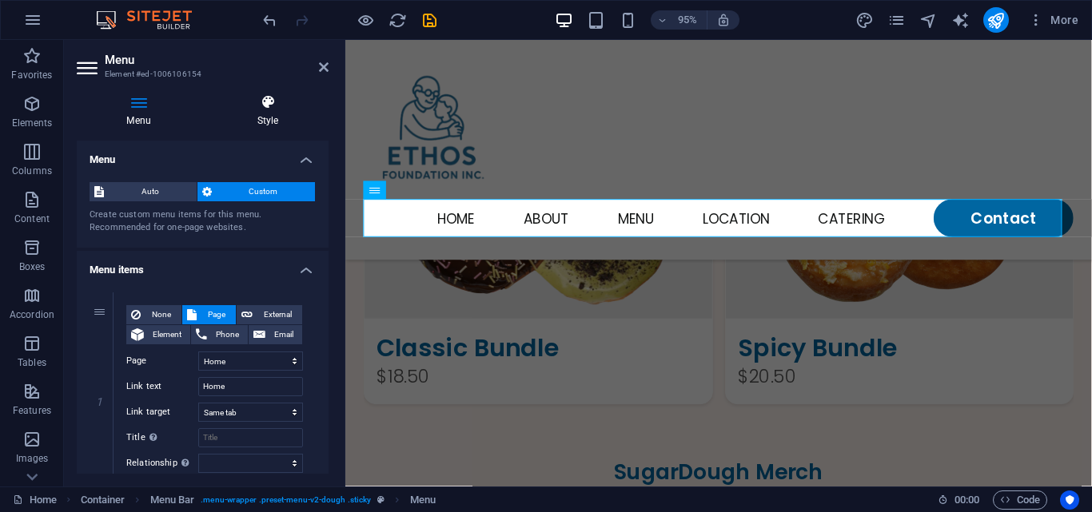
click at [248, 117] on h4 "Style" at bounding box center [267, 111] width 121 height 34
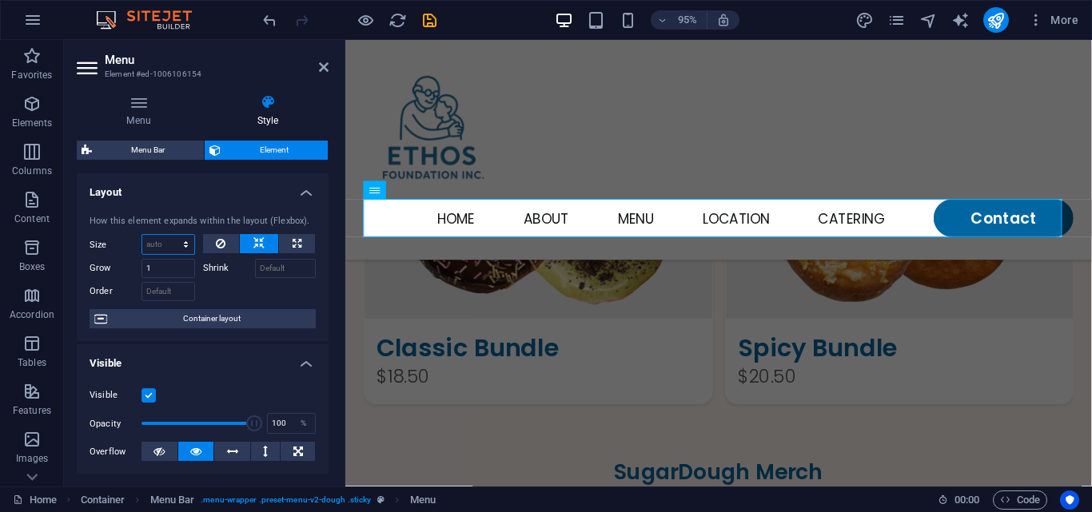
click at [187, 241] on select "Default auto px % 1/1 1/2 1/3 1/4 1/5 1/6 1/7 1/8 1/9 1/10" at bounding box center [168, 244] width 52 height 19
select select "%"
click at [169, 235] on select "Default auto px % 1/1 1/2 1/3 1/4 1/5 1/6 1/7 1/8 1/9 1/10" at bounding box center [168, 244] width 52 height 19
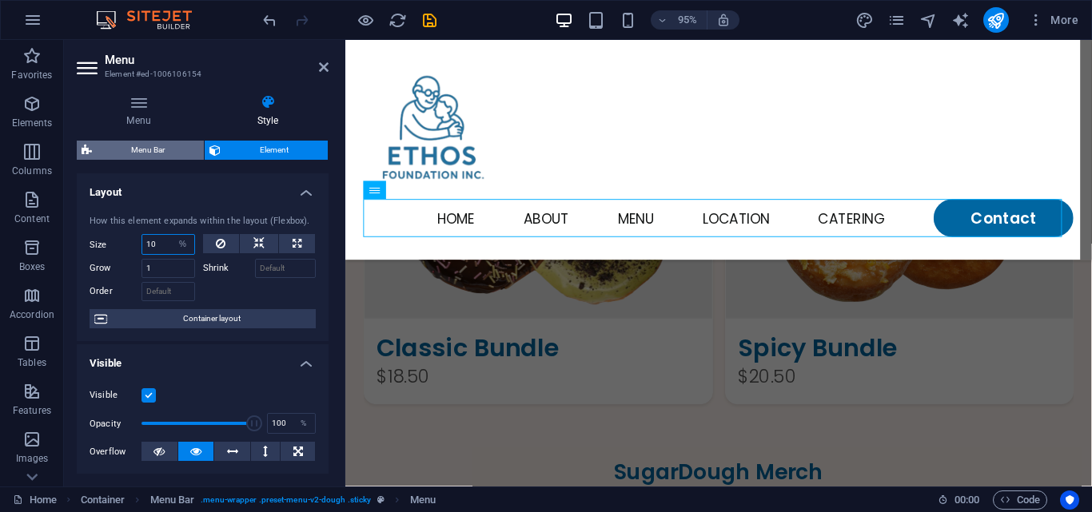
type input "10"
click at [153, 145] on span "Menu Bar" at bounding box center [148, 150] width 102 height 19
select select "rem"
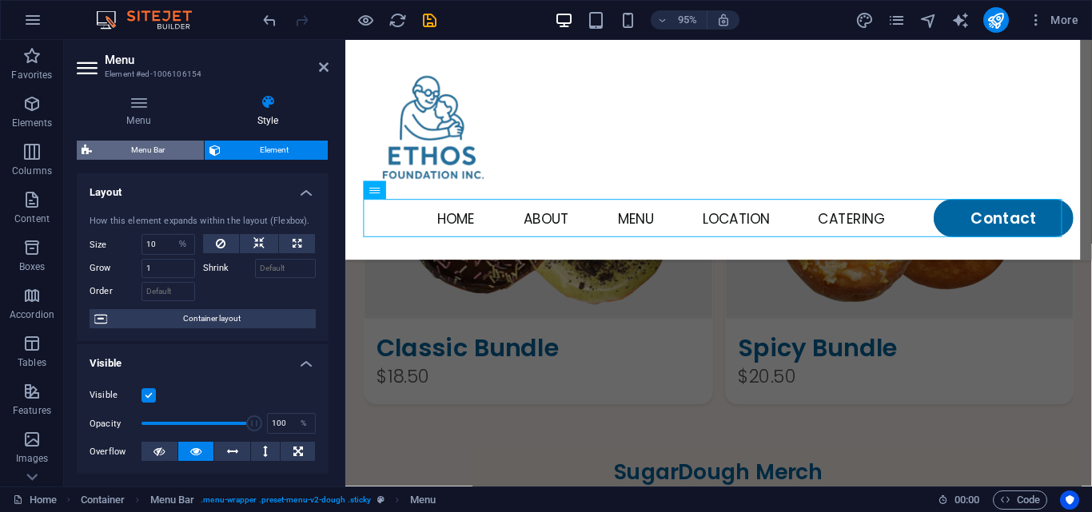
select select "rem"
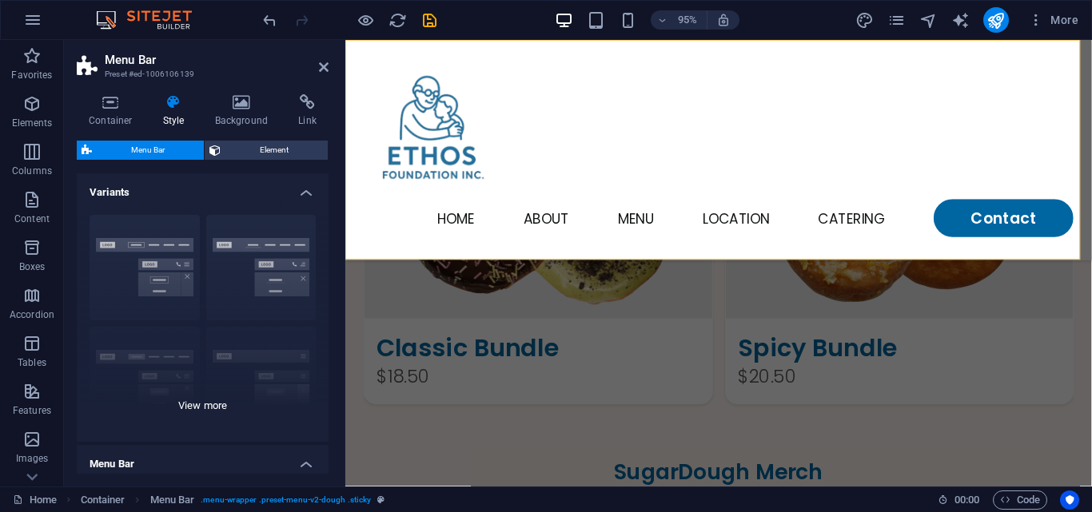
click at [300, 246] on div "Border Centered Default Fixed Loki Trigger Wide XXL" at bounding box center [203, 322] width 252 height 240
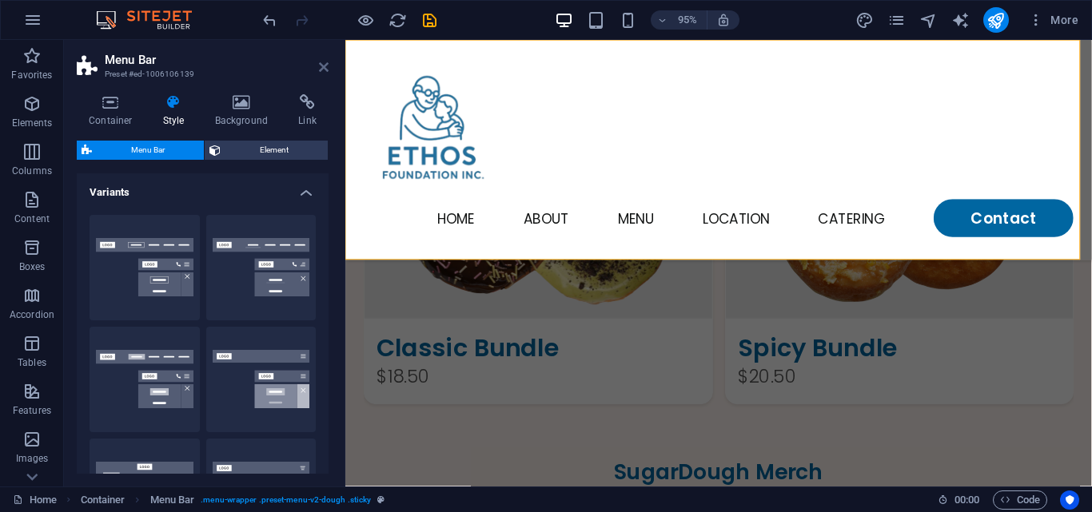
click at [323, 61] on icon at bounding box center [324, 67] width 10 height 13
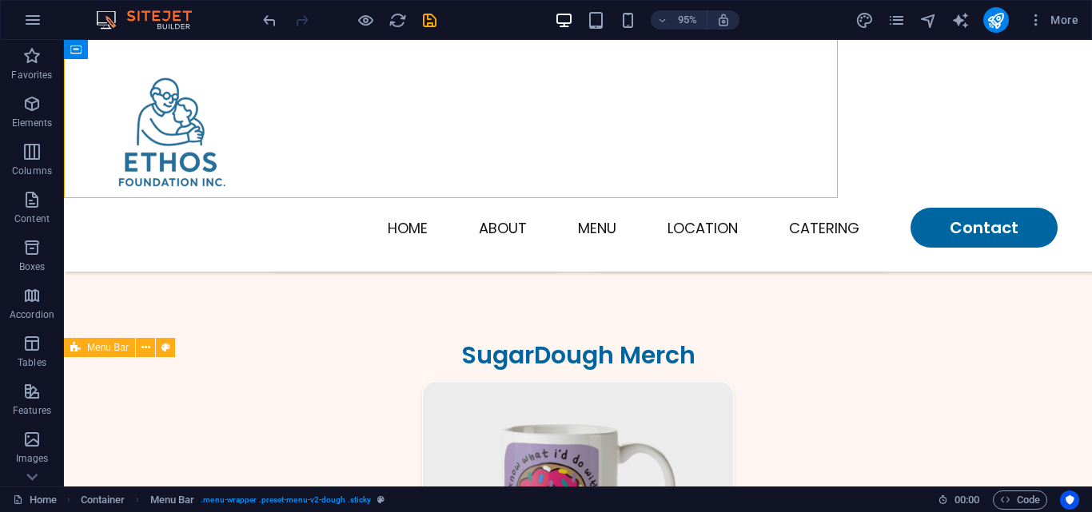
scroll to position [2486, 0]
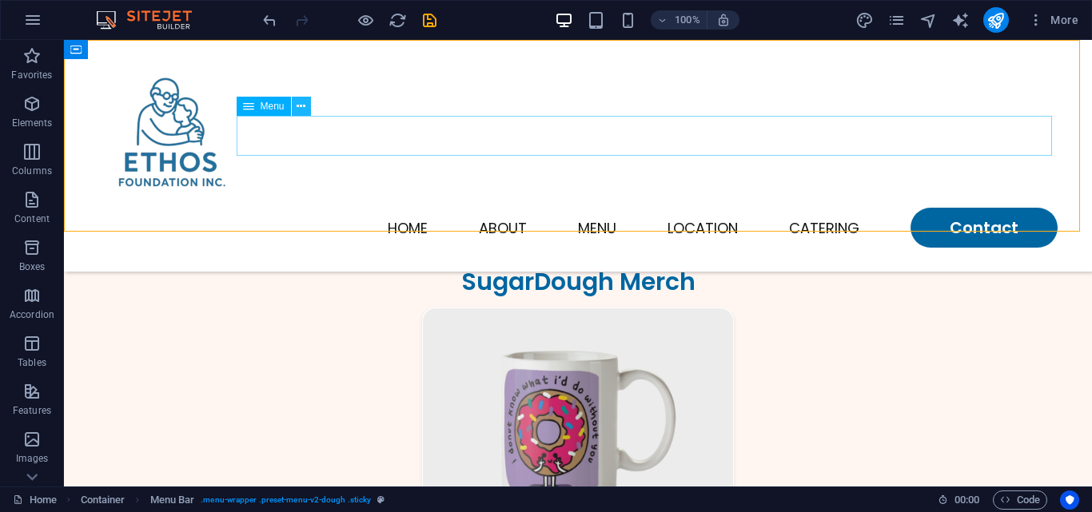
click at [306, 111] on button at bounding box center [301, 106] width 19 height 19
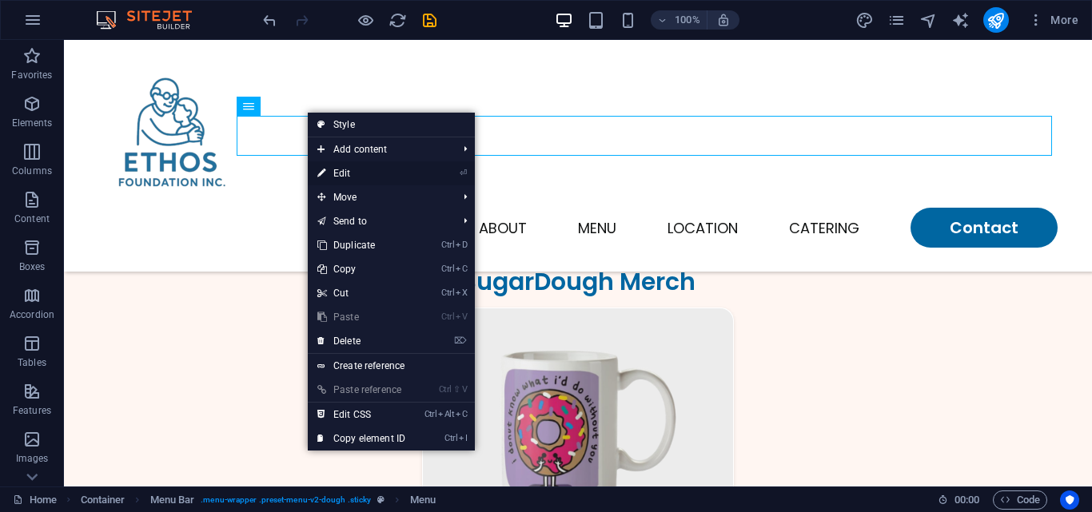
click at [349, 173] on link "⏎ Edit" at bounding box center [361, 173] width 107 height 24
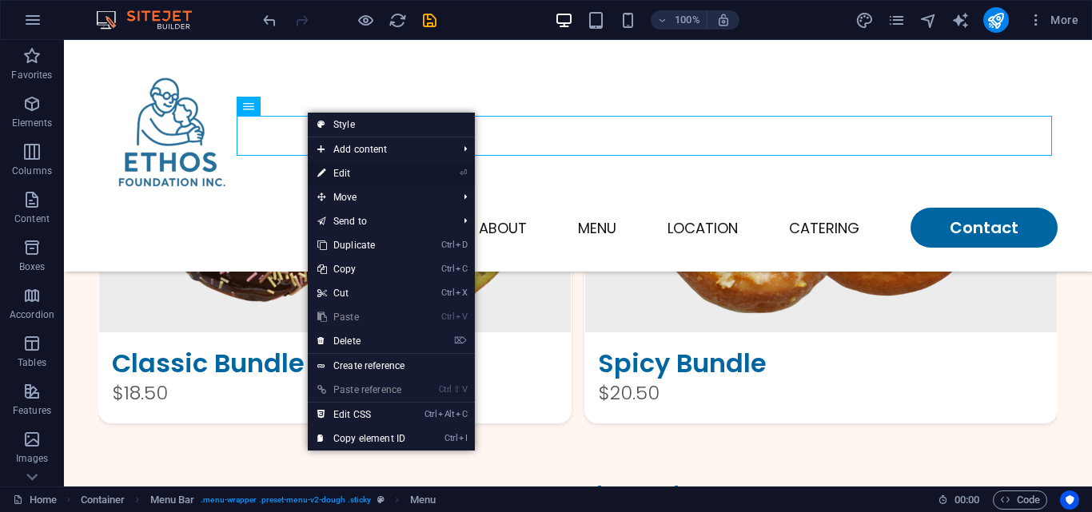
scroll to position [2412, 0]
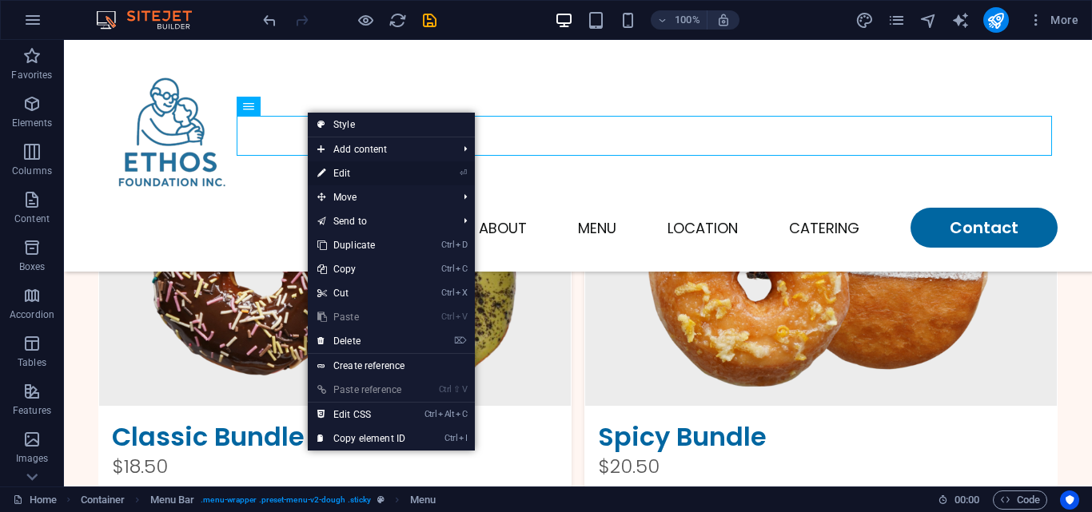
select select "%"
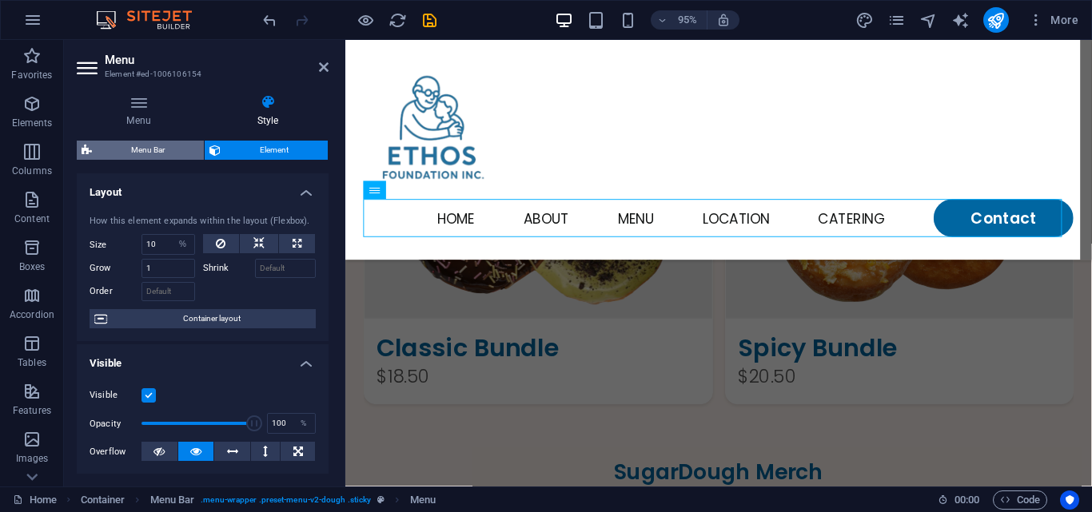
click at [176, 143] on span "Menu Bar" at bounding box center [148, 150] width 102 height 19
select select "rem"
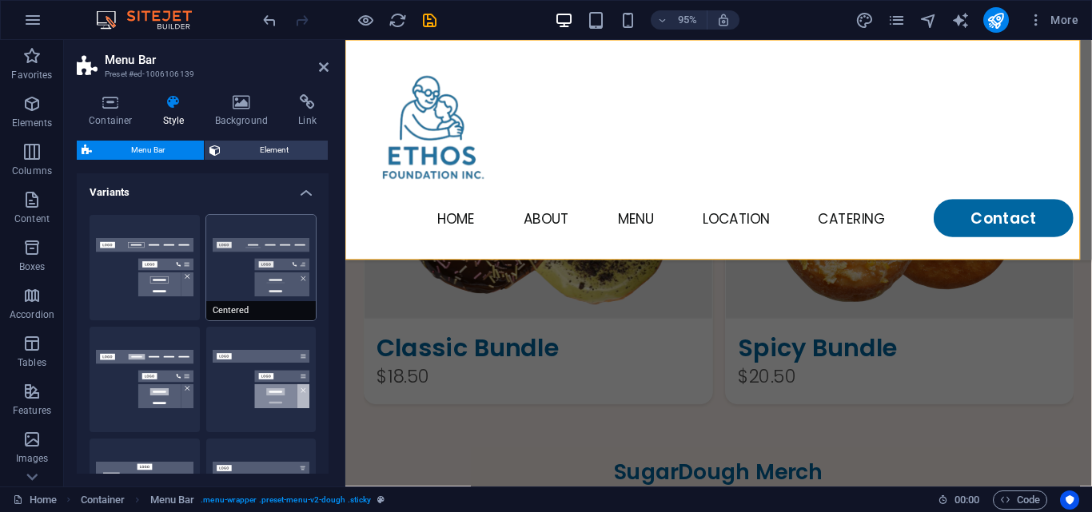
click at [310, 282] on button "Centered" at bounding box center [261, 268] width 110 height 106
type input "1"
select select "rem"
type input "1"
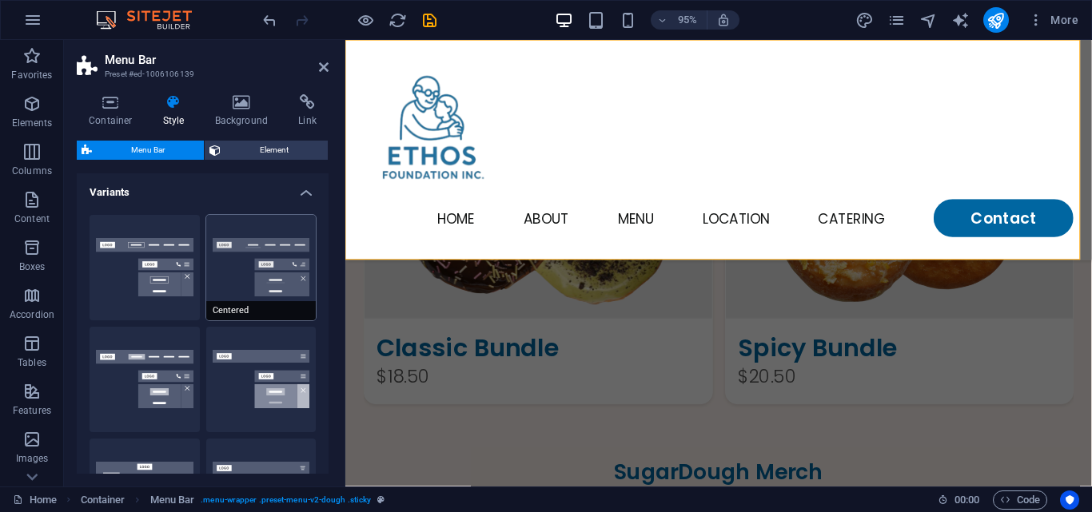
type input "1"
click at [240, 144] on span "Element" at bounding box center [274, 150] width 98 height 19
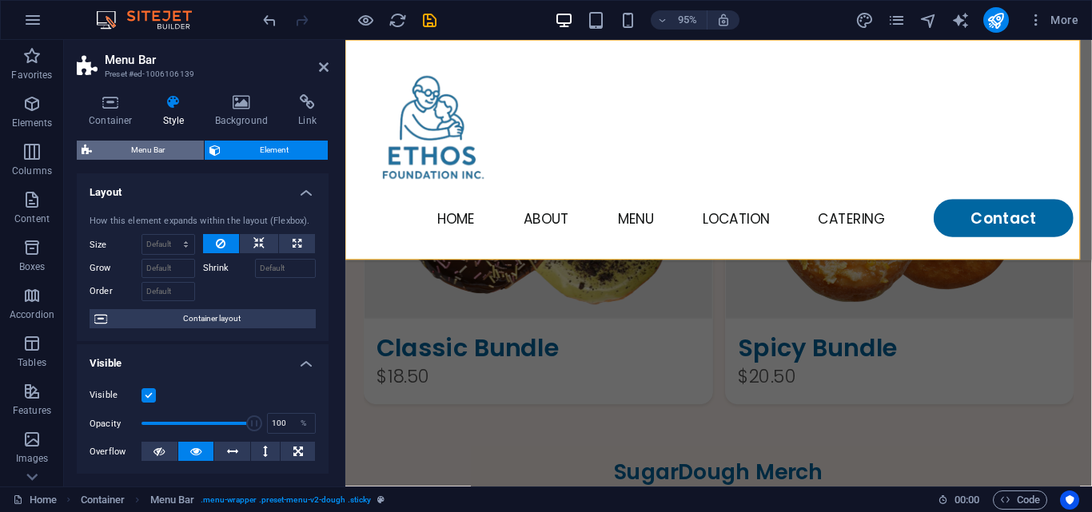
click at [151, 154] on span "Menu Bar" at bounding box center [148, 150] width 102 height 19
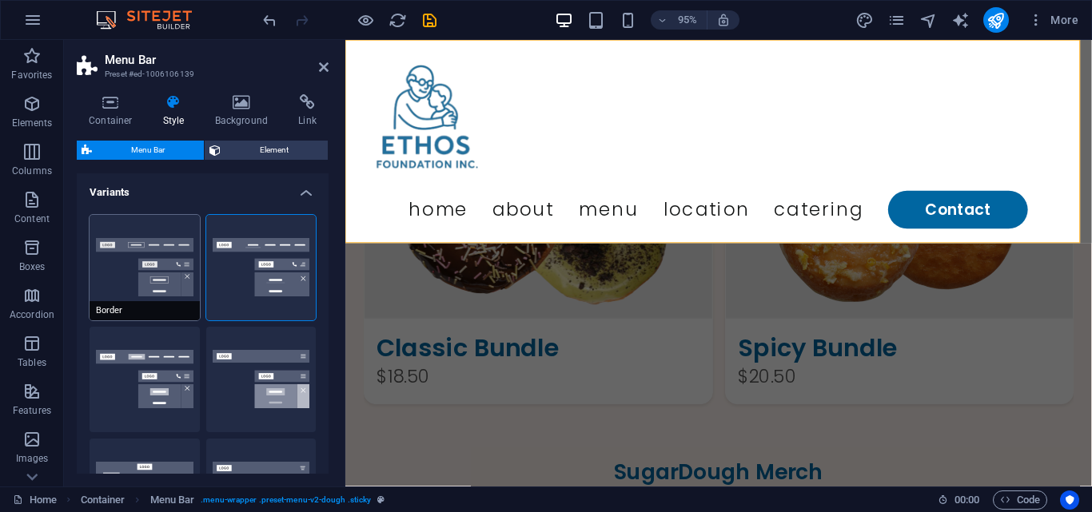
click at [141, 256] on button "Border" at bounding box center [145, 268] width 110 height 106
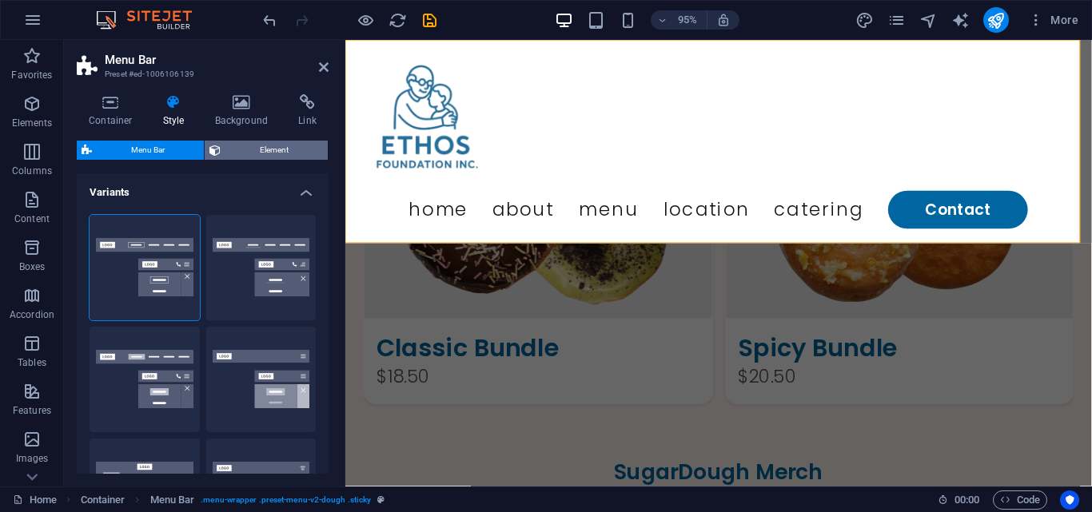
click at [247, 149] on span "Element" at bounding box center [274, 150] width 98 height 19
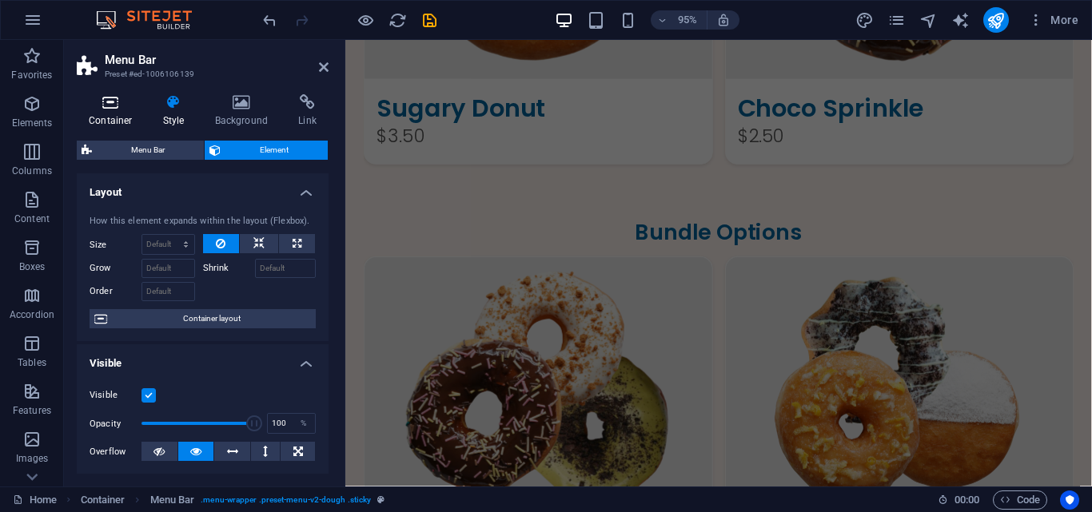
click at [105, 100] on icon at bounding box center [111, 102] width 68 height 16
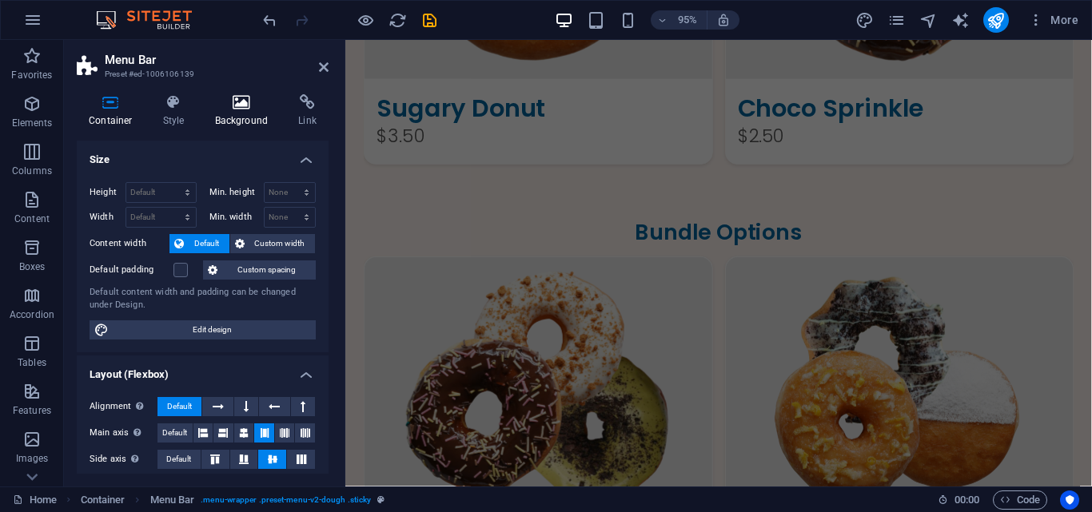
click at [249, 108] on icon at bounding box center [242, 102] width 78 height 16
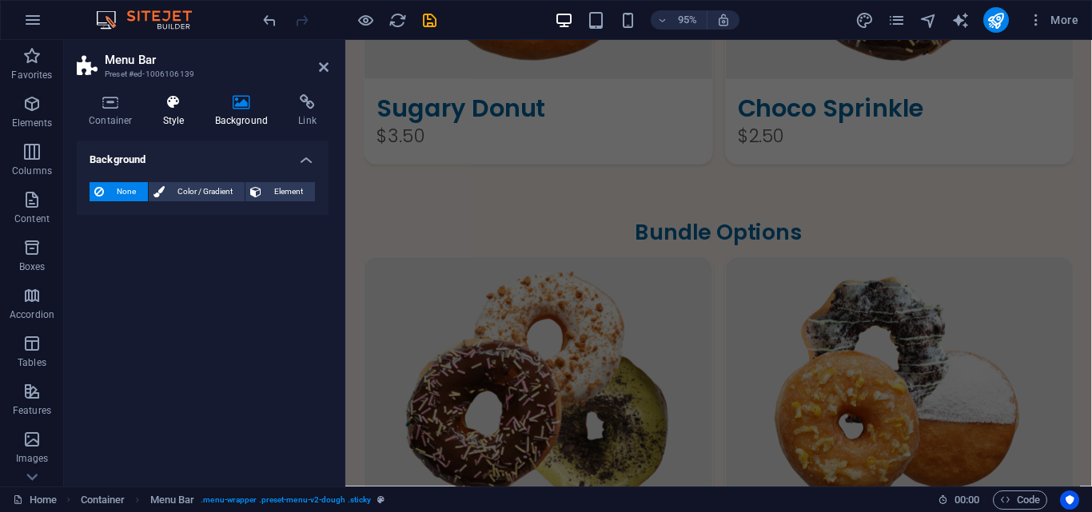
click at [190, 105] on icon at bounding box center [174, 102] width 46 height 16
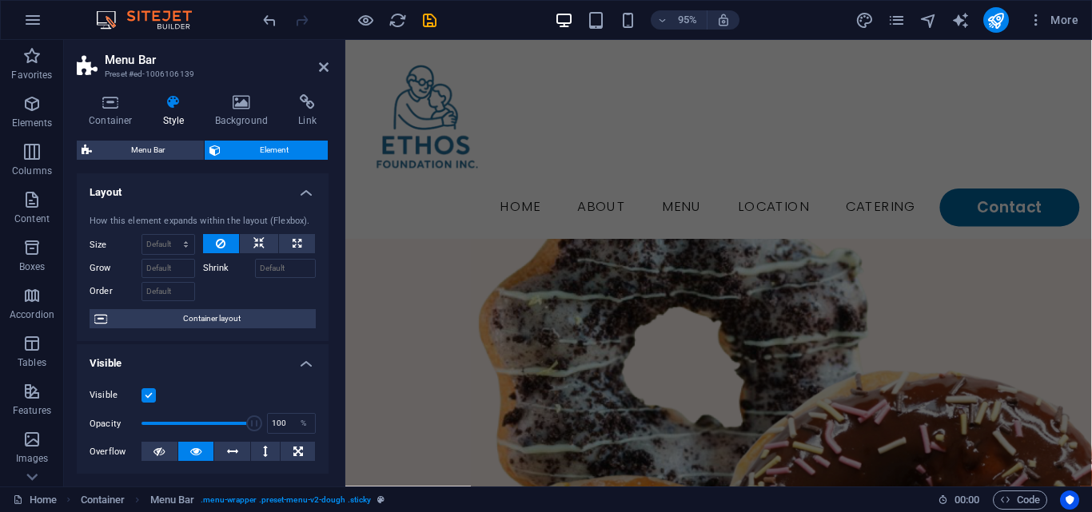
scroll to position [368, 0]
click at [328, 69] on icon at bounding box center [324, 67] width 10 height 13
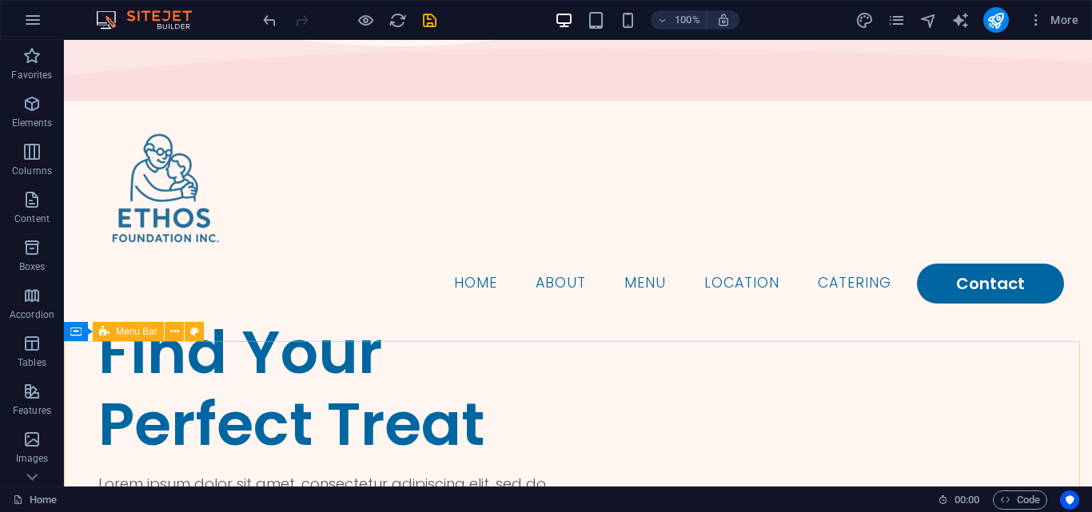
scroll to position [0, 0]
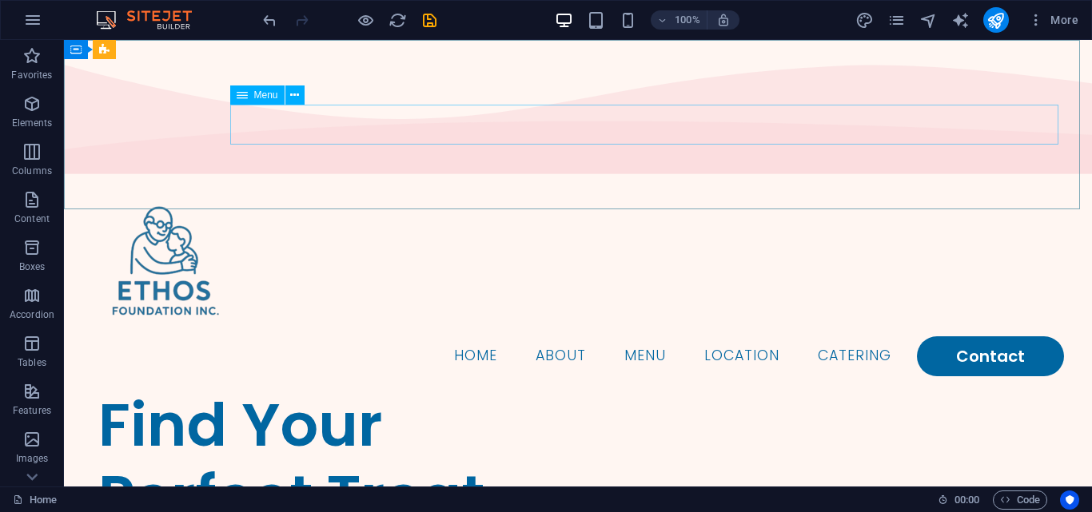
click at [262, 97] on span "Menu" at bounding box center [266, 95] width 24 height 10
click at [297, 96] on icon at bounding box center [294, 95] width 9 height 17
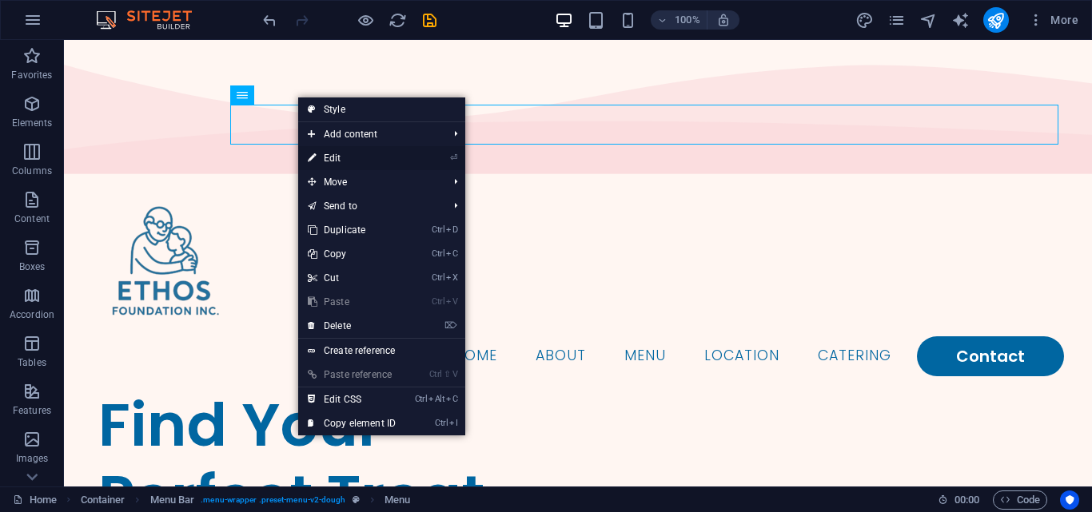
click at [343, 150] on link "⏎ Edit" at bounding box center [351, 158] width 107 height 24
select select "%"
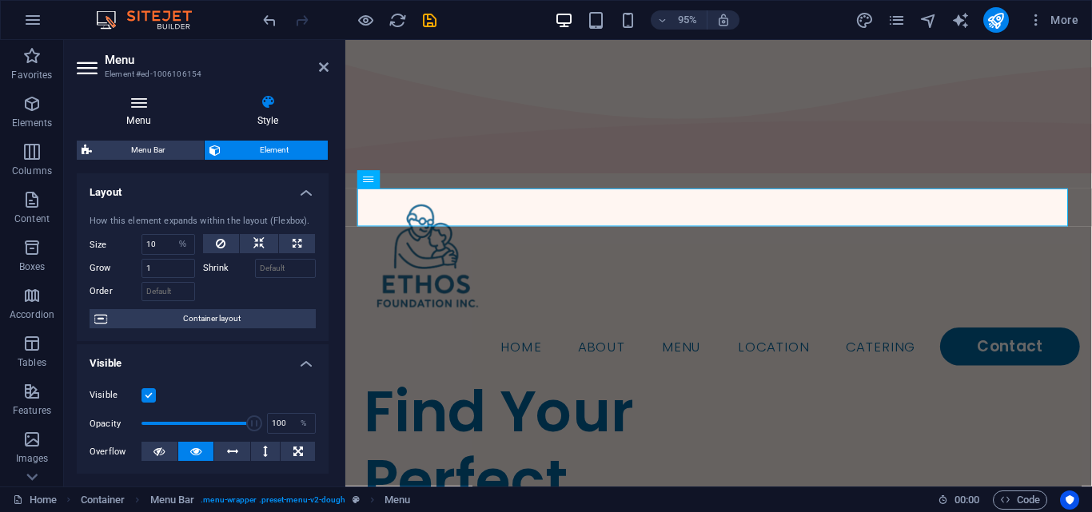
click at [159, 101] on icon at bounding box center [139, 102] width 124 height 16
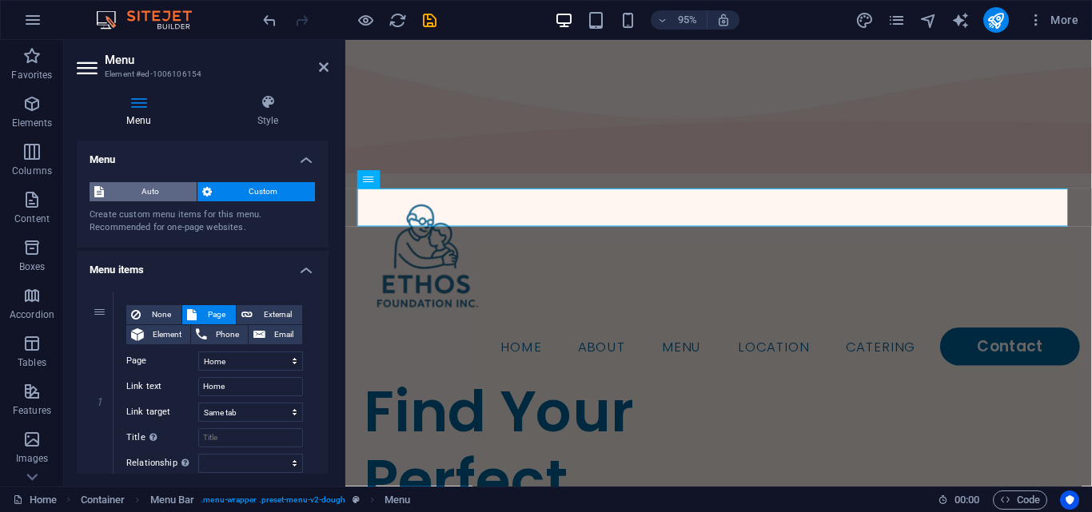
click at [149, 183] on span "Auto" at bounding box center [150, 191] width 83 height 19
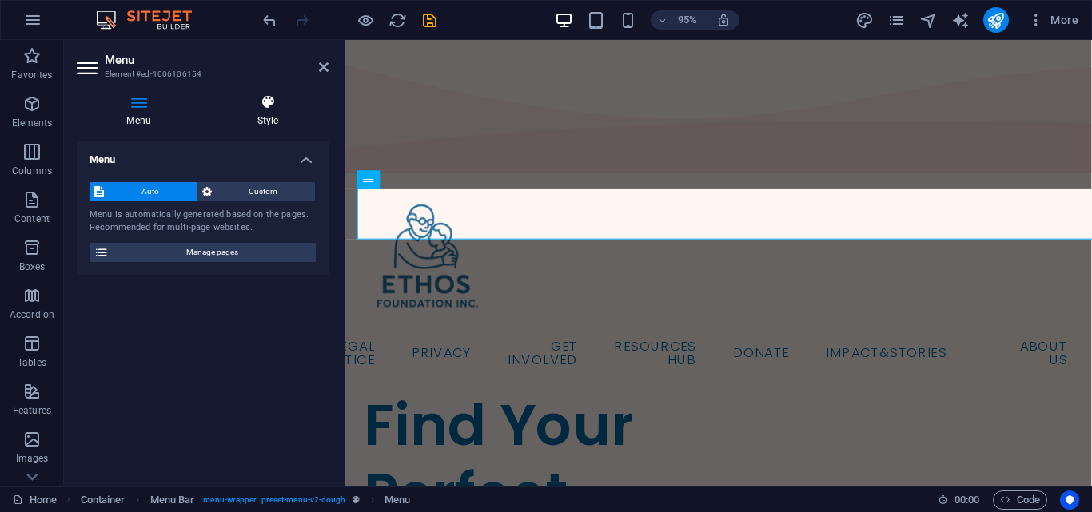
click at [249, 119] on h4 "Style" at bounding box center [267, 111] width 121 height 34
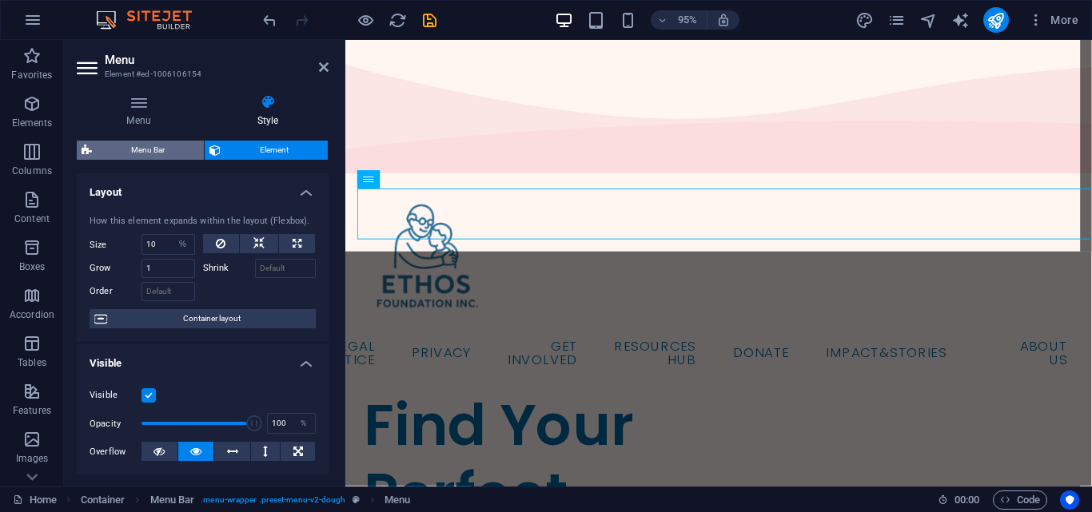
click at [169, 145] on span "Menu Bar" at bounding box center [148, 150] width 102 height 19
select select "rem"
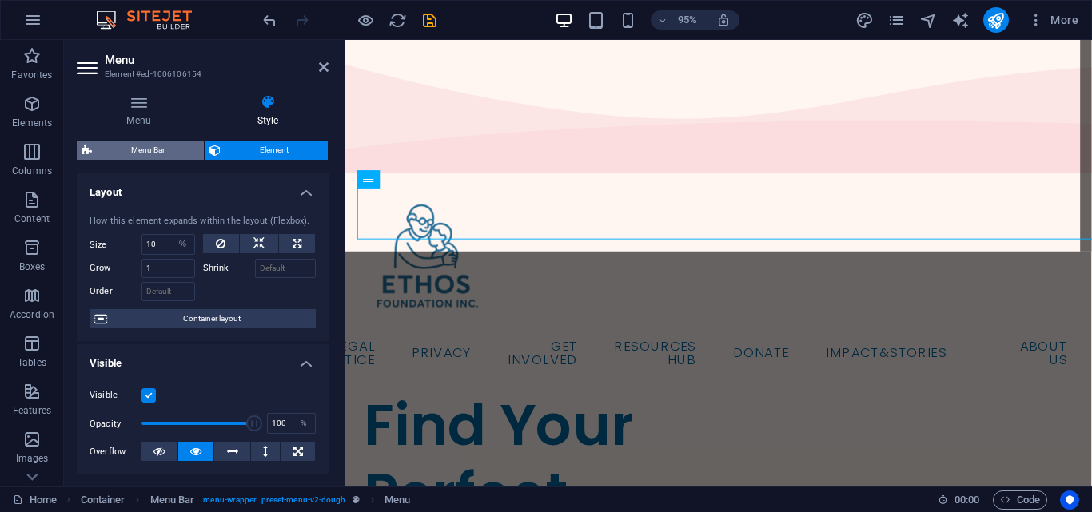
select select "rem"
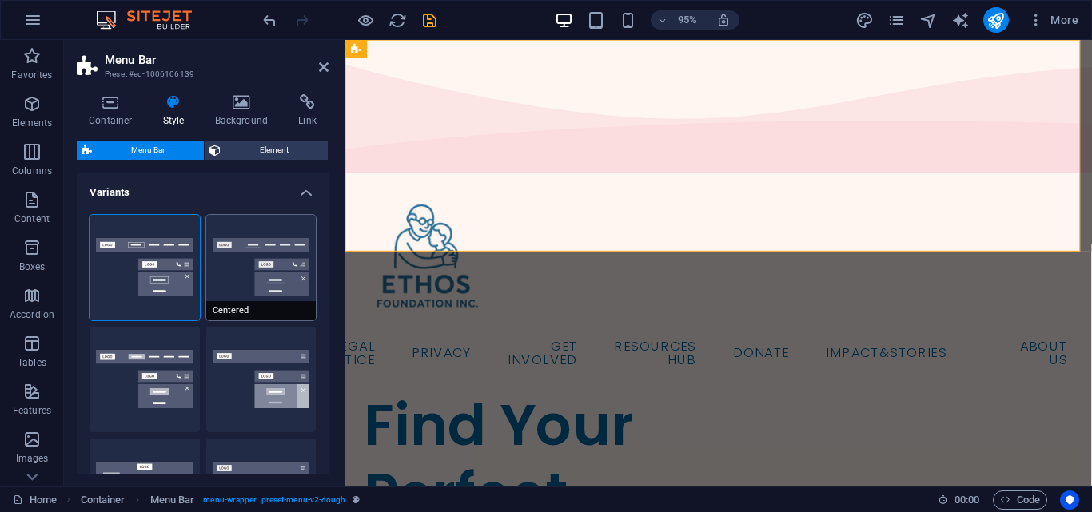
click at [229, 249] on button "Centered" at bounding box center [261, 268] width 110 height 106
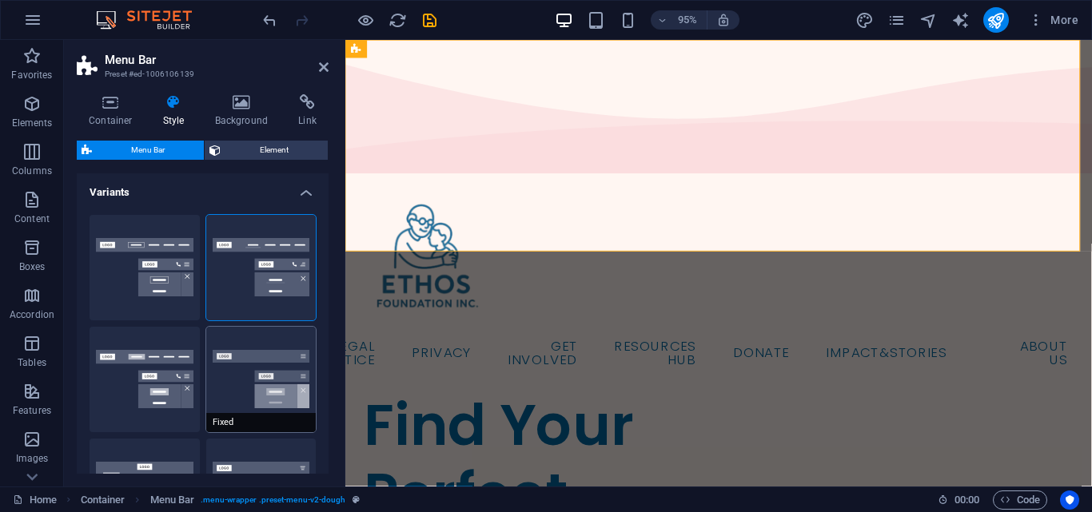
click at [249, 341] on button "Fixed" at bounding box center [261, 380] width 110 height 106
click at [321, 70] on icon at bounding box center [324, 67] width 10 height 13
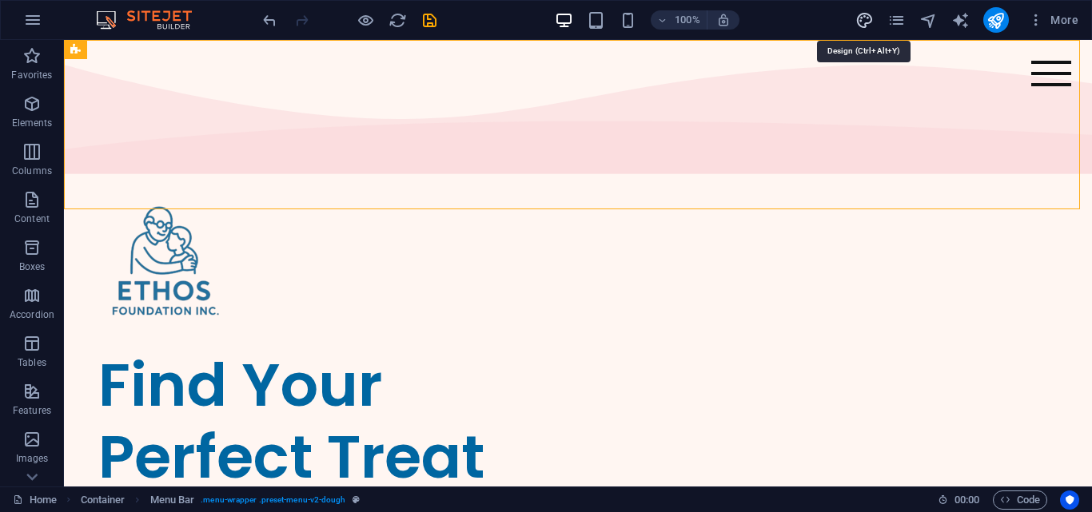
click at [862, 18] on icon "design" at bounding box center [864, 20] width 18 height 18
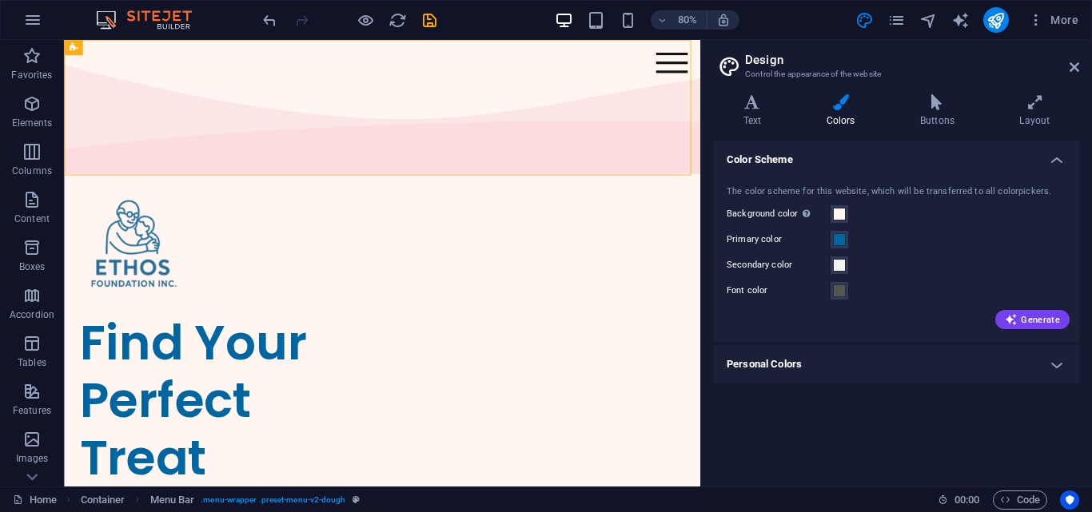
click at [742, 233] on label "Primary color" at bounding box center [779, 239] width 104 height 19
click at [830, 233] on button "Primary color" at bounding box center [839, 240] width 18 height 18
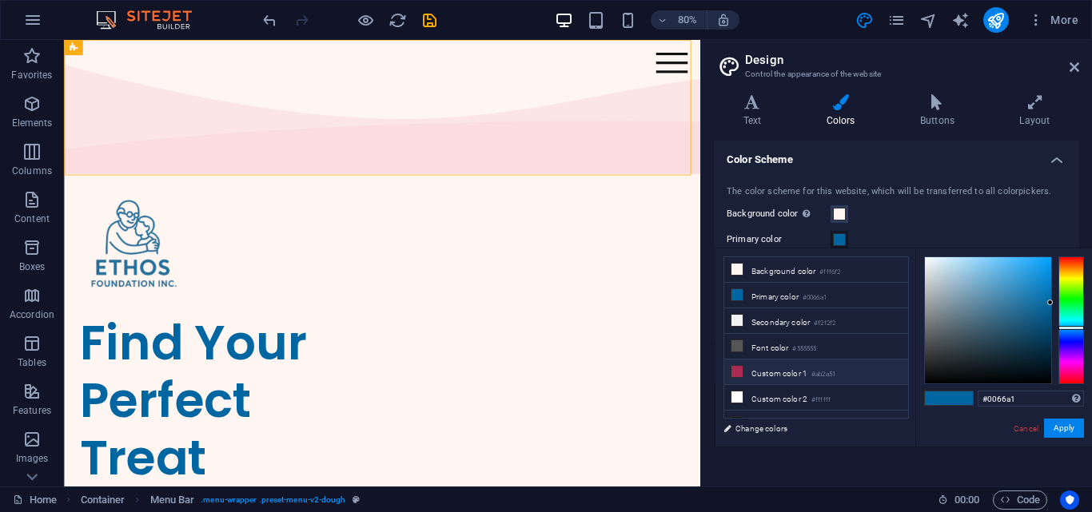
click at [754, 367] on li "Custom color 1 #ab2a51" at bounding box center [816, 373] width 184 height 26
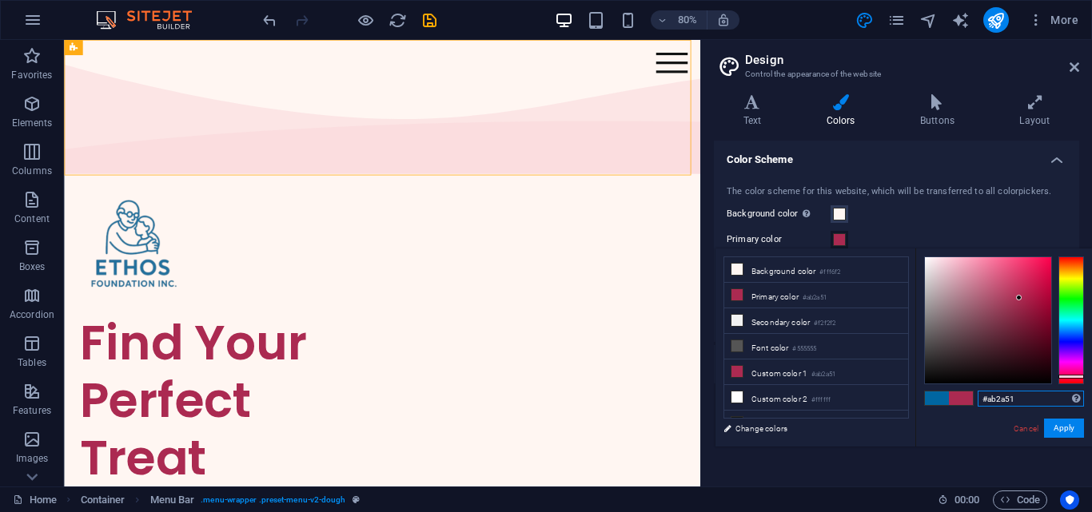
click at [1025, 399] on input "#ab2a51" at bounding box center [1031, 399] width 106 height 16
type input "#"
click at [939, 400] on span at bounding box center [937, 399] width 24 height 14
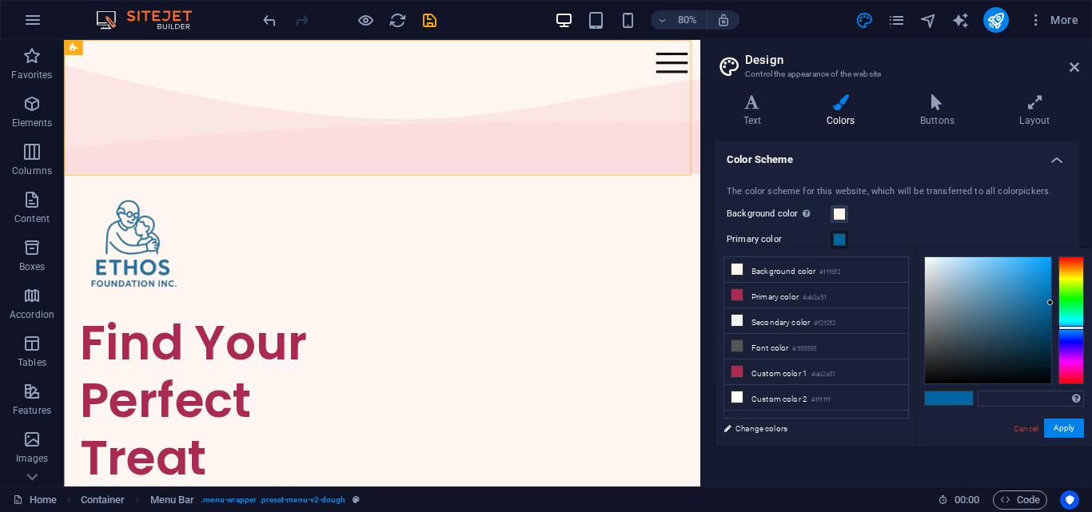
type input "#0066a1"
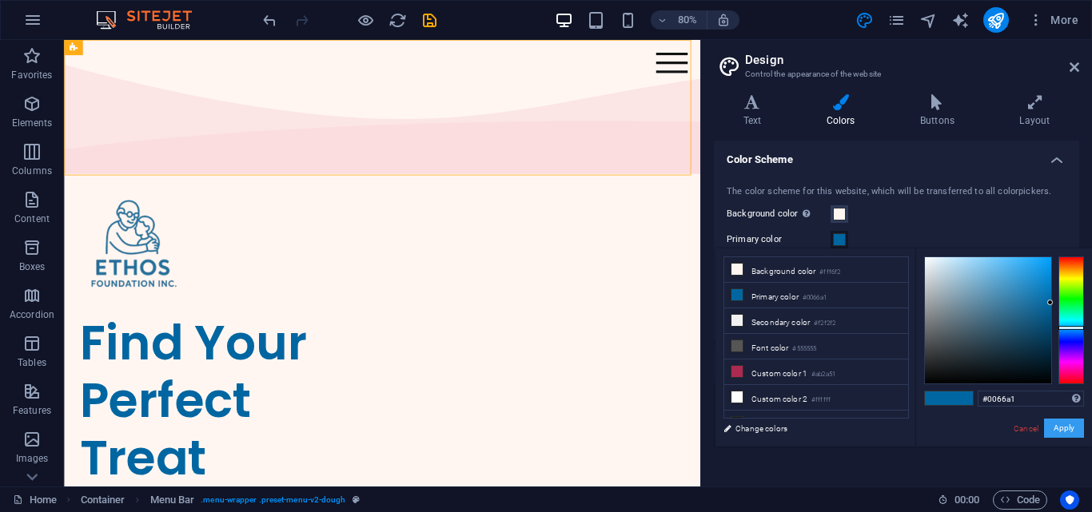
click at [1069, 422] on button "Apply" at bounding box center [1064, 428] width 40 height 19
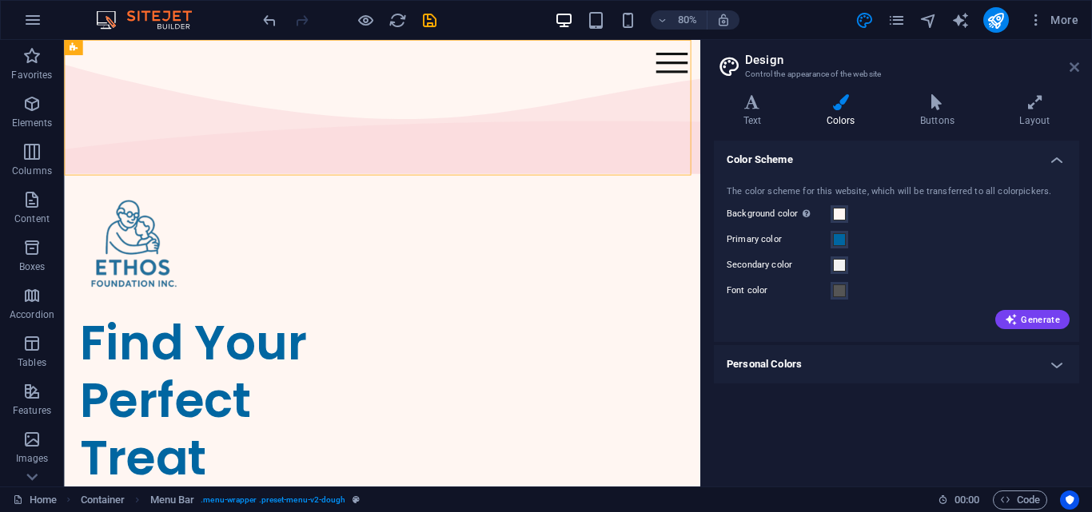
click at [1077, 64] on icon at bounding box center [1074, 67] width 10 height 13
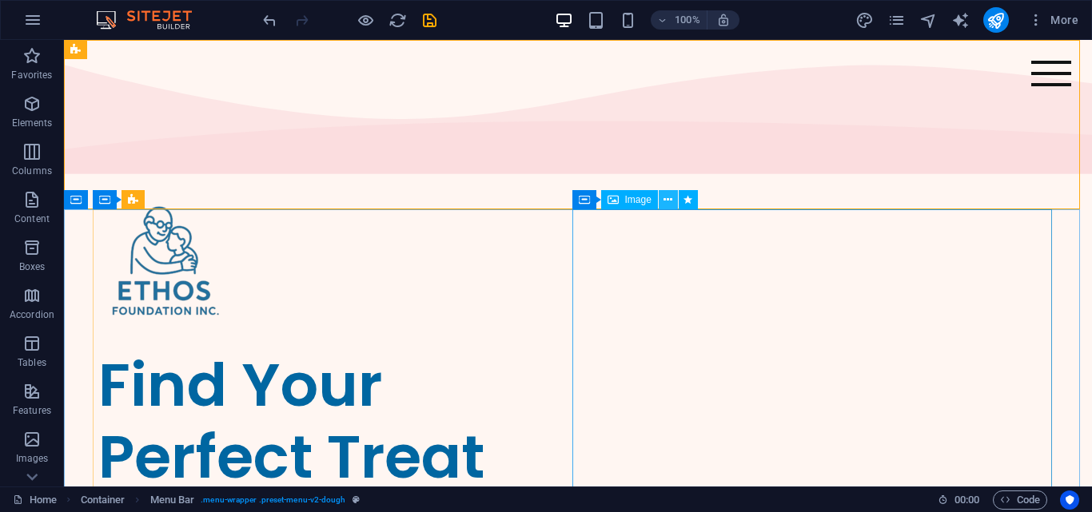
click at [674, 202] on button at bounding box center [668, 199] width 19 height 19
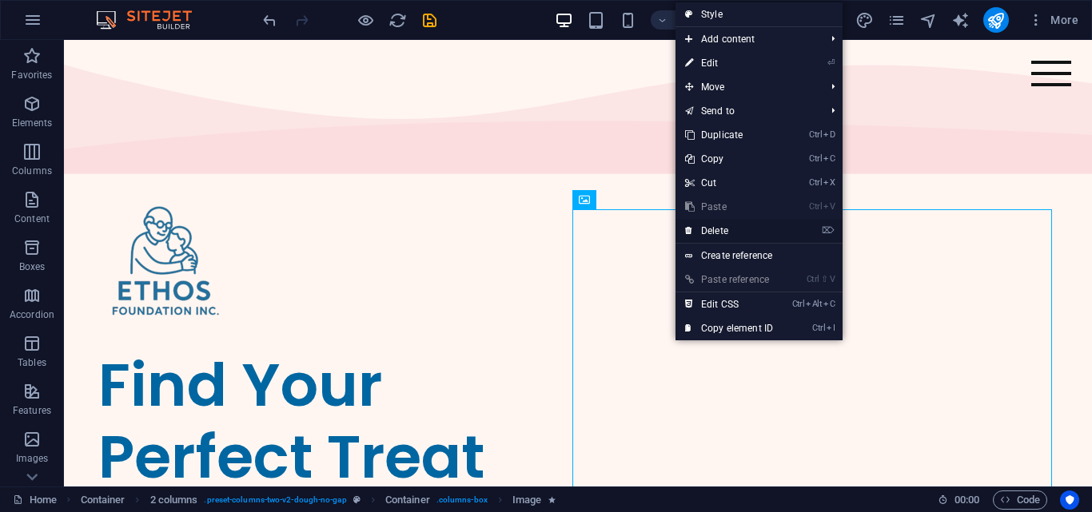
click at [716, 225] on link "⌦ Delete" at bounding box center [728, 231] width 107 height 24
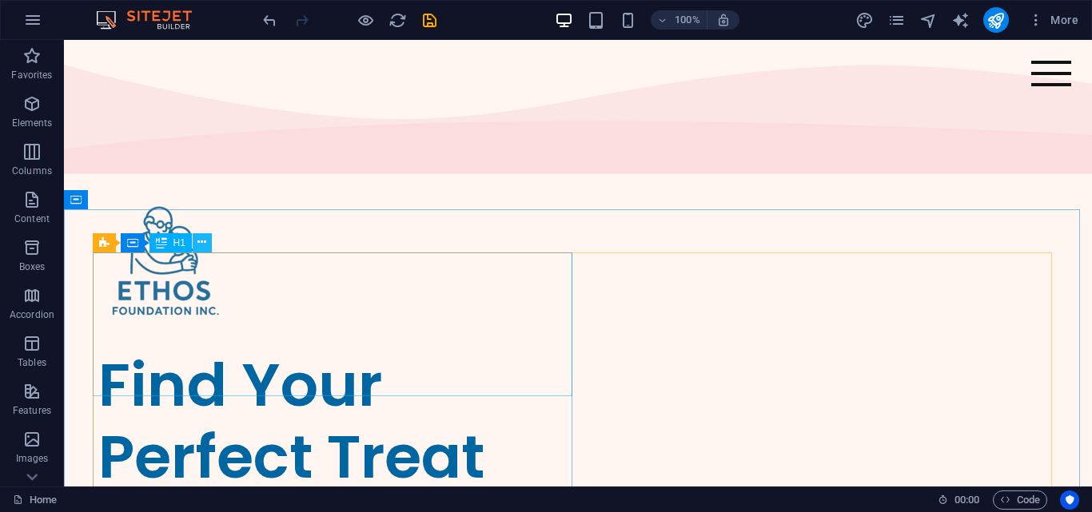
click at [202, 245] on icon at bounding box center [201, 242] width 9 height 17
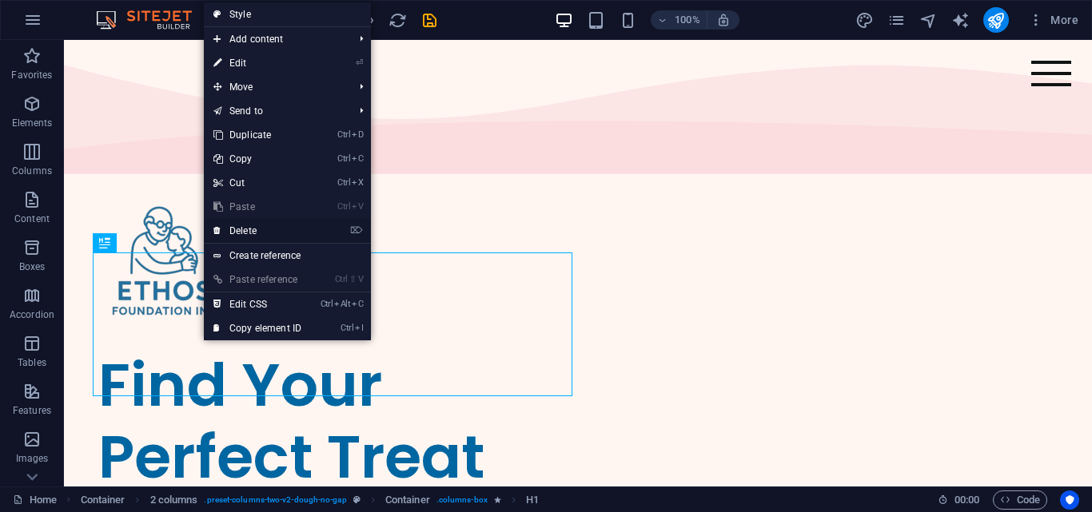
click at [268, 226] on link "⌦ Delete" at bounding box center [257, 231] width 107 height 24
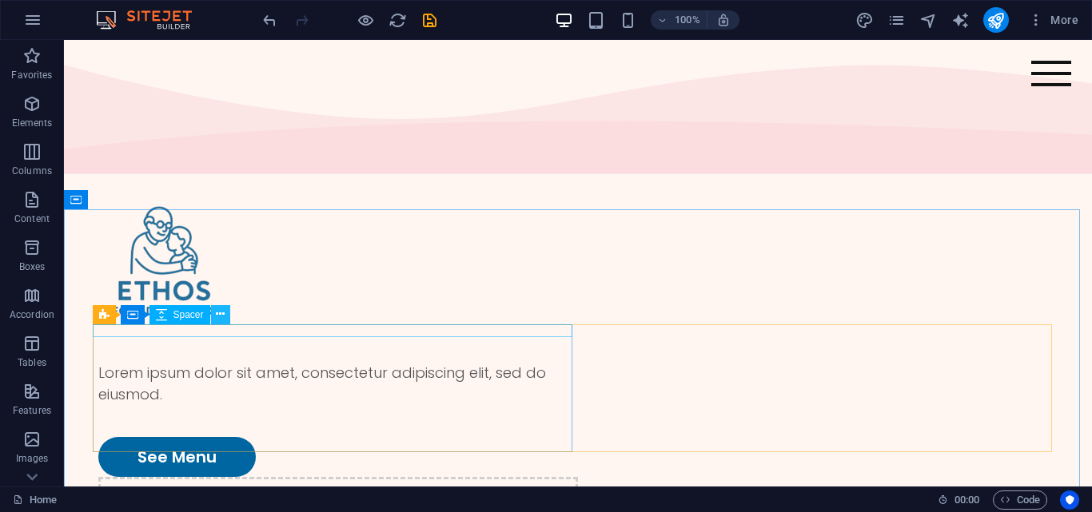
click at [225, 316] on icon at bounding box center [220, 314] width 9 height 17
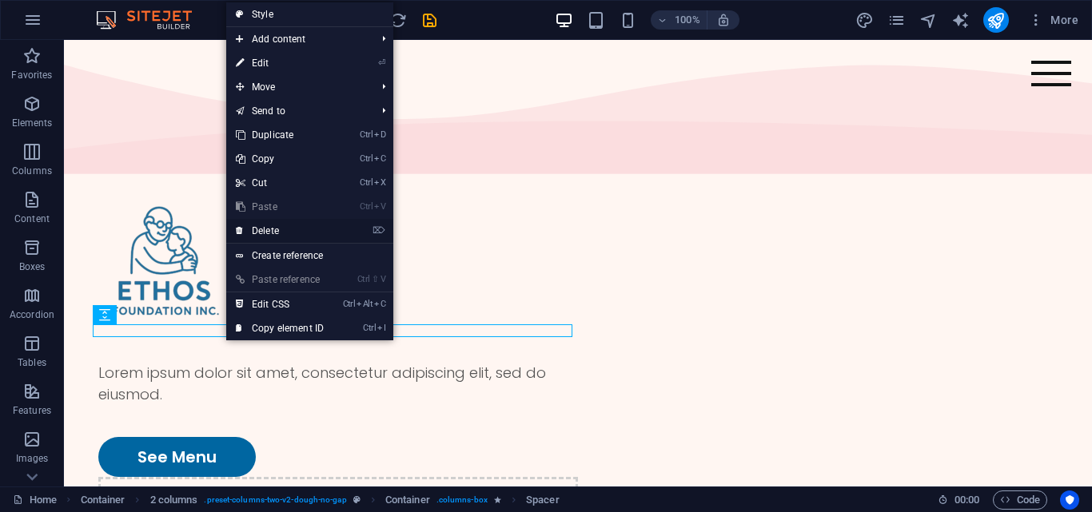
click at [288, 227] on link "⌦ Delete" at bounding box center [279, 231] width 107 height 24
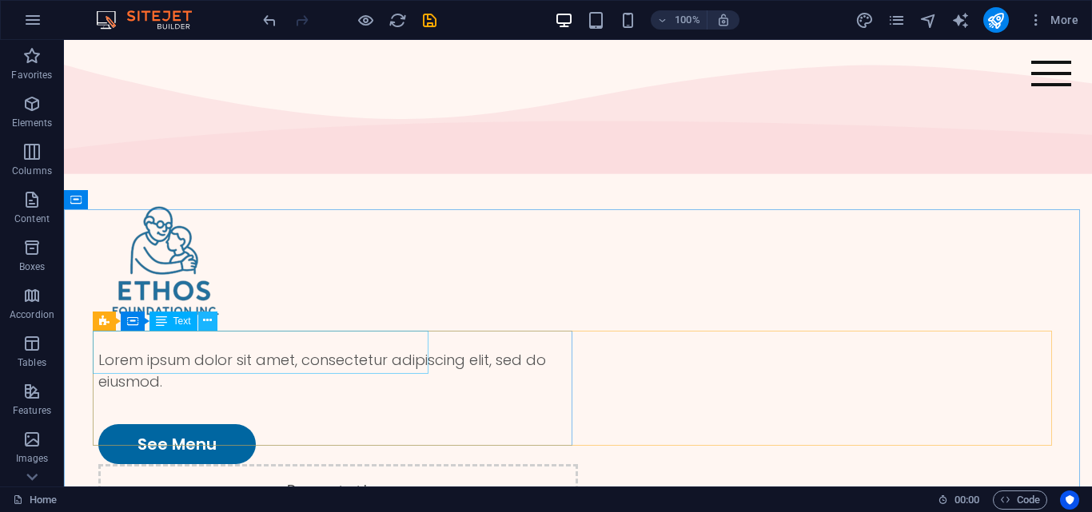
click at [210, 324] on icon at bounding box center [207, 321] width 9 height 17
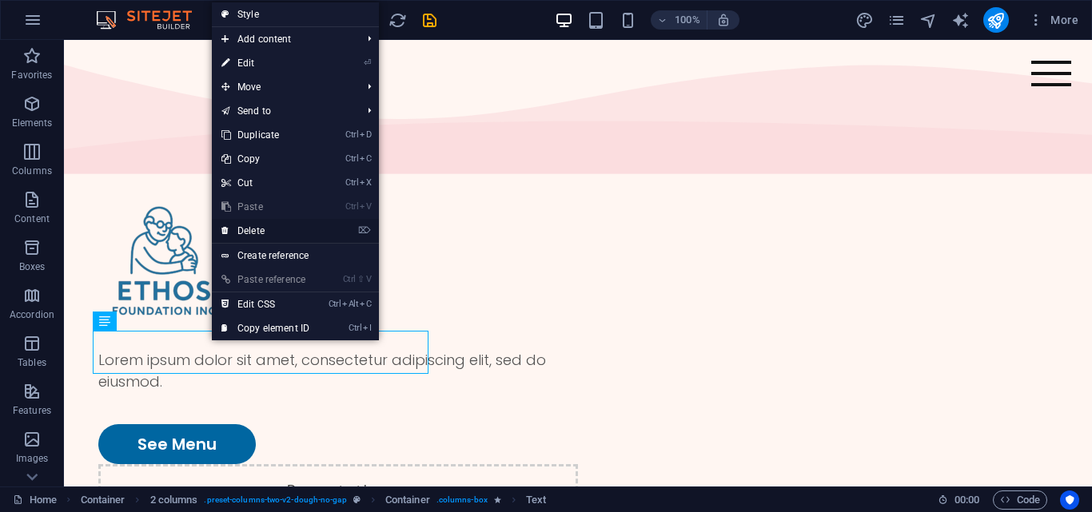
click at [256, 225] on link "⌦ Delete" at bounding box center [265, 231] width 107 height 24
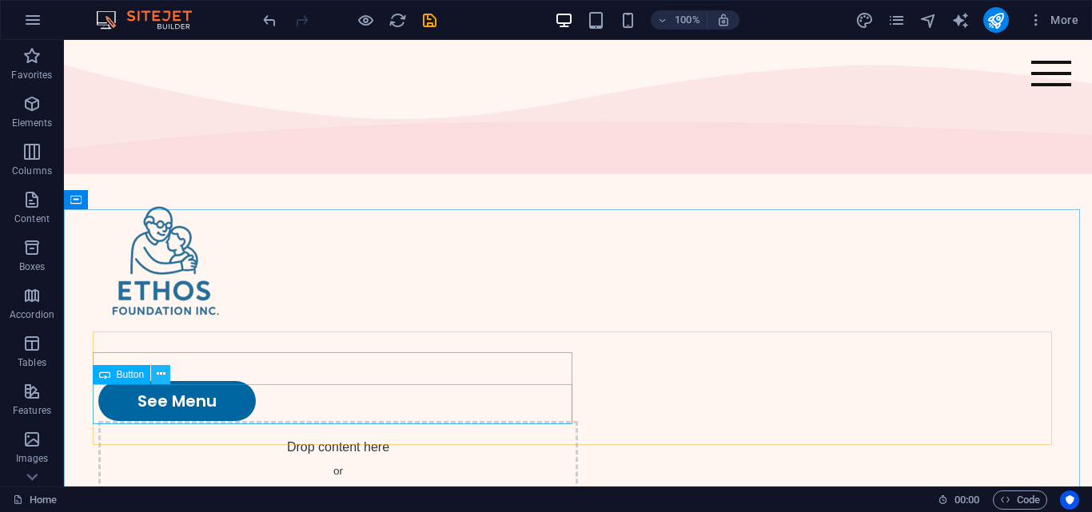
click at [161, 375] on icon at bounding box center [161, 374] width 9 height 17
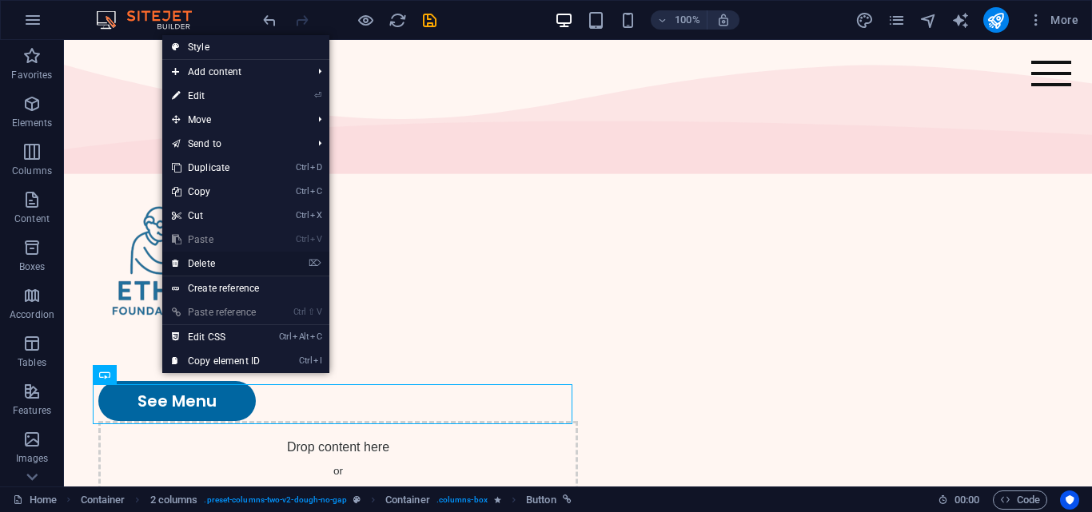
click at [209, 261] on link "⌦ Delete" at bounding box center [215, 264] width 107 height 24
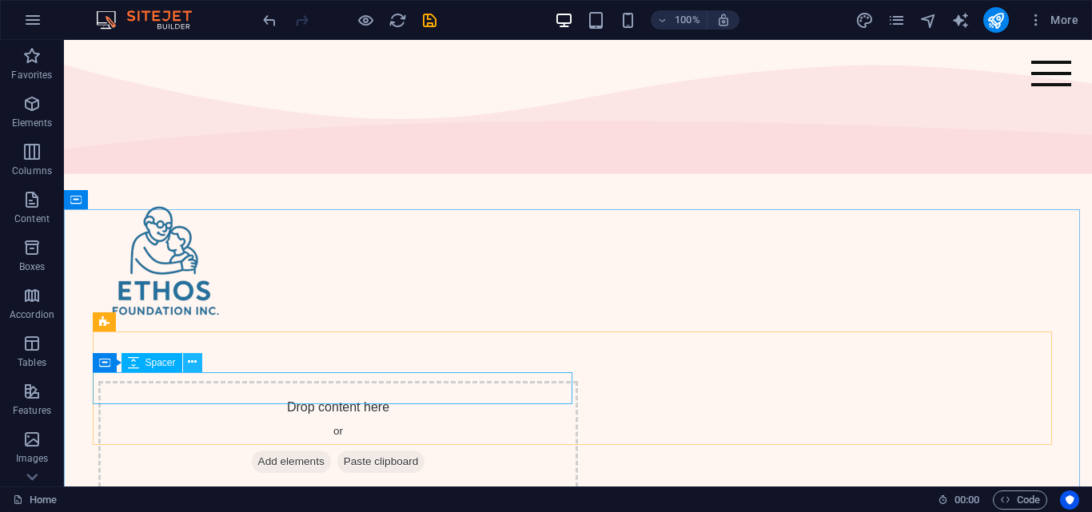
click at [193, 365] on icon at bounding box center [192, 362] width 9 height 17
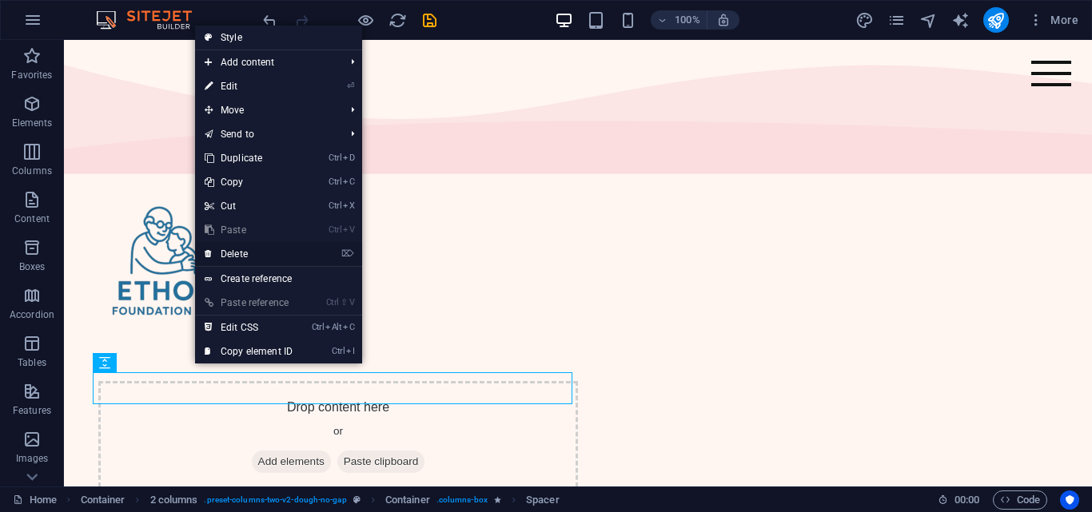
click at [236, 258] on link "⌦ Delete" at bounding box center [248, 254] width 107 height 24
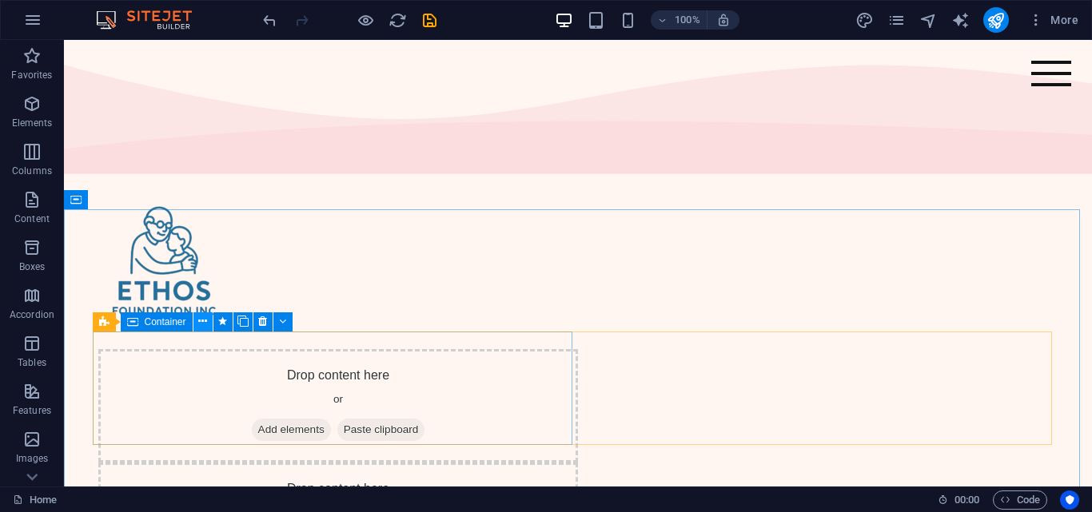
click at [203, 325] on icon at bounding box center [202, 321] width 9 height 17
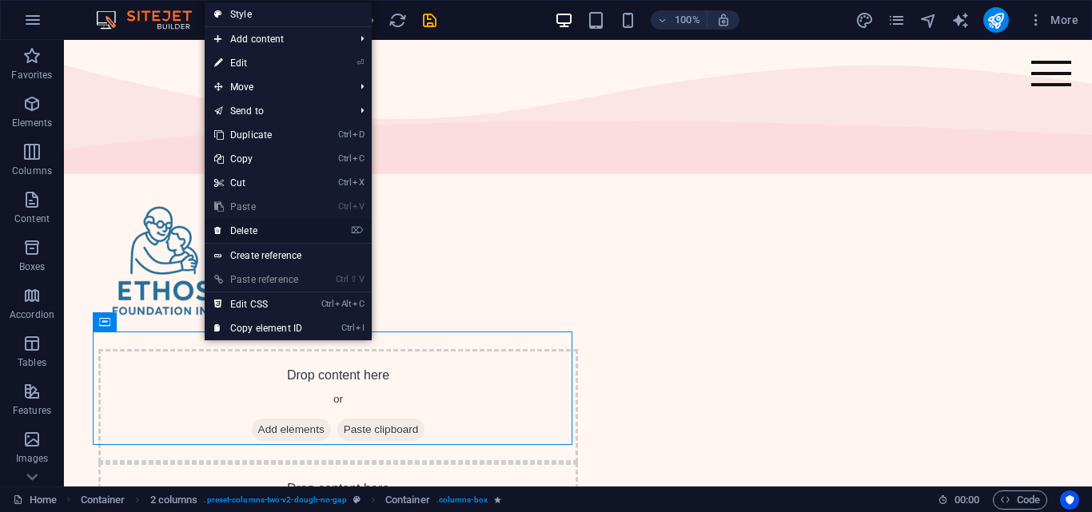
click at [261, 224] on link "⌦ Delete" at bounding box center [258, 231] width 107 height 24
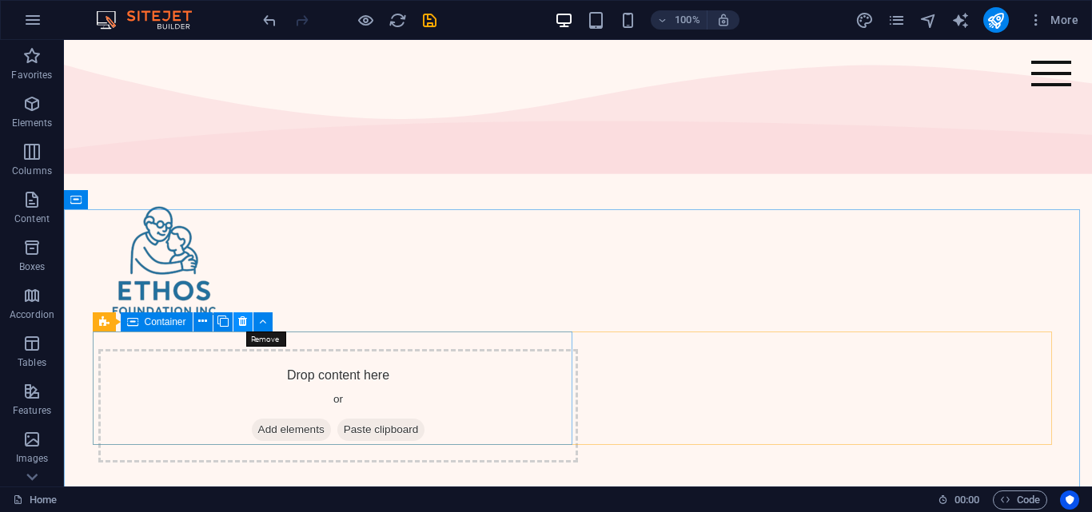
click at [241, 316] on icon at bounding box center [242, 321] width 9 height 17
click at [245, 319] on icon at bounding box center [242, 321] width 9 height 17
click at [241, 325] on icon at bounding box center [242, 321] width 9 height 17
click at [205, 324] on icon at bounding box center [202, 321] width 9 height 17
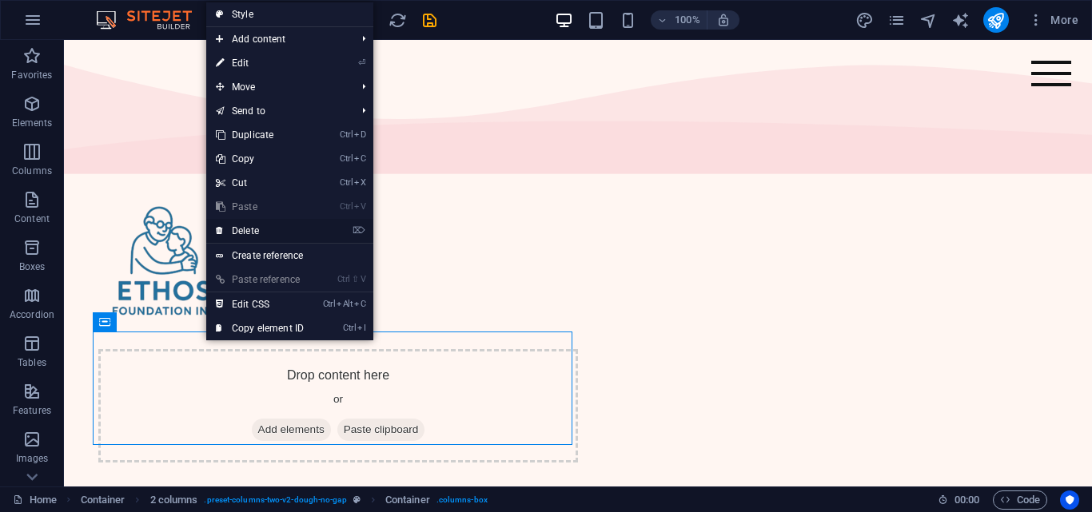
click at [245, 231] on link "⌦ Delete" at bounding box center [259, 231] width 107 height 24
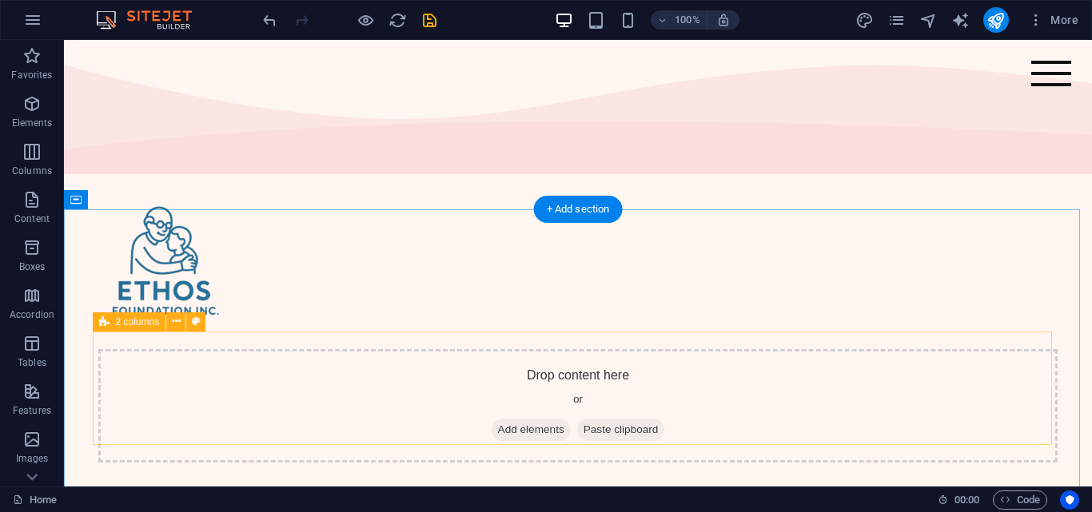
click at [481, 392] on div "Drop content here or Add elements Paste clipboard" at bounding box center [577, 406] width 959 height 114
click at [183, 349] on div "Drop content here or Add elements Paste clipboard" at bounding box center [577, 406] width 959 height 114
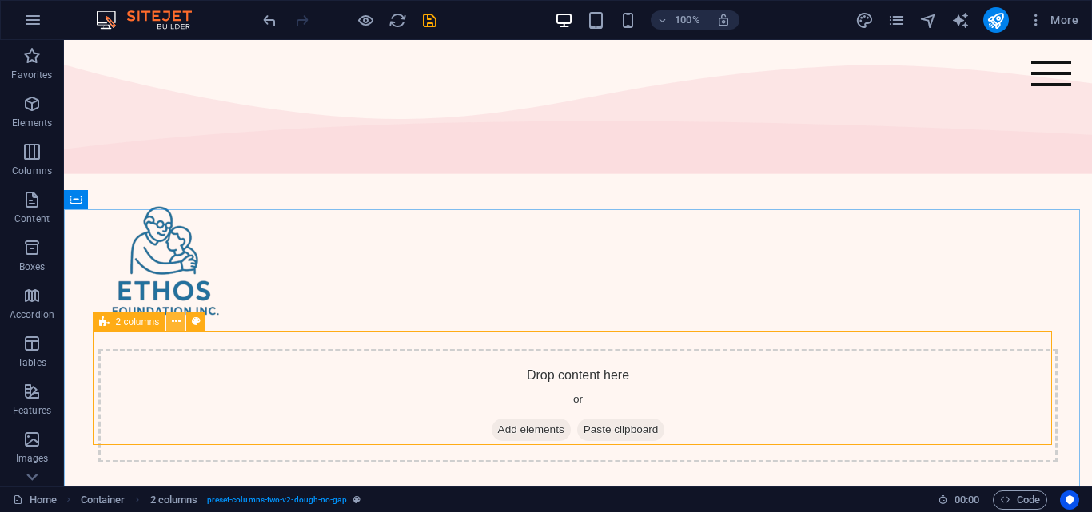
click at [178, 326] on icon at bounding box center [176, 321] width 9 height 17
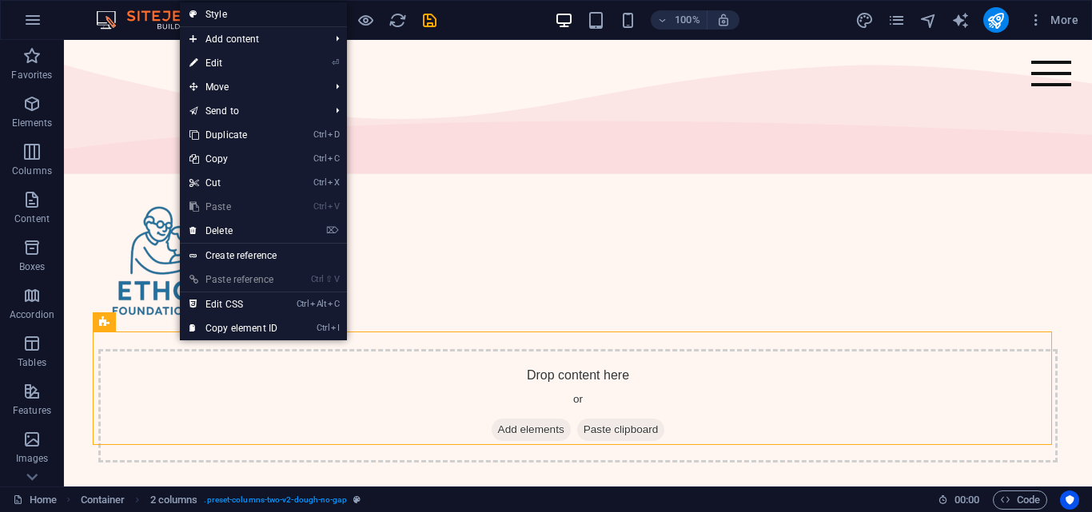
click at [237, 23] on link "Style" at bounding box center [263, 14] width 167 height 24
select select "rem"
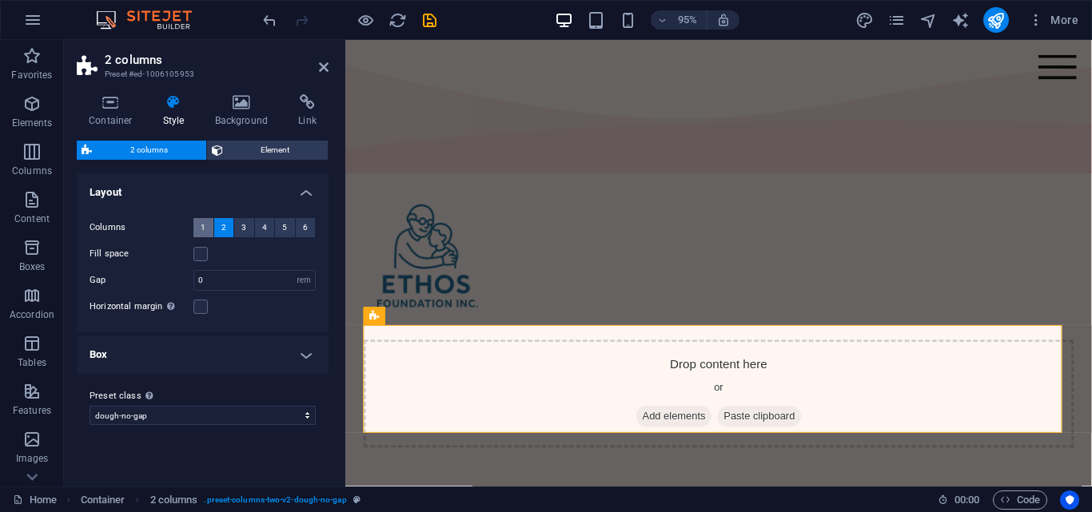
click at [201, 219] on span "1" at bounding box center [203, 227] width 5 height 19
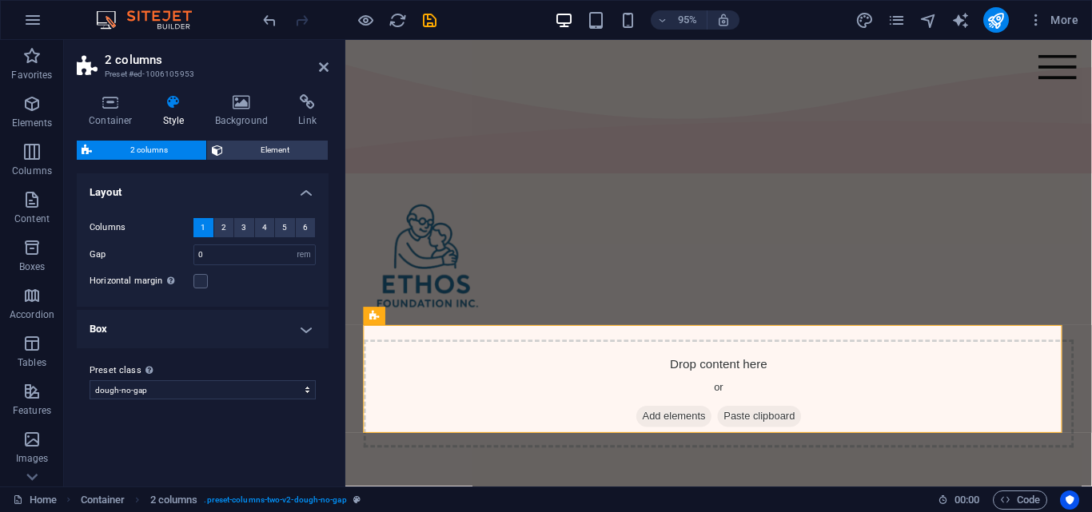
click at [321, 58] on h2 "2 columns" at bounding box center [217, 60] width 224 height 14
click at [324, 68] on icon at bounding box center [324, 67] width 10 height 13
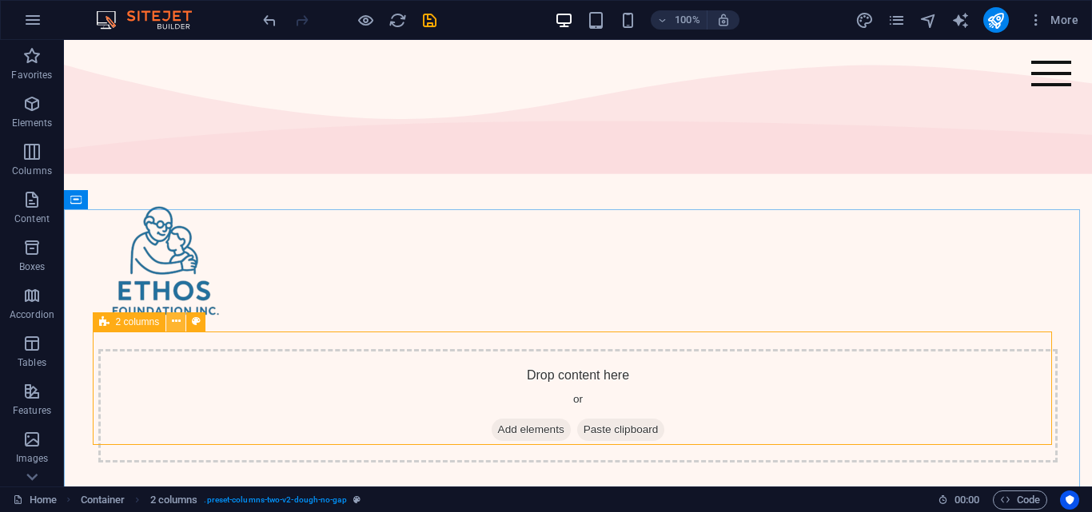
click at [180, 327] on icon at bounding box center [176, 321] width 9 height 17
click at [181, 318] on icon at bounding box center [176, 321] width 9 height 17
click at [178, 325] on icon at bounding box center [176, 321] width 9 height 17
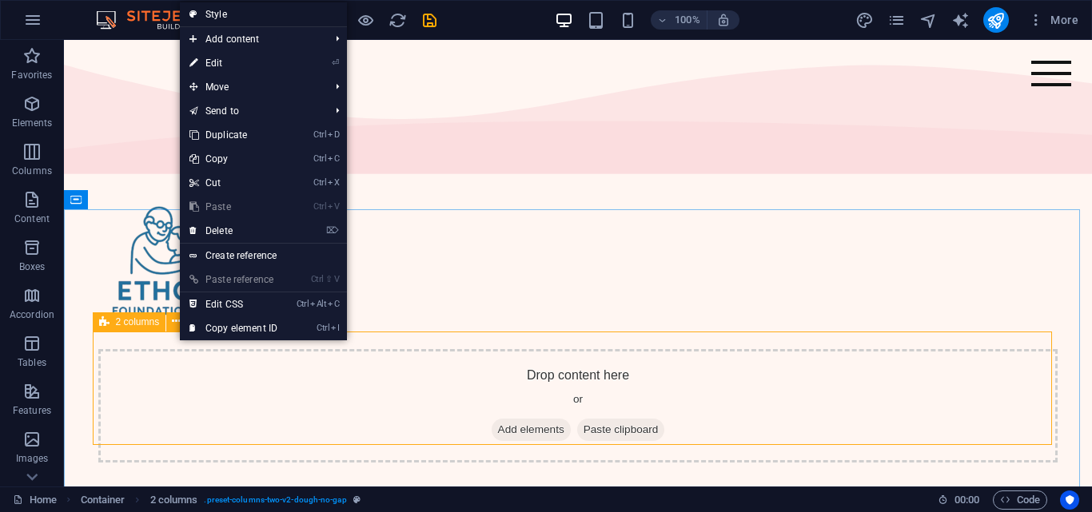
click at [262, 18] on link "Style" at bounding box center [263, 14] width 167 height 24
select select "rem"
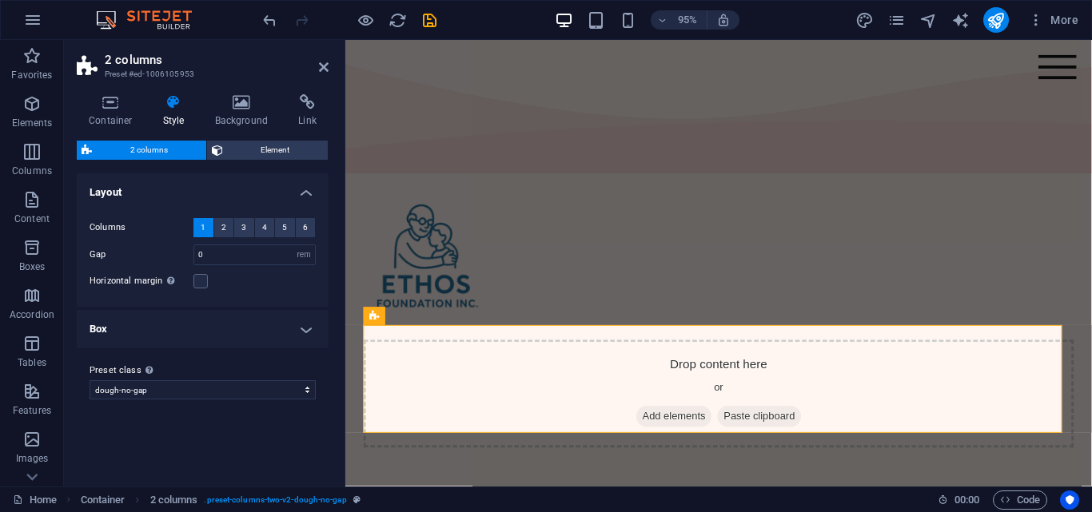
click at [200, 231] on button "1" at bounding box center [203, 227] width 20 height 19
click at [319, 65] on icon at bounding box center [324, 67] width 10 height 13
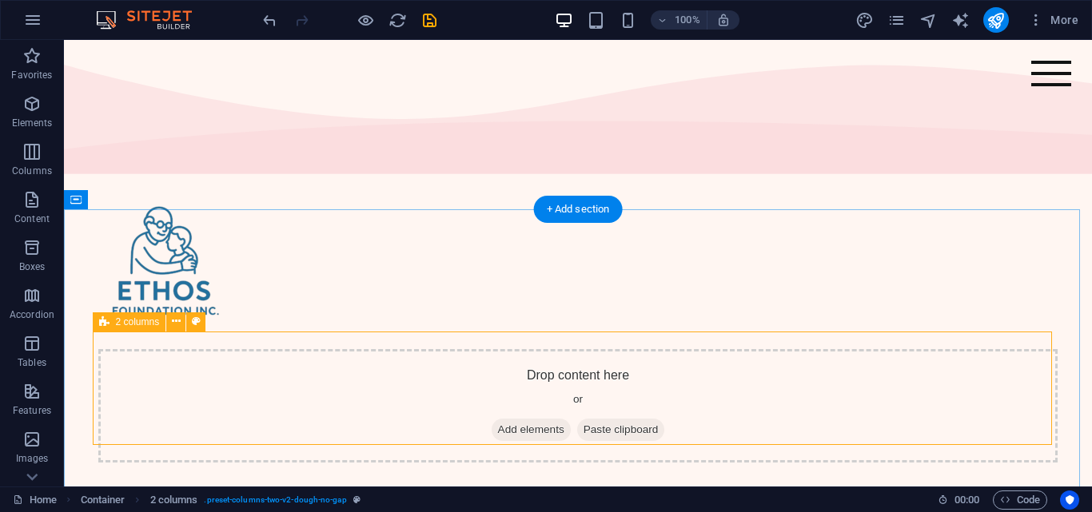
click at [159, 380] on div "Drop content here or Add elements Paste clipboard" at bounding box center [577, 406] width 959 height 114
click at [283, 393] on div "Drop content here or Add elements Paste clipboard" at bounding box center [577, 406] width 959 height 114
select select "rem"
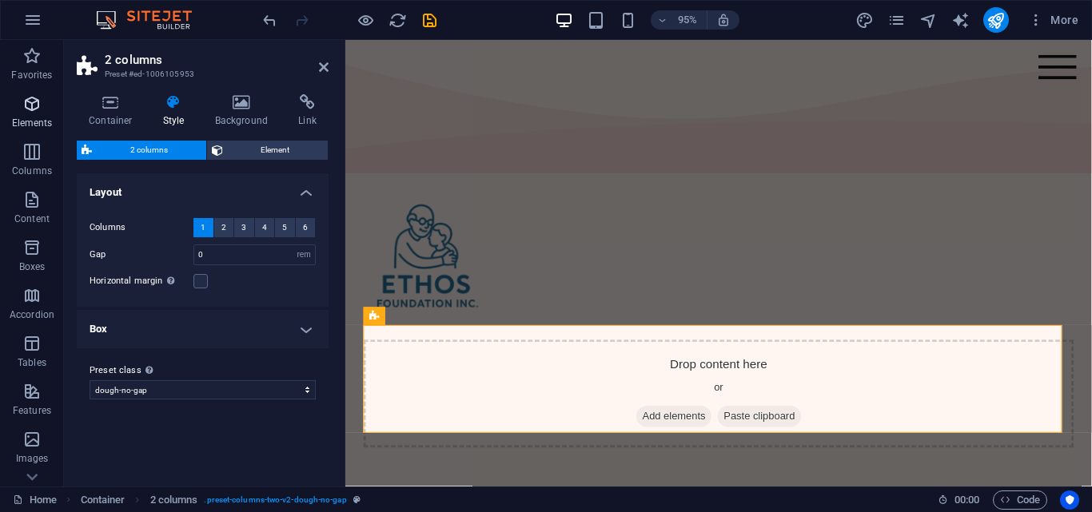
click at [27, 117] on p "Elements" at bounding box center [32, 123] width 41 height 13
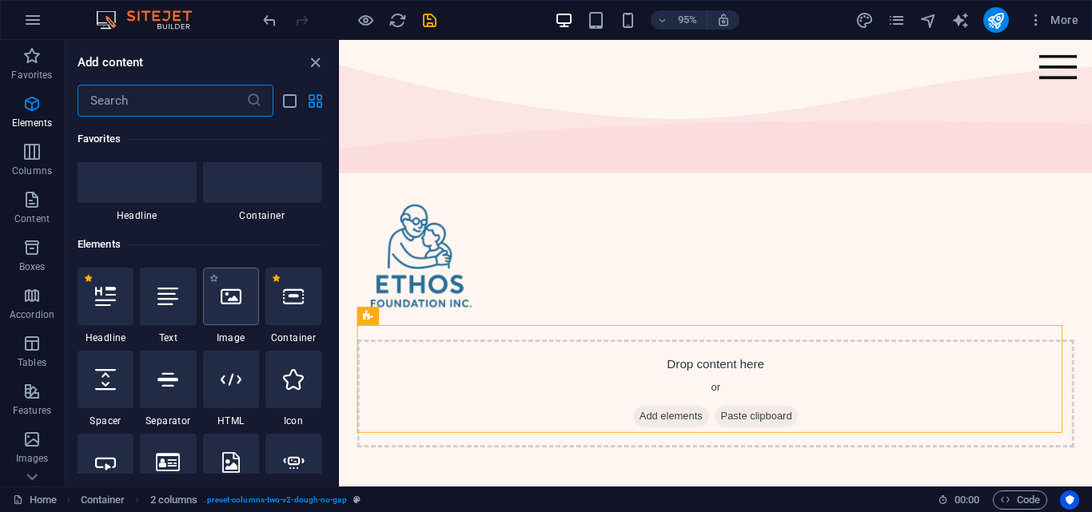
scroll to position [170, 0]
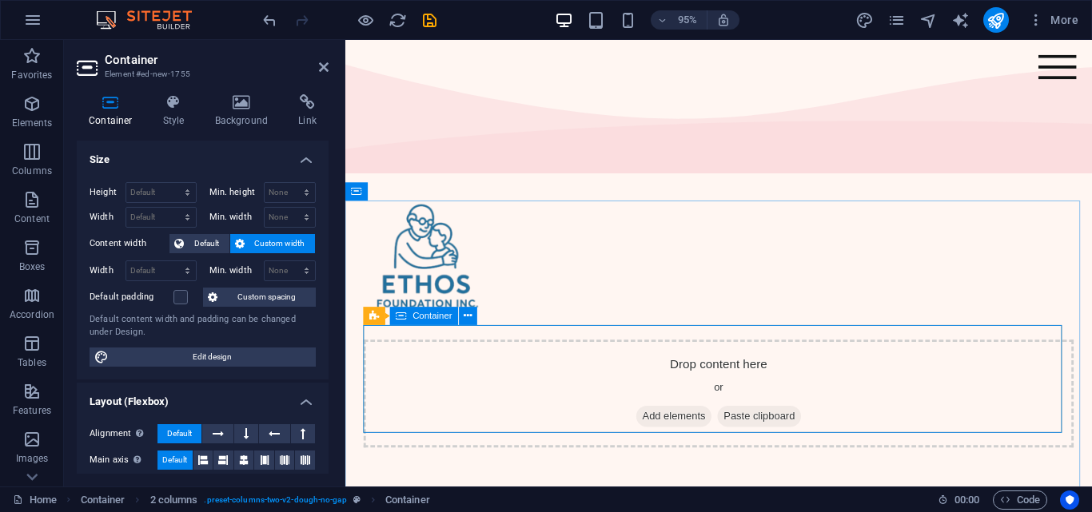
click at [668, 425] on span "Add elements" at bounding box center [690, 436] width 79 height 22
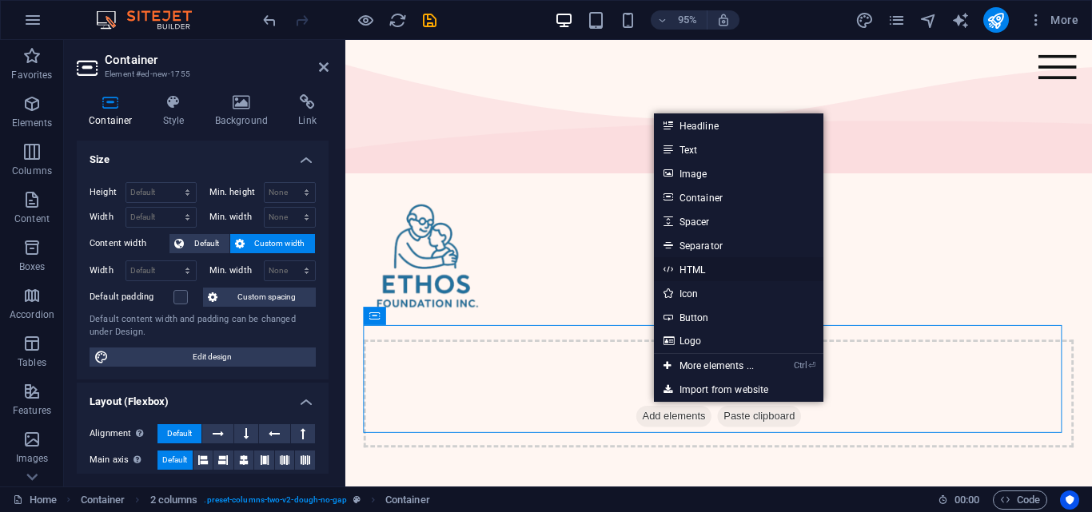
click at [710, 261] on link "HTML" at bounding box center [738, 269] width 169 height 24
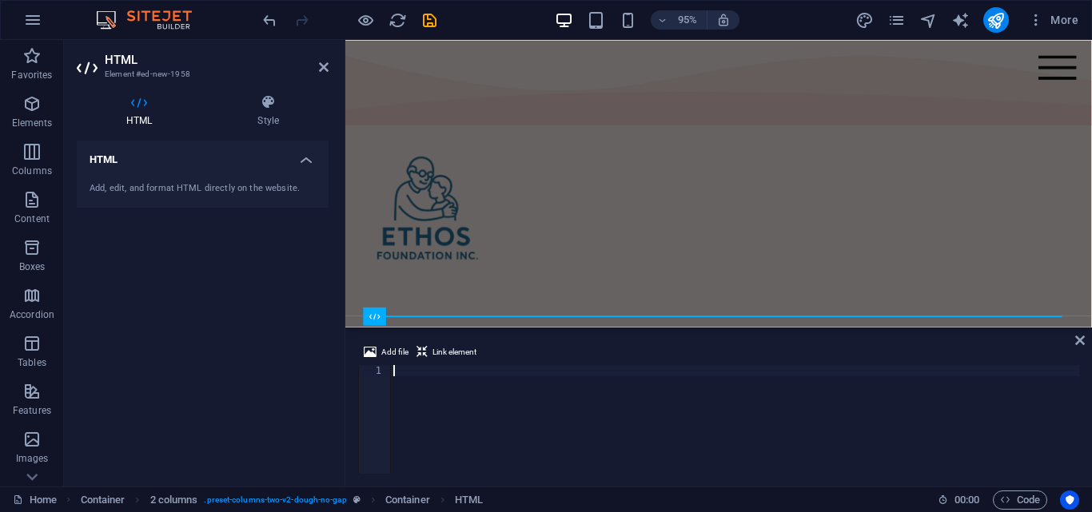
type textarea "</section>"
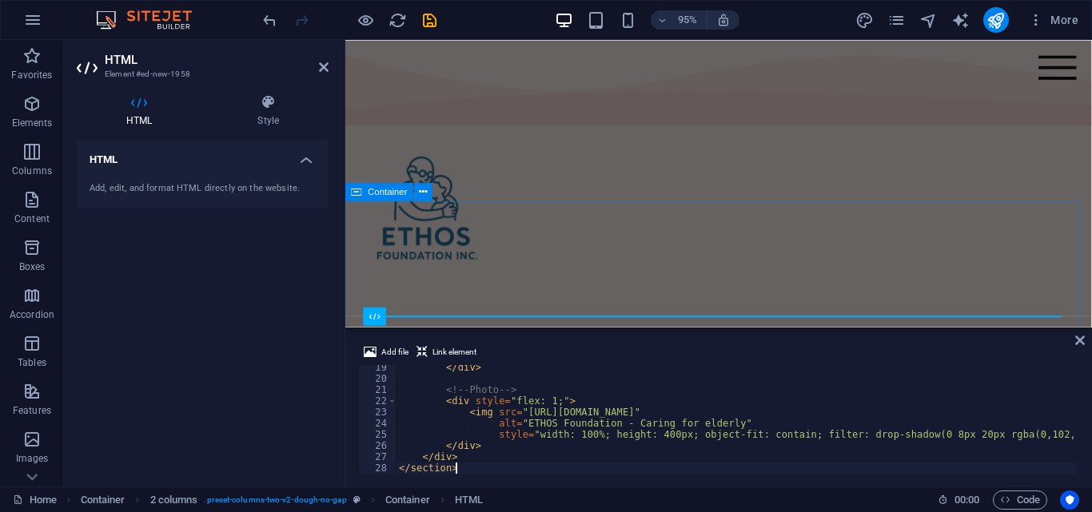
scroll to position [205, 0]
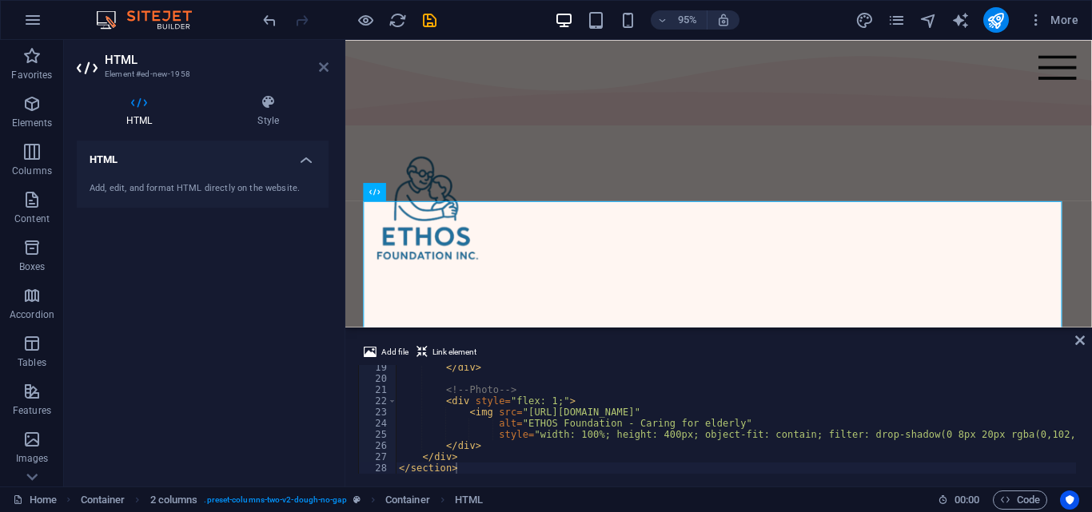
click at [327, 65] on icon at bounding box center [324, 67] width 10 height 13
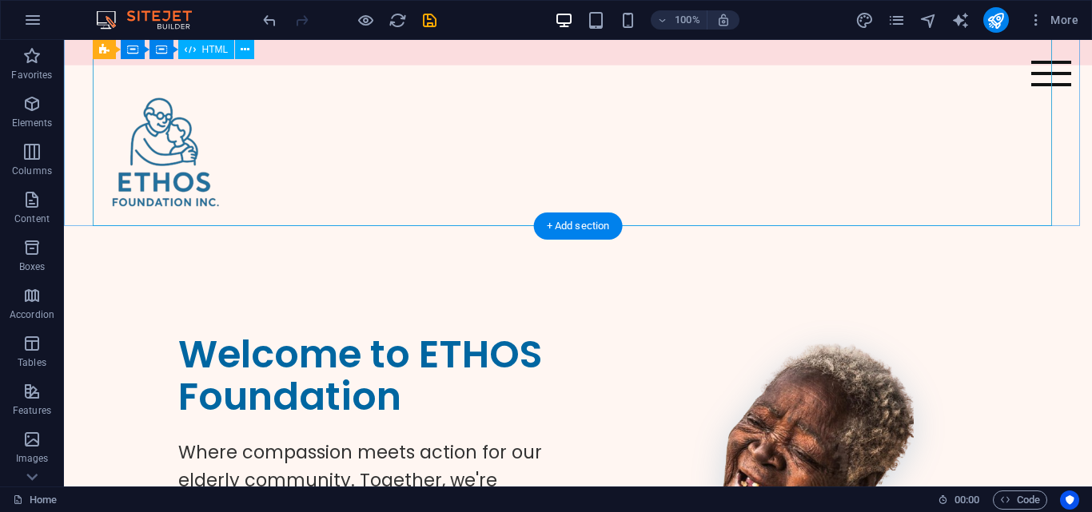
scroll to position [0, 0]
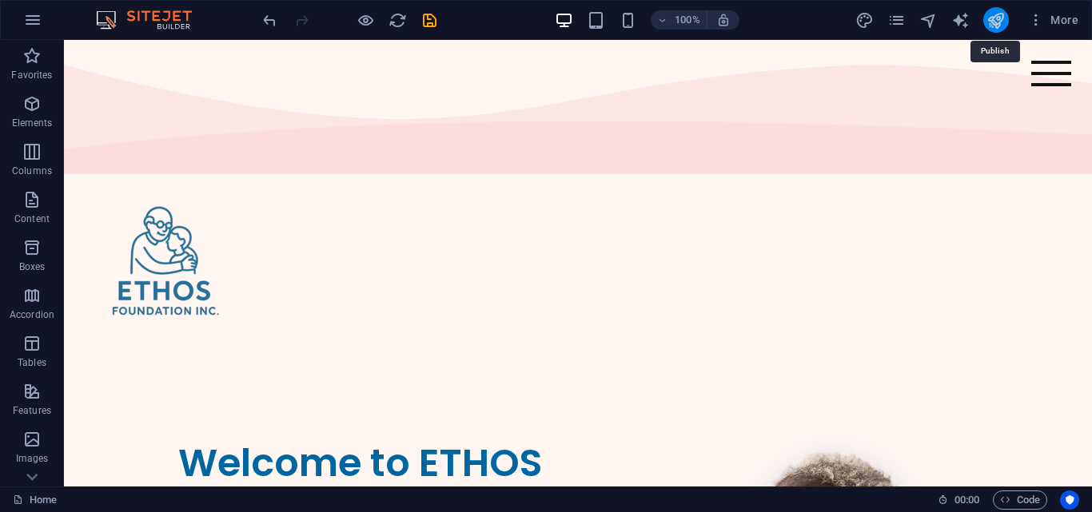
click at [997, 18] on icon "publish" at bounding box center [995, 20] width 18 height 18
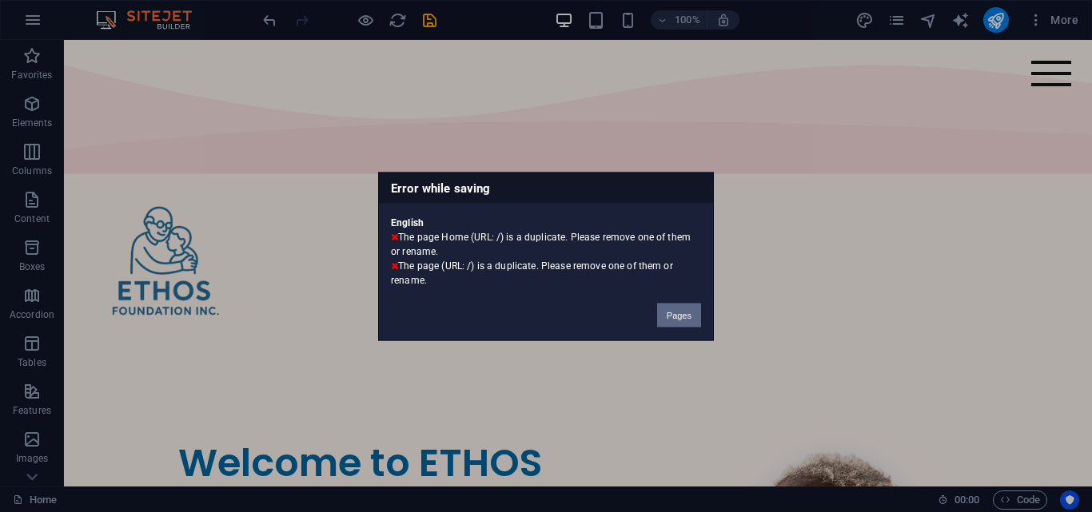
click at [689, 318] on button "Pages" at bounding box center [679, 315] width 44 height 24
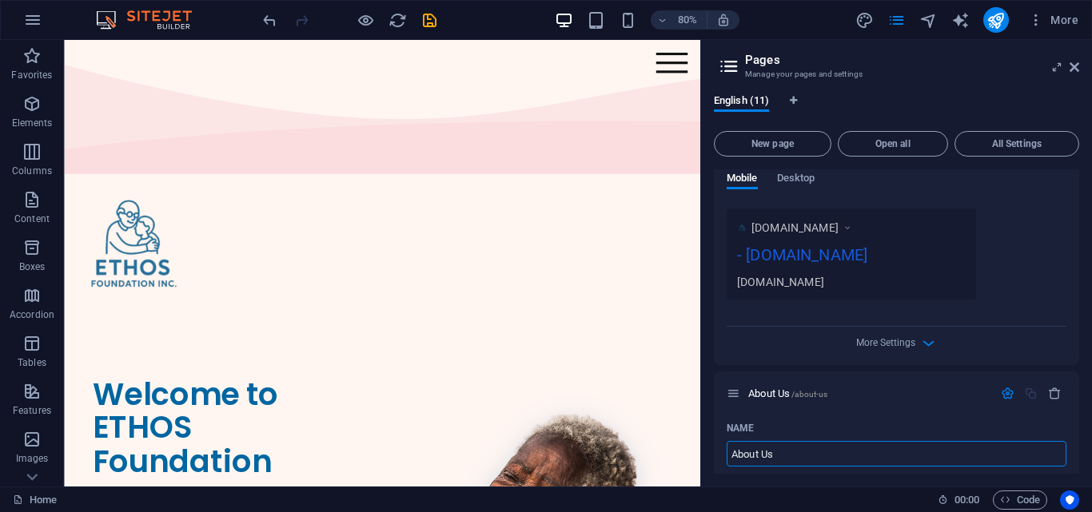
scroll to position [3297, 0]
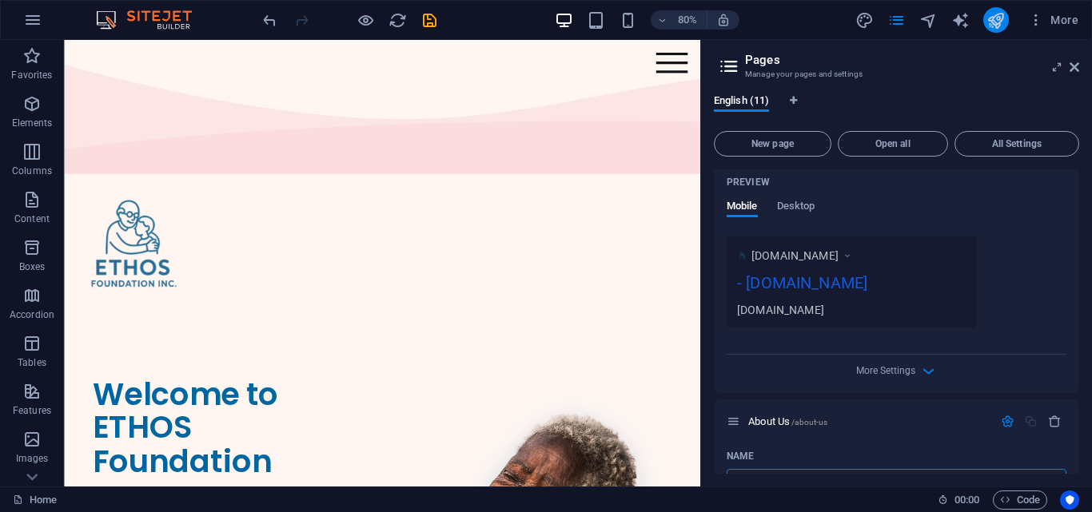
click at [994, 29] on icon "publish" at bounding box center [995, 20] width 18 height 18
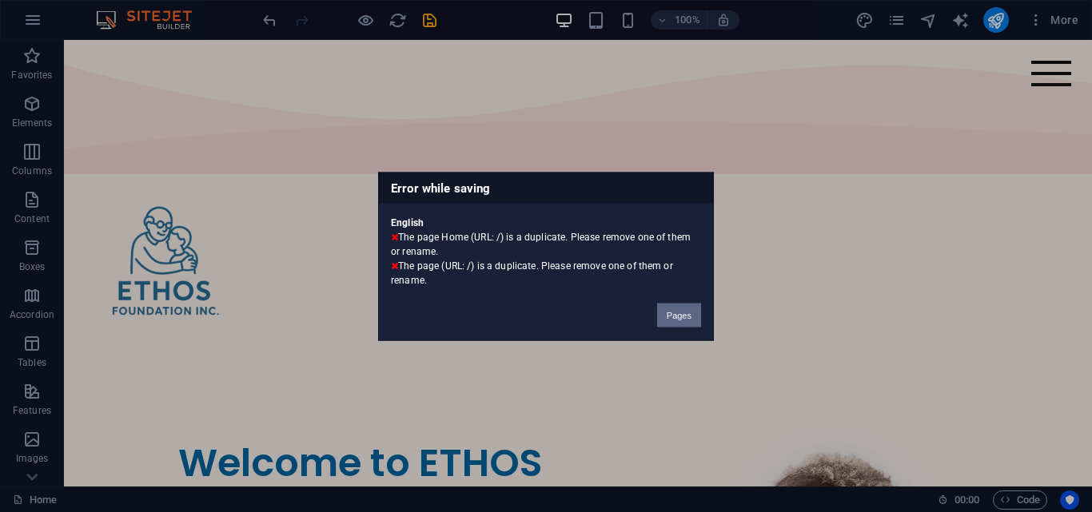
click at [691, 308] on button "Pages" at bounding box center [679, 315] width 44 height 24
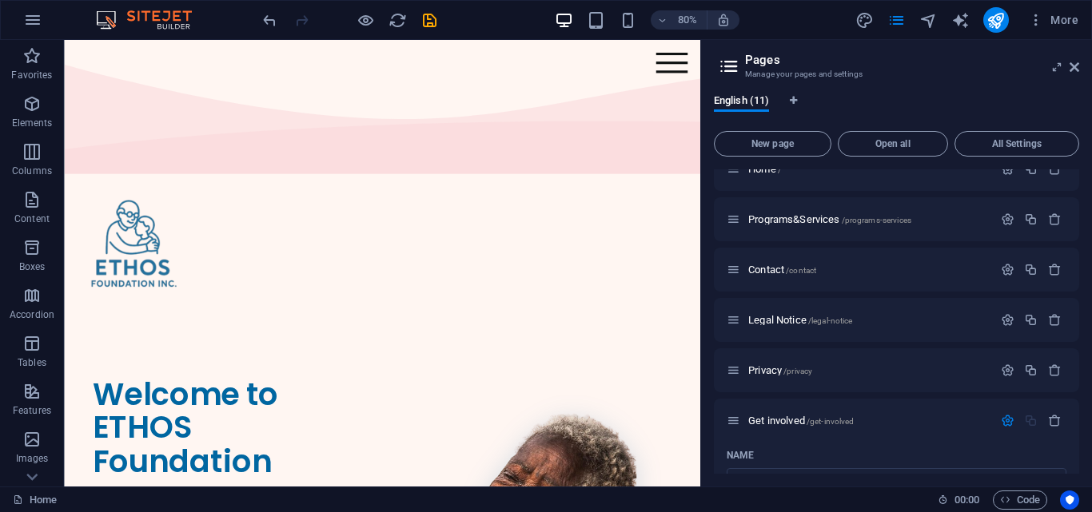
scroll to position [0, 0]
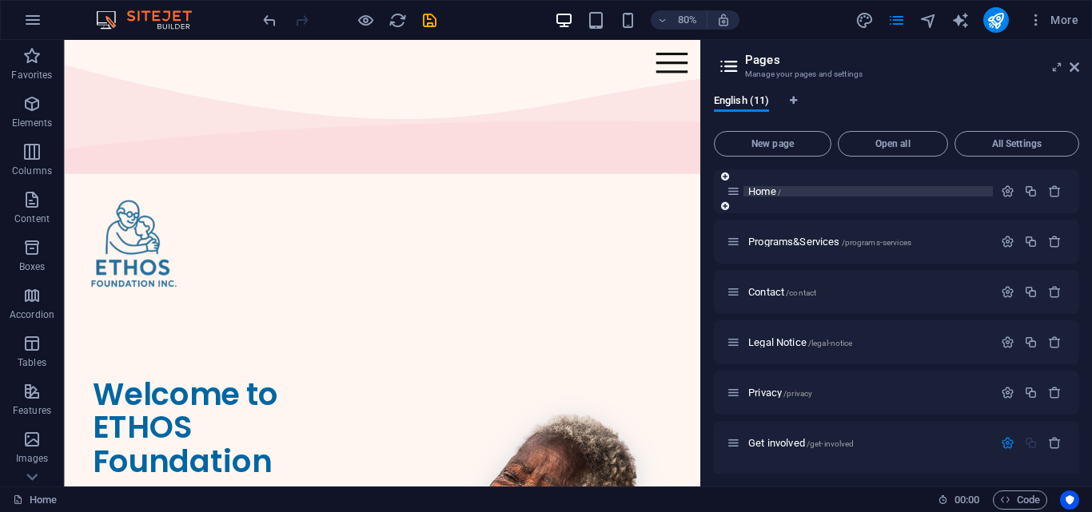
click at [771, 187] on span "Home /" at bounding box center [764, 191] width 33 height 12
click at [1001, 193] on icon "button" at bounding box center [1008, 192] width 14 height 14
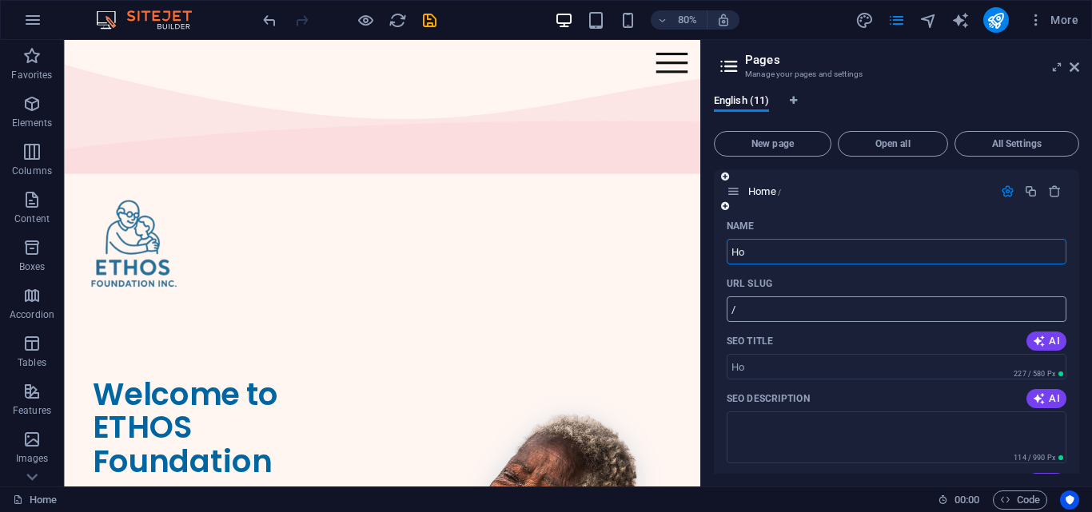
type input "H"
click at [1048, 185] on icon "button" at bounding box center [1055, 192] width 14 height 14
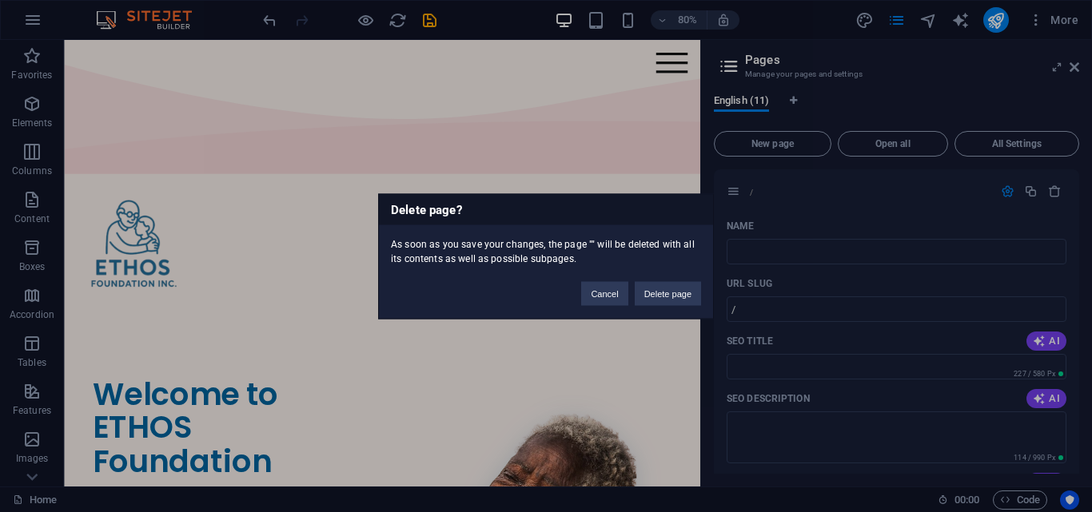
click at [647, 392] on div "Delete page? As soon as you save your changes, the page "" will be deleted with…" at bounding box center [546, 256] width 1092 height 512
click at [611, 293] on button "Cancel" at bounding box center [604, 293] width 46 height 24
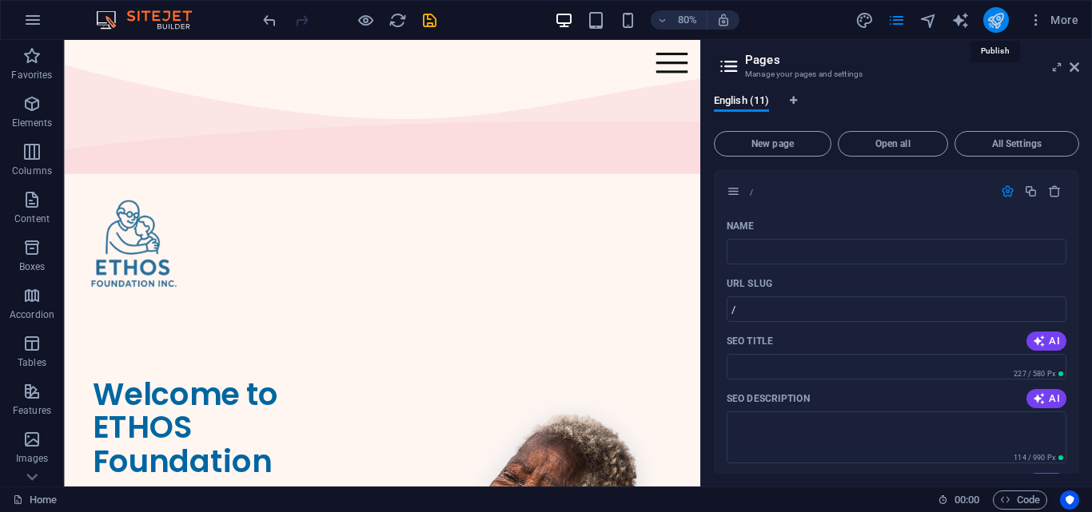
click at [993, 24] on icon "publish" at bounding box center [995, 20] width 18 height 18
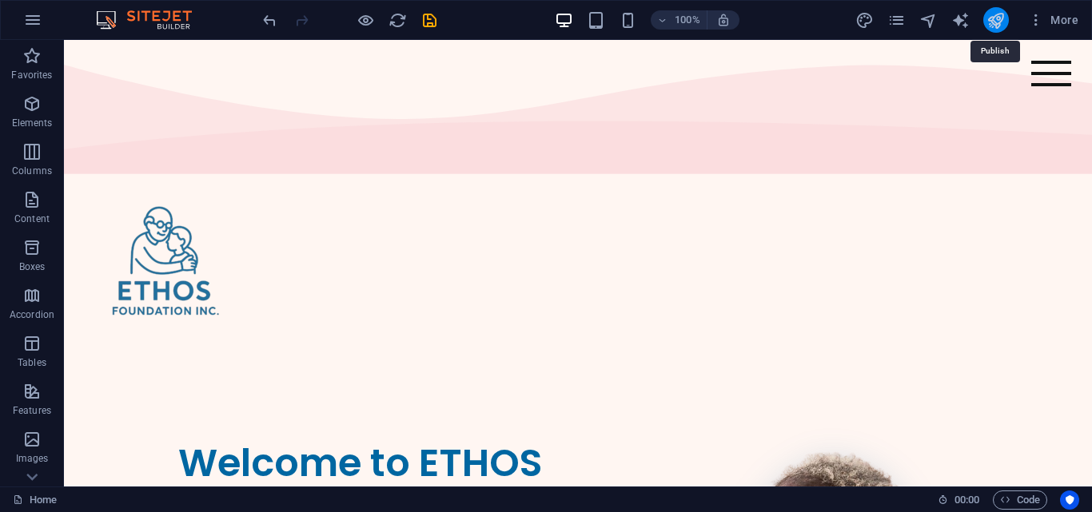
click at [993, 24] on icon "publish" at bounding box center [995, 20] width 18 height 18
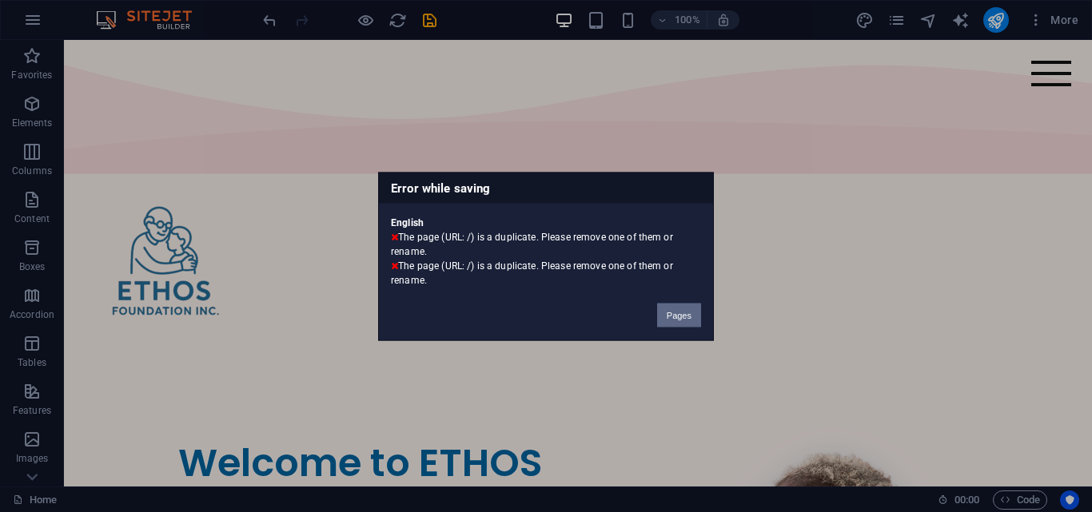
click at [687, 325] on button "Pages" at bounding box center [679, 315] width 44 height 24
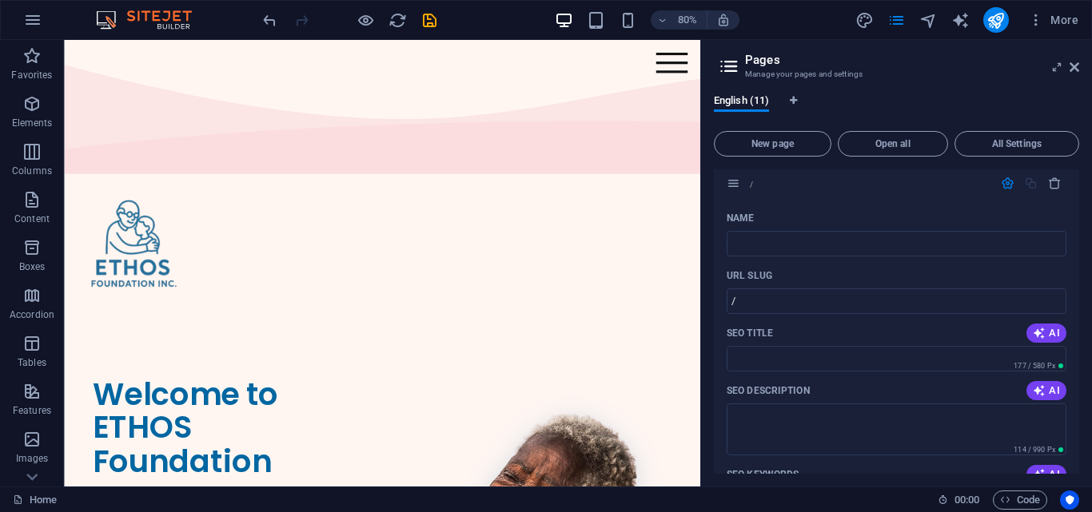
scroll to position [2893, 0]
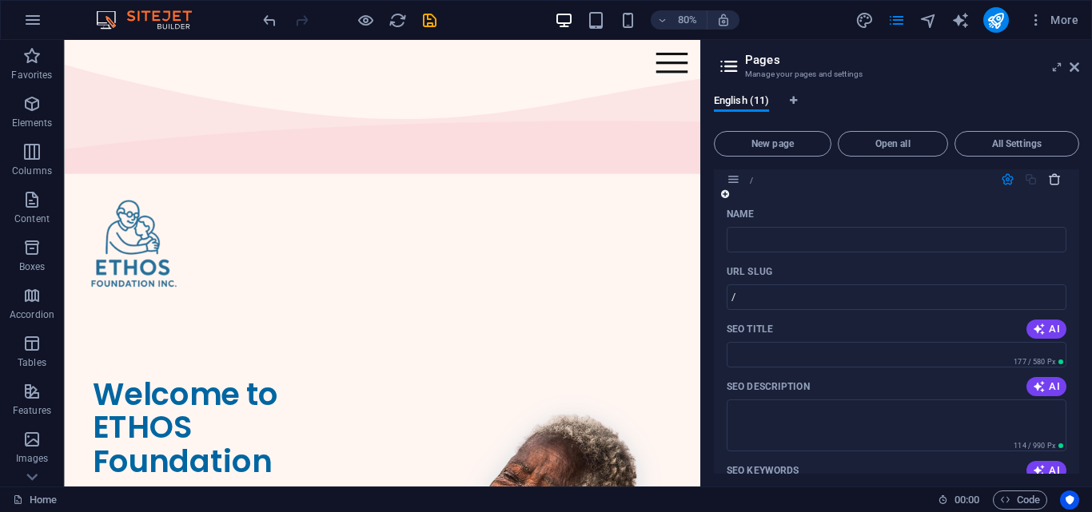
click at [1057, 186] on icon "button" at bounding box center [1055, 180] width 14 height 14
click at [1051, 186] on icon "button" at bounding box center [1055, 180] width 14 height 14
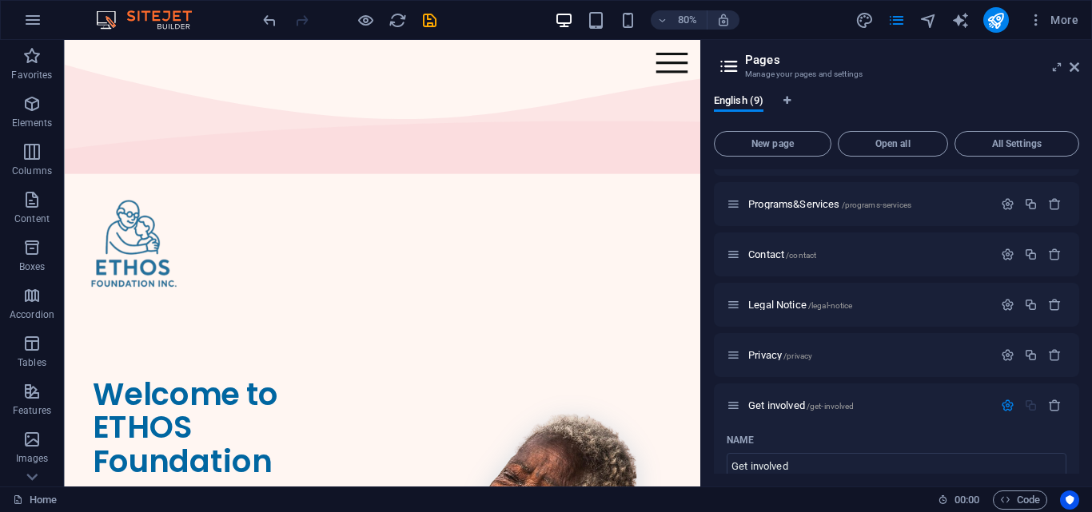
scroll to position [0, 0]
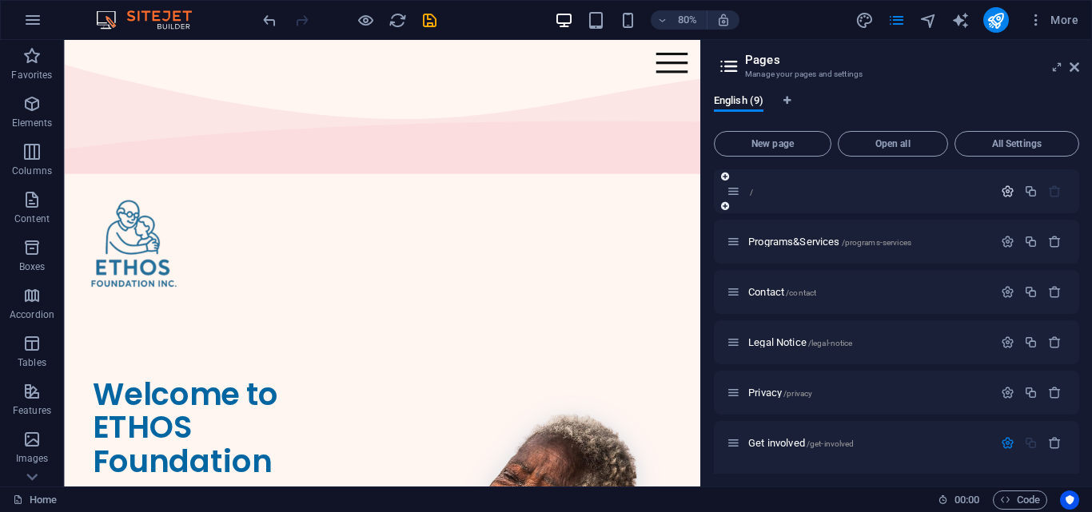
click at [1003, 186] on icon "button" at bounding box center [1008, 192] width 14 height 14
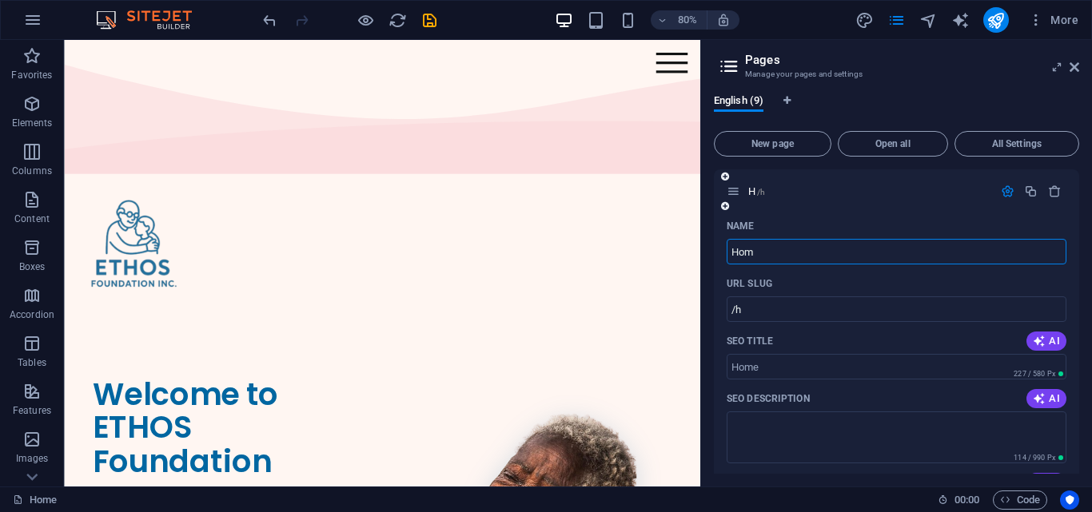
type input "Home"
type input "/h"
type input "Home"
type input "/home"
type input "Home"
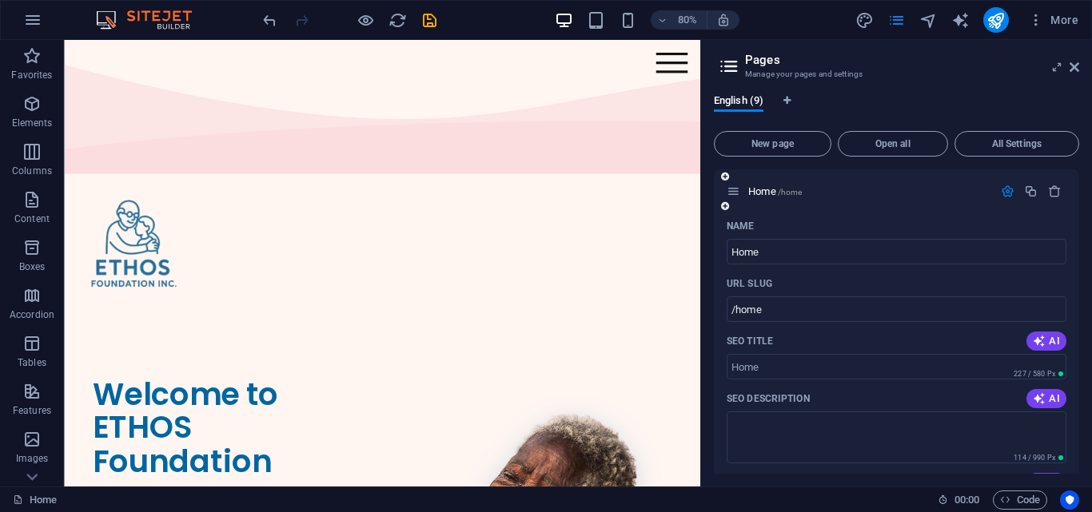
click at [999, 183] on div at bounding box center [1031, 192] width 70 height 18
click at [1001, 186] on icon "button" at bounding box center [1008, 192] width 14 height 14
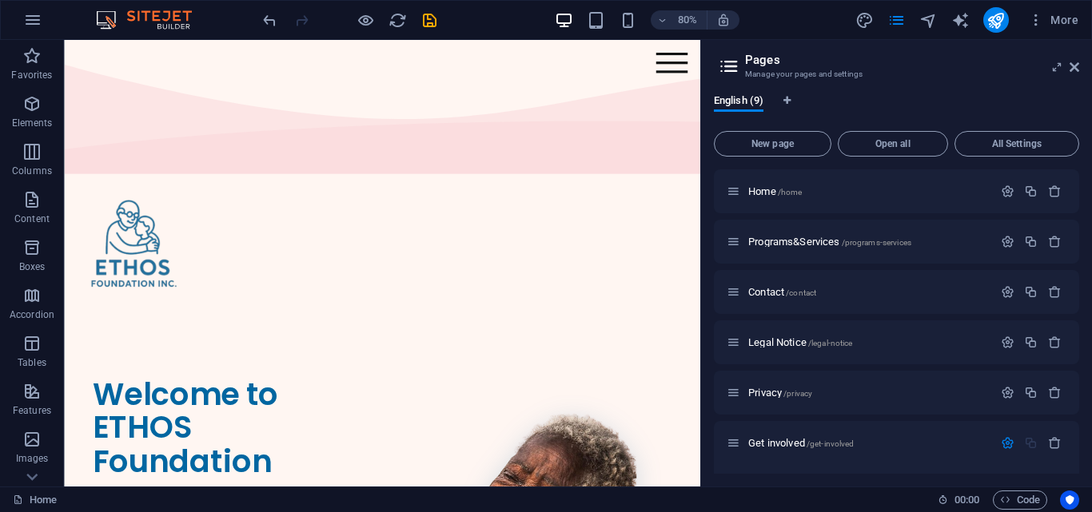
click at [1004, 9] on div at bounding box center [996, 20] width 26 height 26
click at [1002, 14] on icon "publish" at bounding box center [995, 20] width 18 height 18
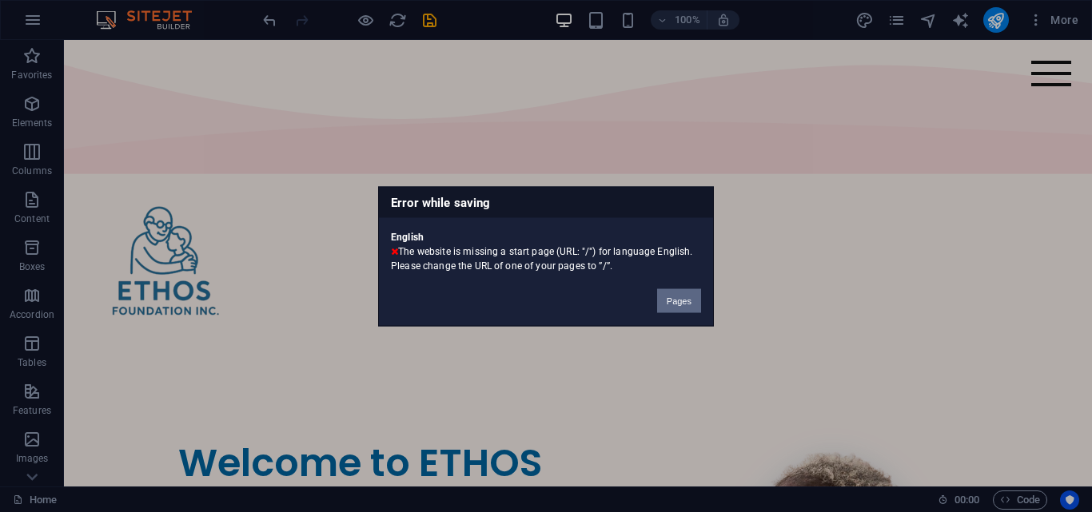
click at [691, 297] on button "Pages" at bounding box center [679, 301] width 44 height 24
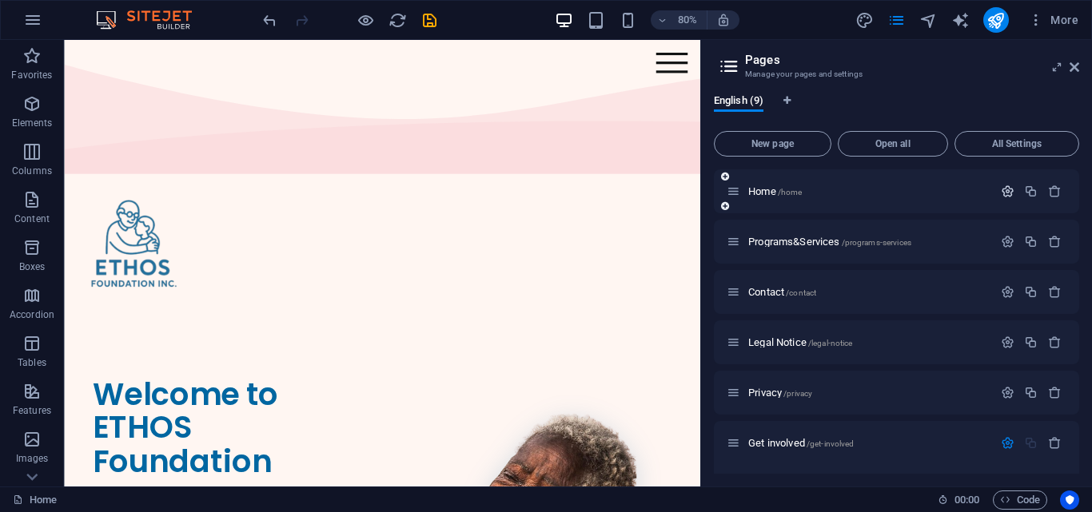
click at [1006, 188] on icon "button" at bounding box center [1008, 192] width 14 height 14
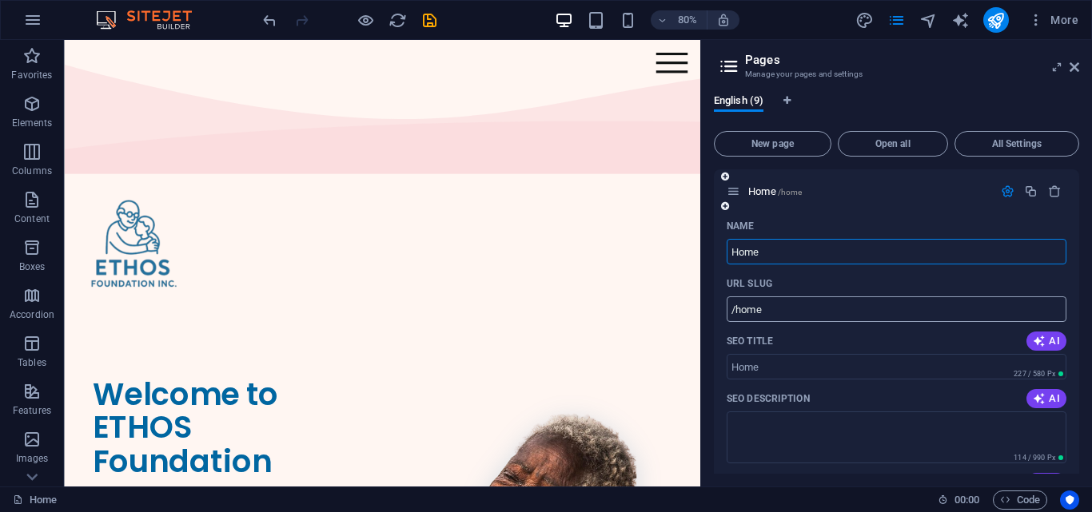
click at [772, 306] on input "/home" at bounding box center [897, 310] width 340 height 26
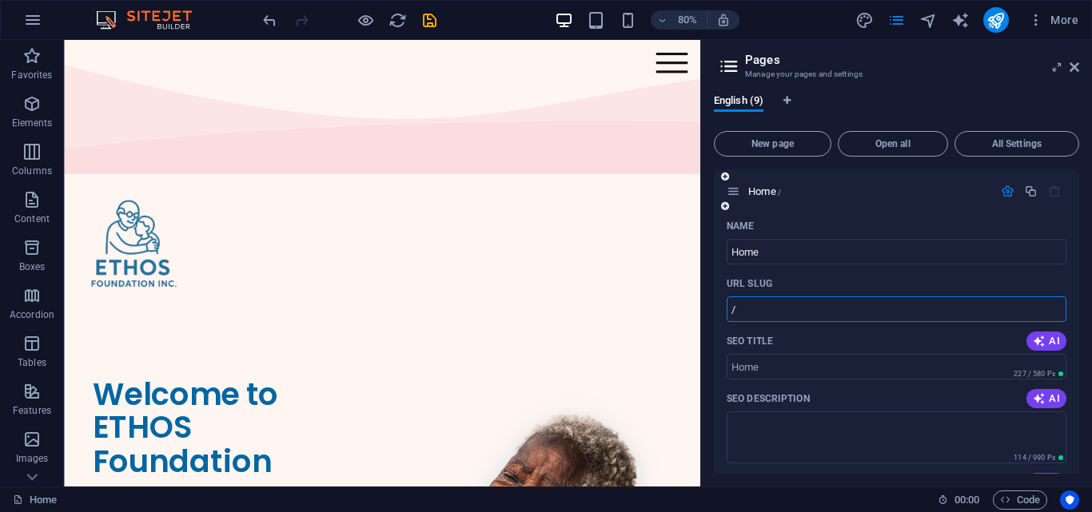
type input "/"
click at [1001, 188] on icon "button" at bounding box center [1008, 192] width 14 height 14
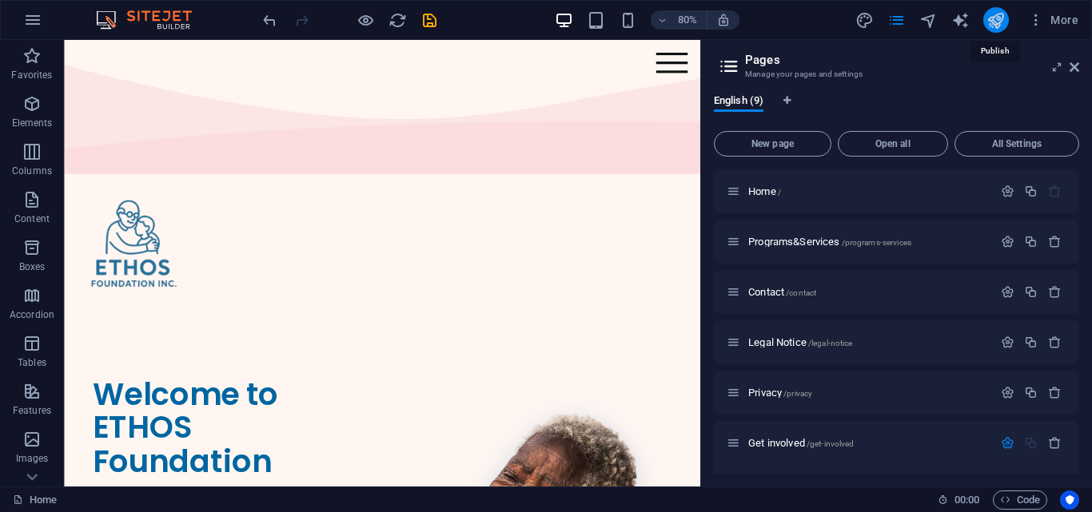
click at [993, 16] on icon "publish" at bounding box center [995, 20] width 18 height 18
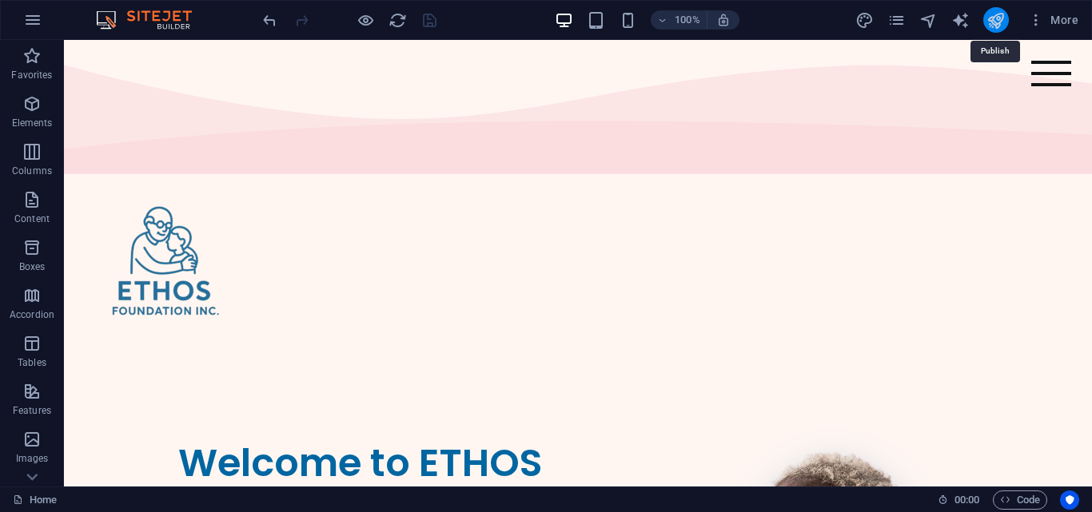
click at [1001, 21] on icon "publish" at bounding box center [995, 20] width 18 height 18
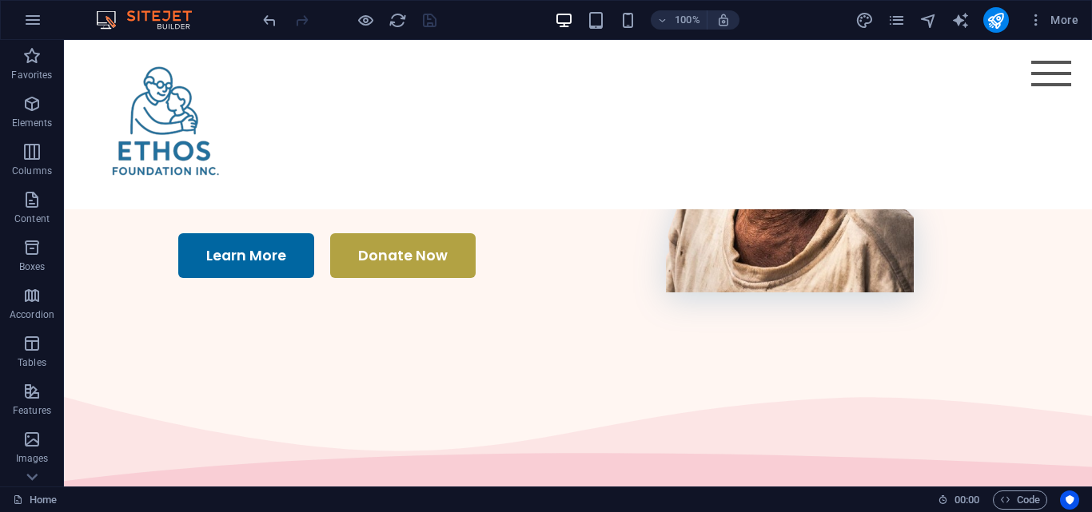
scroll to position [382, 0]
